Goal: Information Seeking & Learning: Learn about a topic

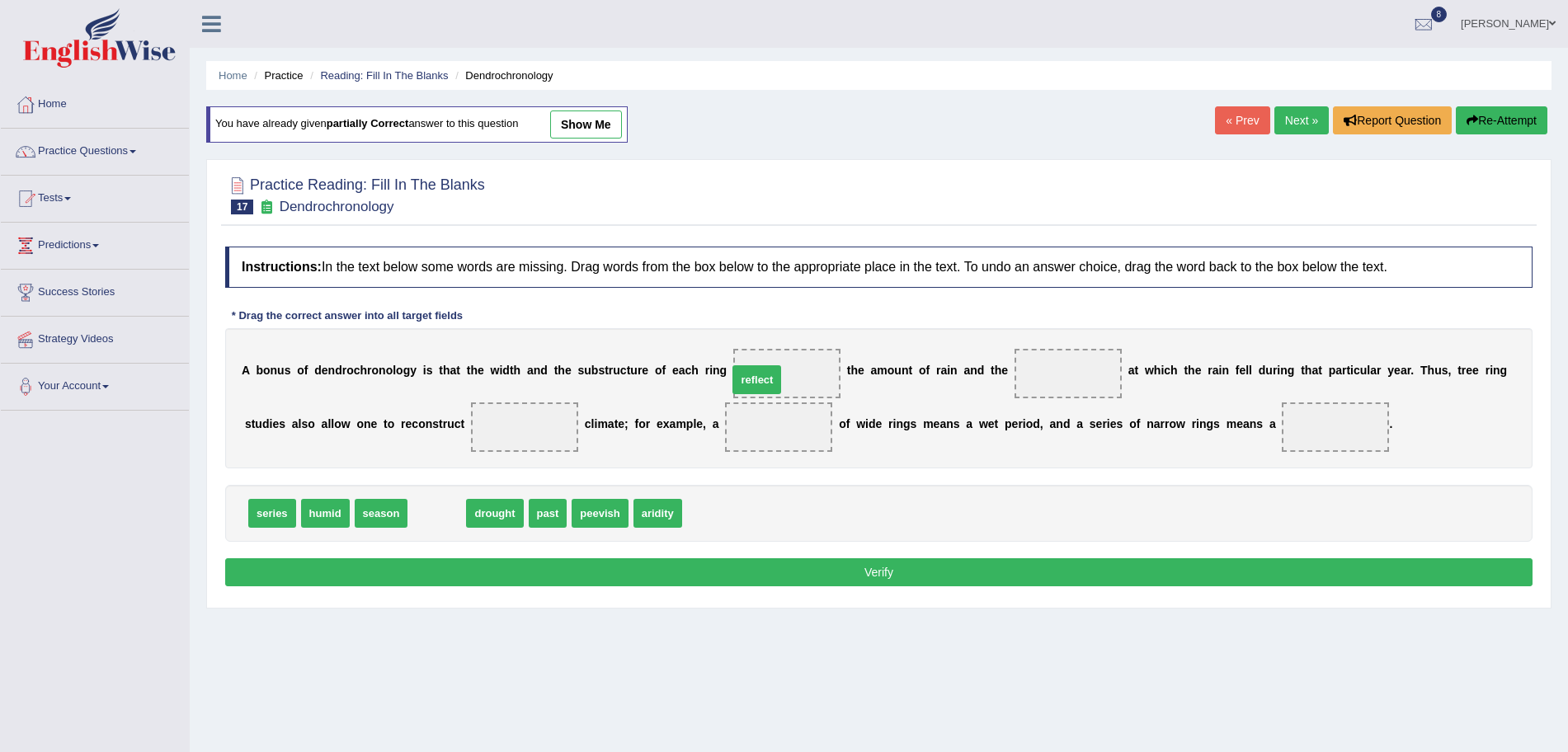
drag, startPoint x: 433, startPoint y: 518, endPoint x: 756, endPoint y: 384, distance: 349.7
drag, startPoint x: 485, startPoint y: 515, endPoint x: 506, endPoint y: 416, distance: 101.2
click at [382, 508] on span "season" at bounding box center [382, 514] width 54 height 29
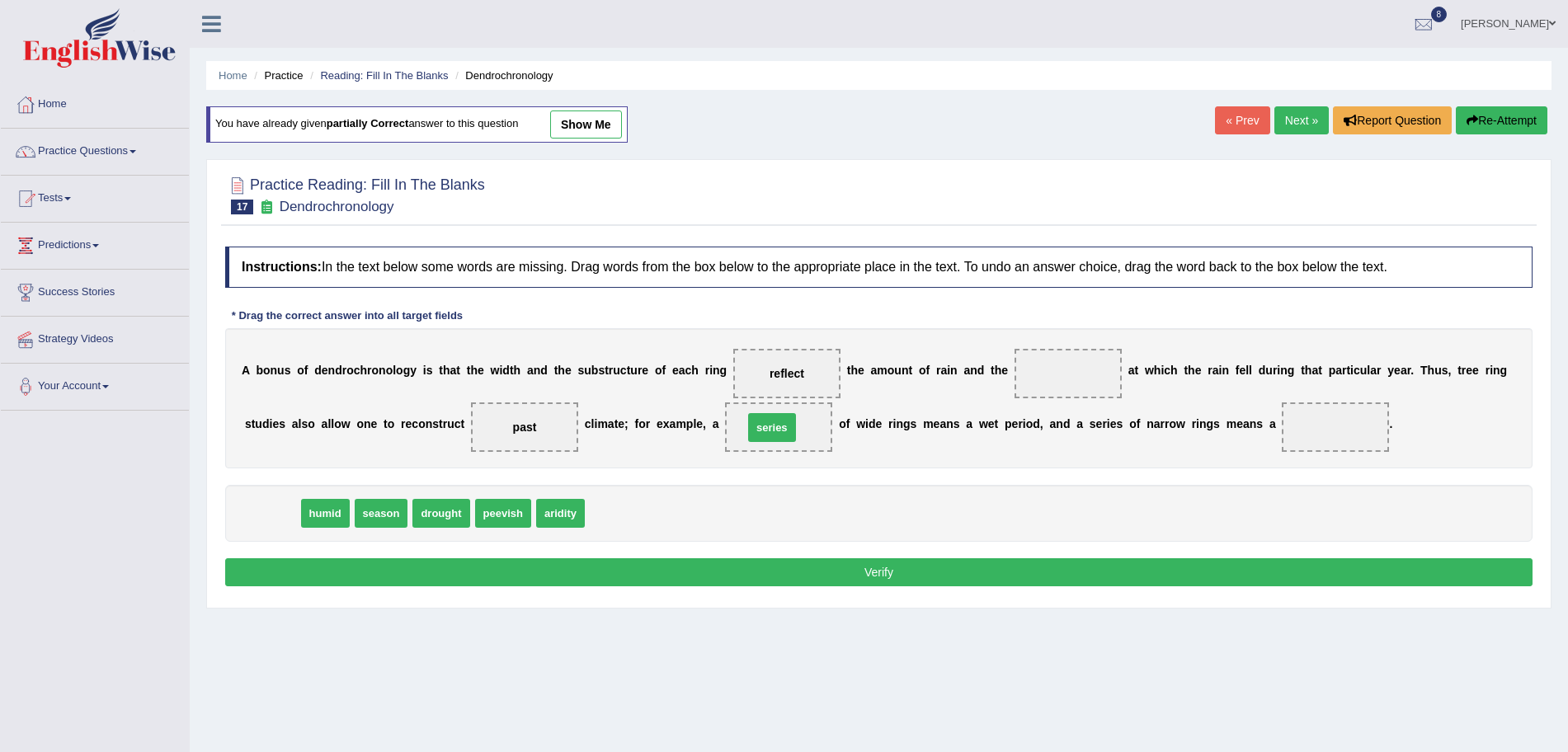
drag, startPoint x: 262, startPoint y: 517, endPoint x: 759, endPoint y: 432, distance: 504.2
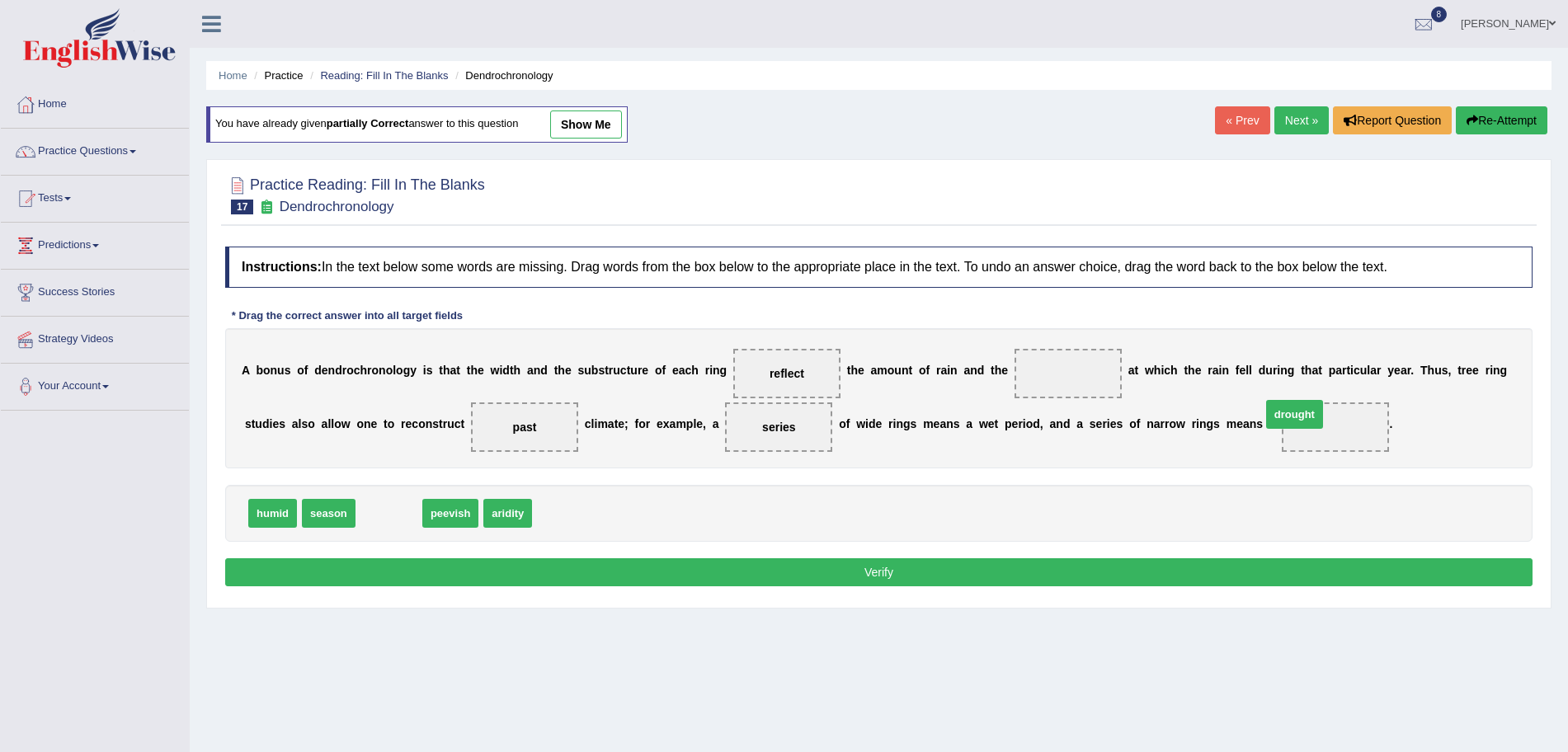
drag, startPoint x: 399, startPoint y: 515, endPoint x: 1304, endPoint y: 417, distance: 910.3
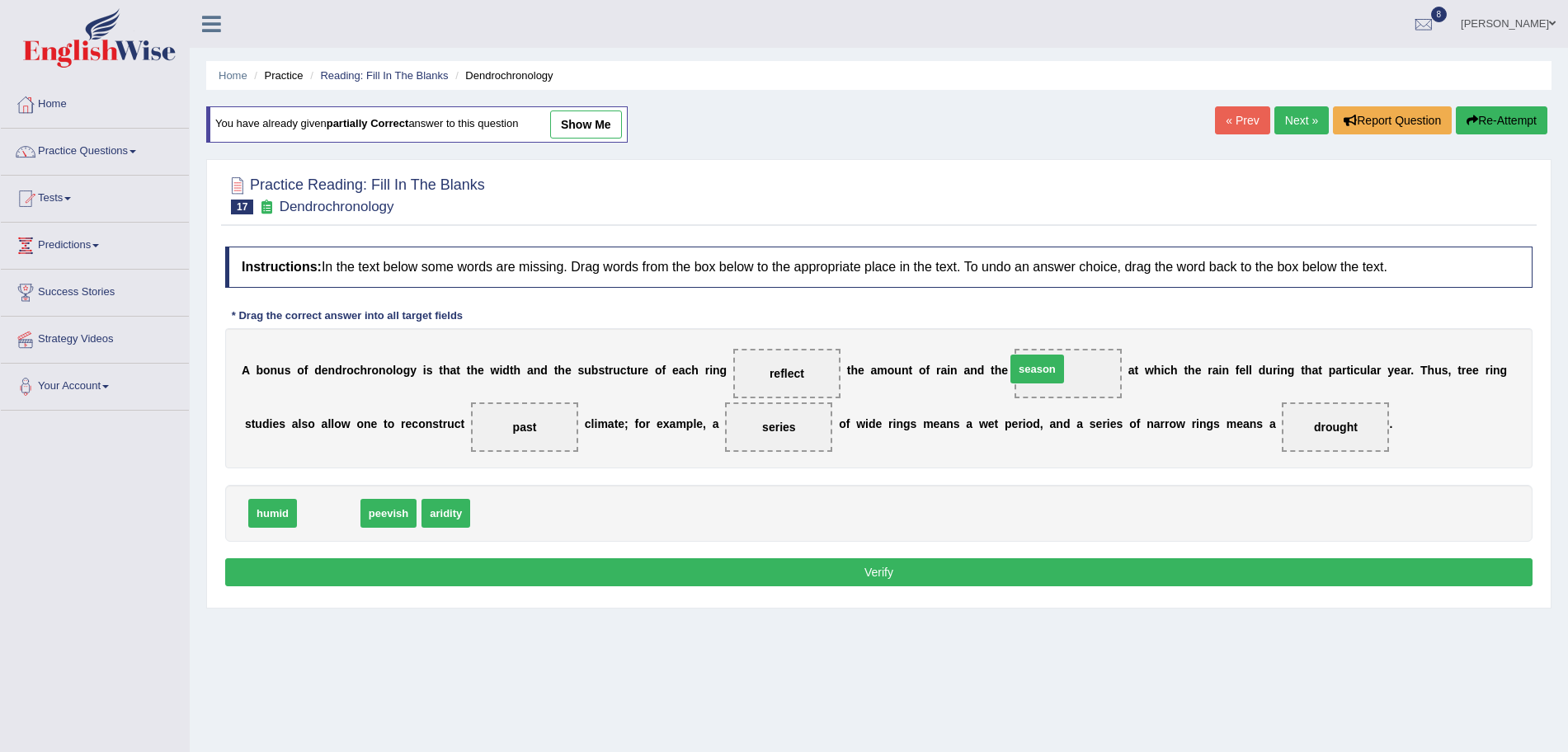
drag, startPoint x: 328, startPoint y: 511, endPoint x: 1039, endPoint y: 371, distance: 724.7
click at [894, 572] on button "Verify" at bounding box center [878, 572] width 1307 height 28
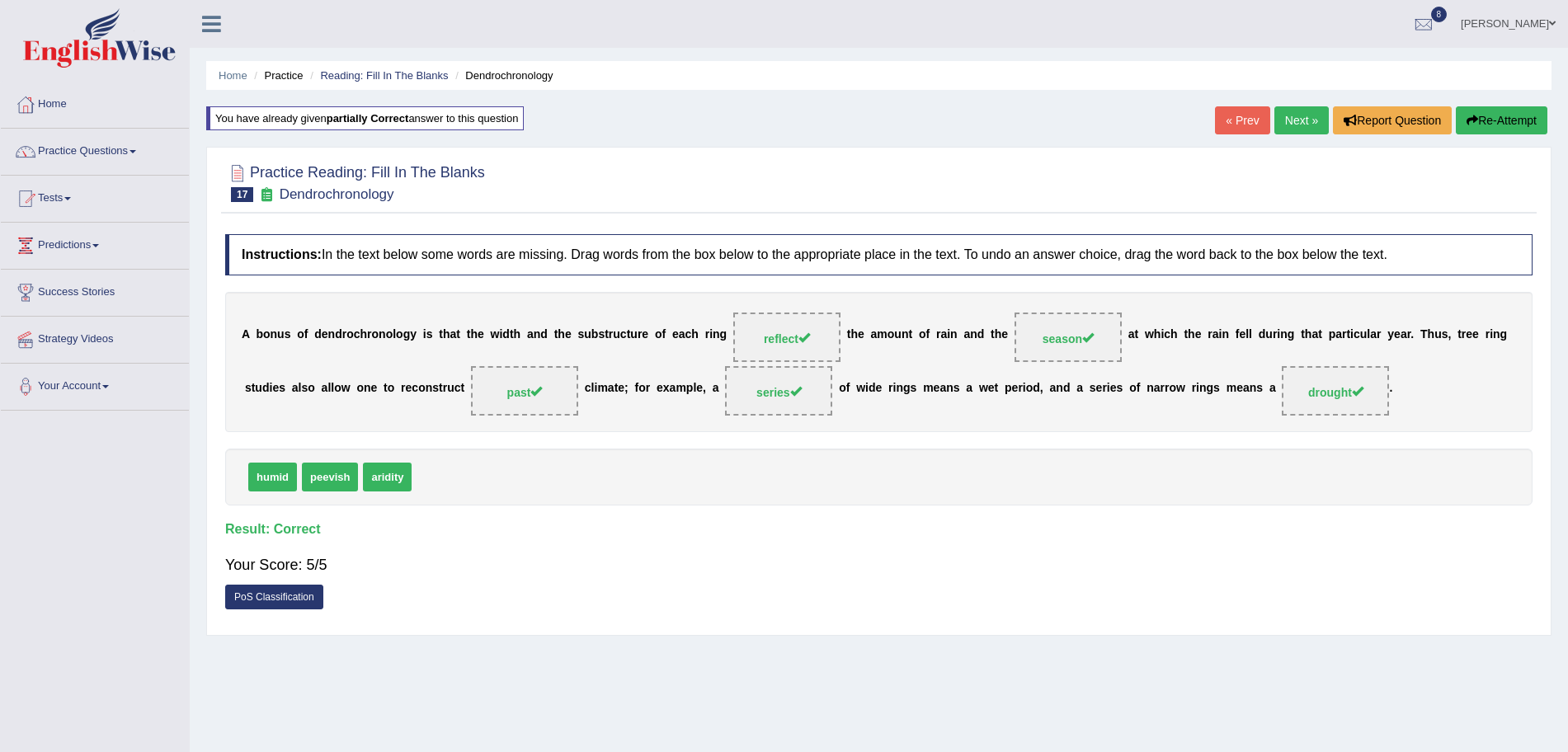
click at [1298, 117] on link "Next »" at bounding box center [1302, 120] width 54 height 28
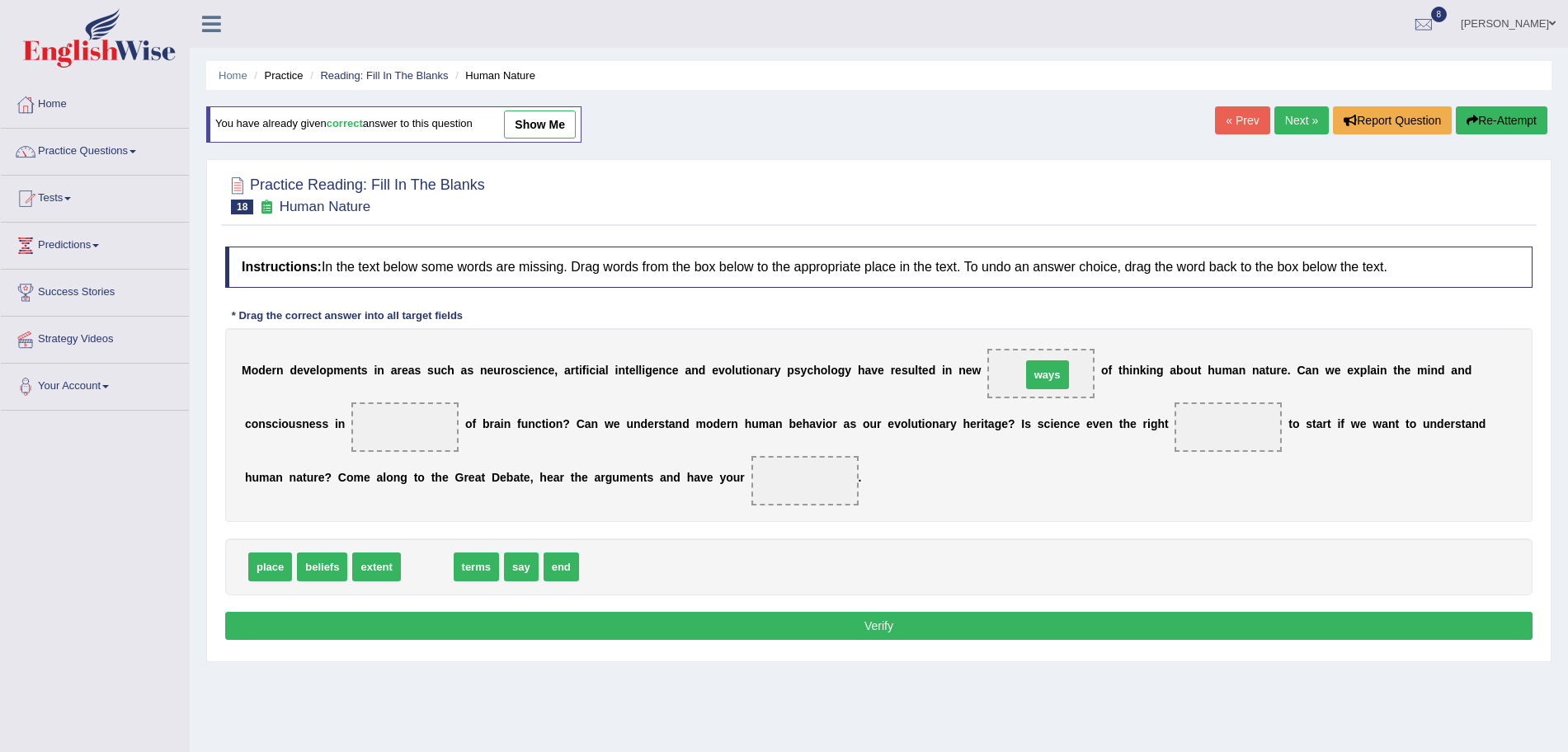
drag, startPoint x: 428, startPoint y: 564, endPoint x: 1048, endPoint y: 372, distance: 649.0
drag, startPoint x: 421, startPoint y: 576, endPoint x: 396, endPoint y: 453, distance: 125.5
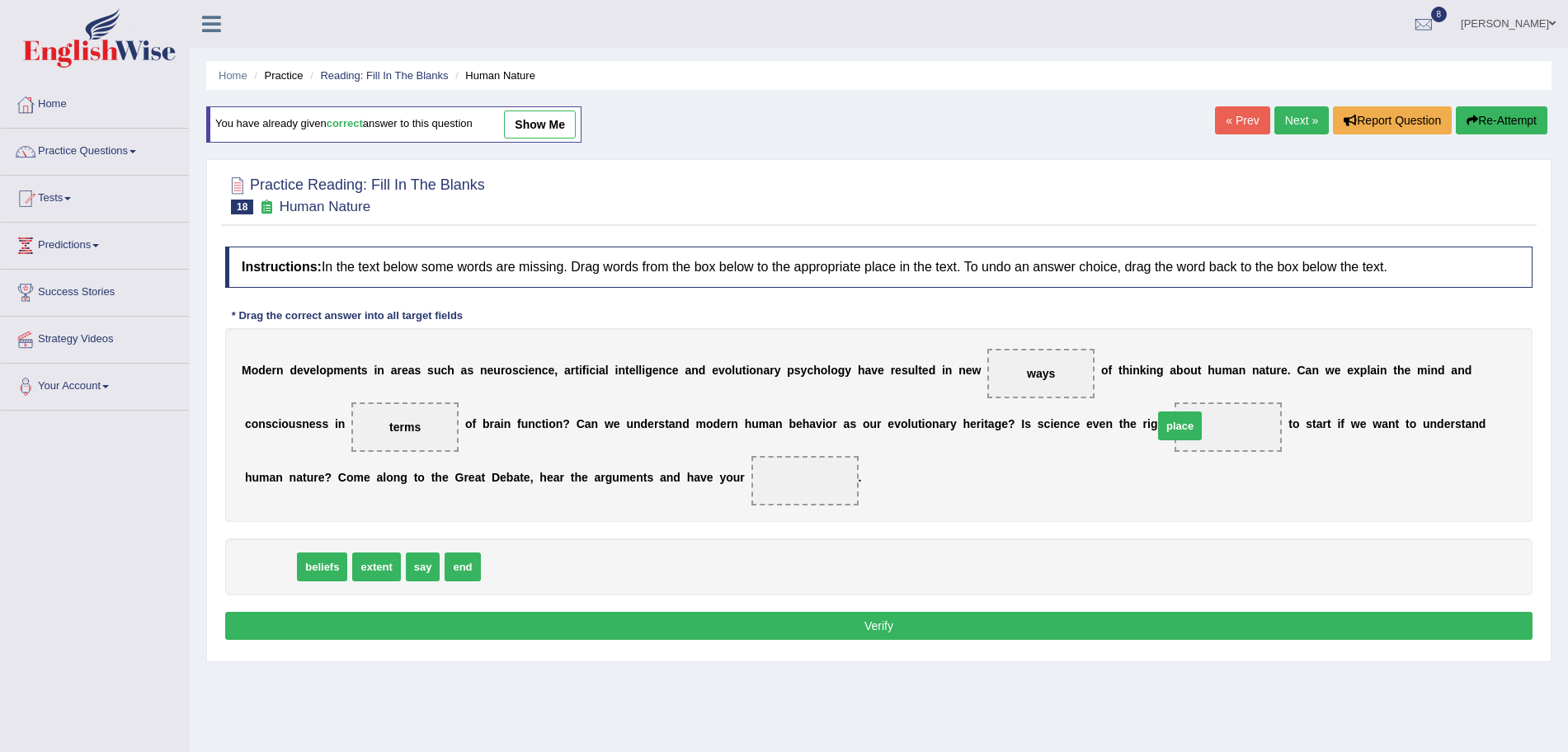
drag, startPoint x: 279, startPoint y: 565, endPoint x: 1189, endPoint y: 424, distance: 920.9
drag, startPoint x: 376, startPoint y: 564, endPoint x: 820, endPoint y: 468, distance: 454.3
click at [757, 632] on button "Verify" at bounding box center [878, 626] width 1307 height 28
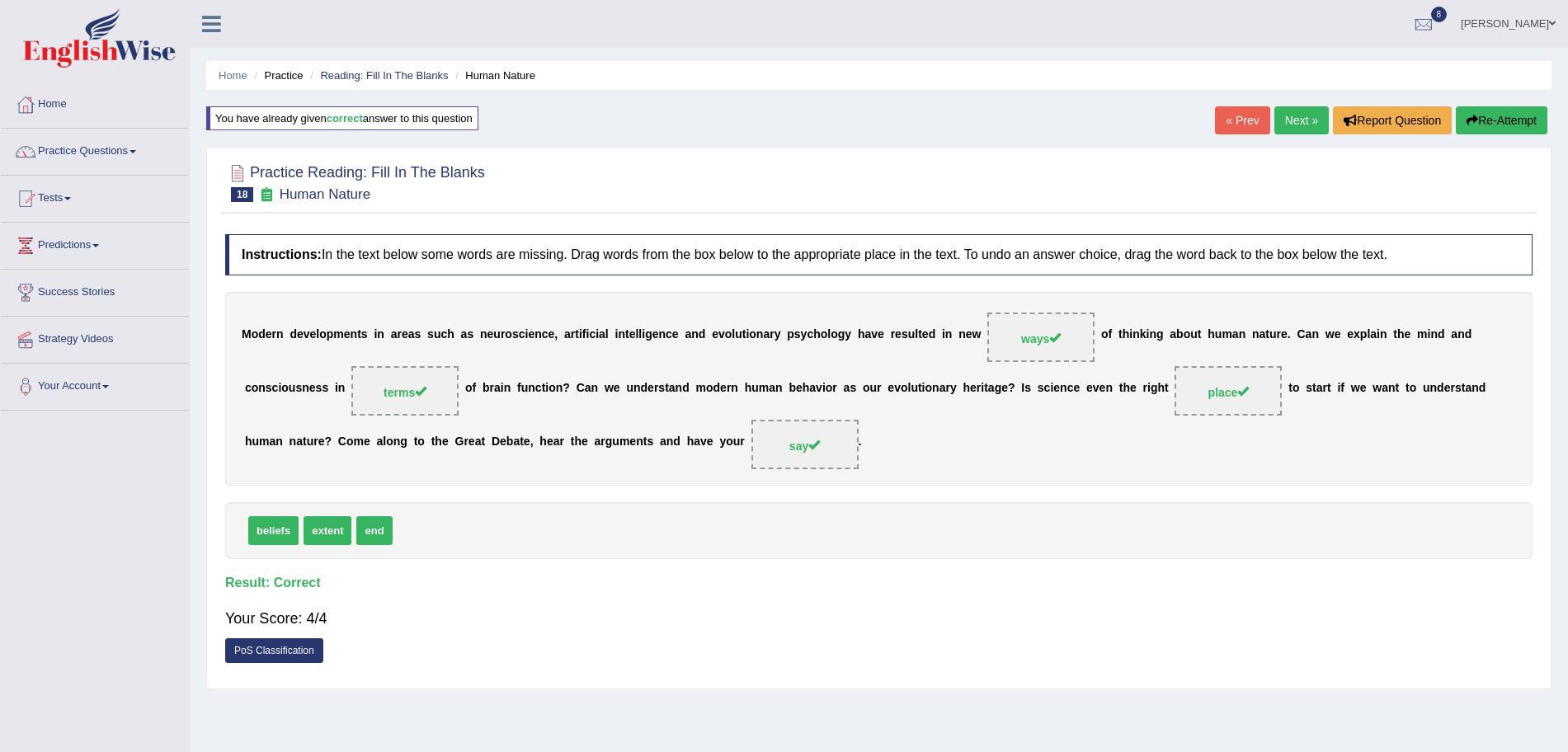
click at [1288, 127] on link "Next »" at bounding box center [1302, 120] width 54 height 28
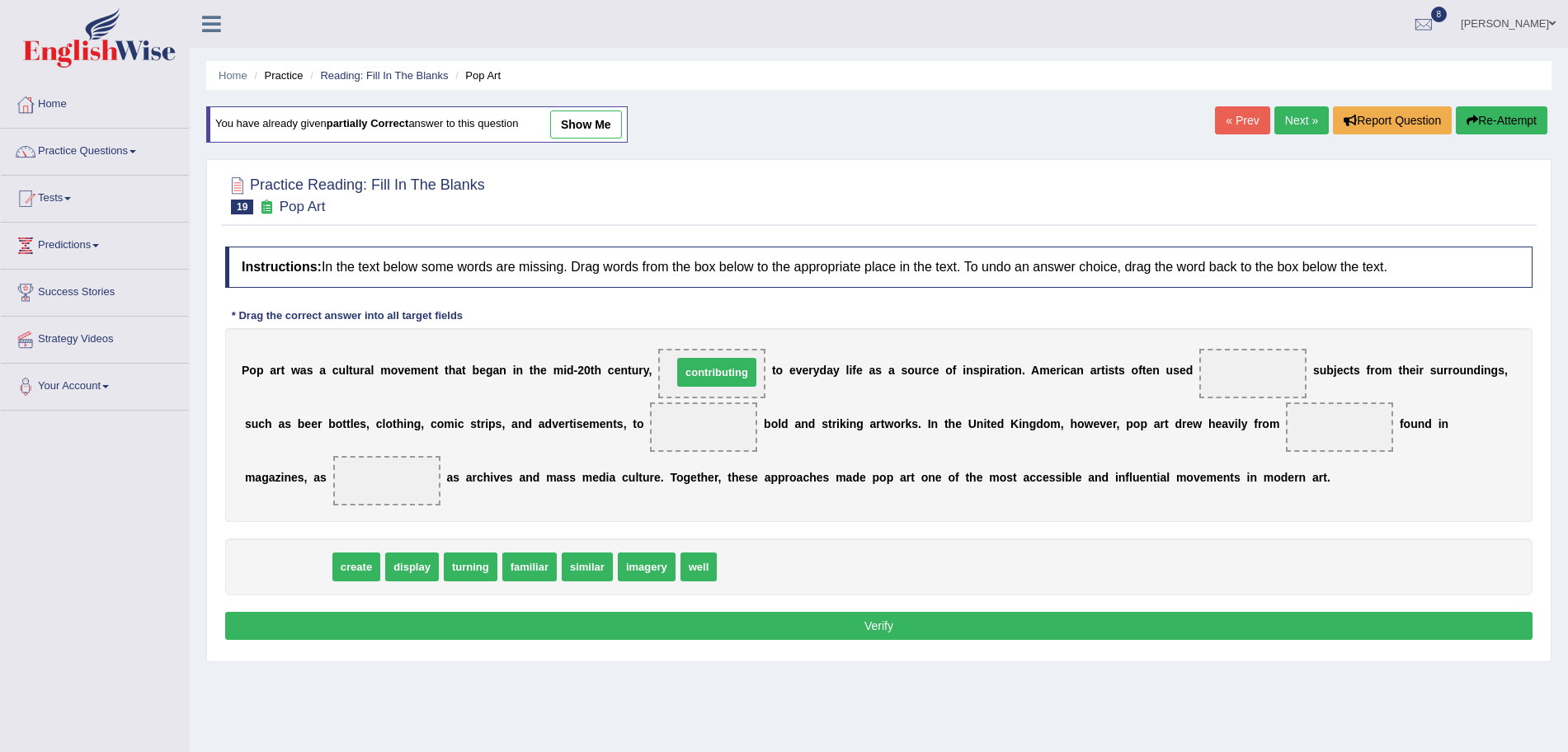
drag, startPoint x: 292, startPoint y: 564, endPoint x: 721, endPoint y: 369, distance: 471.2
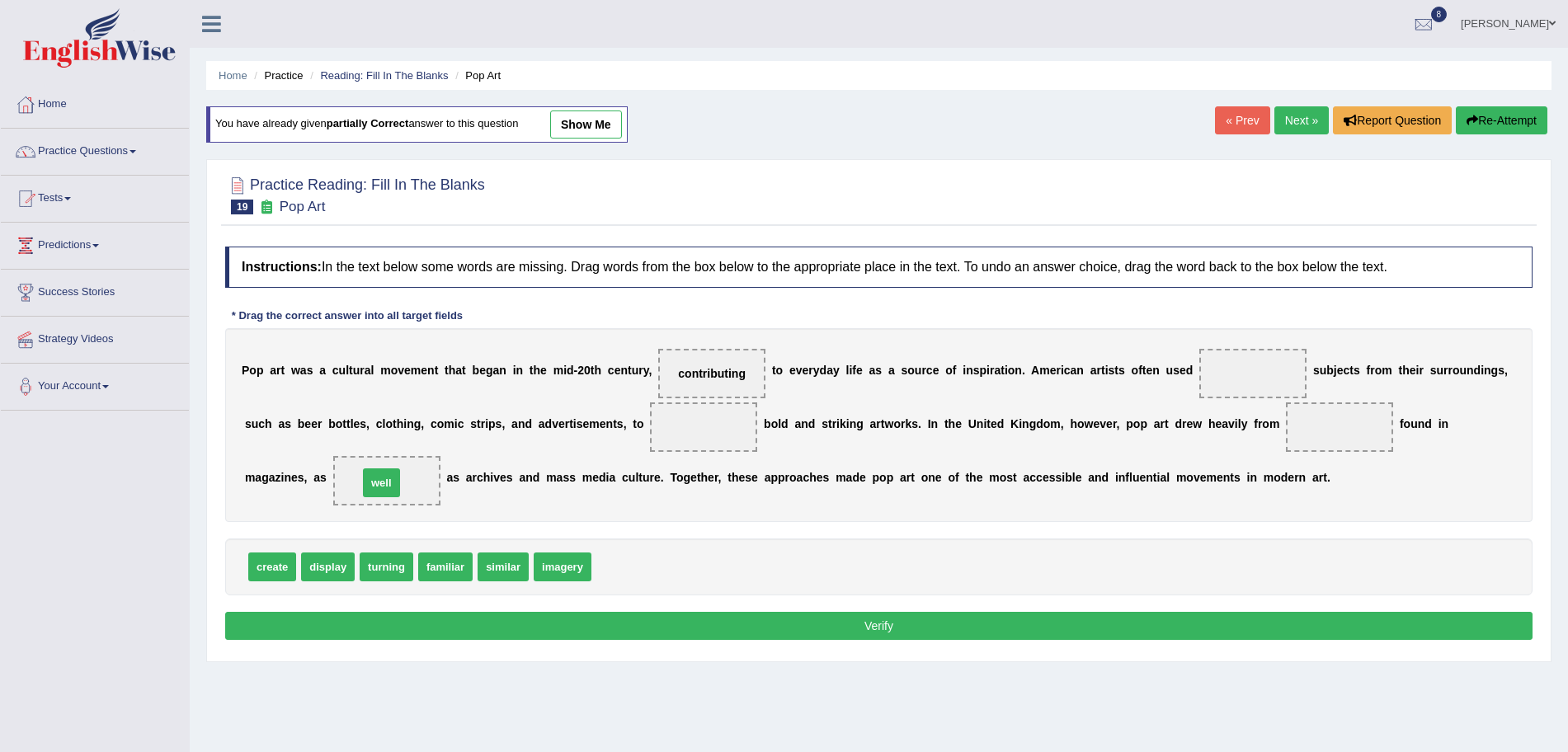
drag, startPoint x: 630, startPoint y: 574, endPoint x: 385, endPoint y: 490, distance: 259.0
drag, startPoint x: 564, startPoint y: 565, endPoint x: 1349, endPoint y: 427, distance: 797.0
drag, startPoint x: 455, startPoint y: 571, endPoint x: 1255, endPoint y: 379, distance: 822.7
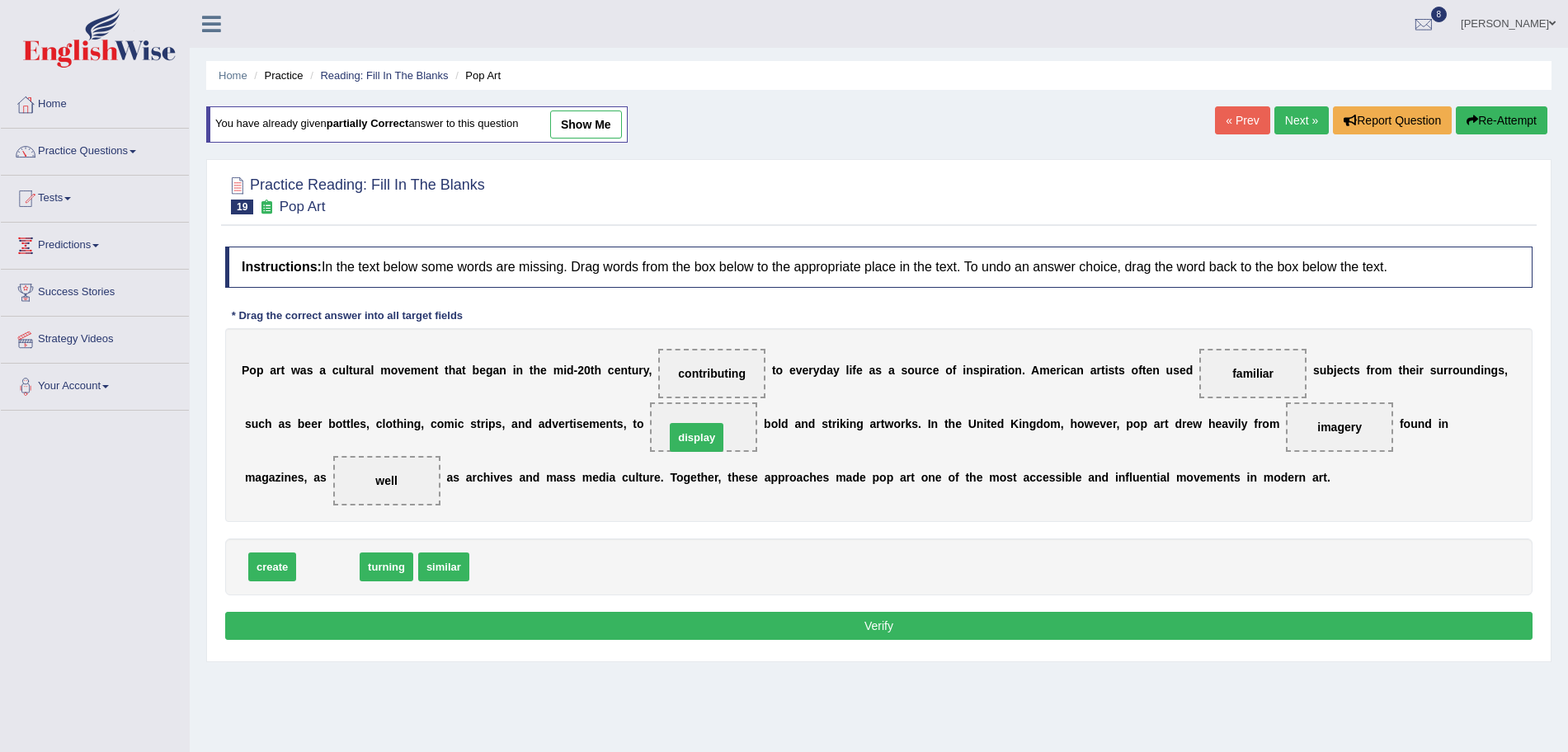
drag, startPoint x: 332, startPoint y: 569, endPoint x: 710, endPoint y: 435, distance: 401.0
click at [733, 623] on button "Verify" at bounding box center [878, 626] width 1307 height 28
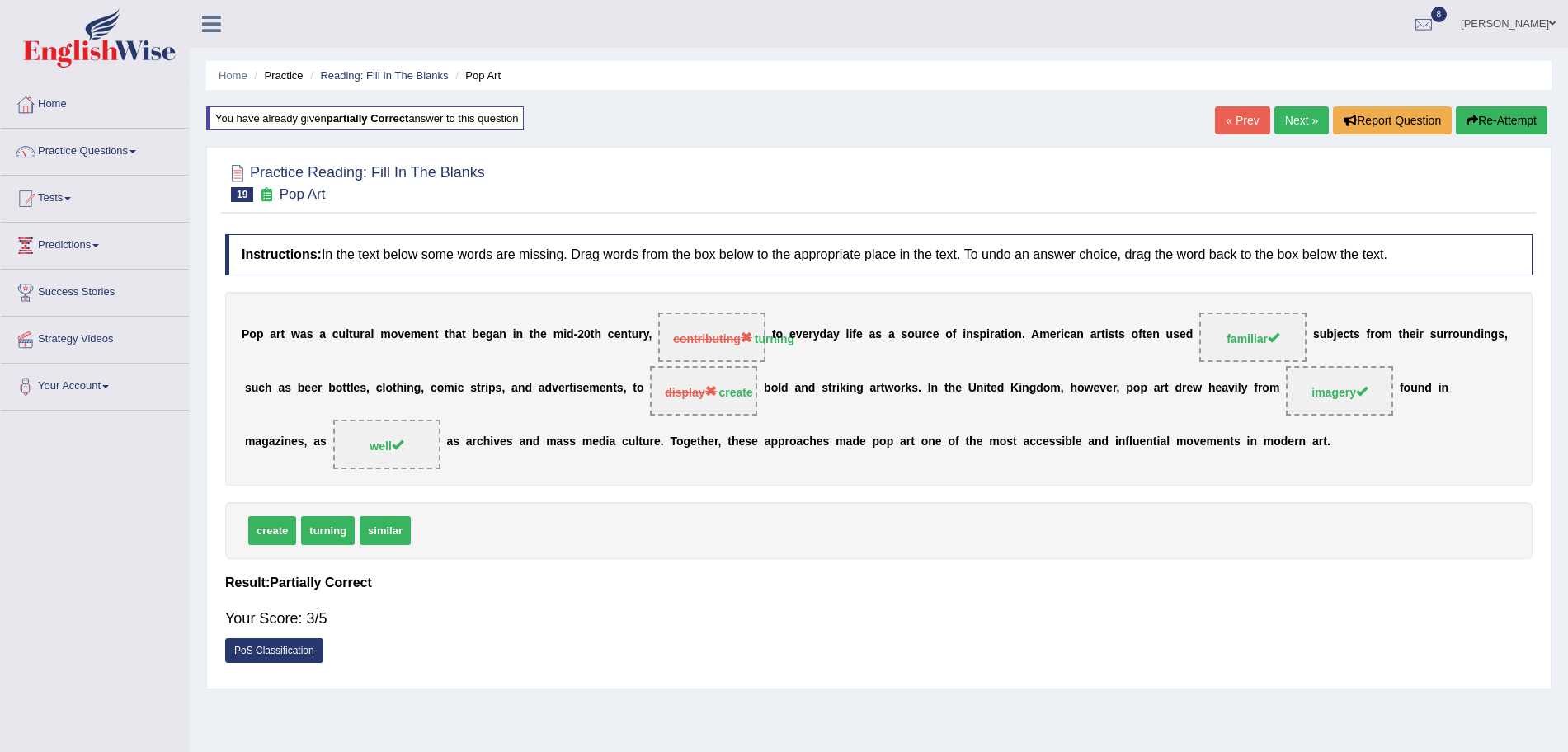
click at [1280, 119] on link "Next »" at bounding box center [1302, 120] width 54 height 28
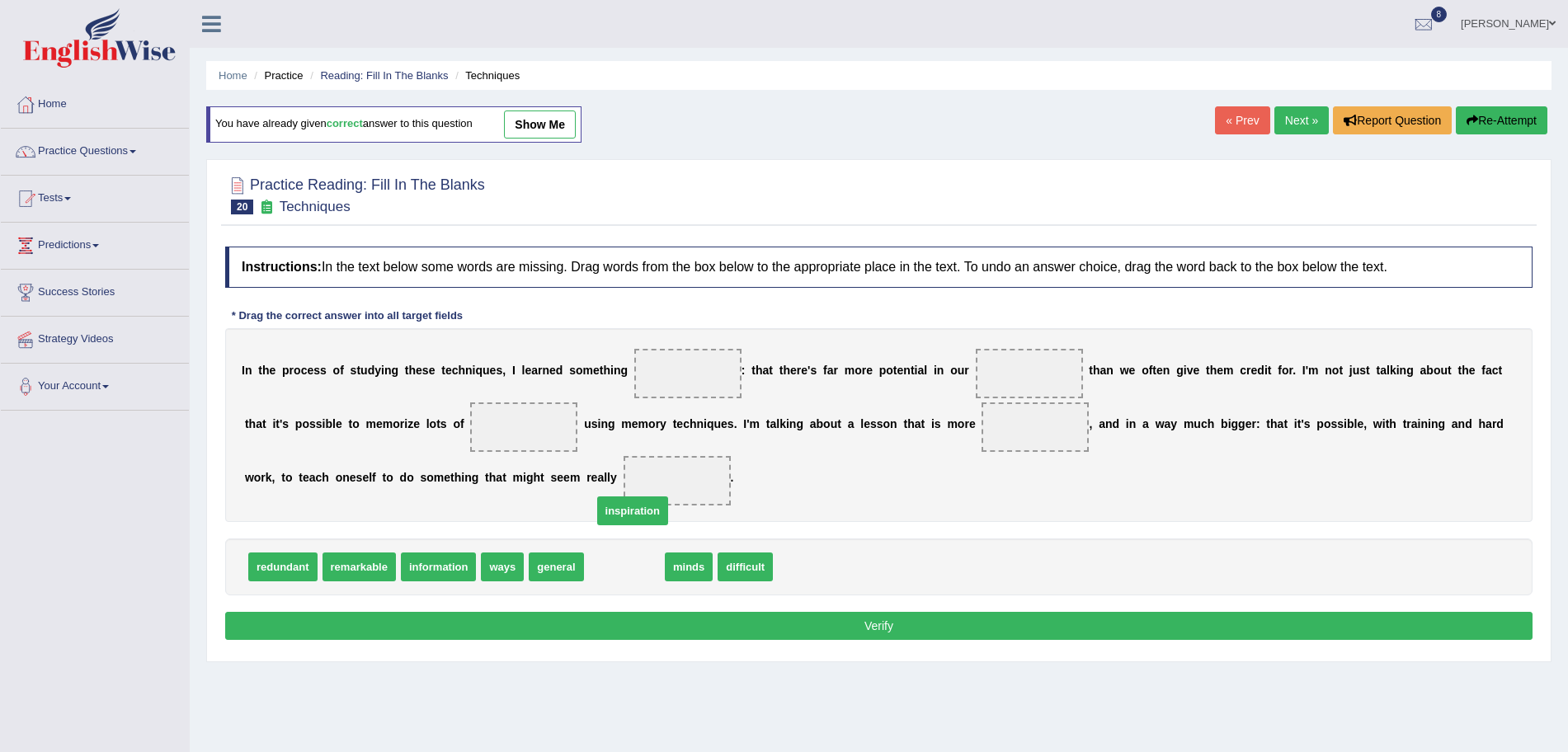
drag, startPoint x: 627, startPoint y: 563, endPoint x: 630, endPoint y: 544, distance: 19.2
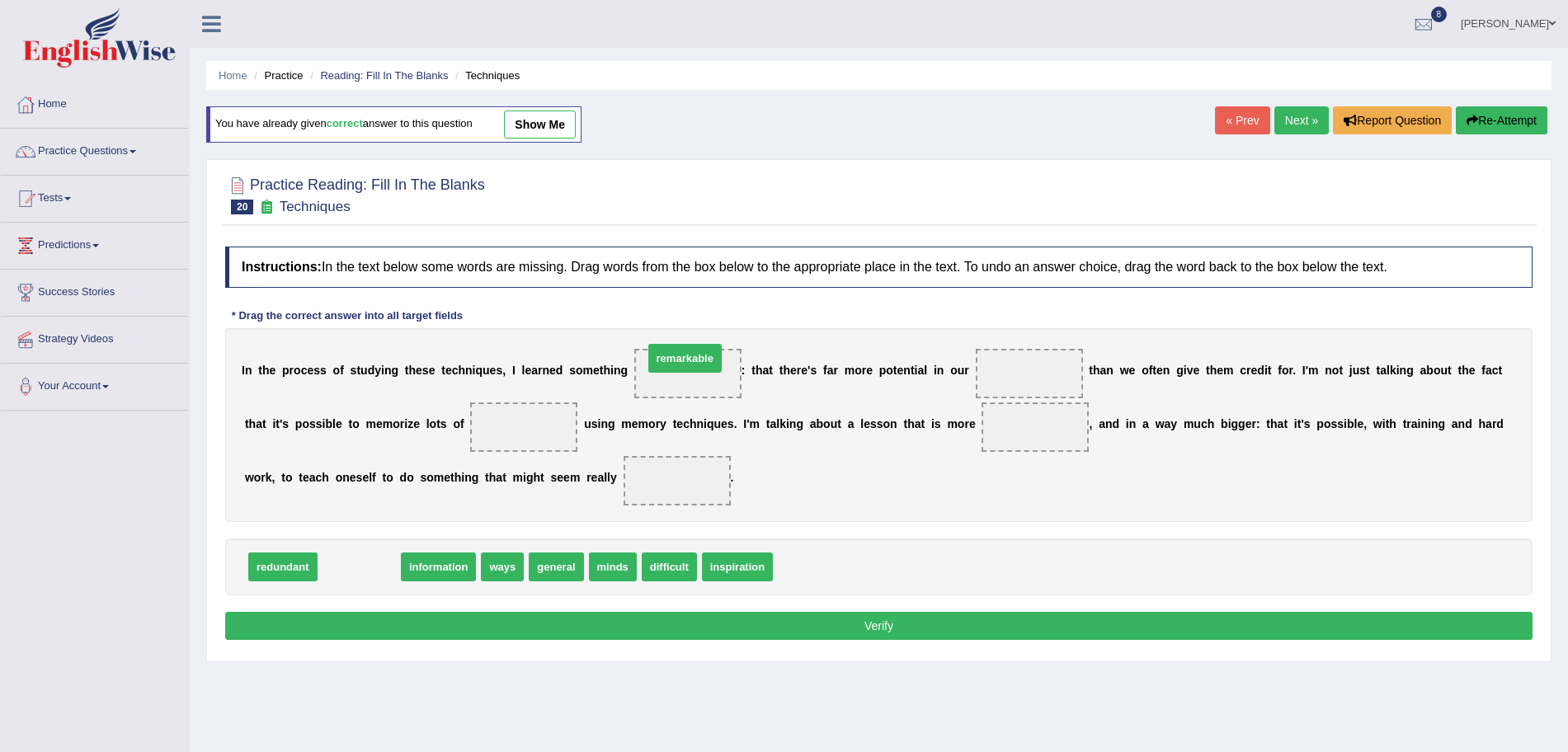
drag, startPoint x: 360, startPoint y: 566, endPoint x: 698, endPoint y: 377, distance: 387.3
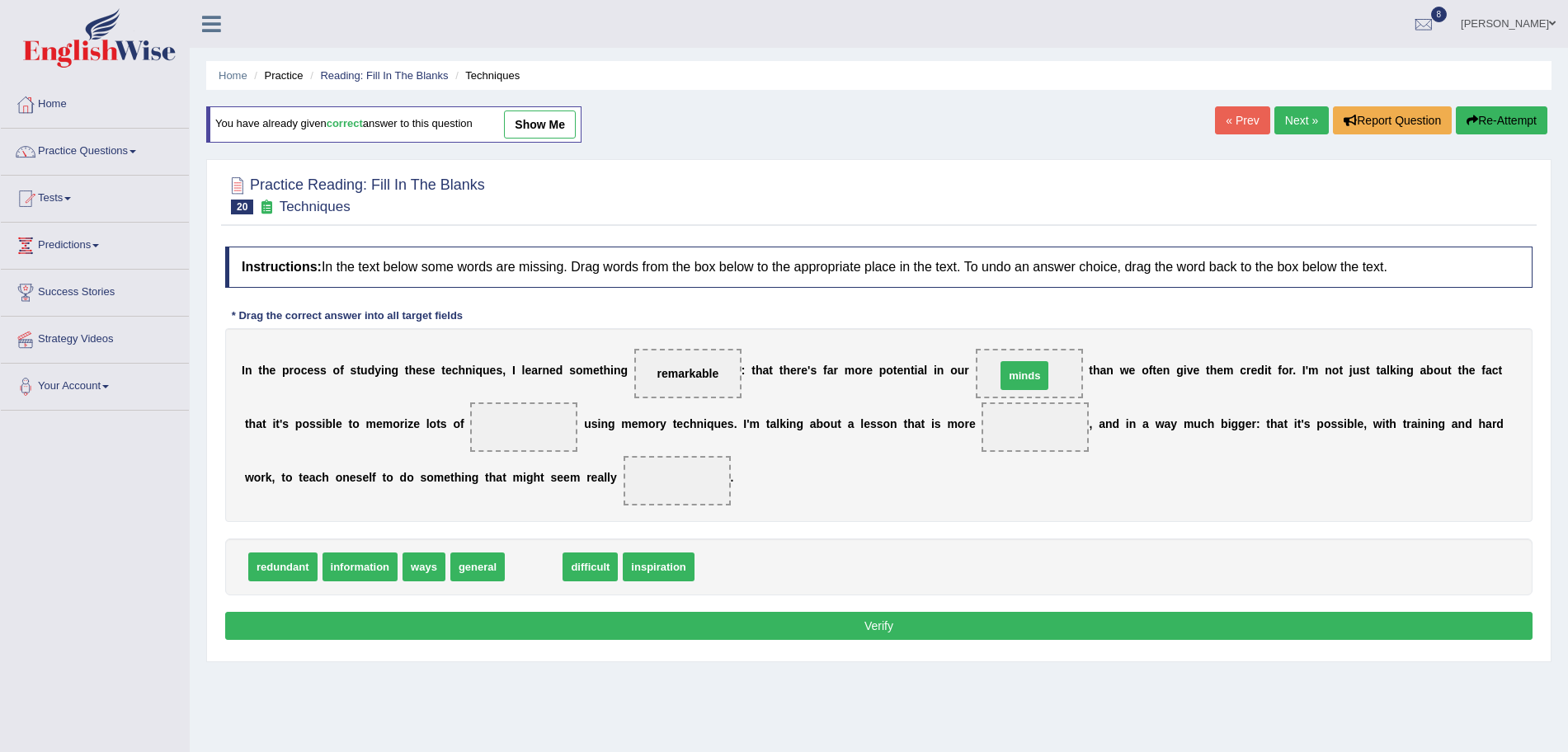
drag, startPoint x: 544, startPoint y: 568, endPoint x: 1046, endPoint y: 375, distance: 537.8
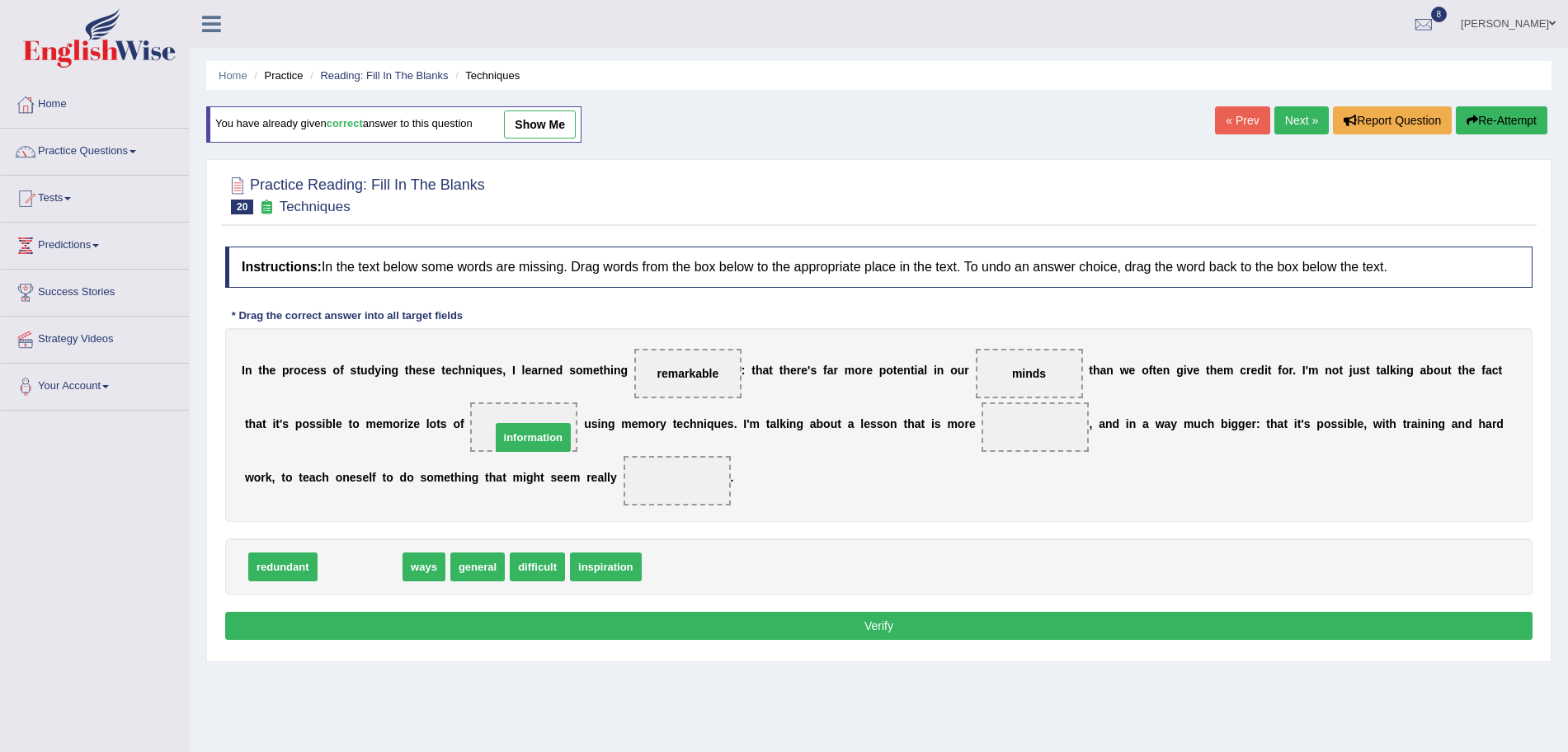
drag, startPoint x: 371, startPoint y: 565, endPoint x: 544, endPoint y: 434, distance: 217.0
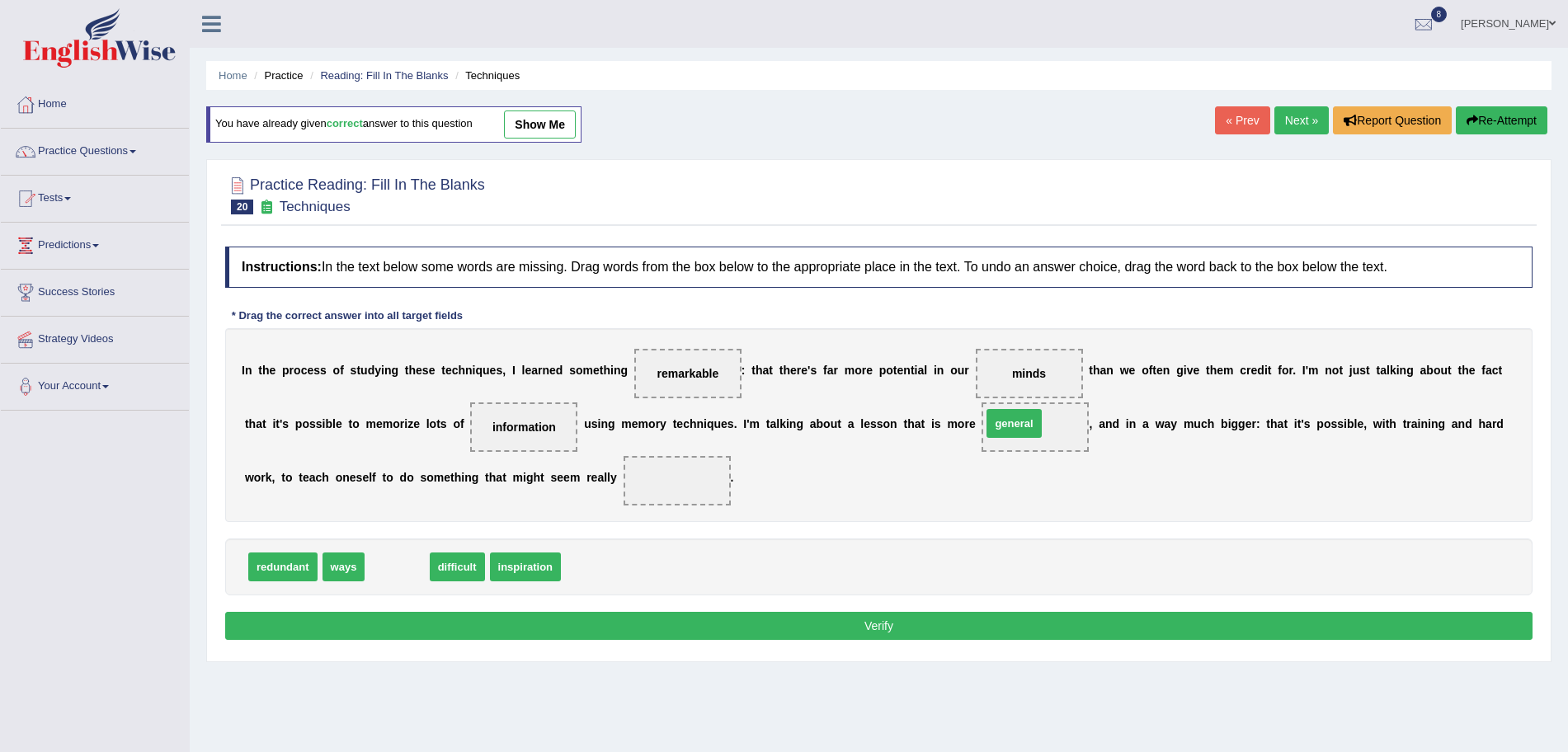
drag, startPoint x: 385, startPoint y: 565, endPoint x: 1002, endPoint y: 422, distance: 633.4
drag, startPoint x: 414, startPoint y: 571, endPoint x: 660, endPoint y: 495, distance: 257.5
click at [665, 627] on button "Verify" at bounding box center [878, 626] width 1307 height 28
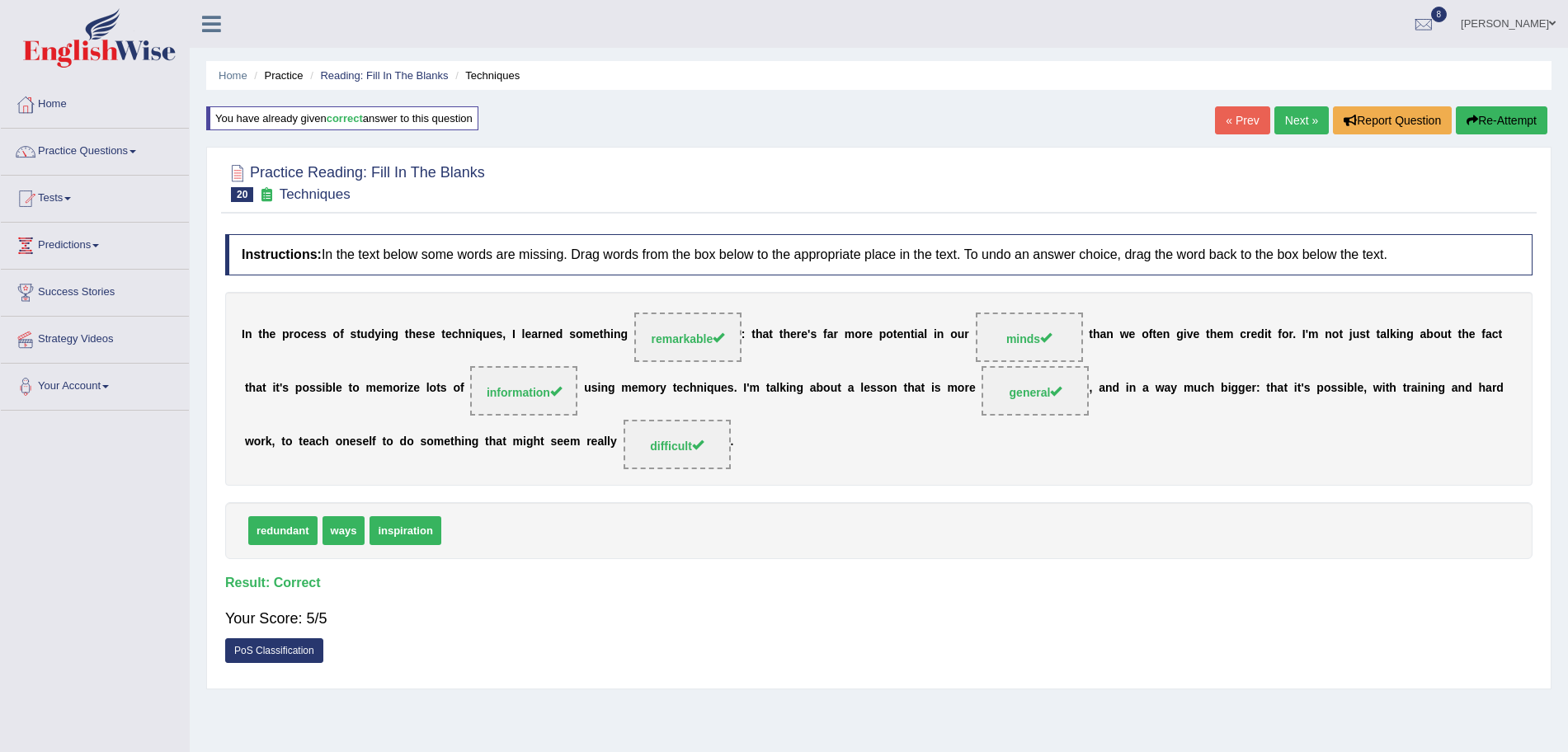
click at [1292, 124] on link "Next »" at bounding box center [1302, 120] width 54 height 28
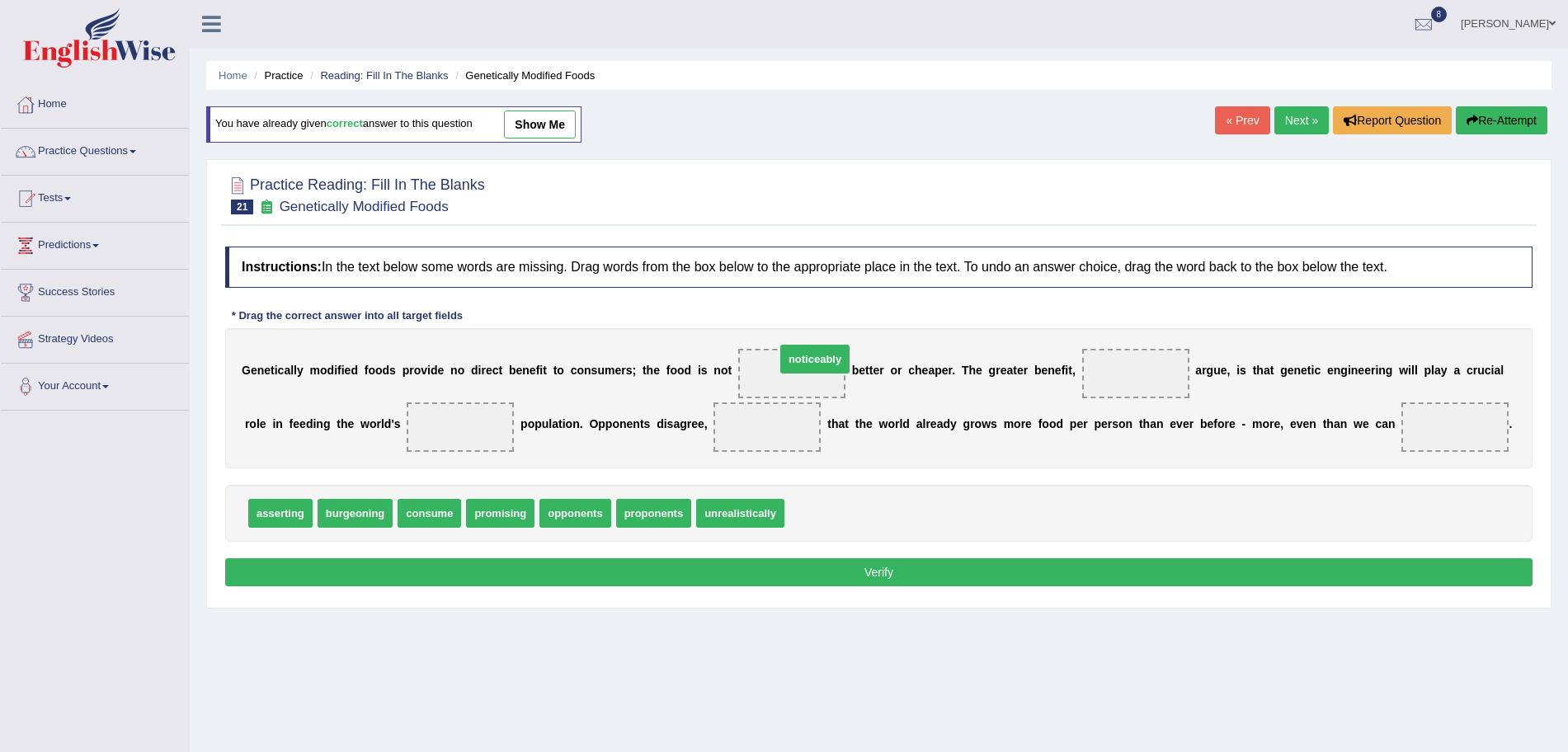
drag, startPoint x: 832, startPoint y: 514, endPoint x: 822, endPoint y: 360, distance: 154.3
drag, startPoint x: 642, startPoint y: 511, endPoint x: 1088, endPoint y: 376, distance: 466.0
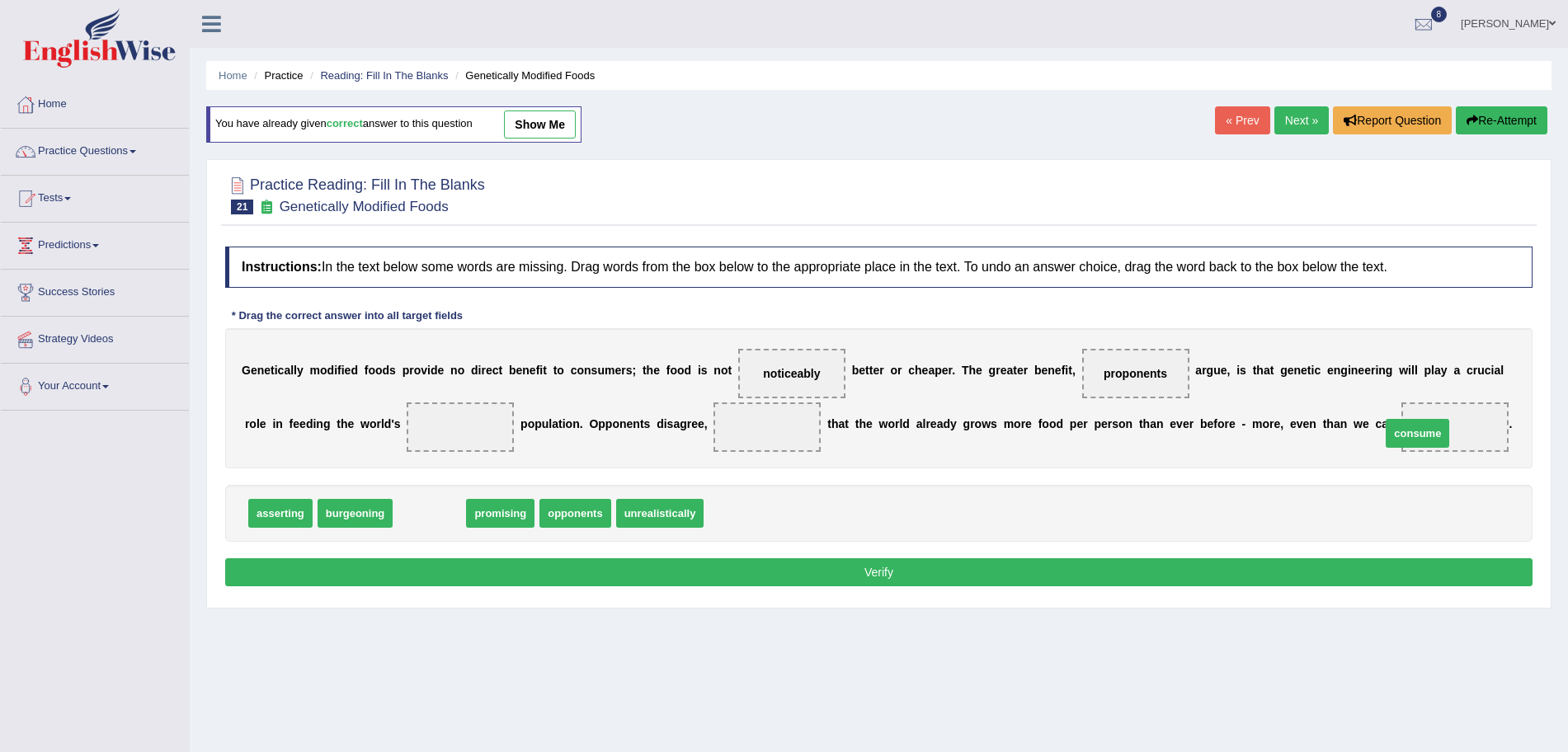
drag, startPoint x: 439, startPoint y: 514, endPoint x: 1444, endPoint y: 433, distance: 1008.3
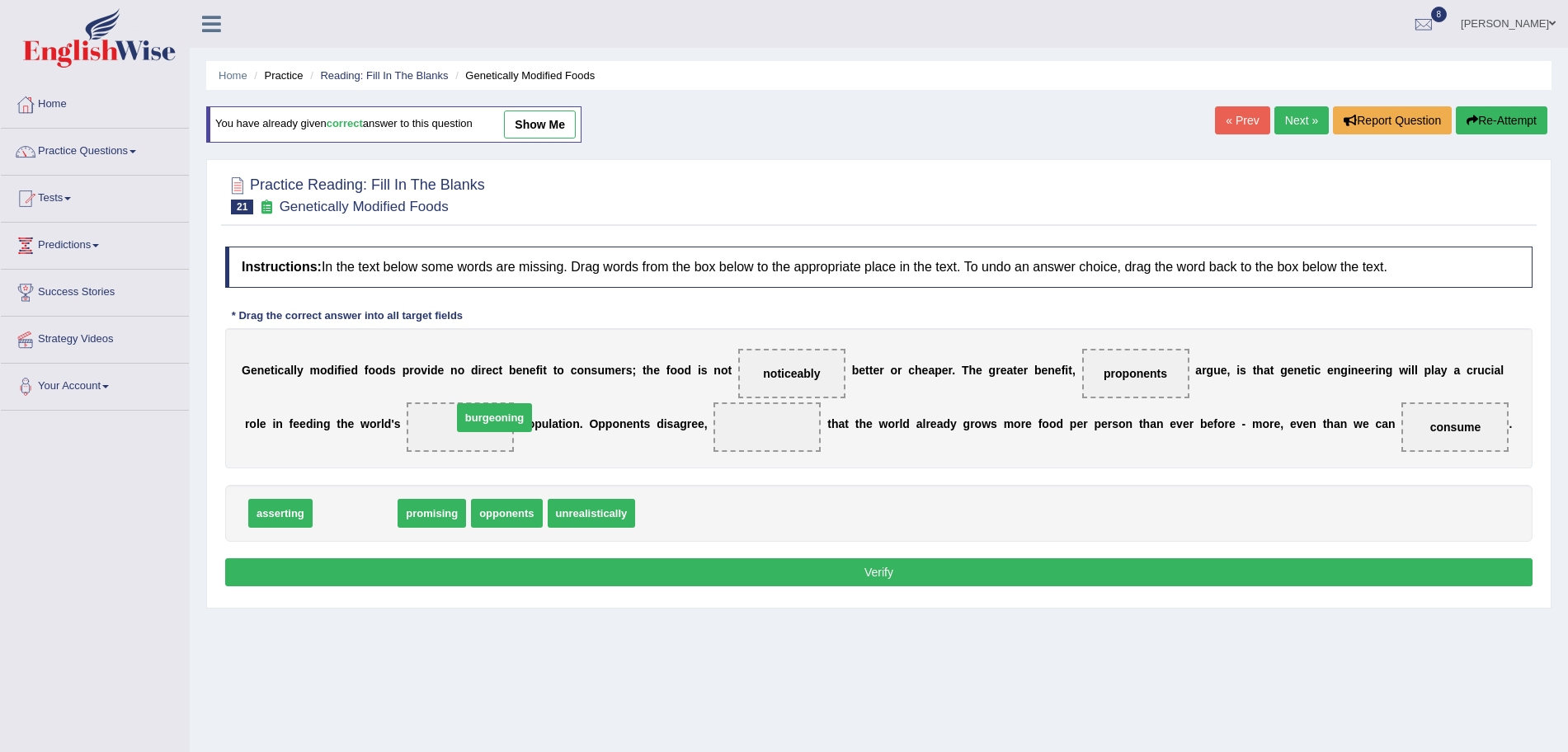
drag, startPoint x: 358, startPoint y: 512, endPoint x: 497, endPoint y: 416, distance: 168.9
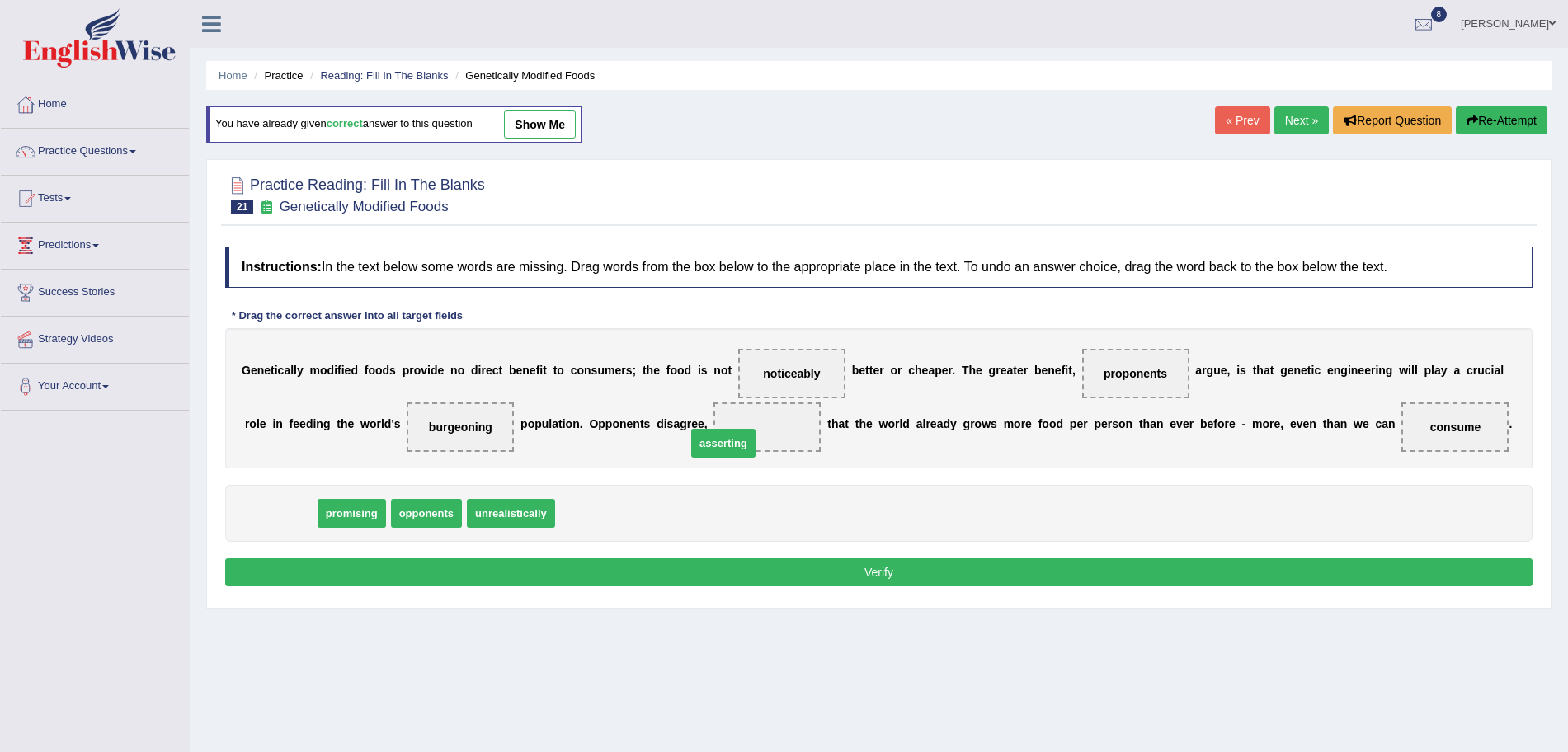
drag, startPoint x: 290, startPoint y: 515, endPoint x: 762, endPoint y: 437, distance: 478.4
click at [758, 575] on button "Verify" at bounding box center [878, 572] width 1307 height 28
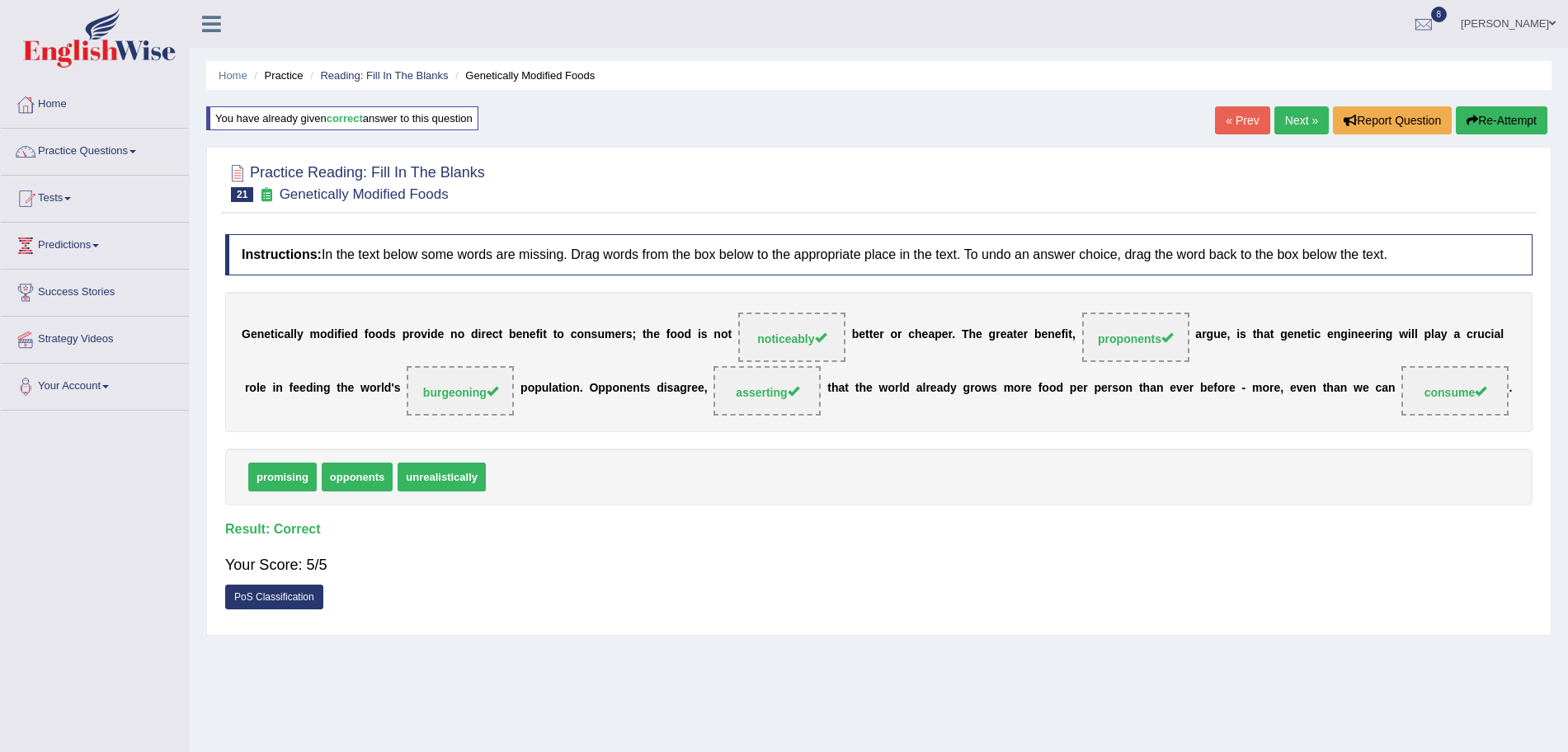
click at [1292, 122] on link "Next »" at bounding box center [1302, 120] width 54 height 28
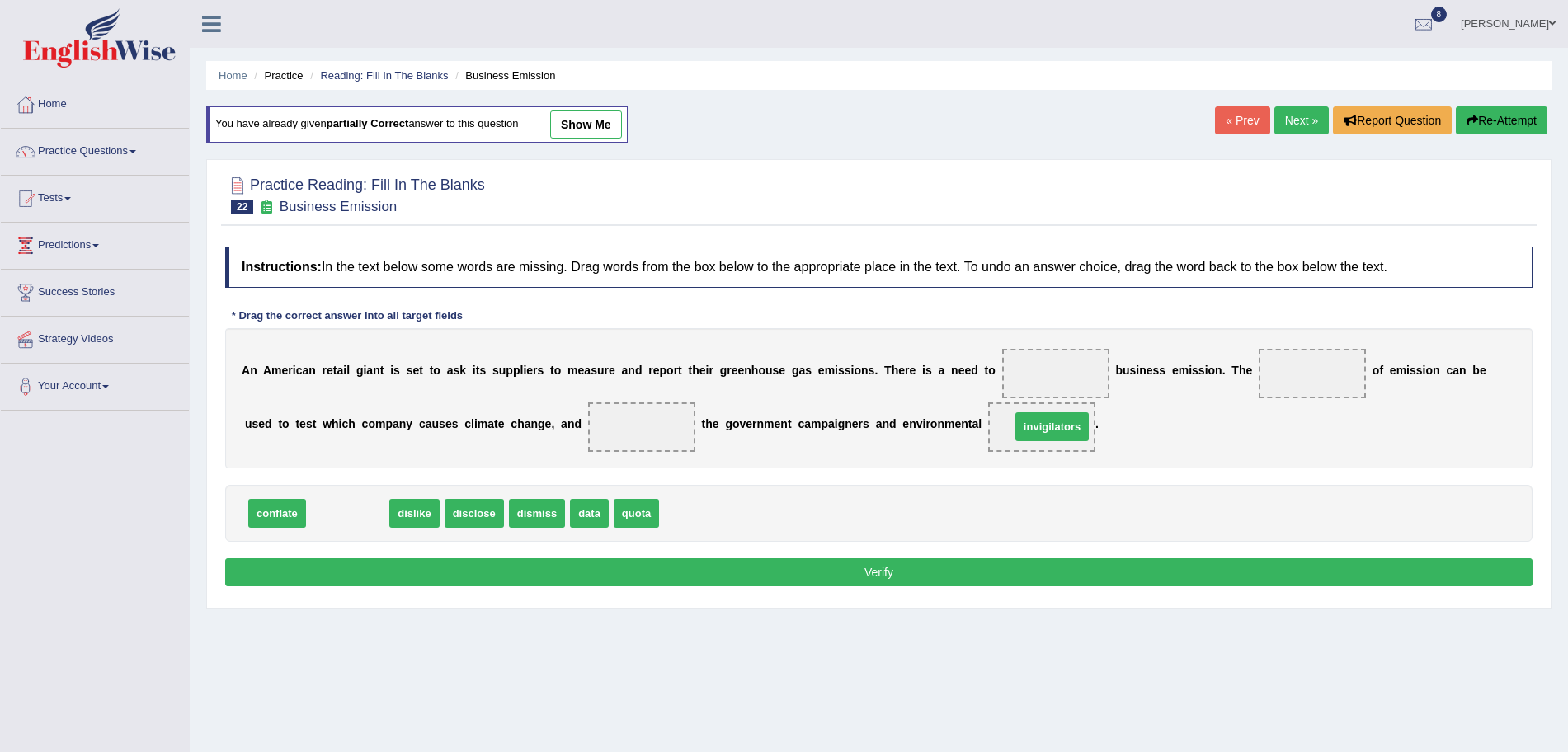
drag, startPoint x: 338, startPoint y: 515, endPoint x: 1043, endPoint y: 429, distance: 710.2
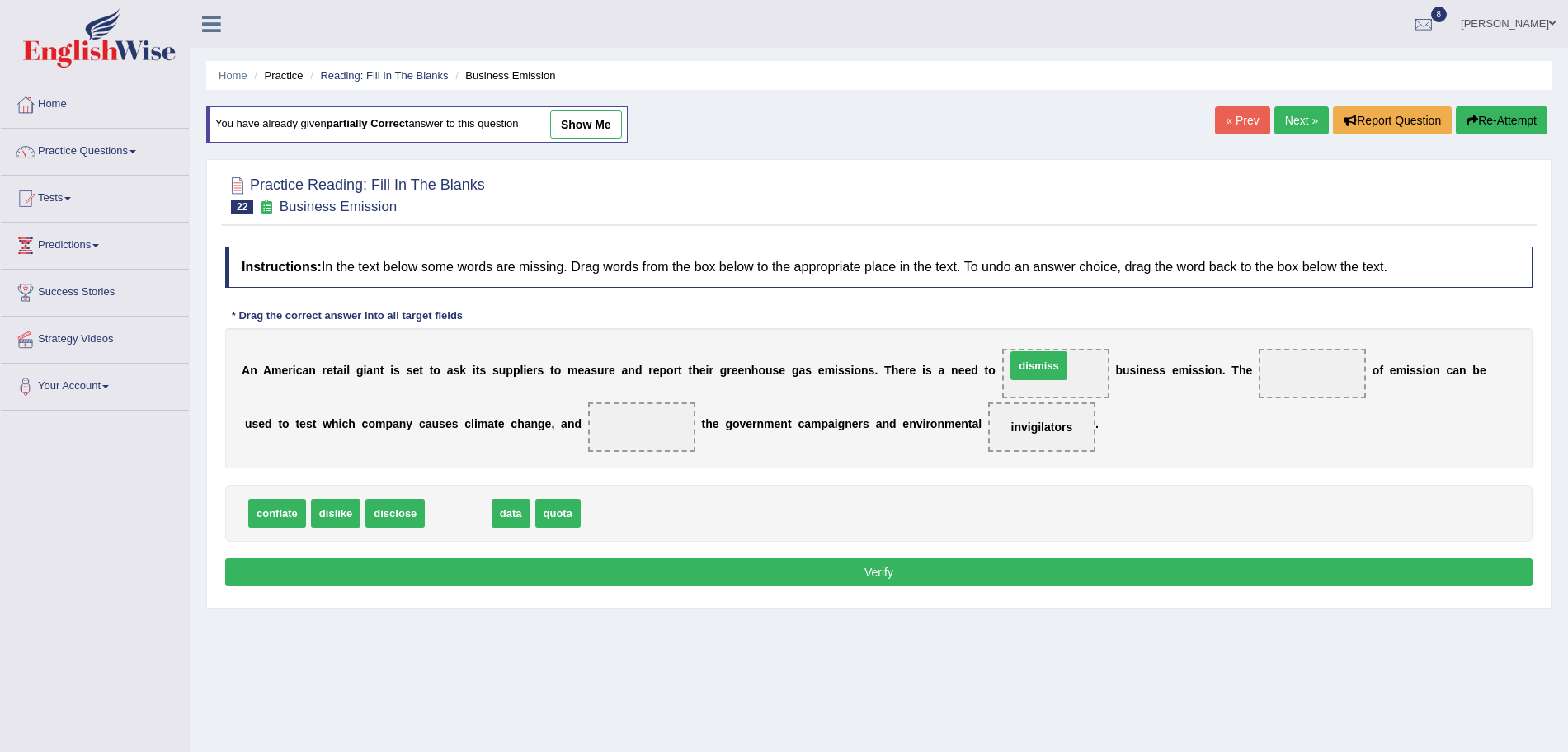
drag, startPoint x: 458, startPoint y: 516, endPoint x: 1041, endPoint y: 373, distance: 600.3
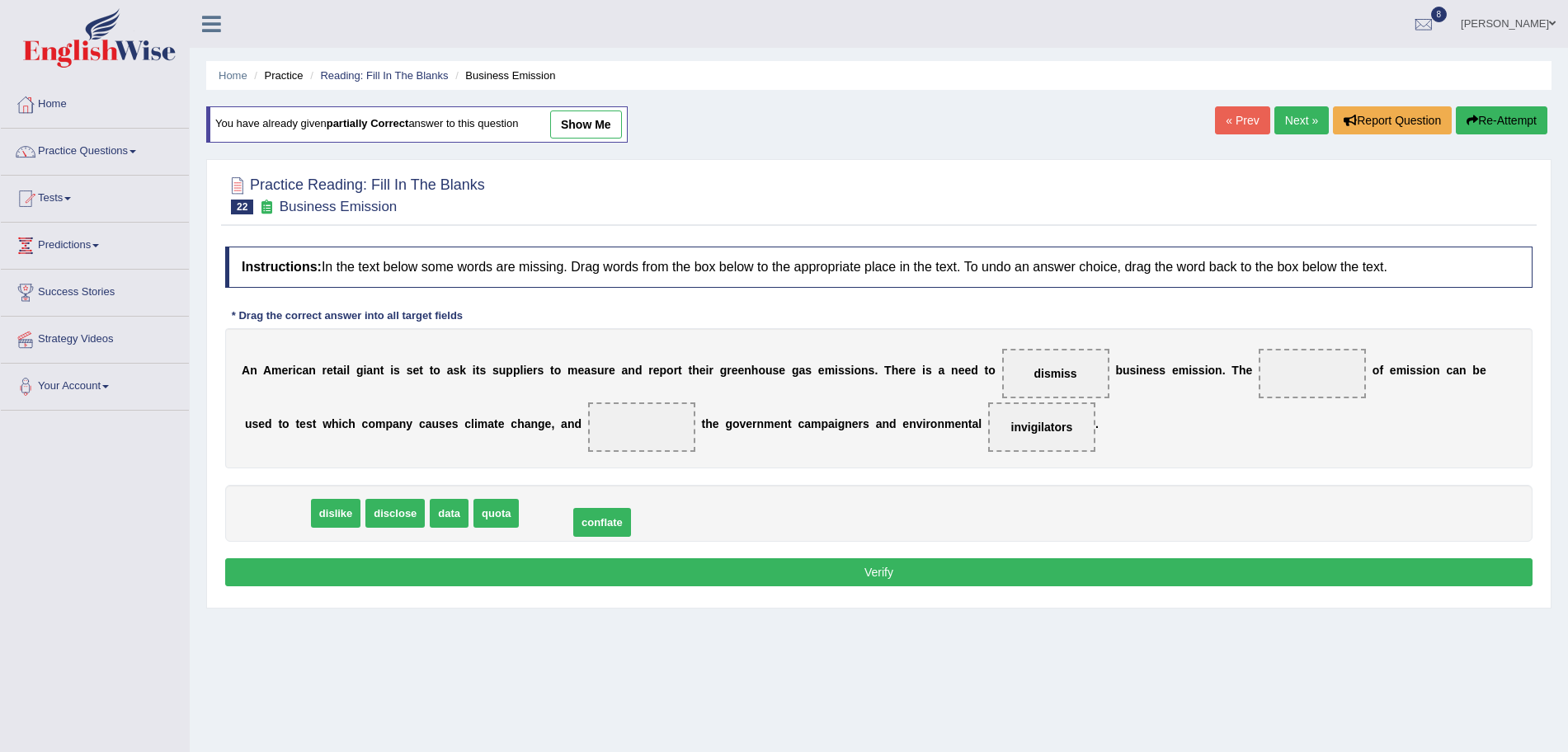
drag, startPoint x: 281, startPoint y: 514, endPoint x: 605, endPoint y: 522, distance: 324.1
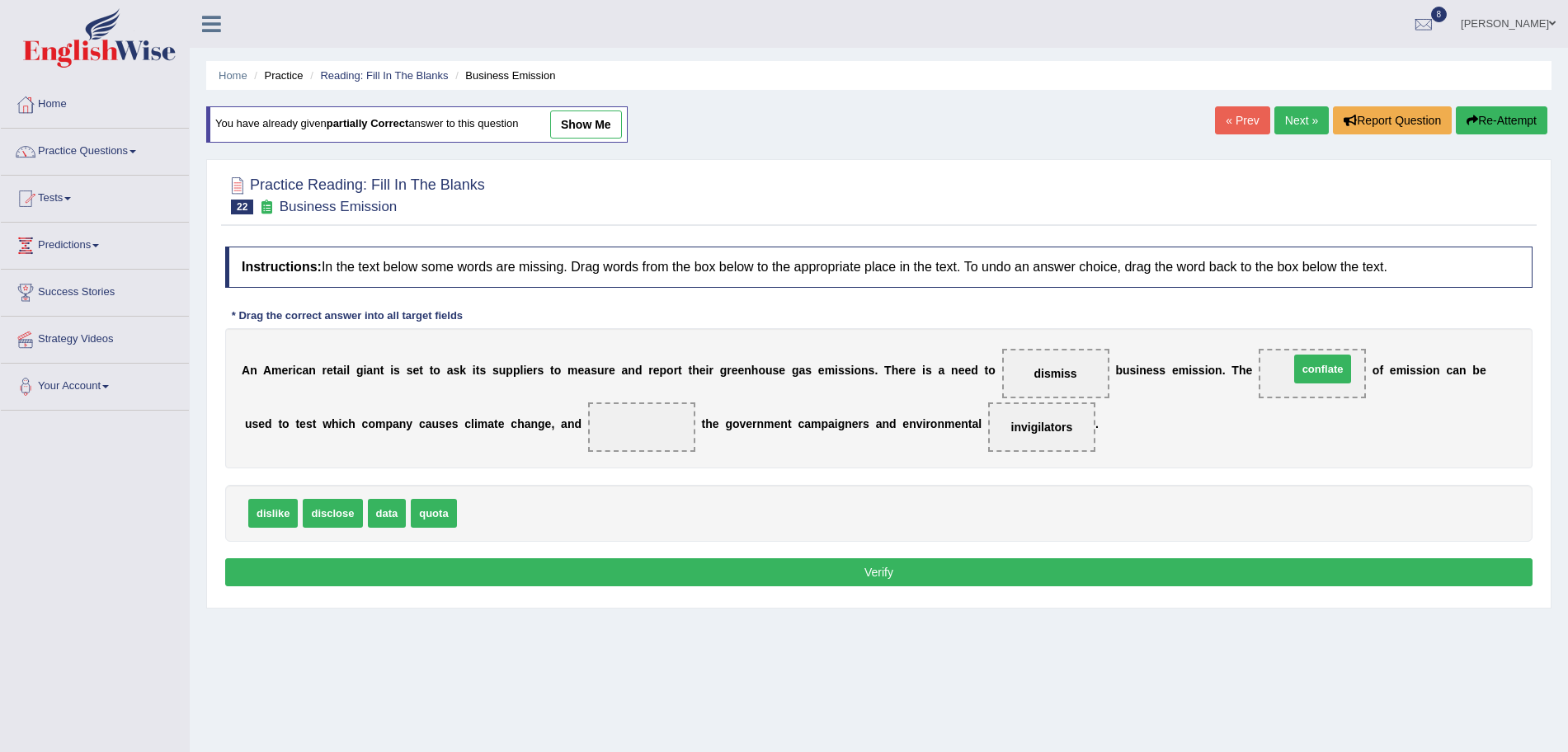
drag, startPoint x: 478, startPoint y: 515, endPoint x: 1305, endPoint y: 372, distance: 839.3
drag, startPoint x: 433, startPoint y: 515, endPoint x: 640, endPoint y: 430, distance: 223.8
click at [762, 575] on button "Verify" at bounding box center [878, 572] width 1307 height 28
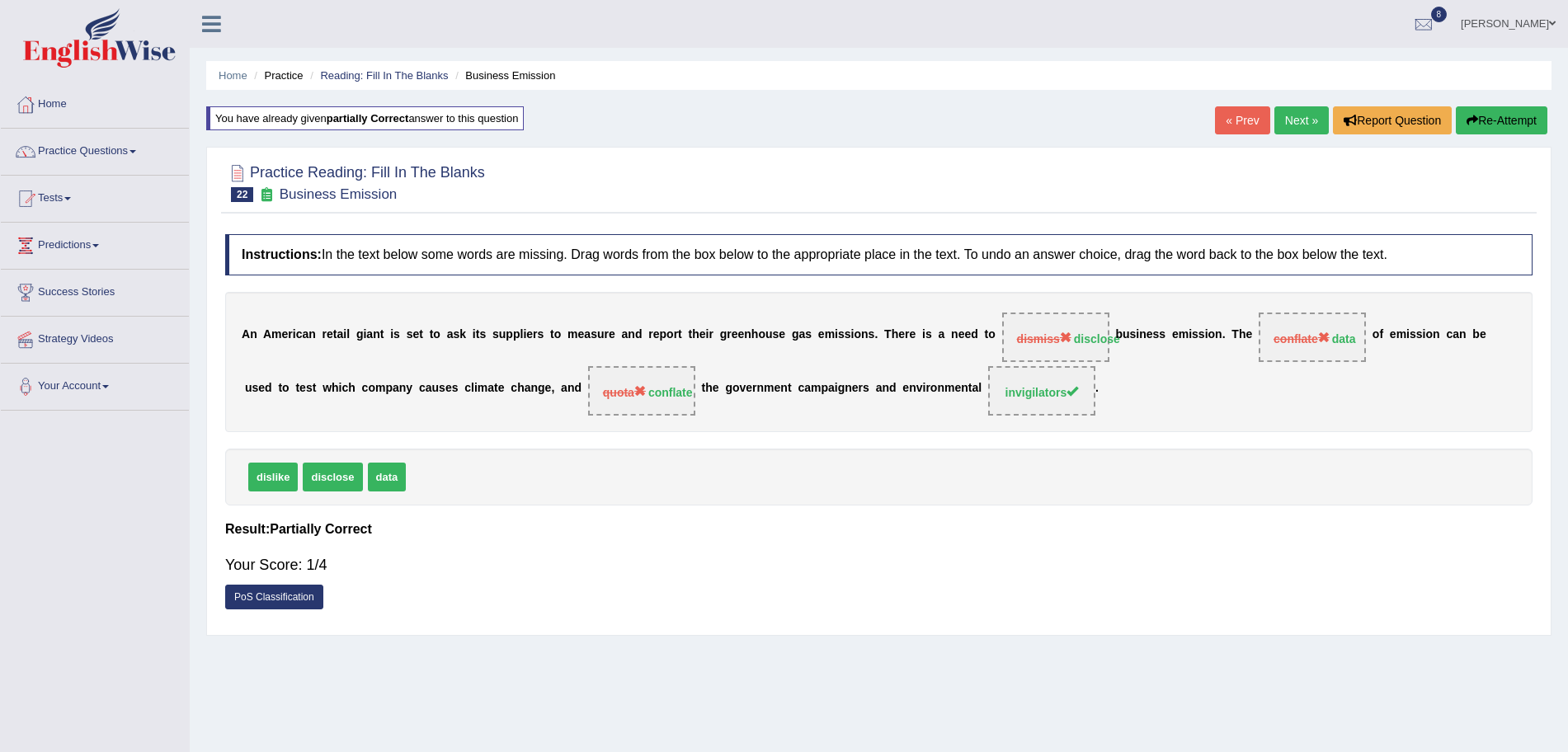
click at [1295, 115] on link "Next »" at bounding box center [1302, 120] width 54 height 28
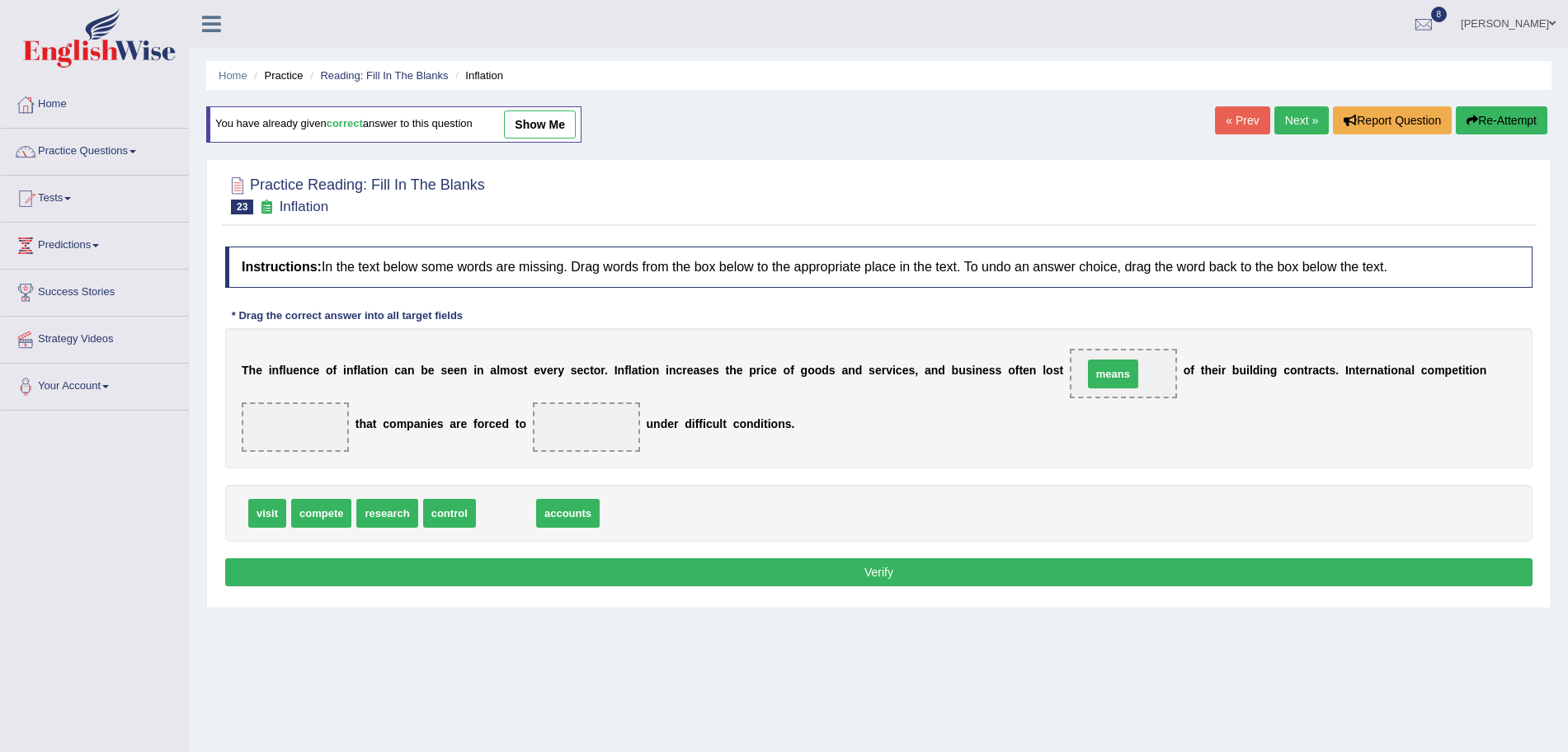
drag, startPoint x: 514, startPoint y: 519, endPoint x: 1121, endPoint y: 380, distance: 622.7
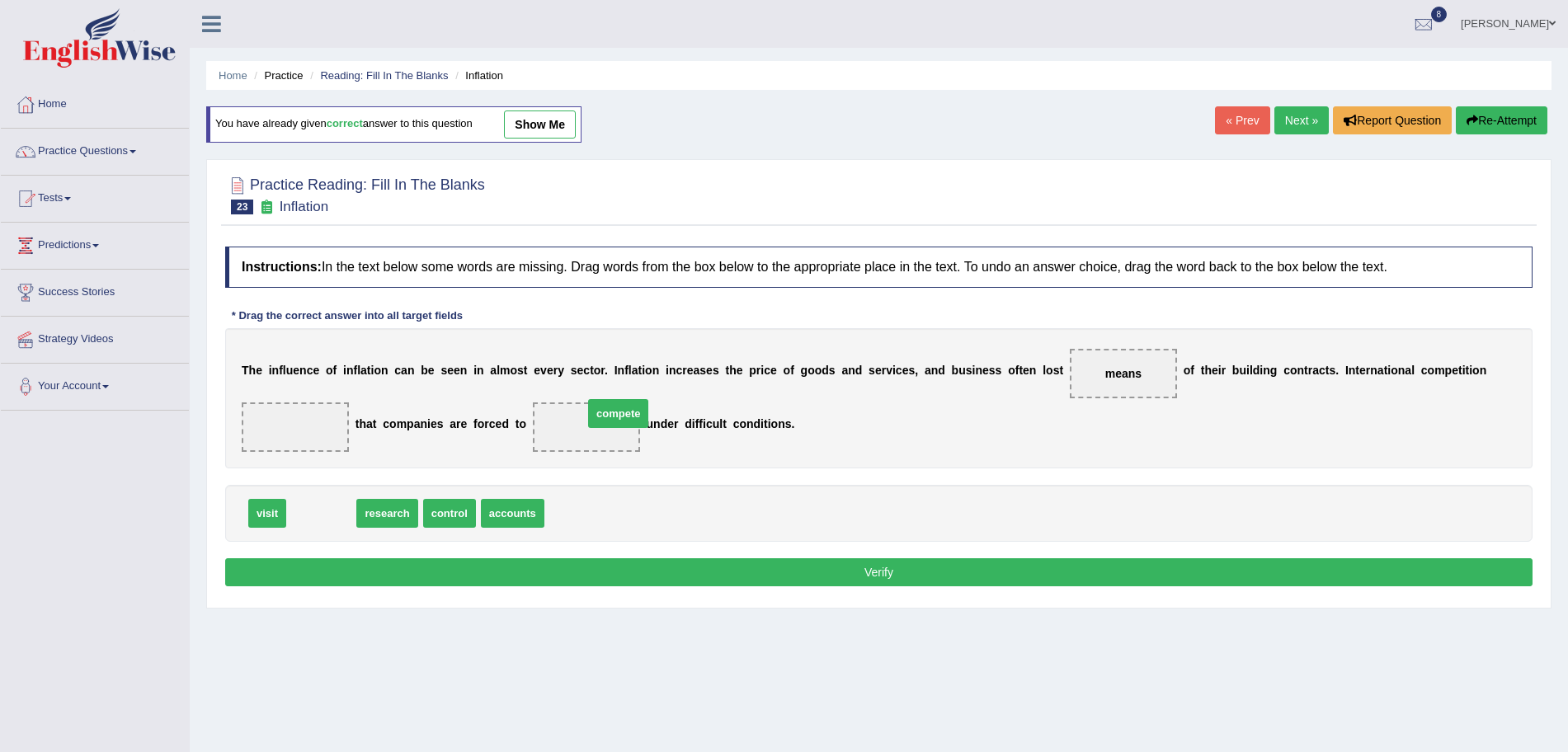
drag, startPoint x: 333, startPoint y: 515, endPoint x: 623, endPoint y: 421, distance: 304.9
drag, startPoint x: 1087, startPoint y: 361, endPoint x: 1121, endPoint y: 372, distance: 35.7
click at [1121, 372] on span "means" at bounding box center [1123, 374] width 107 height 49
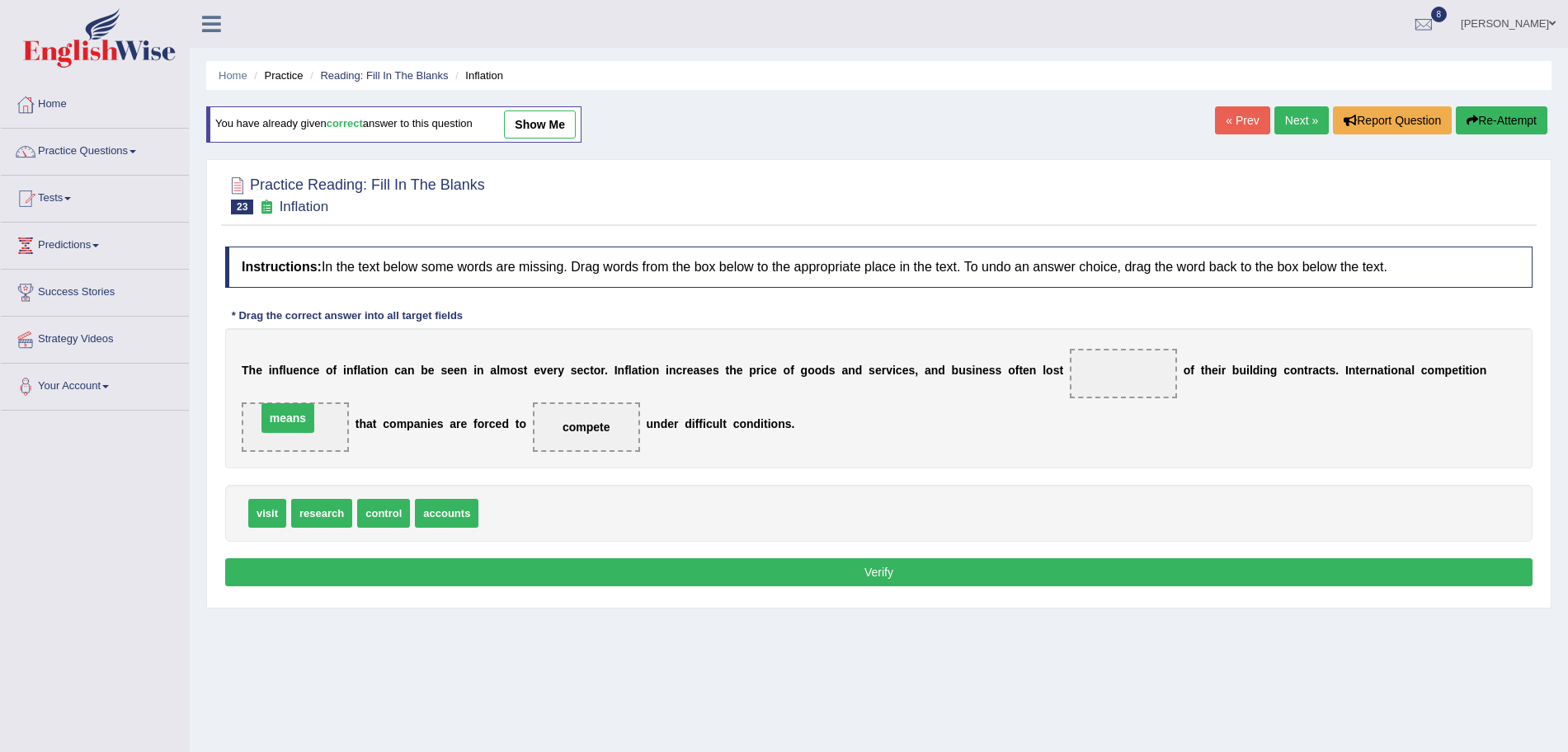
drag, startPoint x: 1121, startPoint y: 372, endPoint x: 287, endPoint y: 417, distance: 835.2
drag, startPoint x: 393, startPoint y: 525, endPoint x: 1104, endPoint y: 390, distance: 723.7
click at [964, 562] on button "Verify" at bounding box center [878, 572] width 1307 height 28
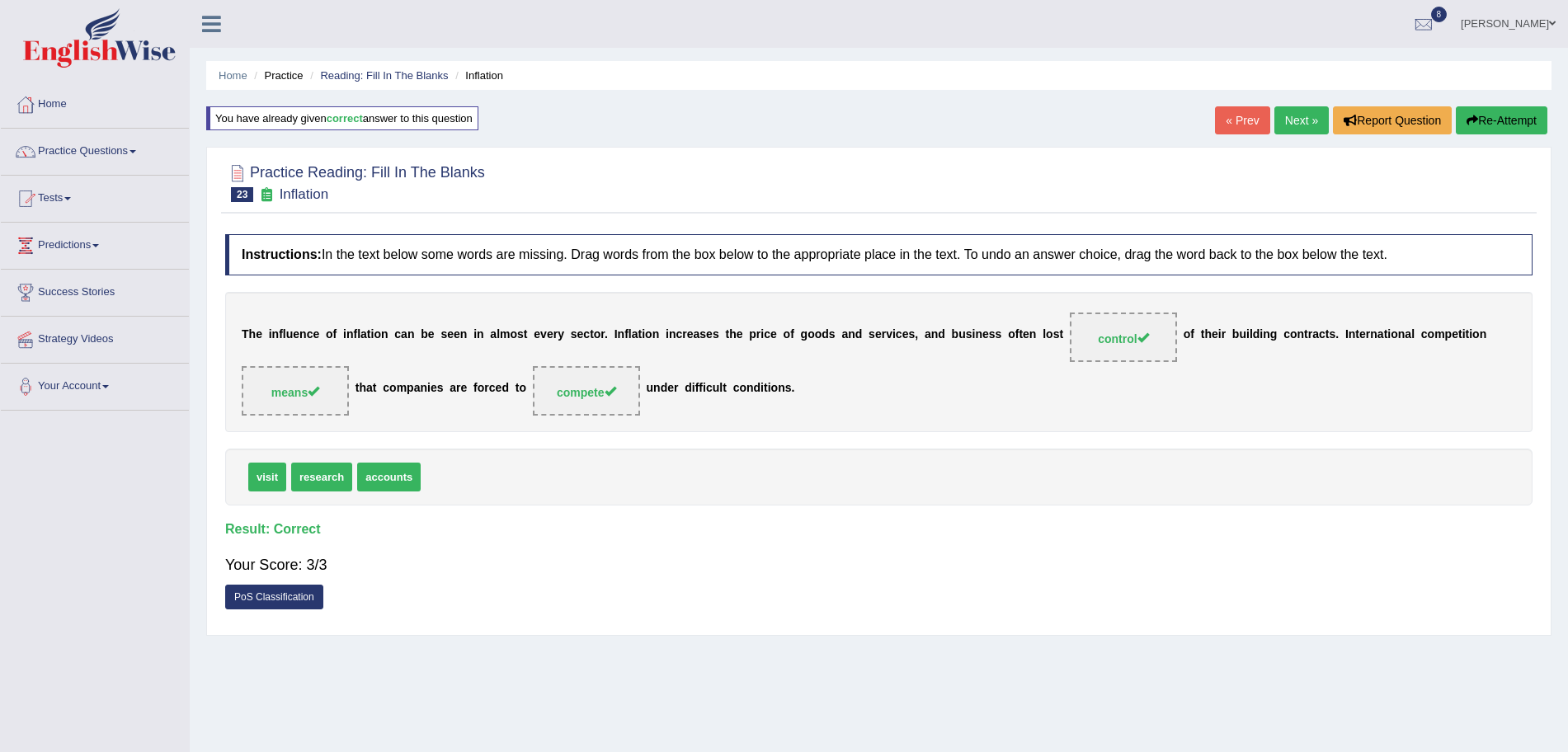
click at [1303, 111] on link "Next »" at bounding box center [1302, 120] width 54 height 28
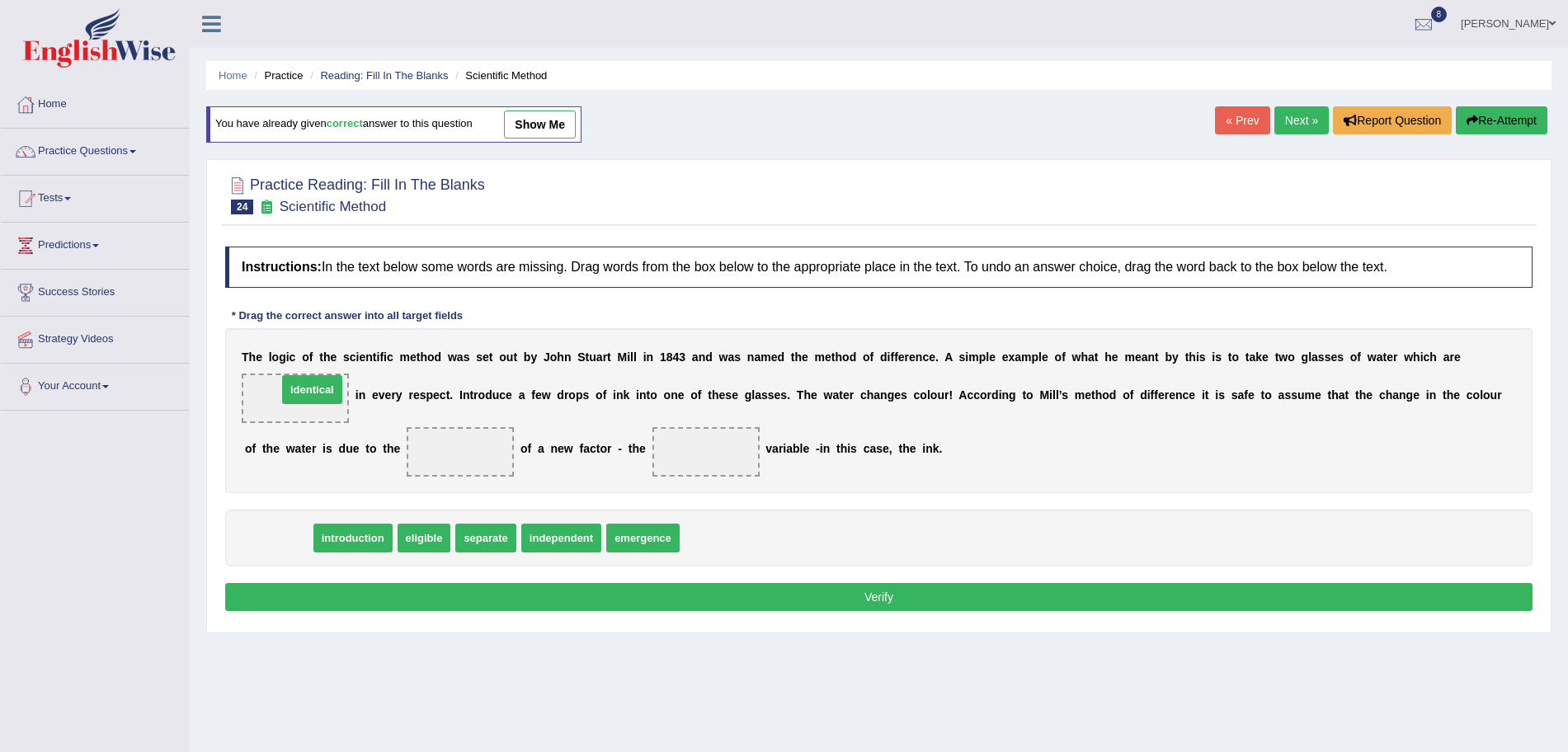
drag, startPoint x: 265, startPoint y: 531, endPoint x: 298, endPoint y: 376, distance: 158.5
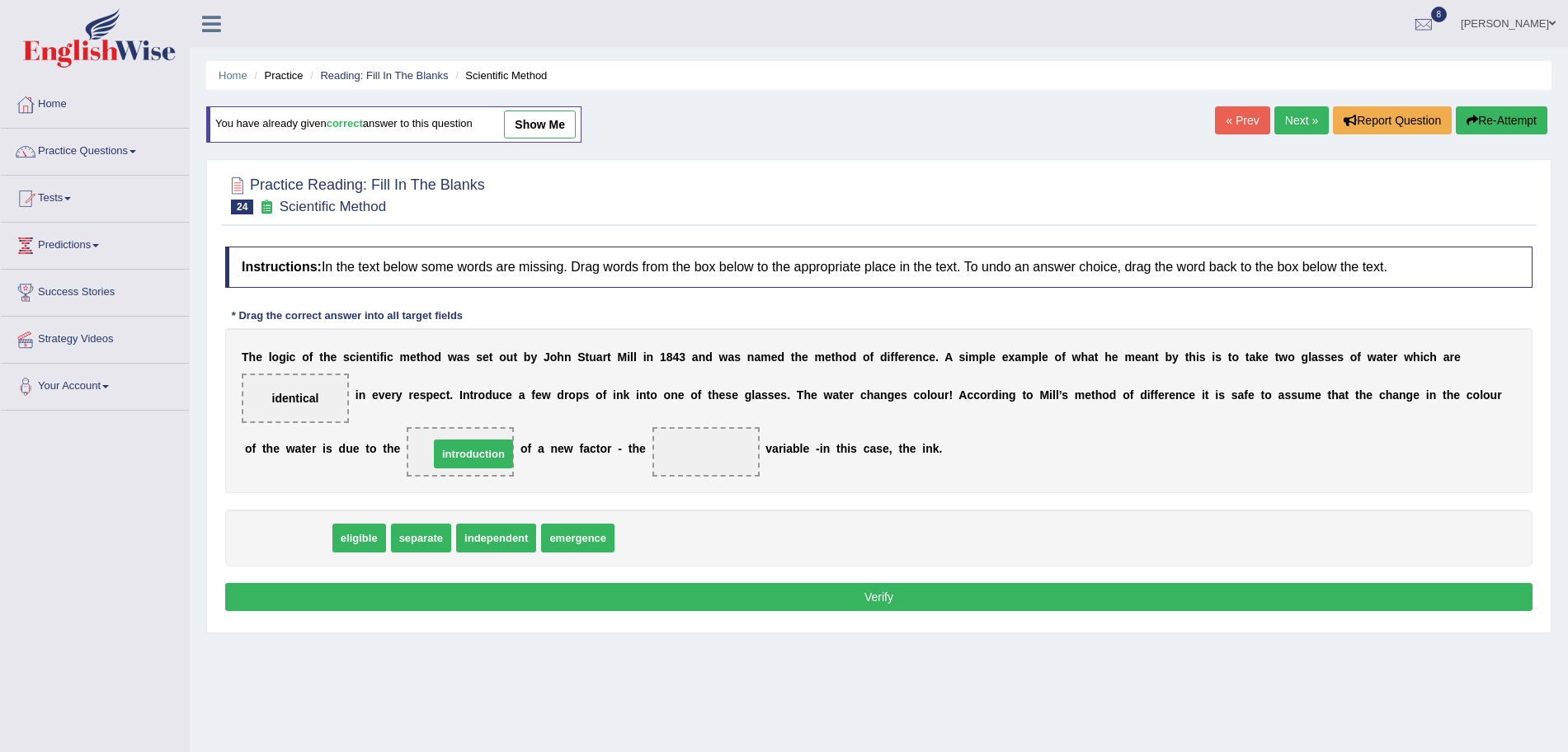
drag, startPoint x: 289, startPoint y: 542, endPoint x: 477, endPoint y: 458, distance: 205.9
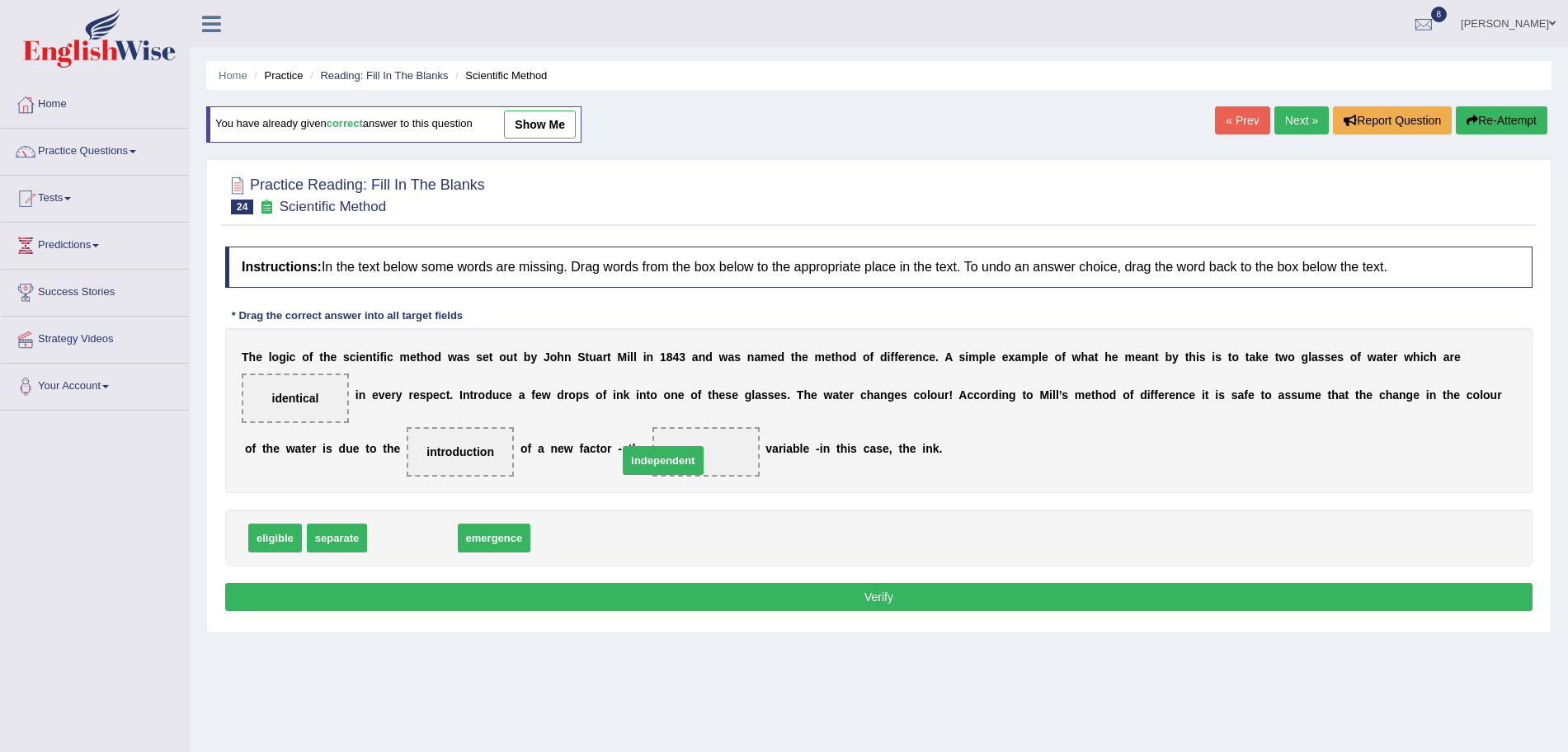
drag, startPoint x: 429, startPoint y: 543, endPoint x: 686, endPoint y: 466, distance: 268.3
click at [672, 605] on button "Verify" at bounding box center [878, 597] width 1307 height 28
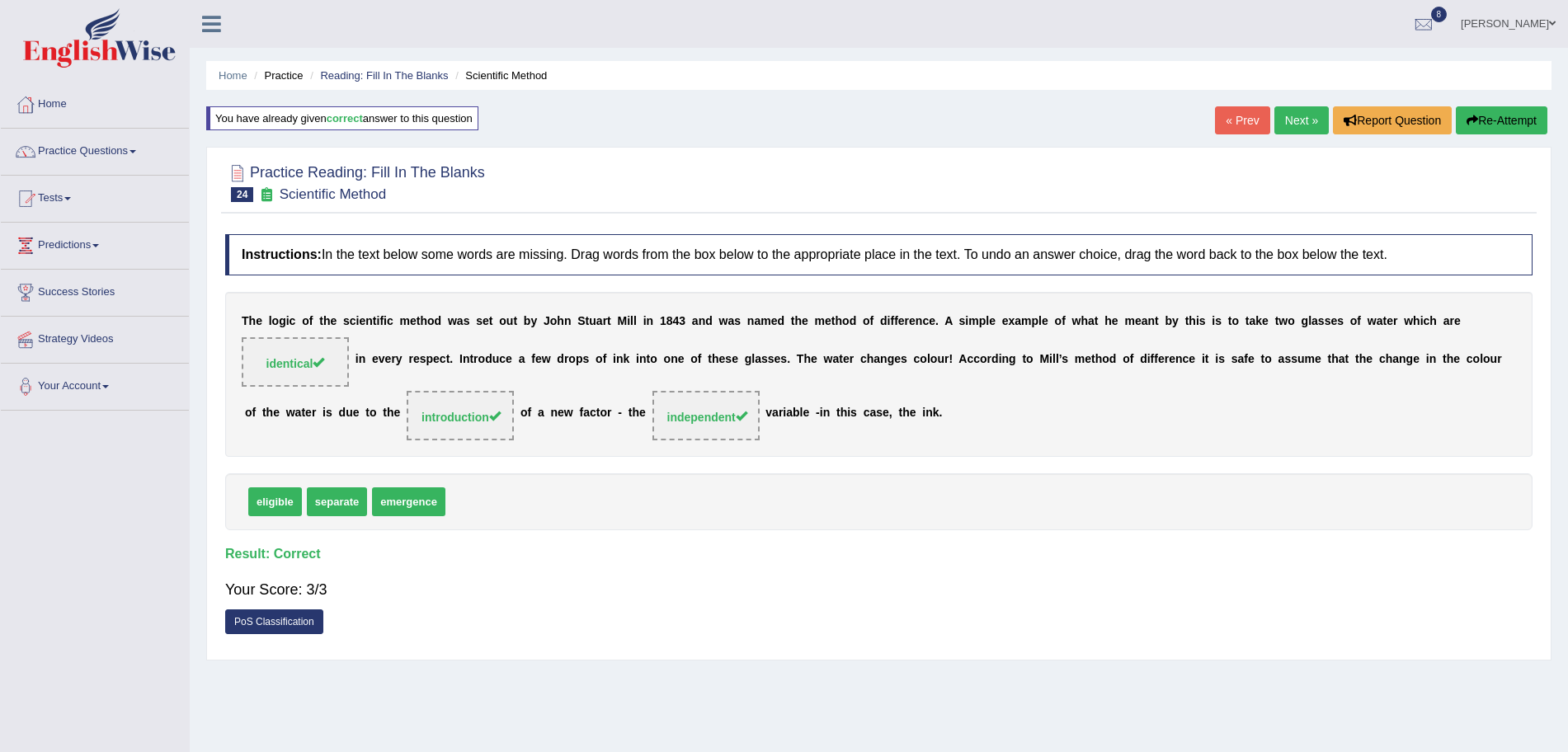
click at [1308, 122] on link "Next »" at bounding box center [1302, 120] width 54 height 28
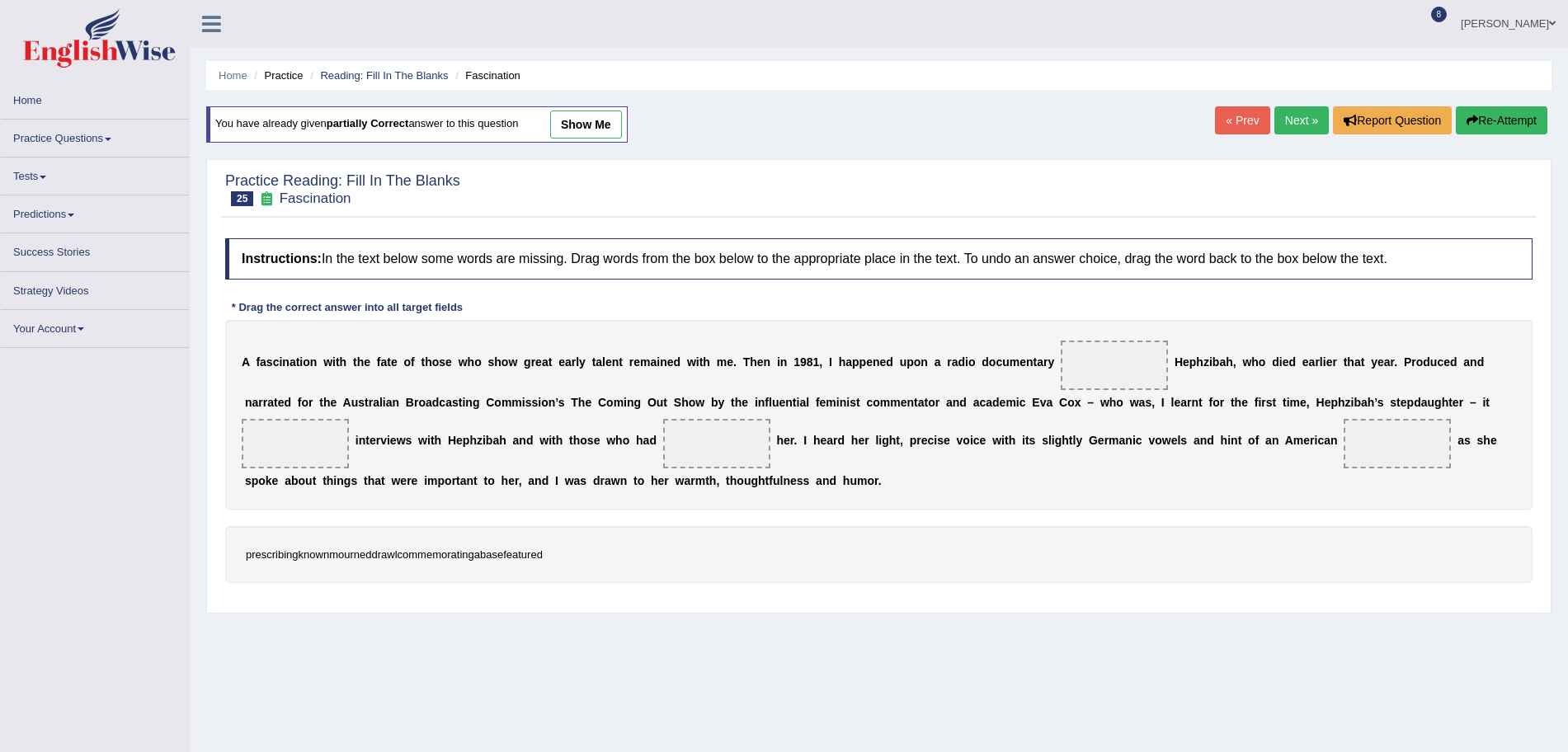
click at [1289, 122] on link "Next »" at bounding box center [1302, 120] width 54 height 28
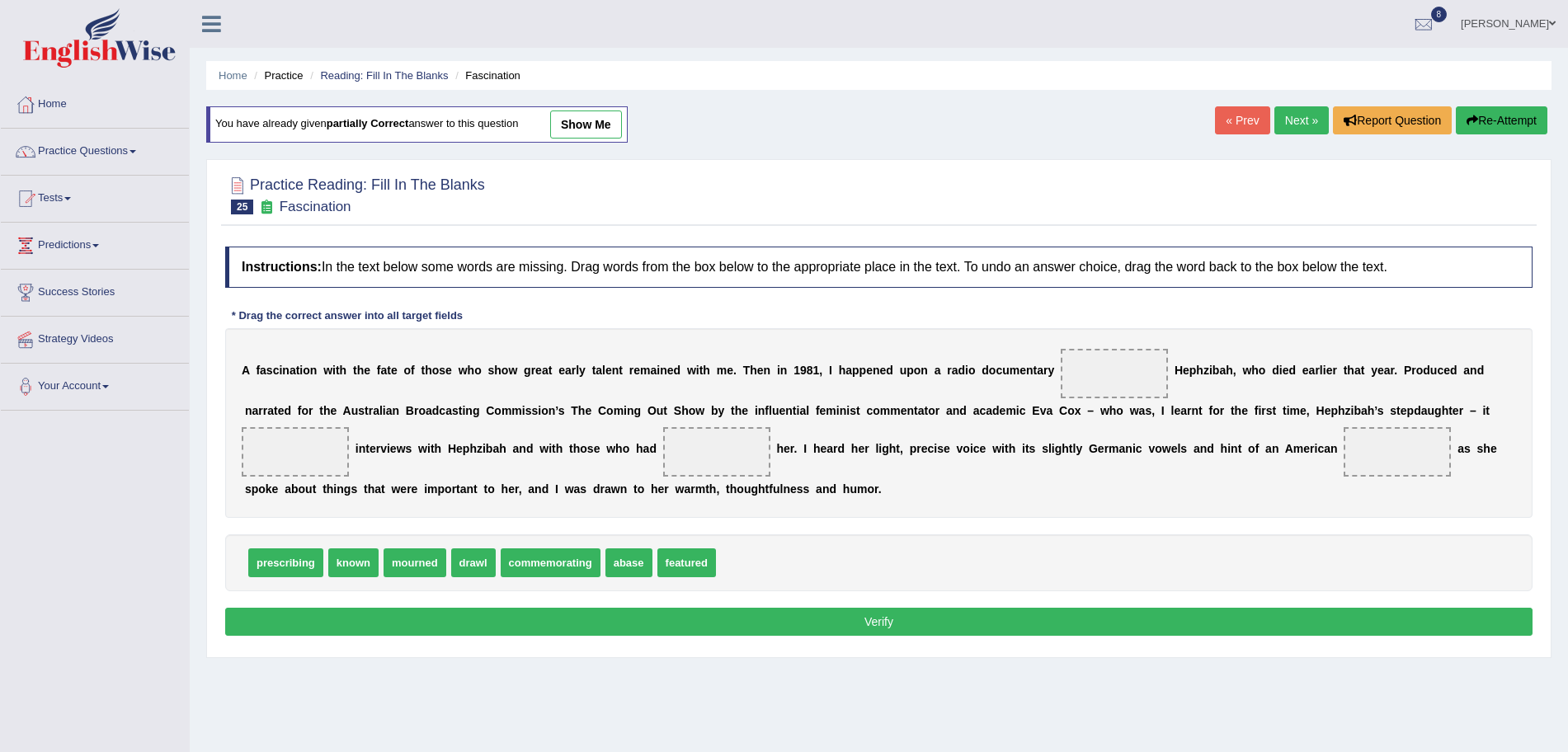
click at [378, 556] on div "prescribing known mourned drawl commemorating abase featured" at bounding box center [878, 563] width 1307 height 57
drag, startPoint x: 360, startPoint y: 565, endPoint x: 737, endPoint y: 452, distance: 393.6
drag, startPoint x: 638, startPoint y: 571, endPoint x: 301, endPoint y: 460, distance: 354.8
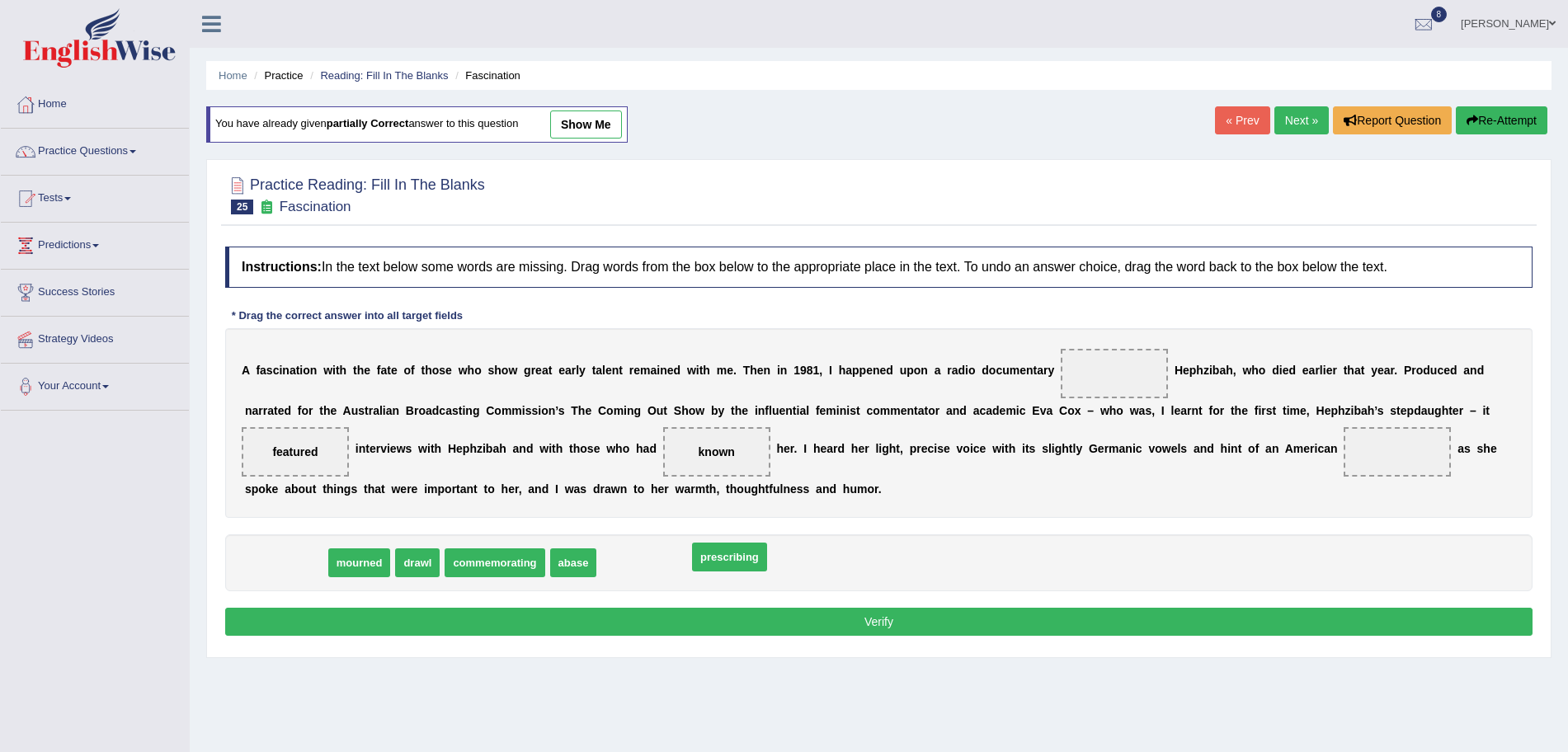
drag, startPoint x: 300, startPoint y: 565, endPoint x: 738, endPoint y: 561, distance: 438.0
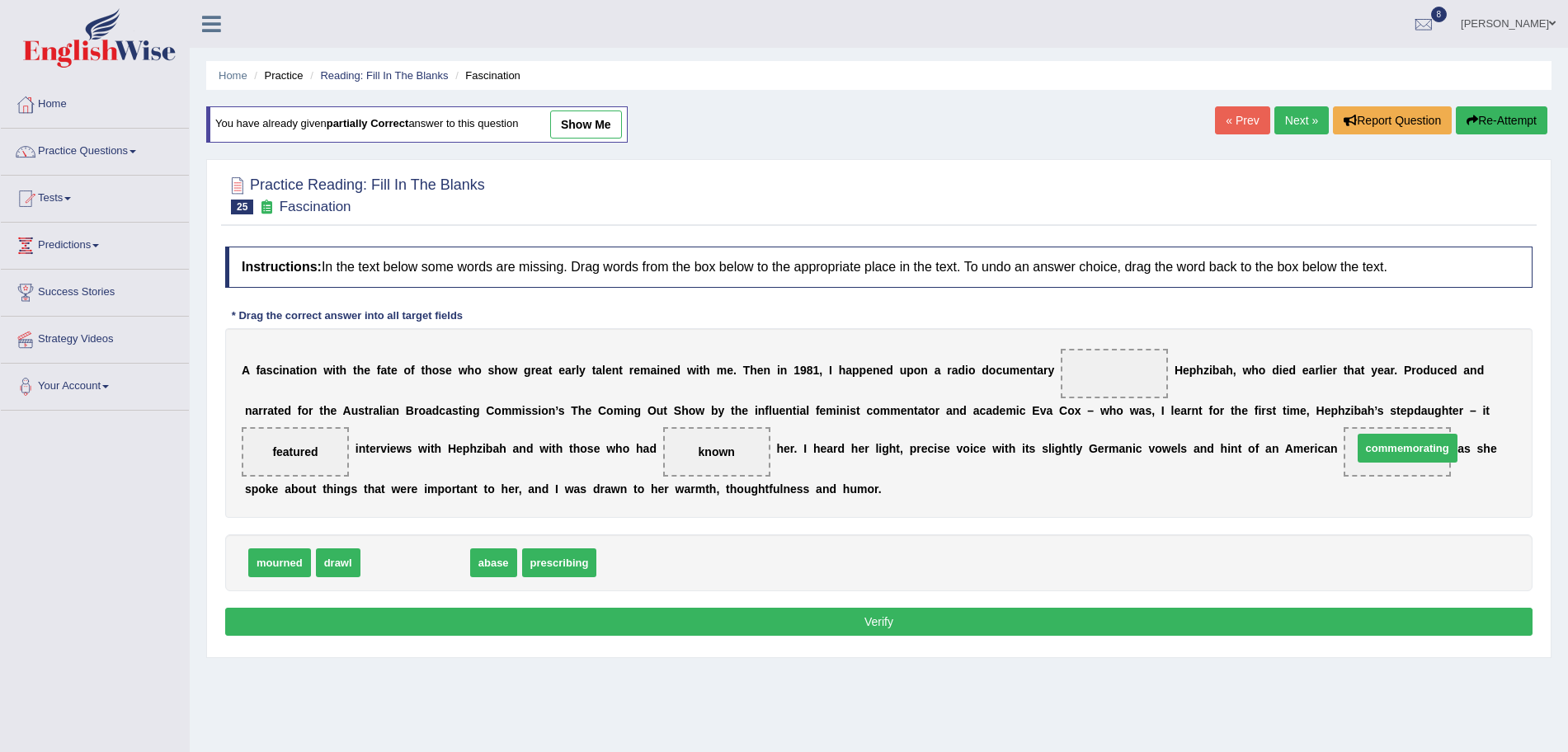
drag, startPoint x: 426, startPoint y: 559, endPoint x: 1411, endPoint y: 451, distance: 990.9
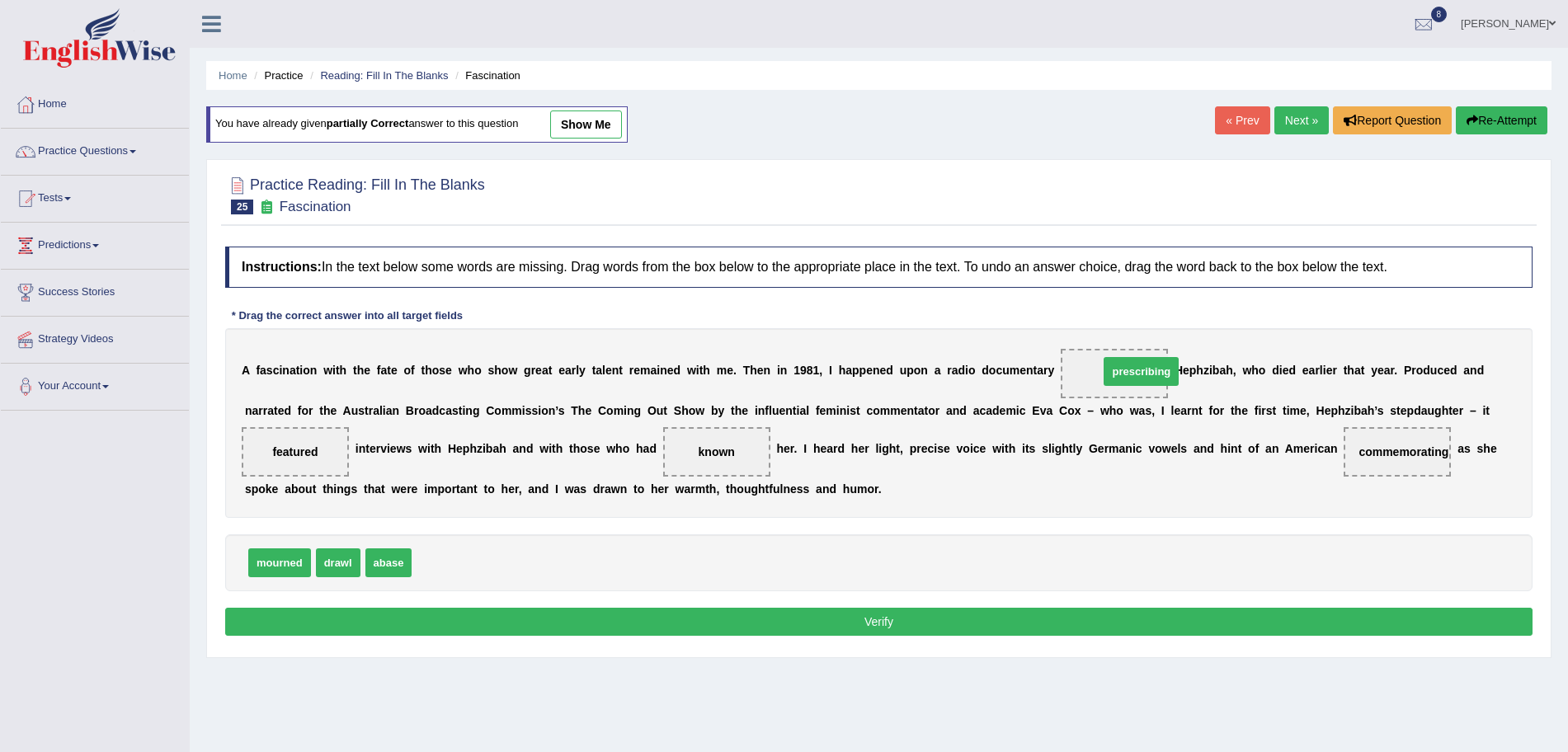
drag, startPoint x: 475, startPoint y: 558, endPoint x: 1131, endPoint y: 382, distance: 679.2
click at [905, 620] on button "Verify" at bounding box center [878, 622] width 1307 height 28
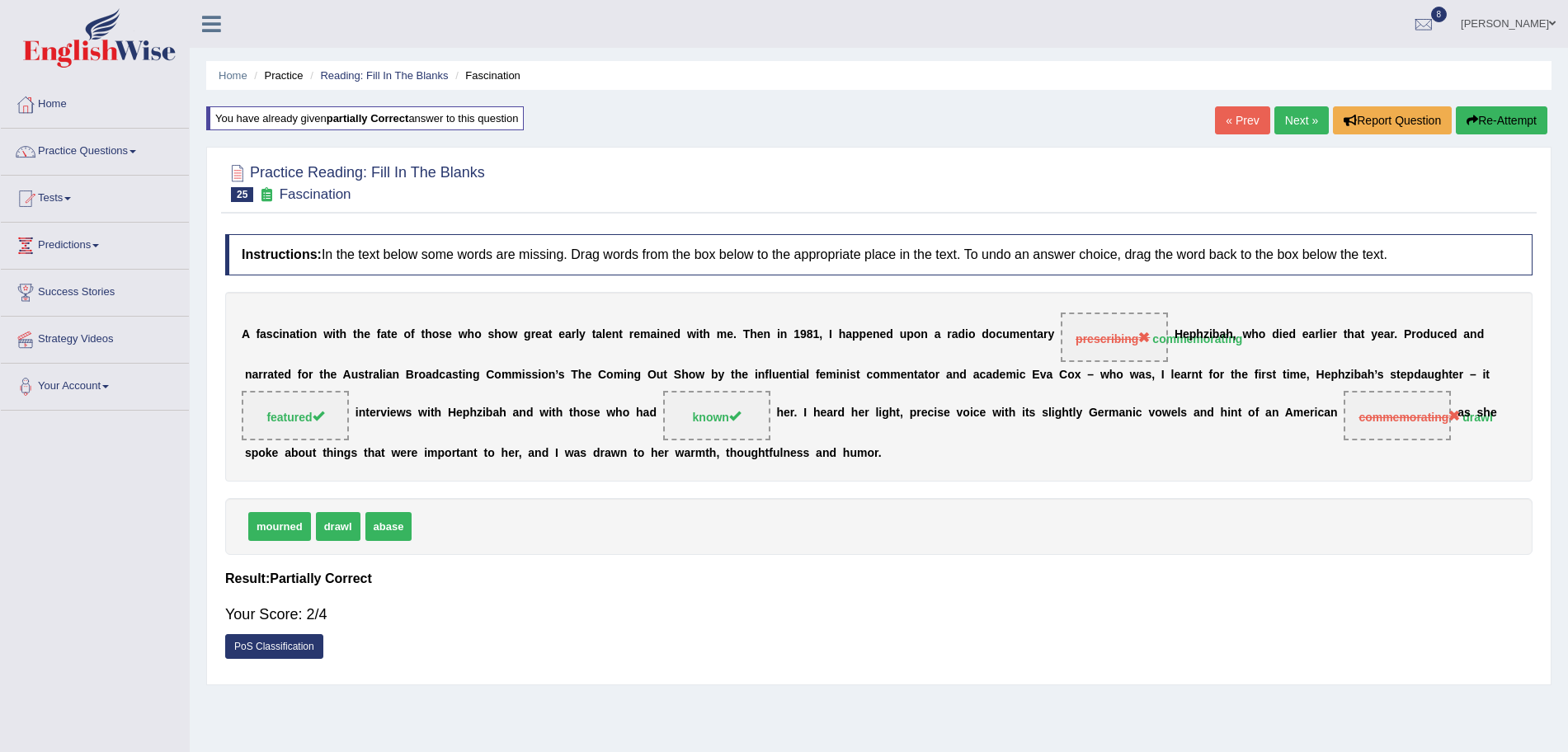
click at [1302, 125] on link "Next »" at bounding box center [1302, 120] width 54 height 28
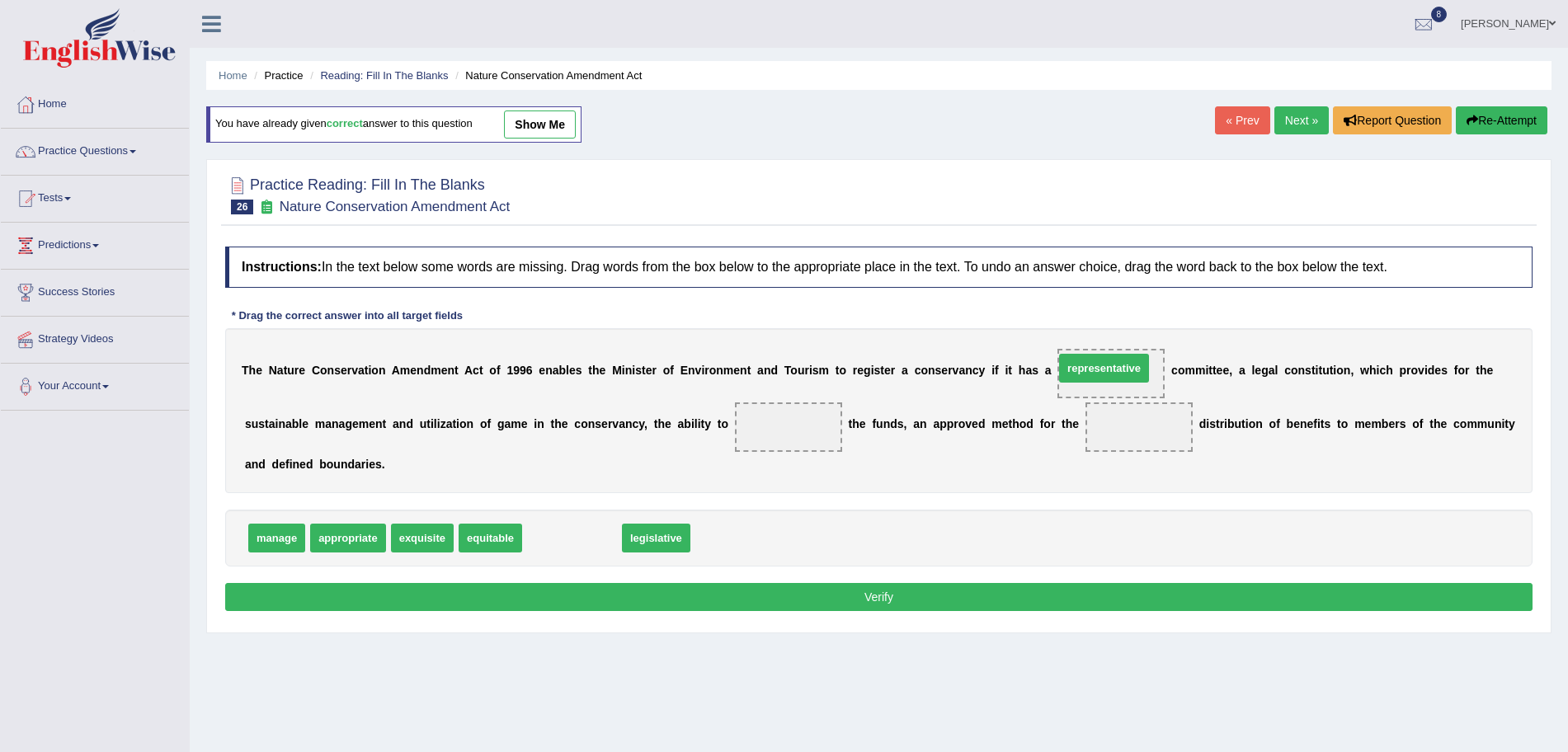
drag, startPoint x: 587, startPoint y: 539, endPoint x: 1118, endPoint y: 370, distance: 557.2
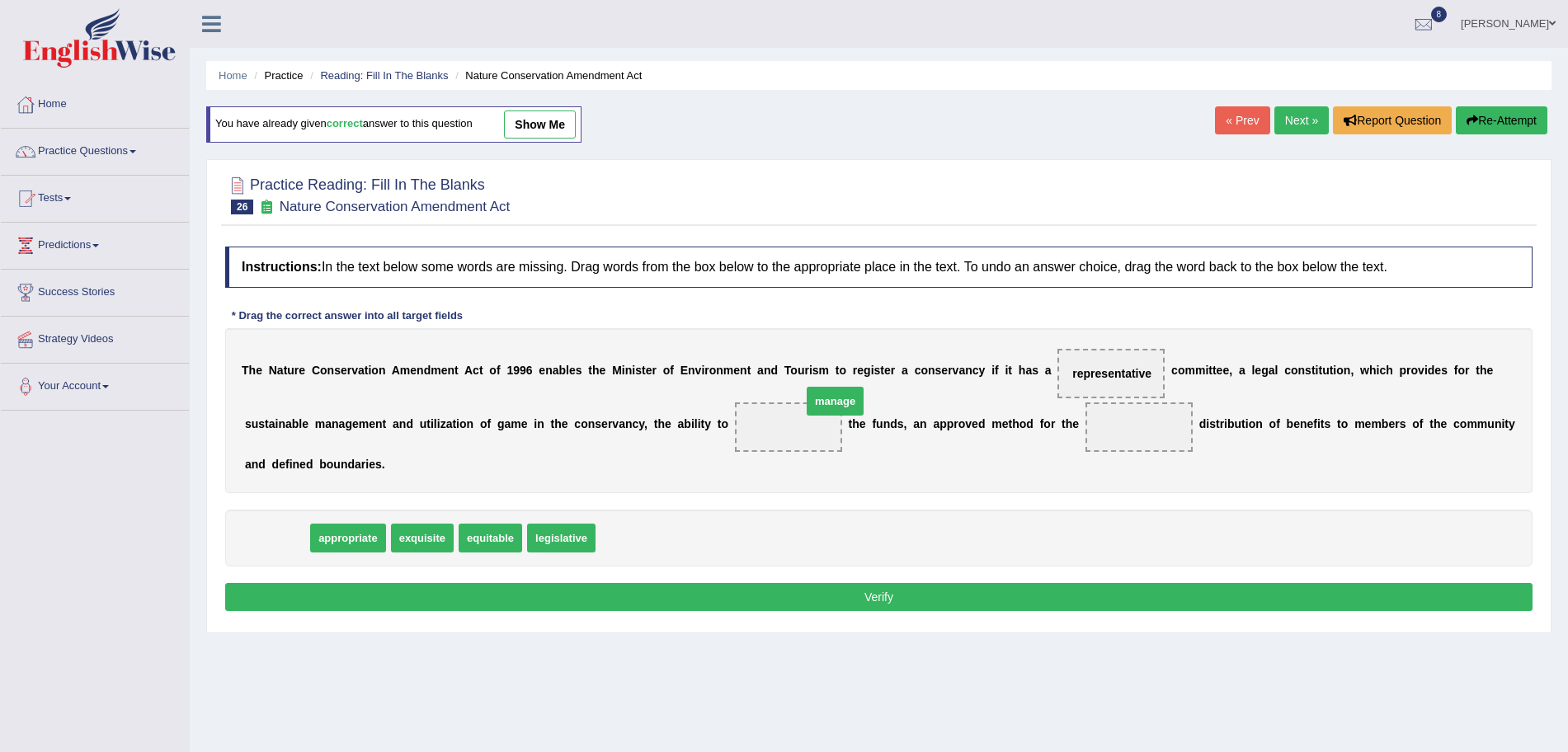
drag, startPoint x: 283, startPoint y: 543, endPoint x: 812, endPoint y: 416, distance: 544.0
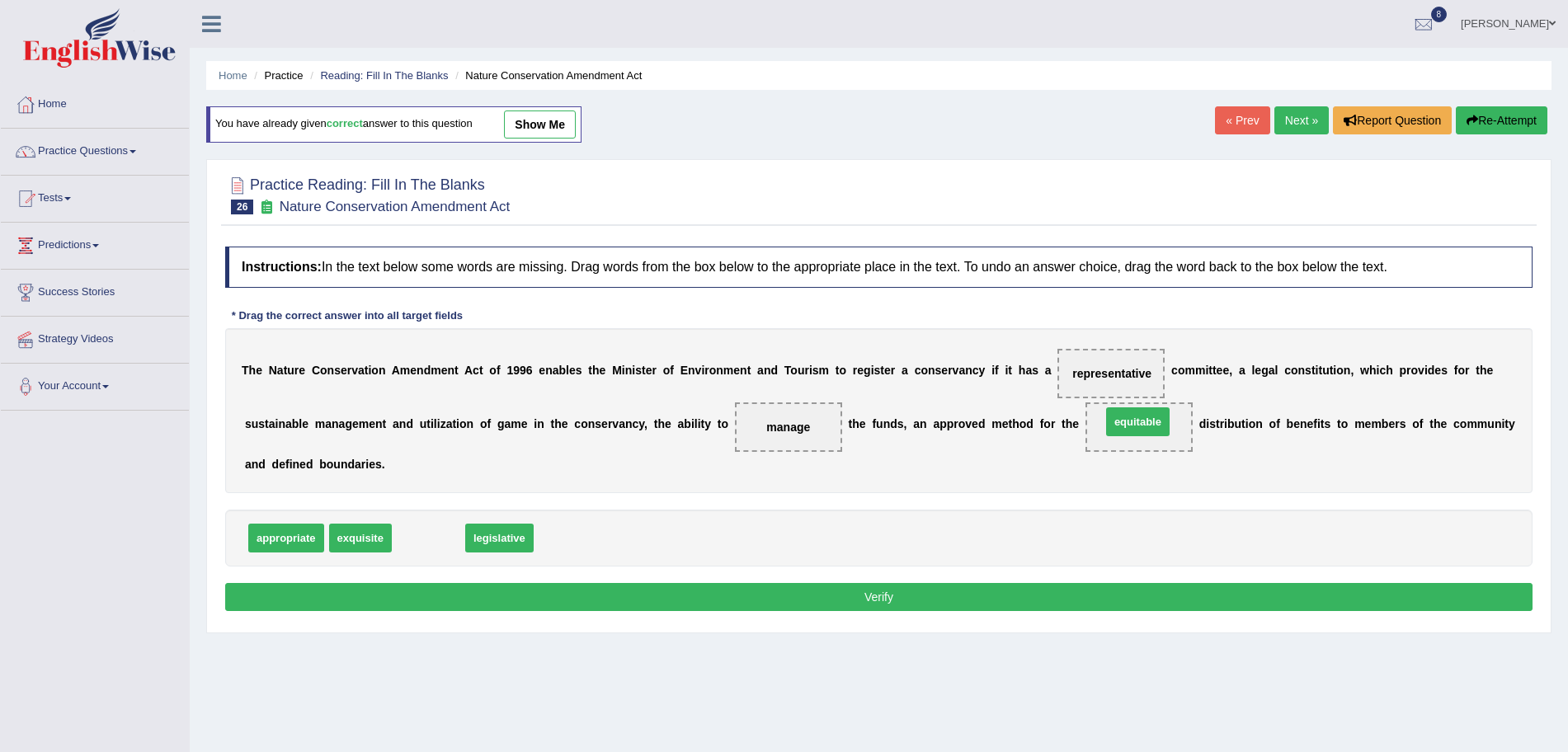
drag, startPoint x: 443, startPoint y: 534, endPoint x: 1152, endPoint y: 418, distance: 718.4
click at [962, 597] on button "Verify" at bounding box center [878, 597] width 1307 height 28
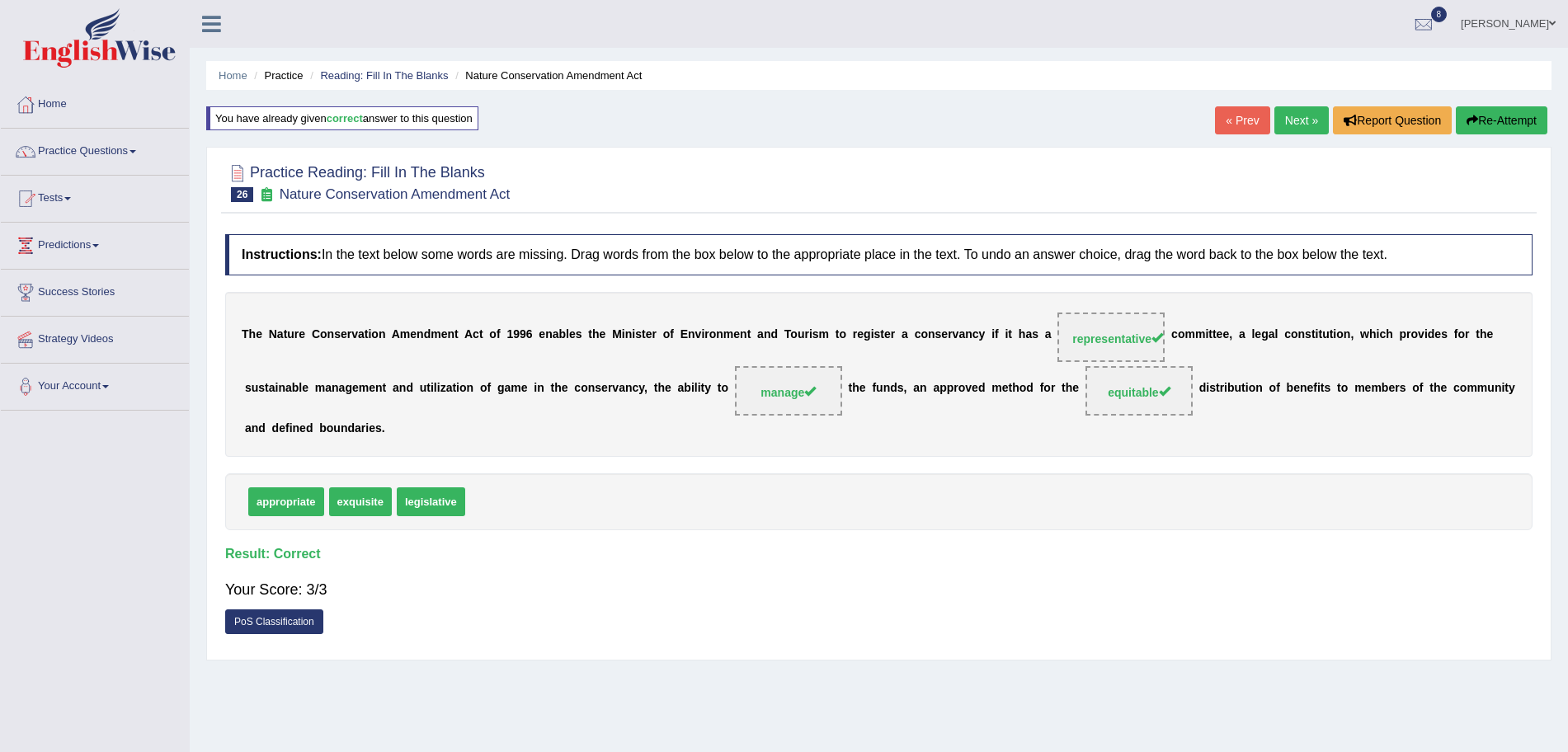
click at [1293, 116] on link "Next »" at bounding box center [1302, 120] width 54 height 28
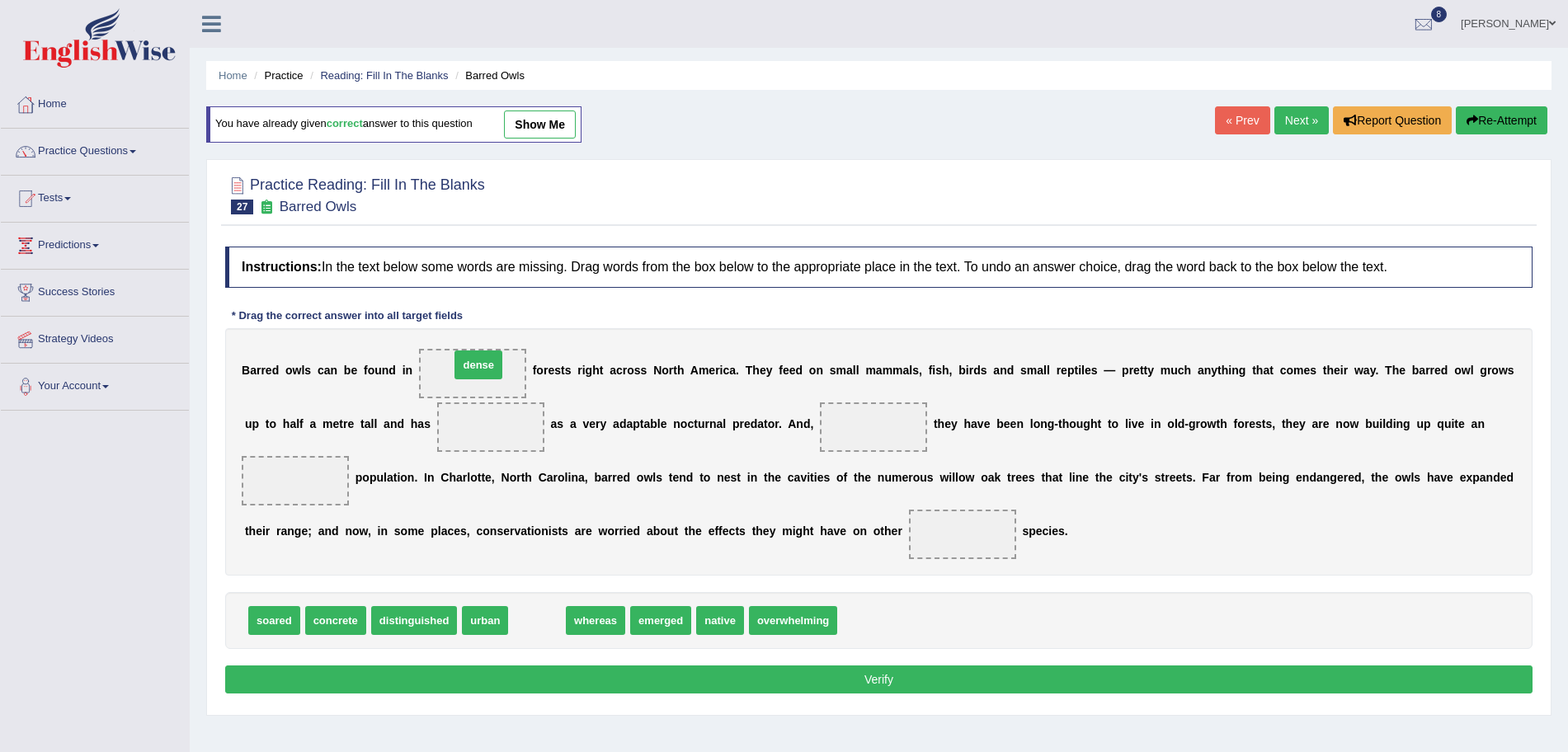
drag, startPoint x: 548, startPoint y: 613, endPoint x: 489, endPoint y: 356, distance: 263.7
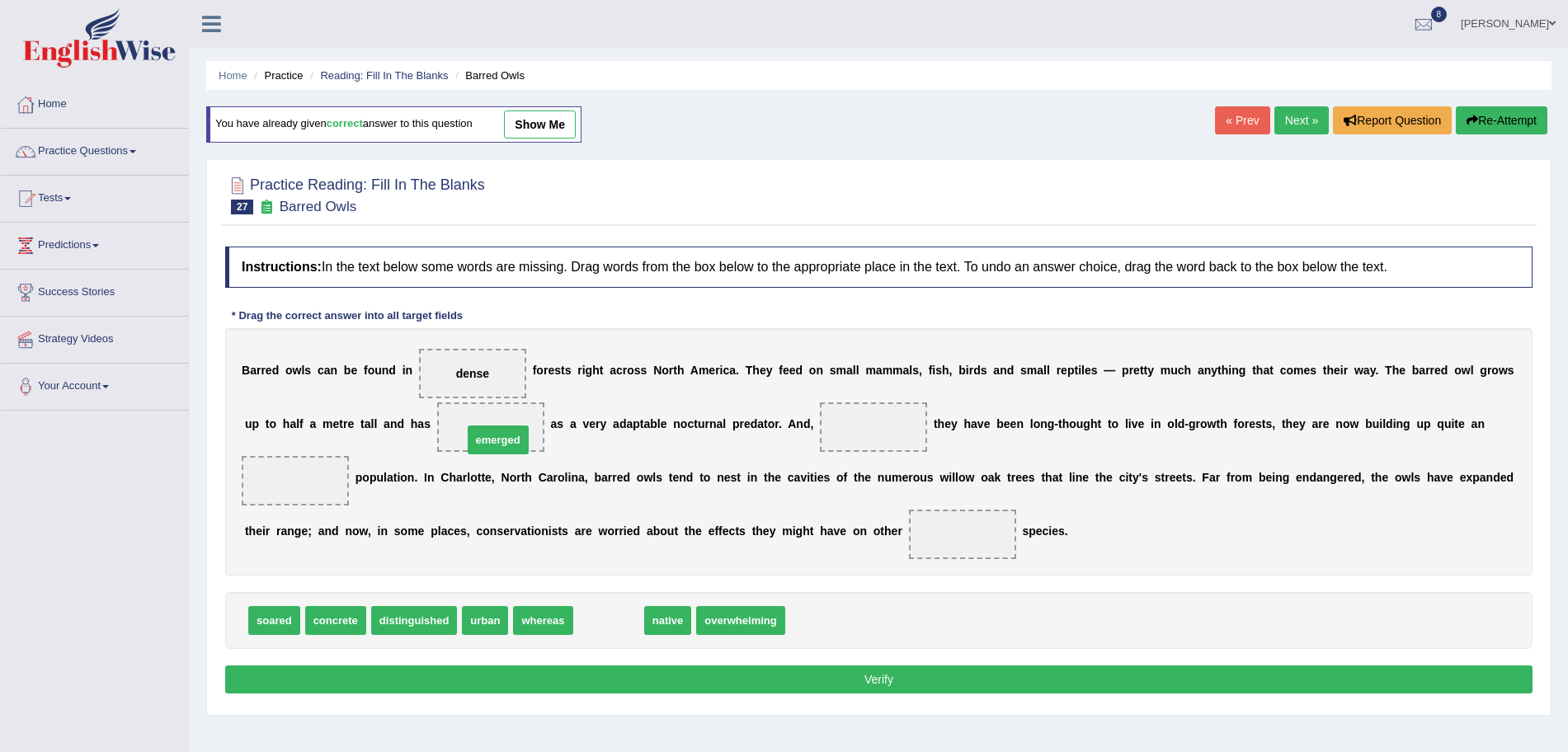
drag, startPoint x: 611, startPoint y: 622, endPoint x: 497, endPoint y: 436, distance: 218.2
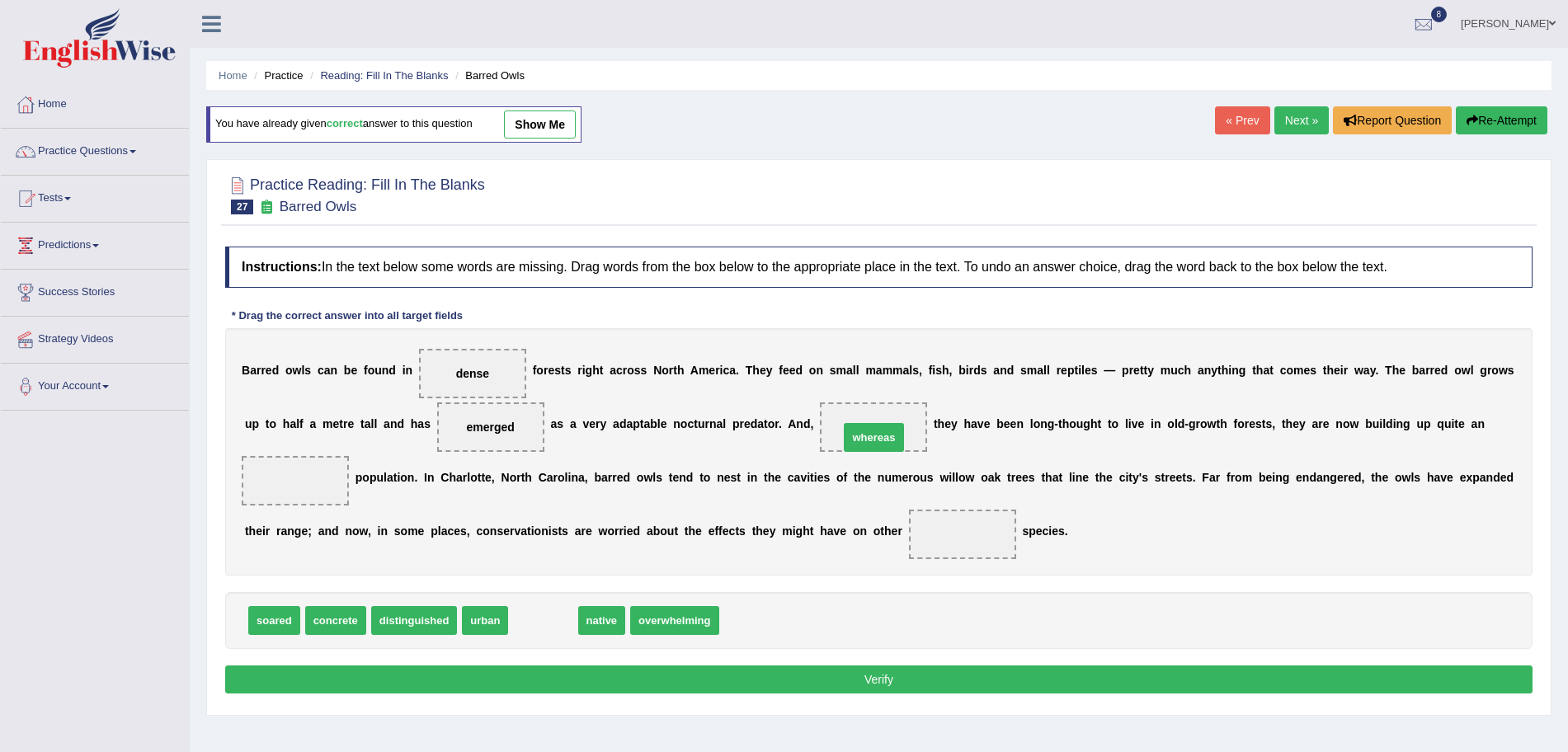
drag, startPoint x: 542, startPoint y: 624, endPoint x: 873, endPoint y: 441, distance: 378.2
drag, startPoint x: 536, startPoint y: 628, endPoint x: 935, endPoint y: 546, distance: 407.3
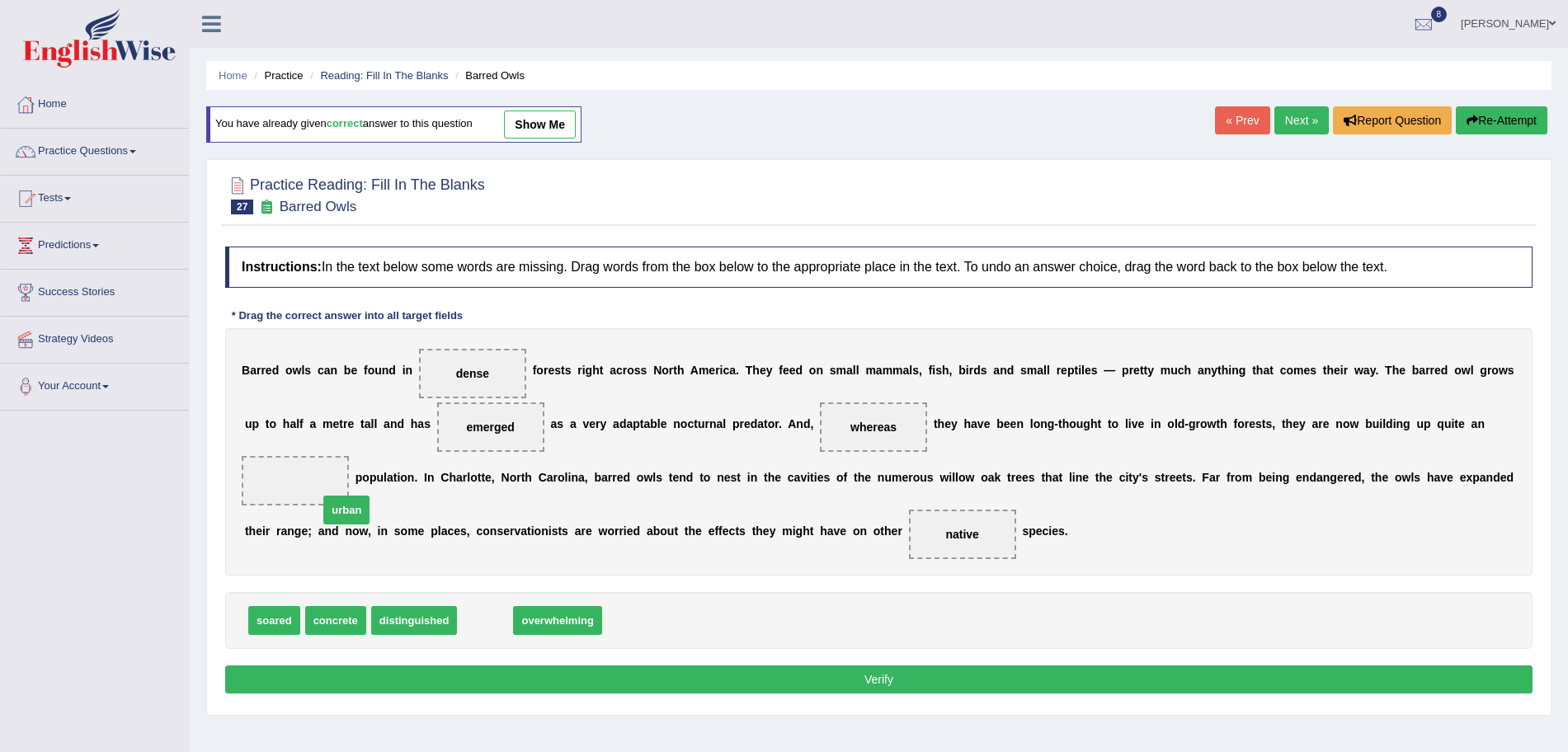
drag, startPoint x: 479, startPoint y: 622, endPoint x: 338, endPoint y: 511, distance: 179.4
click at [556, 676] on button "Verify" at bounding box center [878, 680] width 1307 height 28
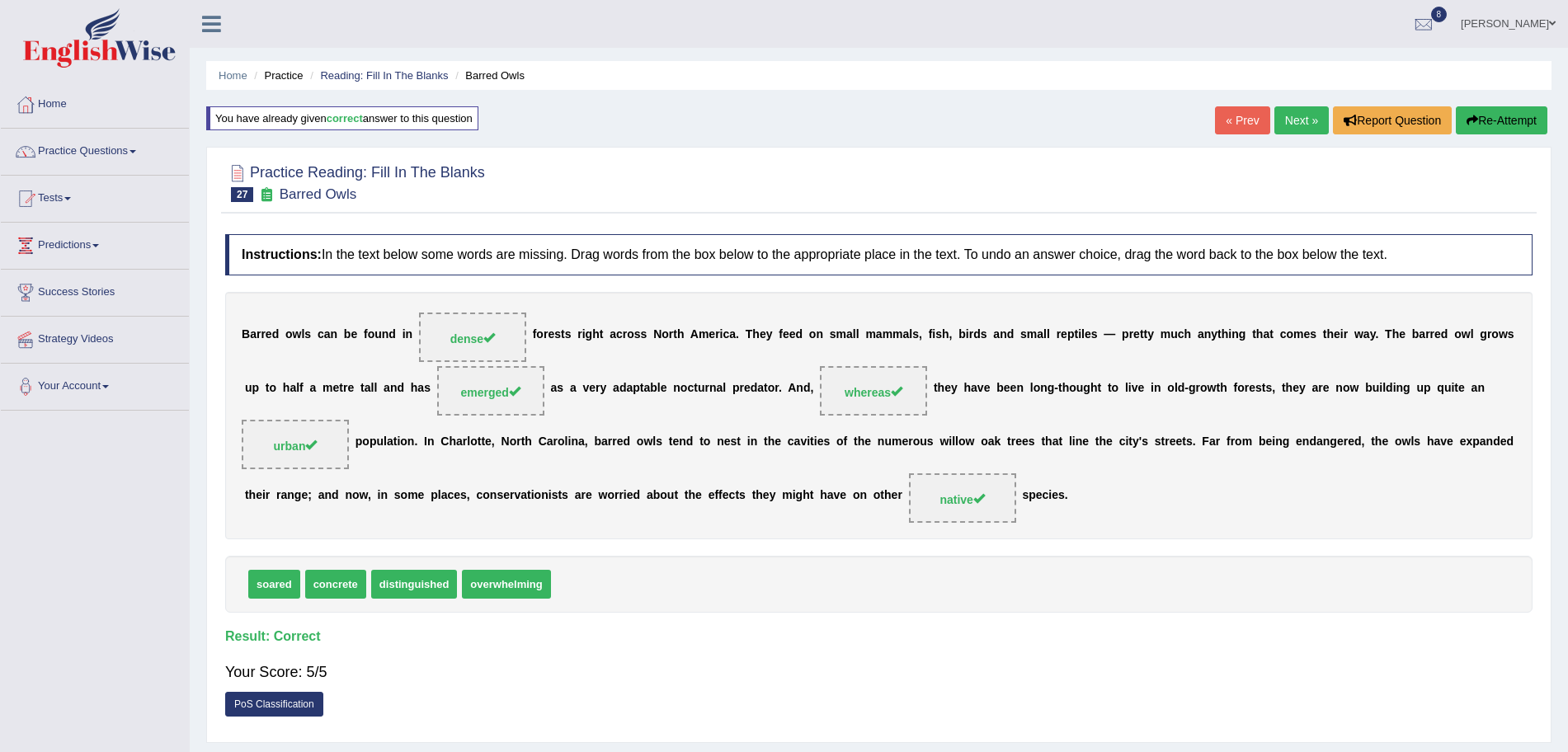
click at [1303, 117] on link "Next »" at bounding box center [1302, 120] width 54 height 28
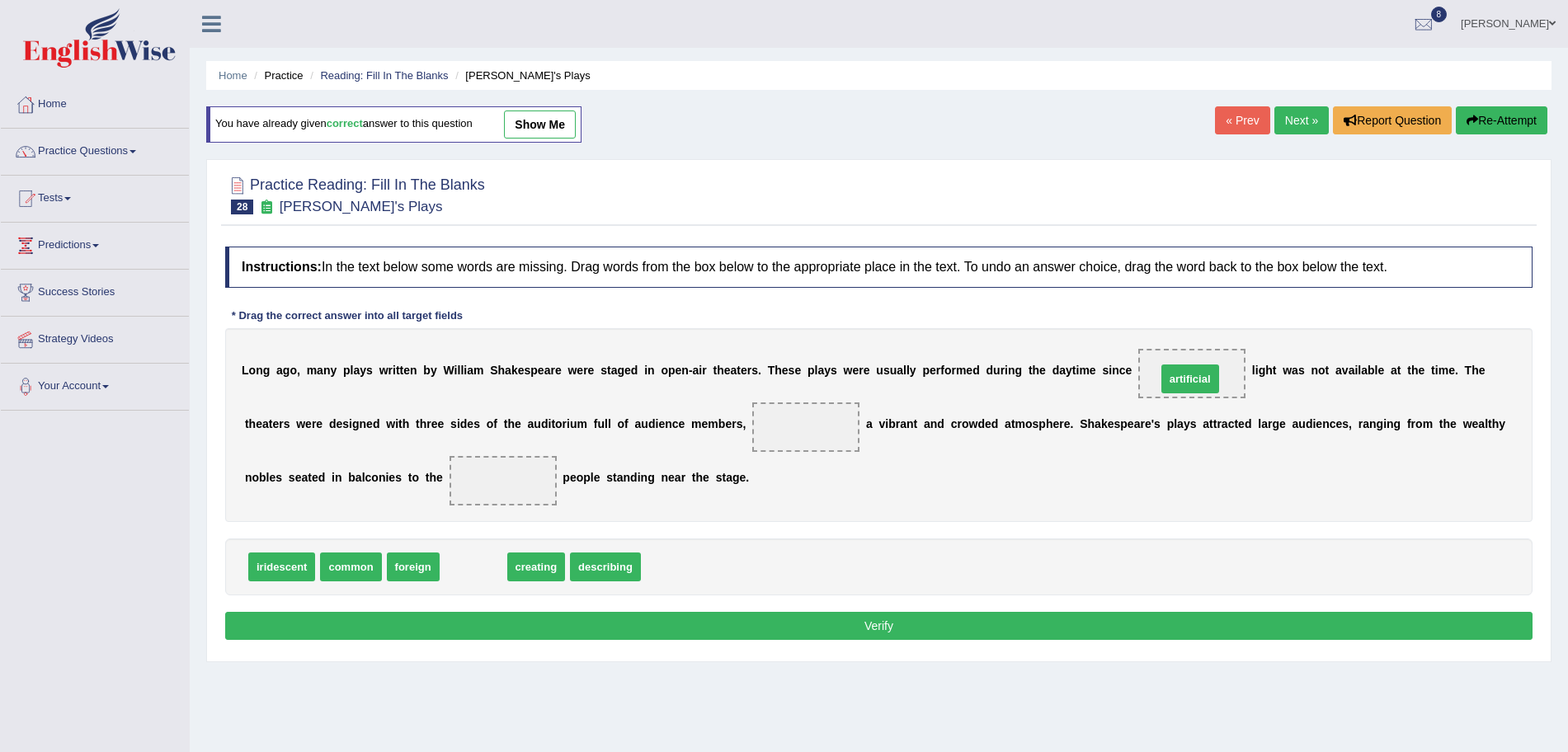
drag, startPoint x: 472, startPoint y: 567, endPoint x: 1184, endPoint y: 380, distance: 736.1
drag, startPoint x: 479, startPoint y: 570, endPoint x: 810, endPoint y: 439, distance: 356.0
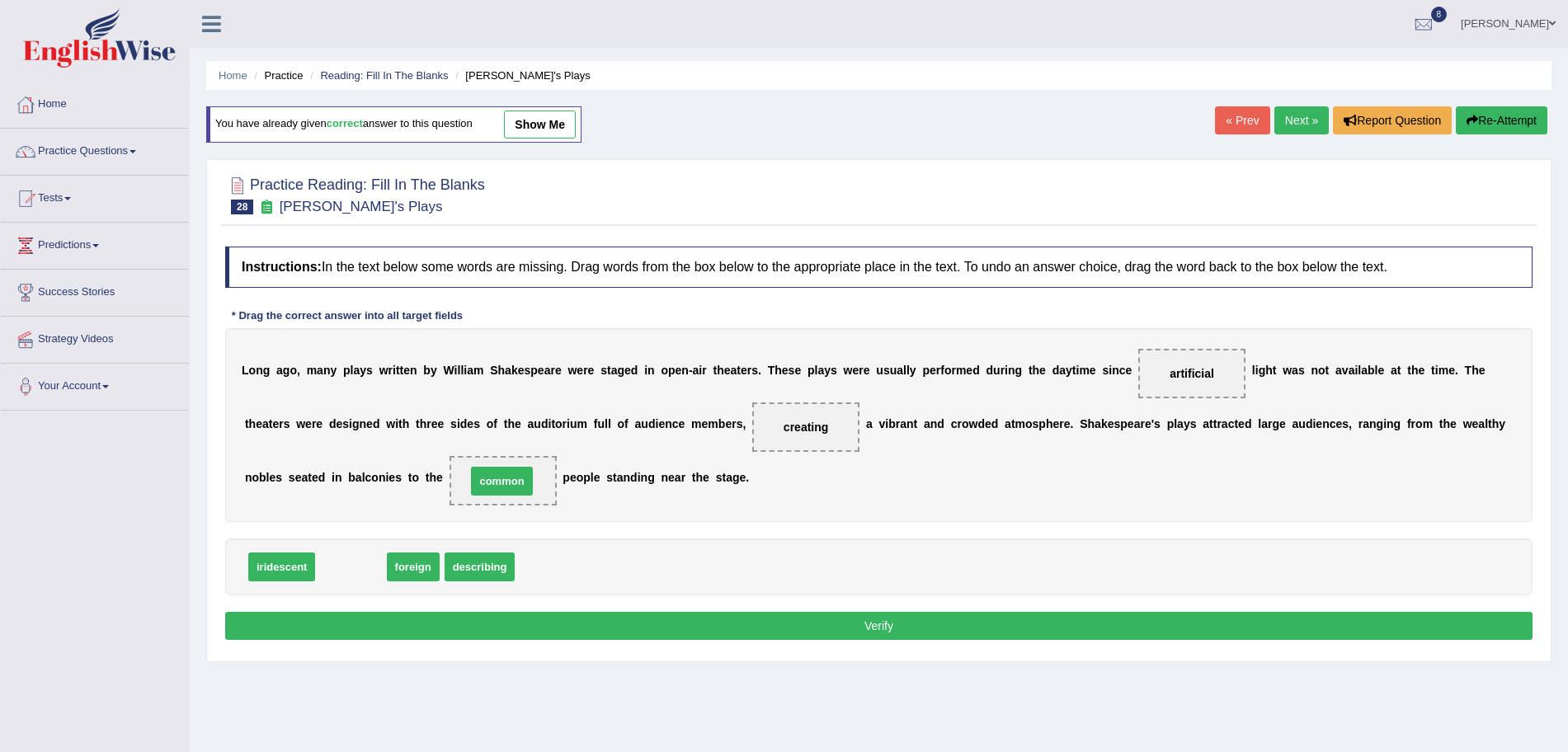
drag, startPoint x: 344, startPoint y: 572, endPoint x: 496, endPoint y: 487, distance: 174.2
click at [593, 627] on button "Verify" at bounding box center [878, 626] width 1307 height 28
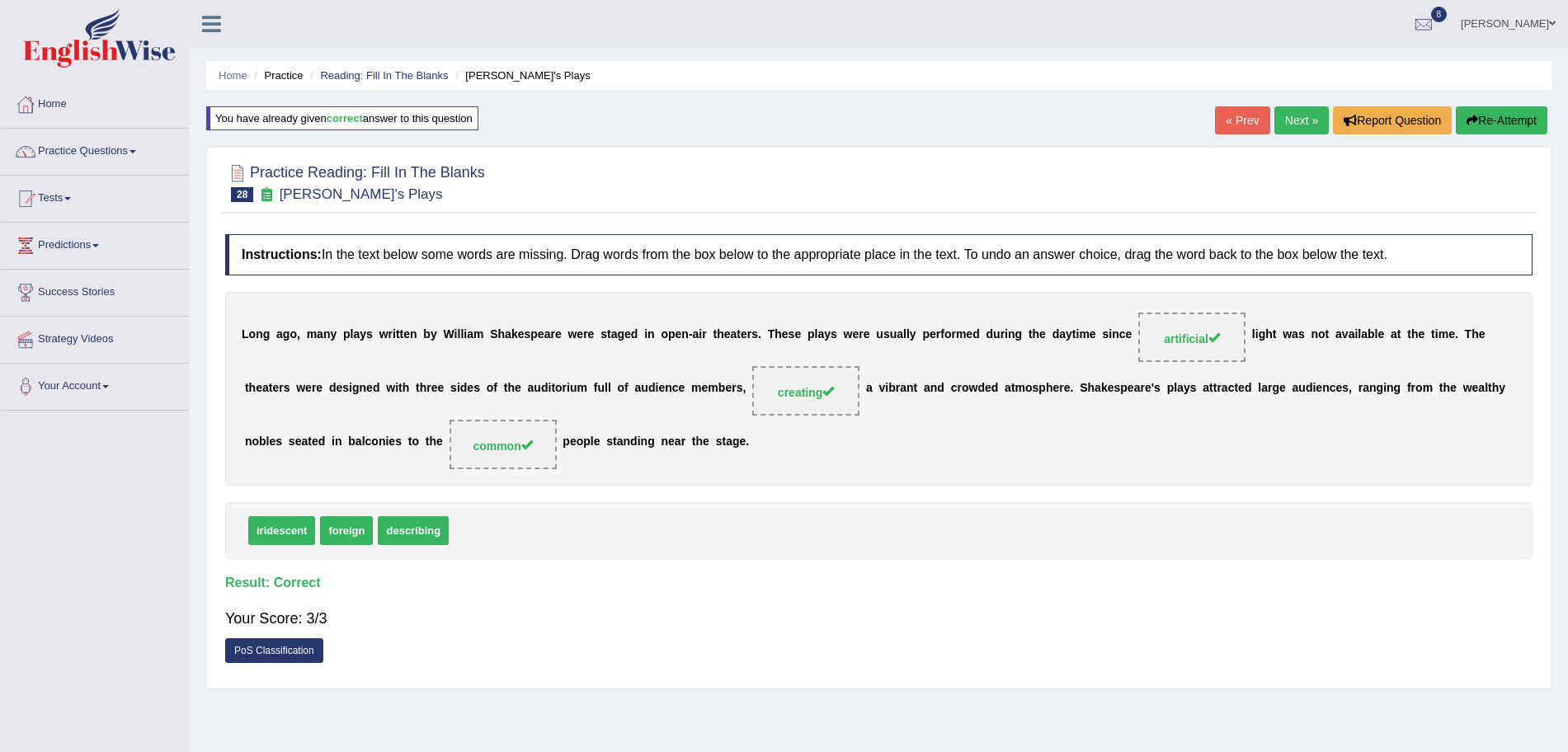
click at [1303, 118] on link "Next »" at bounding box center [1302, 120] width 54 height 28
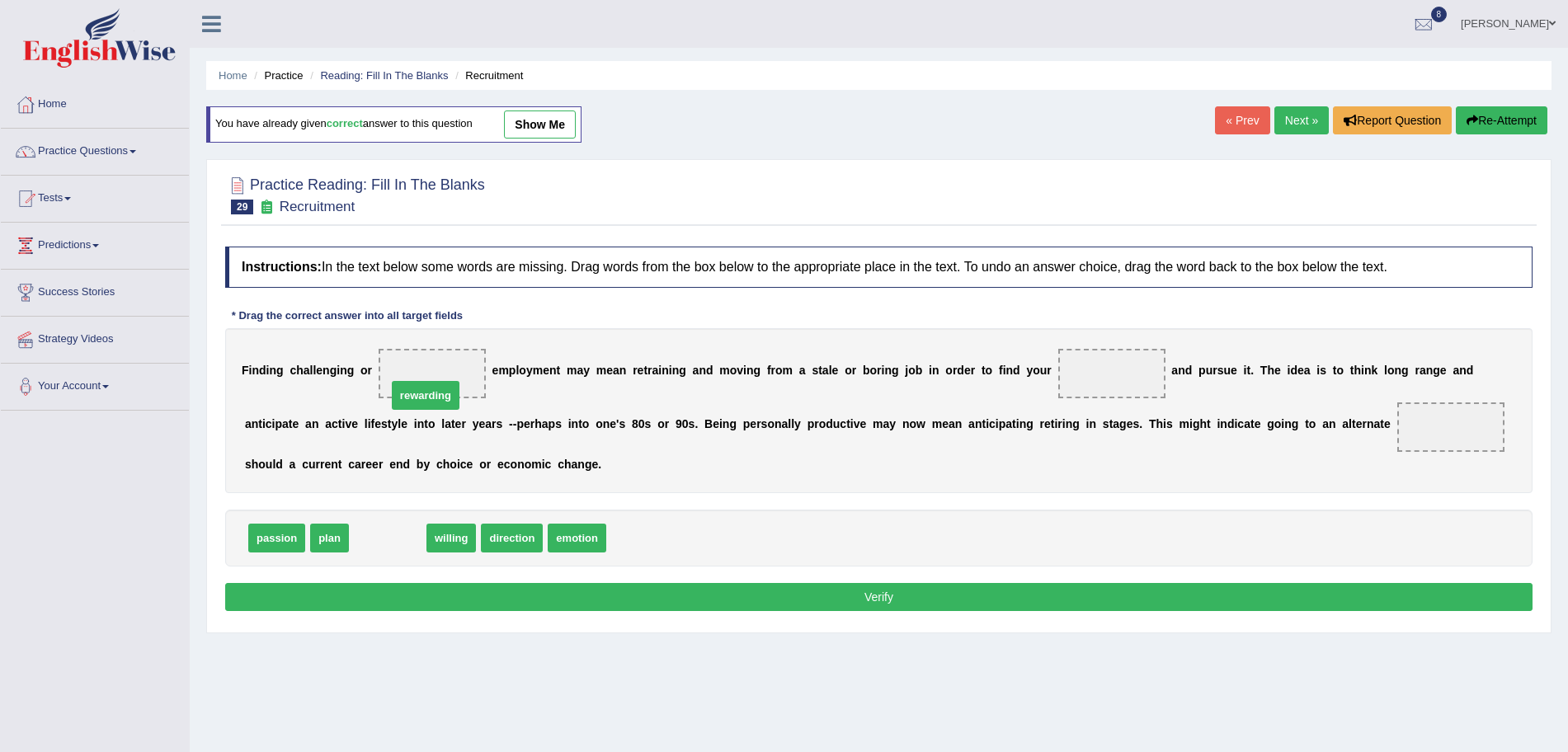
drag, startPoint x: 406, startPoint y: 534, endPoint x: 454, endPoint y: 374, distance: 167.0
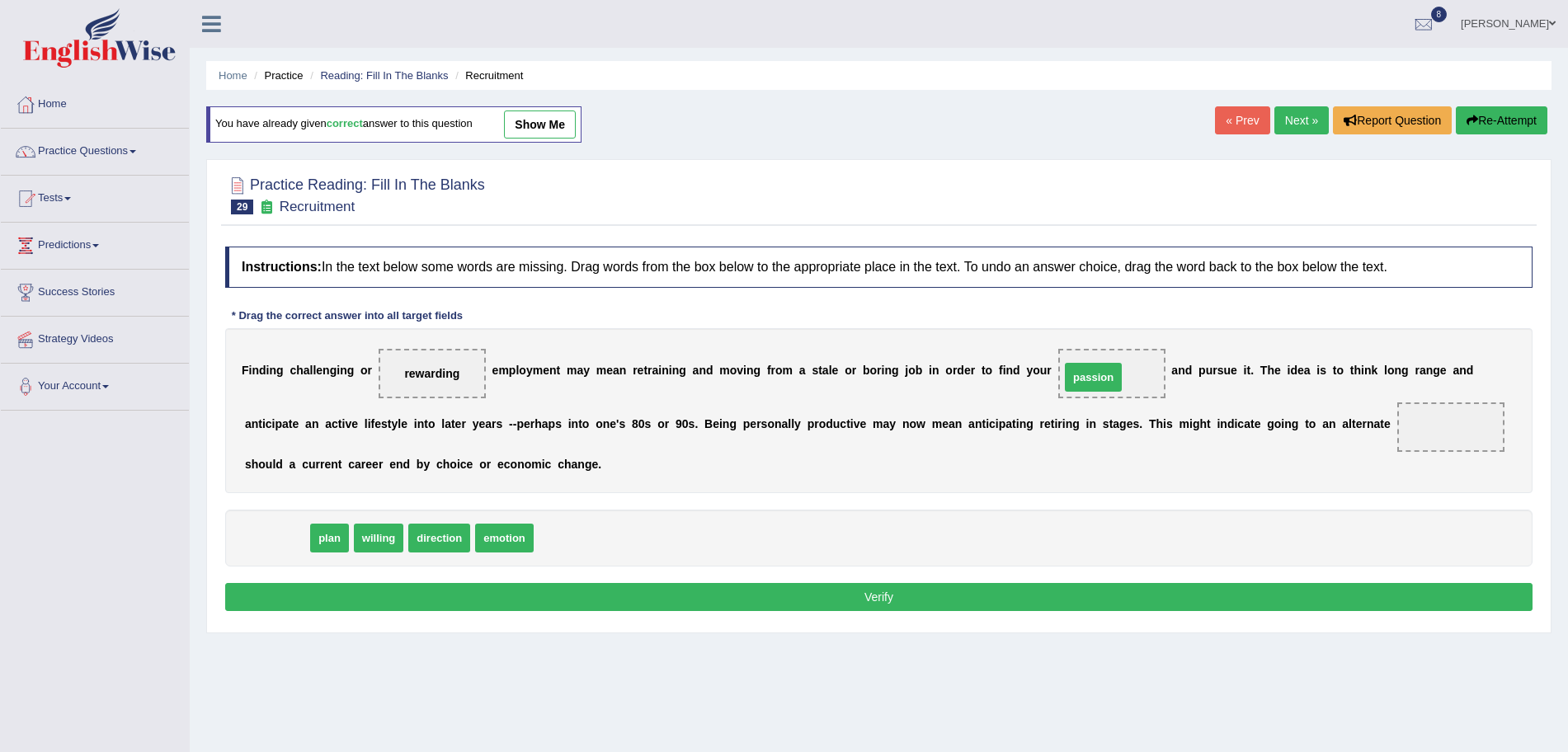
drag, startPoint x: 289, startPoint y: 543, endPoint x: 1105, endPoint y: 381, distance: 831.9
drag, startPoint x: 270, startPoint y: 541, endPoint x: 1410, endPoint y: 434, distance: 1145.0
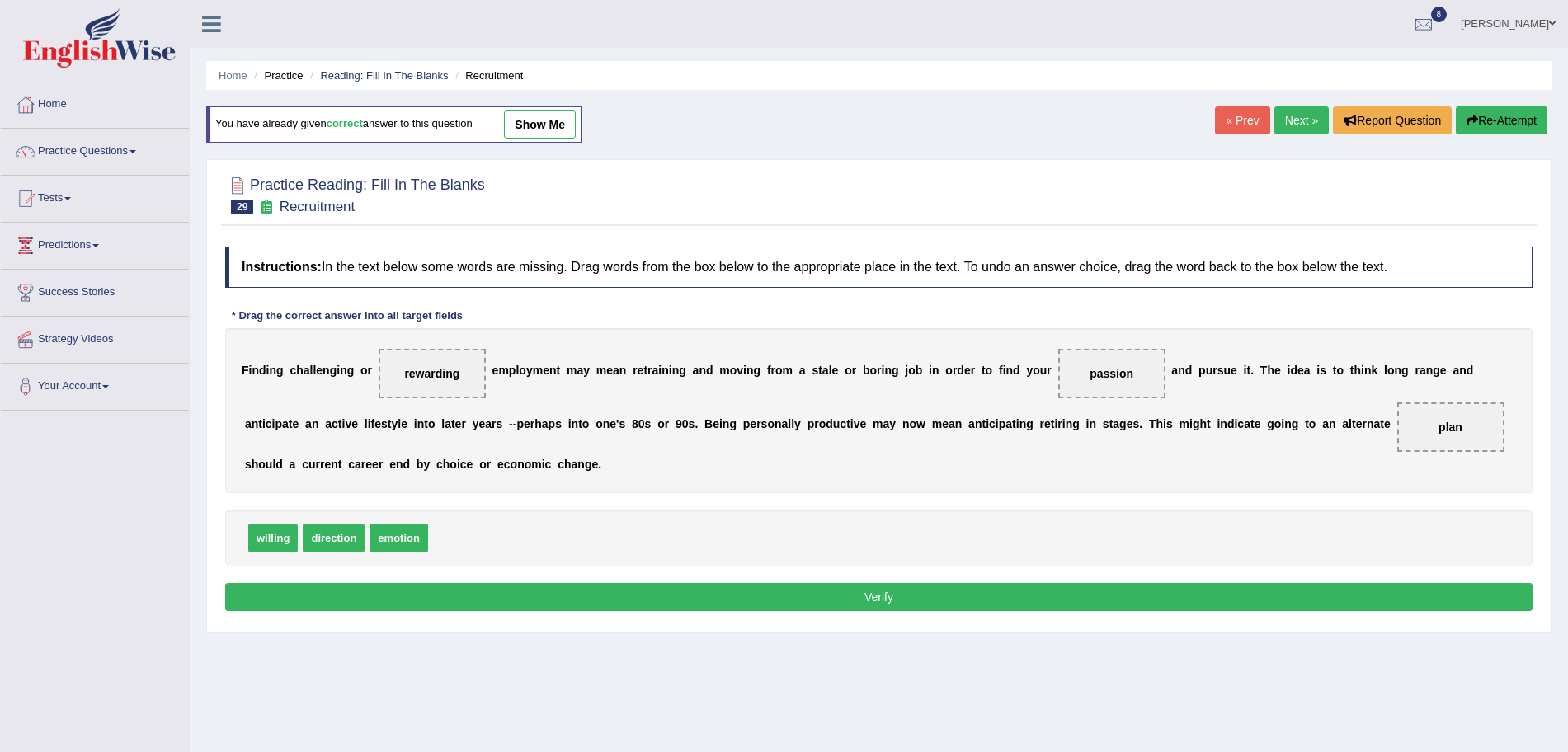
click at [1007, 601] on button "Verify" at bounding box center [878, 597] width 1307 height 28
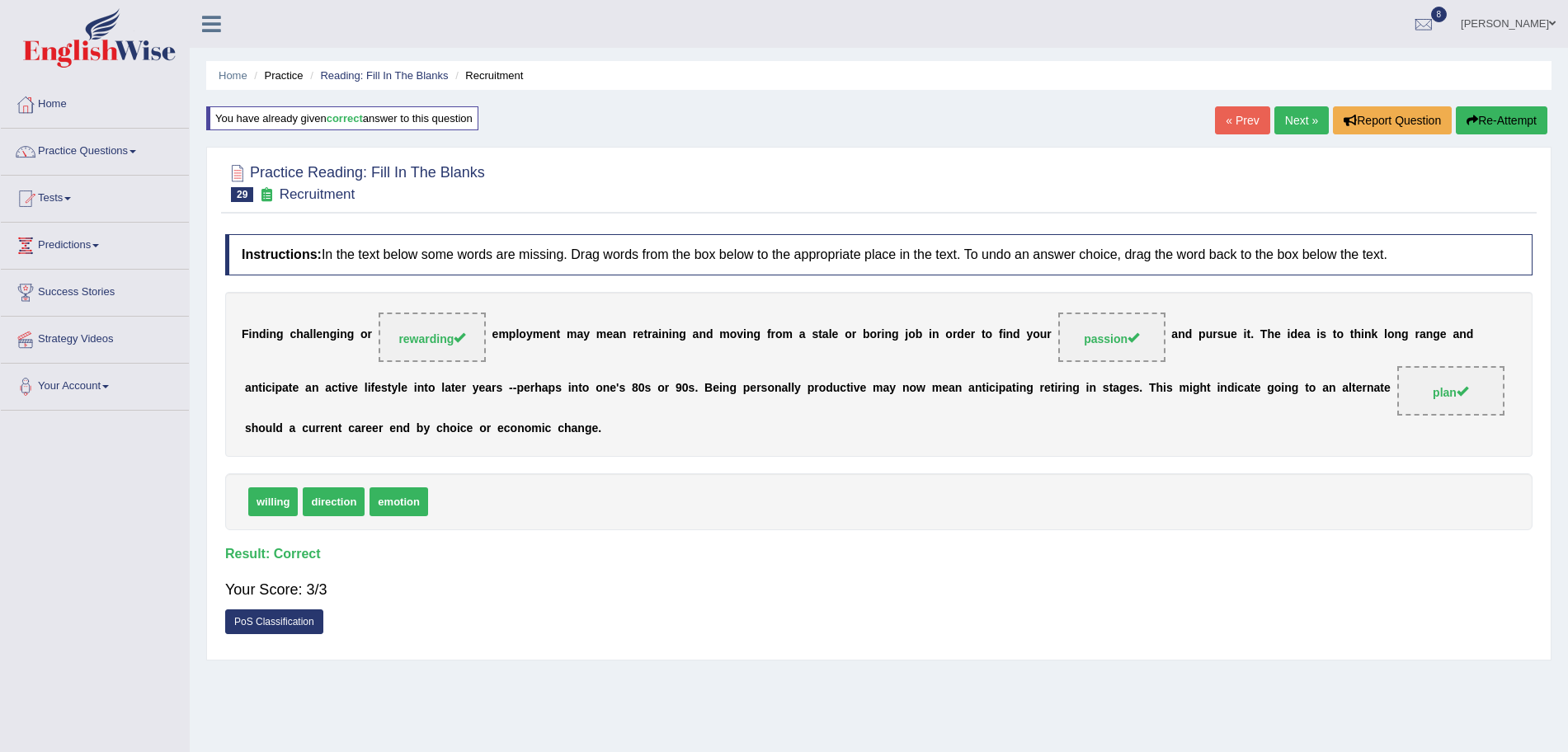
click at [1281, 126] on link "Next »" at bounding box center [1302, 120] width 54 height 28
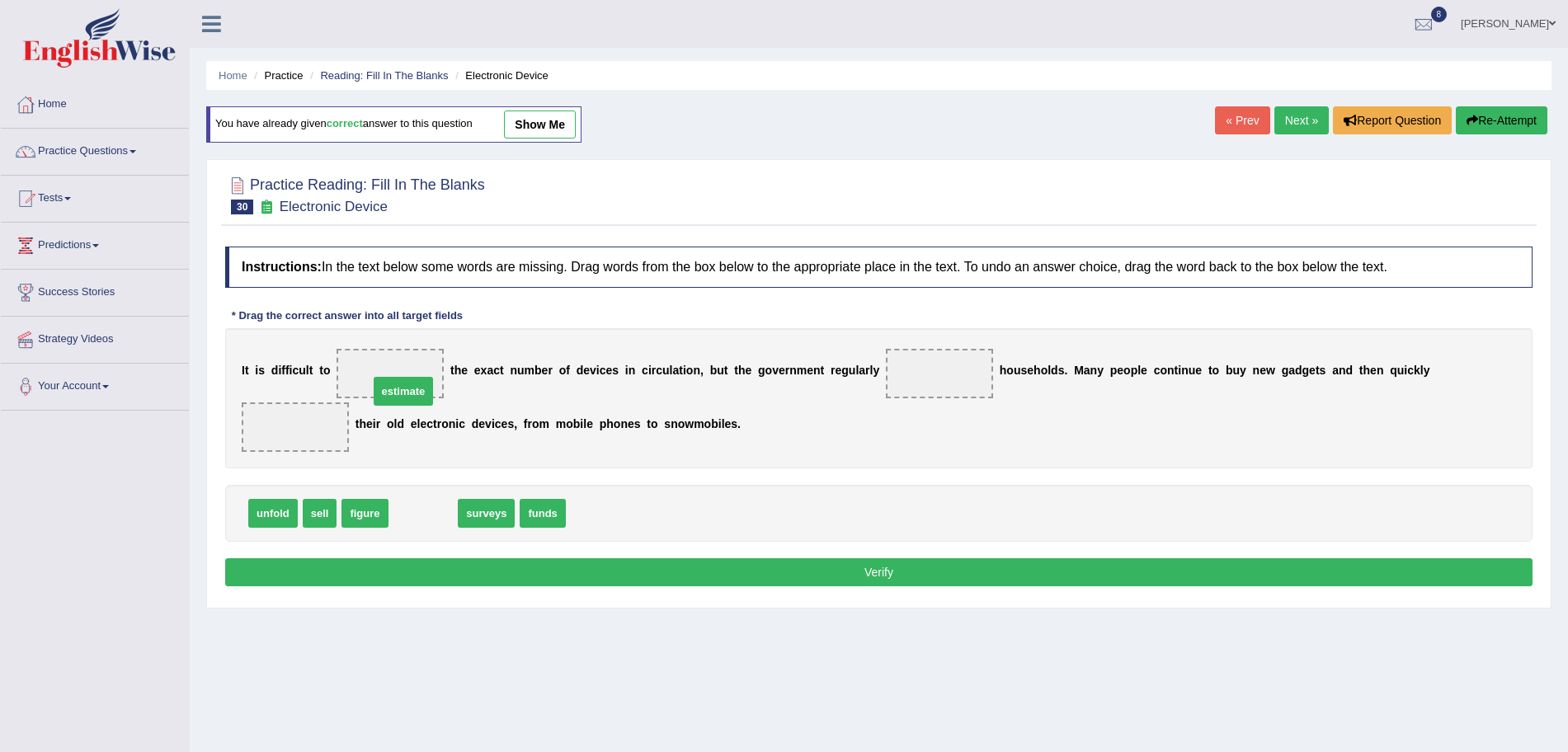
drag, startPoint x: 431, startPoint y: 512, endPoint x: 409, endPoint y: 383, distance: 130.9
drag, startPoint x: 415, startPoint y: 515, endPoint x: 936, endPoint y: 369, distance: 541.1
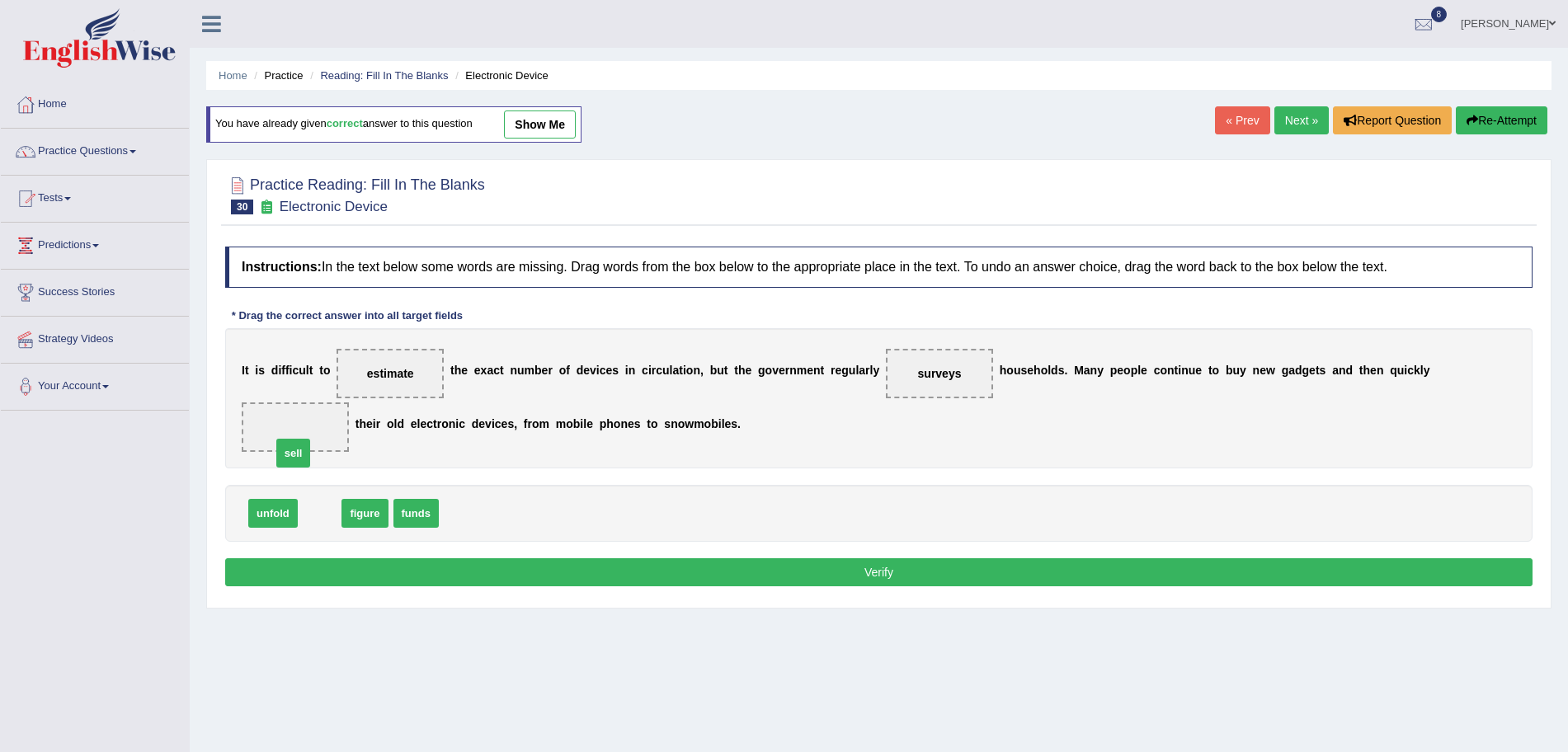
drag, startPoint x: 326, startPoint y: 505, endPoint x: 300, endPoint y: 445, distance: 65.4
click at [485, 582] on button "Verify" at bounding box center [878, 572] width 1307 height 28
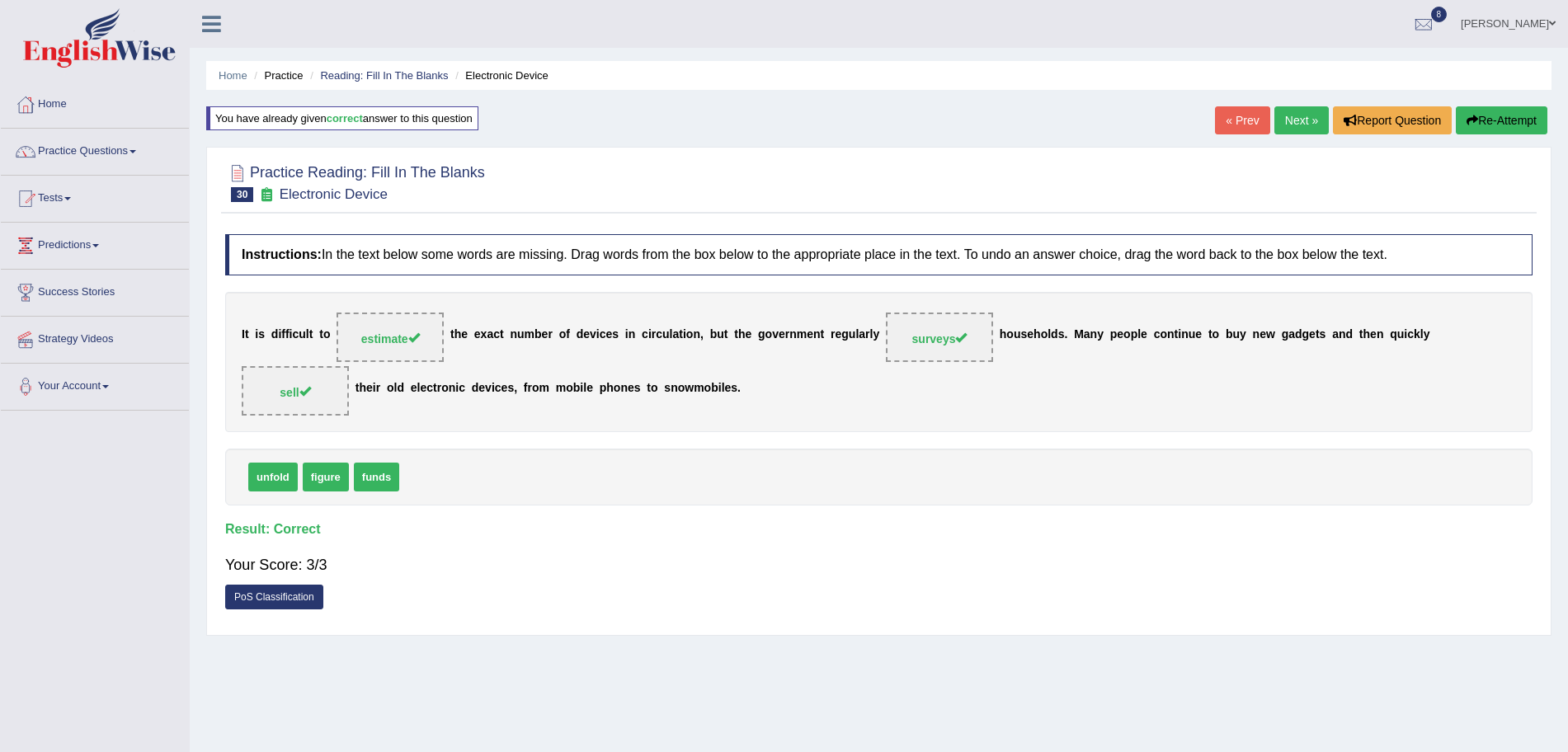
click at [1284, 114] on link "Next »" at bounding box center [1302, 120] width 54 height 28
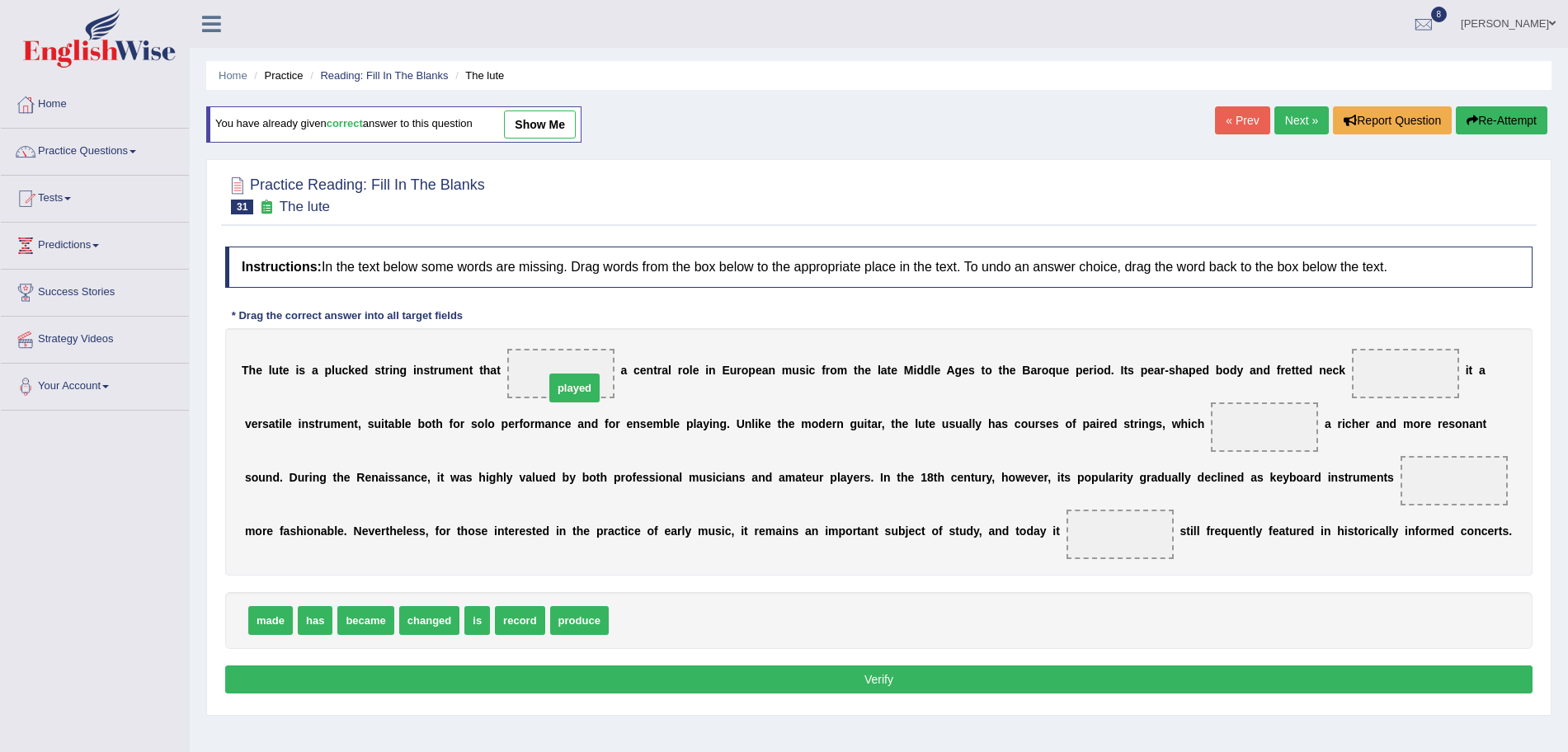
drag, startPoint x: 639, startPoint y: 610, endPoint x: 562, endPoint y: 373, distance: 249.2
drag, startPoint x: 258, startPoint y: 624, endPoint x: 1416, endPoint y: 376, distance: 1184.3
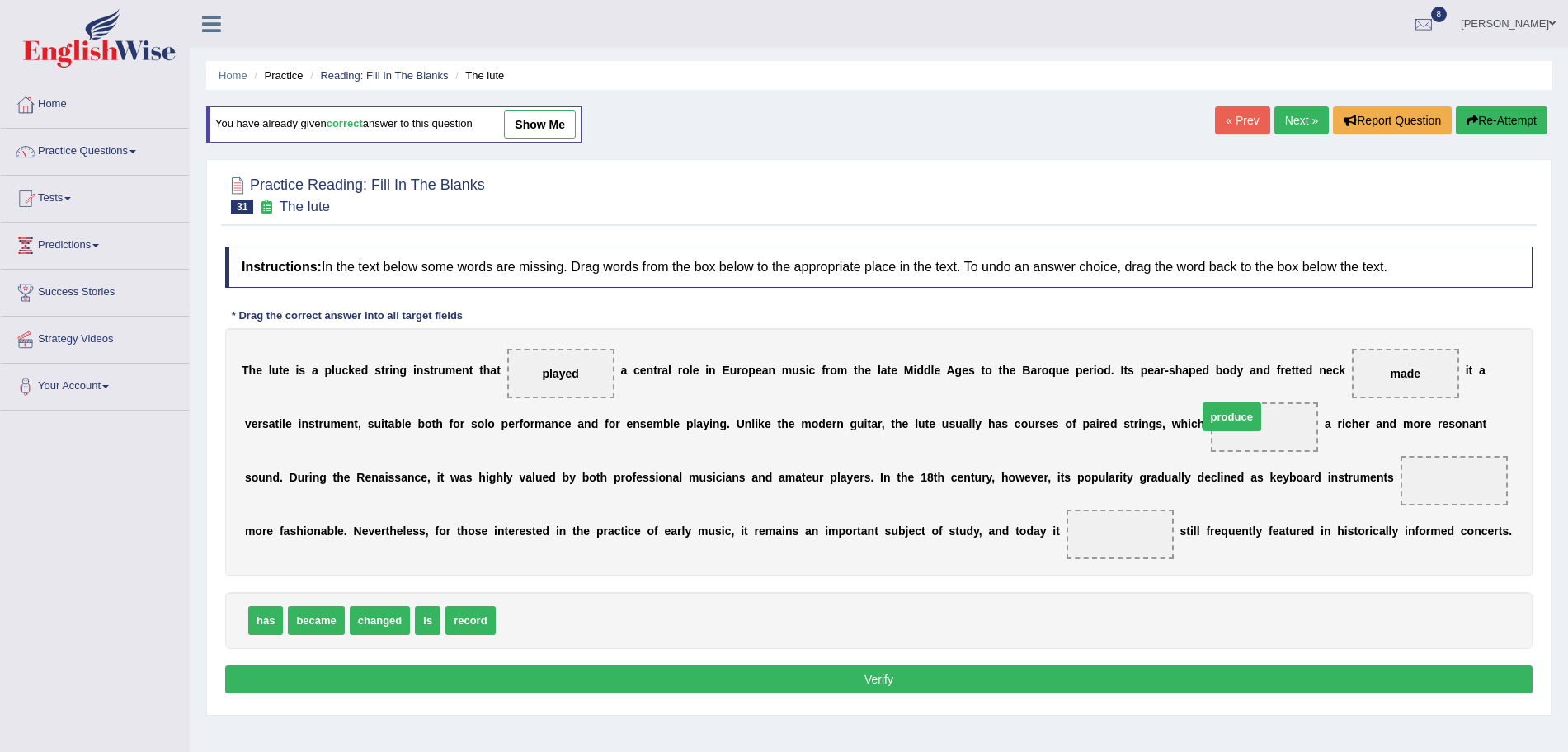
drag, startPoint x: 531, startPoint y: 622, endPoint x: 1284, endPoint y: 426, distance: 778.1
drag, startPoint x: 324, startPoint y: 618, endPoint x: 1466, endPoint y: 471, distance: 1151.4
drag, startPoint x: 364, startPoint y: 624, endPoint x: 1105, endPoint y: 542, distance: 745.5
click at [934, 690] on button "Verify" at bounding box center [878, 680] width 1307 height 28
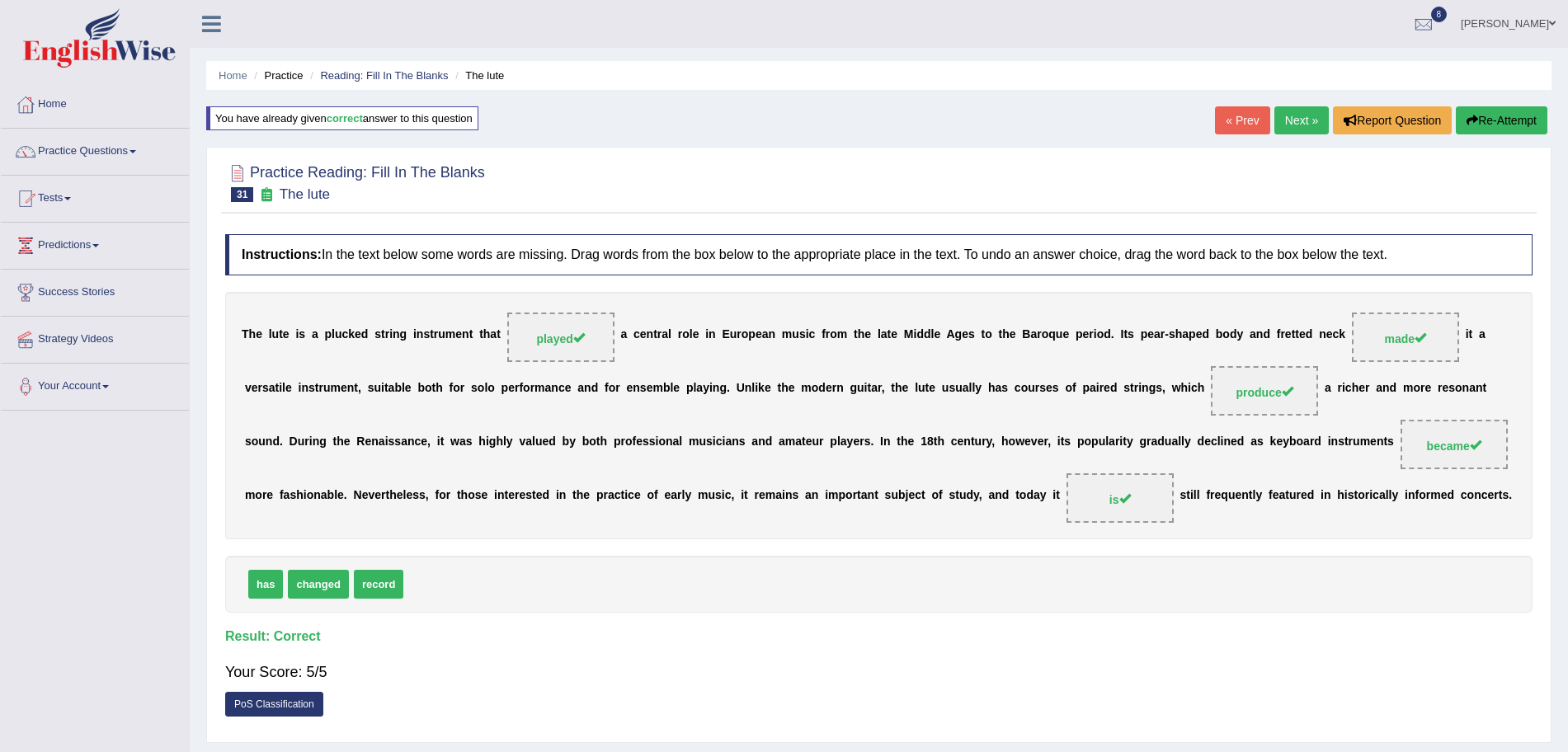
click at [1296, 125] on link "Next »" at bounding box center [1302, 120] width 54 height 28
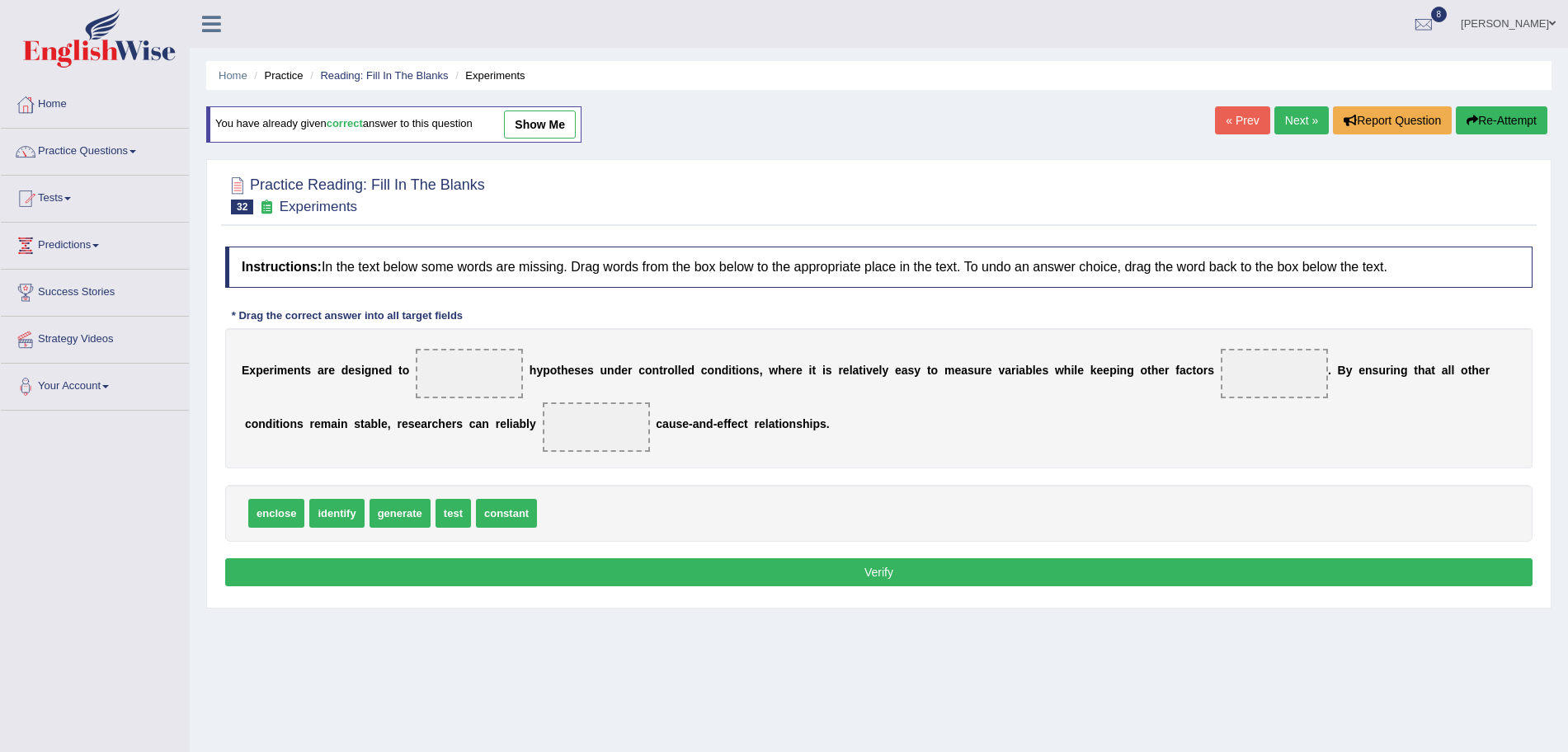
drag, startPoint x: 473, startPoint y: 506, endPoint x: 457, endPoint y: 501, distance: 16.8
click at [457, 501] on div "enclose identify generate test constant" at bounding box center [878, 514] width 1307 height 57
drag, startPoint x: 457, startPoint y: 501, endPoint x: 454, endPoint y: 342, distance: 159.0
drag, startPoint x: 341, startPoint y: 510, endPoint x: 613, endPoint y: 413, distance: 288.8
drag, startPoint x: 399, startPoint y: 513, endPoint x: 1242, endPoint y: 373, distance: 854.5
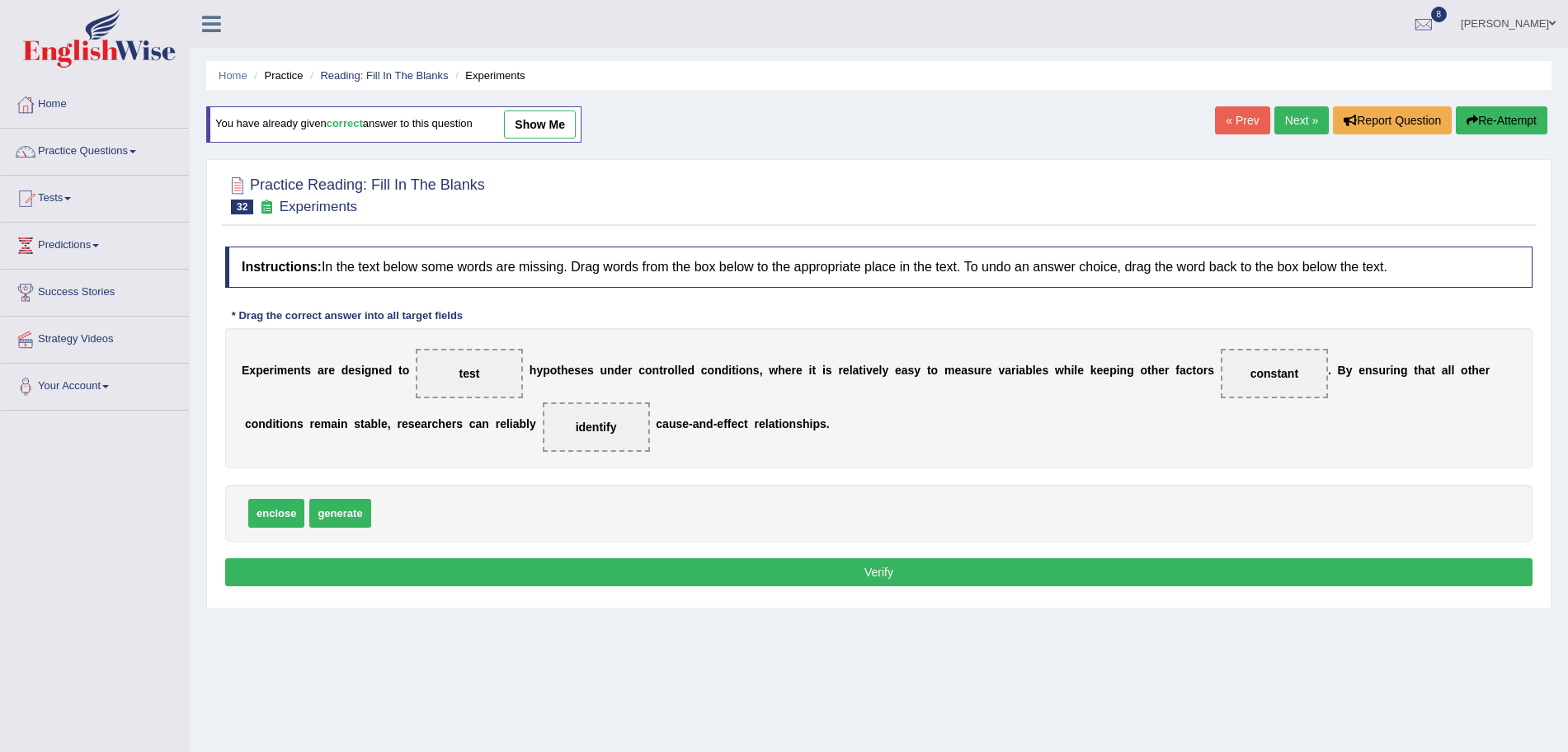
click at [950, 565] on button "Verify" at bounding box center [878, 572] width 1307 height 28
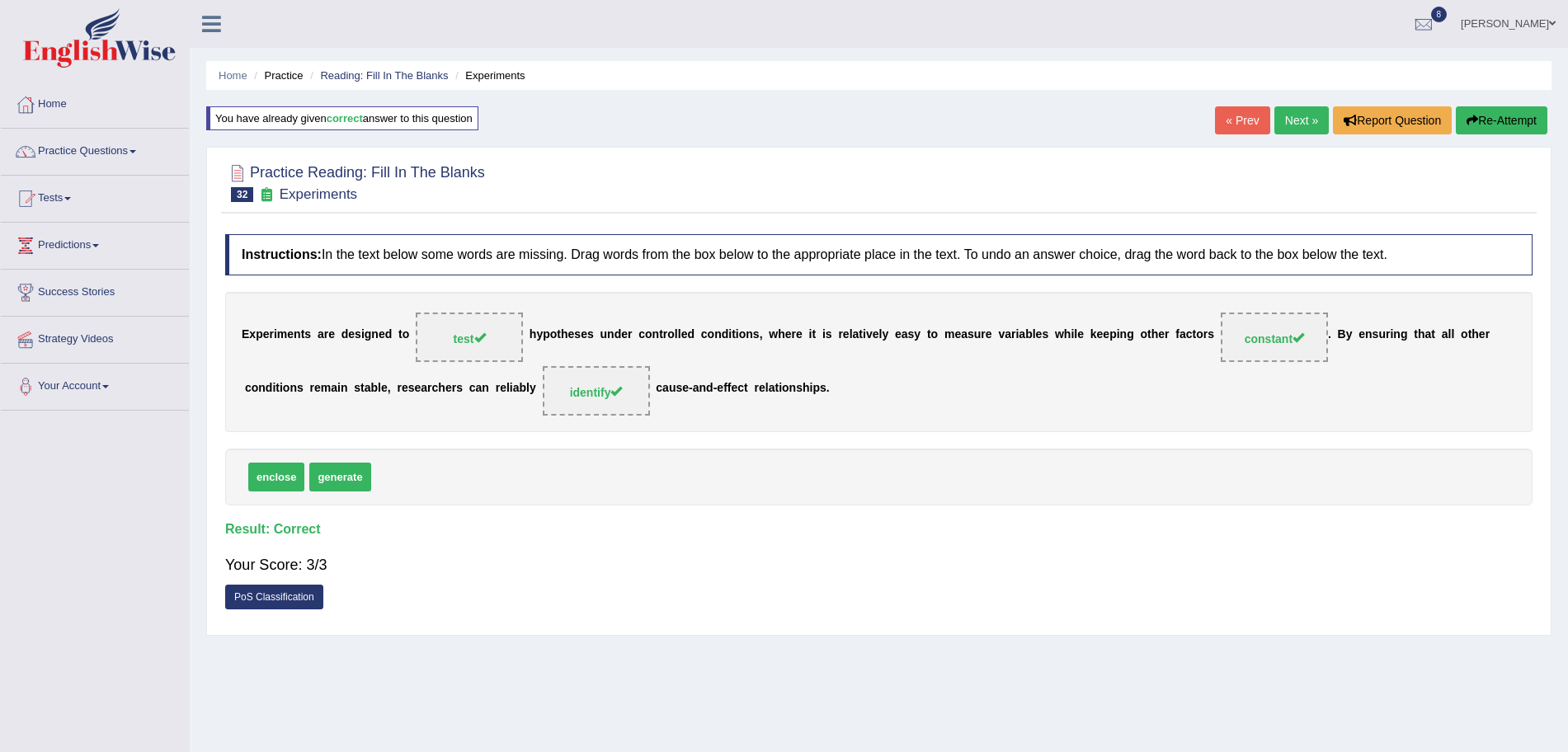
click at [1296, 122] on link "Next »" at bounding box center [1302, 120] width 54 height 28
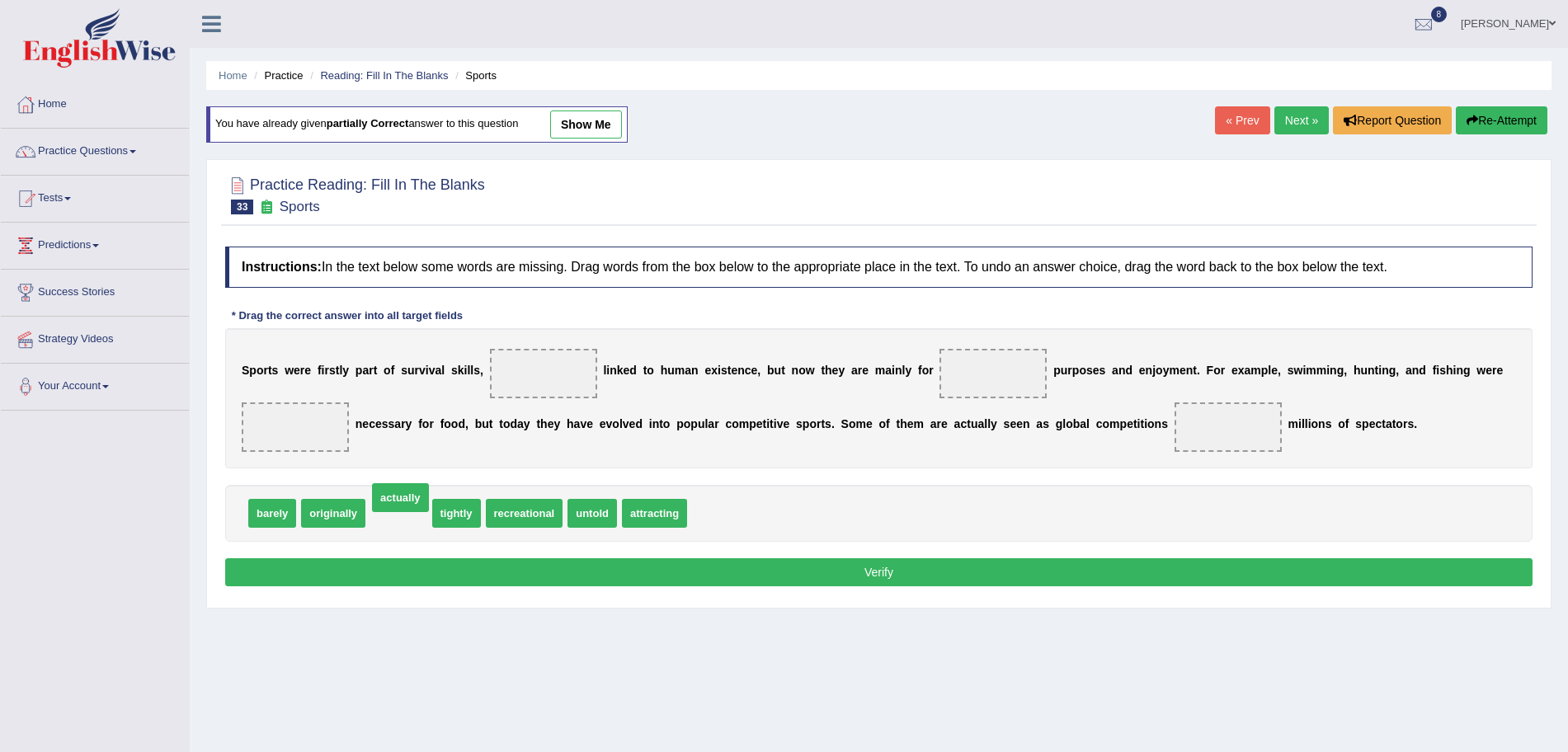
drag, startPoint x: 413, startPoint y: 514, endPoint x: 414, endPoint y: 499, distance: 15.0
drag, startPoint x: 597, startPoint y: 514, endPoint x: 1273, endPoint y: 413, distance: 683.5
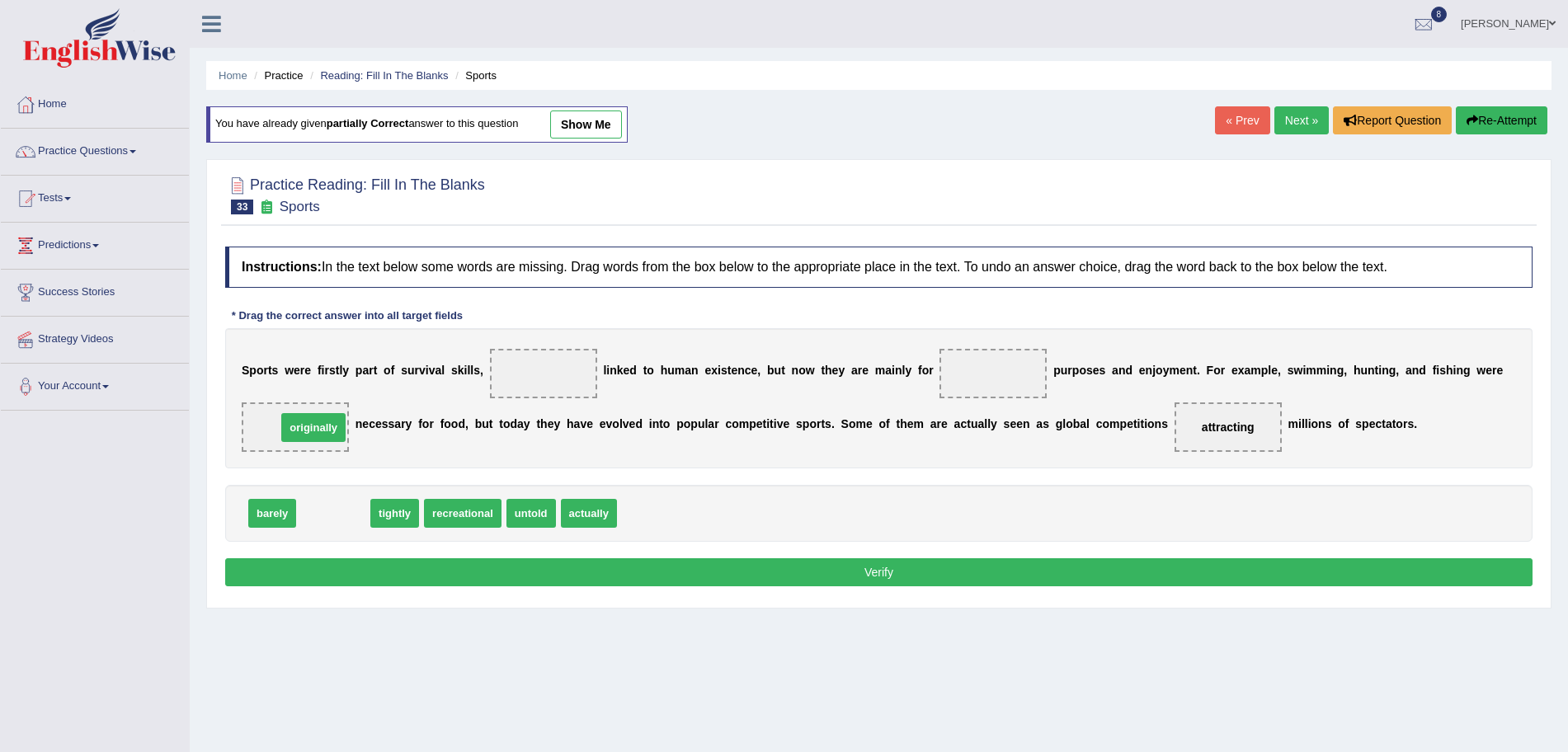
drag, startPoint x: 338, startPoint y: 508, endPoint x: 318, endPoint y: 422, distance: 88.3
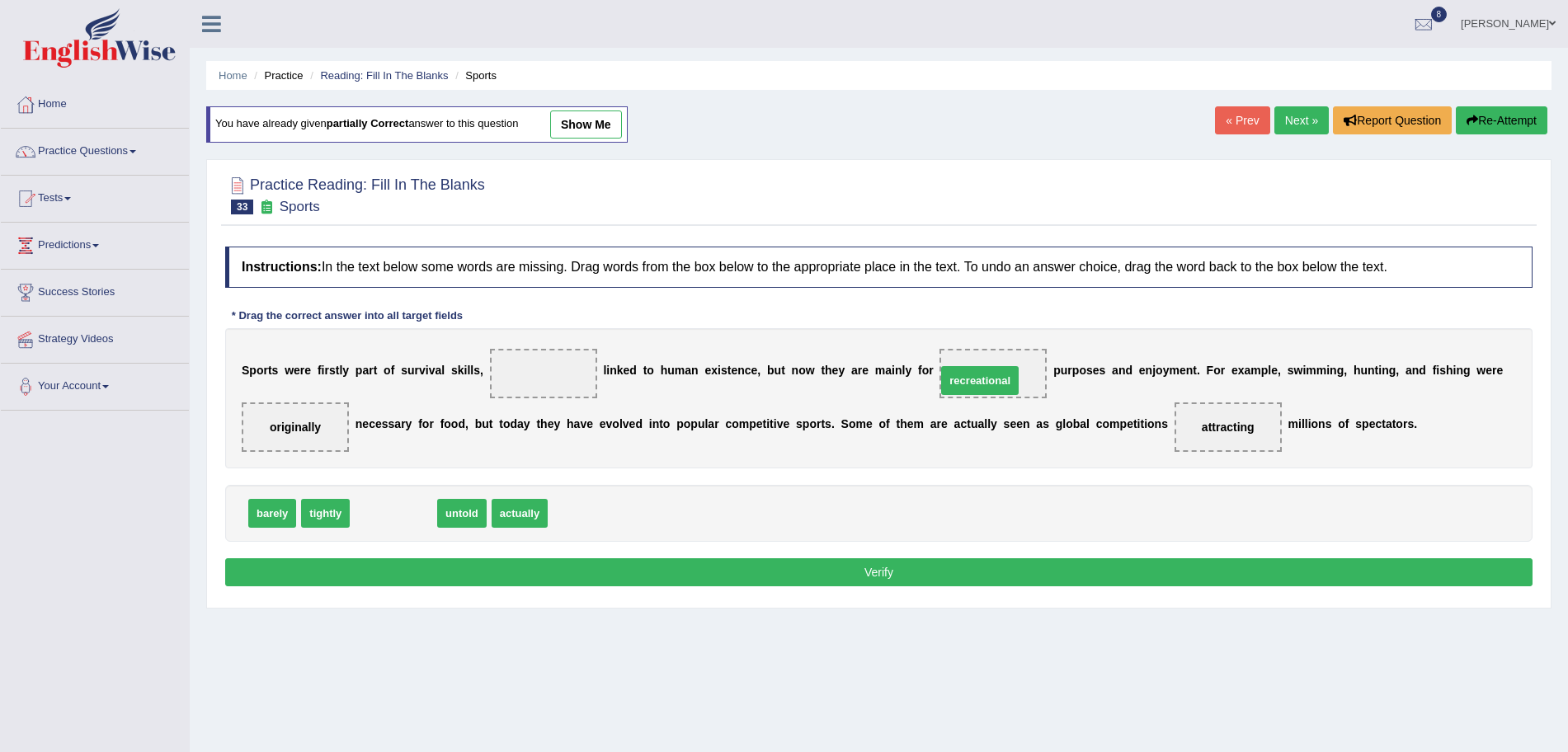
drag, startPoint x: 371, startPoint y: 513, endPoint x: 956, endPoint y: 379, distance: 600.2
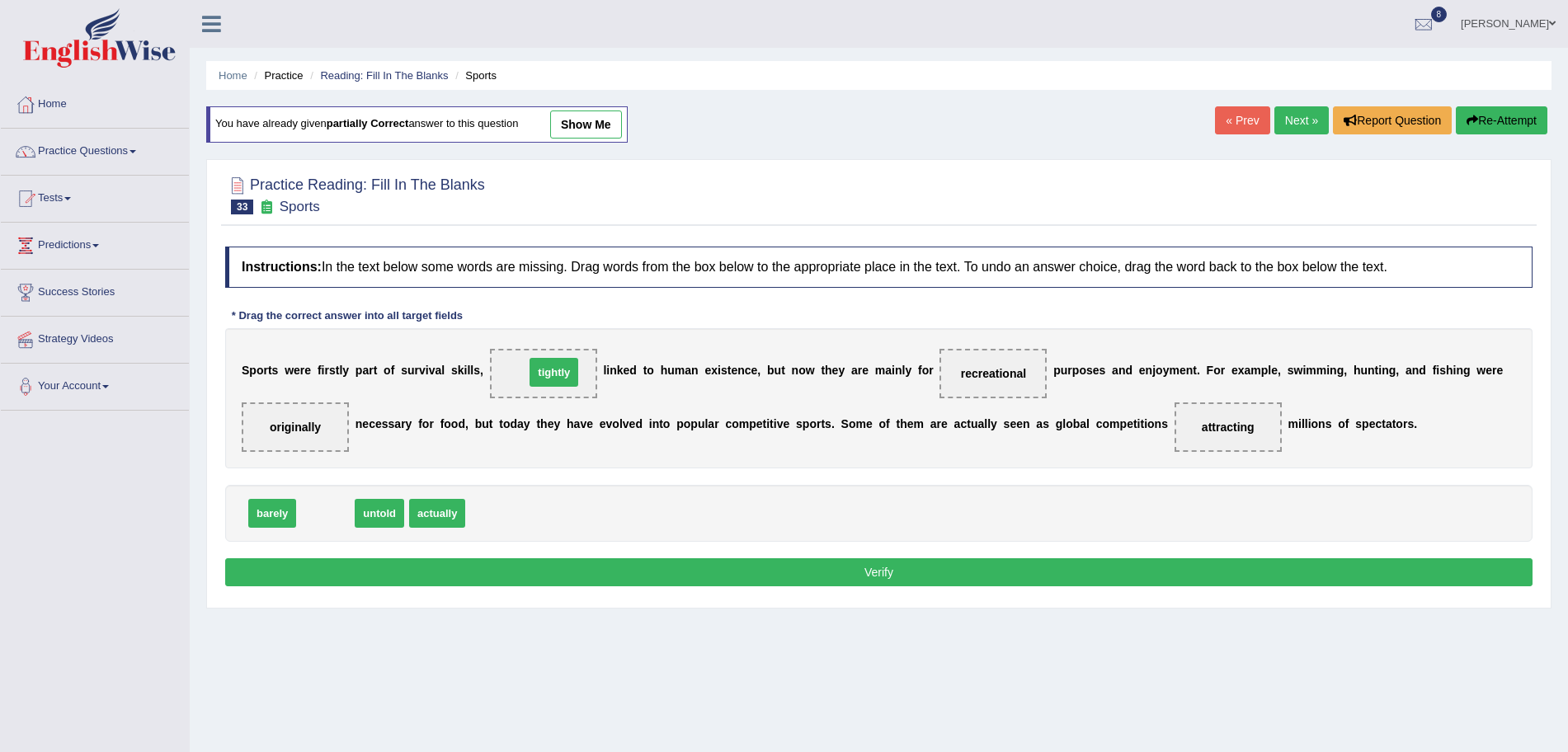
drag, startPoint x: 332, startPoint y: 519, endPoint x: 561, endPoint y: 378, distance: 268.9
click at [631, 571] on button "Verify" at bounding box center [878, 572] width 1307 height 28
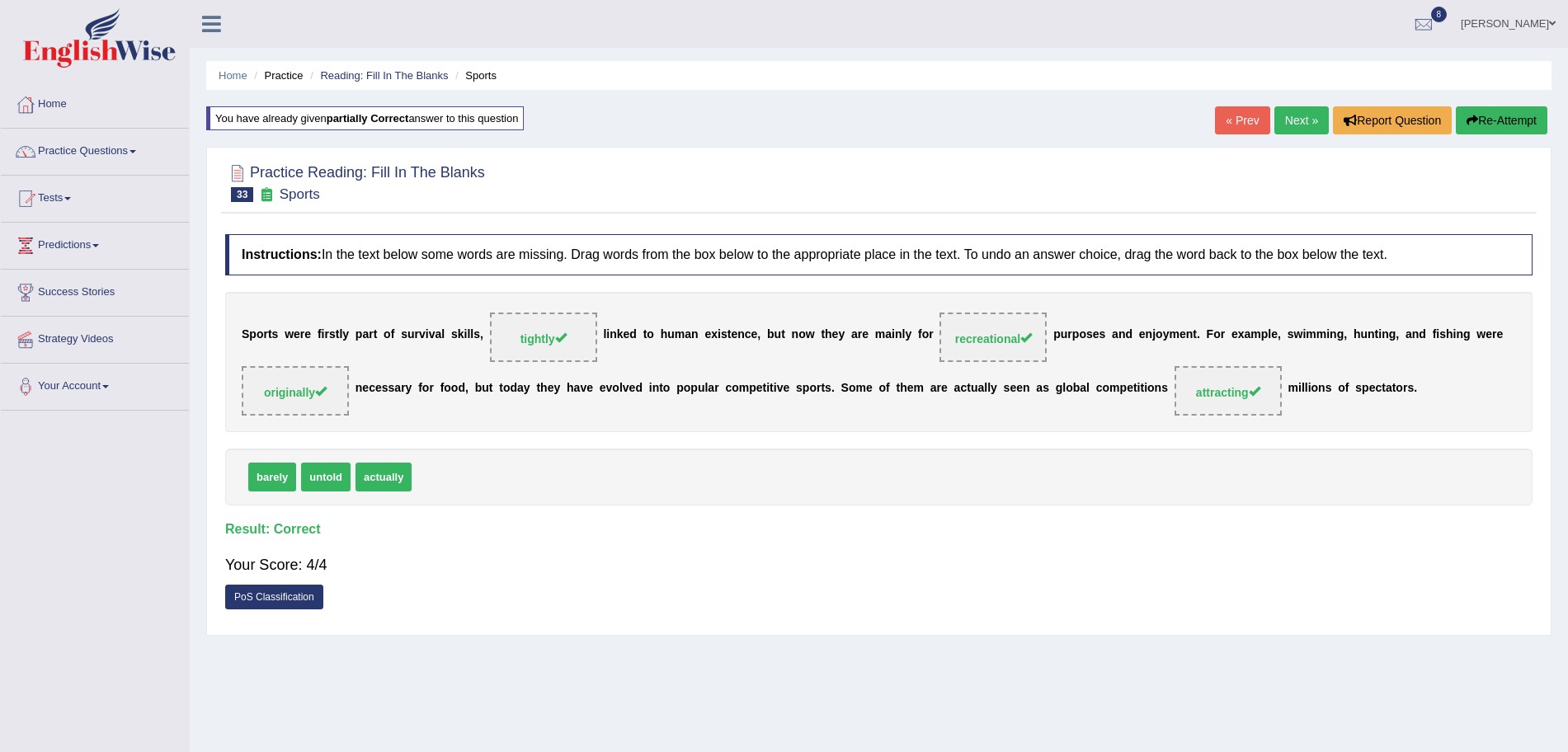
click at [1279, 117] on link "Next »" at bounding box center [1302, 120] width 54 height 28
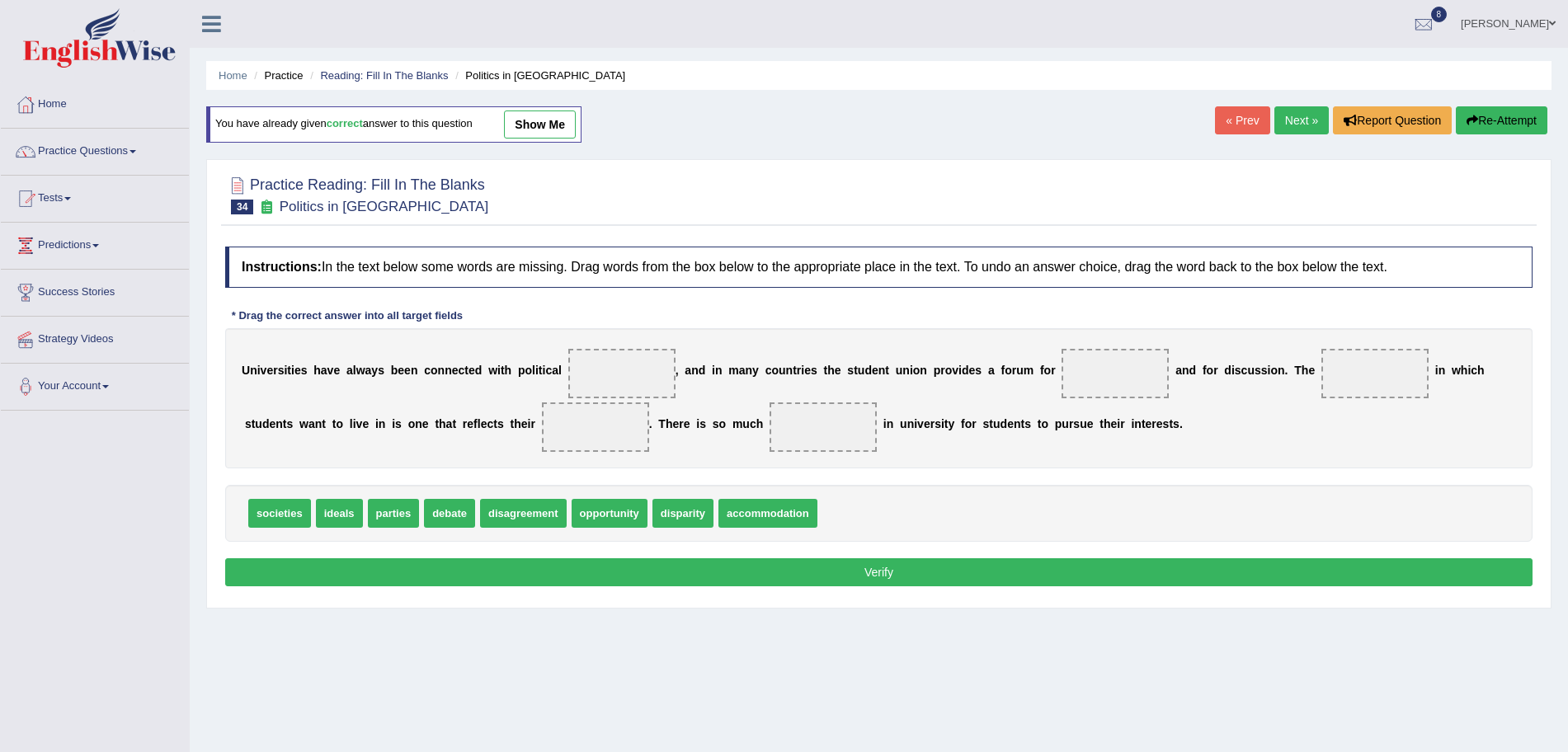
click at [396, 514] on span "parties" at bounding box center [394, 514] width 52 height 29
drag, startPoint x: 296, startPoint y: 508, endPoint x: 642, endPoint y: 371, distance: 372.1
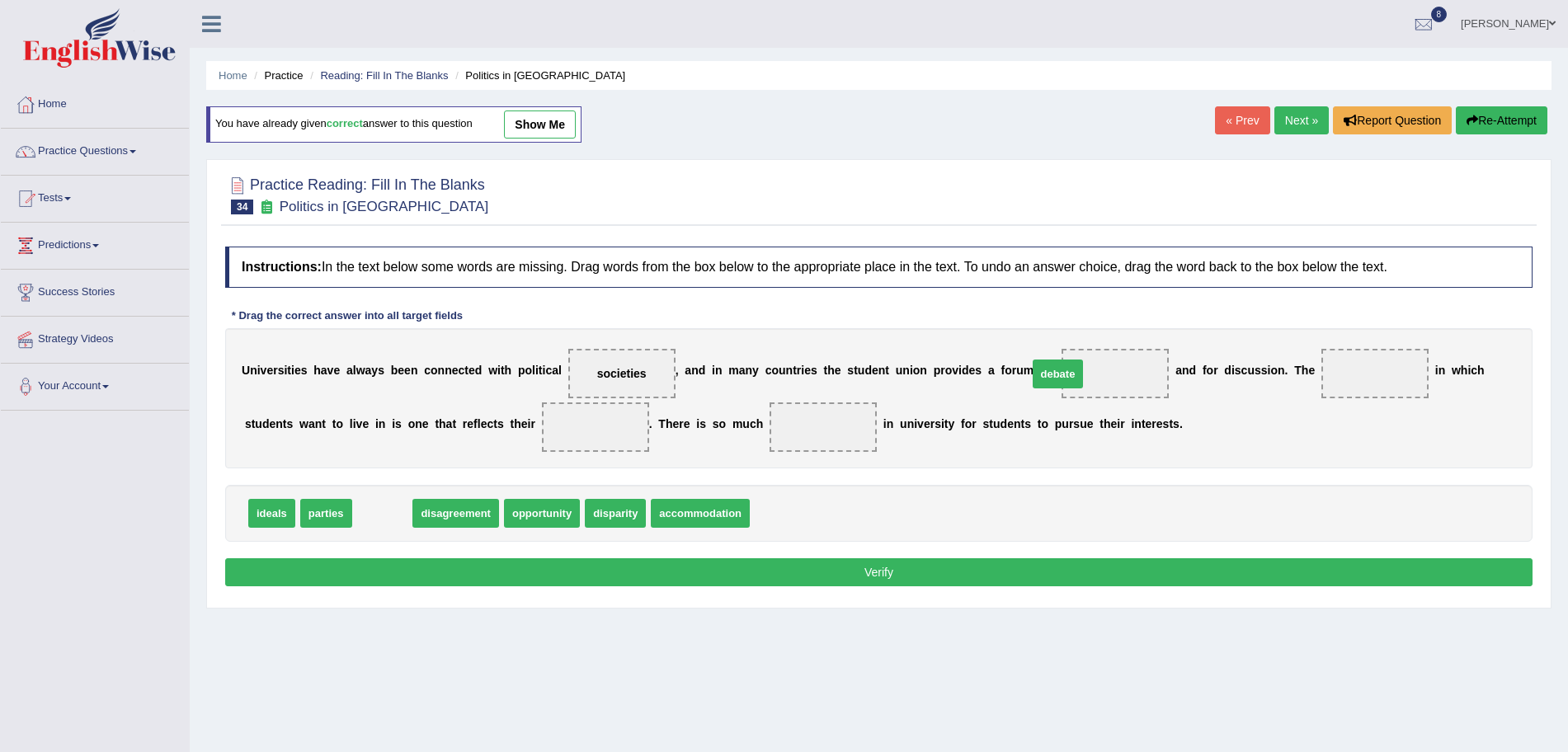
drag, startPoint x: 373, startPoint y: 512, endPoint x: 1053, endPoint y: 372, distance: 694.3
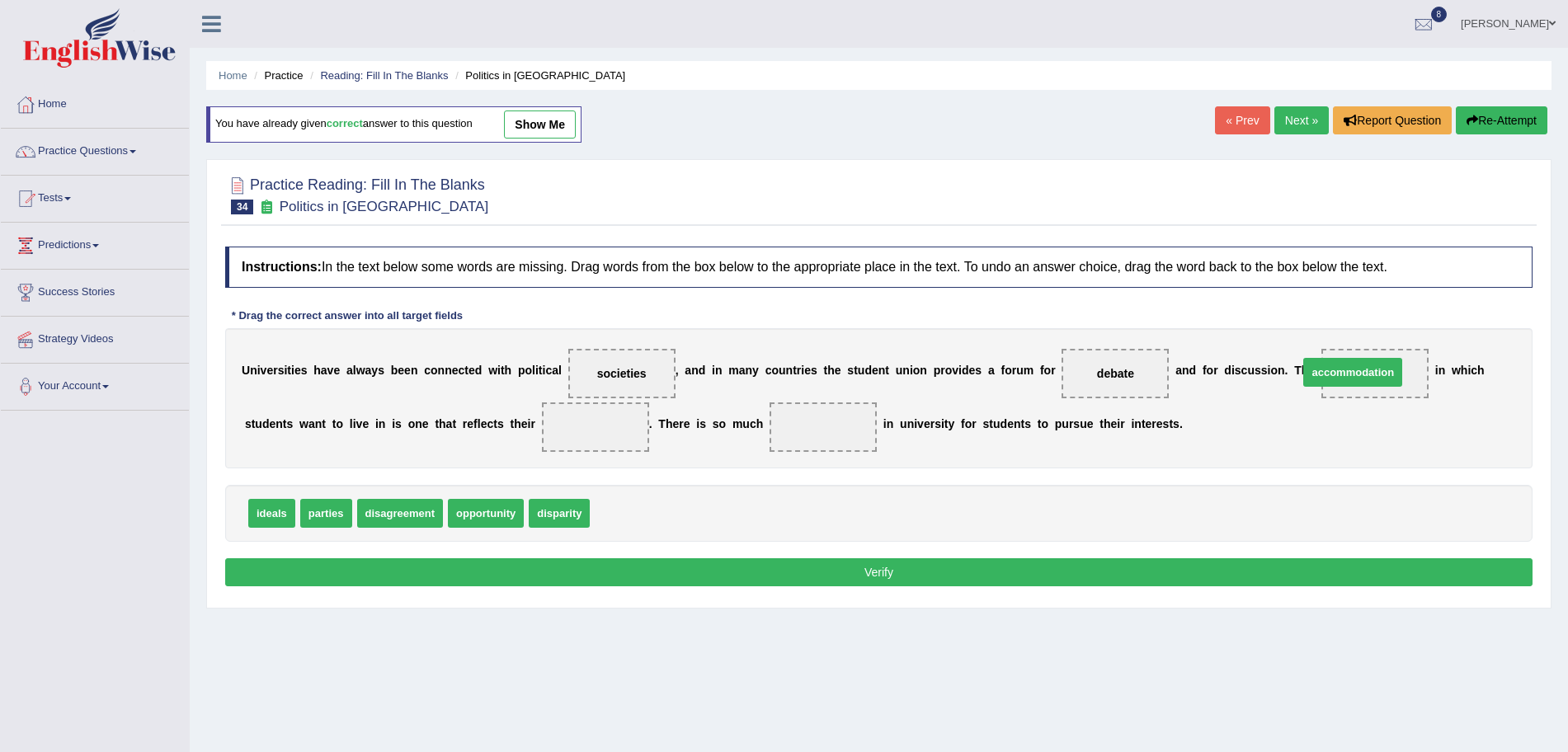
drag, startPoint x: 688, startPoint y: 514, endPoint x: 1405, endPoint y: 376, distance: 730.2
drag, startPoint x: 277, startPoint y: 510, endPoint x: 596, endPoint y: 419, distance: 331.7
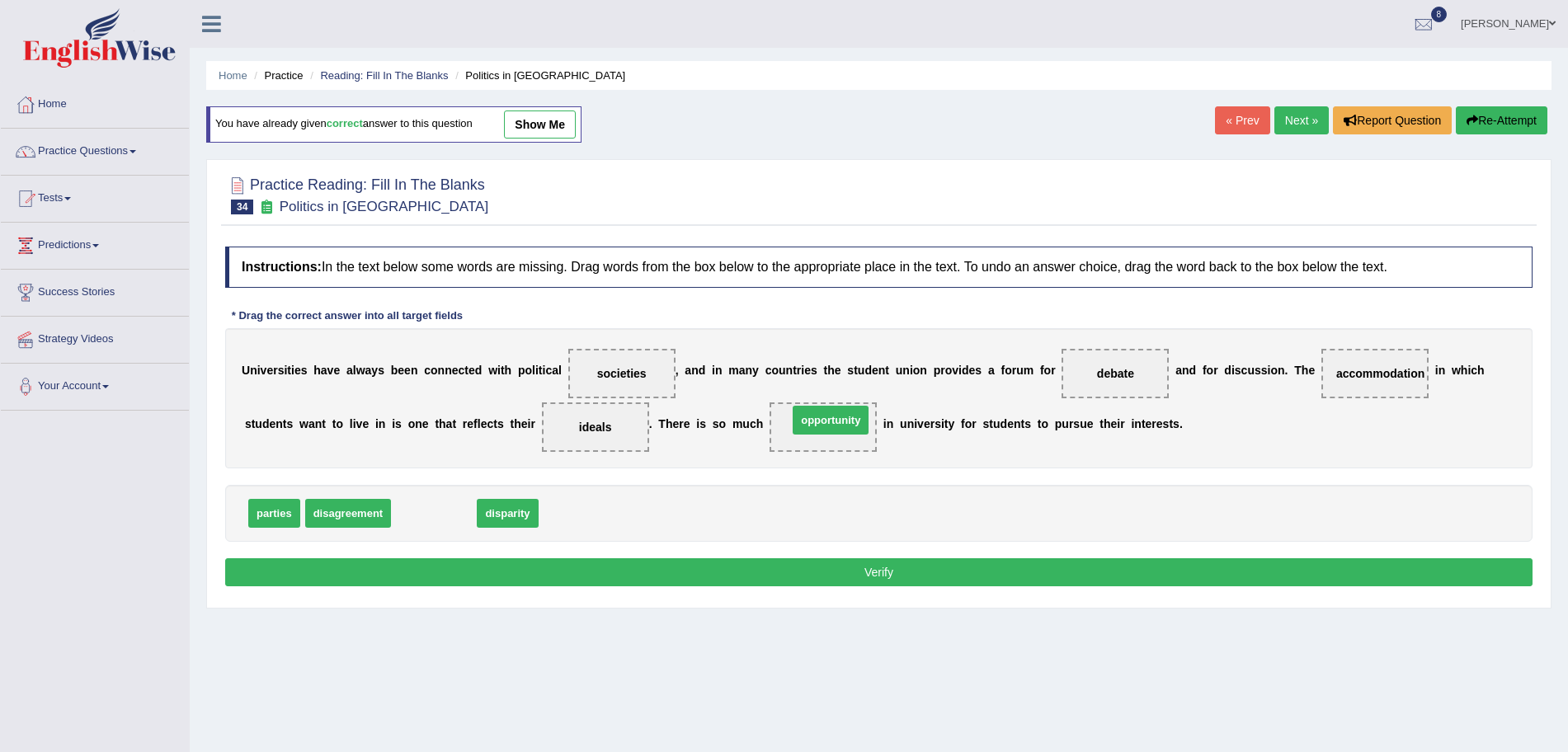
drag, startPoint x: 431, startPoint y: 519, endPoint x: 831, endPoint y: 434, distance: 408.9
click at [748, 576] on button "Verify" at bounding box center [878, 572] width 1307 height 28
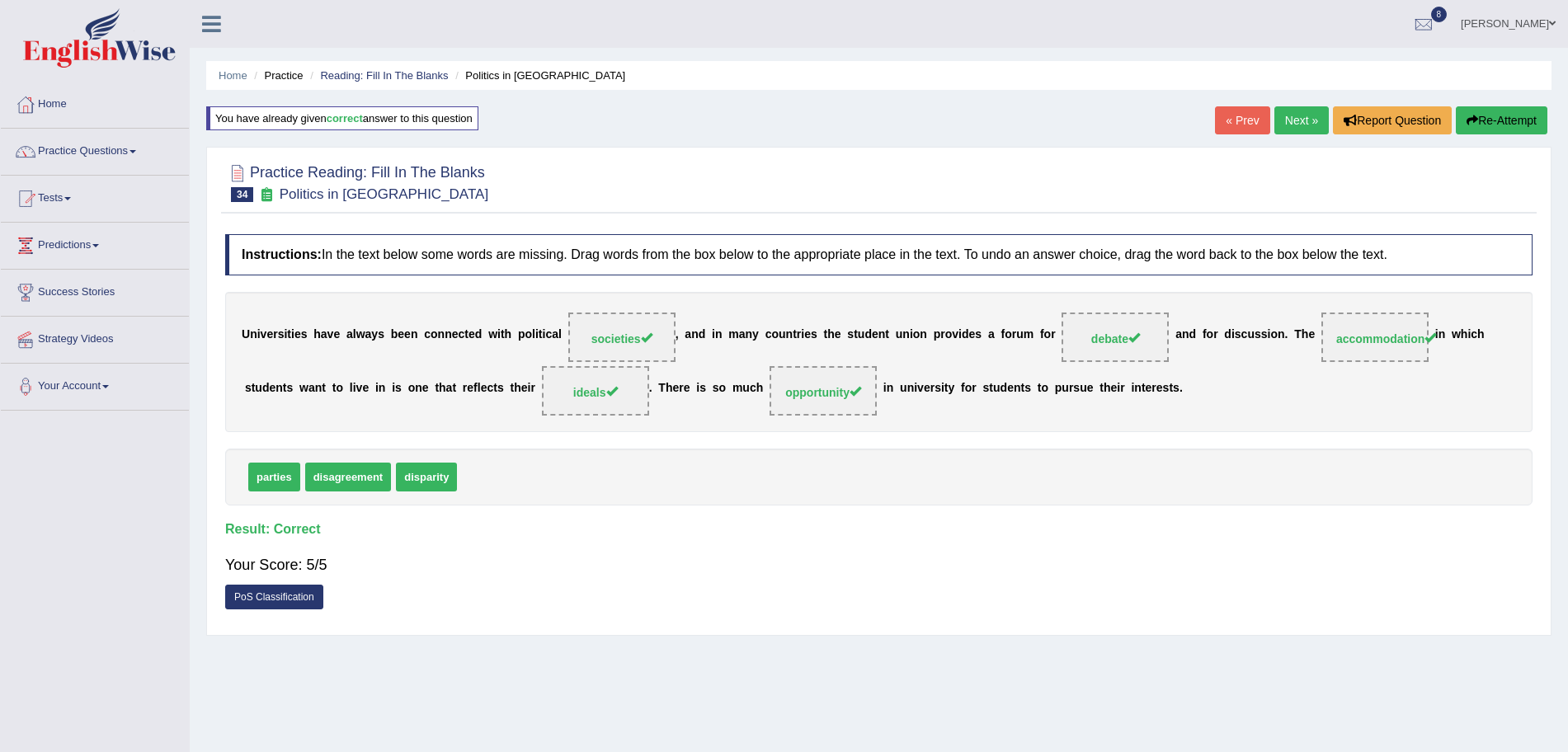
click at [1288, 125] on link "Next »" at bounding box center [1302, 120] width 54 height 28
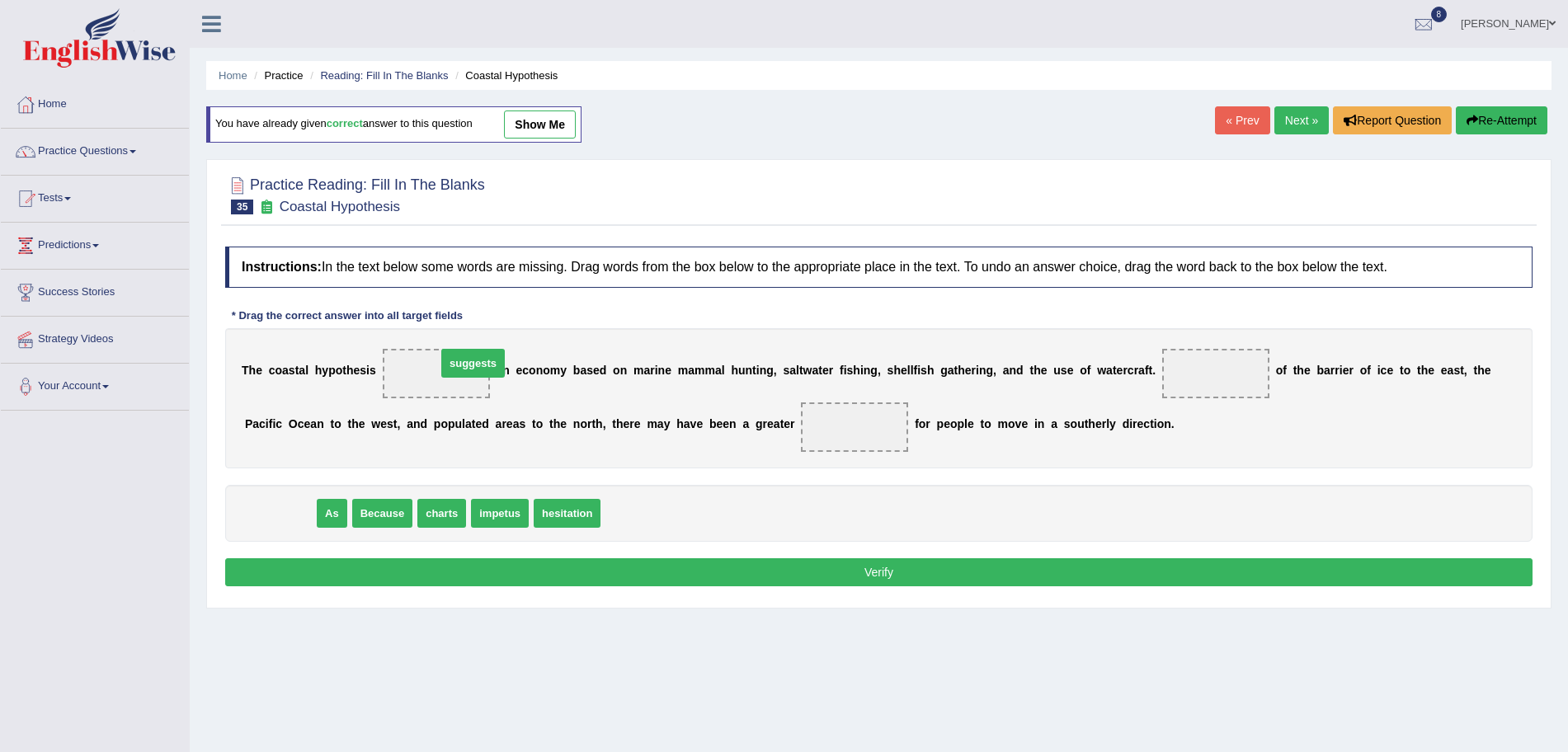
drag, startPoint x: 266, startPoint y: 517, endPoint x: 427, endPoint y: 376, distance: 214.0
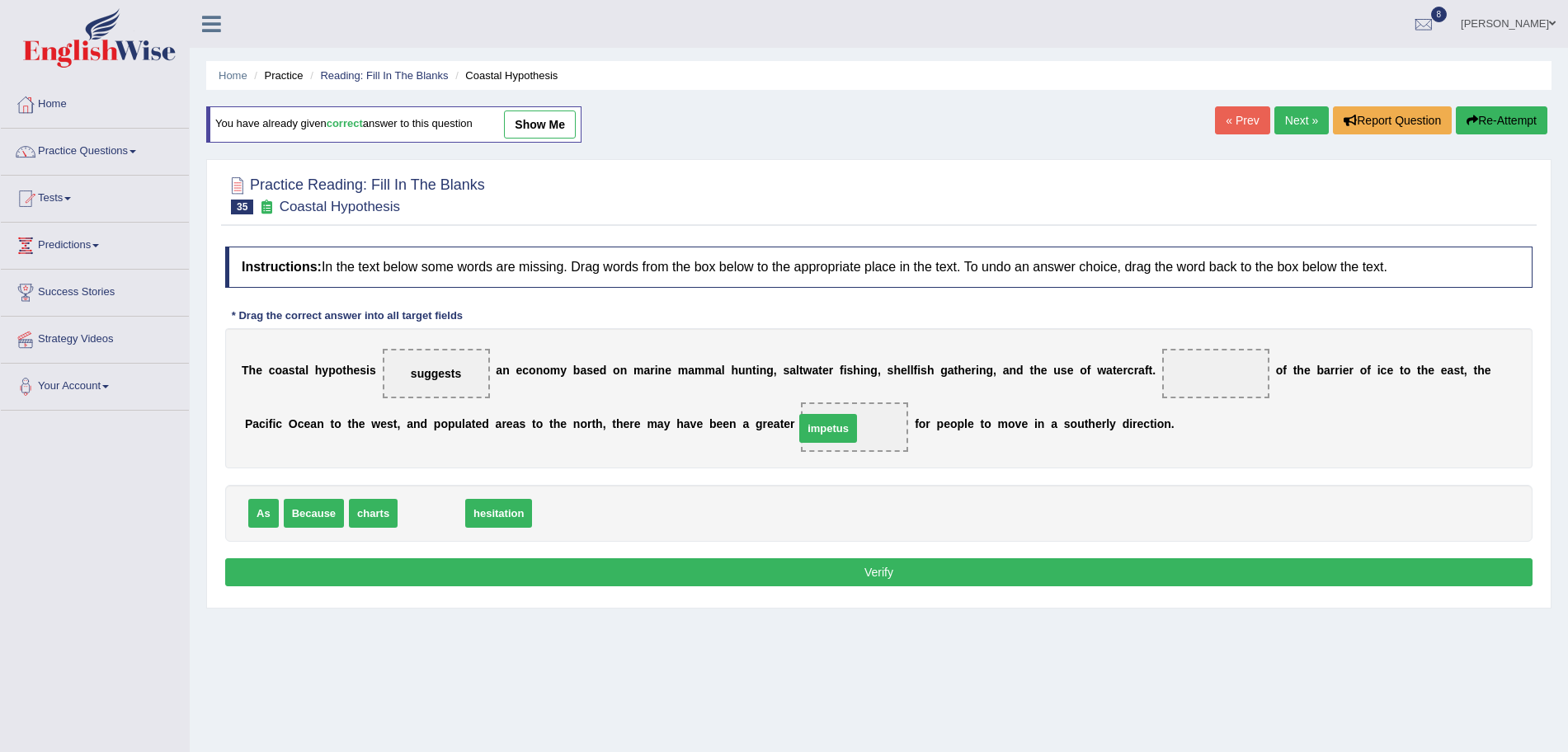
drag, startPoint x: 428, startPoint y: 513, endPoint x: 826, endPoint y: 428, distance: 407.0
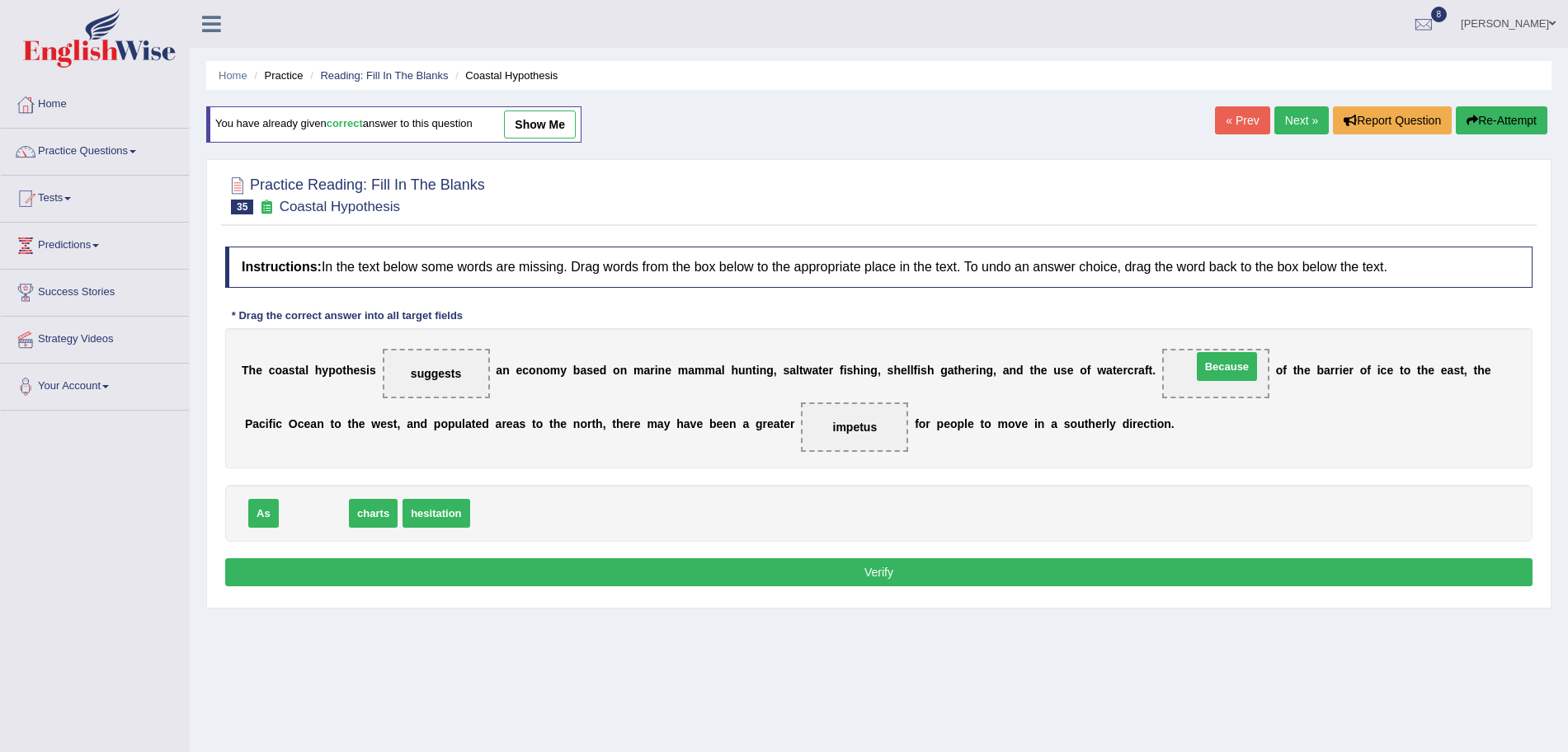
drag, startPoint x: 312, startPoint y: 522, endPoint x: 1221, endPoint y: 383, distance: 919.6
click at [957, 570] on button "Verify" at bounding box center [878, 572] width 1307 height 28
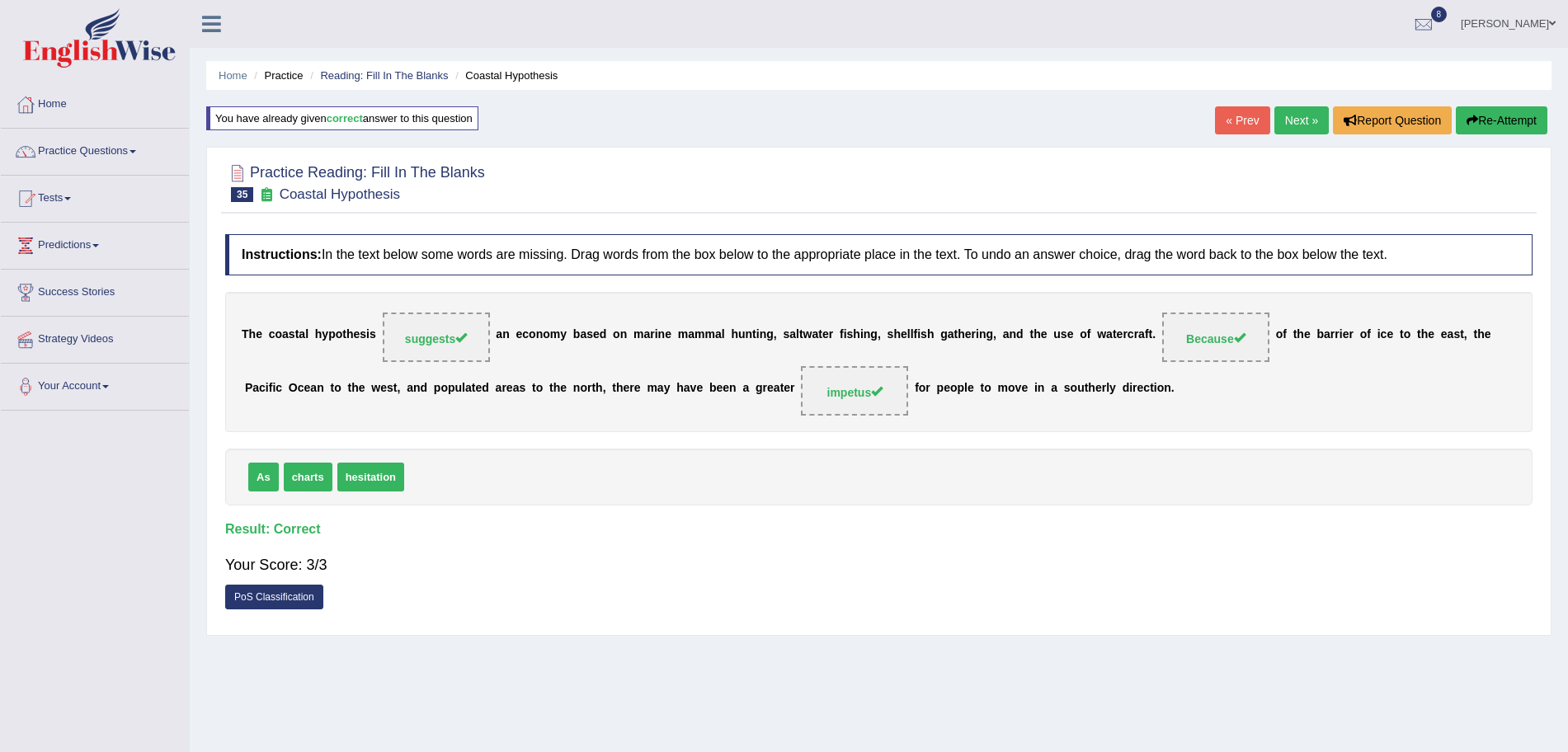
click at [1281, 122] on link "Next »" at bounding box center [1302, 120] width 54 height 28
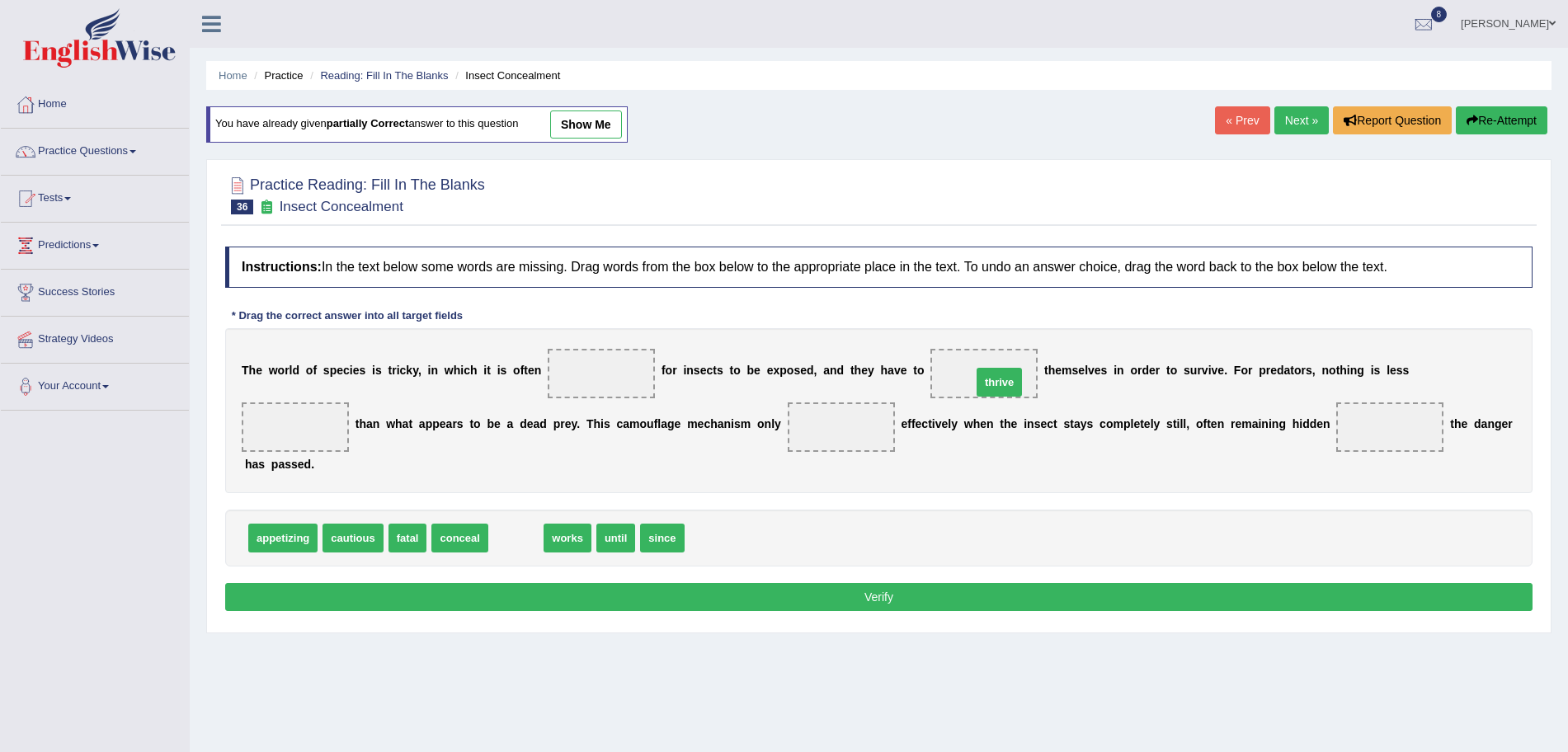
drag, startPoint x: 514, startPoint y: 543, endPoint x: 996, endPoint y: 387, distance: 506.6
drag, startPoint x: 519, startPoint y: 537, endPoint x: 832, endPoint y: 429, distance: 331.1
click at [1001, 76] on ul "Home Practice Reading: Fill In The Blanks Insect Concealment" at bounding box center [879, 75] width 1345 height 29
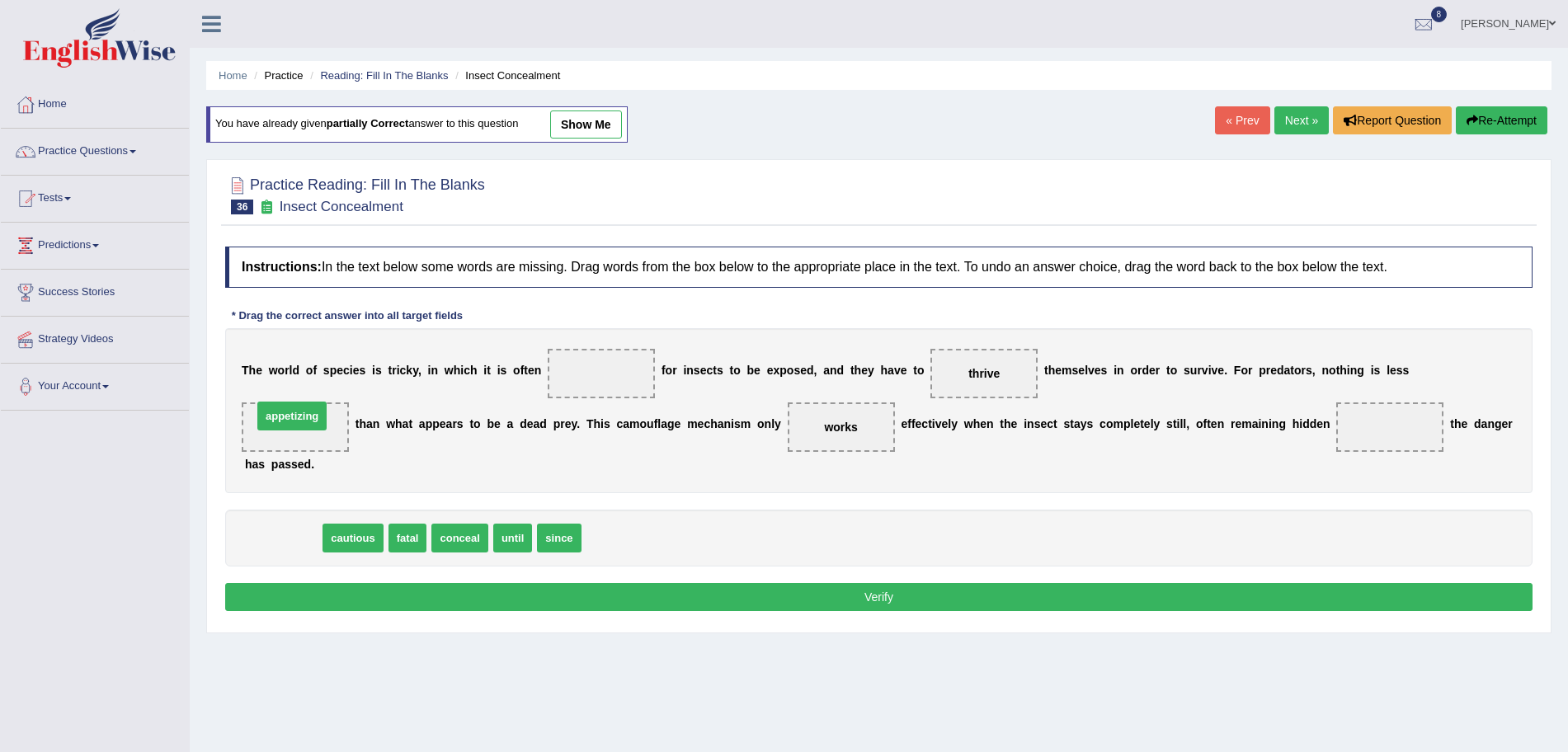
drag, startPoint x: 289, startPoint y: 536, endPoint x: 299, endPoint y: 413, distance: 123.4
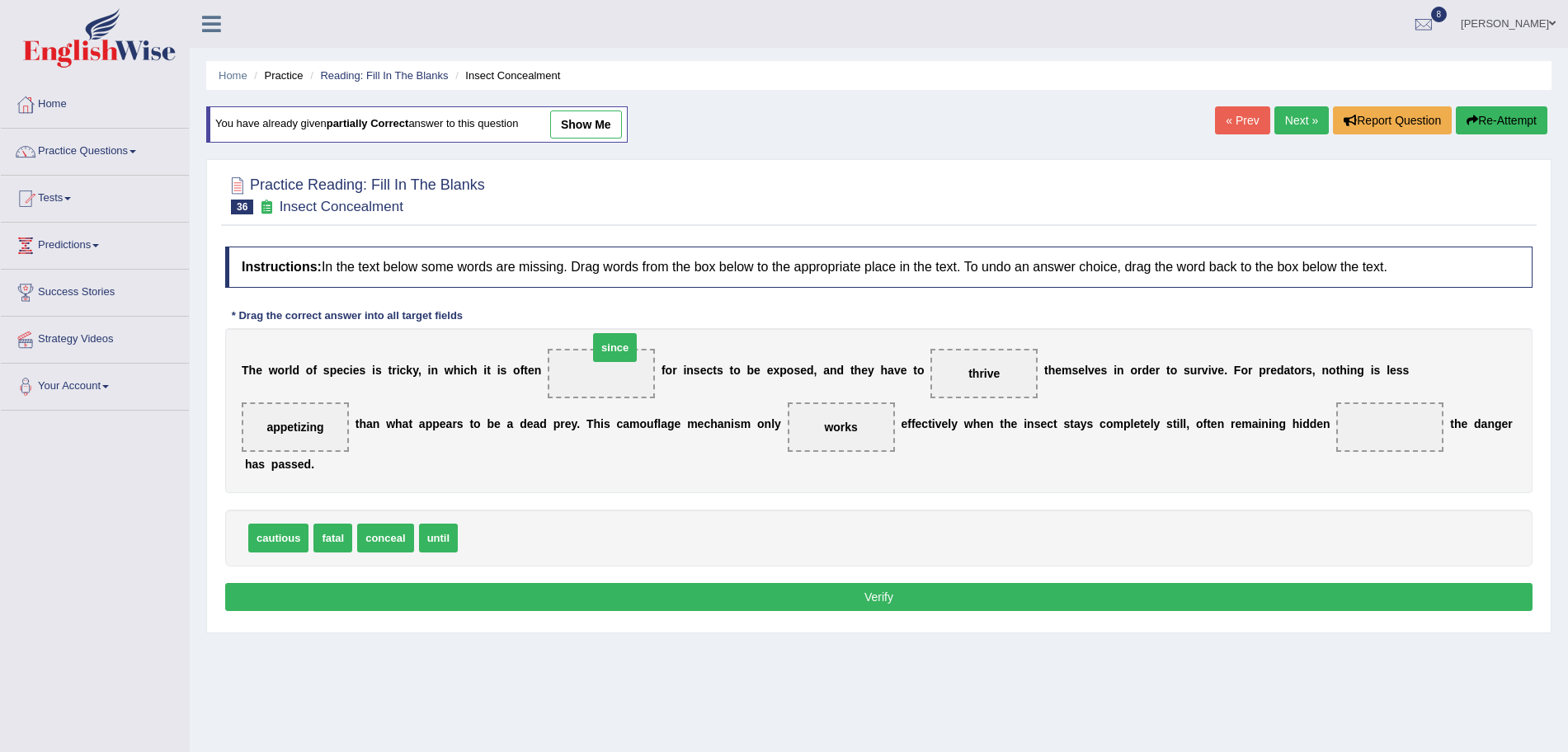
drag, startPoint x: 494, startPoint y: 543, endPoint x: 621, endPoint y: 371, distance: 213.8
click at [651, 590] on button "Verify" at bounding box center [878, 597] width 1307 height 28
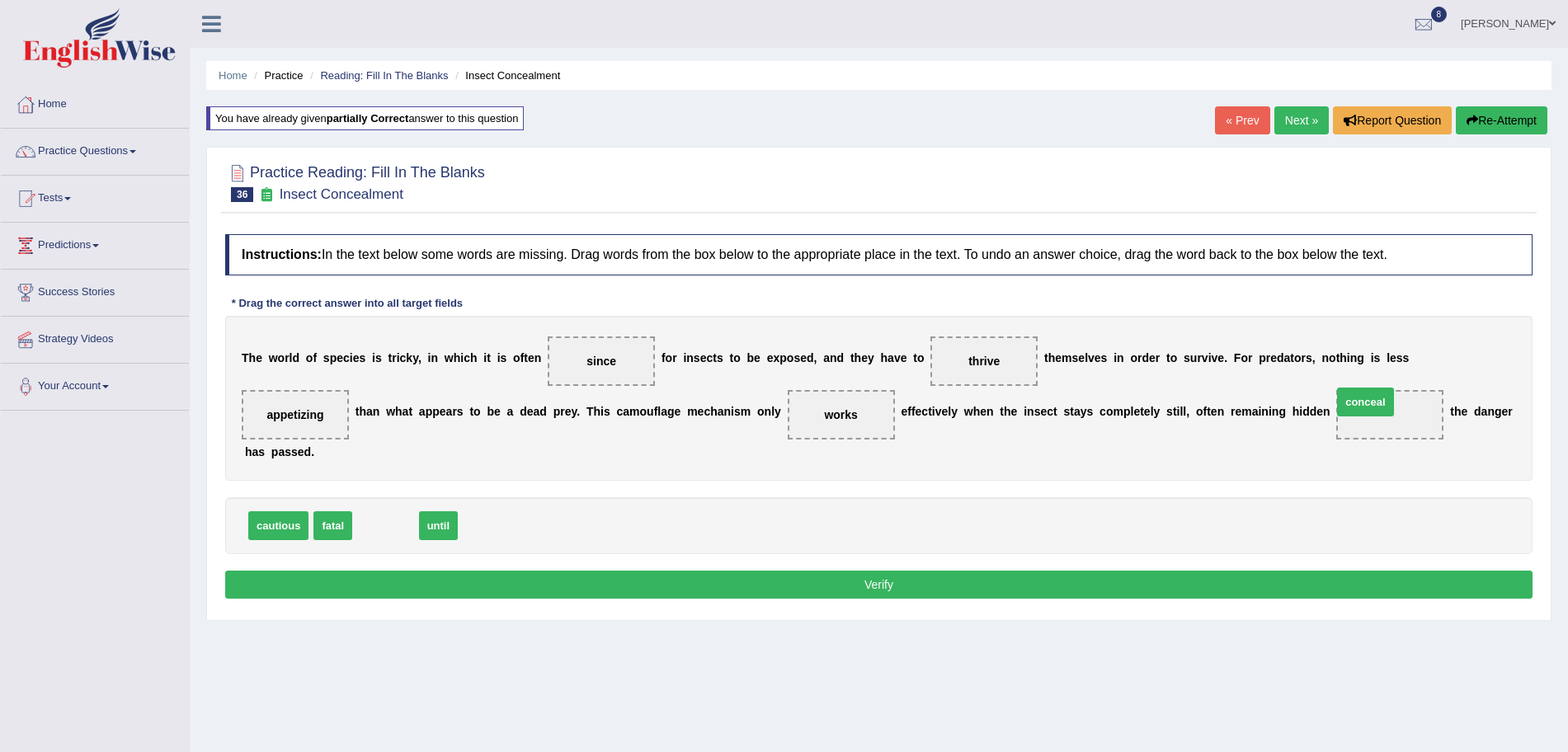
drag, startPoint x: 395, startPoint y: 530, endPoint x: 1395, endPoint y: 406, distance: 1007.7
click at [994, 585] on button "Verify" at bounding box center [878, 584] width 1307 height 28
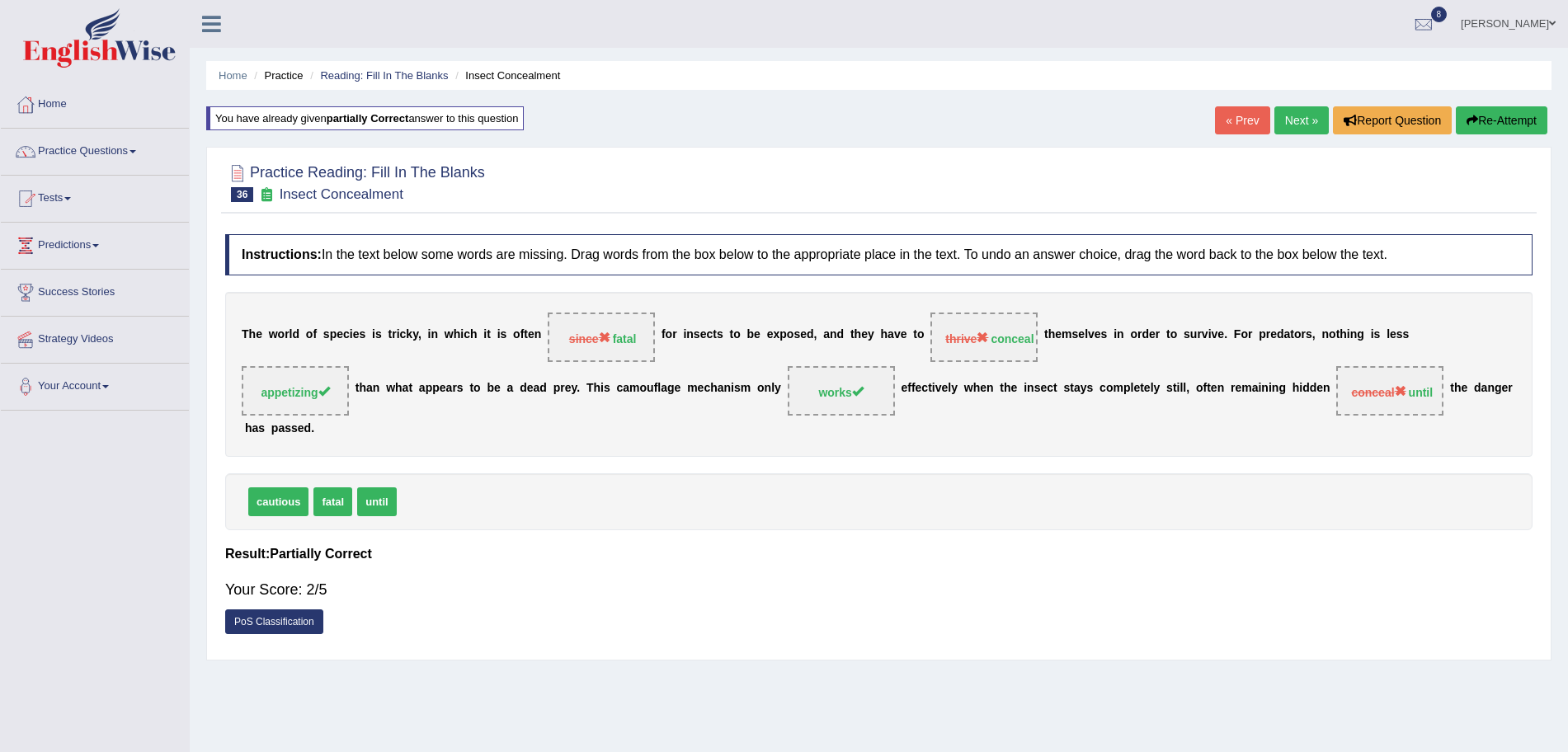
click at [1297, 110] on link "Next »" at bounding box center [1302, 120] width 54 height 28
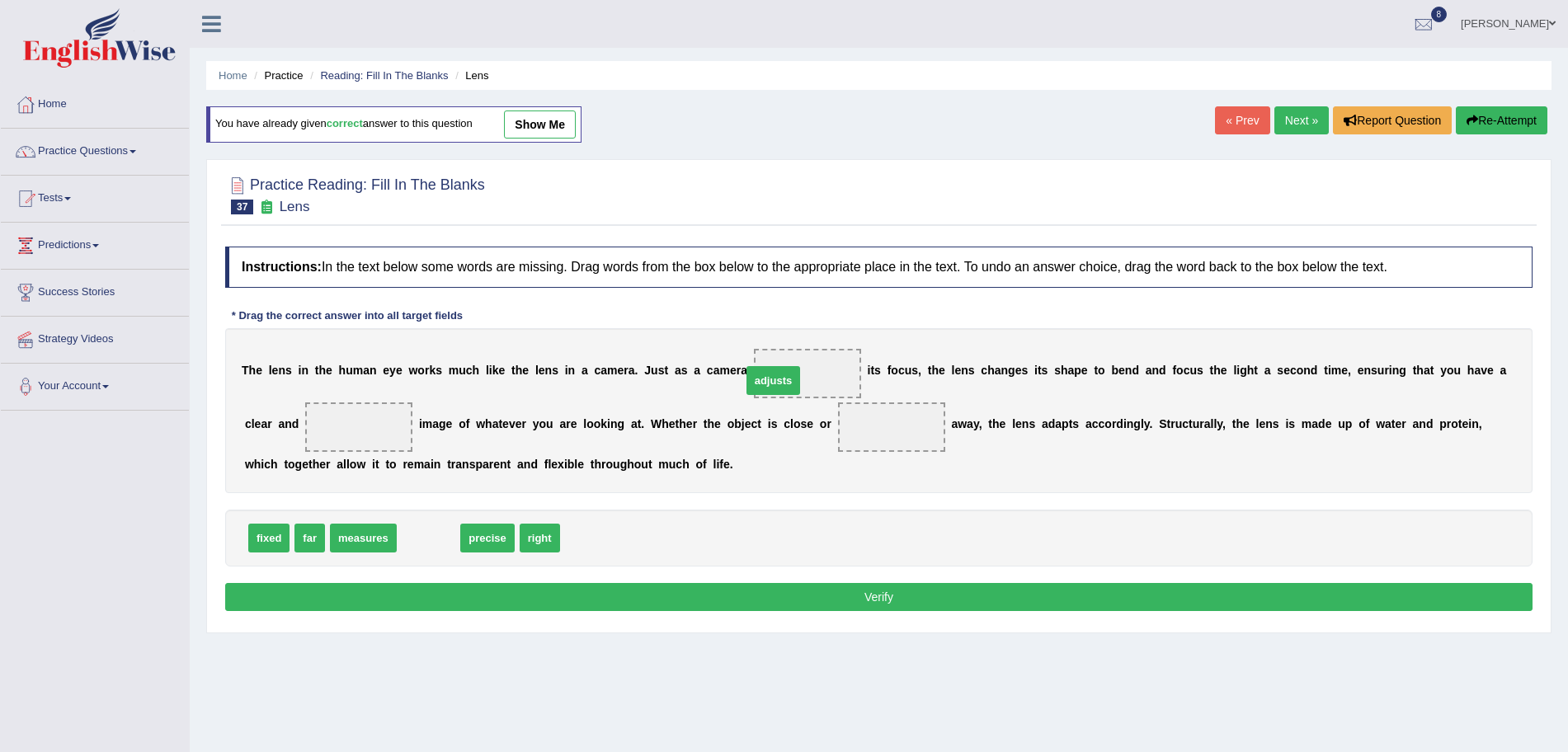
drag, startPoint x: 434, startPoint y: 530, endPoint x: 807, endPoint y: 365, distance: 407.9
drag, startPoint x: 436, startPoint y: 543, endPoint x: 367, endPoint y: 426, distance: 135.8
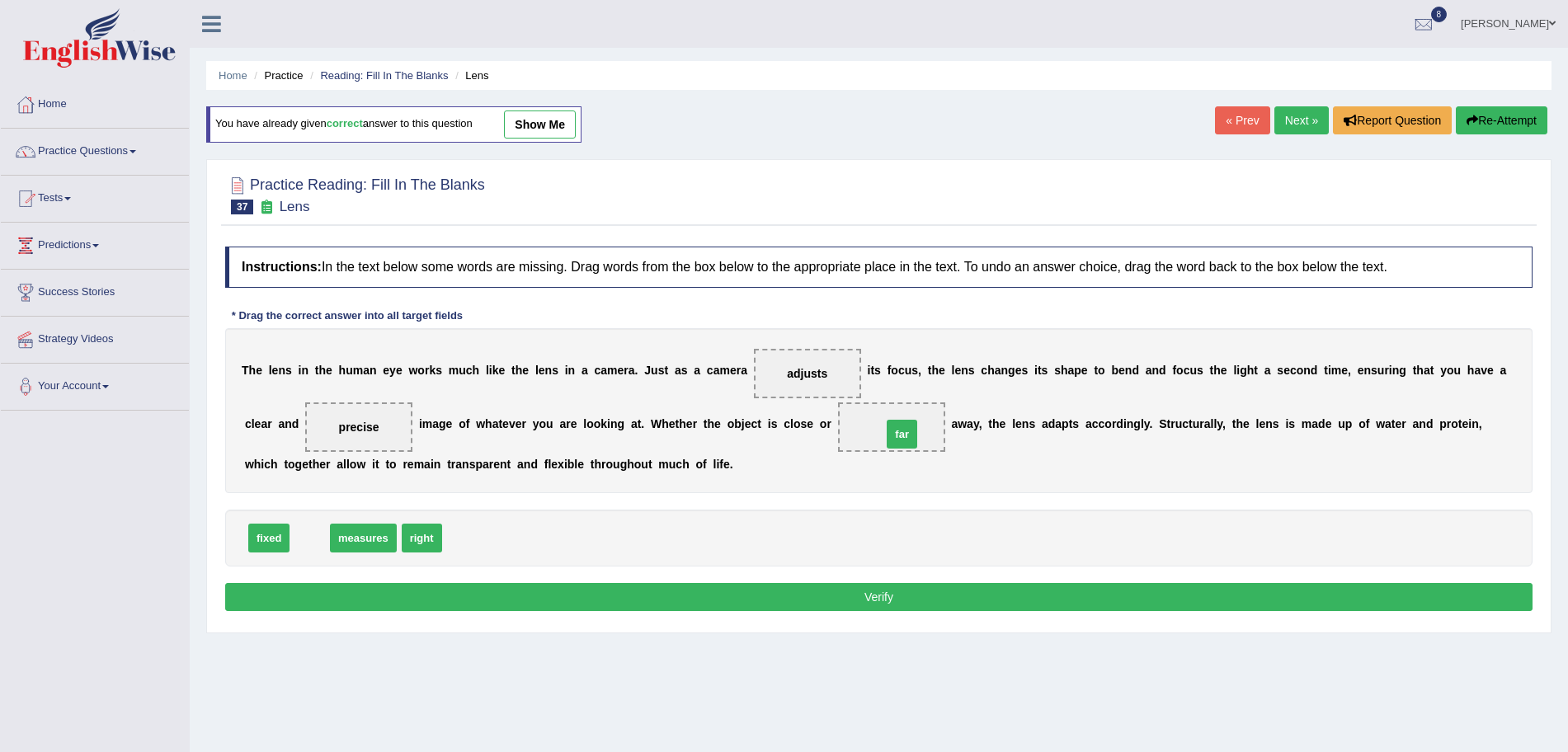
drag, startPoint x: 307, startPoint y: 547, endPoint x: 898, endPoint y: 442, distance: 600.3
click at [880, 596] on button "Verify" at bounding box center [878, 597] width 1307 height 28
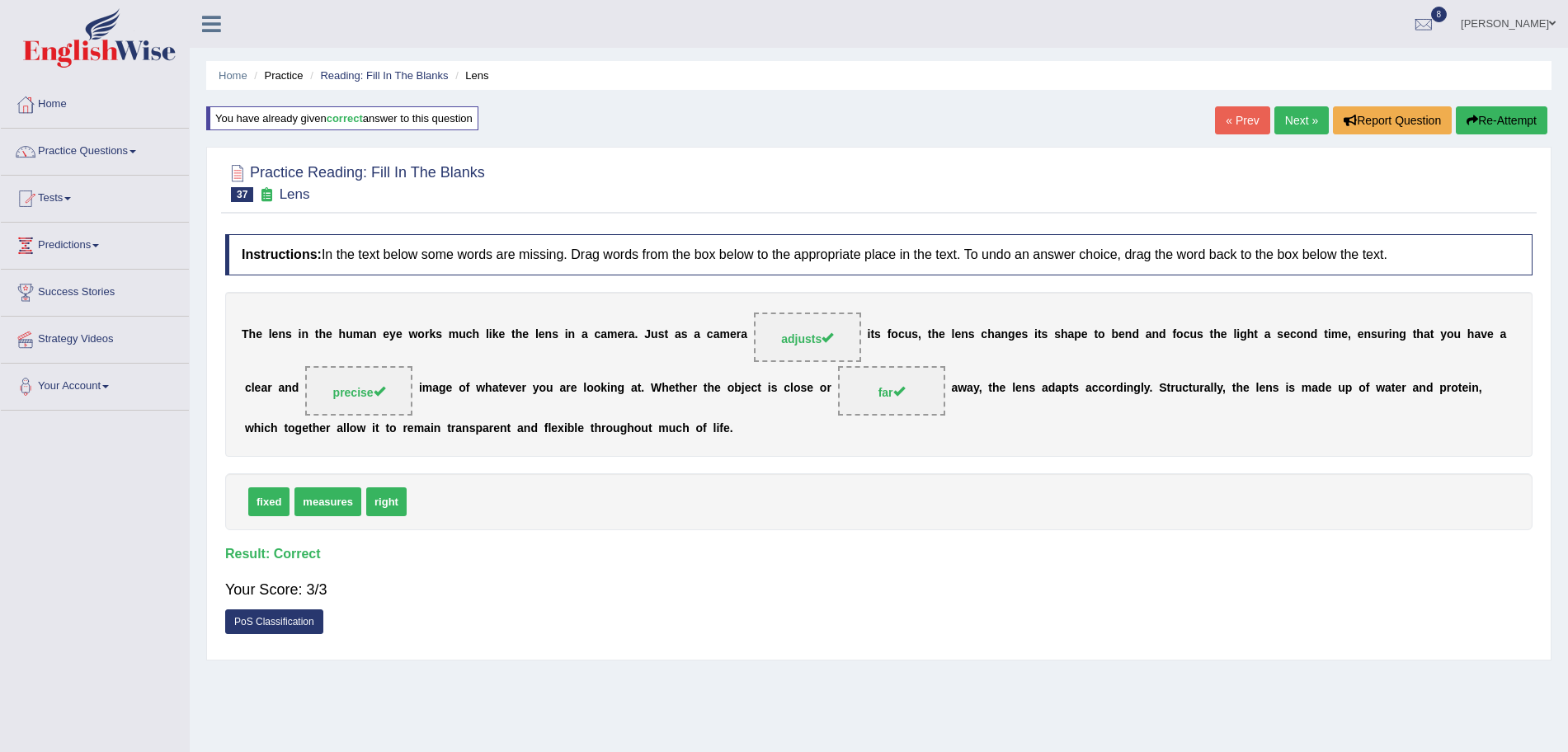
click at [1295, 121] on link "Next »" at bounding box center [1302, 120] width 54 height 28
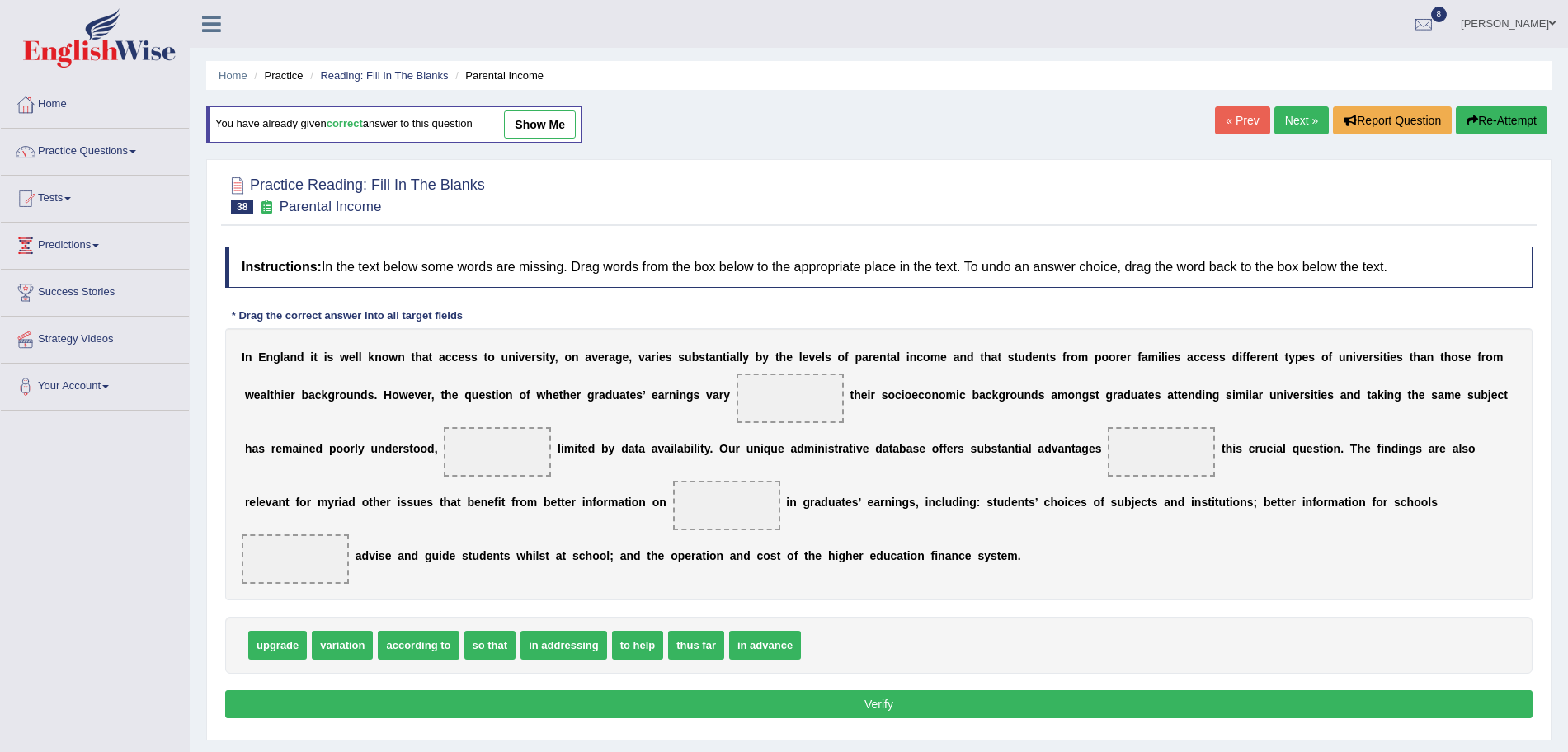
scroll to position [114, 0]
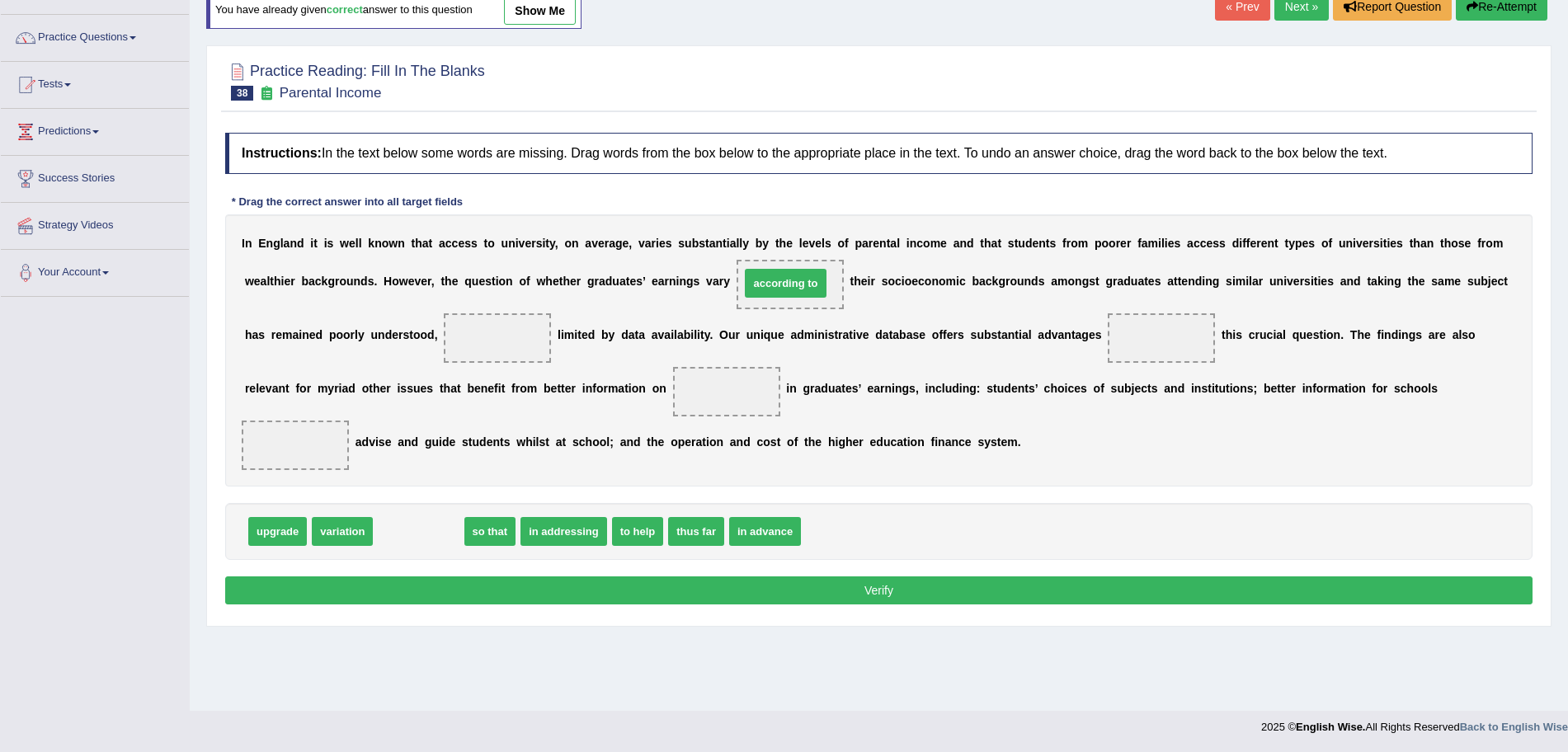
drag, startPoint x: 434, startPoint y: 529, endPoint x: 802, endPoint y: 281, distance: 443.8
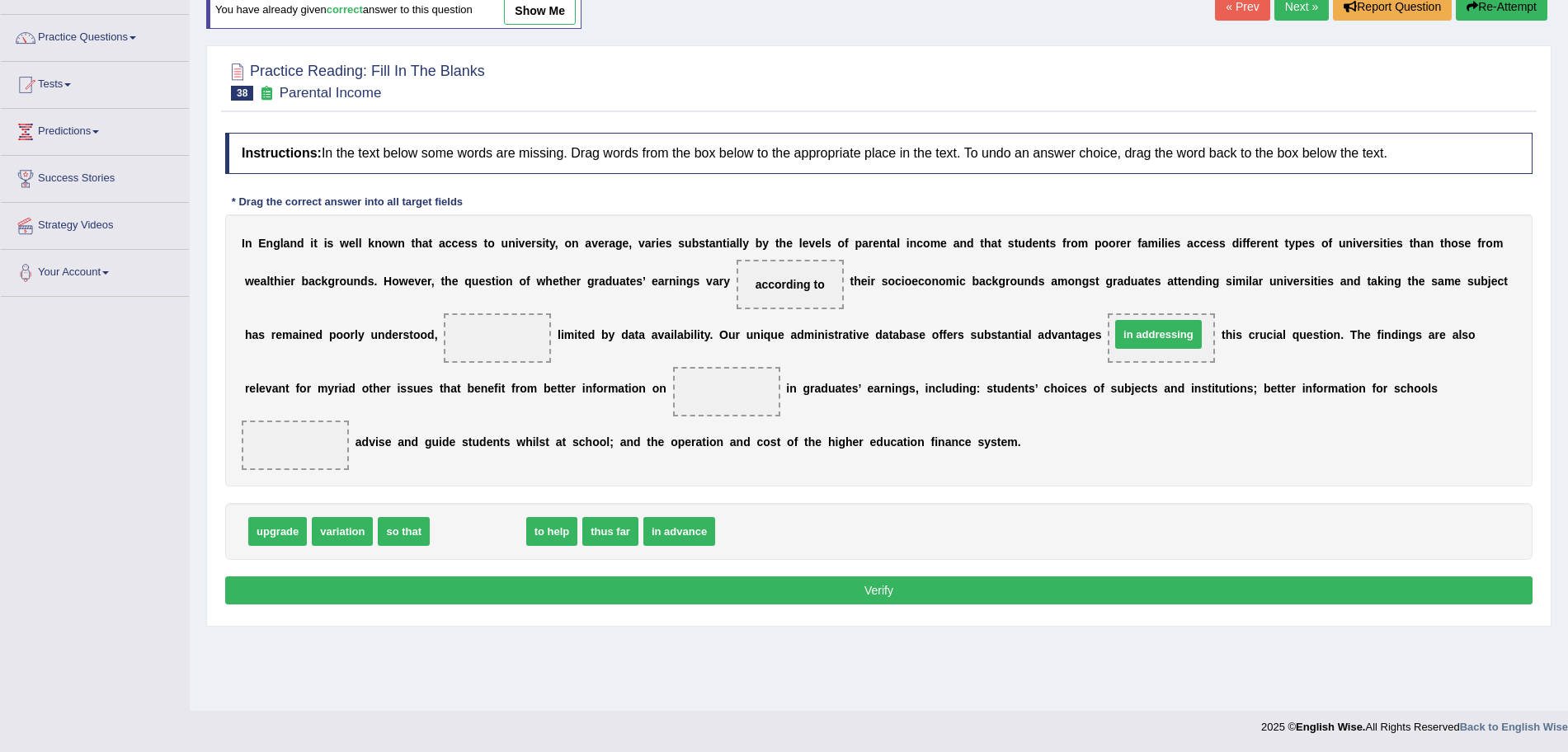
drag, startPoint x: 474, startPoint y: 533, endPoint x: 1154, endPoint y: 336, distance: 708.0
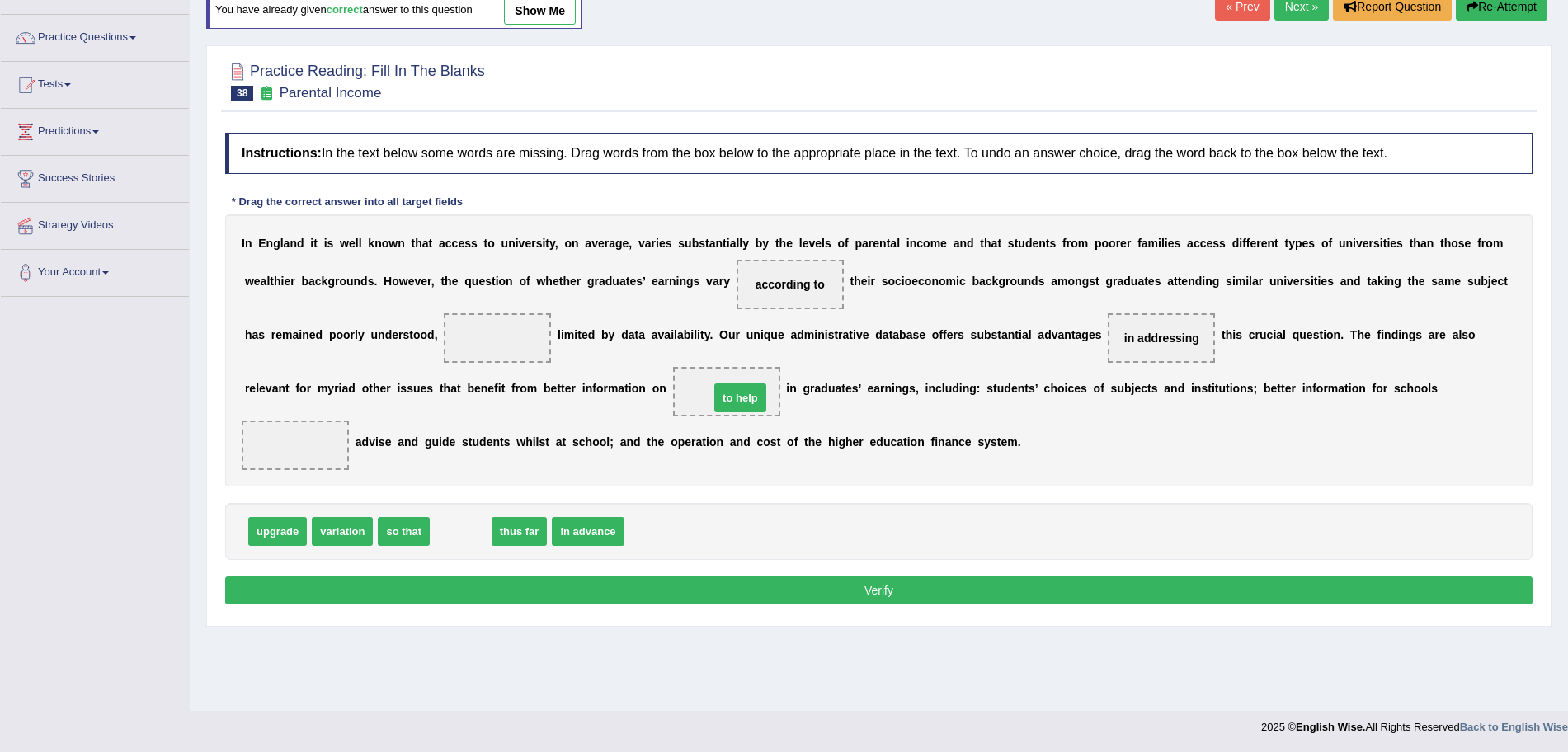
drag, startPoint x: 462, startPoint y: 543, endPoint x: 747, endPoint y: 408, distance: 315.4
drag, startPoint x: 471, startPoint y: 531, endPoint x: 289, endPoint y: 458, distance: 196.1
drag, startPoint x: 487, startPoint y: 529, endPoint x: 525, endPoint y: 313, distance: 219.3
click at [701, 581] on button "Verify" at bounding box center [878, 590] width 1307 height 28
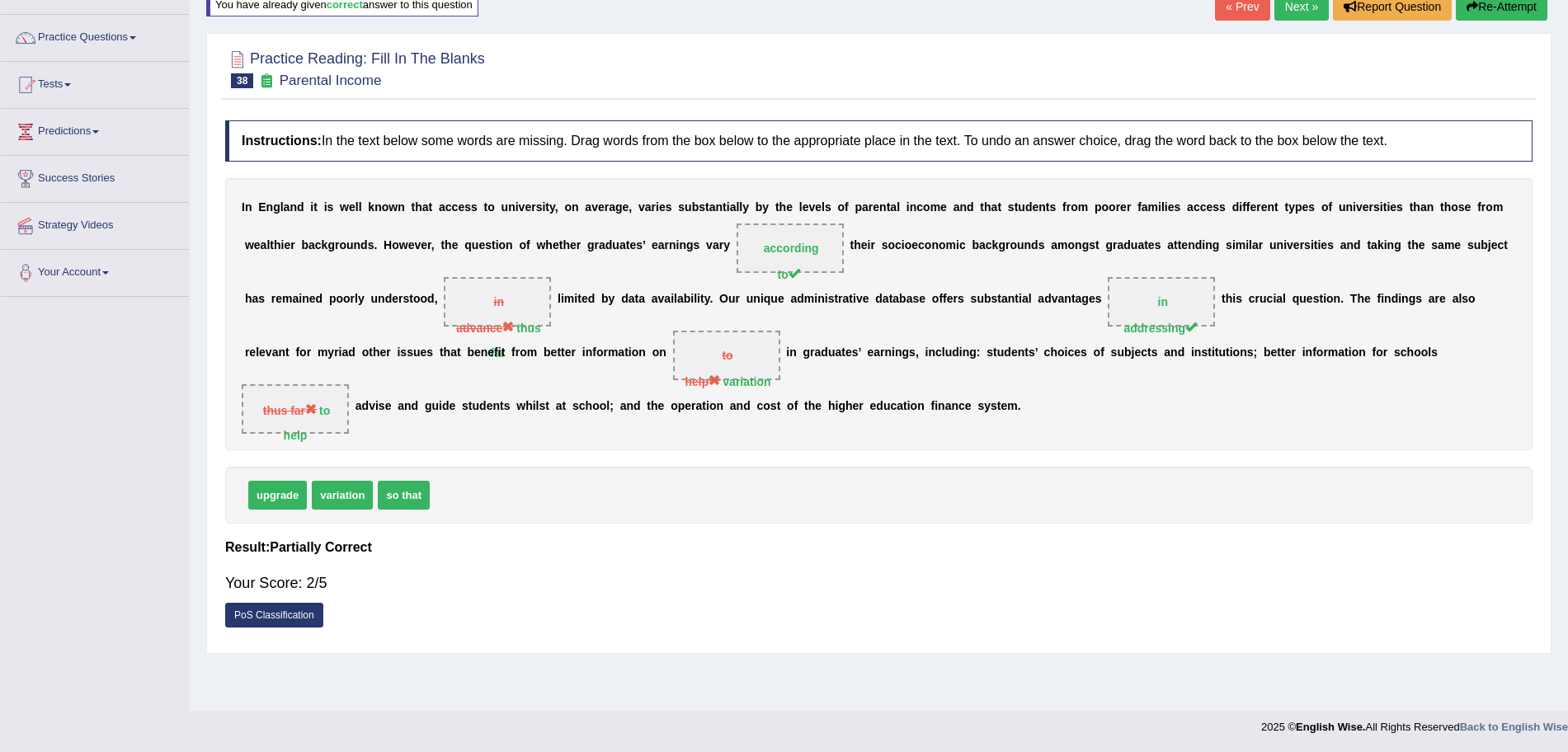
scroll to position [7, 0]
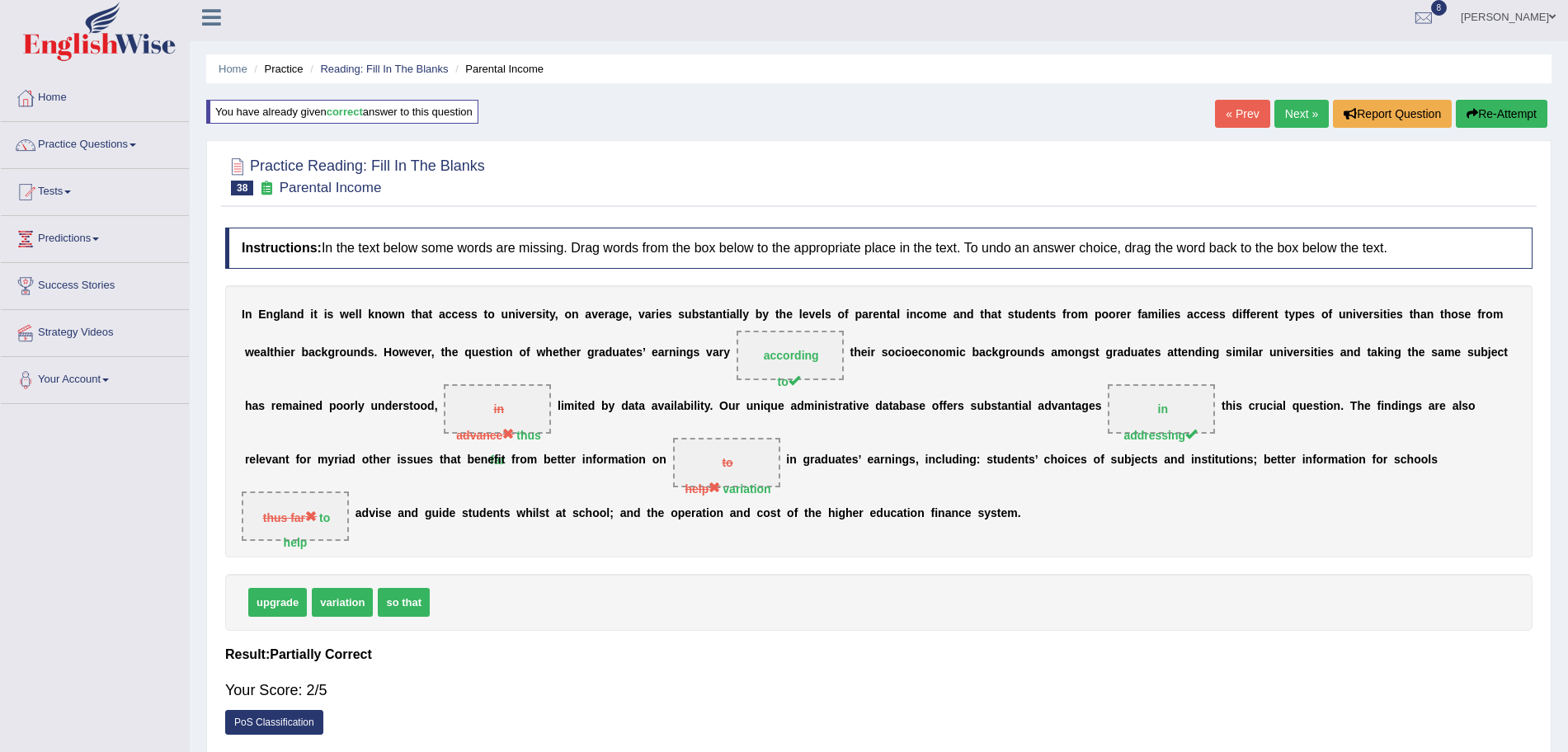
click at [1291, 118] on link "Next »" at bounding box center [1302, 113] width 54 height 28
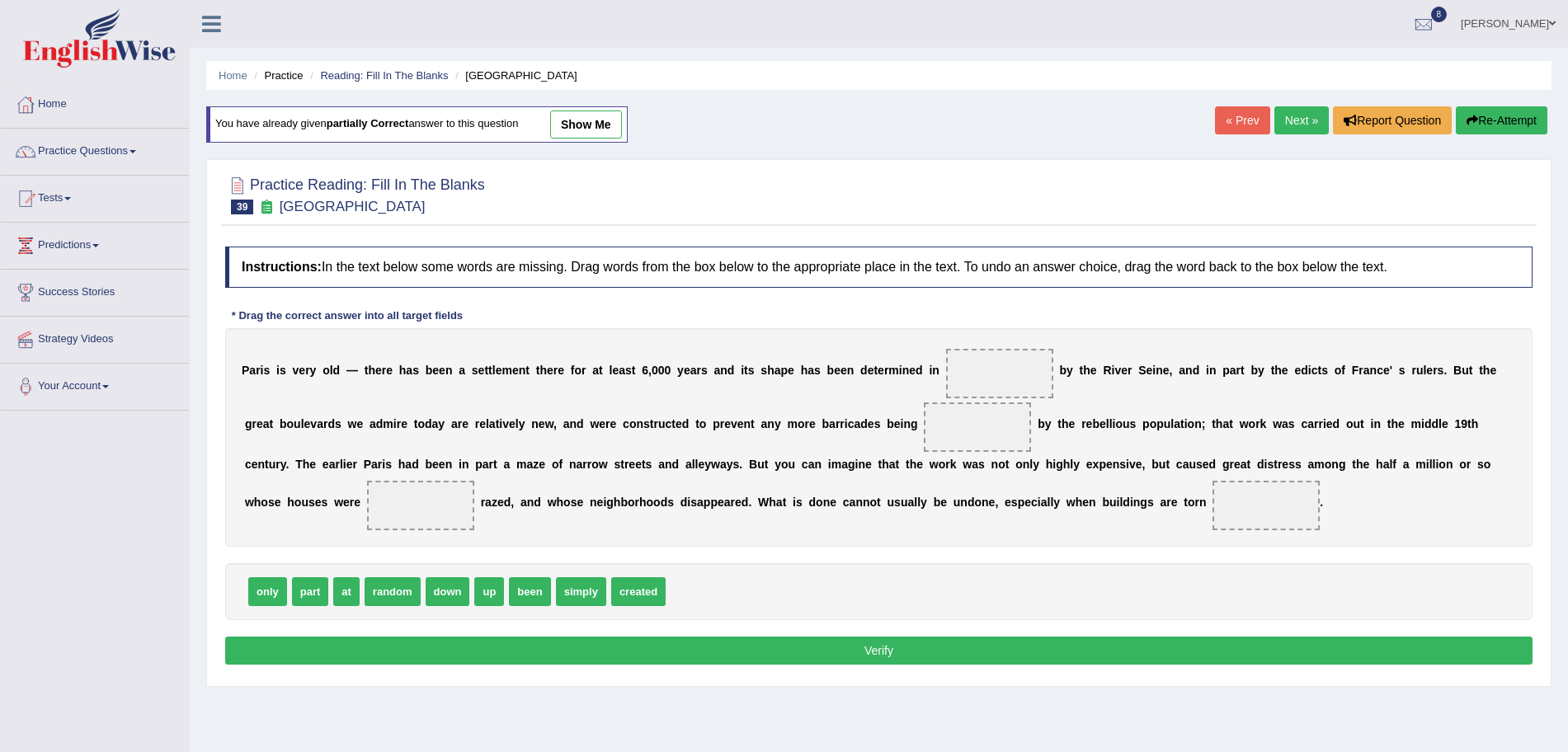
scroll to position [114, 0]
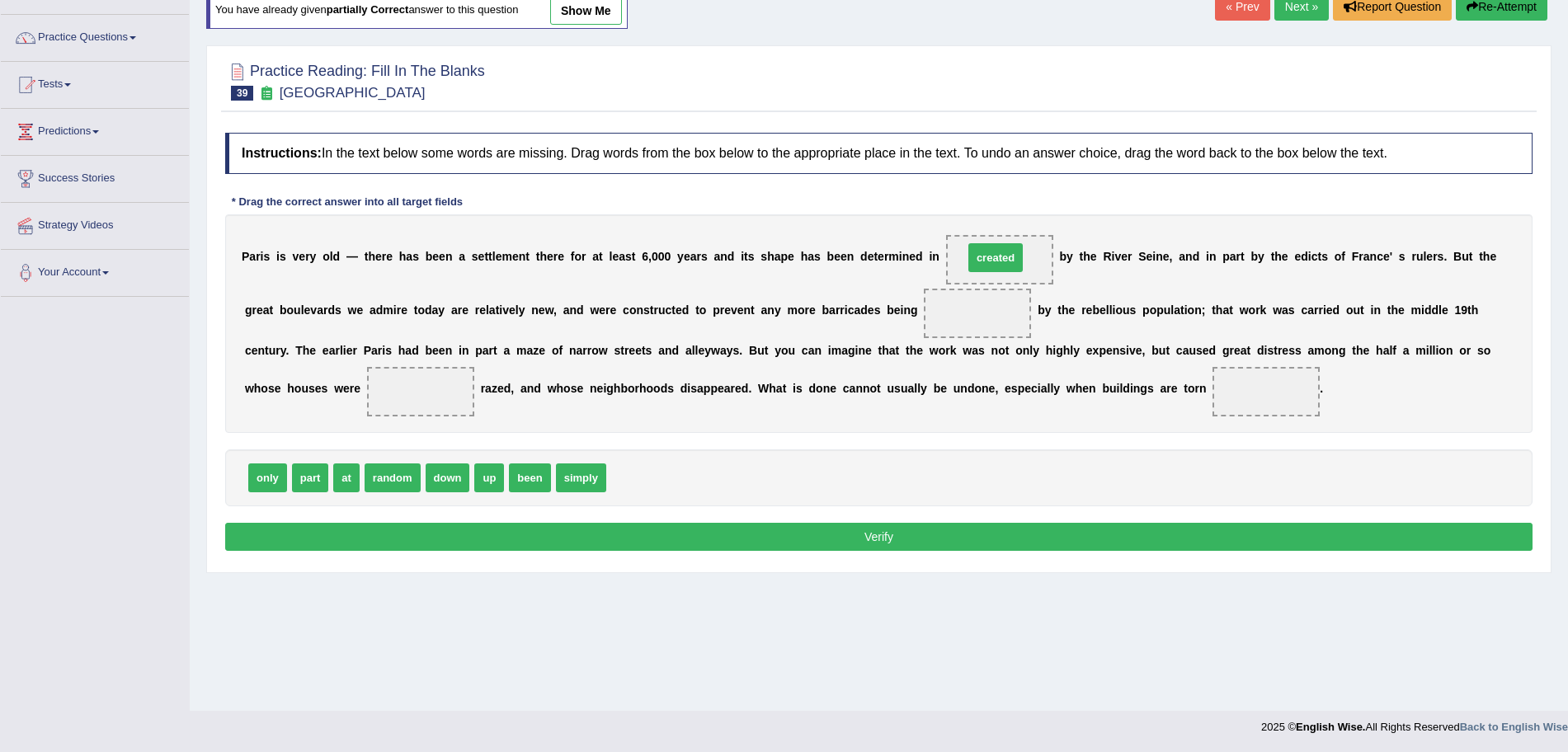
drag, startPoint x: 631, startPoint y: 476, endPoint x: 989, endPoint y: 255, distance: 420.7
drag, startPoint x: 567, startPoint y: 472, endPoint x: 412, endPoint y: 390, distance: 175.4
drag, startPoint x: 308, startPoint y: 478, endPoint x: 1260, endPoint y: 401, distance: 955.1
click at [877, 97] on div at bounding box center [878, 80] width 1307 height 50
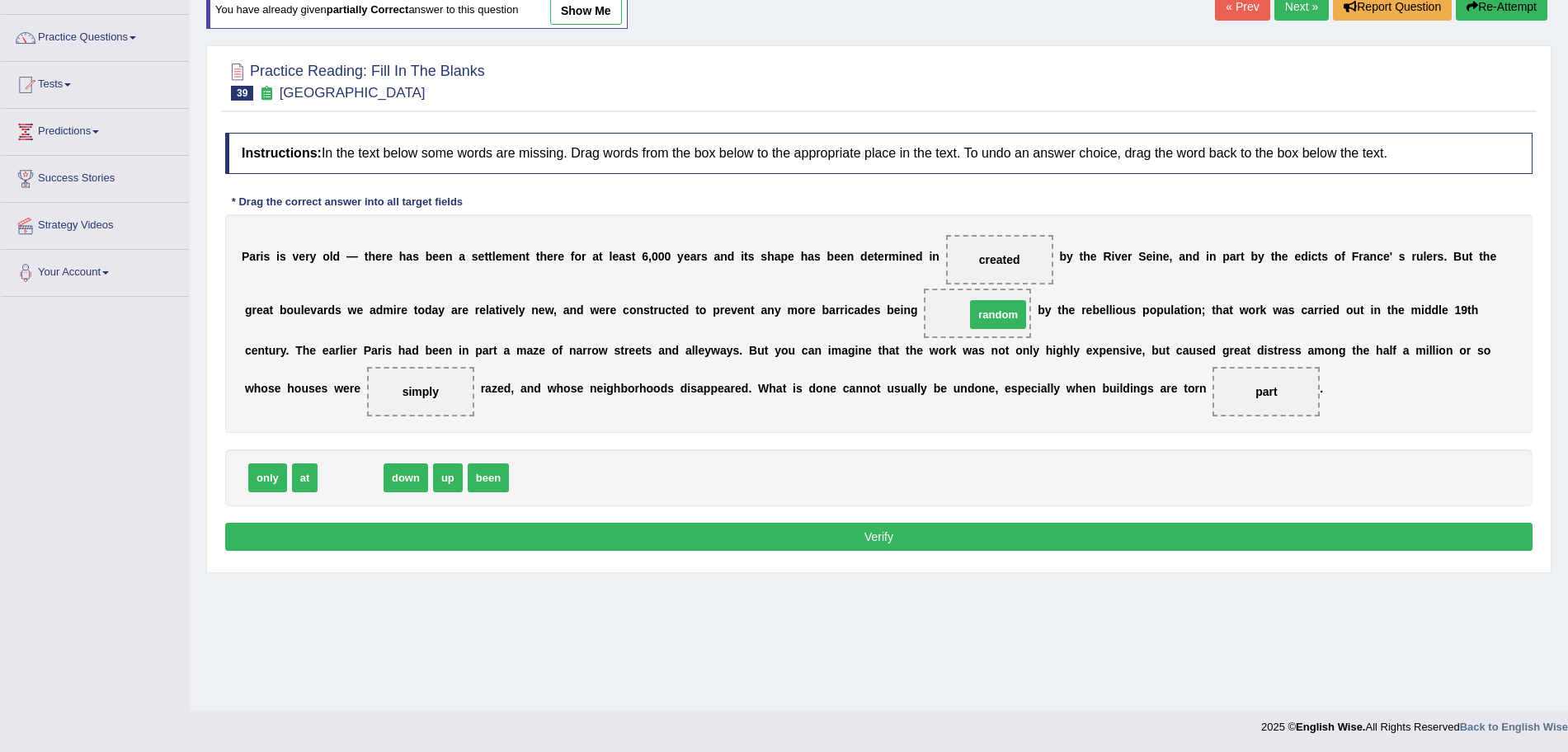
drag, startPoint x: 355, startPoint y: 485, endPoint x: 1013, endPoint y: 321, distance: 678.1
click at [798, 543] on button "Verify" at bounding box center [878, 537] width 1307 height 28
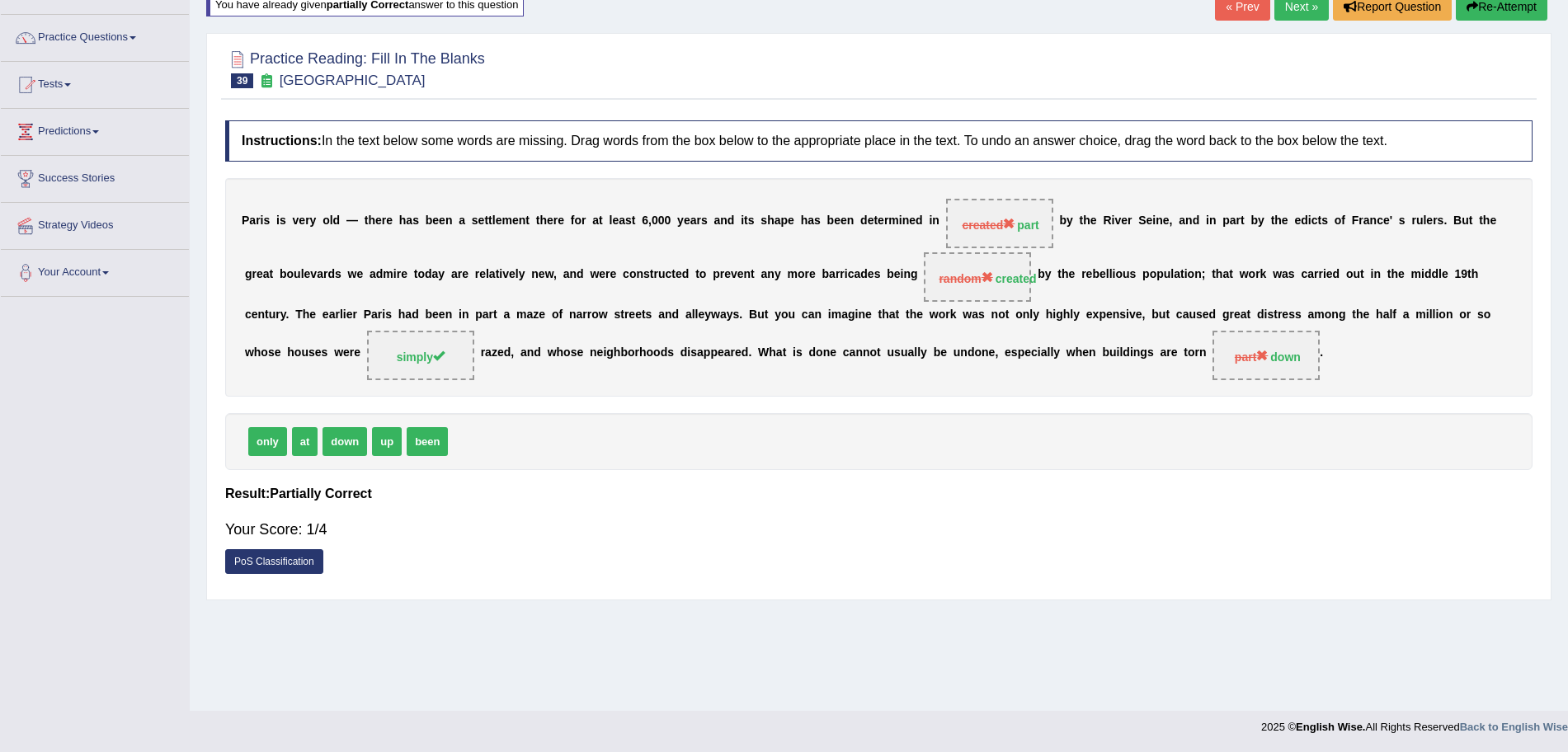
click at [1283, 9] on link "Next »" at bounding box center [1302, 6] width 54 height 28
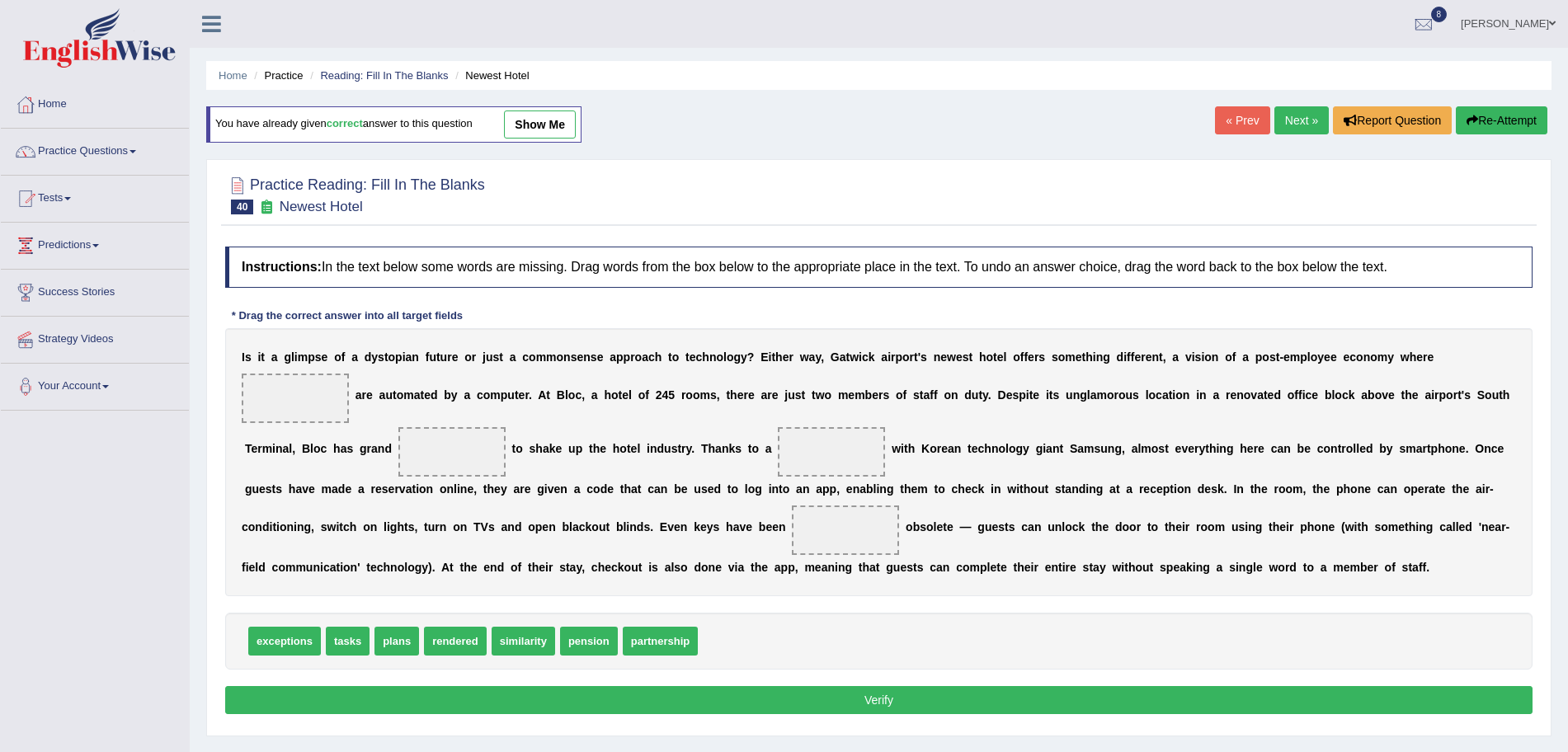
scroll to position [114, 0]
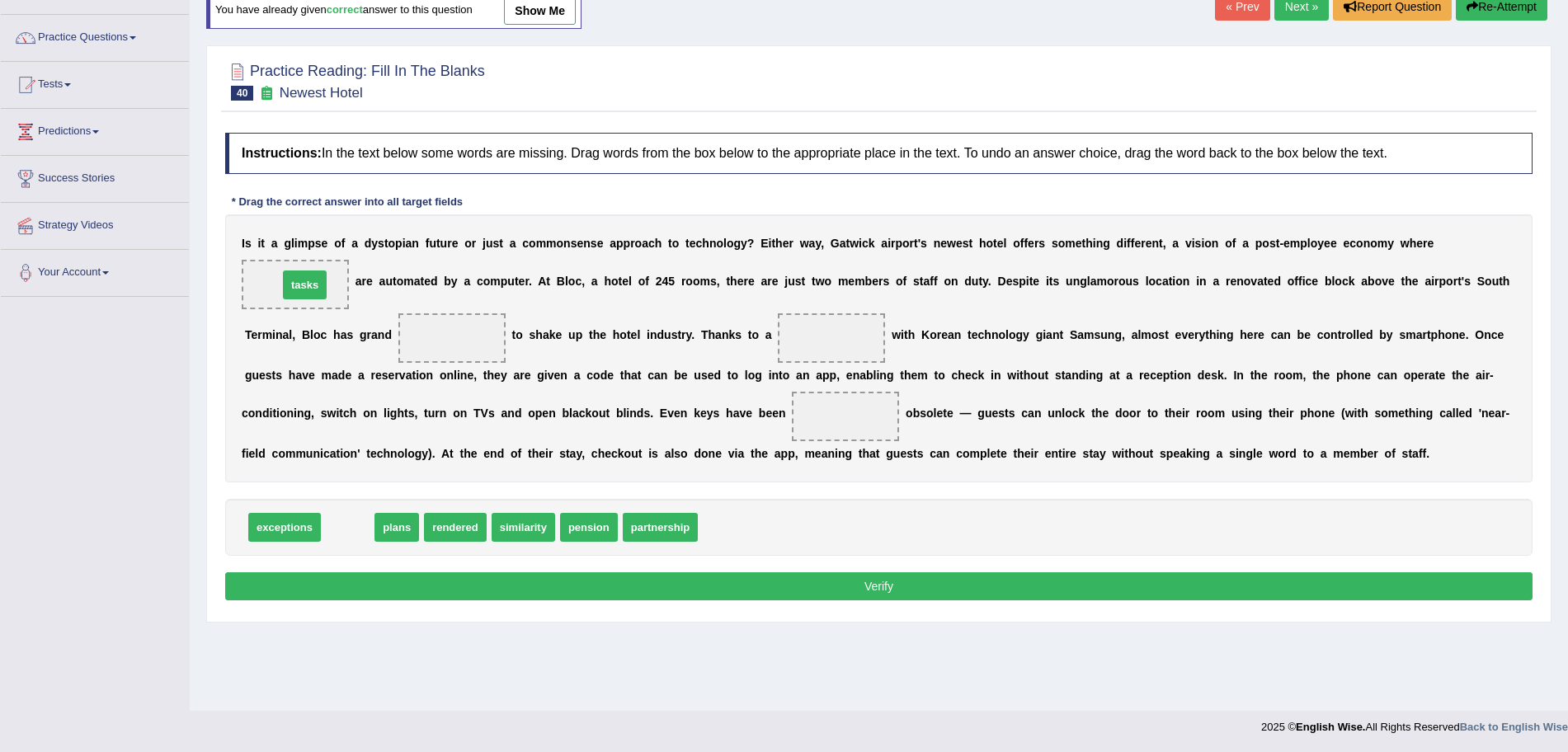
drag, startPoint x: 348, startPoint y: 526, endPoint x: 305, endPoint y: 284, distance: 245.8
drag, startPoint x: 344, startPoint y: 535, endPoint x: 471, endPoint y: 344, distance: 229.4
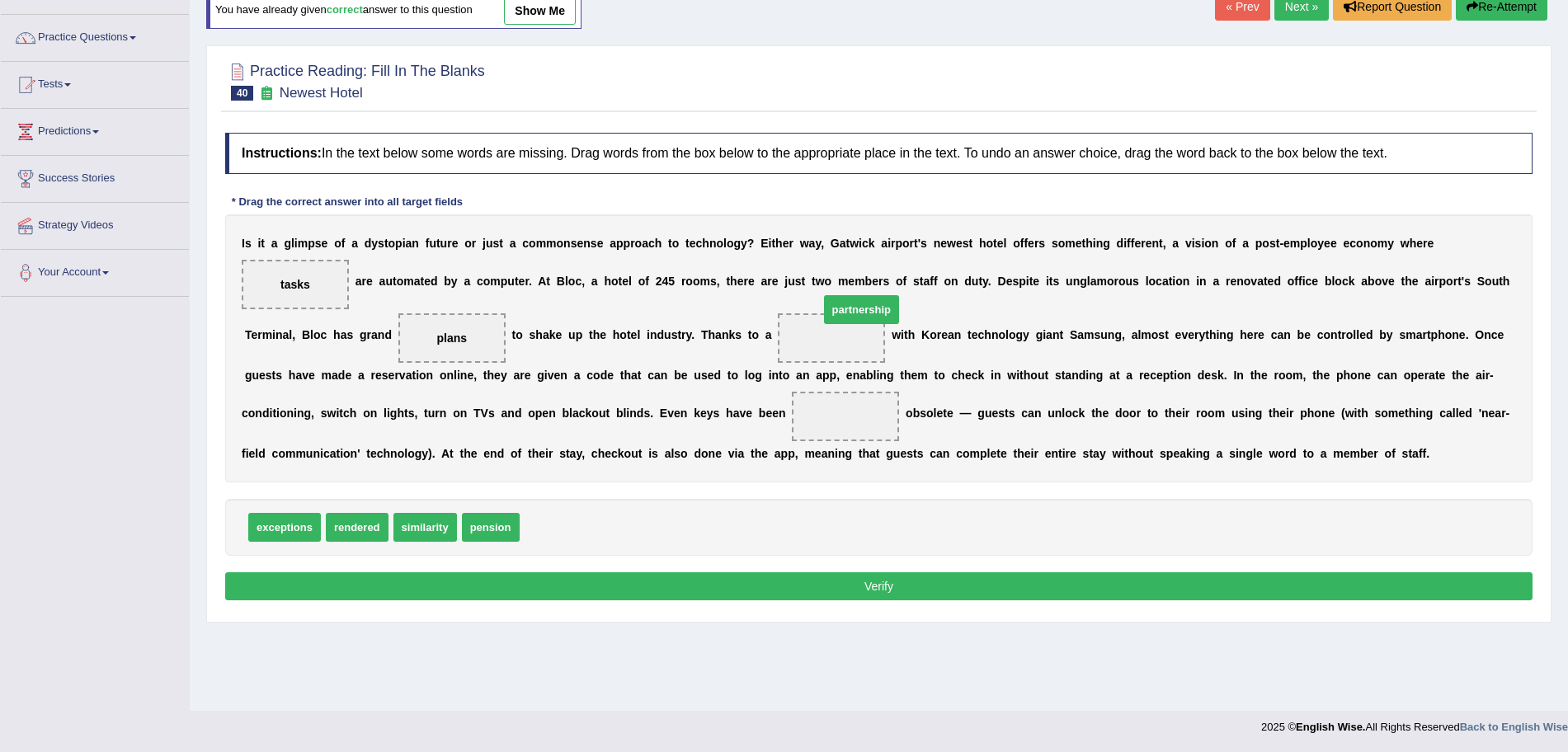
drag, startPoint x: 566, startPoint y: 530, endPoint x: 835, endPoint y: 341, distance: 328.8
drag, startPoint x: 352, startPoint y: 531, endPoint x: 843, endPoint y: 415, distance: 504.5
click at [736, 588] on button "Verify" at bounding box center [878, 586] width 1307 height 28
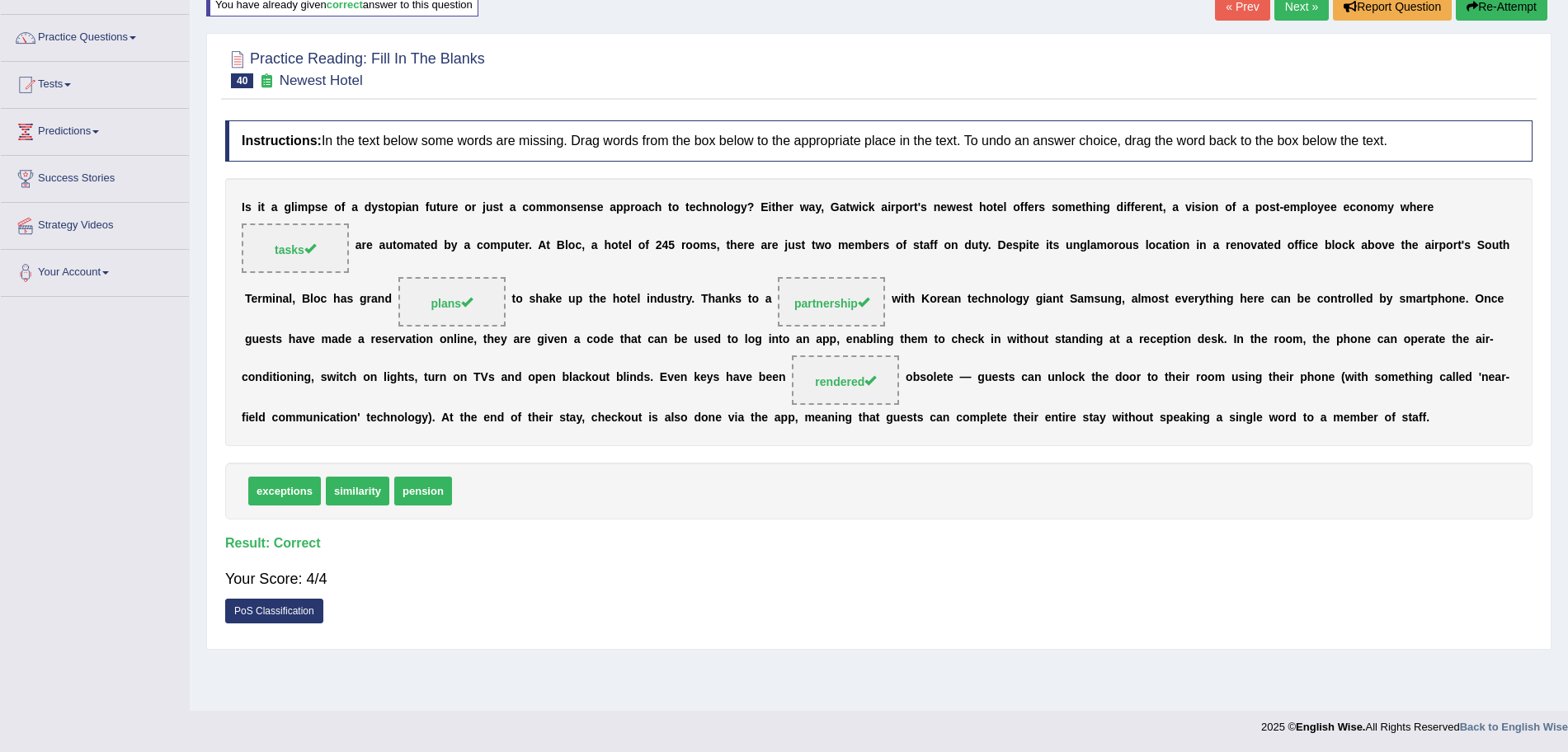
click at [1288, 4] on link "Next »" at bounding box center [1302, 6] width 54 height 28
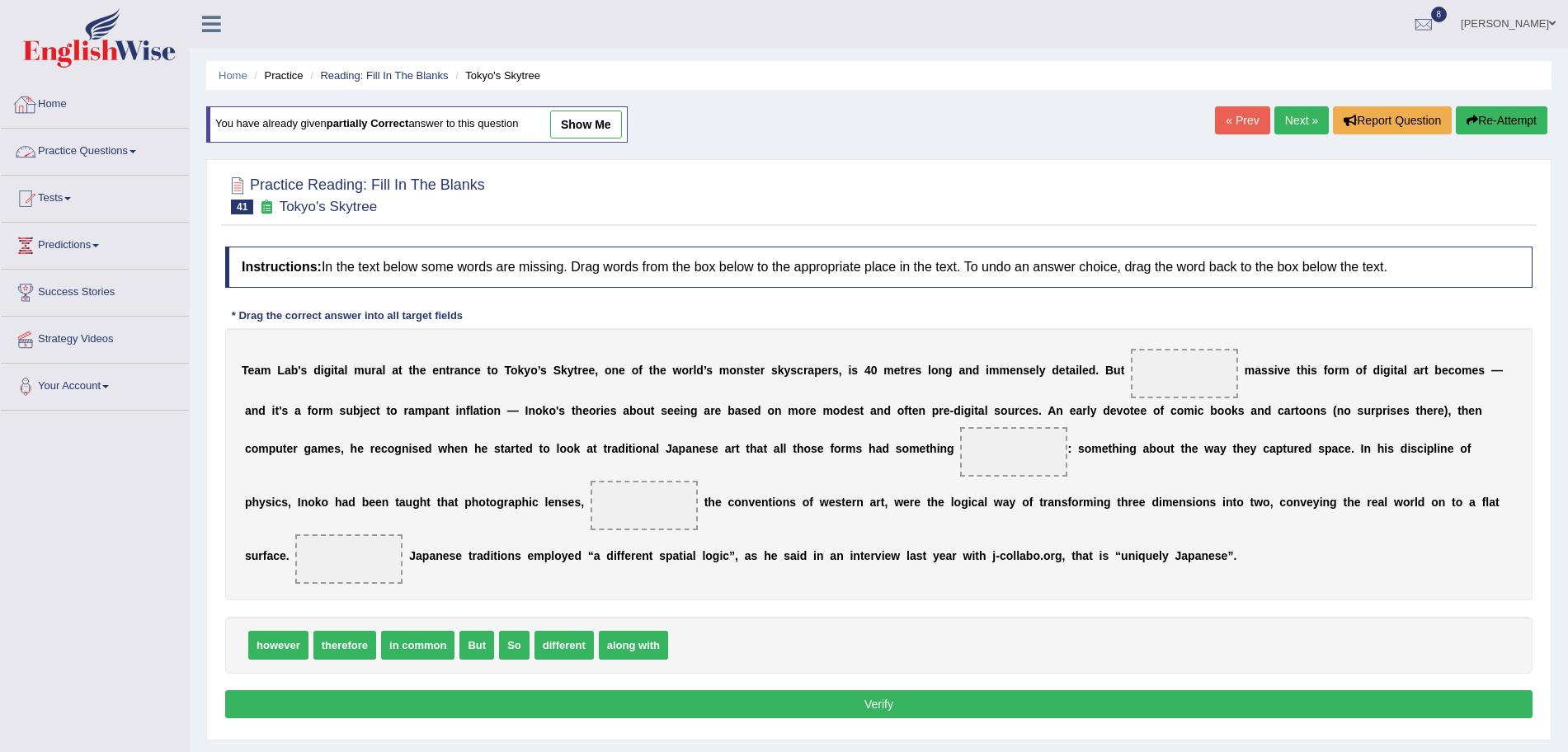
click at [78, 139] on link "Practice Questions" at bounding box center [95, 149] width 188 height 42
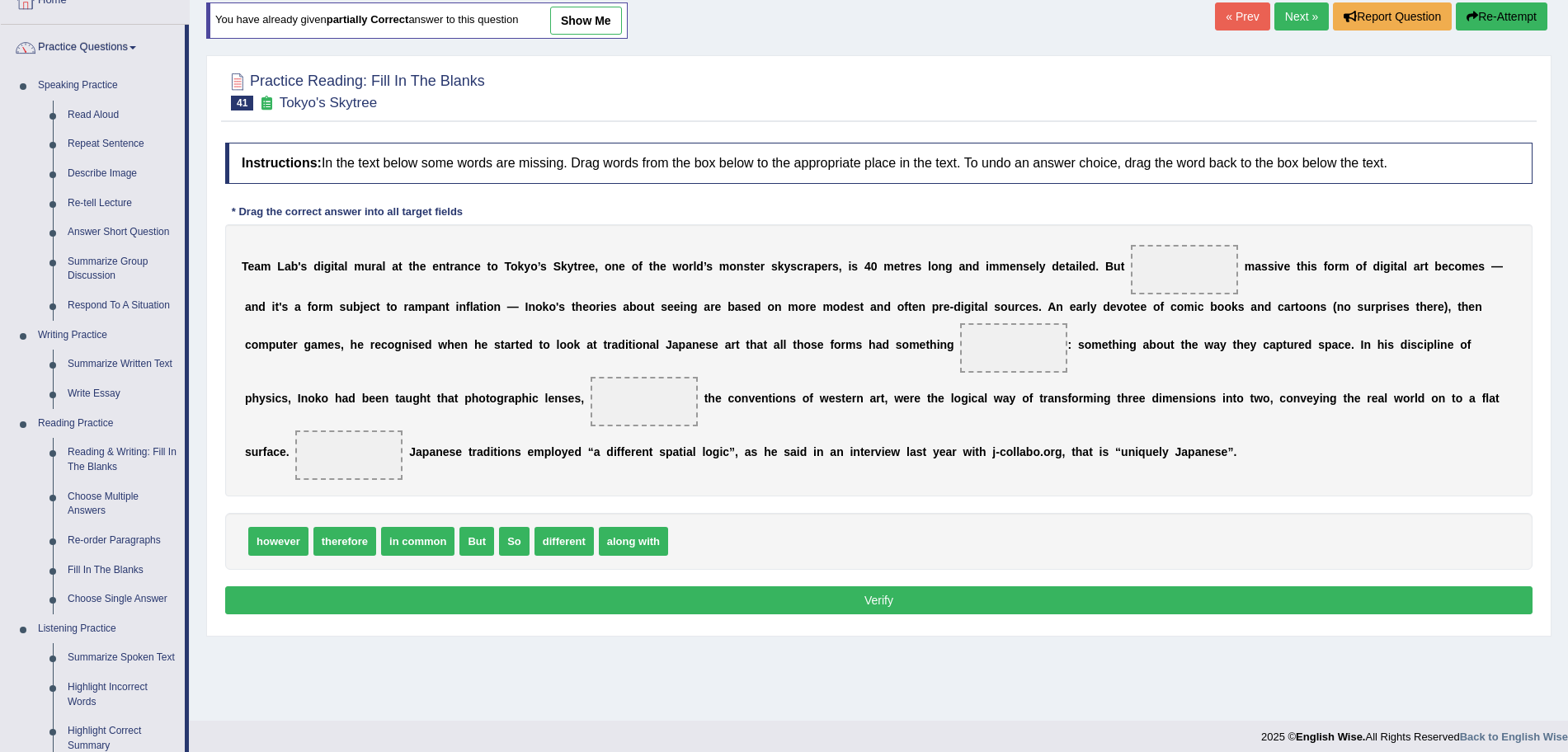
scroll to position [71, 0]
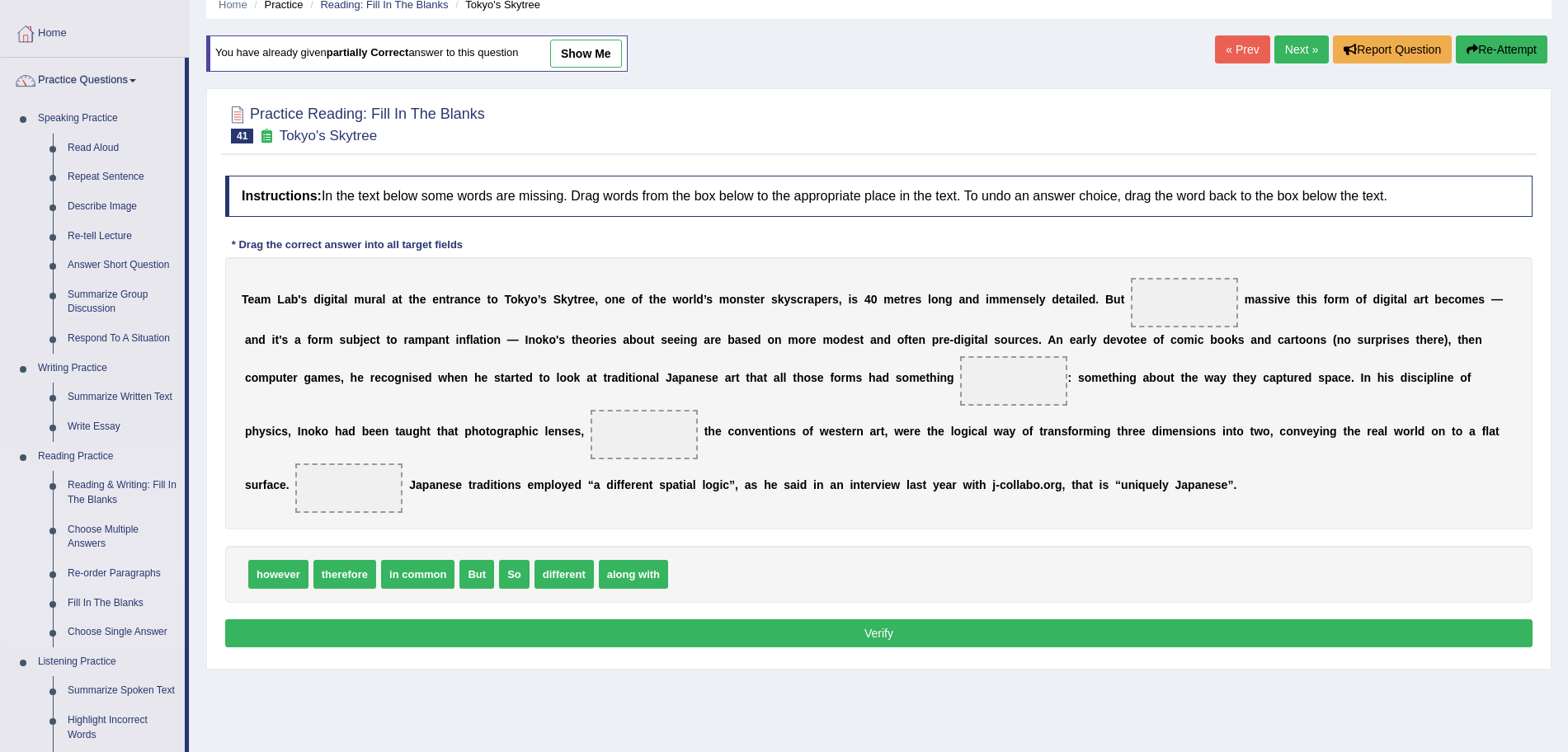
click at [94, 569] on link "Re-order Paragraphs" at bounding box center [122, 573] width 124 height 30
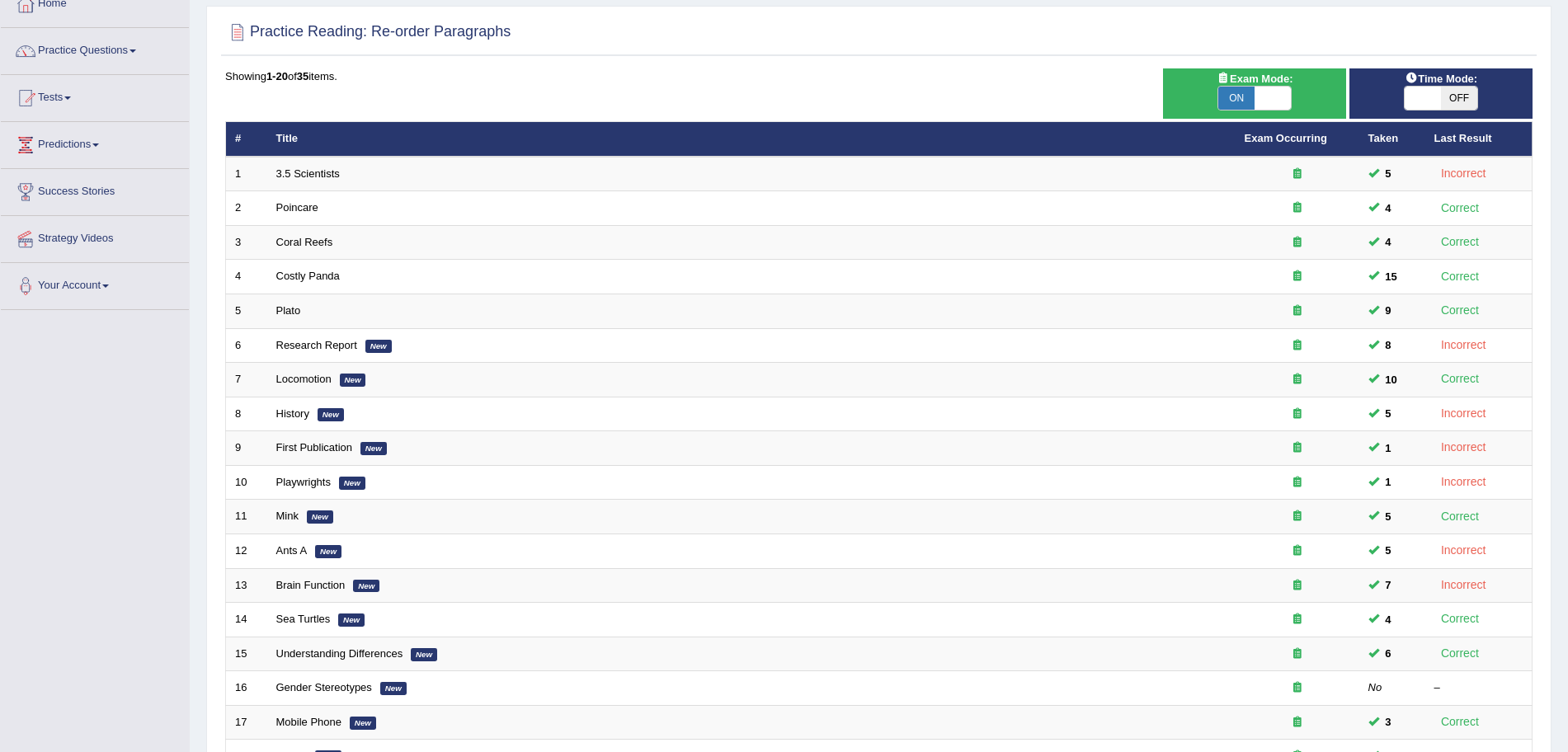
scroll to position [94, 0]
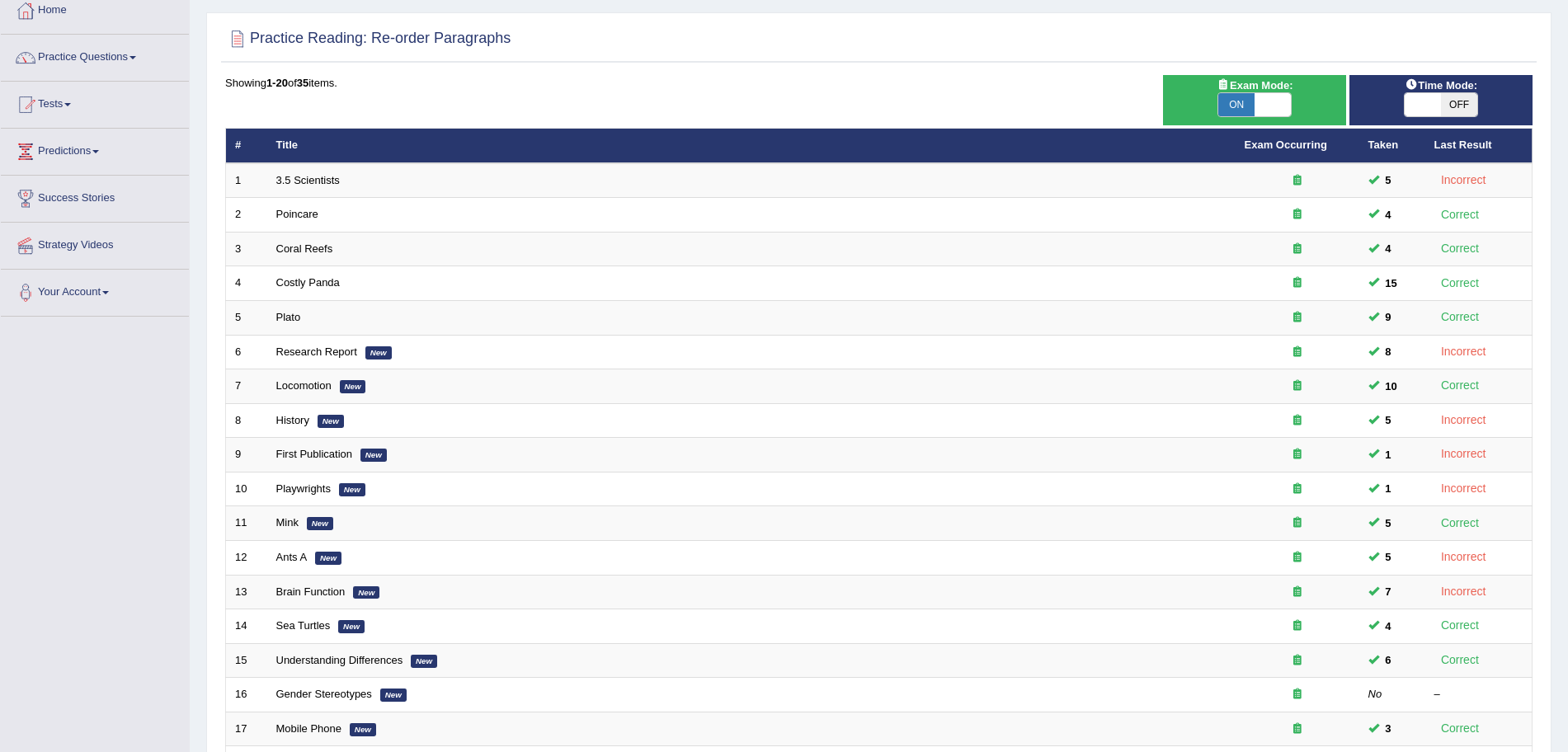
click at [1567, 271] on html "Toggle navigation Home Practice Questions Speaking Practice Read Aloud Repeat S…" at bounding box center [784, 282] width 1568 height 752
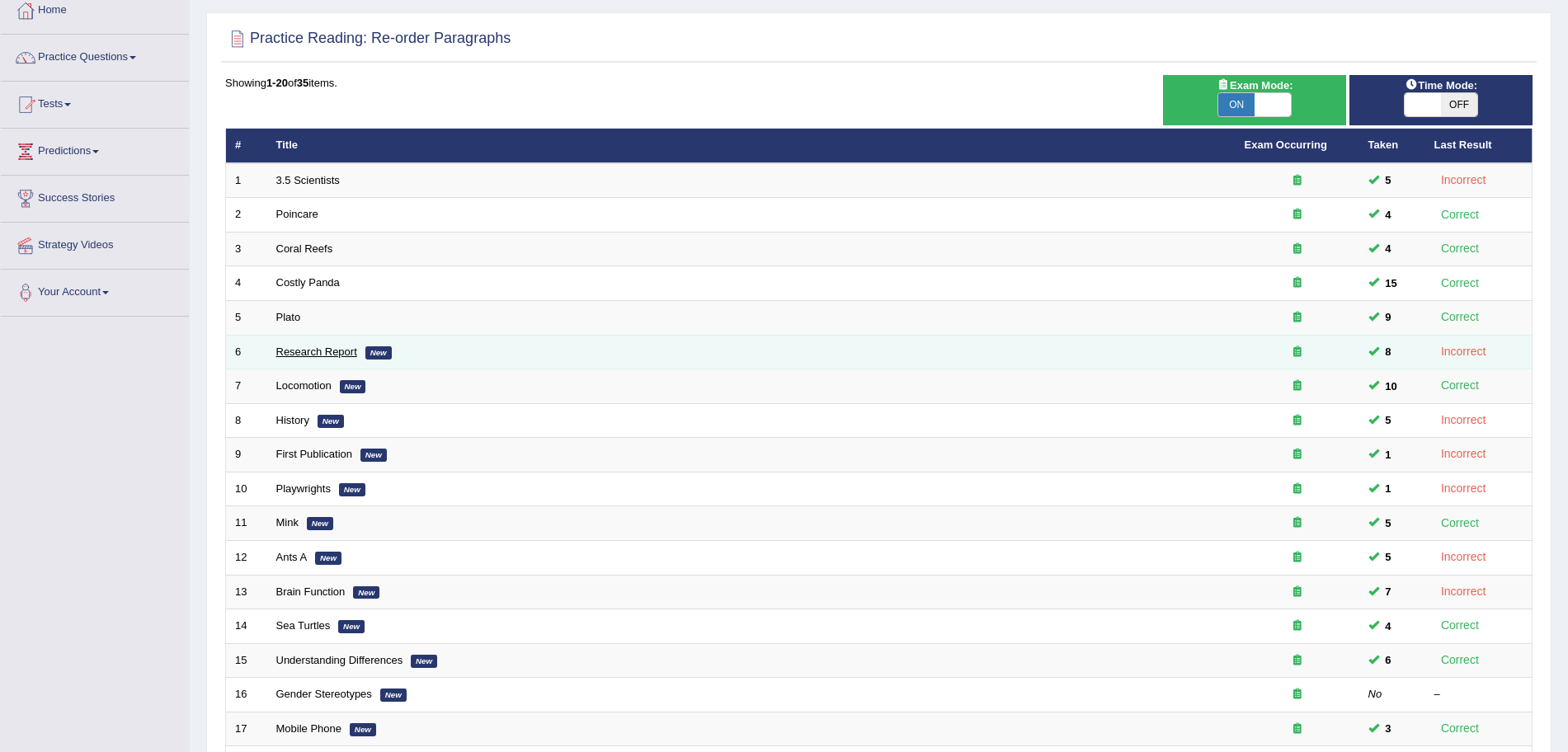
click at [310, 350] on link "Research Report" at bounding box center [316, 351] width 81 height 13
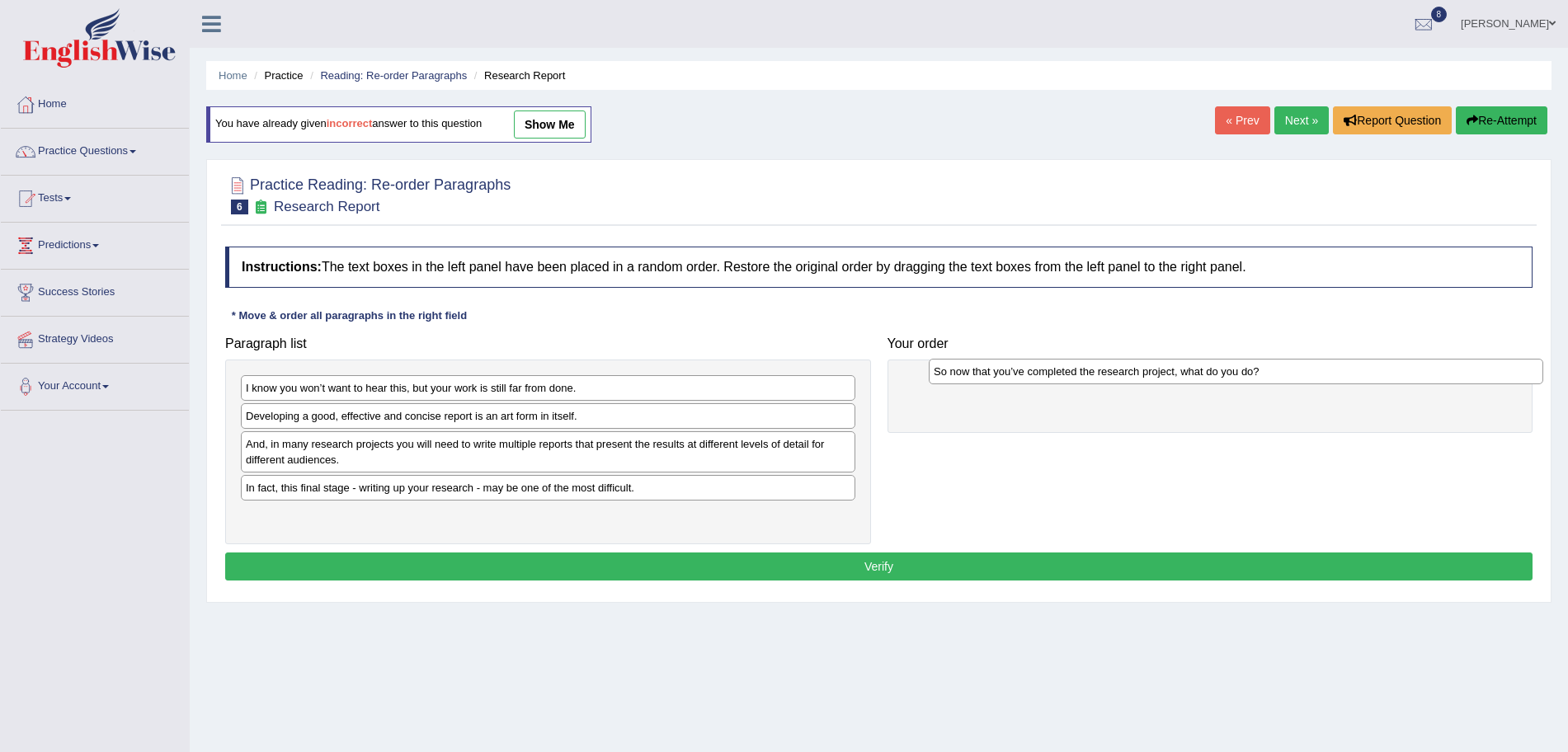
drag, startPoint x: 344, startPoint y: 416, endPoint x: 1021, endPoint y: 374, distance: 678.3
click at [1021, 374] on div "So now that you’ve completed the research project, what do you do?" at bounding box center [1235, 372] width 615 height 25
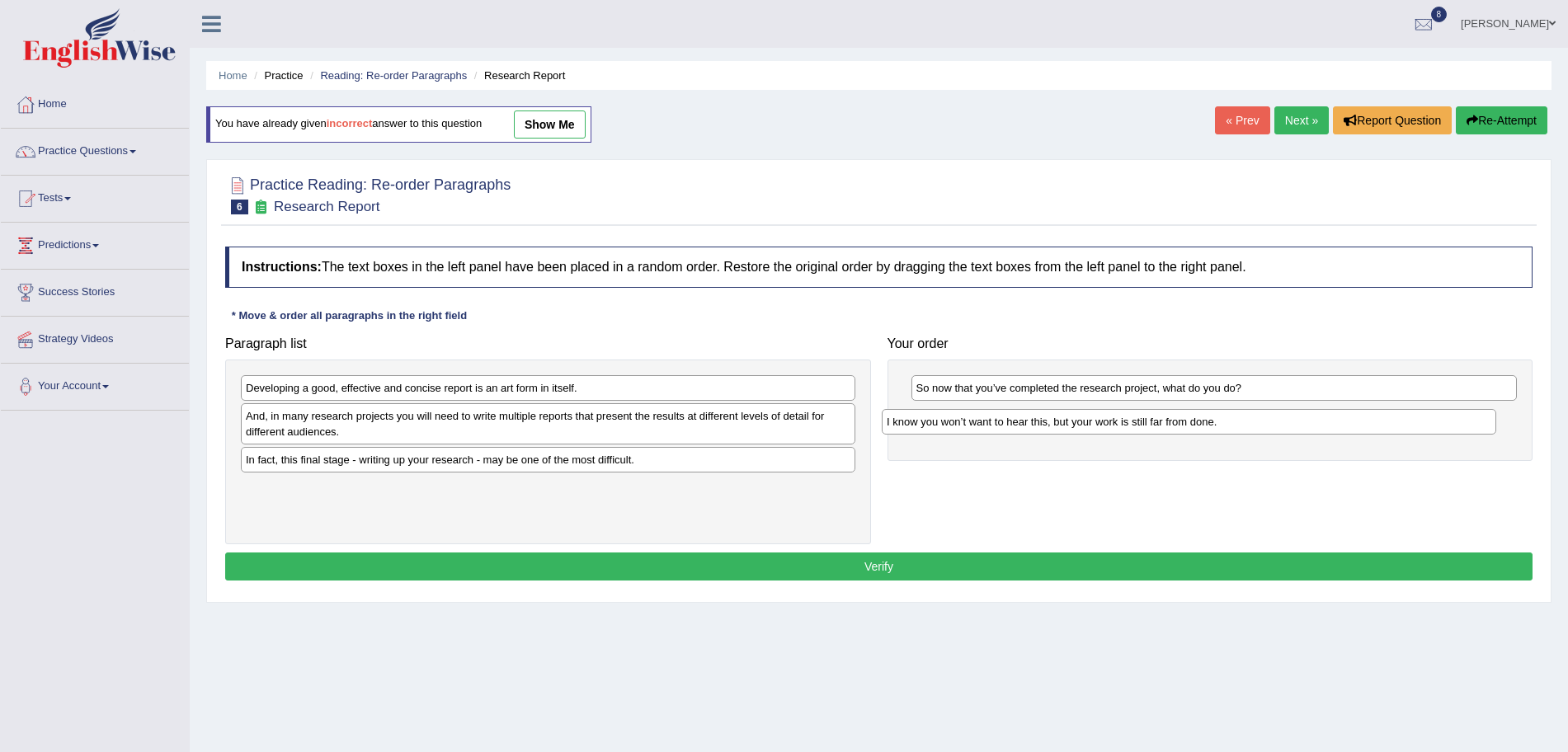
drag, startPoint x: 331, startPoint y: 392, endPoint x: 976, endPoint y: 423, distance: 645.7
click at [976, 423] on div "I know you won’t want to hear this, but your work is still far from done." at bounding box center [1189, 422] width 615 height 25
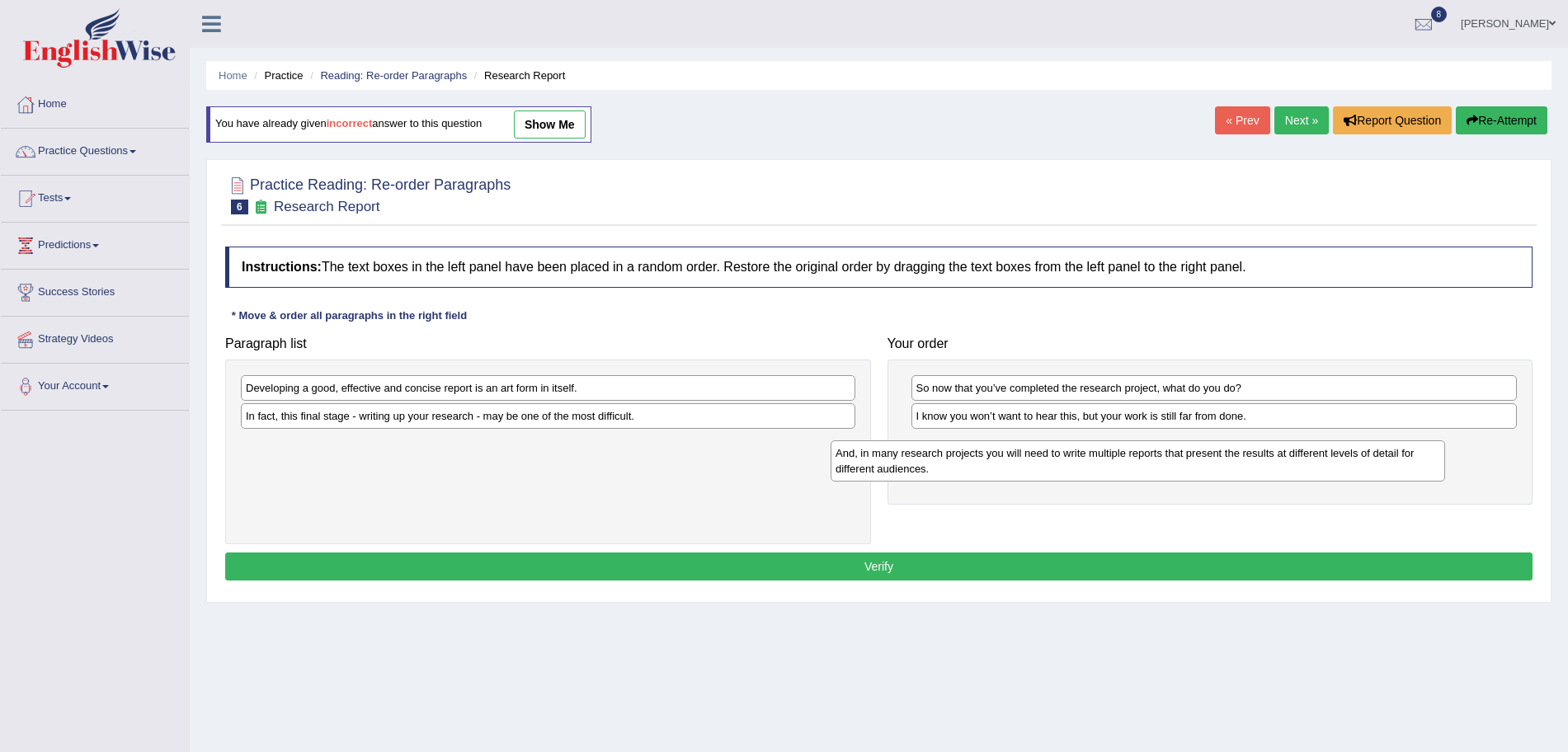
drag, startPoint x: 435, startPoint y: 428, endPoint x: 1028, endPoint y: 464, distance: 594.1
click at [1028, 464] on div "And, in many research projects you will need to write multiple reports that pre…" at bounding box center [1138, 460] width 615 height 42
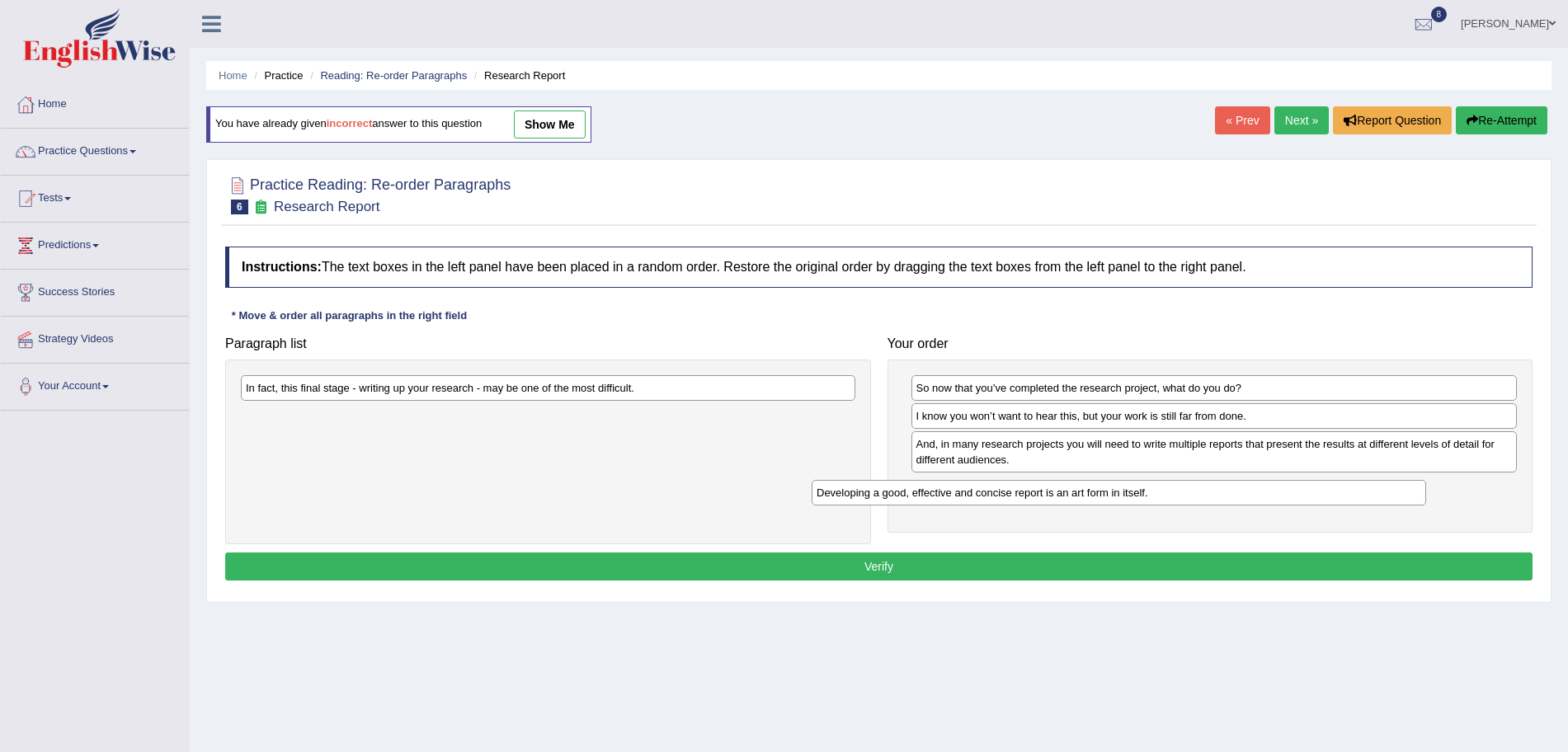
drag, startPoint x: 529, startPoint y: 388, endPoint x: 1113, endPoint y: 487, distance: 592.3
click at [1113, 487] on div "Developing a good, effective and concise report is an art form in itself." at bounding box center [1118, 492] width 615 height 25
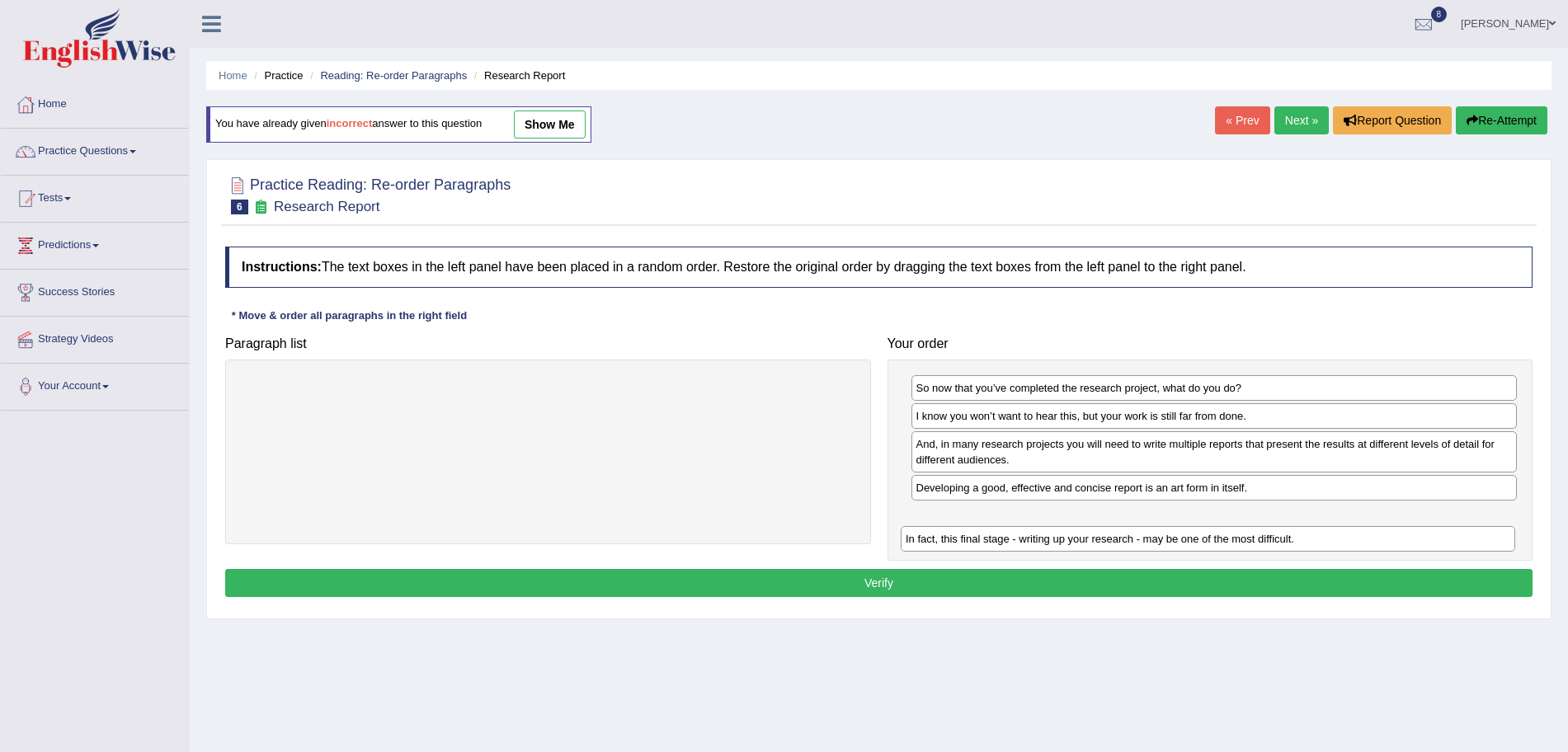
drag, startPoint x: 616, startPoint y: 378, endPoint x: 1318, endPoint y: 531, distance: 718.5
click at [1318, 531] on div "In fact, this final stage - writing up your research - may be one of the most d…" at bounding box center [1207, 539] width 615 height 25
click at [1059, 581] on button "Verify" at bounding box center [878, 583] width 1307 height 28
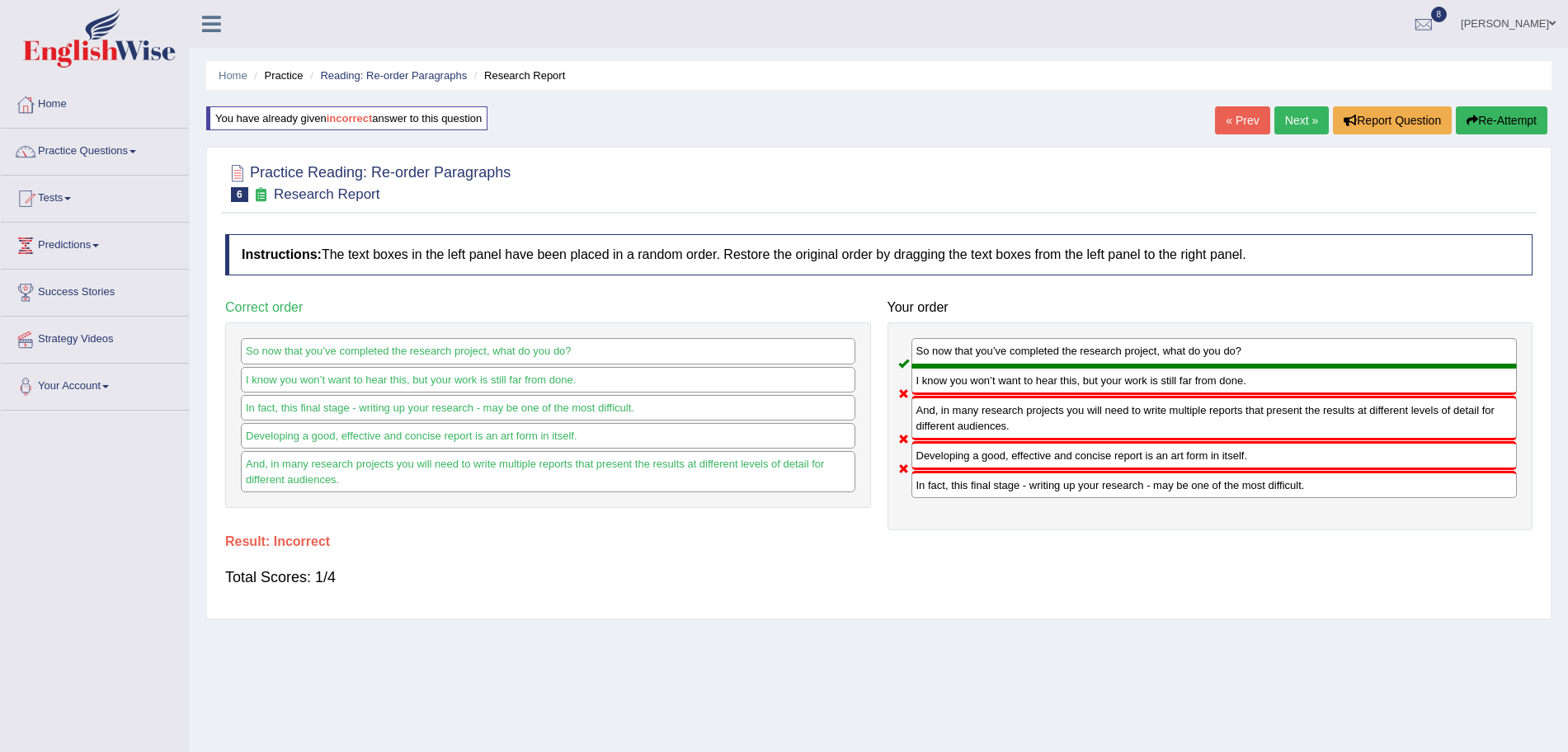
click at [1288, 112] on link "Next »" at bounding box center [1302, 120] width 54 height 28
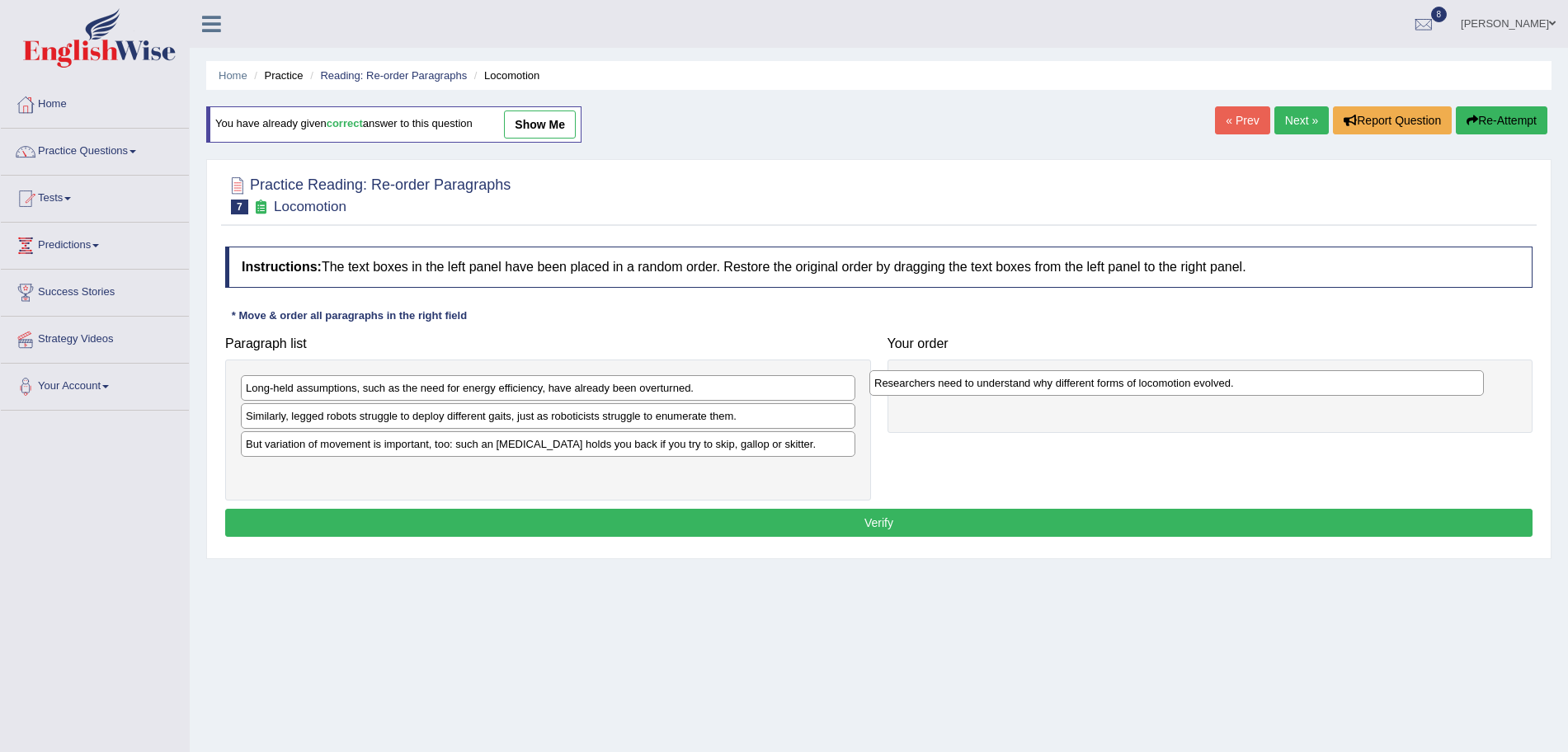
drag, startPoint x: 467, startPoint y: 447, endPoint x: 1094, endPoint y: 385, distance: 630.1
click at [1094, 385] on div "Researchers need to understand why different forms of locomotion evolved." at bounding box center [1176, 383] width 615 height 25
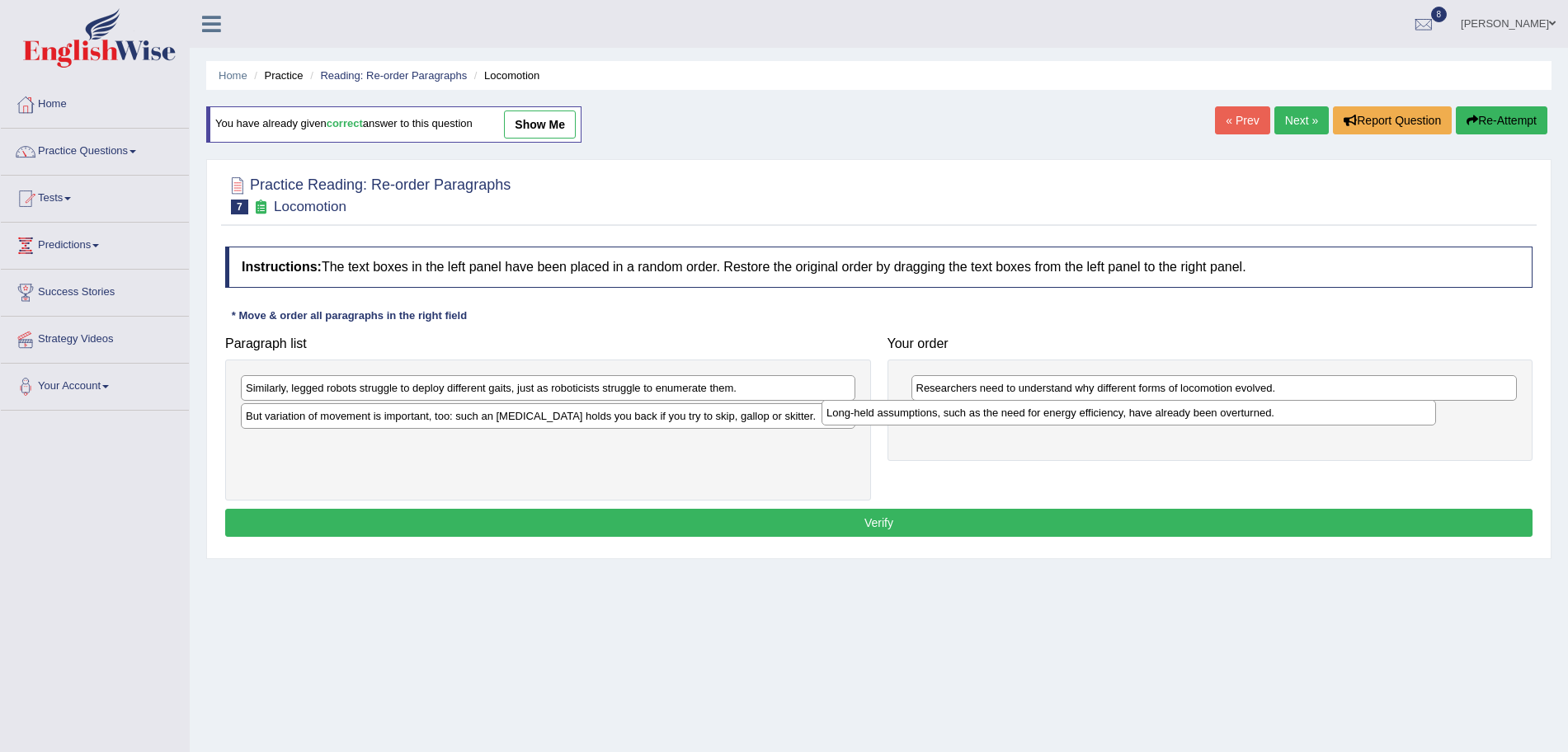
drag, startPoint x: 670, startPoint y: 388, endPoint x: 1251, endPoint y: 412, distance: 581.5
click at [1251, 412] on div "Long-held assumptions, such as the need for energy efficiency, have already bee…" at bounding box center [1128, 413] width 615 height 25
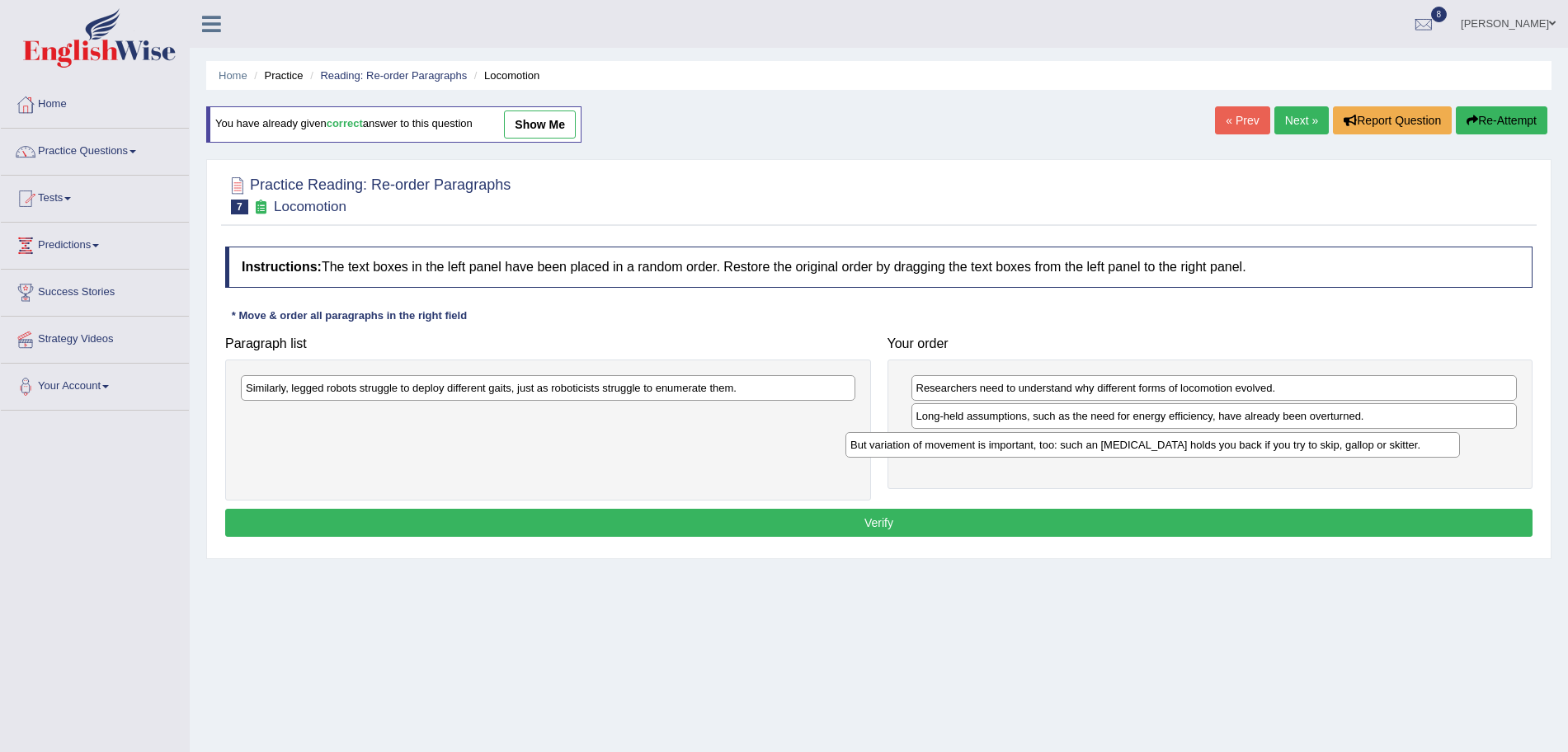
drag, startPoint x: 609, startPoint y: 424, endPoint x: 1213, endPoint y: 453, distance: 604.7
click at [1213, 453] on div "But variation of movement is important, too: such an [MEDICAL_DATA] holds you b…" at bounding box center [1152, 445] width 615 height 25
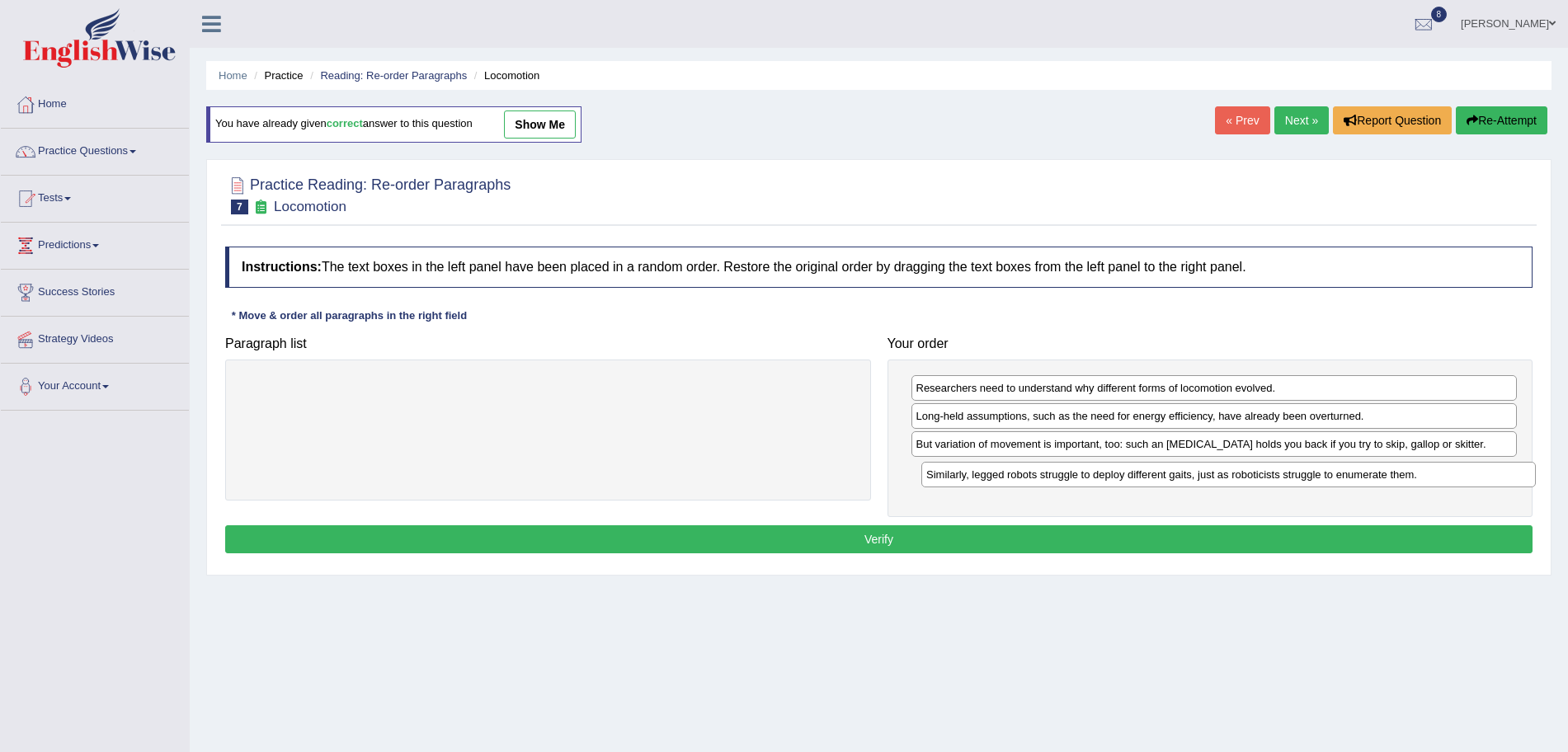
drag, startPoint x: 624, startPoint y: 387, endPoint x: 1307, endPoint y: 474, distance: 688.5
click at [1307, 474] on div "Similarly, legged robots struggle to deploy different gaits, just as roboticist…" at bounding box center [1228, 475] width 615 height 25
click at [1041, 537] on button "Verify" at bounding box center [878, 539] width 1307 height 28
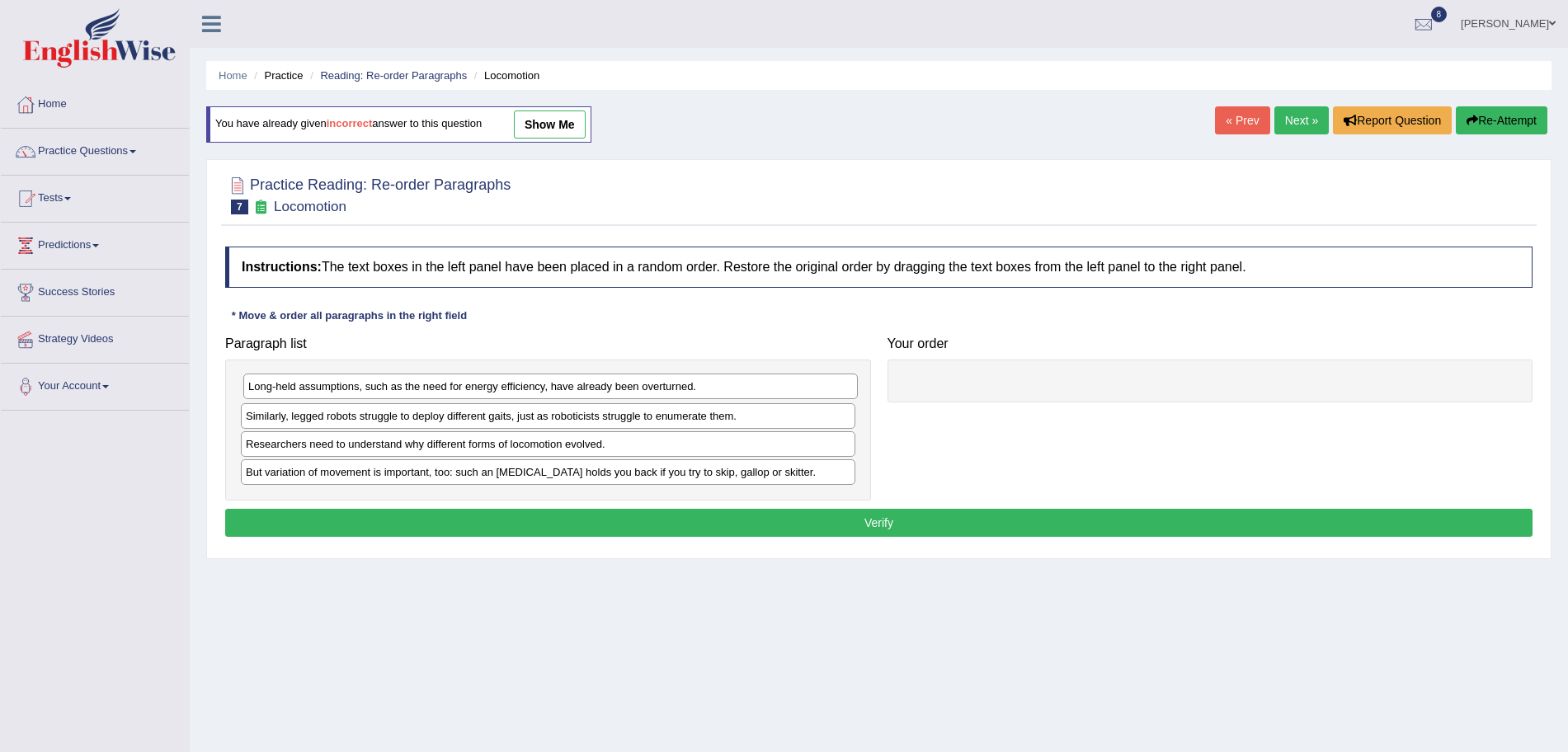
click at [458, 384] on div "Long-held assumptions, such as the need for energy efficiency, have already bee…" at bounding box center [550, 386] width 615 height 25
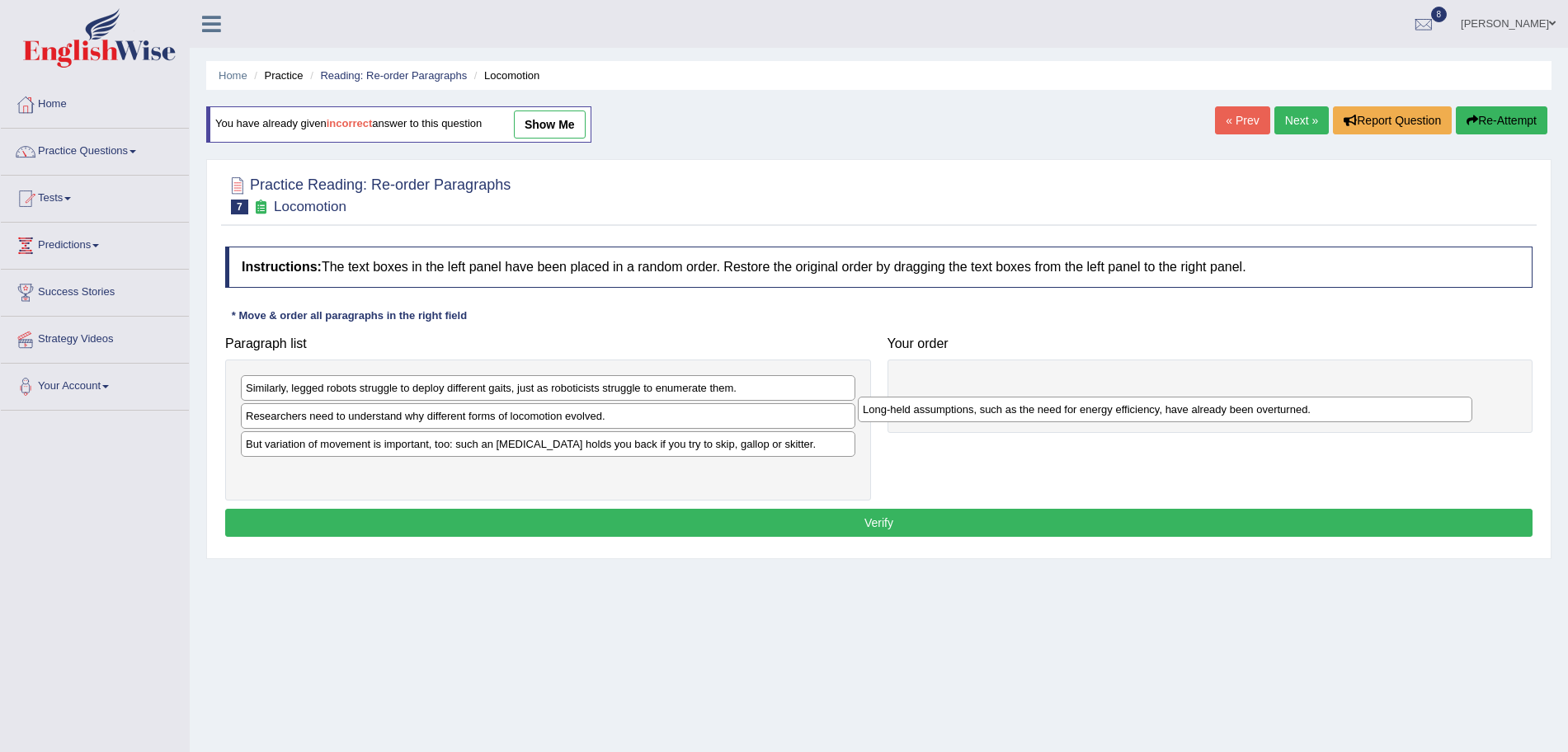
drag, startPoint x: 437, startPoint y: 389, endPoint x: 1066, endPoint y: 405, distance: 629.2
click at [1066, 405] on div "Long-held assumptions, such as the need for energy efficiency, have already bee…" at bounding box center [1165, 409] width 615 height 25
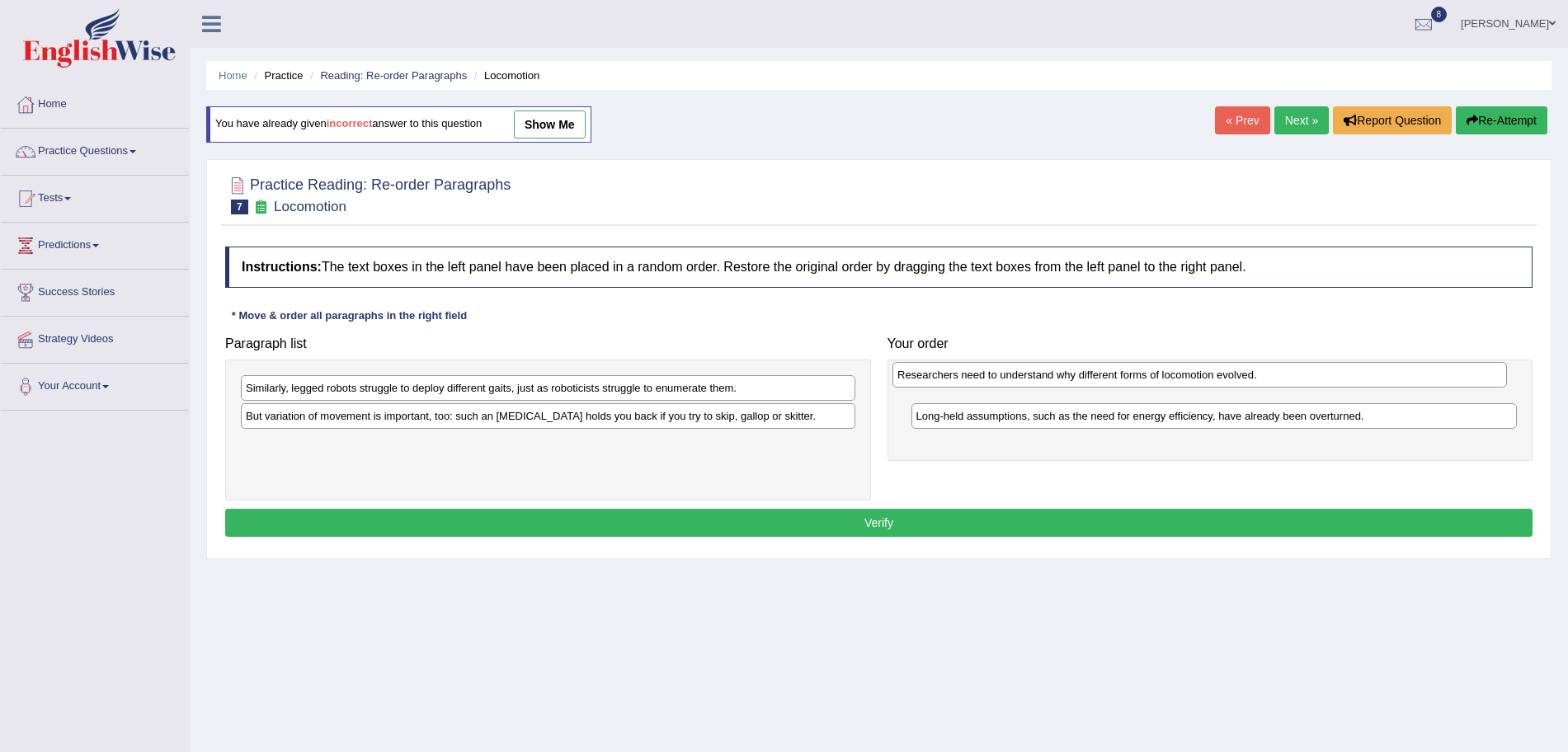
drag, startPoint x: 614, startPoint y: 423, endPoint x: 1265, endPoint y: 380, distance: 652.4
click at [1265, 380] on div "Researchers need to understand why different forms of locomotion evolved." at bounding box center [1199, 375] width 615 height 25
click at [419, 398] on div "Similarly, legged robots struggle to deploy different gaits, just as roboticist…" at bounding box center [548, 388] width 615 height 25
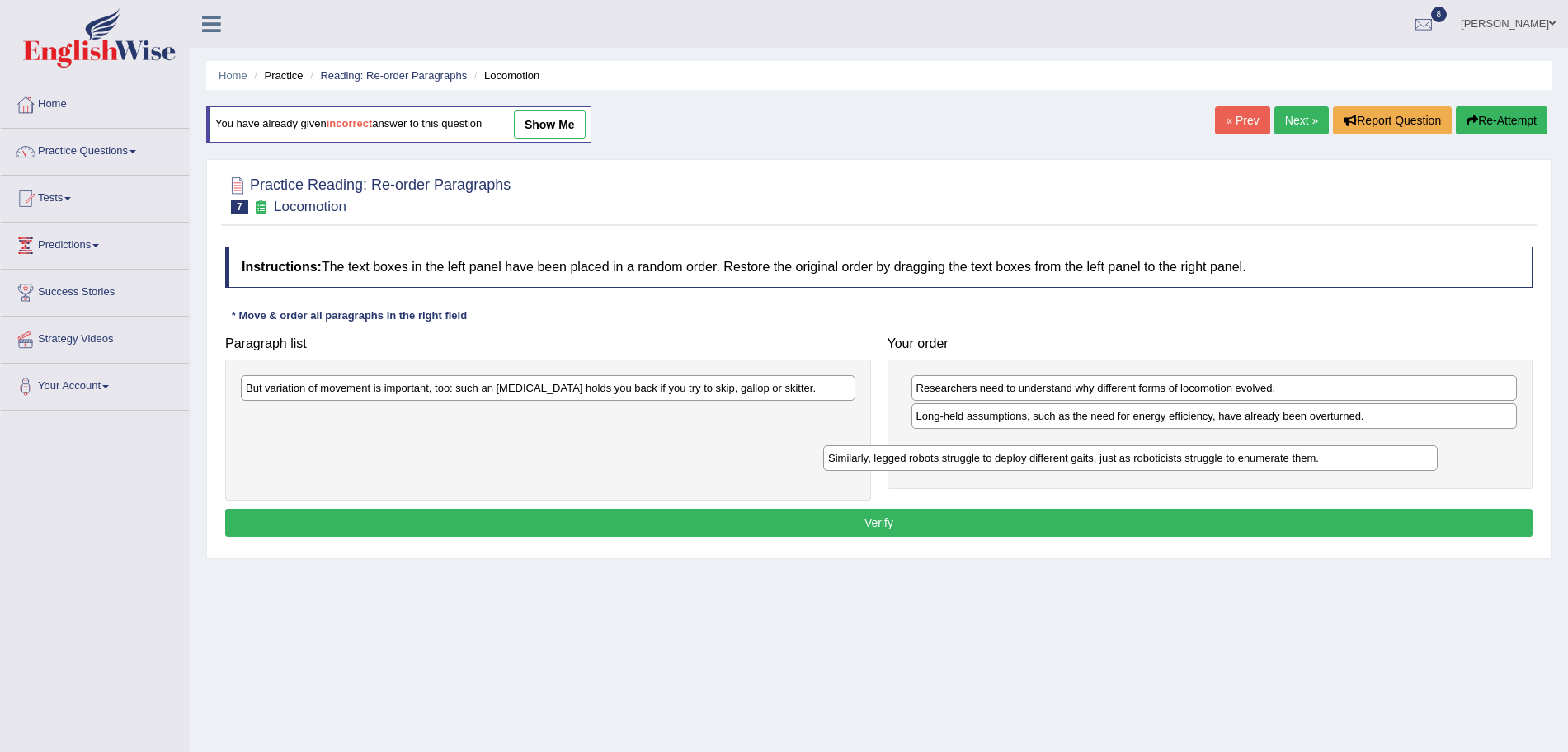
drag, startPoint x: 419, startPoint y: 398, endPoint x: 1002, endPoint y: 468, distance: 587.2
click at [1002, 468] on div "Similarly, legged robots struggle to deploy different gaits, just as roboticist…" at bounding box center [1130, 459] width 615 height 25
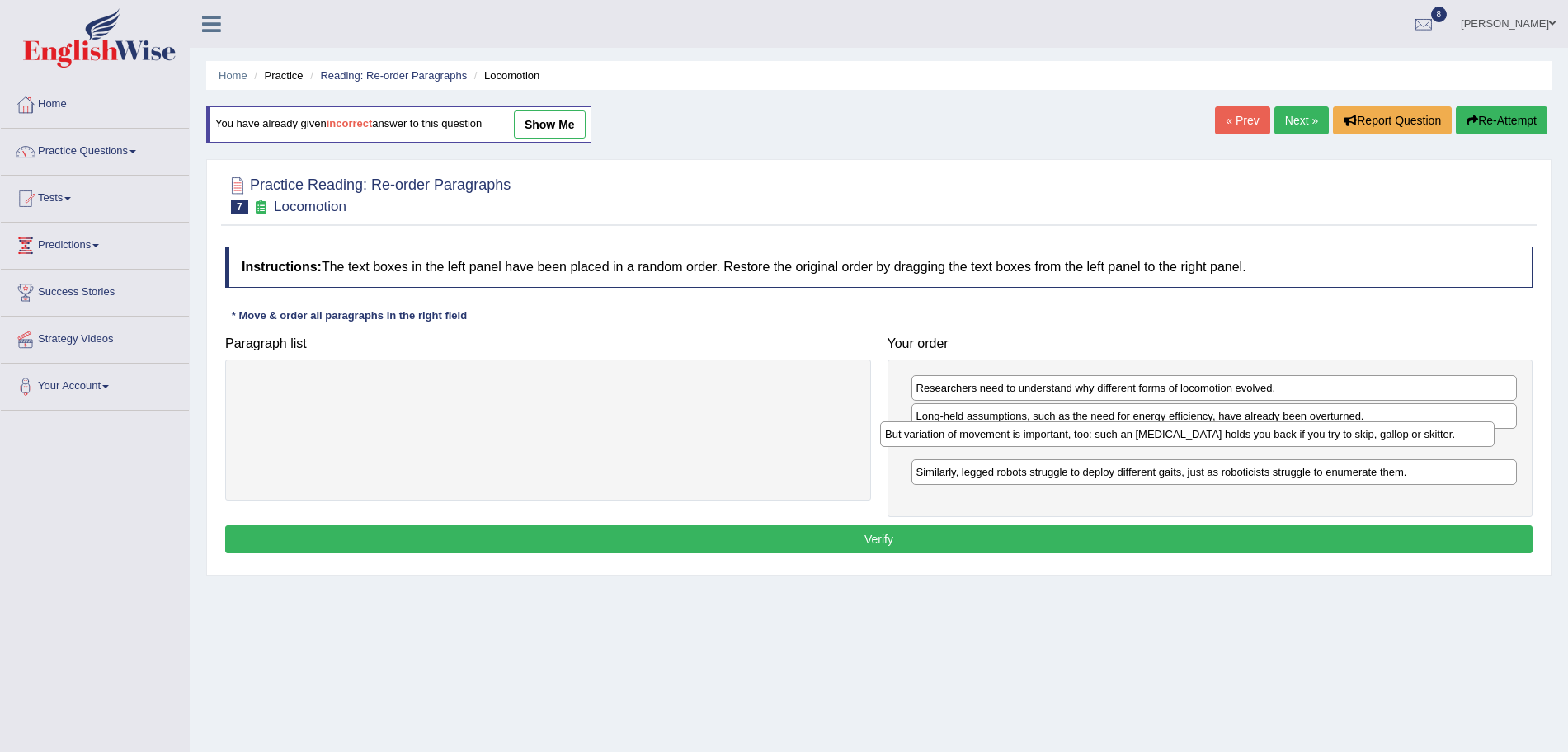
drag, startPoint x: 600, startPoint y: 392, endPoint x: 1241, endPoint y: 438, distance: 642.6
click at [1241, 438] on div "But variation of movement is important, too: such an [MEDICAL_DATA] holds you b…" at bounding box center [1187, 434] width 615 height 25
click at [1005, 542] on button "Verify" at bounding box center [878, 539] width 1307 height 28
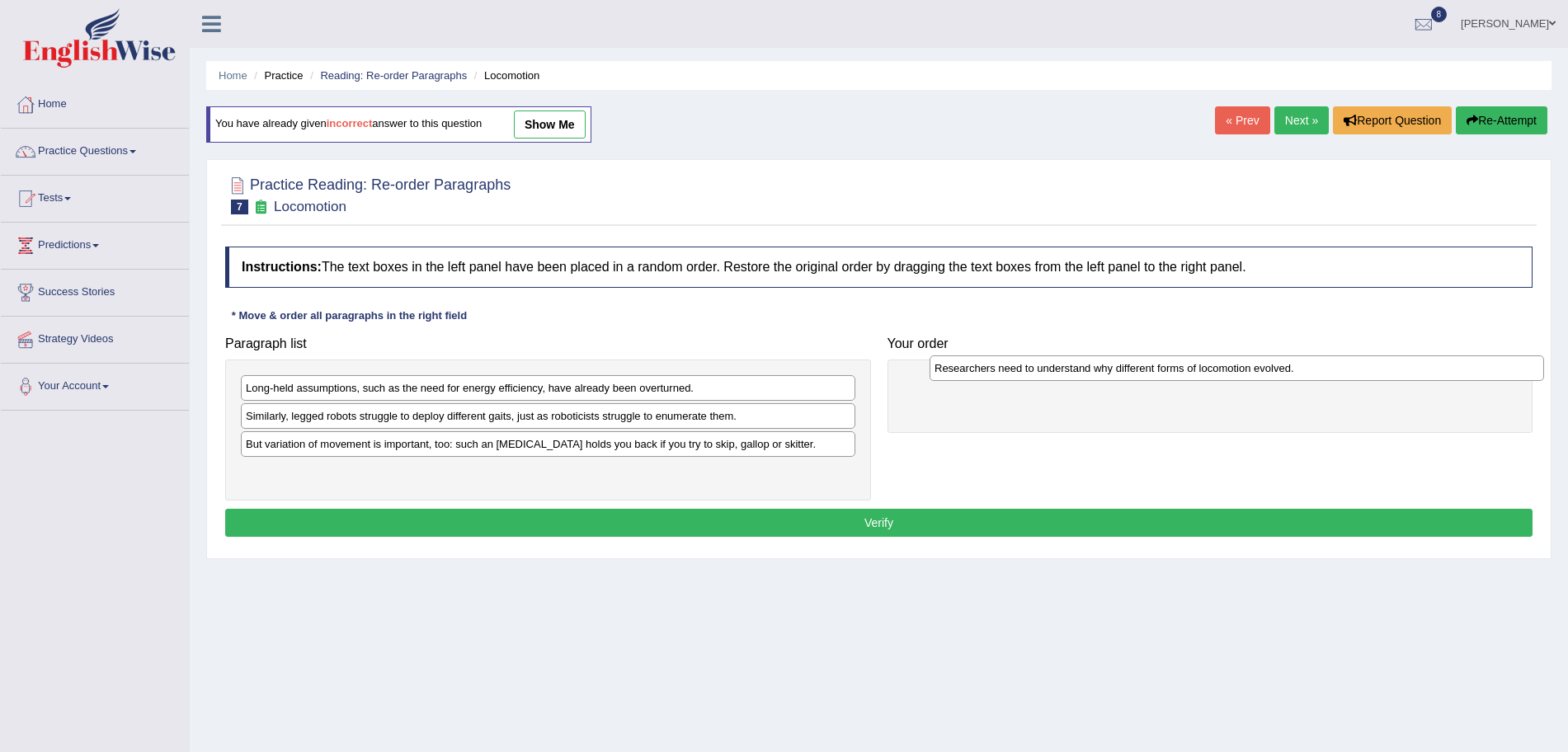
drag, startPoint x: 384, startPoint y: 442, endPoint x: 1082, endPoint y: 367, distance: 702.0
click at [1082, 367] on div "Researchers need to understand why different forms of locomotion evolved." at bounding box center [1236, 368] width 615 height 25
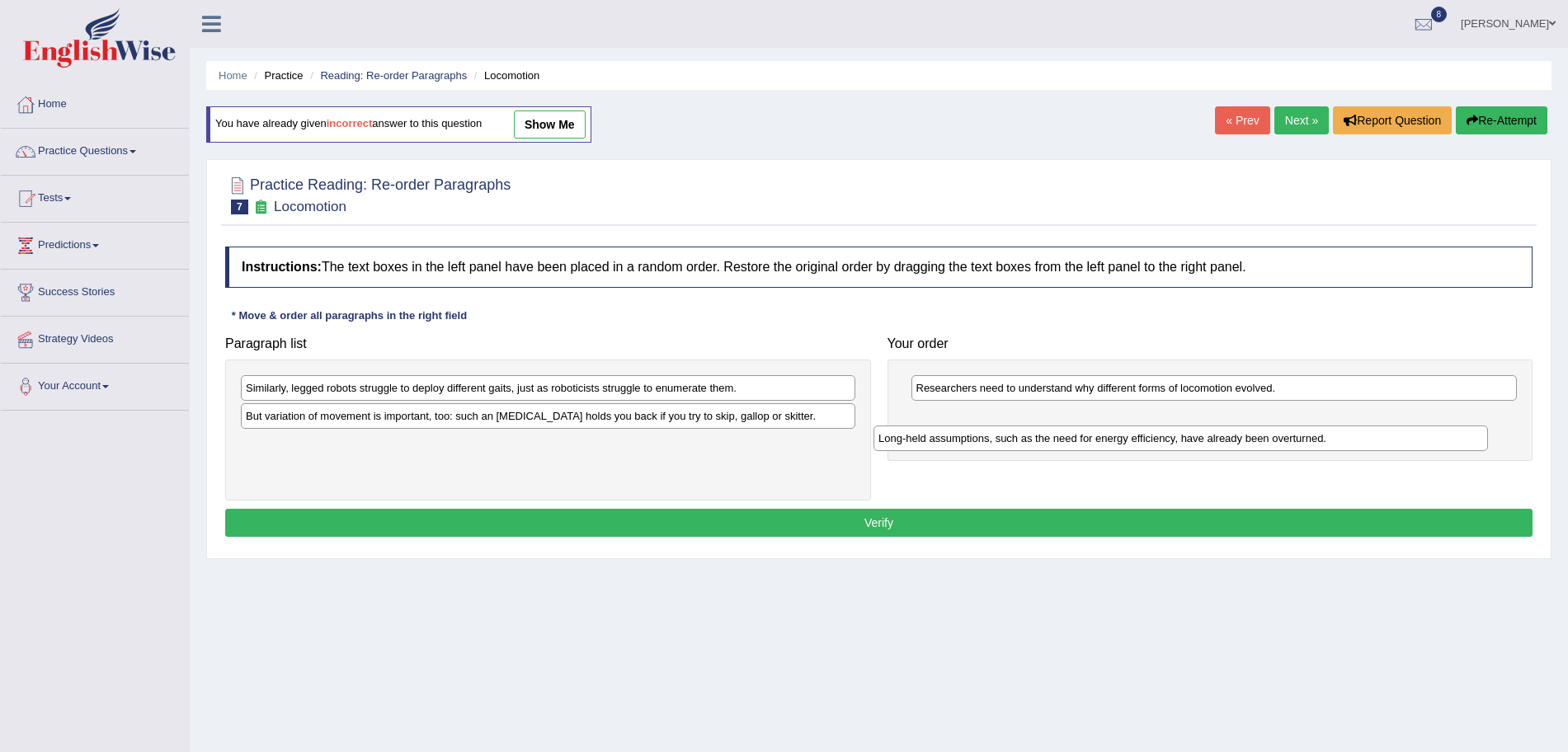
drag, startPoint x: 589, startPoint y: 386, endPoint x: 1222, endPoint y: 436, distance: 635.0
click at [1222, 436] on div "Long-held assumptions, such as the need for energy efficiency, have already bee…" at bounding box center [1180, 438] width 615 height 25
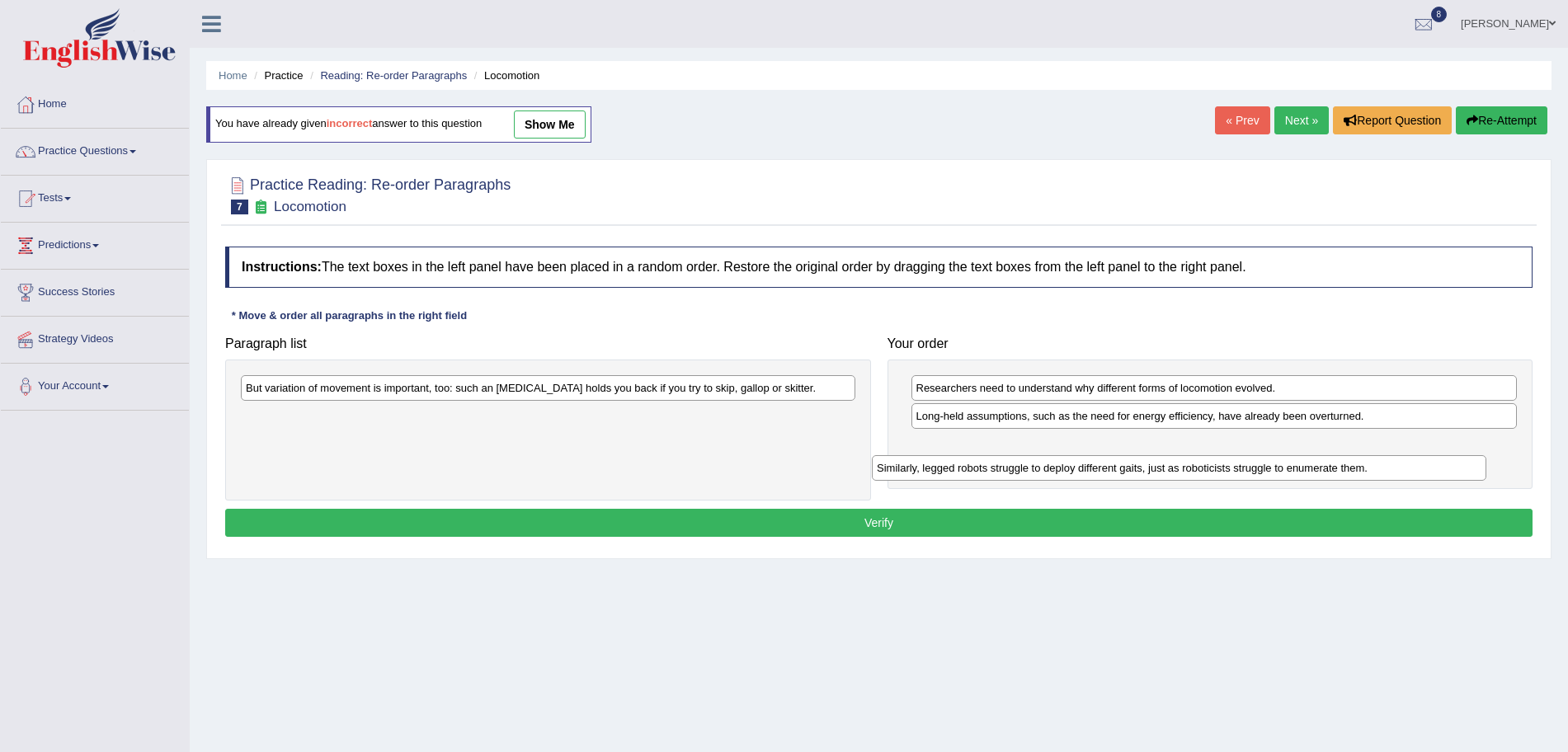
drag, startPoint x: 661, startPoint y: 392, endPoint x: 1291, endPoint y: 472, distance: 635.1
click at [1291, 472] on div "Similarly, legged robots struggle to deploy different gaits, just as roboticist…" at bounding box center [1178, 468] width 615 height 25
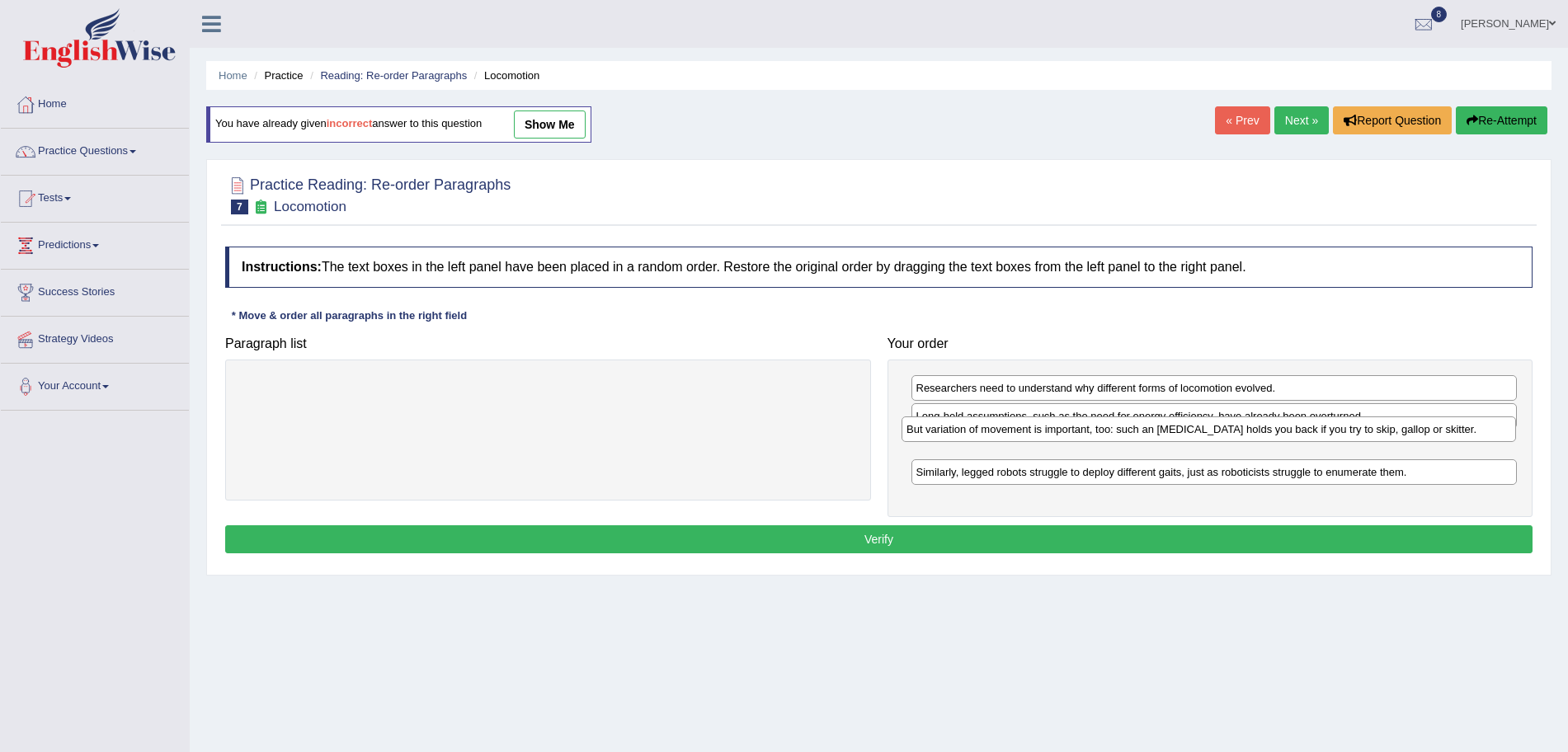
drag, startPoint x: 723, startPoint y: 385, endPoint x: 1383, endPoint y: 428, distance: 661.4
click at [1383, 428] on div "But variation of movement is important, too: such an ankle brace holds you back…" at bounding box center [1208, 430] width 615 height 25
click at [1092, 537] on button "Verify" at bounding box center [878, 539] width 1307 height 28
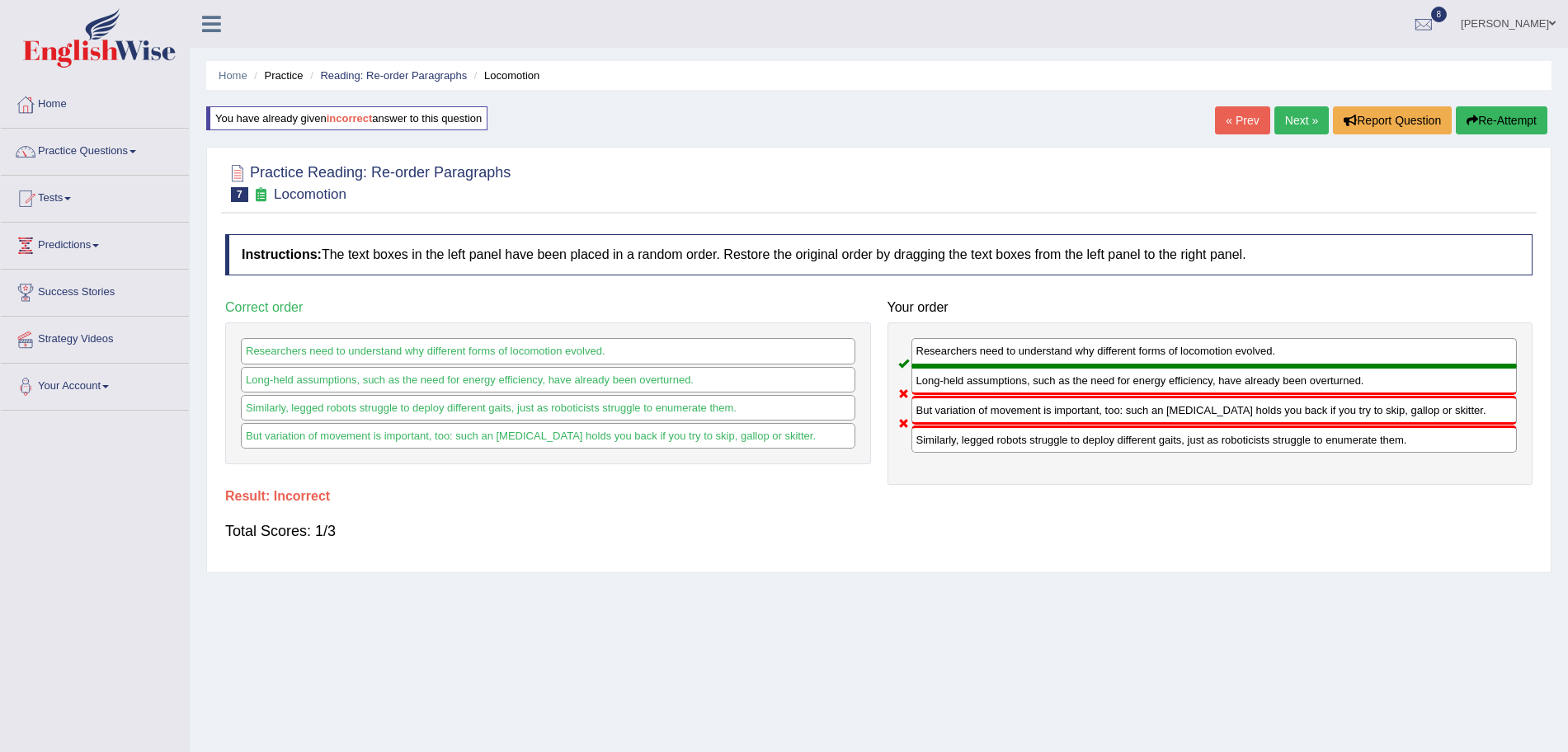
click at [1310, 124] on link "Next »" at bounding box center [1302, 120] width 54 height 28
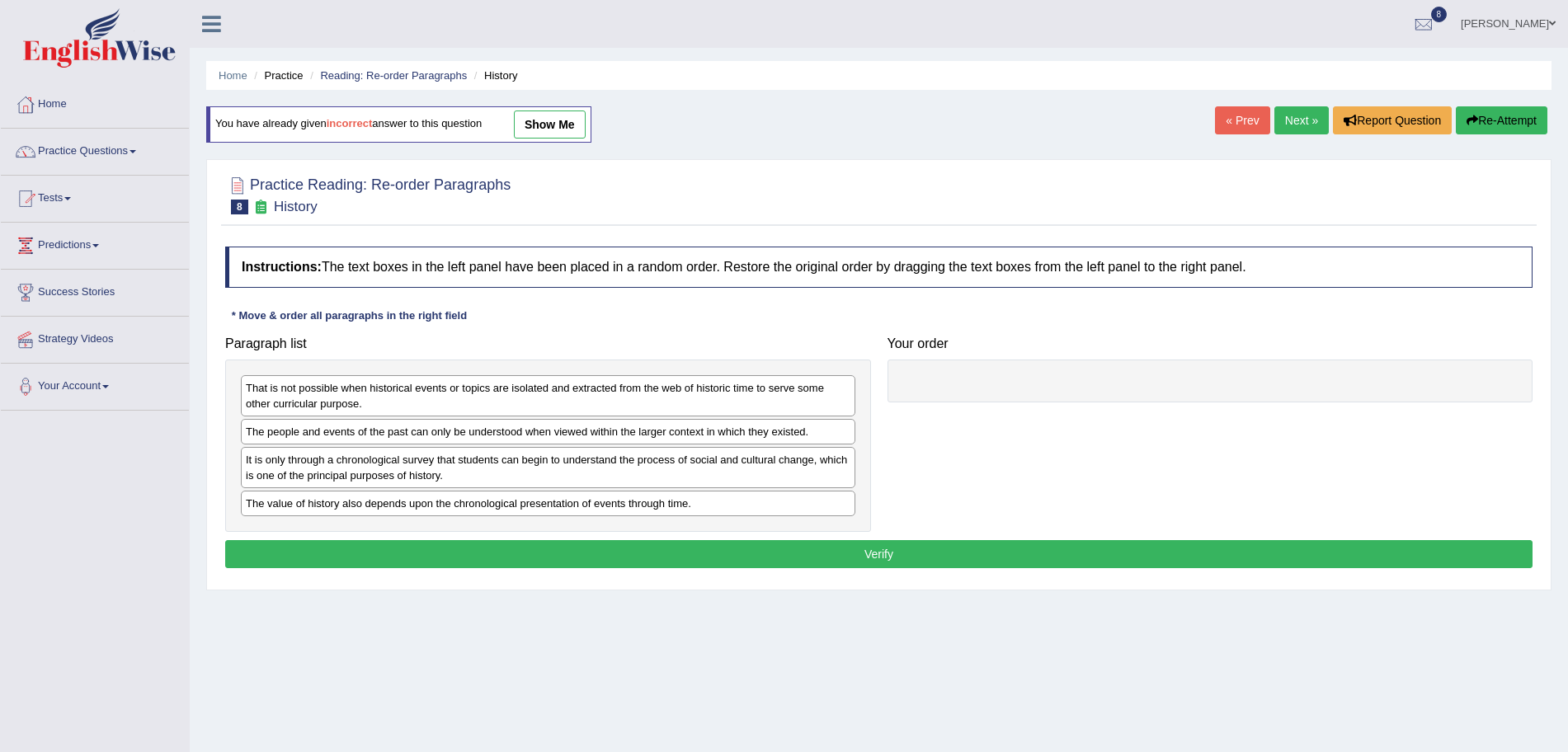
click at [1289, 116] on link "Next »" at bounding box center [1302, 120] width 54 height 28
click at [1245, 122] on link "« Prev" at bounding box center [1242, 120] width 54 height 28
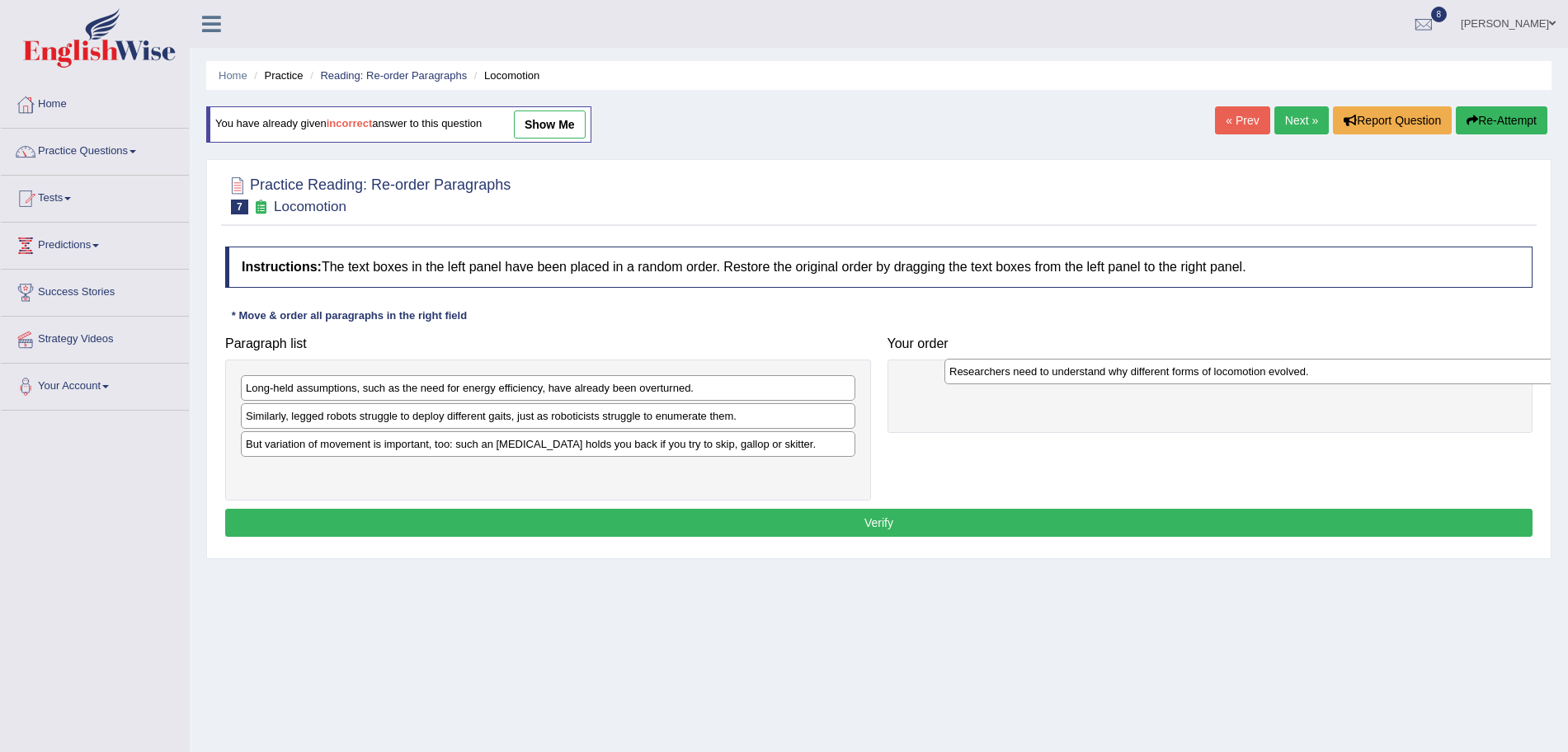
drag, startPoint x: 478, startPoint y: 452, endPoint x: 1183, endPoint y: 383, distance: 708.4
click at [1183, 383] on div "Researchers need to understand why different forms of locomotion evolved." at bounding box center [1252, 372] width 615 height 25
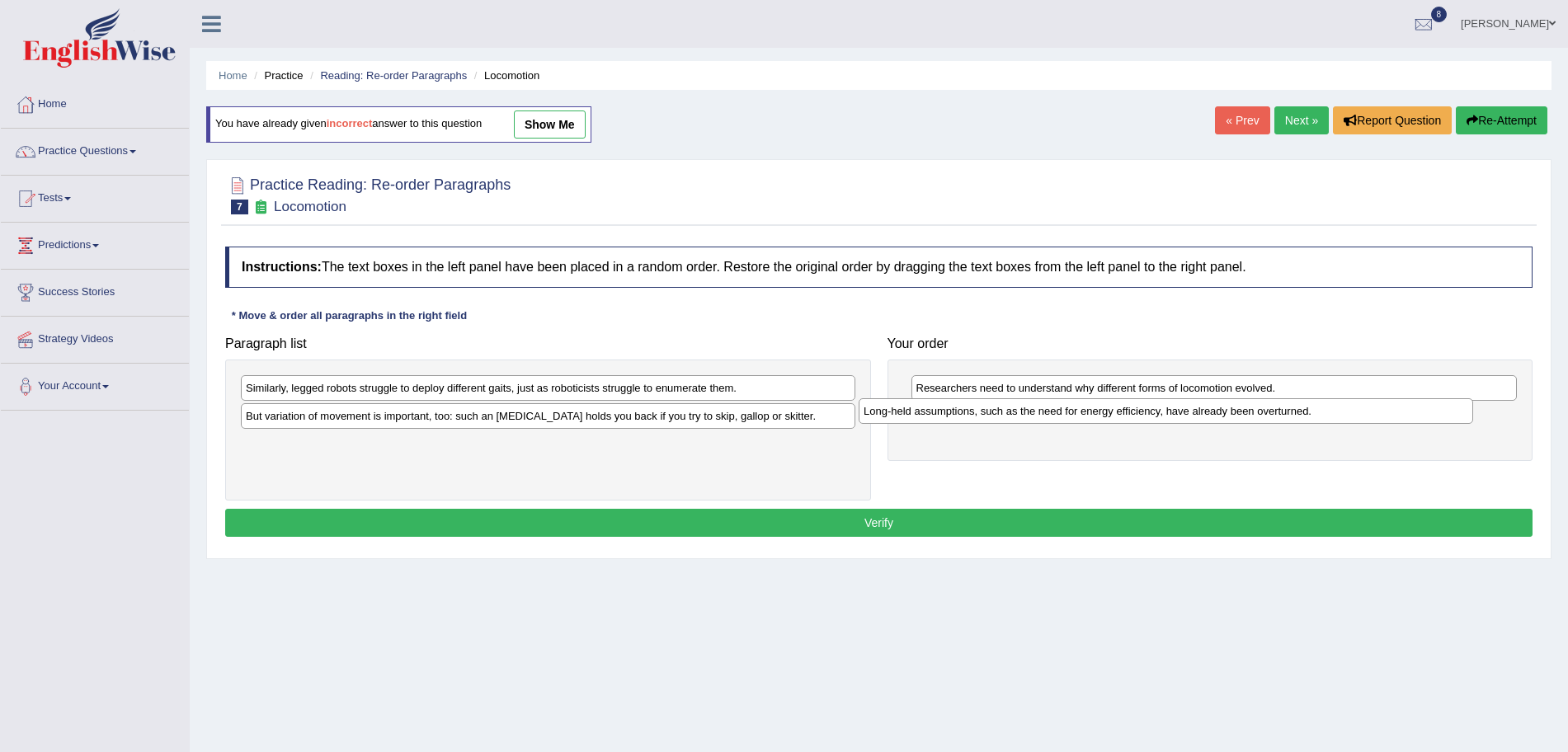
drag, startPoint x: 525, startPoint y: 395, endPoint x: 1143, endPoint y: 420, distance: 618.5
click at [1143, 420] on div "Long-held assumptions, such as the need for energy efficiency, have already bee…" at bounding box center [1166, 411] width 615 height 25
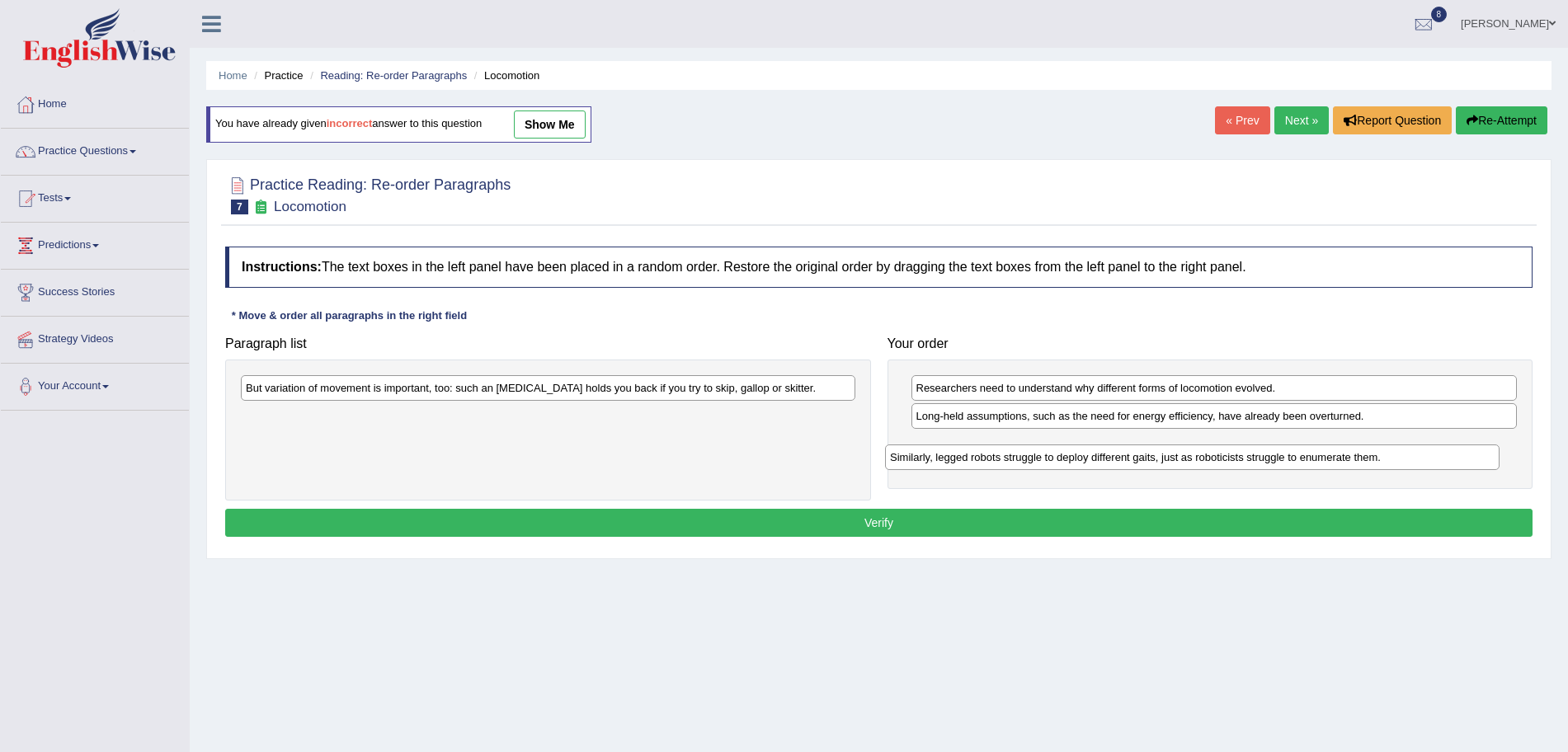
drag, startPoint x: 583, startPoint y: 387, endPoint x: 1233, endPoint y: 457, distance: 653.8
click at [1233, 457] on div "Similarly, legged robots struggle to deploy different gaits, just as roboticist…" at bounding box center [1192, 458] width 615 height 25
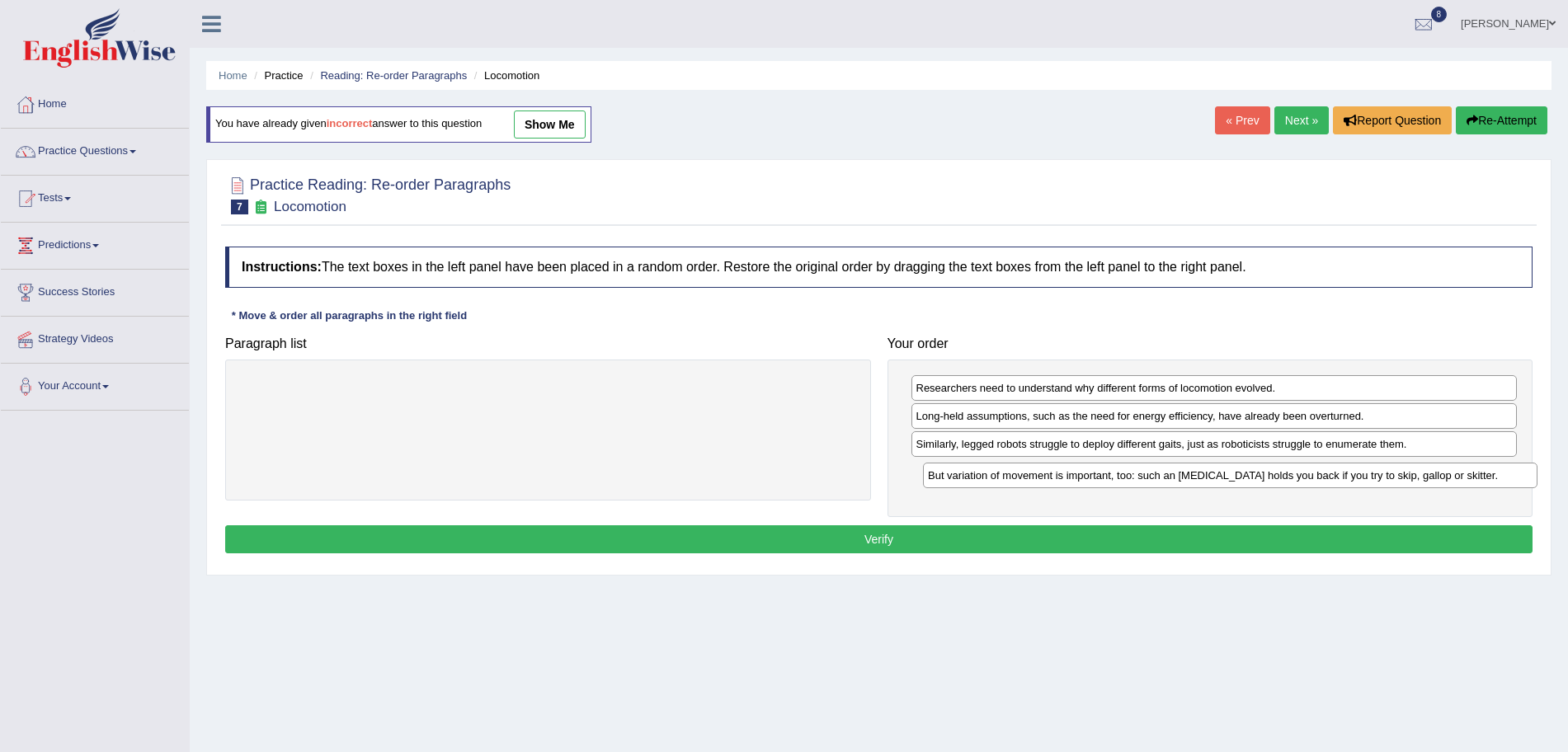
drag, startPoint x: 669, startPoint y: 384, endPoint x: 1351, endPoint y: 473, distance: 687.8
click at [1351, 473] on div "But variation of movement is important, too: such an [MEDICAL_DATA] holds you b…" at bounding box center [1229, 475] width 615 height 25
click at [1076, 543] on button "Verify" at bounding box center [878, 539] width 1307 height 28
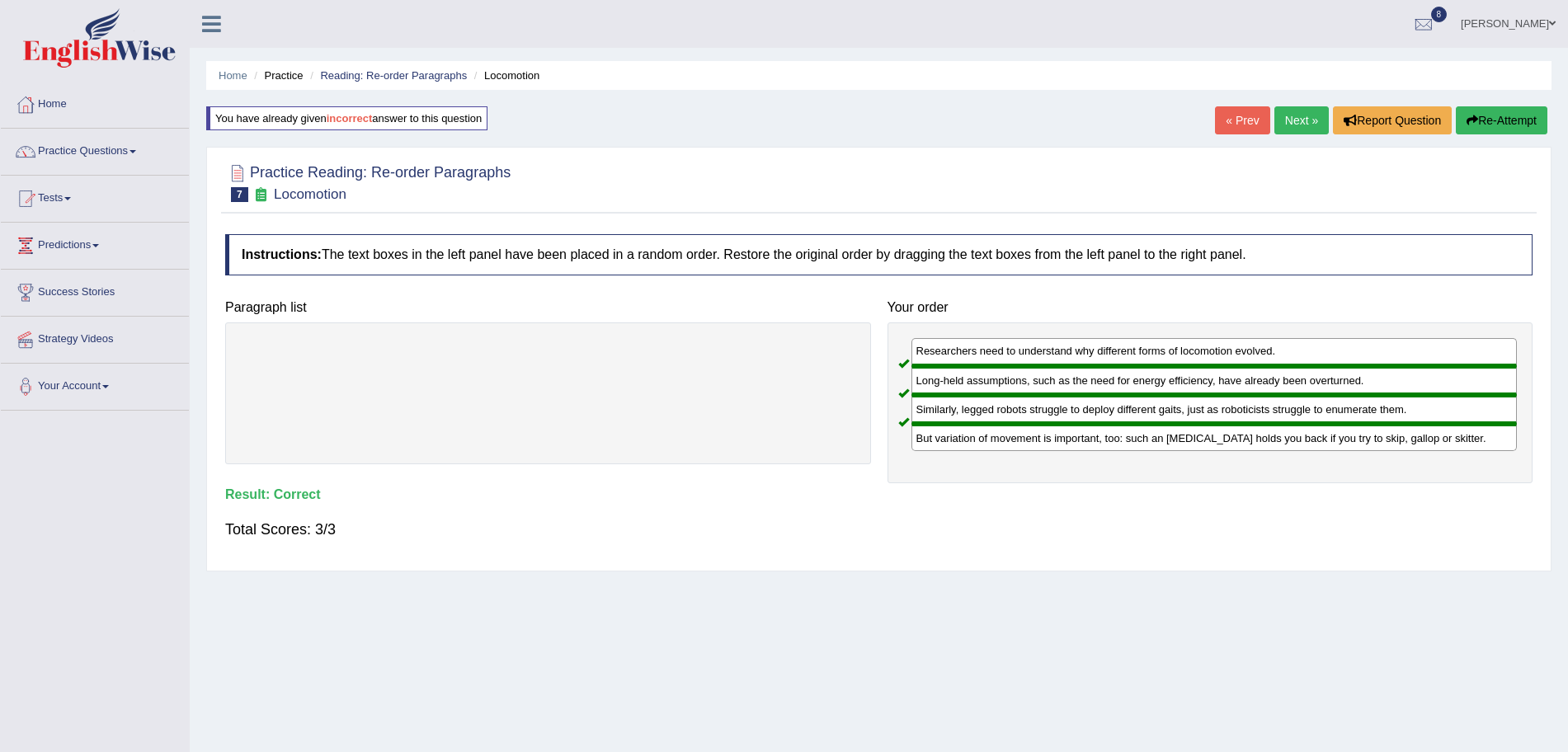
click at [1289, 111] on link "Next »" at bounding box center [1302, 120] width 54 height 28
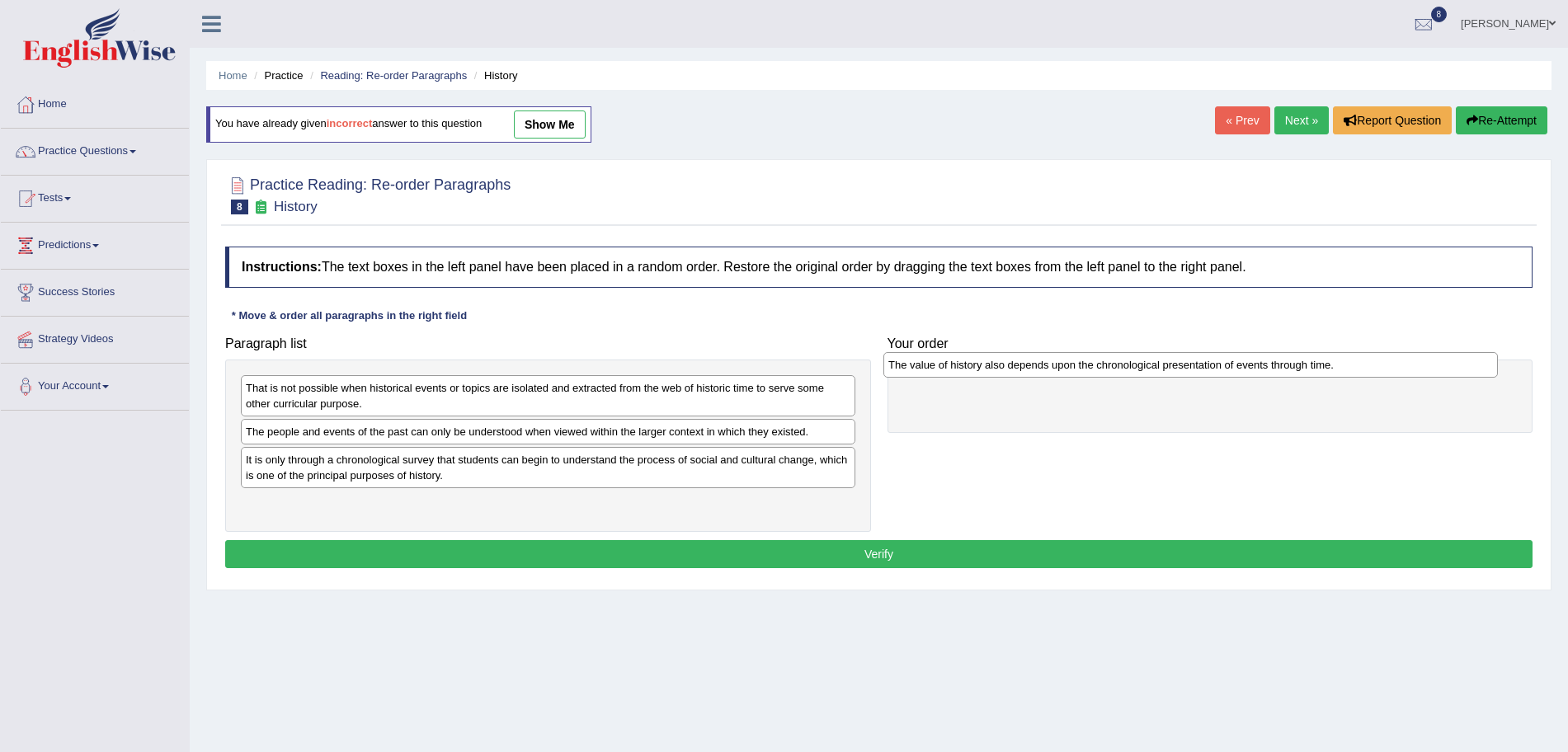
drag, startPoint x: 529, startPoint y: 514, endPoint x: 1197, endPoint y: 381, distance: 681.1
click at [1197, 377] on div "The value of history also depends upon the chronological presentation of events…" at bounding box center [1190, 365] width 615 height 25
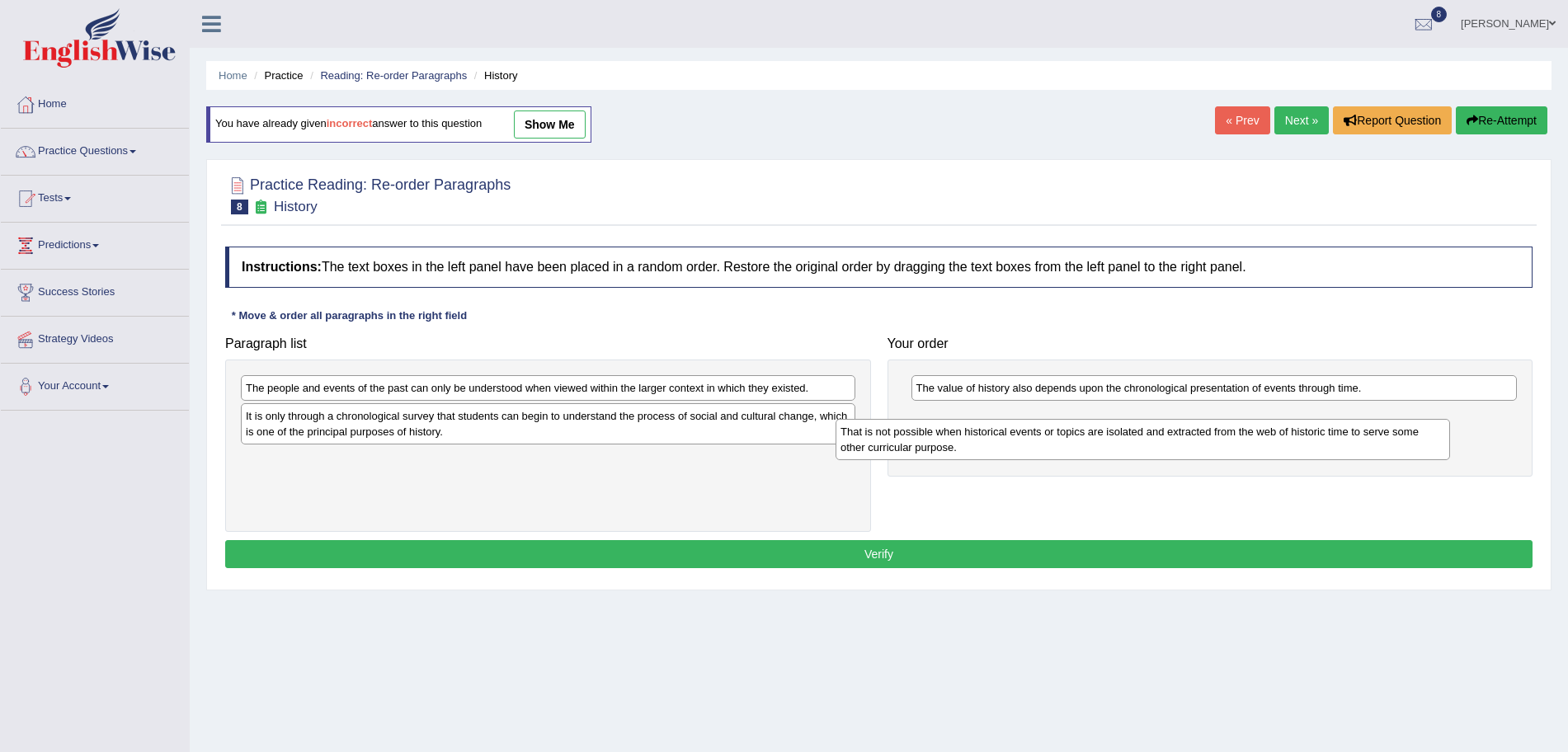
drag, startPoint x: 730, startPoint y: 392, endPoint x: 1331, endPoint y: 435, distance: 602.5
click at [1331, 435] on div "That is not possible when historical events or topics are isolated and extracte…" at bounding box center [1142, 439] width 615 height 42
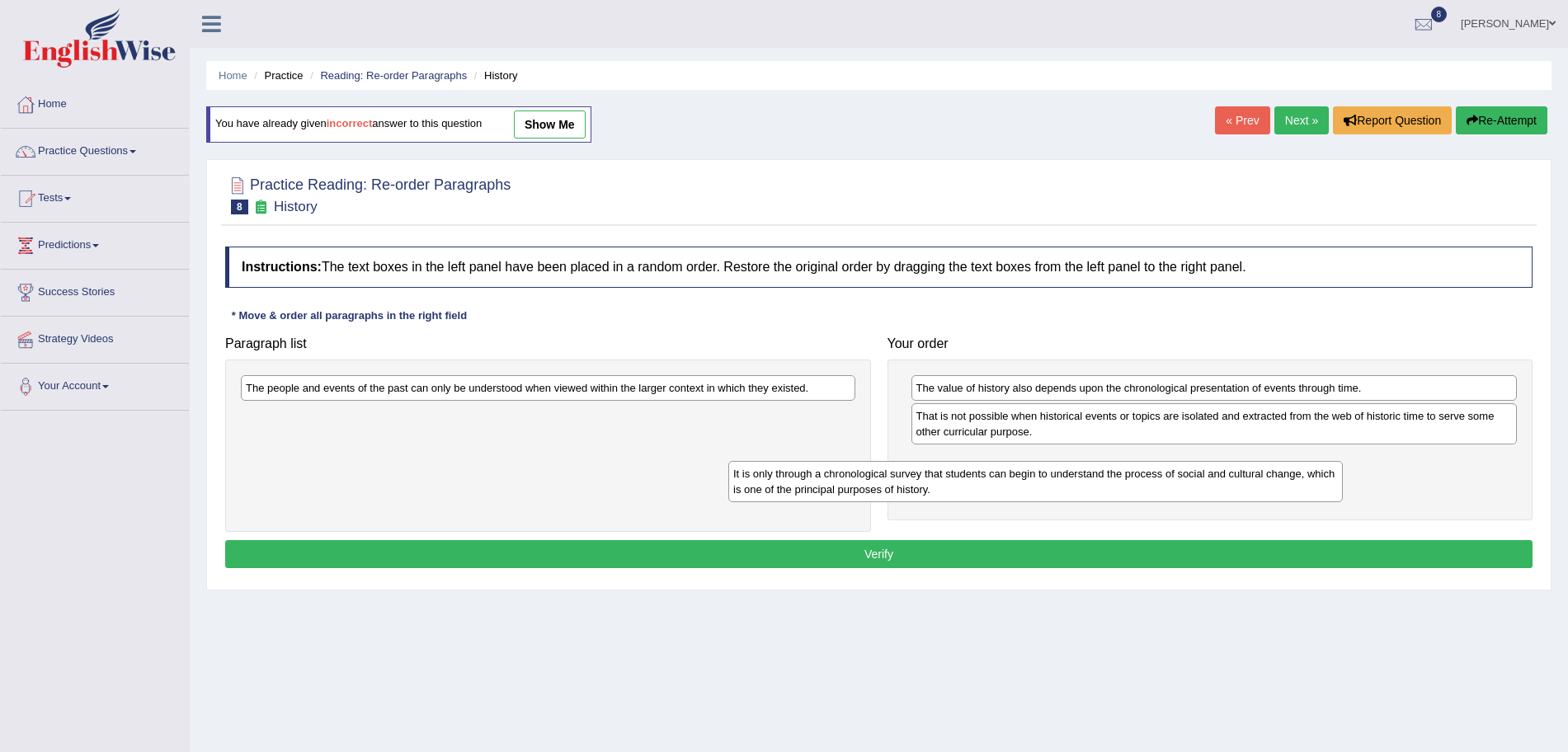
drag, startPoint x: 673, startPoint y: 424, endPoint x: 1214, endPoint y: 480, distance: 543.9
click at [1214, 480] on div "It is only through a chronological survey that students can begin to understand…" at bounding box center [1035, 482] width 615 height 42
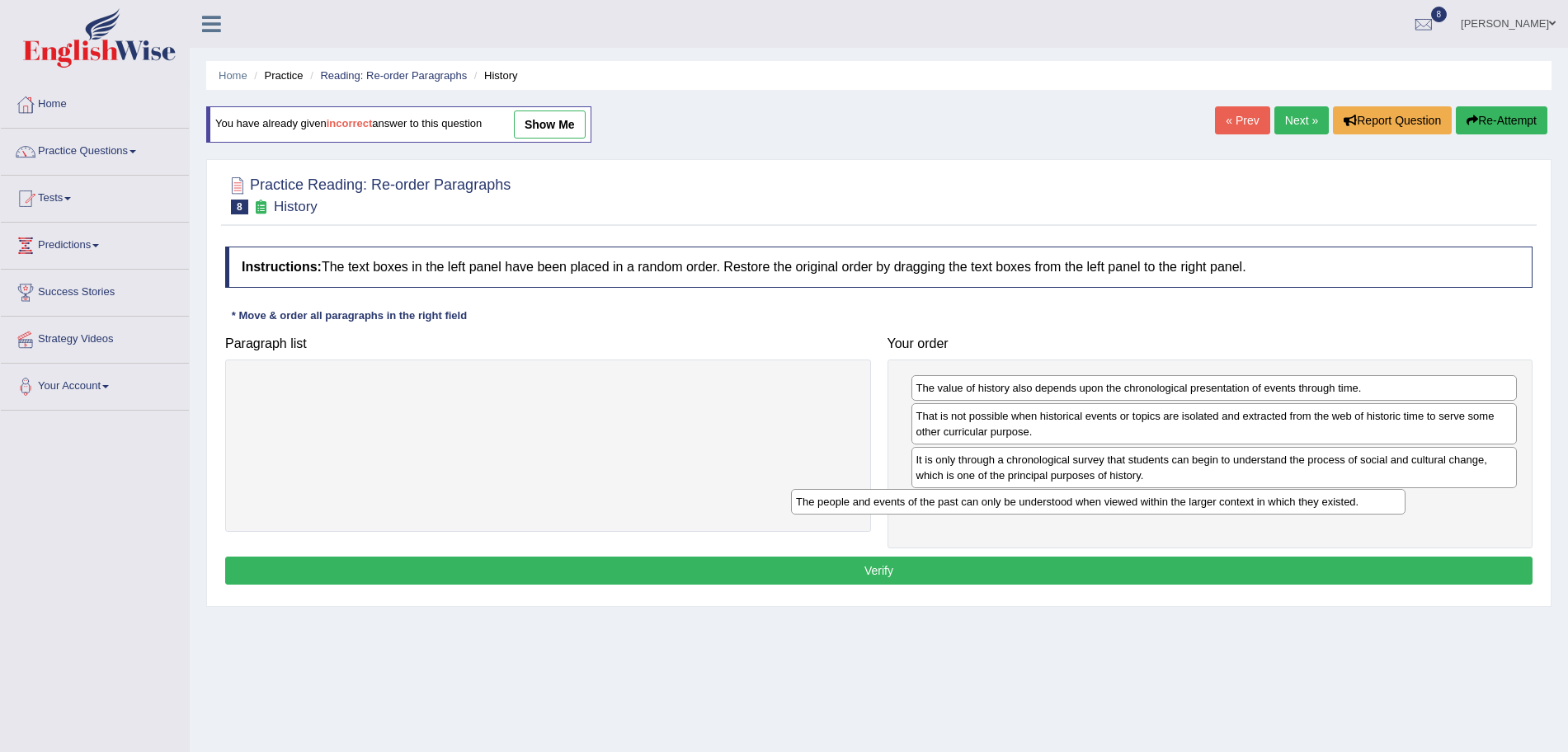
drag, startPoint x: 686, startPoint y: 393, endPoint x: 1240, endPoint y: 508, distance: 565.8
click at [1240, 508] on div "The people and events of the past can only be understood when viewed within the…" at bounding box center [1098, 502] width 615 height 25
click at [978, 577] on button "Verify" at bounding box center [878, 571] width 1307 height 28
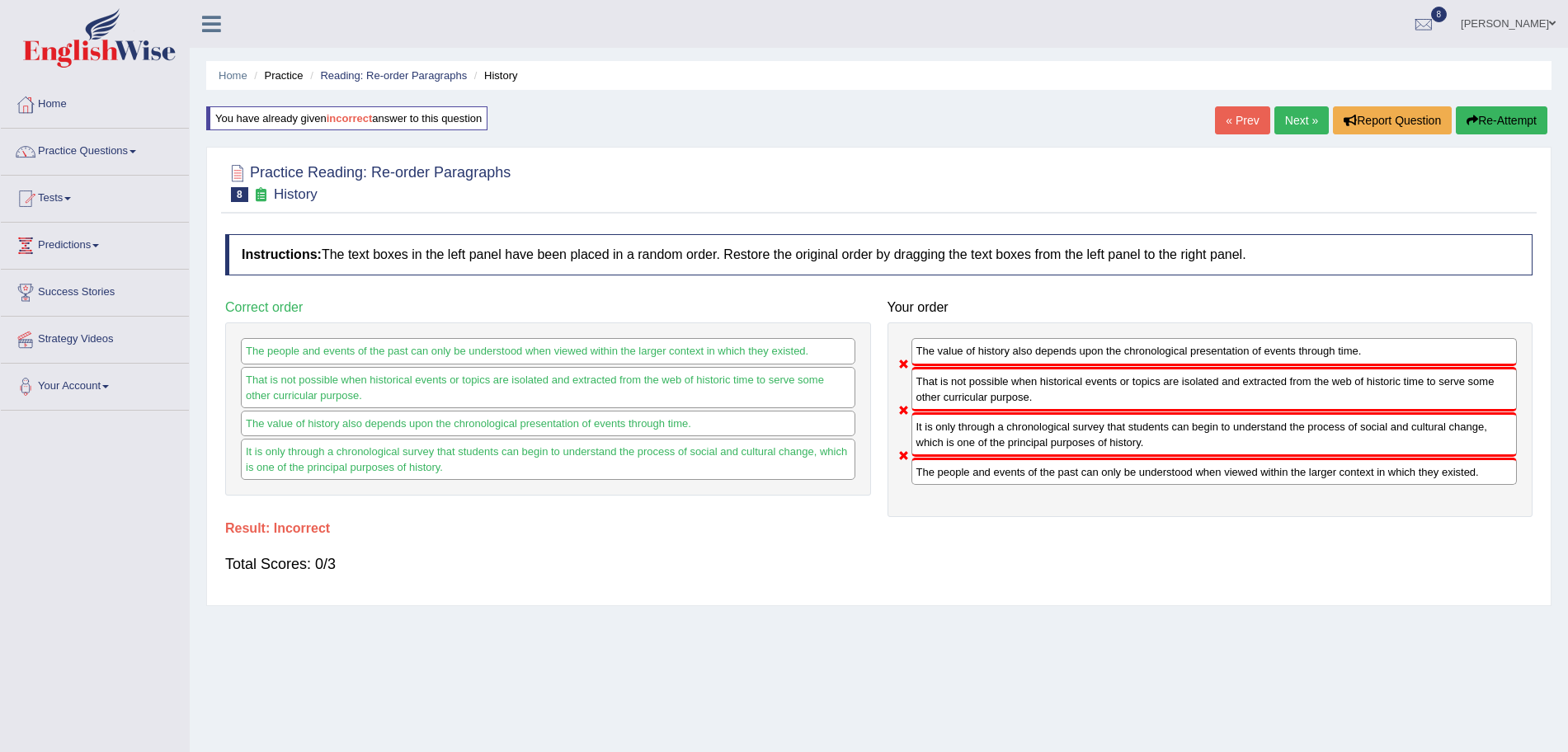
click at [1297, 113] on link "Next »" at bounding box center [1302, 120] width 54 height 28
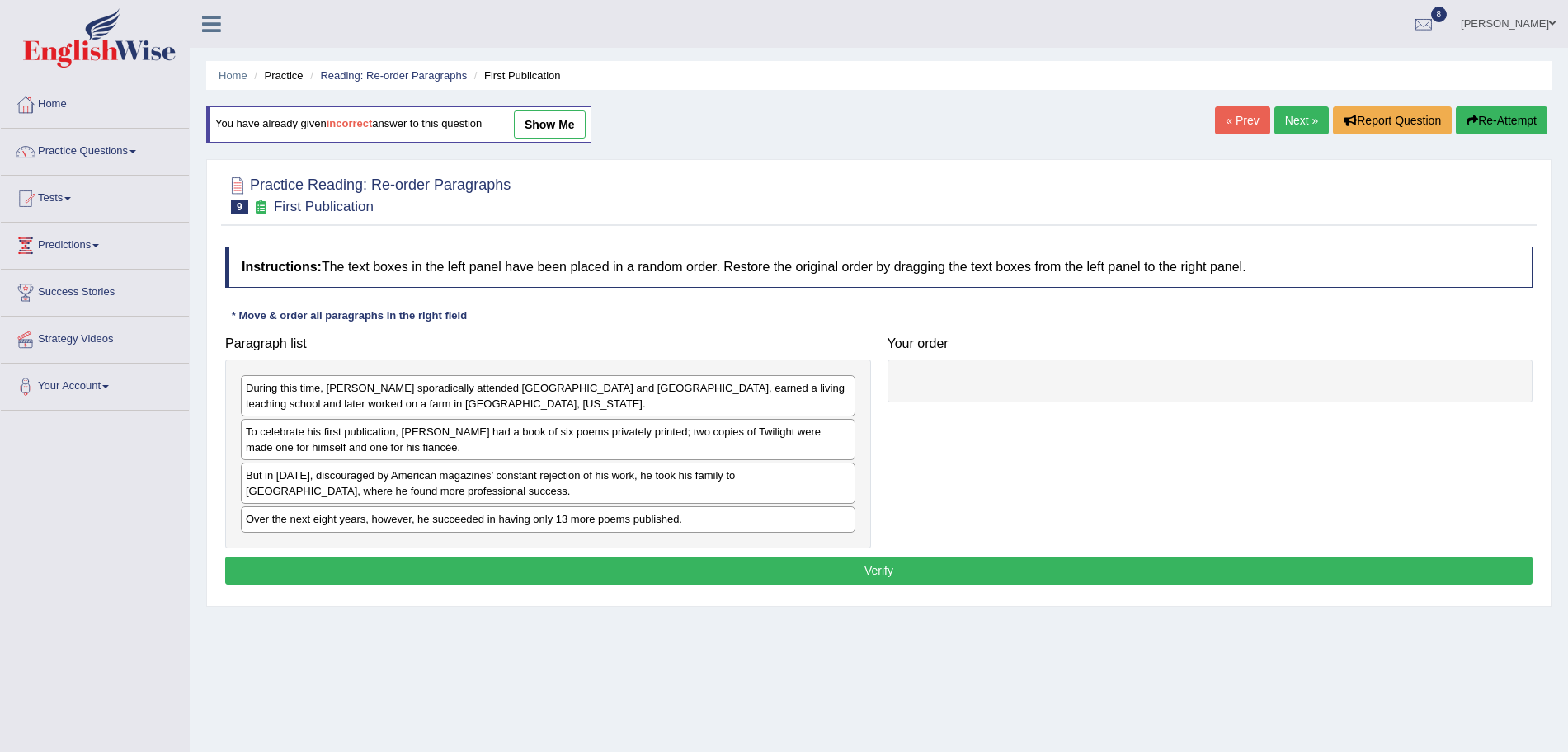
click at [1287, 127] on link "Next »" at bounding box center [1302, 120] width 54 height 28
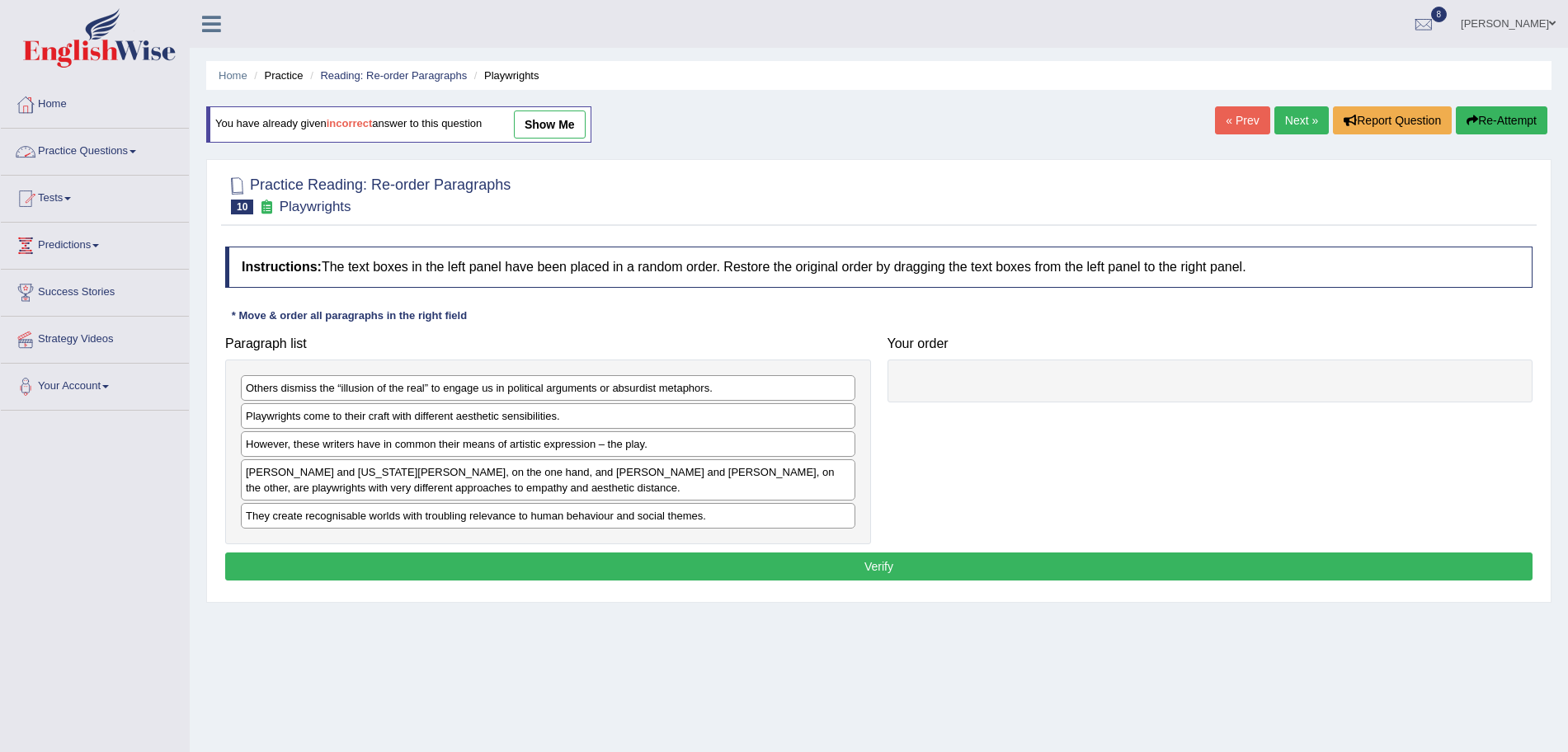
click at [111, 161] on link "Practice Questions" at bounding box center [95, 149] width 188 height 42
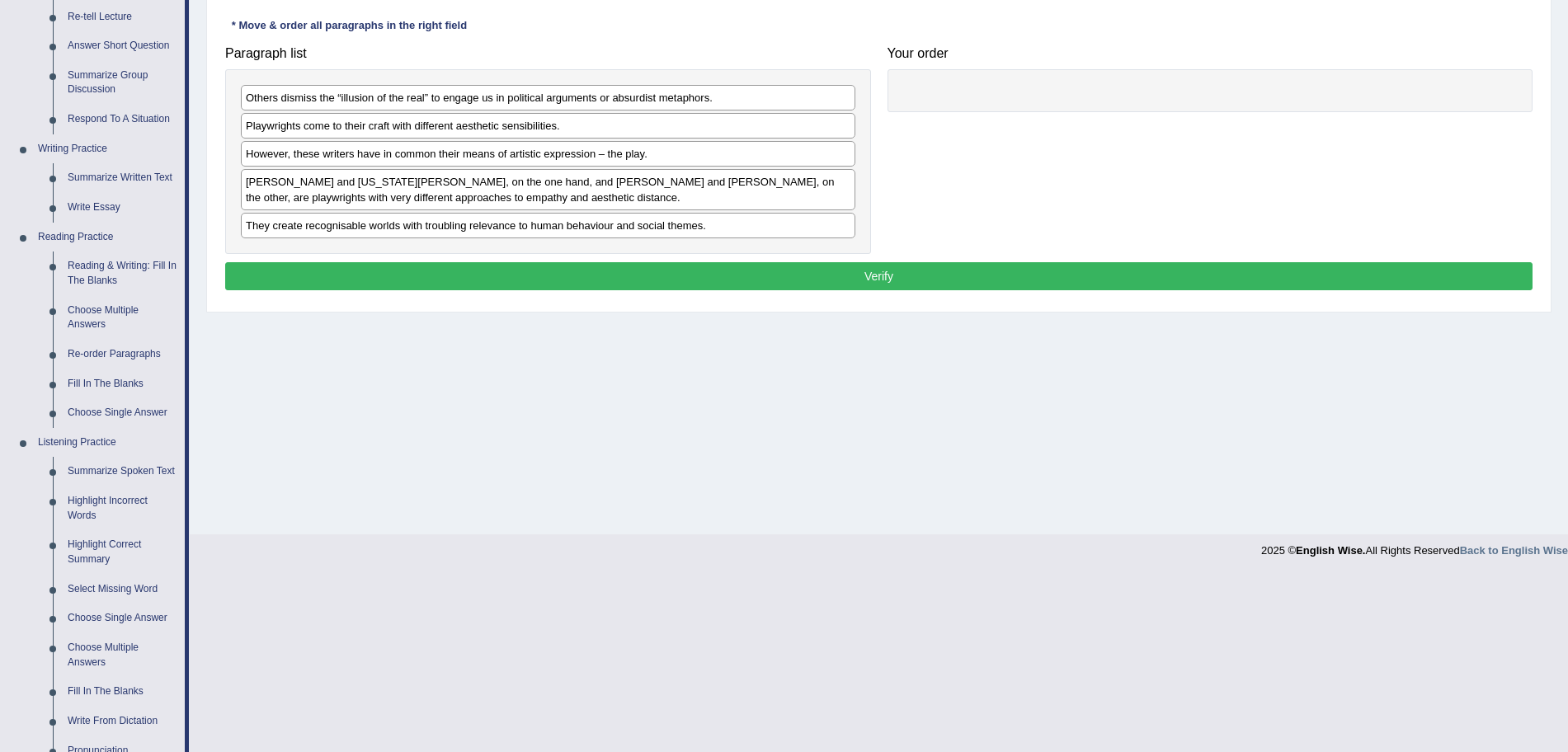
scroll to position [295, 0]
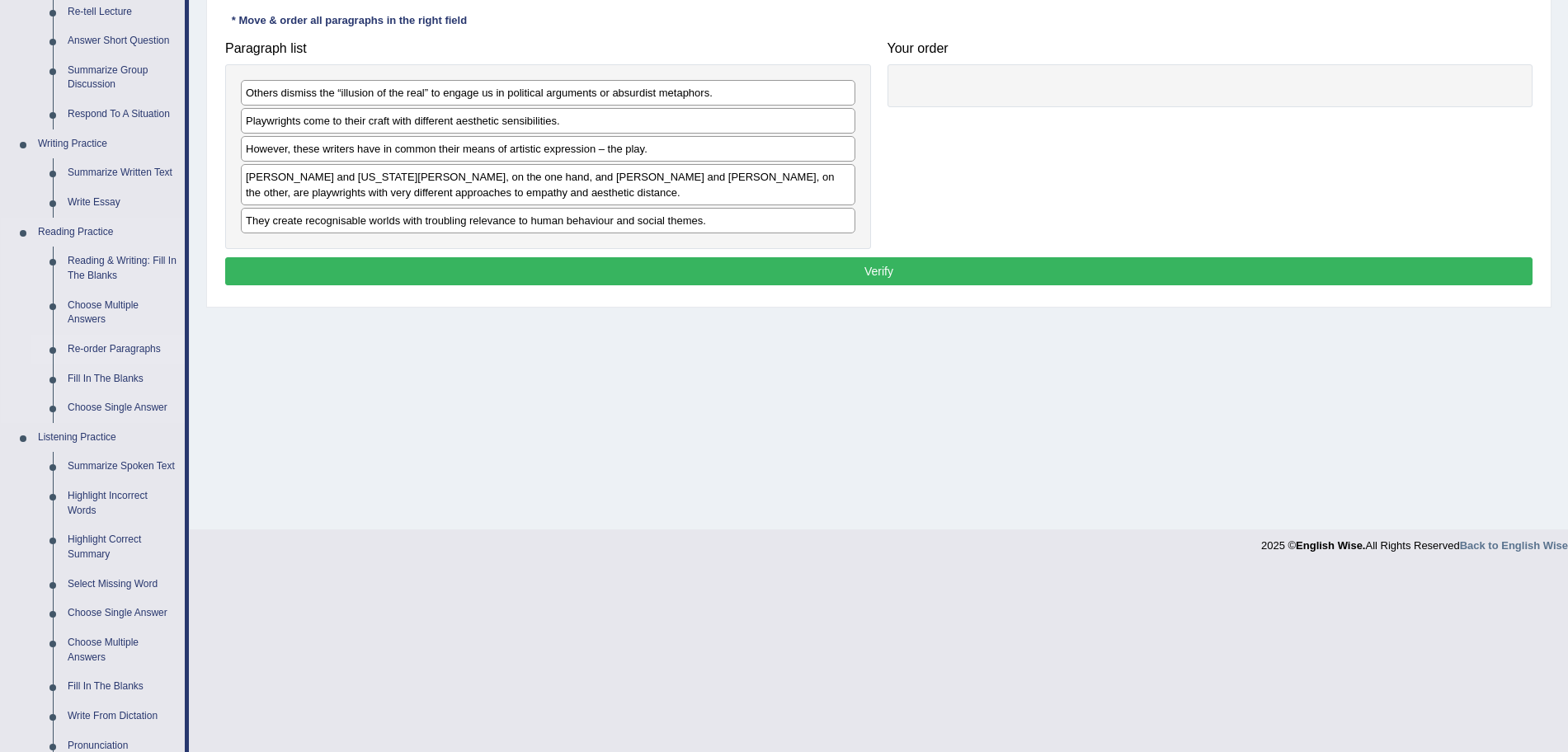
click at [104, 341] on link "Re-order Paragraphs" at bounding box center [122, 349] width 124 height 30
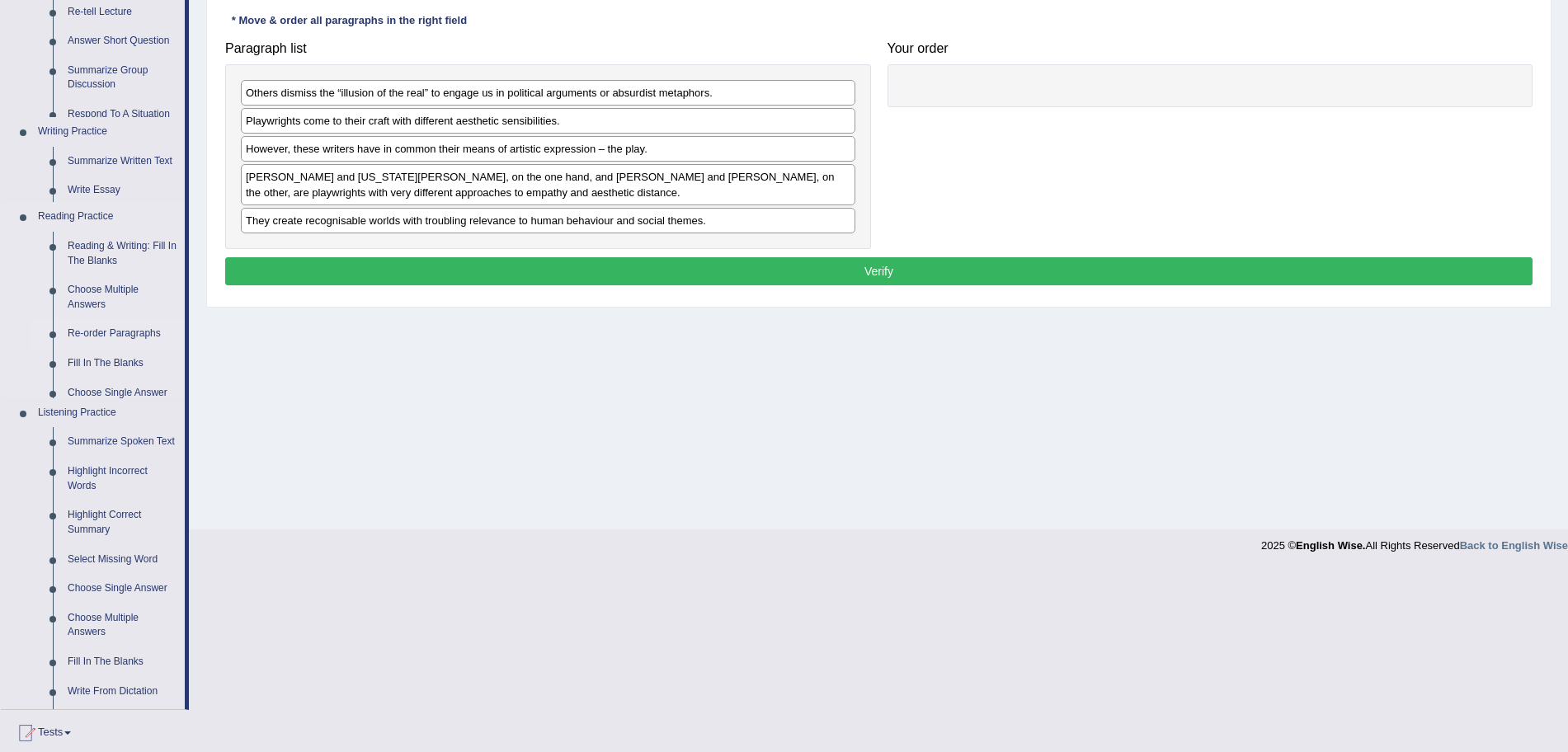
scroll to position [114, 0]
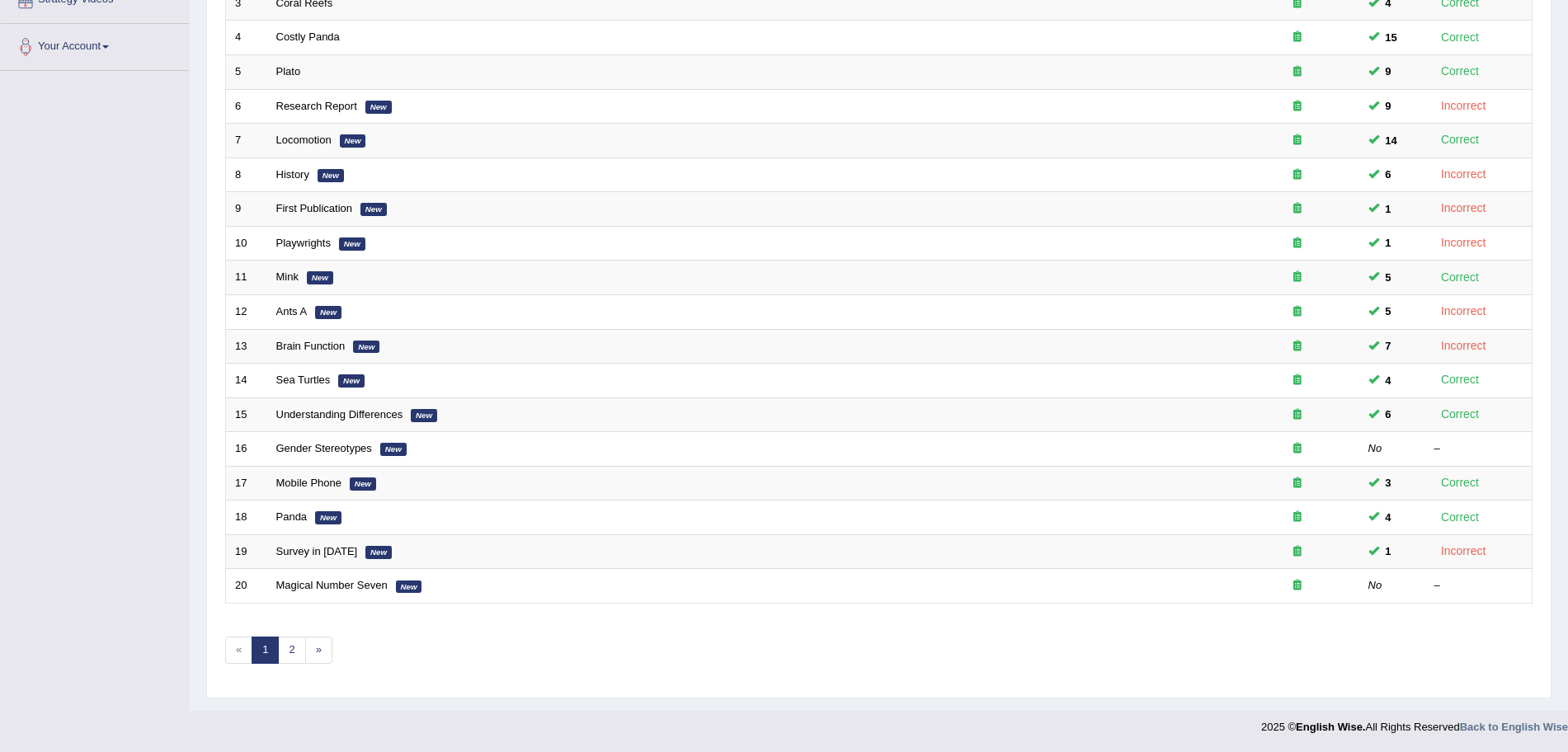
click at [1567, 412] on html "Toggle navigation Home Practice Questions Speaking Practice Read Aloud Repeat S…" at bounding box center [784, 36] width 1568 height 752
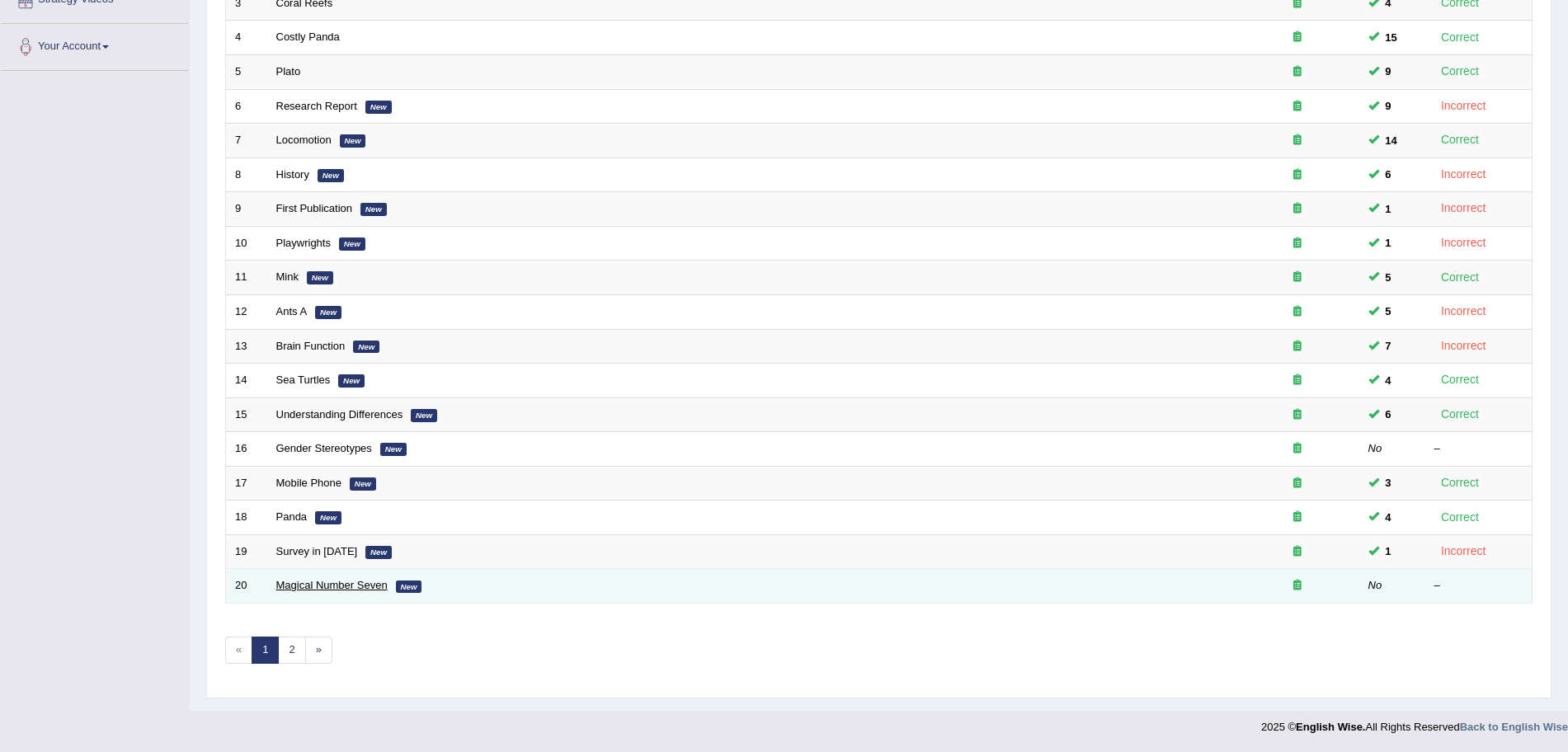
click at [309, 585] on link "Magical Number Seven" at bounding box center [331, 585] width 111 height 13
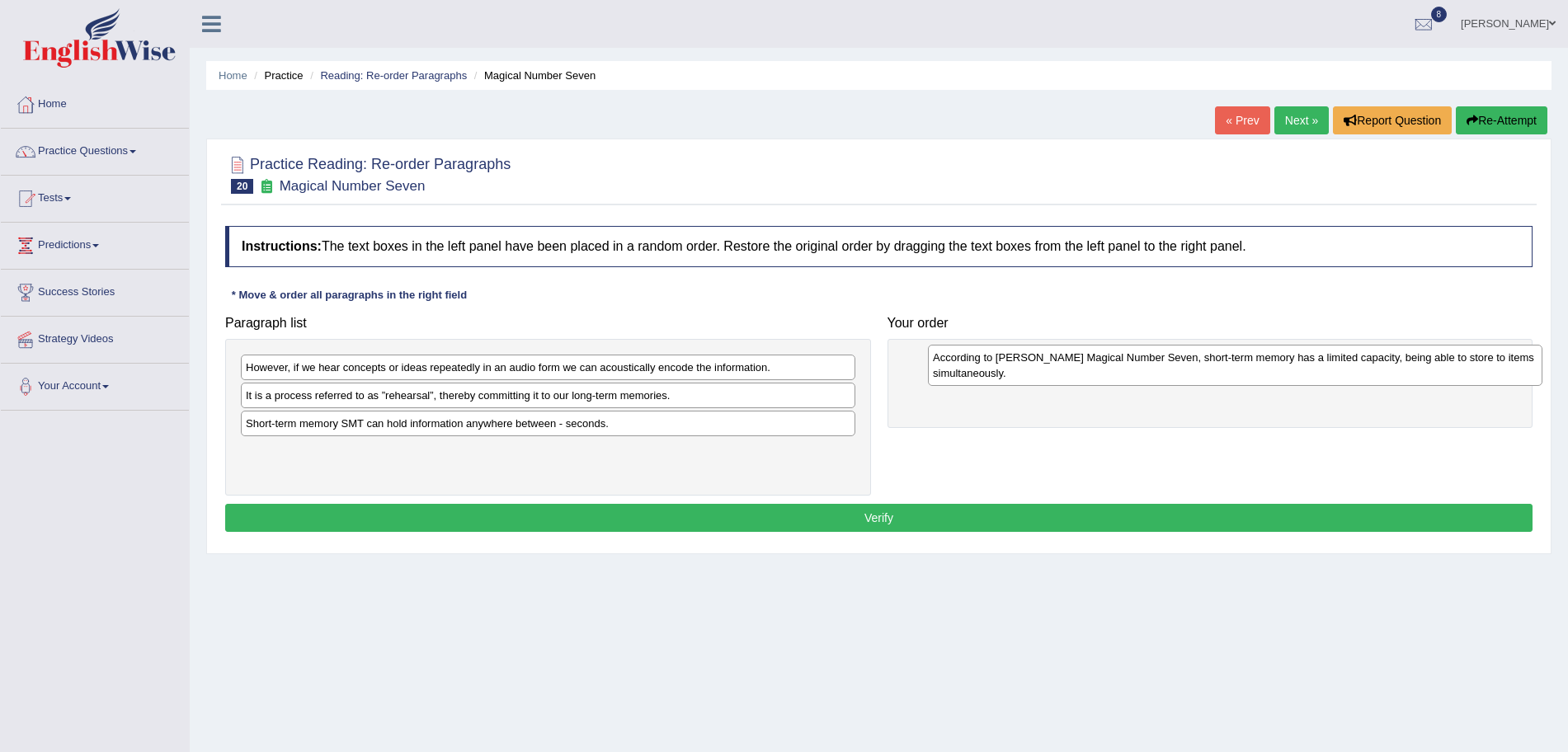
drag, startPoint x: 422, startPoint y: 467, endPoint x: 1109, endPoint y: 373, distance: 693.4
click at [1109, 373] on div "According to Miller's Magical Number Seven, short-term memory has a limited cap…" at bounding box center [1235, 365] width 615 height 42
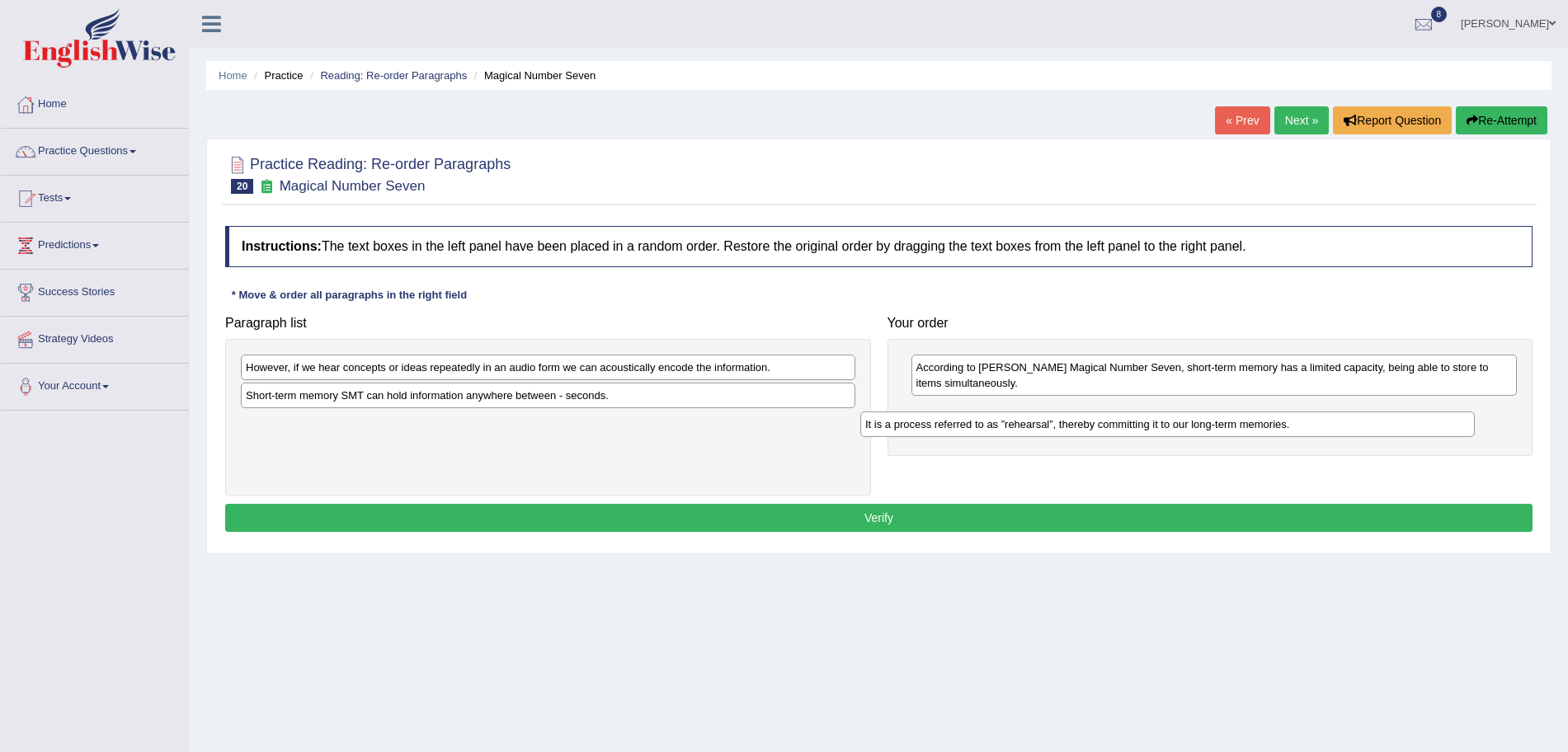
drag, startPoint x: 450, startPoint y: 395, endPoint x: 1073, endPoint y: 423, distance: 623.6
click at [1073, 423] on div "It is a process referred to as ”rehearsal”, thereby committing it to our long-t…" at bounding box center [1167, 424] width 615 height 25
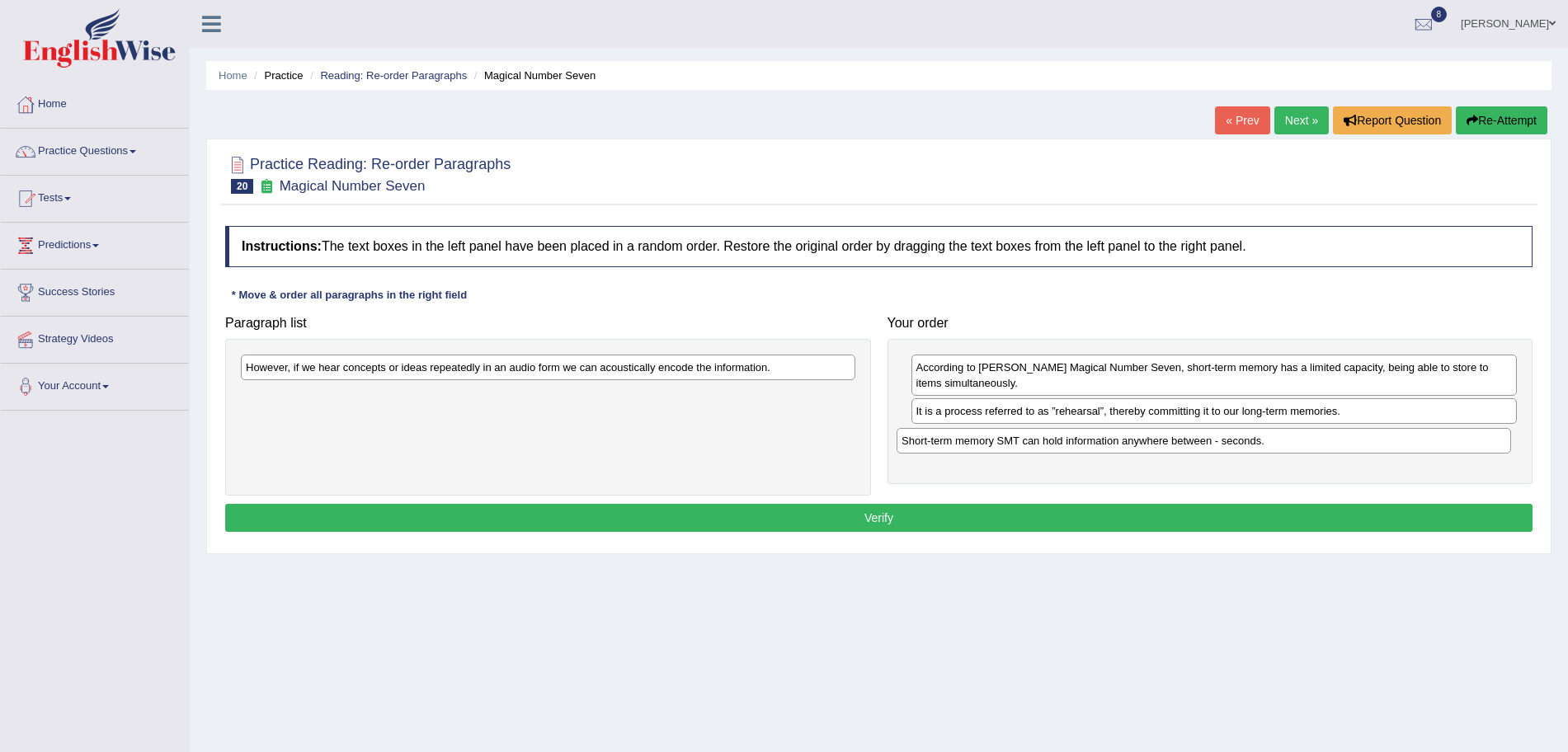
drag, startPoint x: 494, startPoint y: 396, endPoint x: 1157, endPoint y: 441, distance: 664.5
click at [1157, 441] on div "Short-term memory SMT can hold information anywhere between - seconds." at bounding box center [1203, 441] width 615 height 25
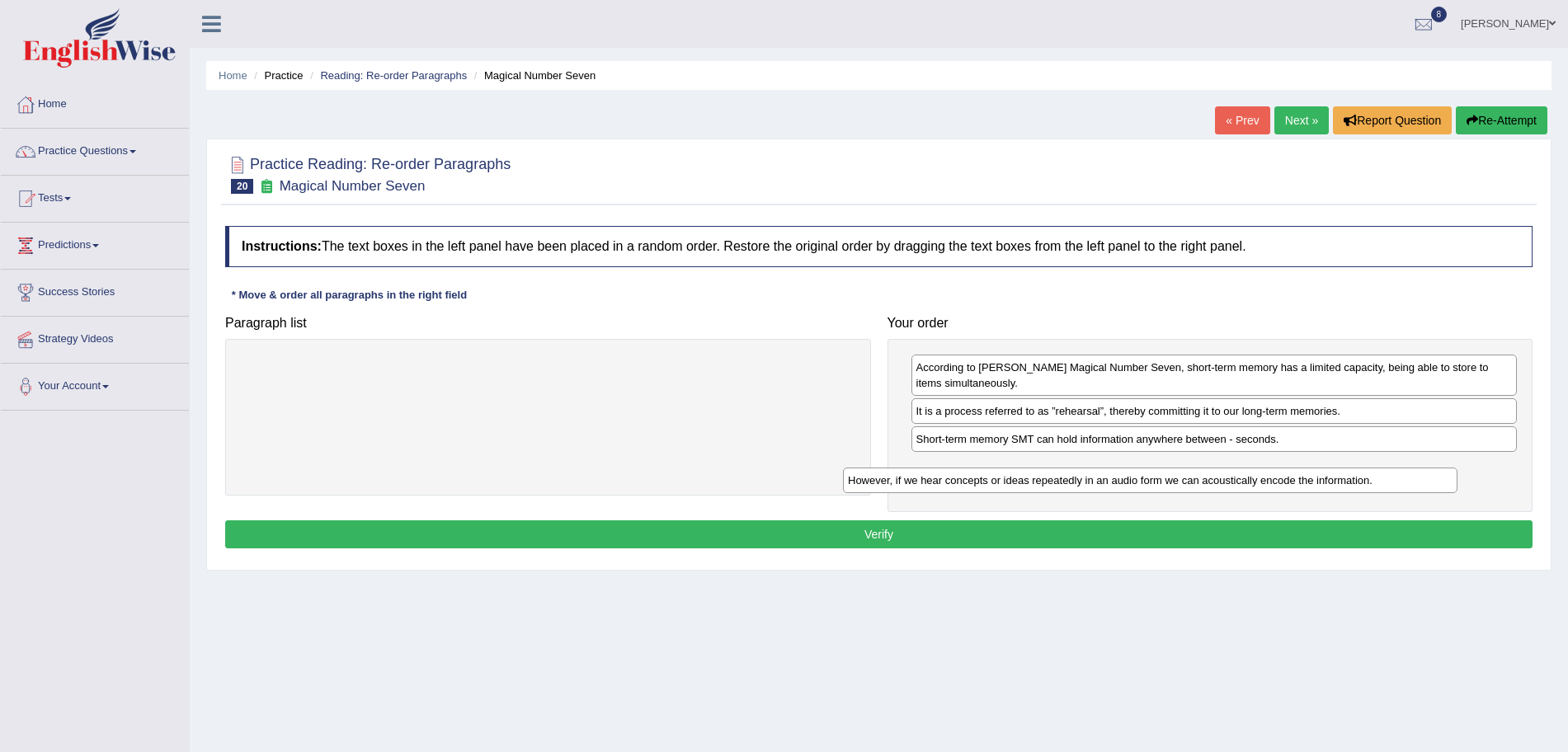
drag, startPoint x: 621, startPoint y: 368, endPoint x: 1224, endPoint y: 483, distance: 613.9
click at [1224, 483] on div "However, if we hear concepts or ideas repeatedly in an audio form we can acoust…" at bounding box center [1150, 481] width 615 height 25
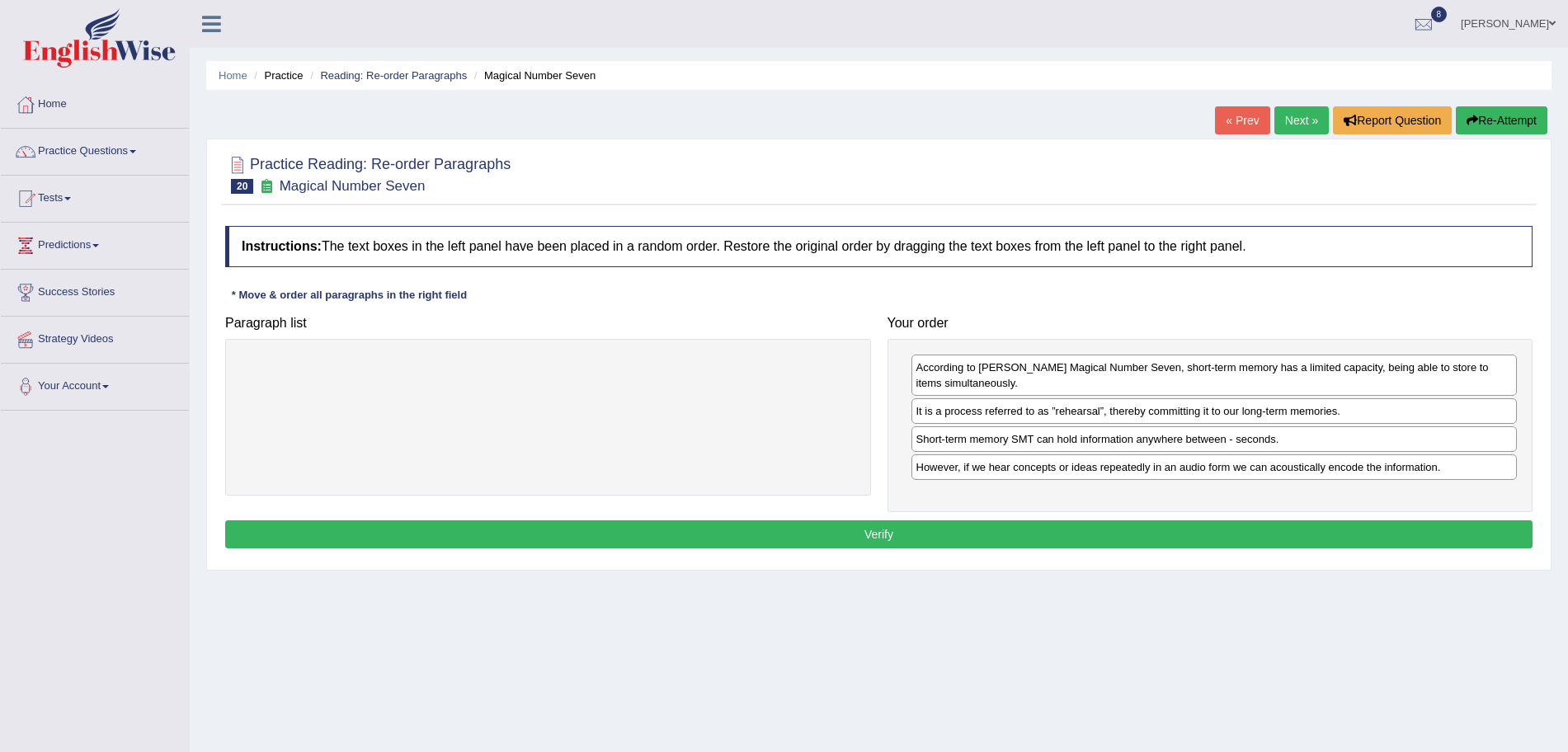
click at [1029, 537] on button "Verify" at bounding box center [878, 534] width 1307 height 28
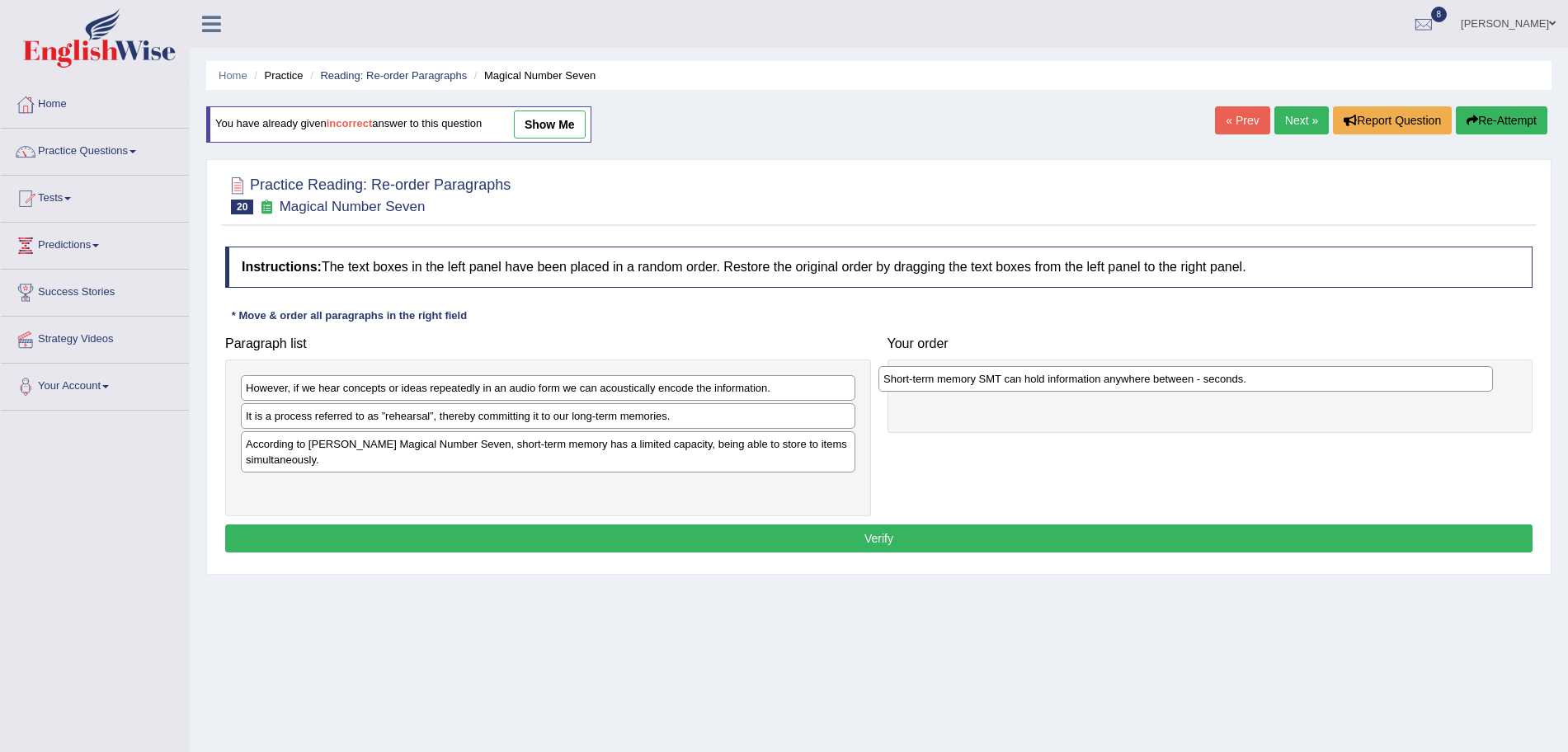
drag, startPoint x: 372, startPoint y: 446, endPoint x: 1035, endPoint y: 381, distance: 666.2
click at [1035, 381] on div "Short-term memory SMT can hold information anywhere between - seconds." at bounding box center [1185, 378] width 615 height 25
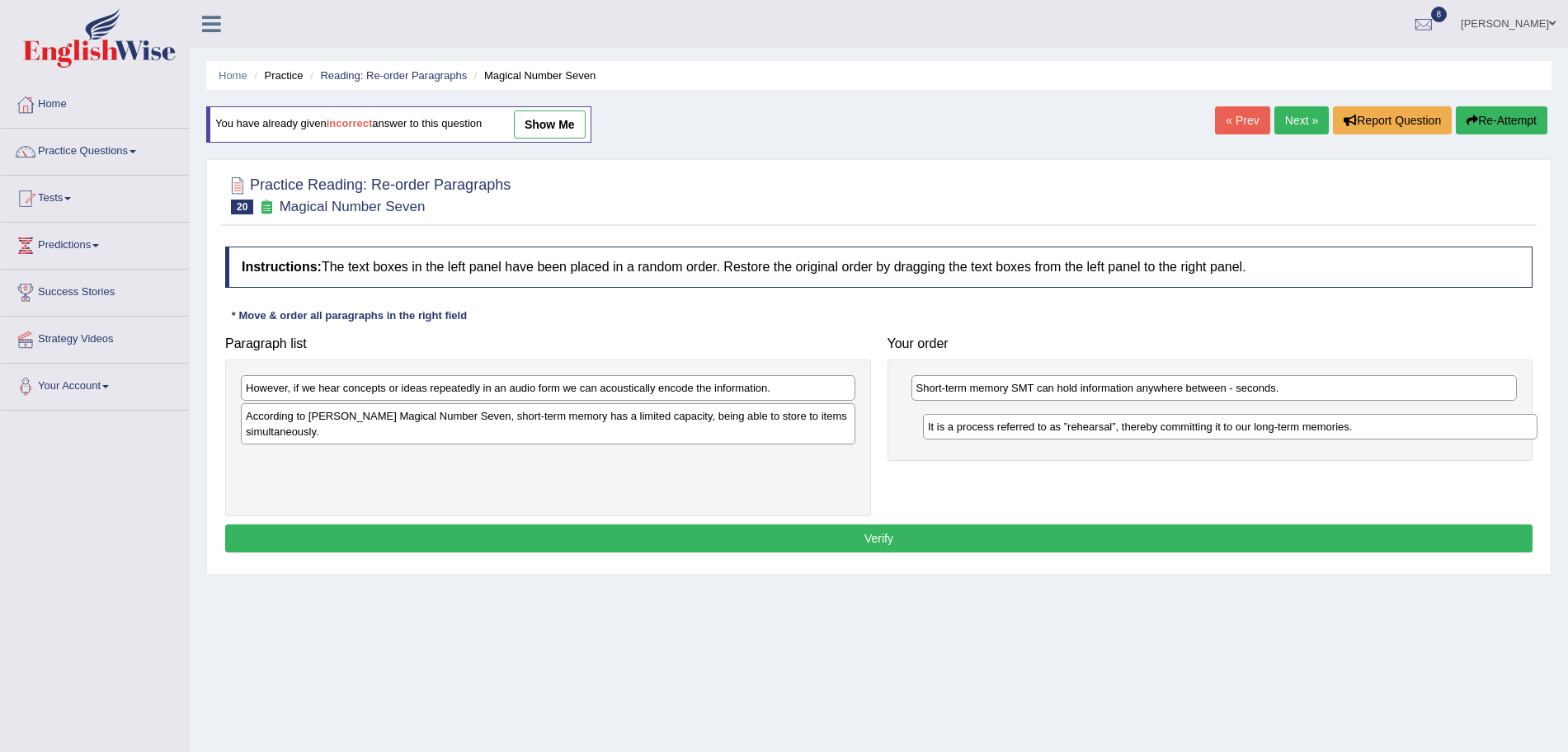
drag, startPoint x: 426, startPoint y: 419, endPoint x: 1118, endPoint y: 429, distance: 692.1
click at [1118, 429] on div "It is a process referred to as ”rehearsal”, thereby committing it to our long-t…" at bounding box center [1229, 427] width 615 height 25
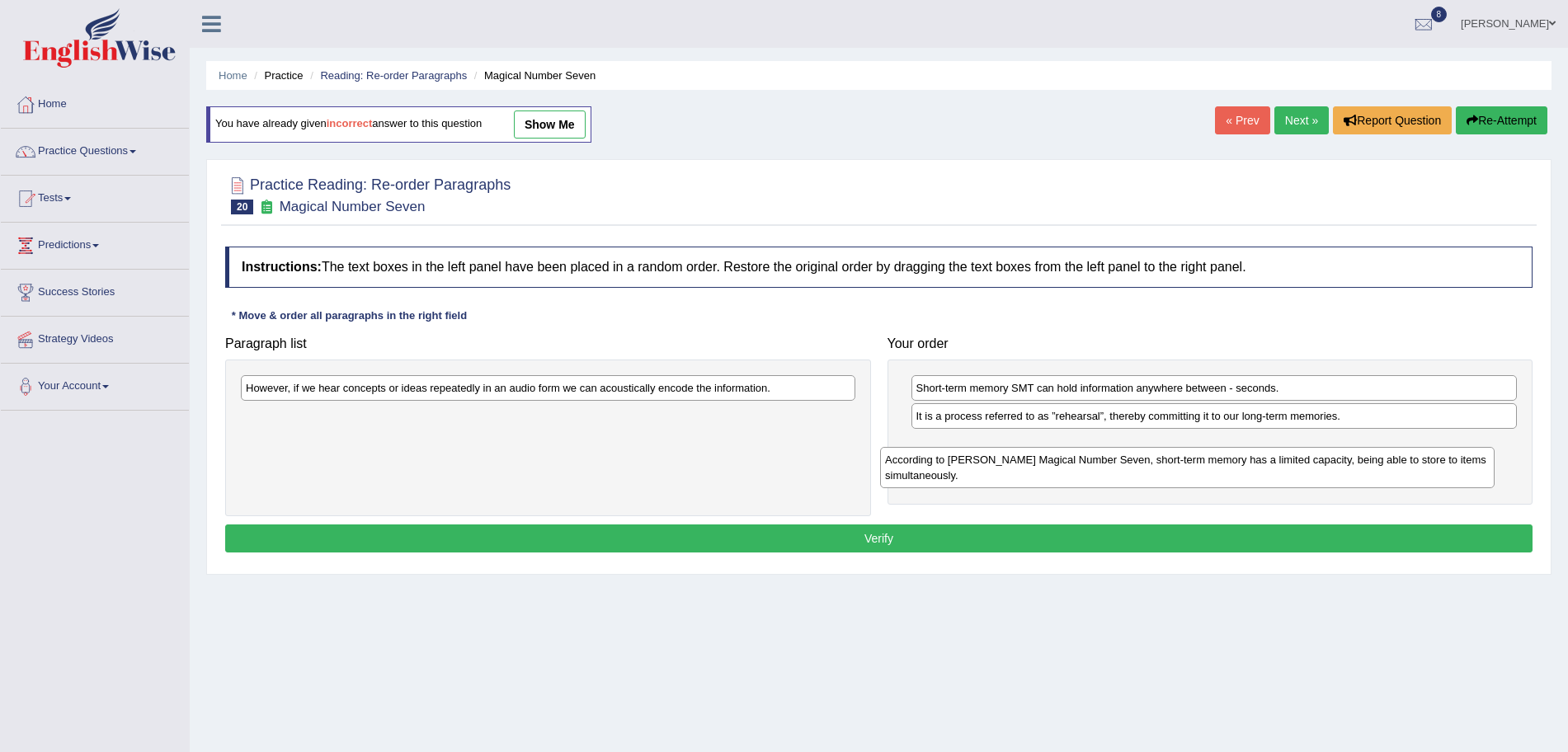
drag, startPoint x: 516, startPoint y: 427, endPoint x: 1156, endPoint y: 469, distance: 641.4
click at [1156, 469] on div "According to Miller's Magical Number Seven, short-term memory has a limited cap…" at bounding box center [1187, 467] width 615 height 42
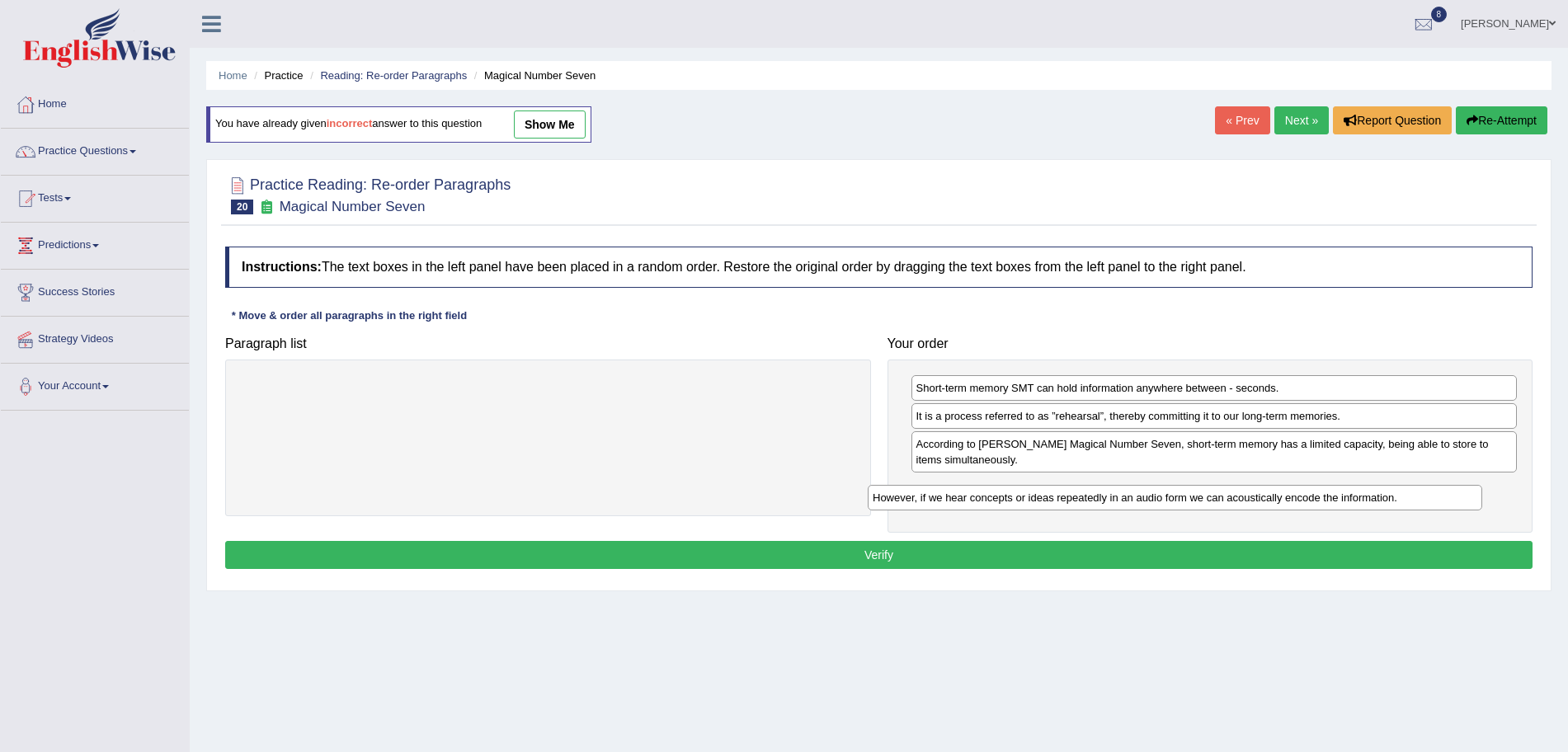
drag, startPoint x: 566, startPoint y: 389, endPoint x: 1194, endPoint y: 499, distance: 637.6
click at [1194, 499] on div "However, if we hear concepts or ideas repeatedly in an audio form we can acoust…" at bounding box center [1174, 498] width 615 height 25
click at [1007, 558] on button "Verify" at bounding box center [878, 555] width 1307 height 28
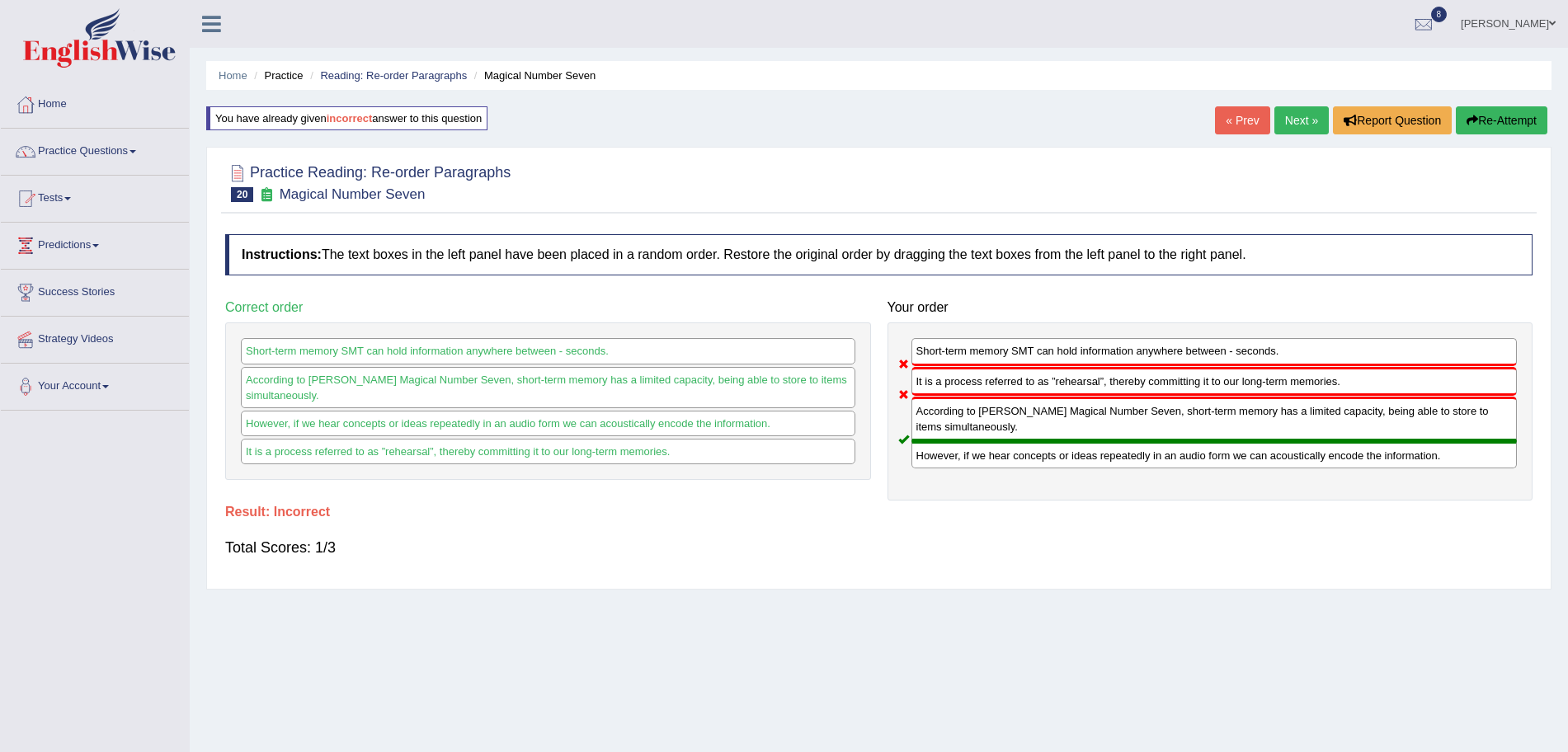
click at [1297, 122] on link "Next »" at bounding box center [1302, 120] width 54 height 28
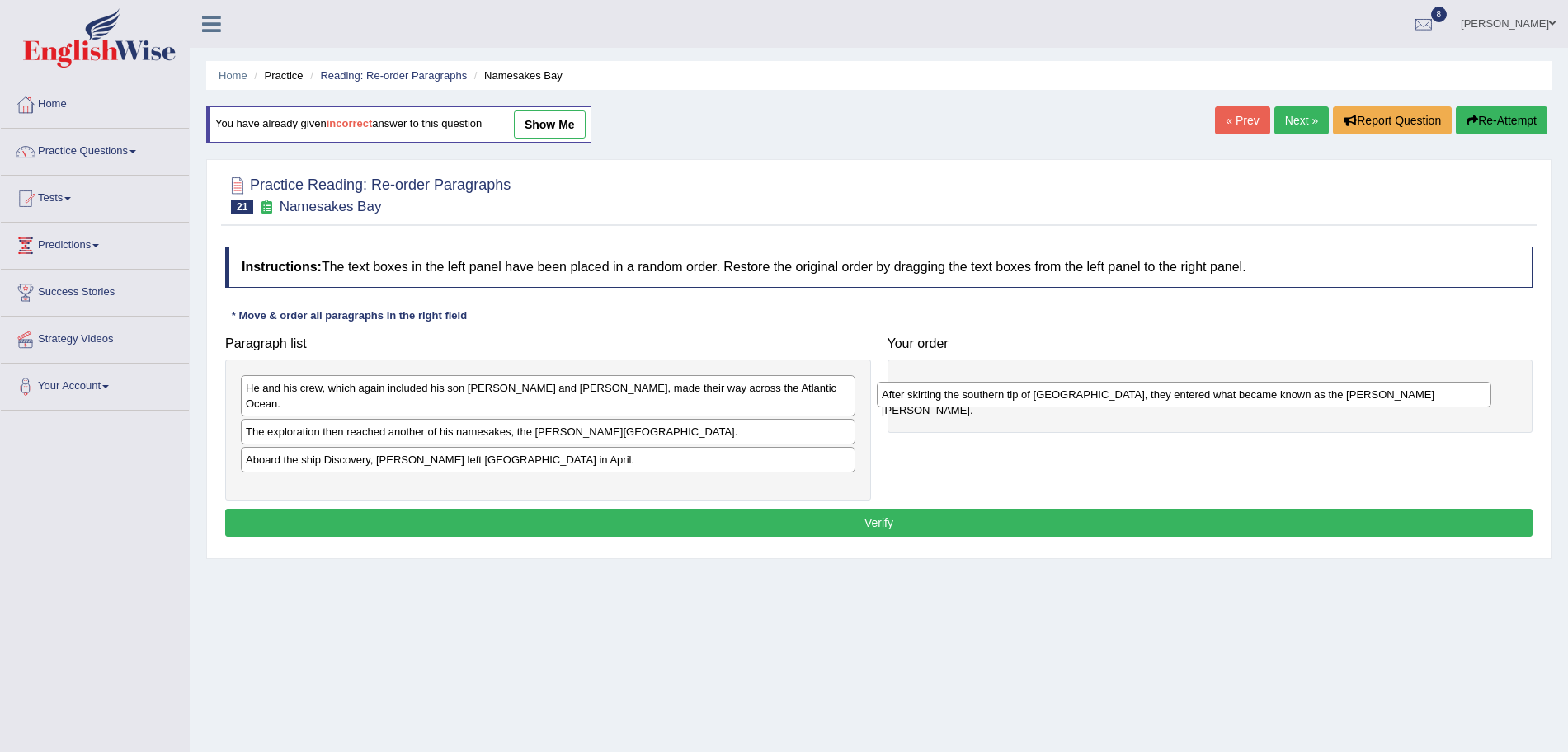
drag, startPoint x: 426, startPoint y: 451, endPoint x: 1070, endPoint y: 401, distance: 645.9
click at [1070, 401] on div "After skirting the southern tip of [GEOGRAPHIC_DATA], they entered what became …" at bounding box center [1184, 395] width 615 height 25
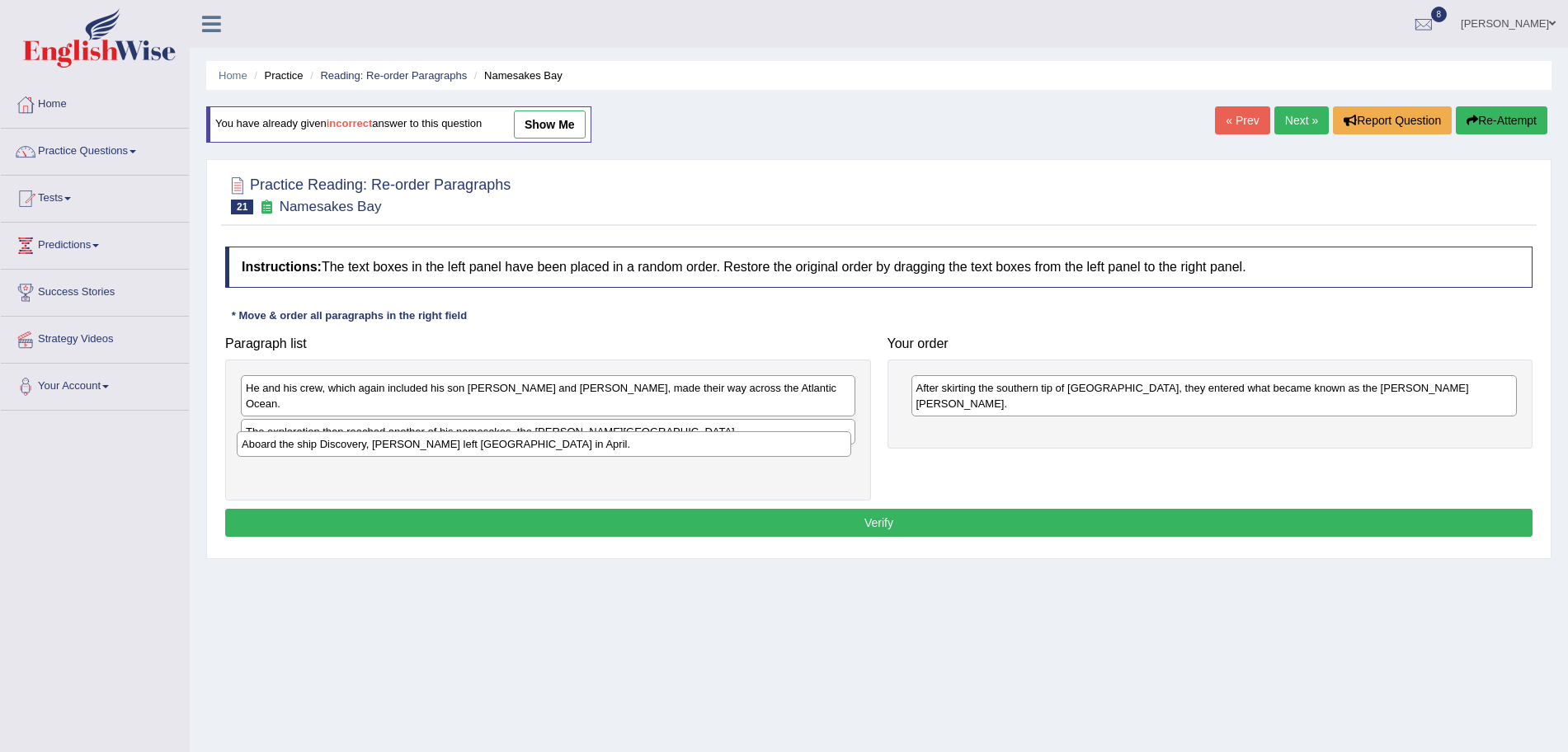
click at [458, 453] on div "Aboard the ship Discovery, [PERSON_NAME] left [GEOGRAPHIC_DATA] in April." at bounding box center [543, 444] width 615 height 25
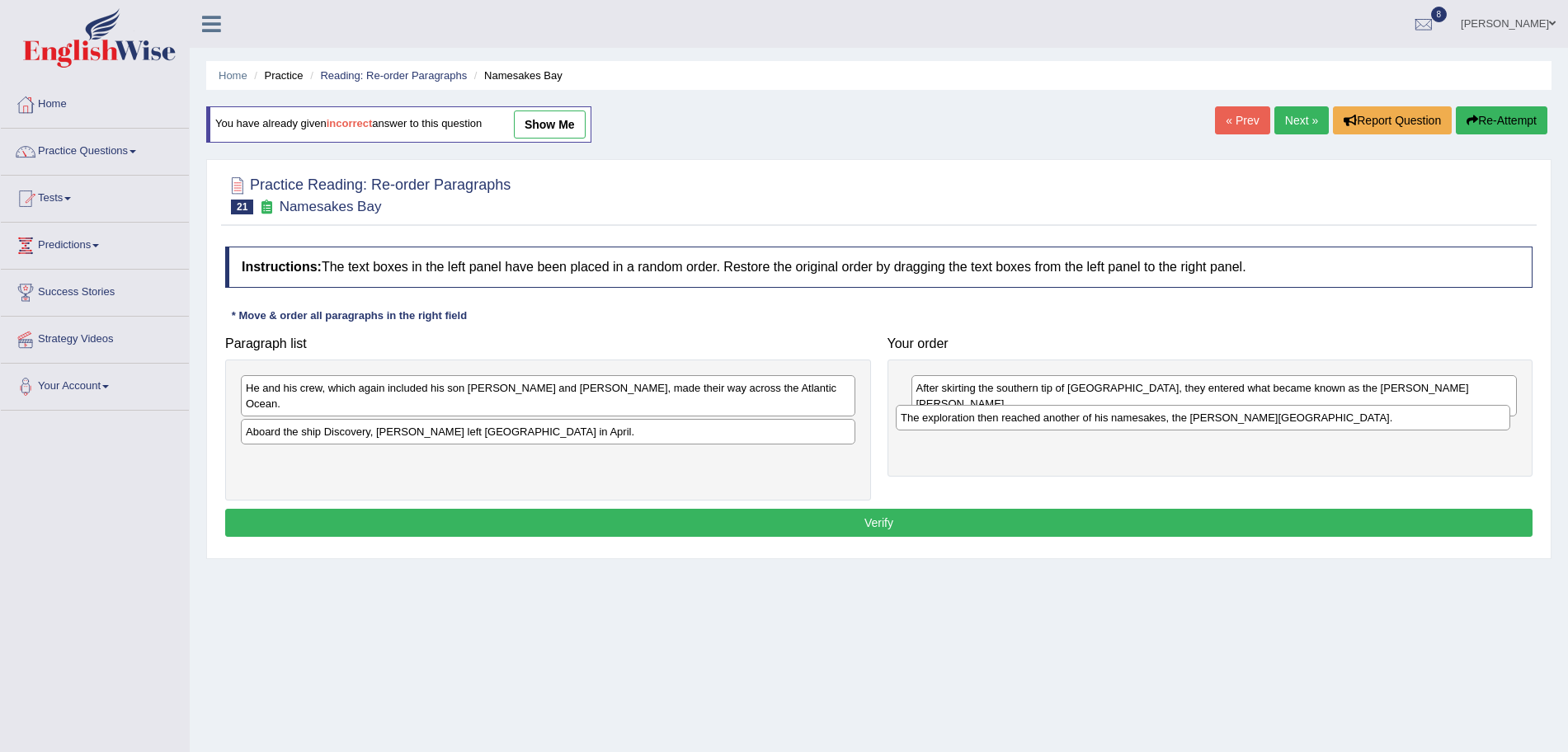
drag, startPoint x: 389, startPoint y: 417, endPoint x: 1042, endPoint y: 419, distance: 653.0
click at [1042, 419] on div "The exploration then reached another of his namesakes, the [PERSON_NAME][GEOGRA…" at bounding box center [1202, 418] width 615 height 25
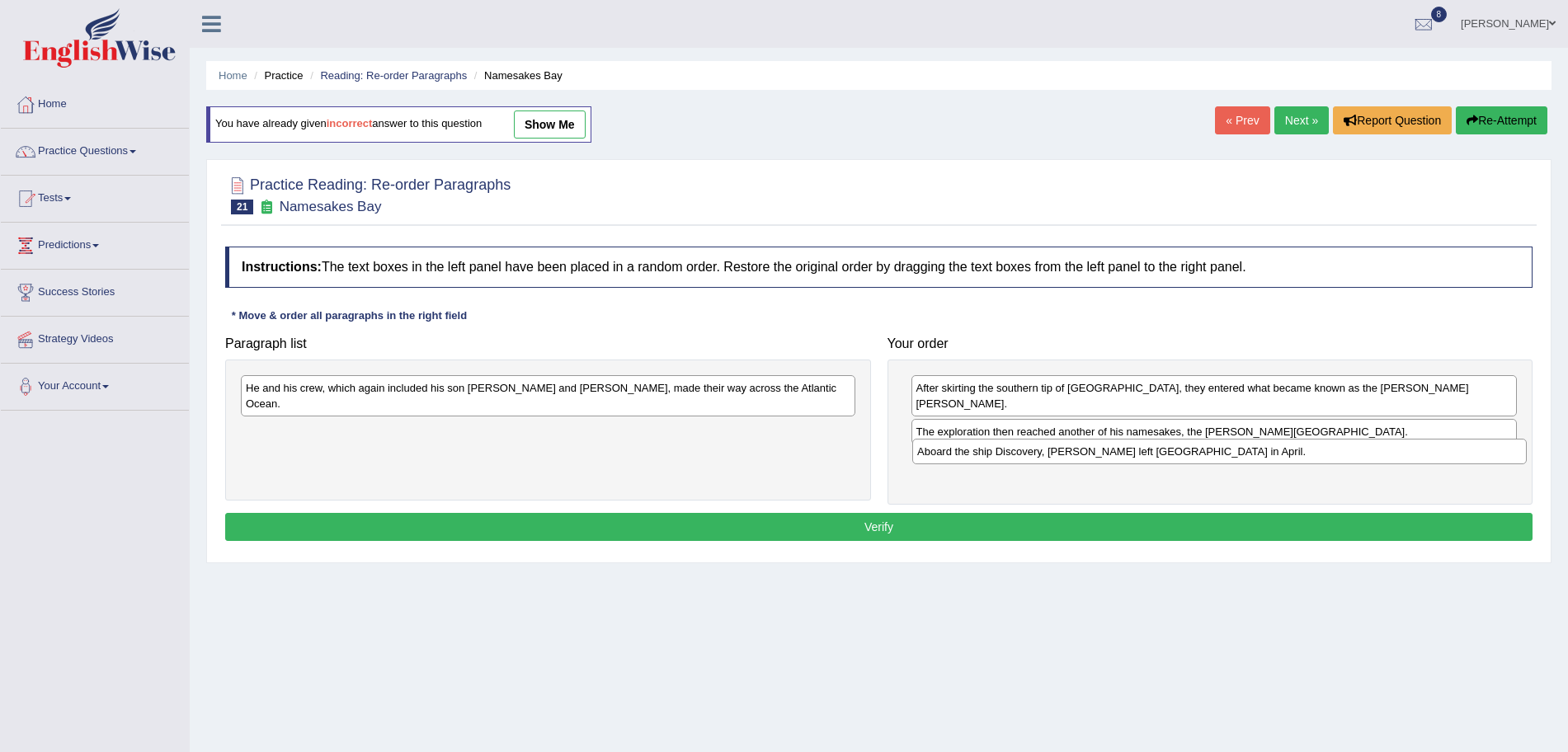
drag, startPoint x: 545, startPoint y: 418, endPoint x: 1216, endPoint y: 454, distance: 672.0
click at [1216, 454] on div "Aboard the ship Discovery, [PERSON_NAME] left [GEOGRAPHIC_DATA] in April." at bounding box center [1219, 452] width 615 height 25
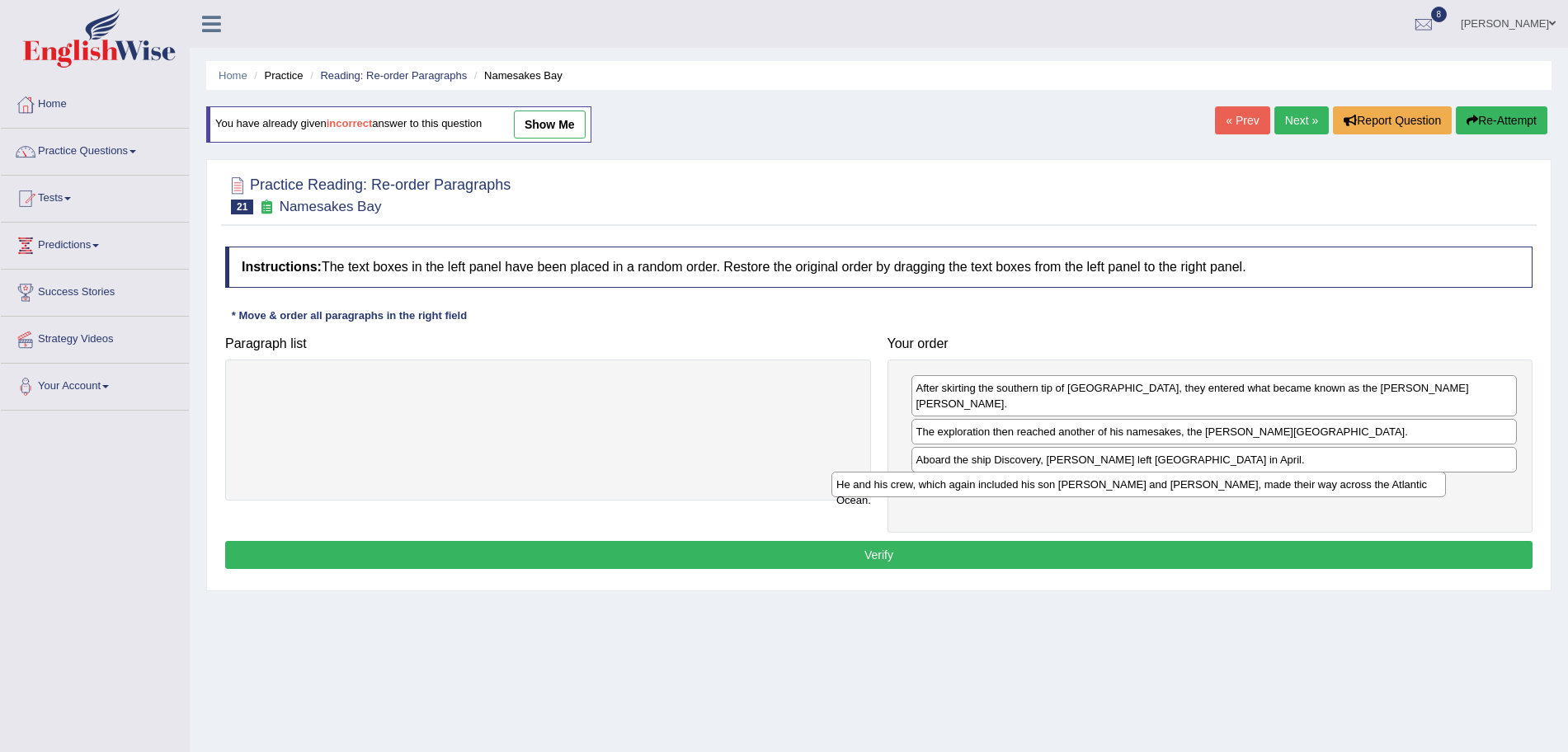
drag, startPoint x: 757, startPoint y: 392, endPoint x: 1348, endPoint y: 488, distance: 598.7
click at [1348, 488] on div "He and his crew, which again included his son [PERSON_NAME] and [PERSON_NAME], …" at bounding box center [1139, 485] width 615 height 25
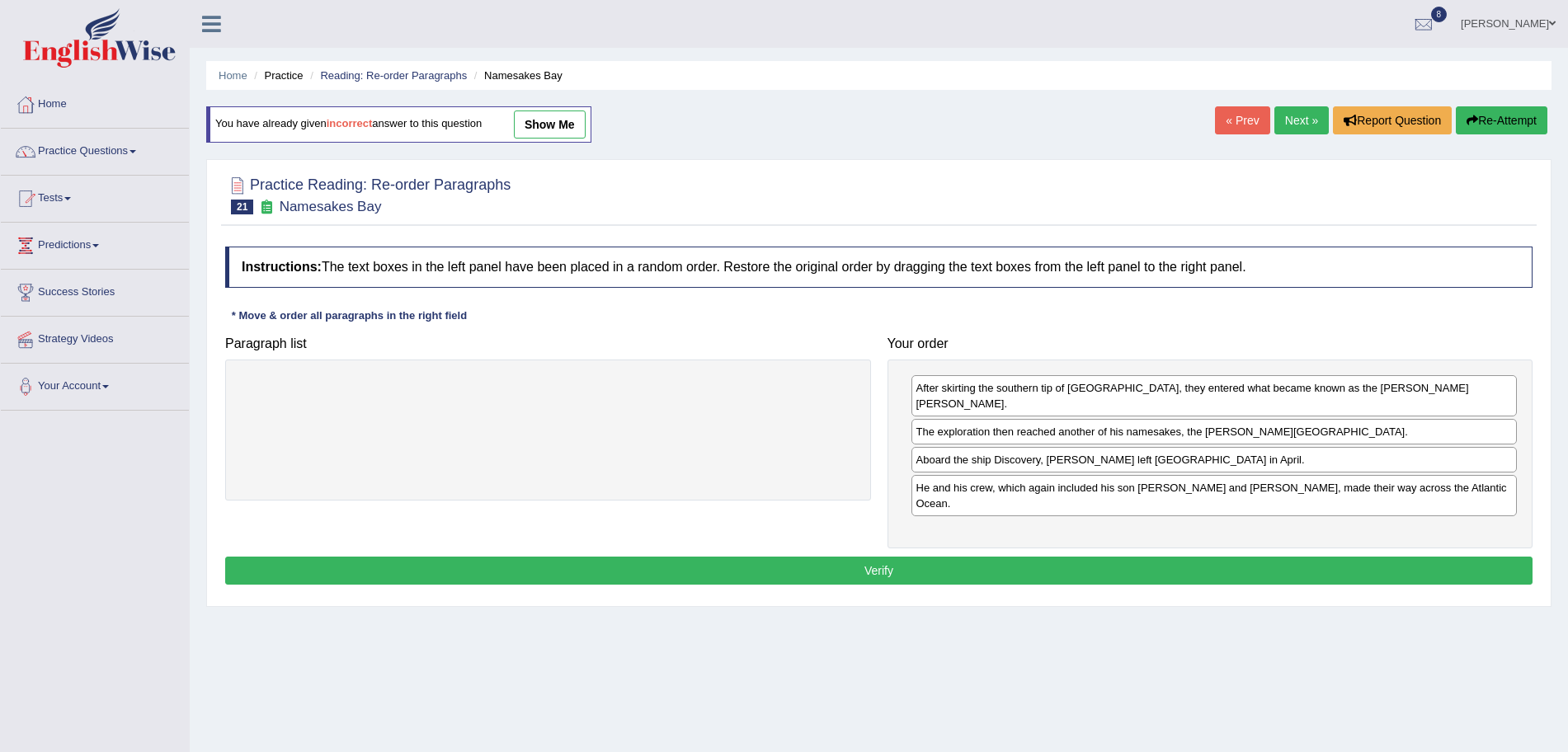
click at [1098, 557] on button "Verify" at bounding box center [878, 571] width 1307 height 28
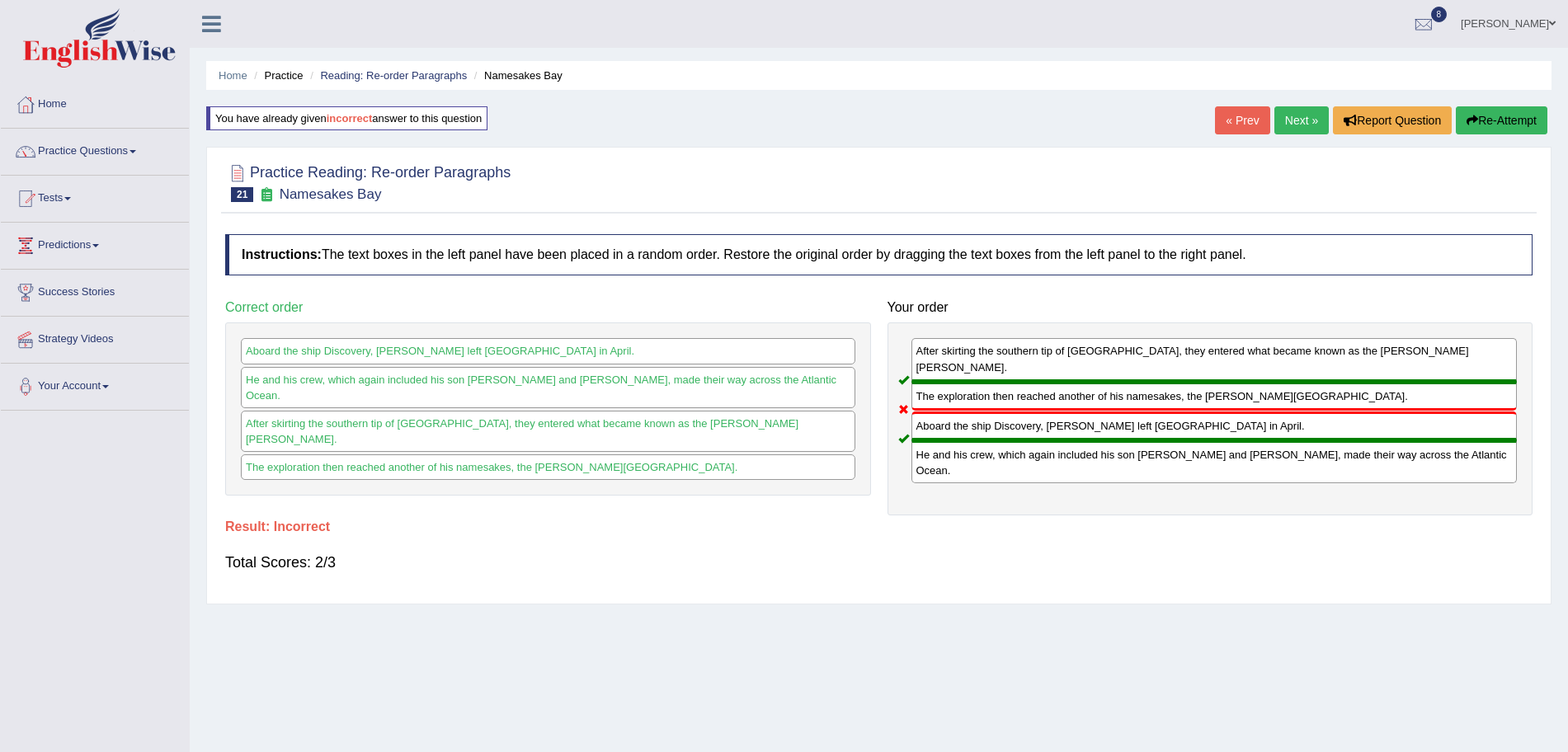
click at [1291, 109] on link "Next »" at bounding box center [1302, 120] width 54 height 28
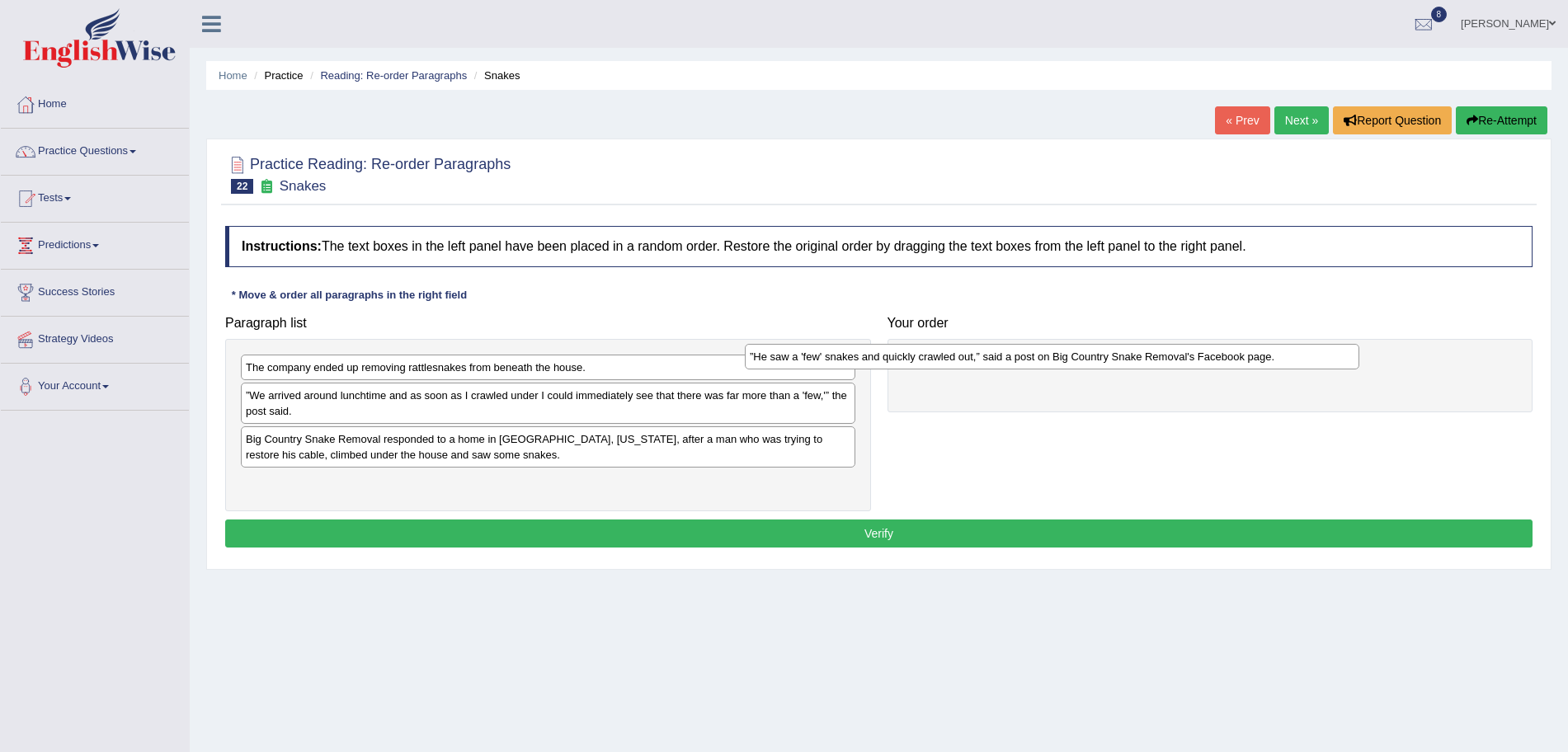
drag, startPoint x: 611, startPoint y: 362, endPoint x: 1114, endPoint y: 351, distance: 503.1
click at [1114, 351] on div "”He saw a 'few' snakes and quickly crawled out,” said a post on Big Country Sna…" at bounding box center [1052, 356] width 615 height 25
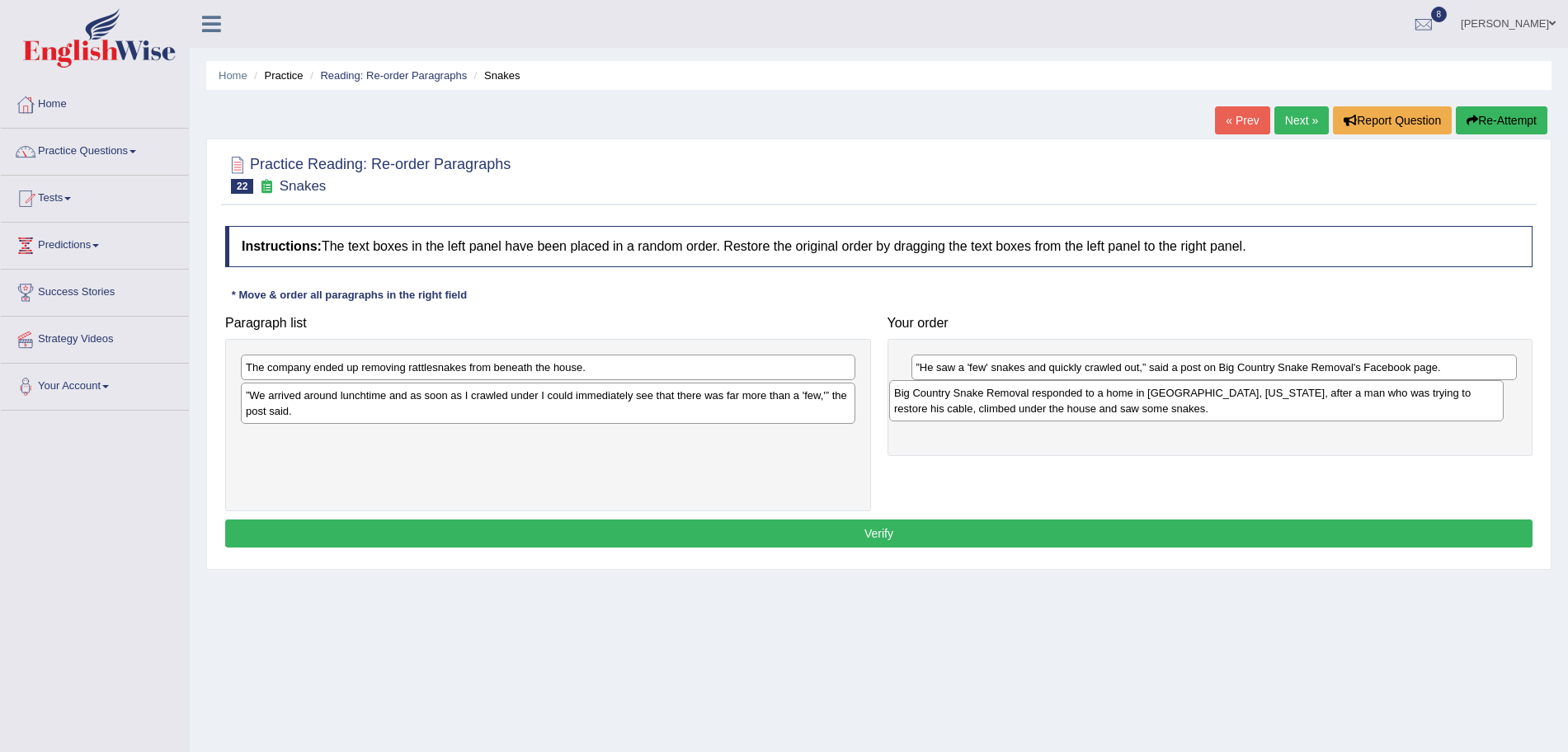
drag, startPoint x: 541, startPoint y: 451, endPoint x: 1189, endPoint y: 404, distance: 649.7
click at [1189, 404] on div "Big Country Snake Removal responded to a home in Albany, Texas, after a man who…" at bounding box center [1196, 401] width 615 height 42
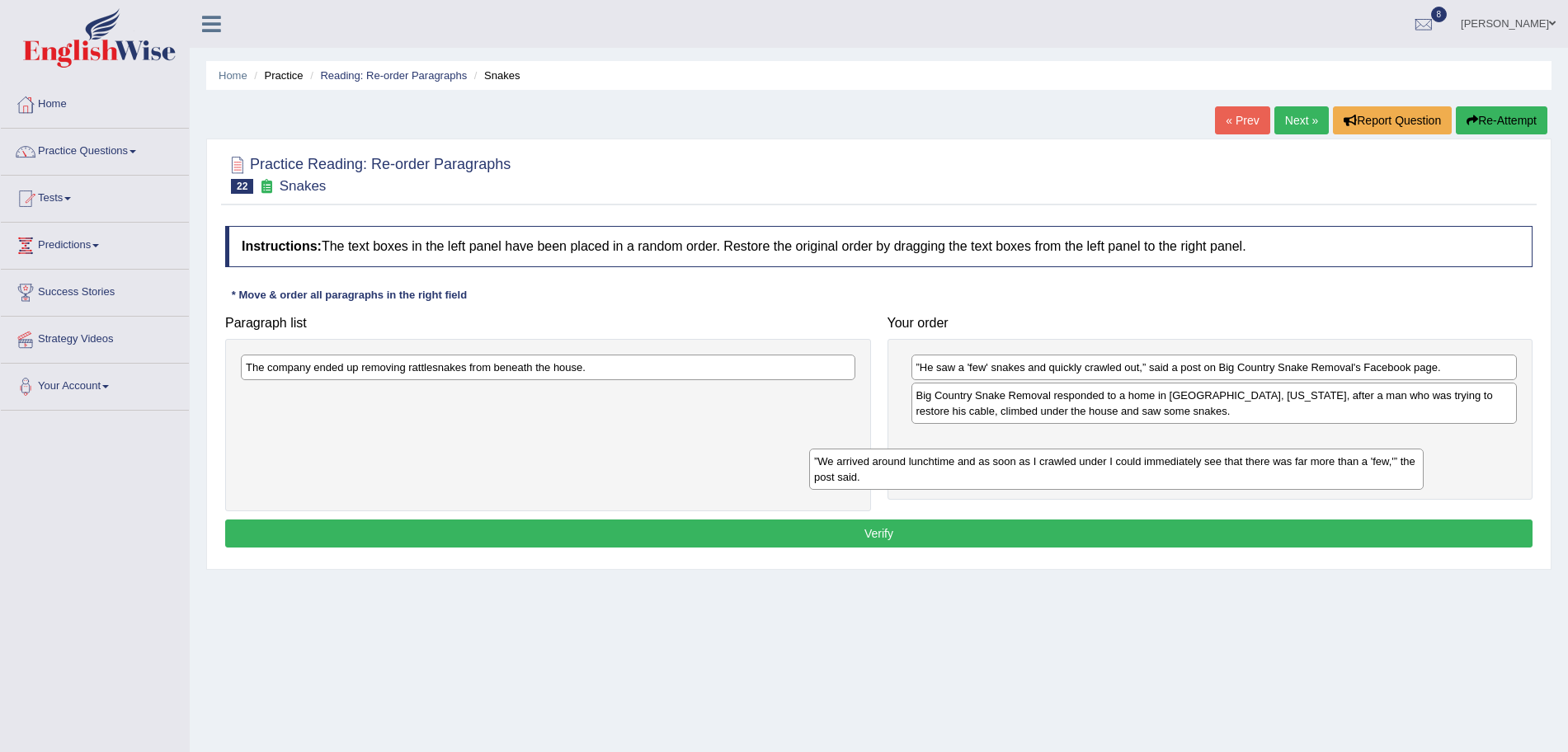
drag, startPoint x: 679, startPoint y: 409, endPoint x: 1248, endPoint y: 475, distance: 572.8
click at [1248, 475] on div "”We arrived around lunchtime and as soon as I crawled under I could immediately…" at bounding box center [1115, 469] width 615 height 42
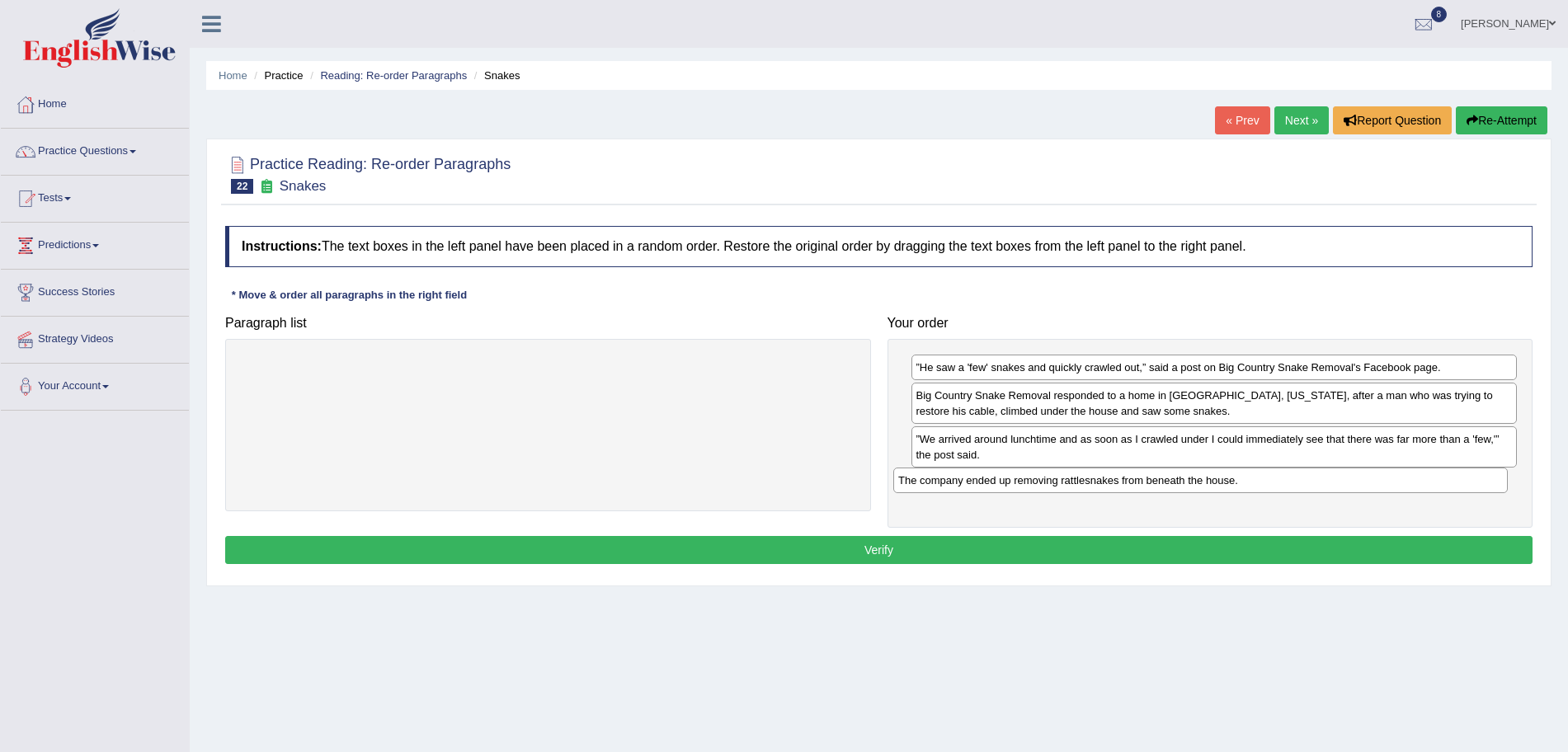
drag, startPoint x: 515, startPoint y: 366, endPoint x: 1169, endPoint y: 479, distance: 663.7
click at [1169, 479] on div "The company ended up removing rattlesnakes from beneath the house." at bounding box center [1200, 481] width 615 height 25
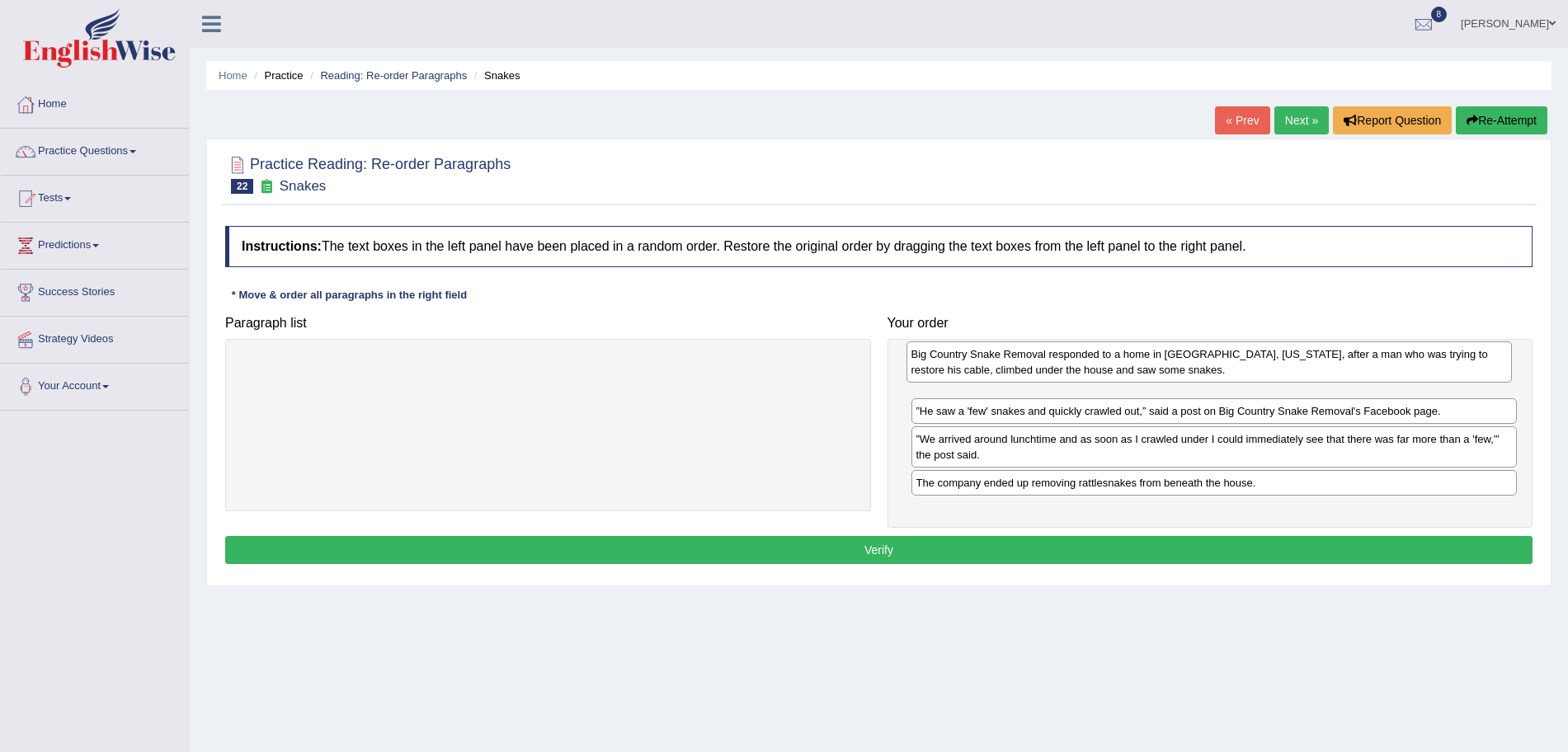
drag, startPoint x: 1035, startPoint y: 402, endPoint x: 1031, endPoint y: 361, distance: 41.2
click at [1031, 361] on div "Big Country Snake Removal responded to a home in Albany, Texas, after a man who…" at bounding box center [1209, 362] width 606 height 42
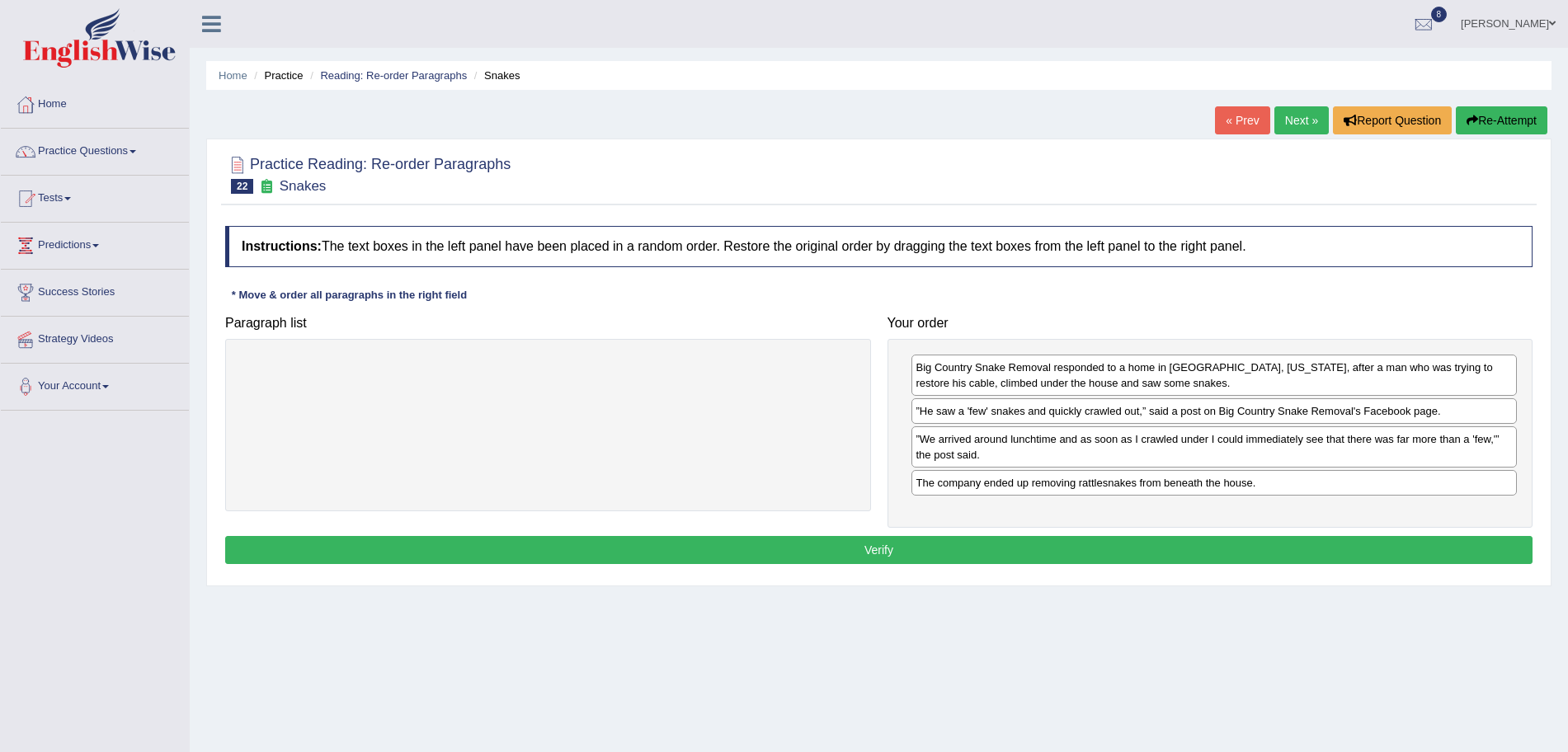
click at [933, 547] on button "Verify" at bounding box center [878, 550] width 1307 height 28
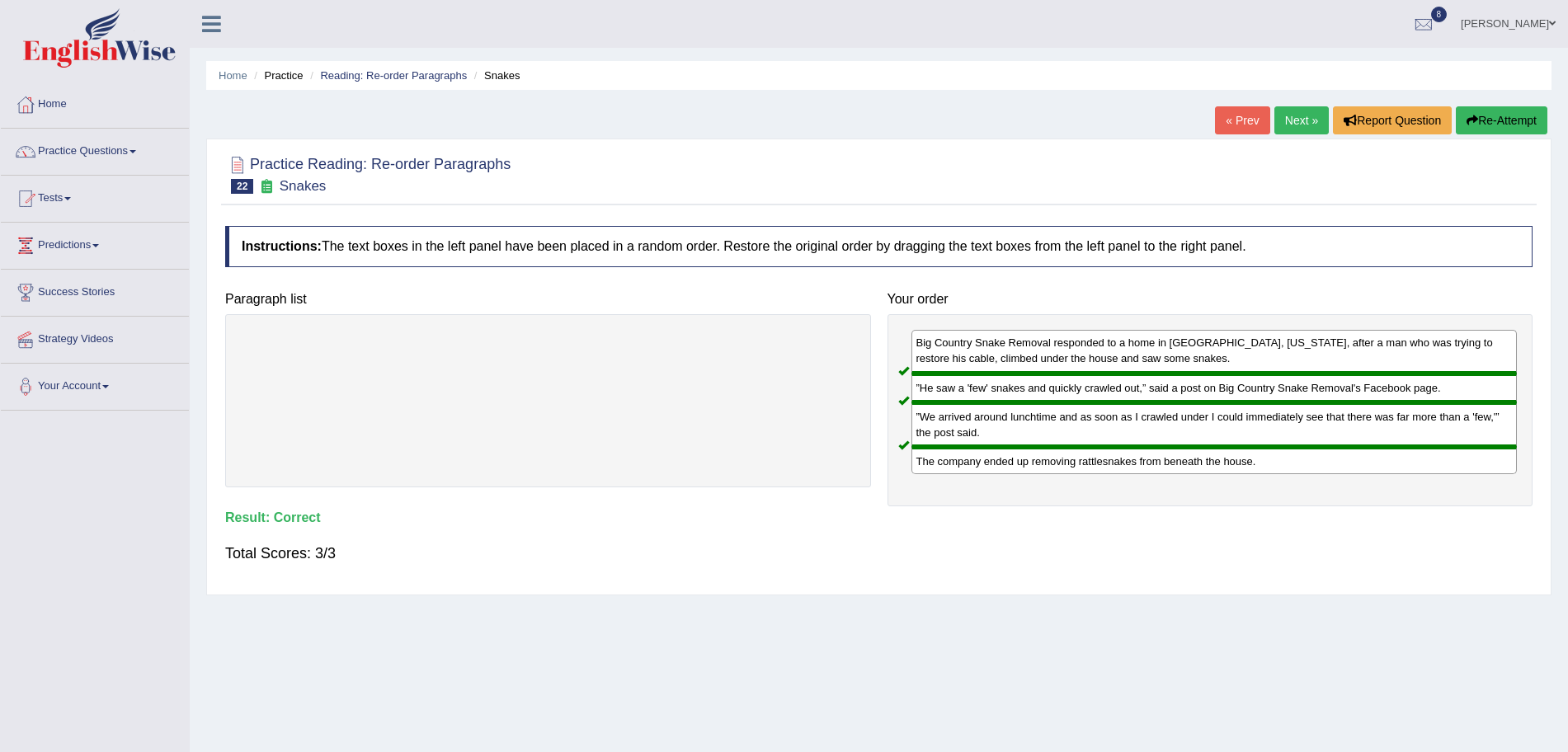
click at [1286, 112] on link "Next »" at bounding box center [1302, 120] width 54 height 28
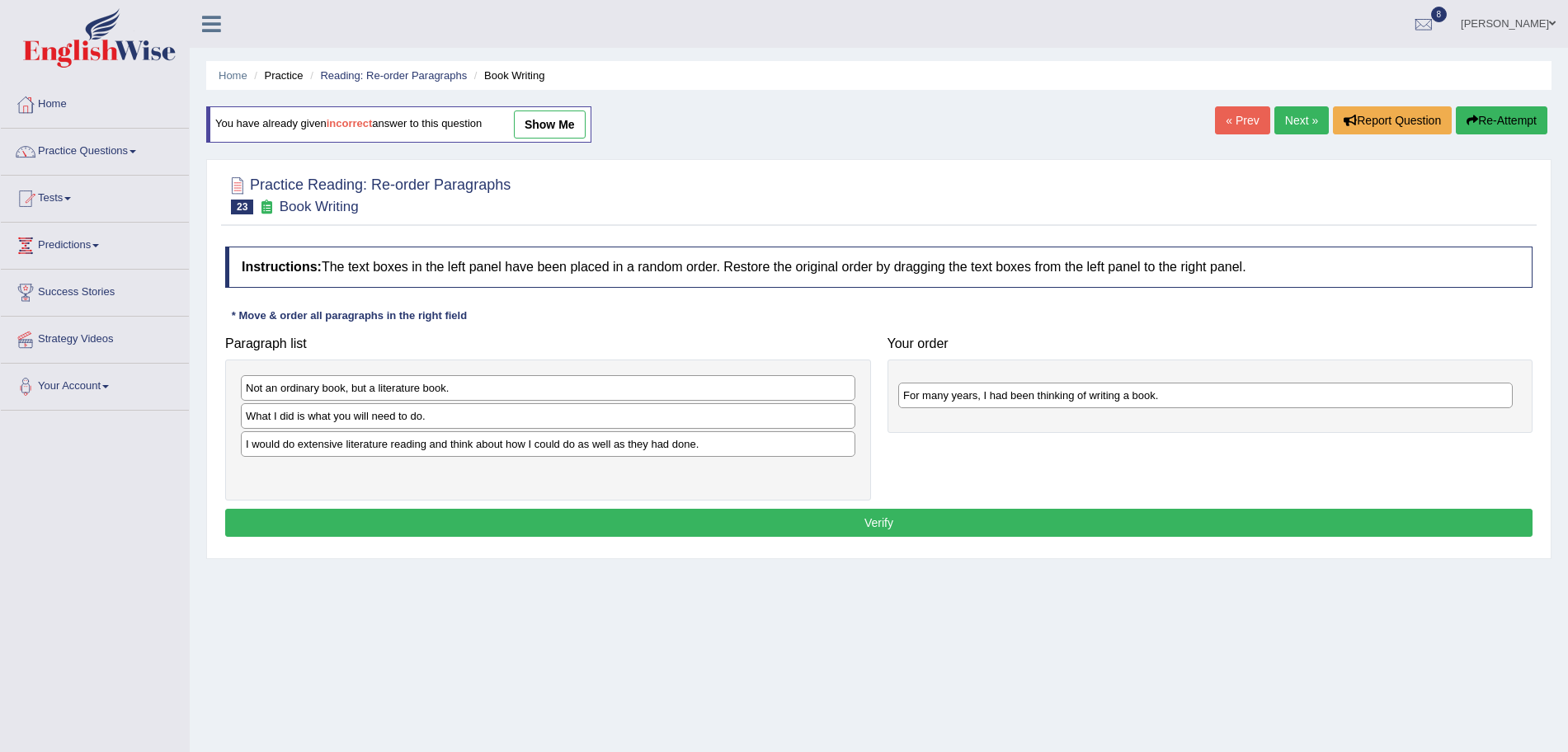
drag, startPoint x: 423, startPoint y: 478, endPoint x: 1083, endPoint y: 401, distance: 664.5
click at [1083, 401] on div "For many years, I had been thinking of writing a book." at bounding box center [1205, 396] width 615 height 25
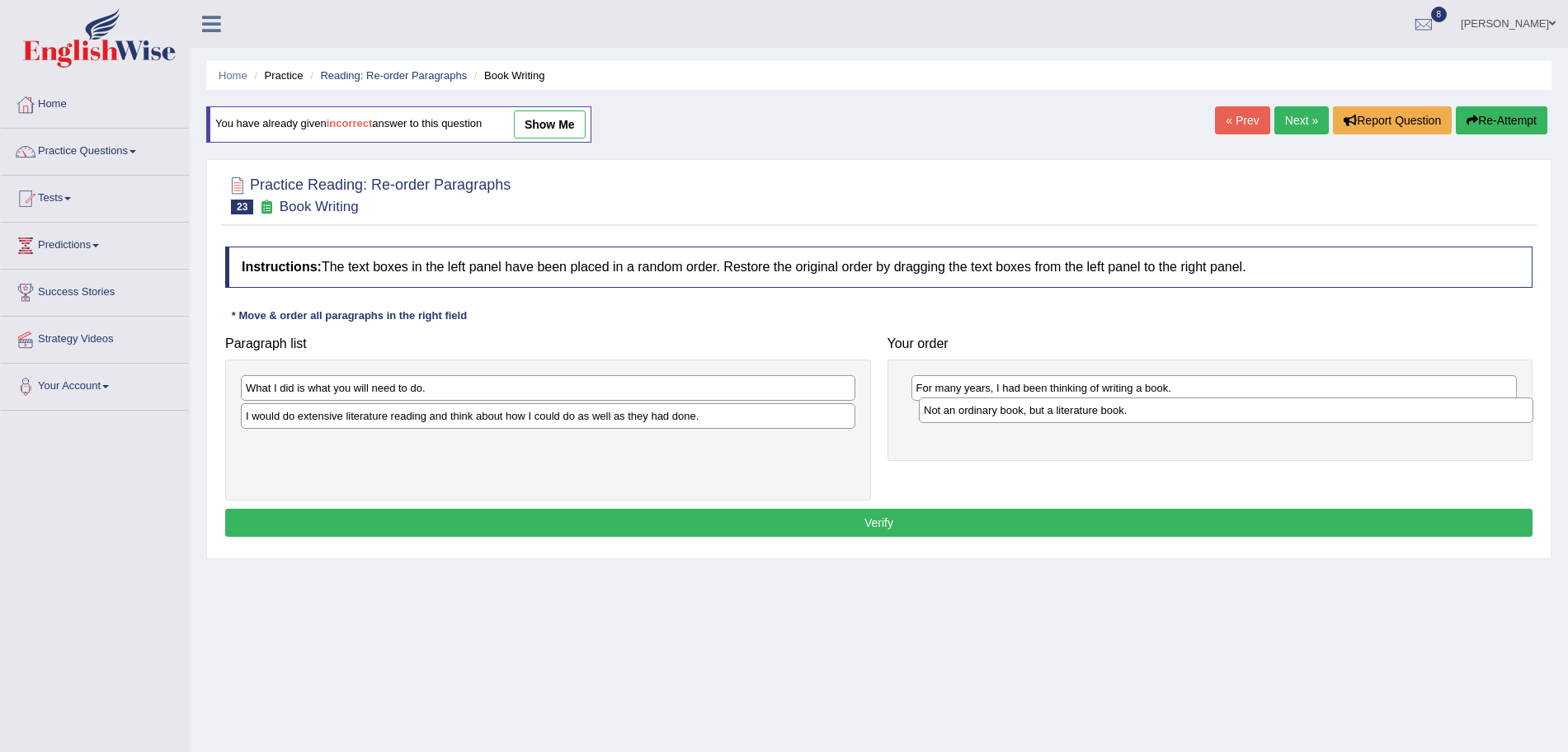
drag, startPoint x: 465, startPoint y: 386, endPoint x: 1143, endPoint y: 411, distance: 678.5
click at [1143, 411] on div "Not an ordinary book, but a literature book." at bounding box center [1225, 410] width 615 height 25
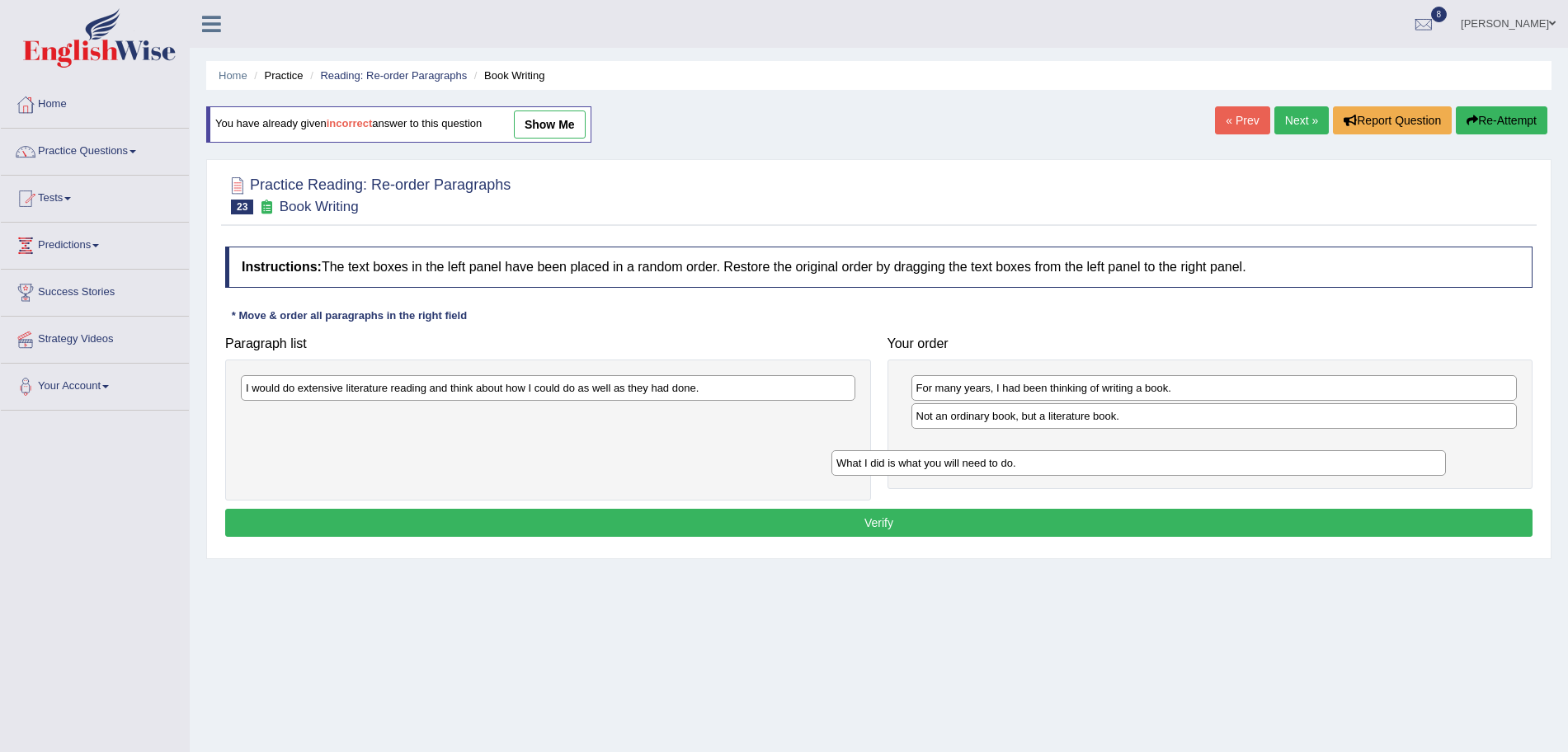
drag, startPoint x: 476, startPoint y: 379, endPoint x: 1066, endPoint y: 455, distance: 594.9
click at [1066, 455] on div "What I did is what you will need to do." at bounding box center [1139, 463] width 615 height 25
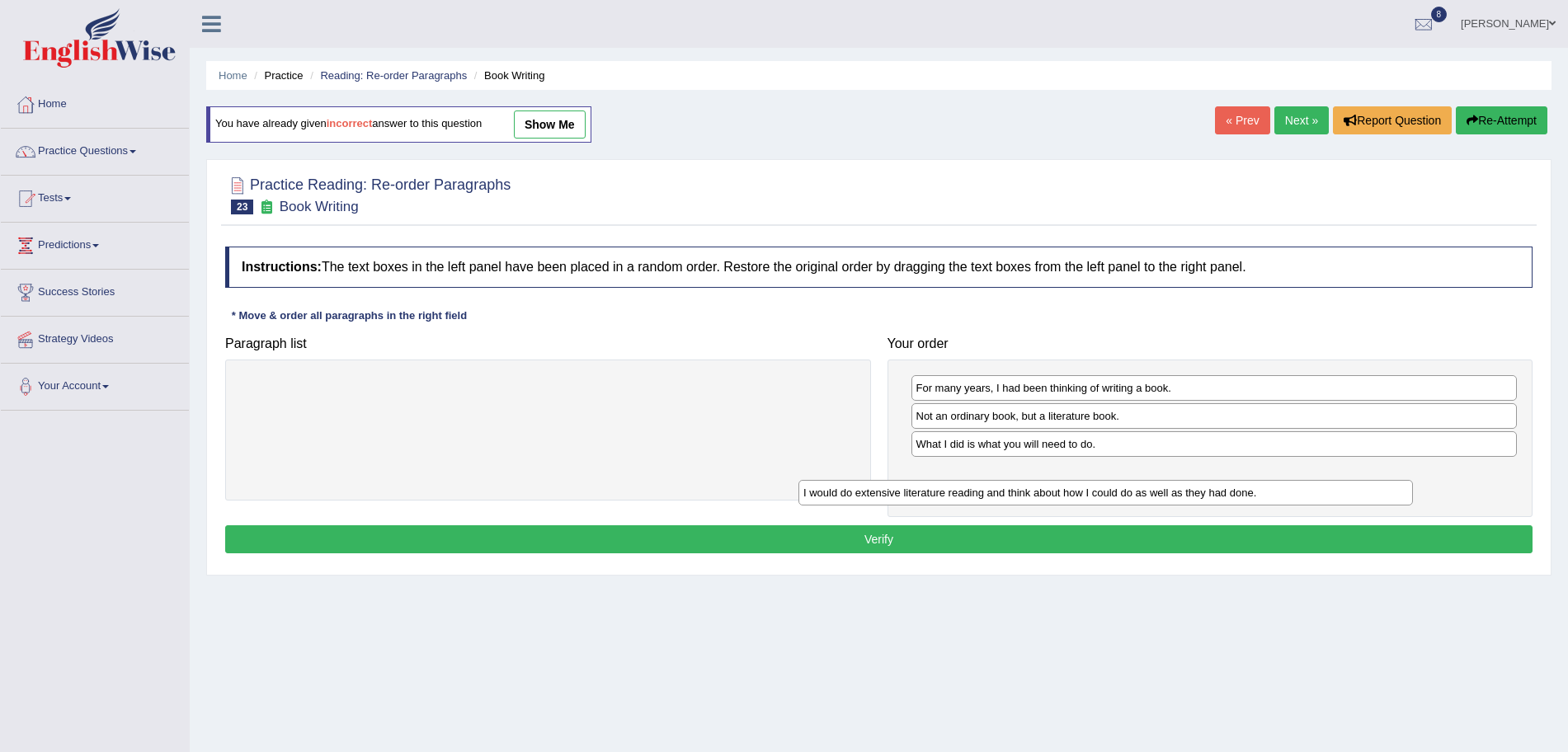
drag, startPoint x: 507, startPoint y: 385, endPoint x: 1064, endPoint y: 490, distance: 566.8
click at [1064, 490] on div "I would do extensive literature reading and think about how I could do as well …" at bounding box center [1105, 492] width 615 height 25
click at [824, 532] on button "Verify" at bounding box center [878, 539] width 1307 height 28
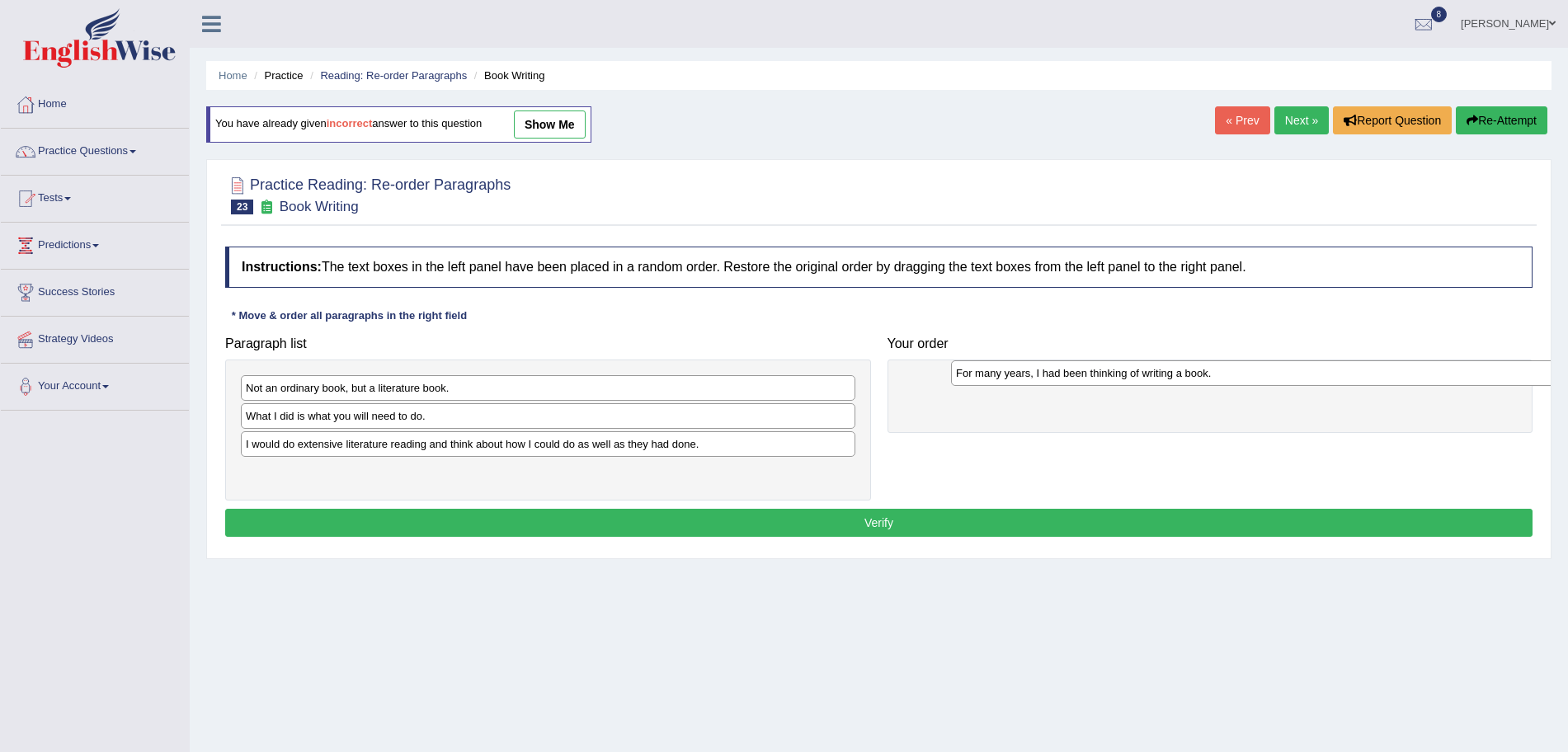
drag, startPoint x: 356, startPoint y: 475, endPoint x: 1070, endPoint y: 387, distance: 719.4
click at [1070, 386] on div "For many years, I had been thinking of writing a book." at bounding box center [1257, 374] width 615 height 25
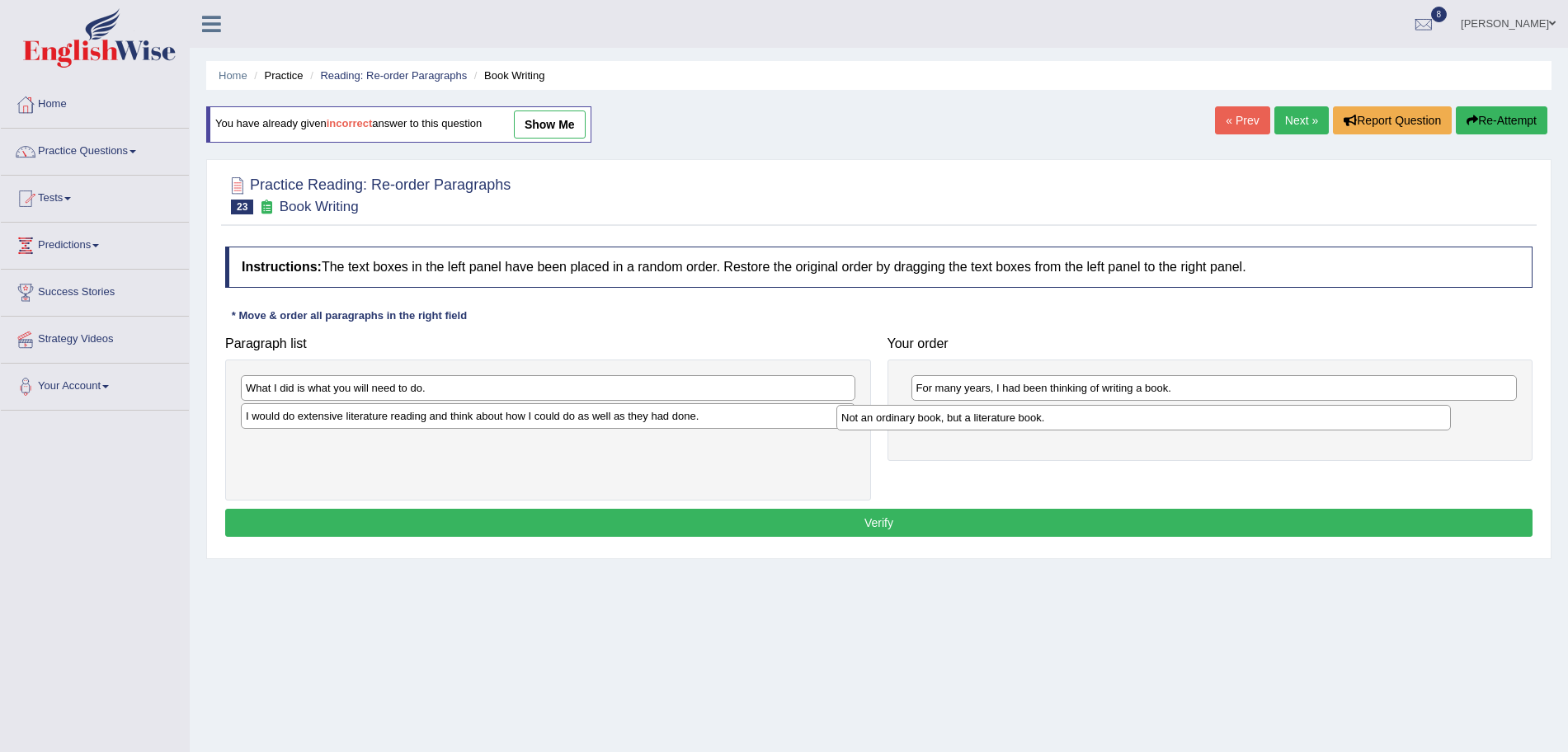
drag, startPoint x: 469, startPoint y: 393, endPoint x: 1065, endPoint y: 423, distance: 596.8
click at [1065, 423] on div "Not an ordinary book, but a literature book." at bounding box center [1143, 418] width 615 height 25
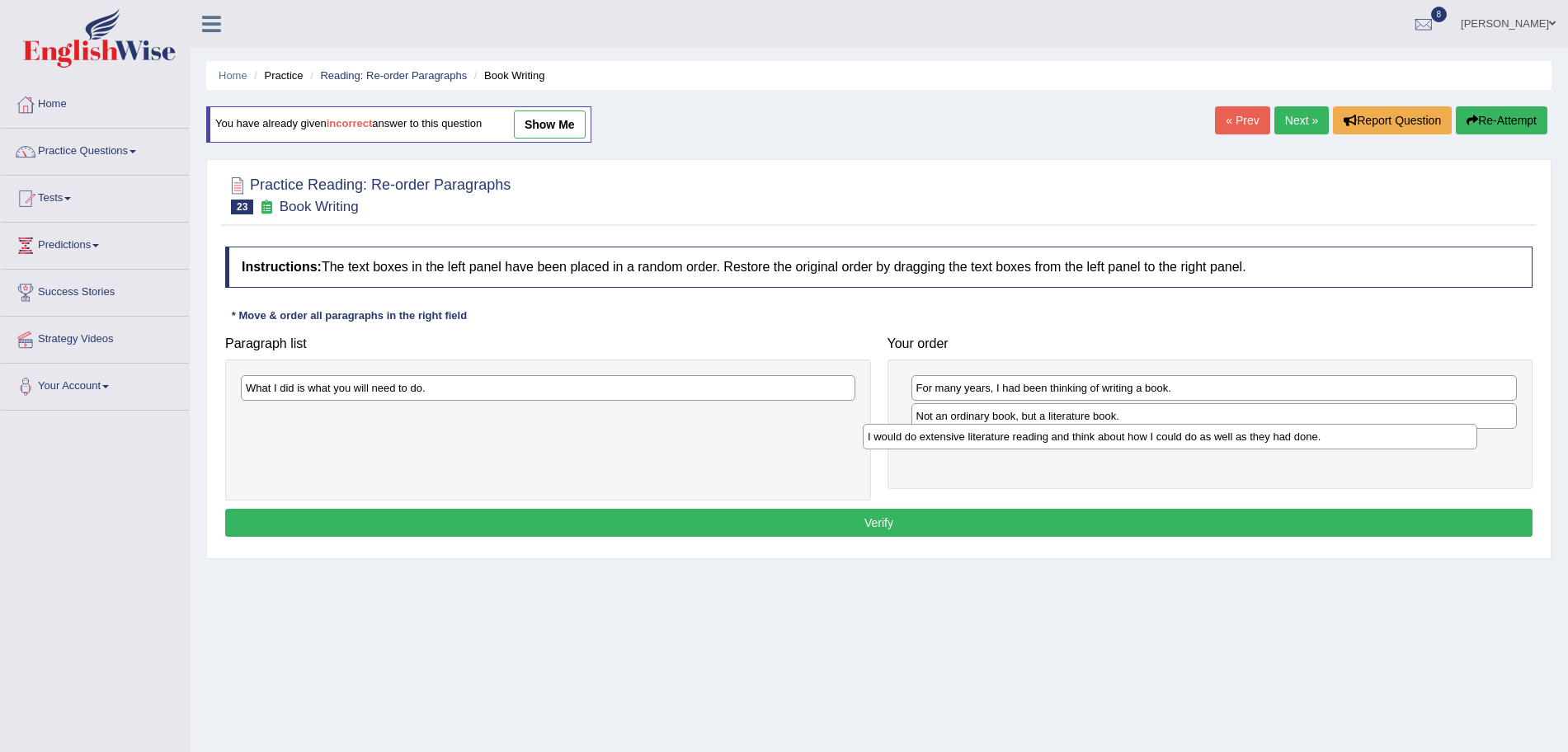
drag, startPoint x: 495, startPoint y: 421, endPoint x: 1116, endPoint y: 442, distance: 621.4
click at [1116, 442] on div "I would do extensive literature reading and think about how I could do as well …" at bounding box center [1169, 436] width 615 height 25
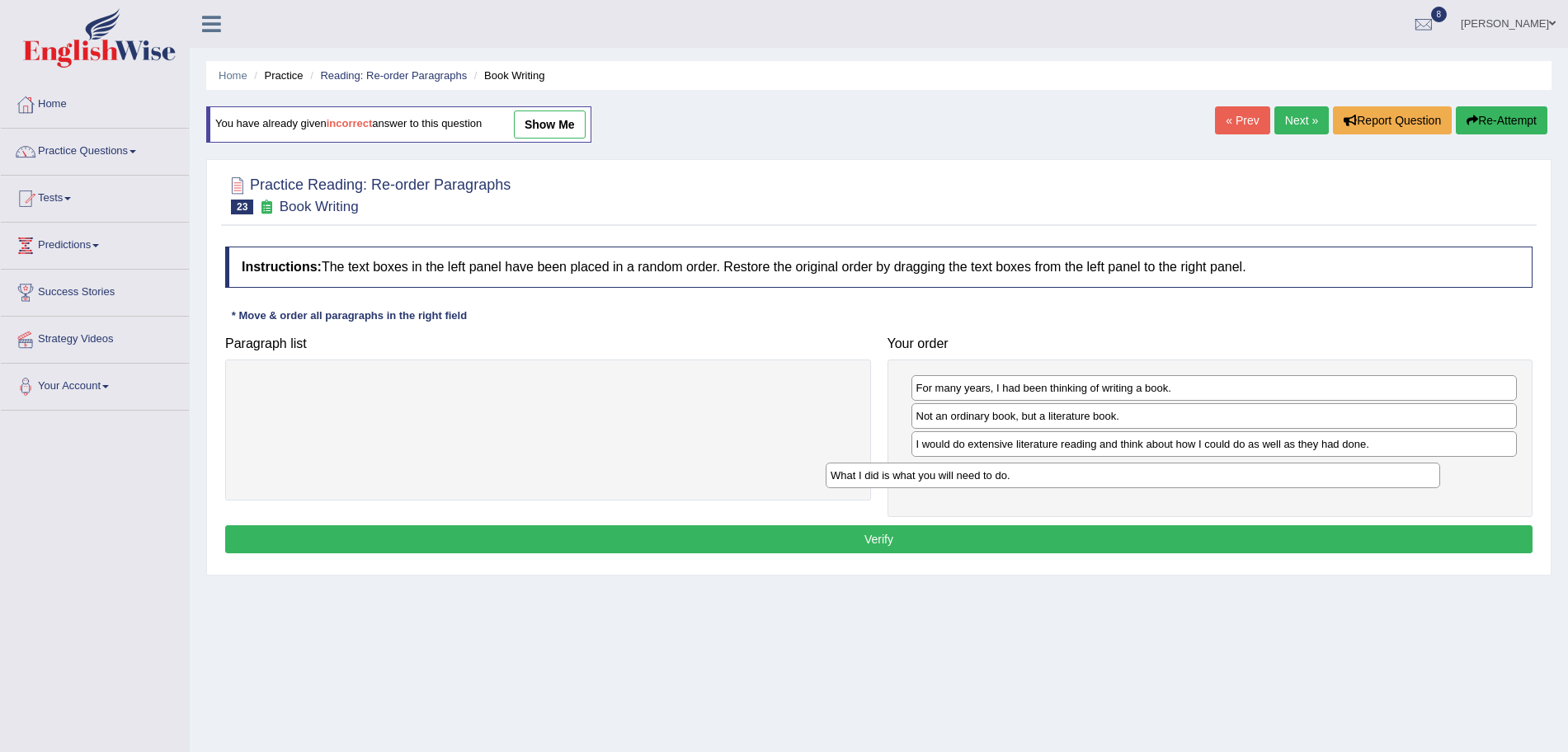
drag, startPoint x: 565, startPoint y: 400, endPoint x: 1169, endPoint y: 487, distance: 610.2
click at [1169, 487] on div "What I did is what you will need to do." at bounding box center [1133, 475] width 615 height 25
click at [979, 537] on button "Verify" at bounding box center [878, 539] width 1307 height 28
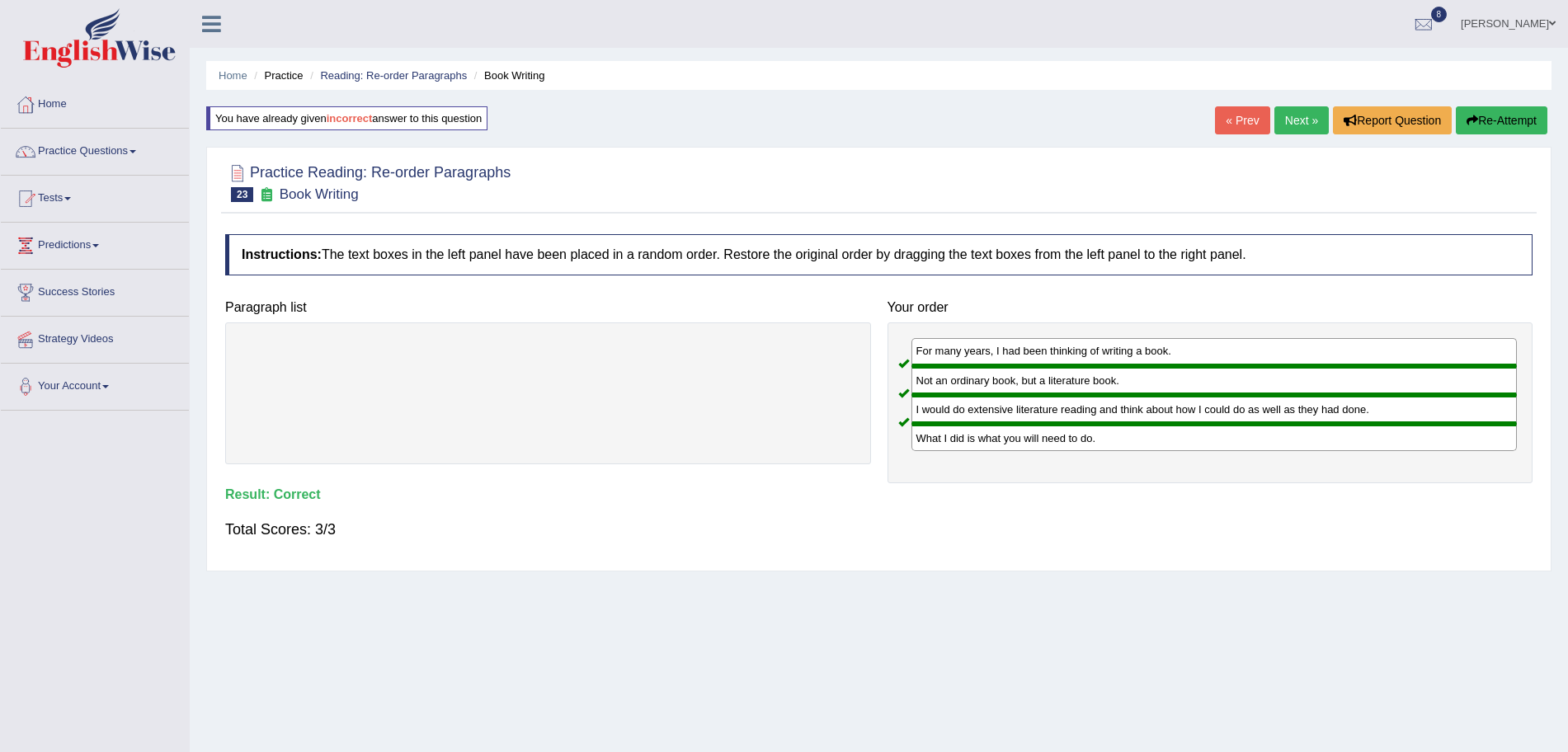
click at [1299, 122] on link "Next »" at bounding box center [1302, 120] width 54 height 28
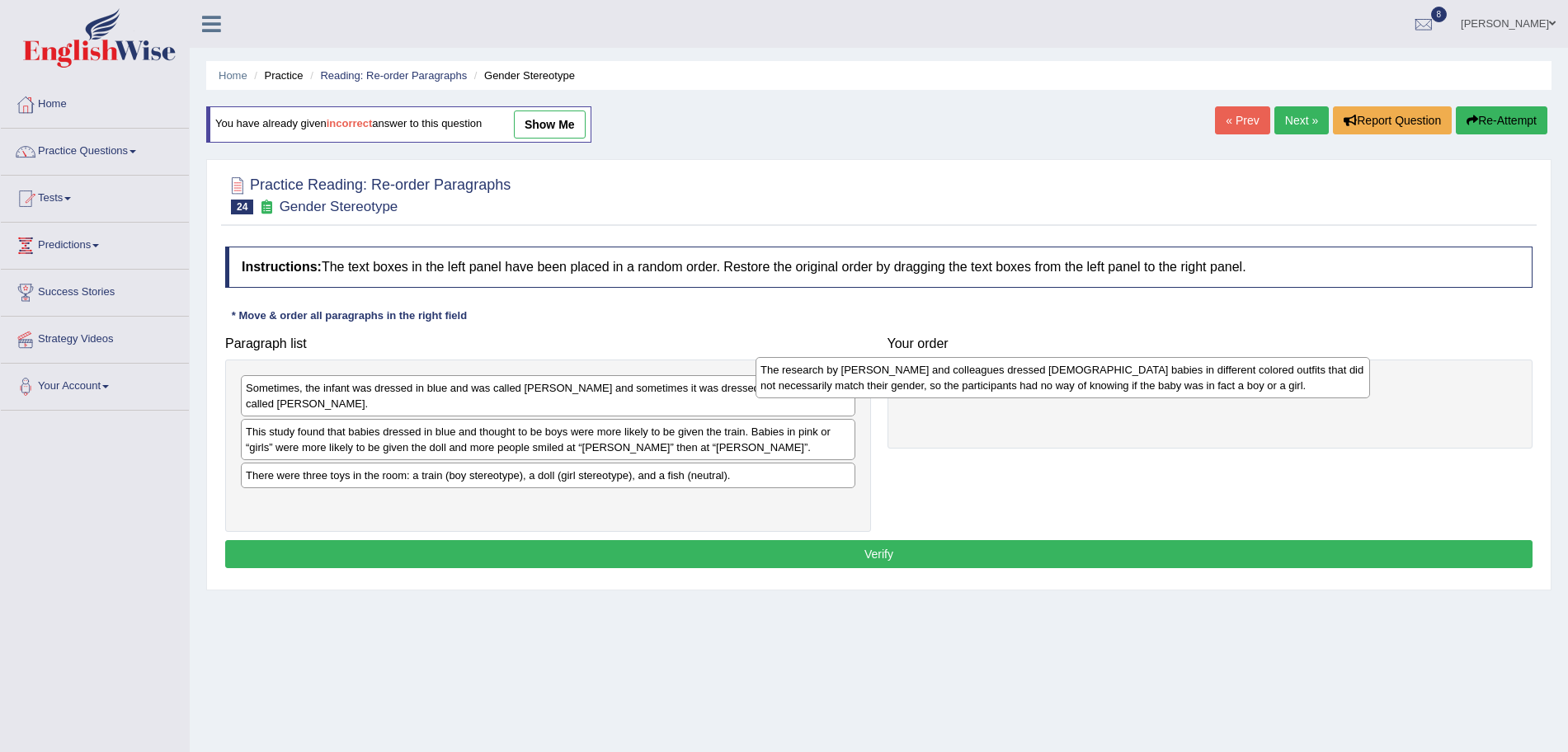
drag, startPoint x: 636, startPoint y: 503, endPoint x: 1170, endPoint y: 382, distance: 547.5
click at [1170, 382] on div "The research by Will and colleagues dressed 6-month-old babies in different col…" at bounding box center [1062, 377] width 615 height 42
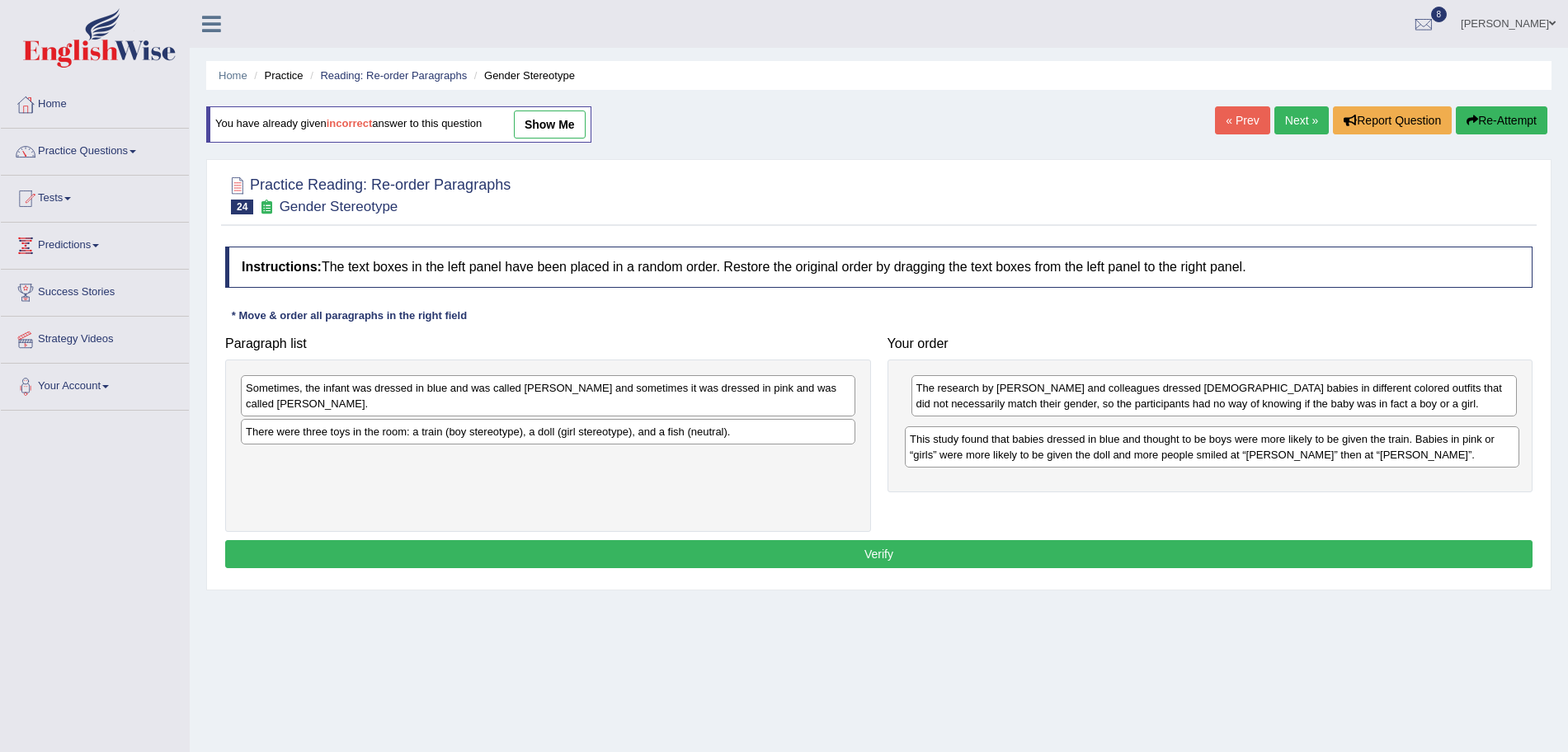
drag, startPoint x: 535, startPoint y: 426, endPoint x: 1206, endPoint y: 449, distance: 671.4
click at [1206, 449] on div "This study found that babies dressed in blue and thought to be boys were more l…" at bounding box center [1212, 447] width 615 height 42
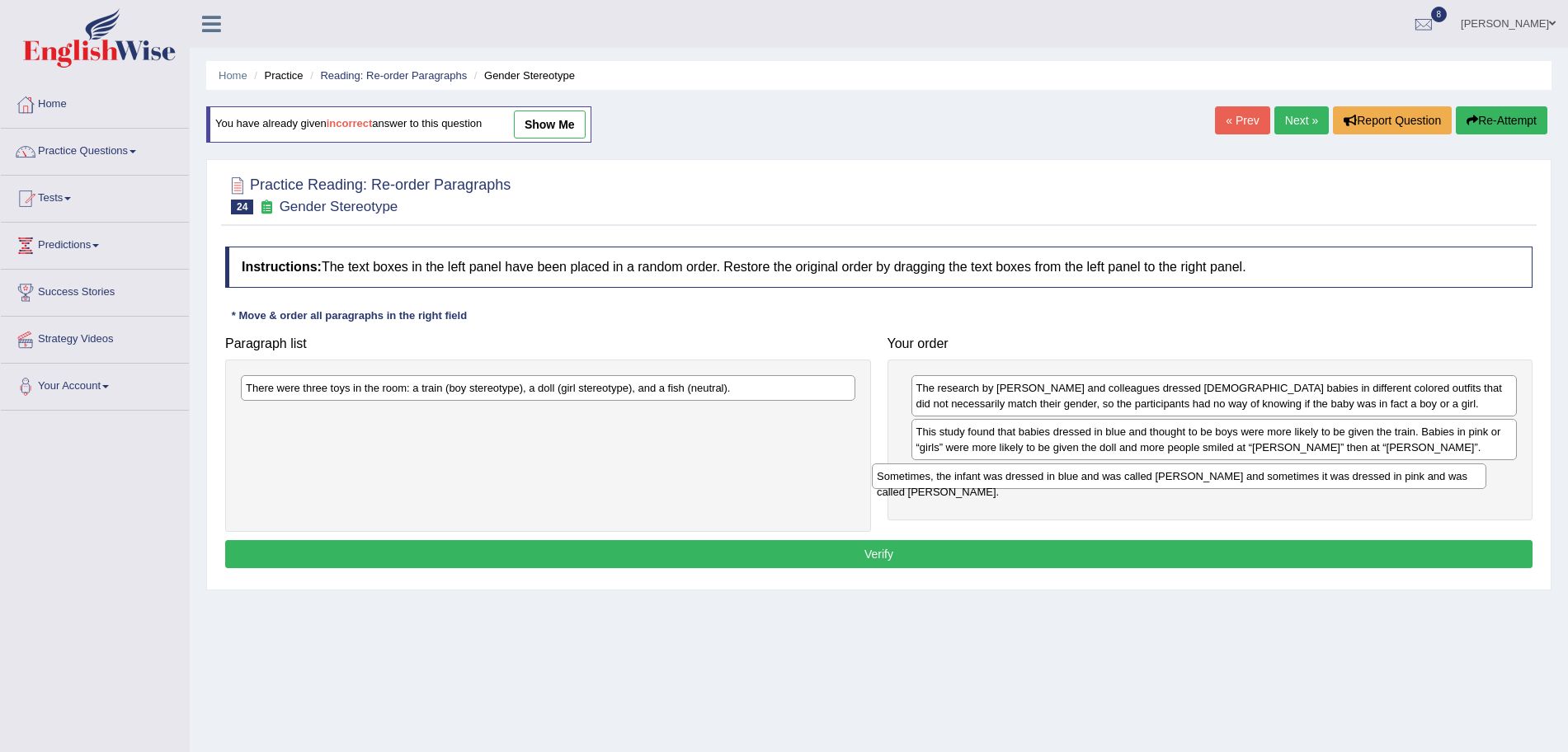
drag, startPoint x: 554, startPoint y: 395, endPoint x: 1197, endPoint y: 482, distance: 648.9
click at [1197, 482] on div "Sometimes, the infant was dressed in blue and was called Adam and sometimes it …" at bounding box center [1178, 476] width 615 height 25
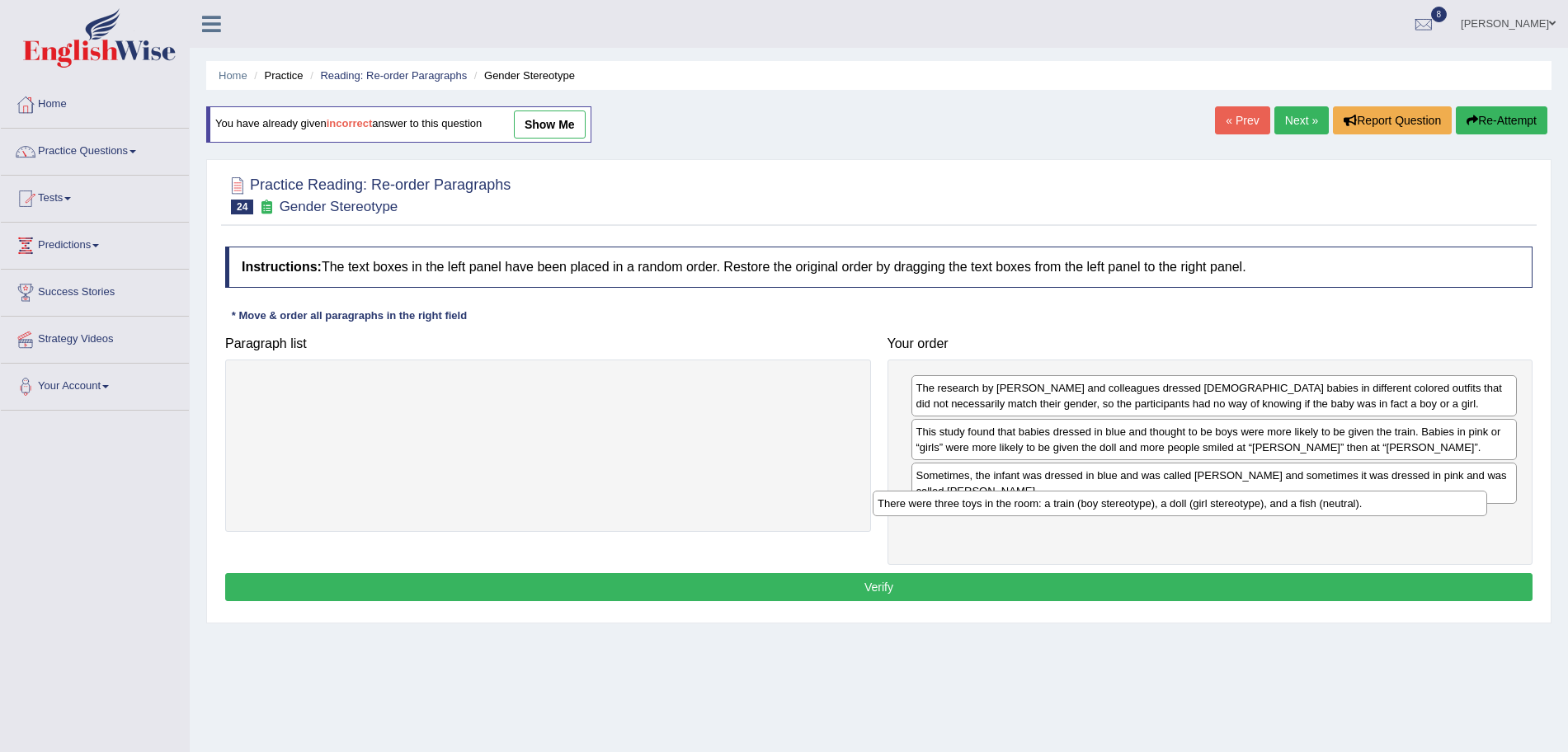
drag, startPoint x: 525, startPoint y: 390, endPoint x: 1157, endPoint y: 506, distance: 642.6
click at [1157, 506] on div "There were three toys in the room: a train (boy stereotype), a doll (girl stere…" at bounding box center [1179, 504] width 615 height 25
click at [984, 573] on button "Verify" at bounding box center [878, 587] width 1307 height 28
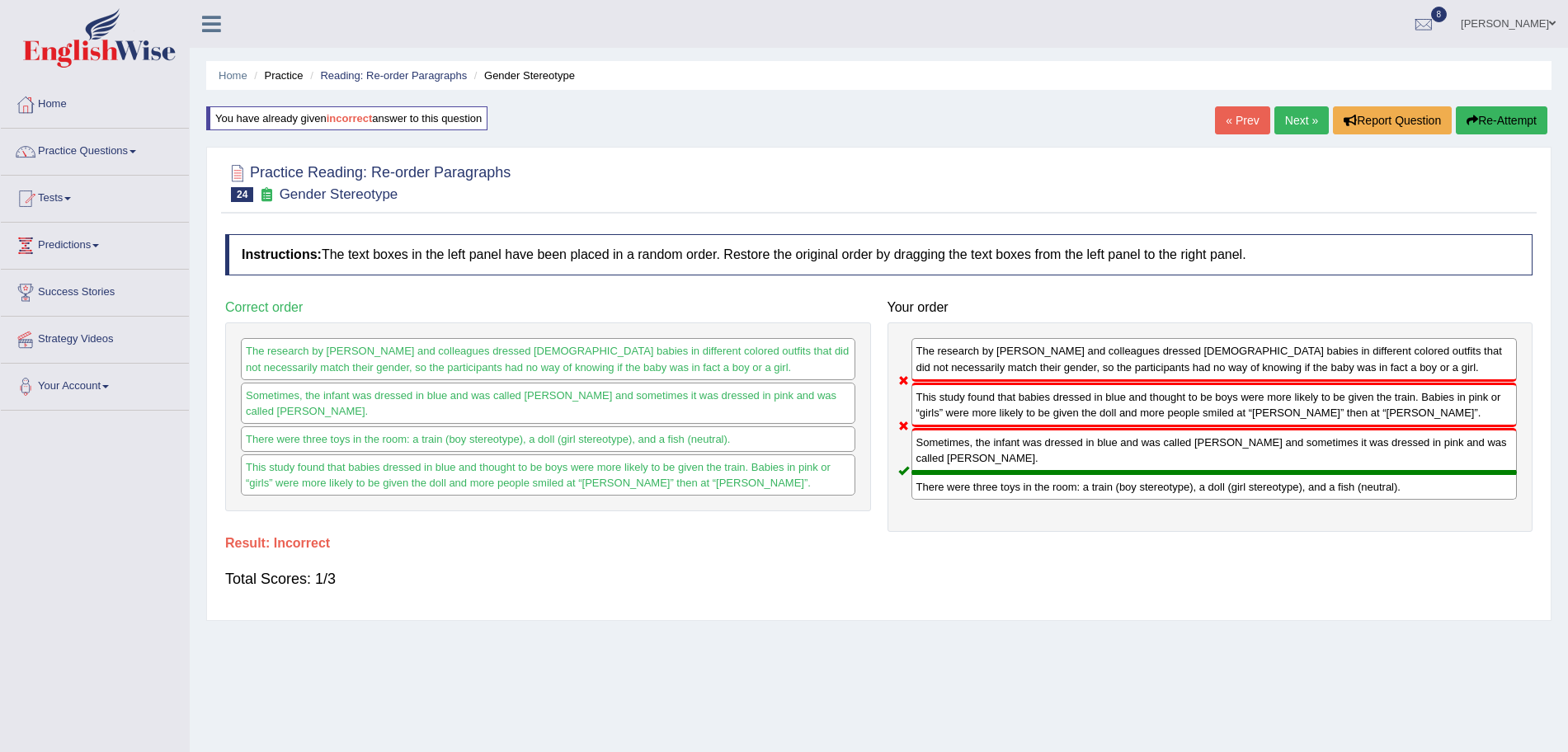
click at [1289, 117] on link "Next »" at bounding box center [1302, 120] width 54 height 28
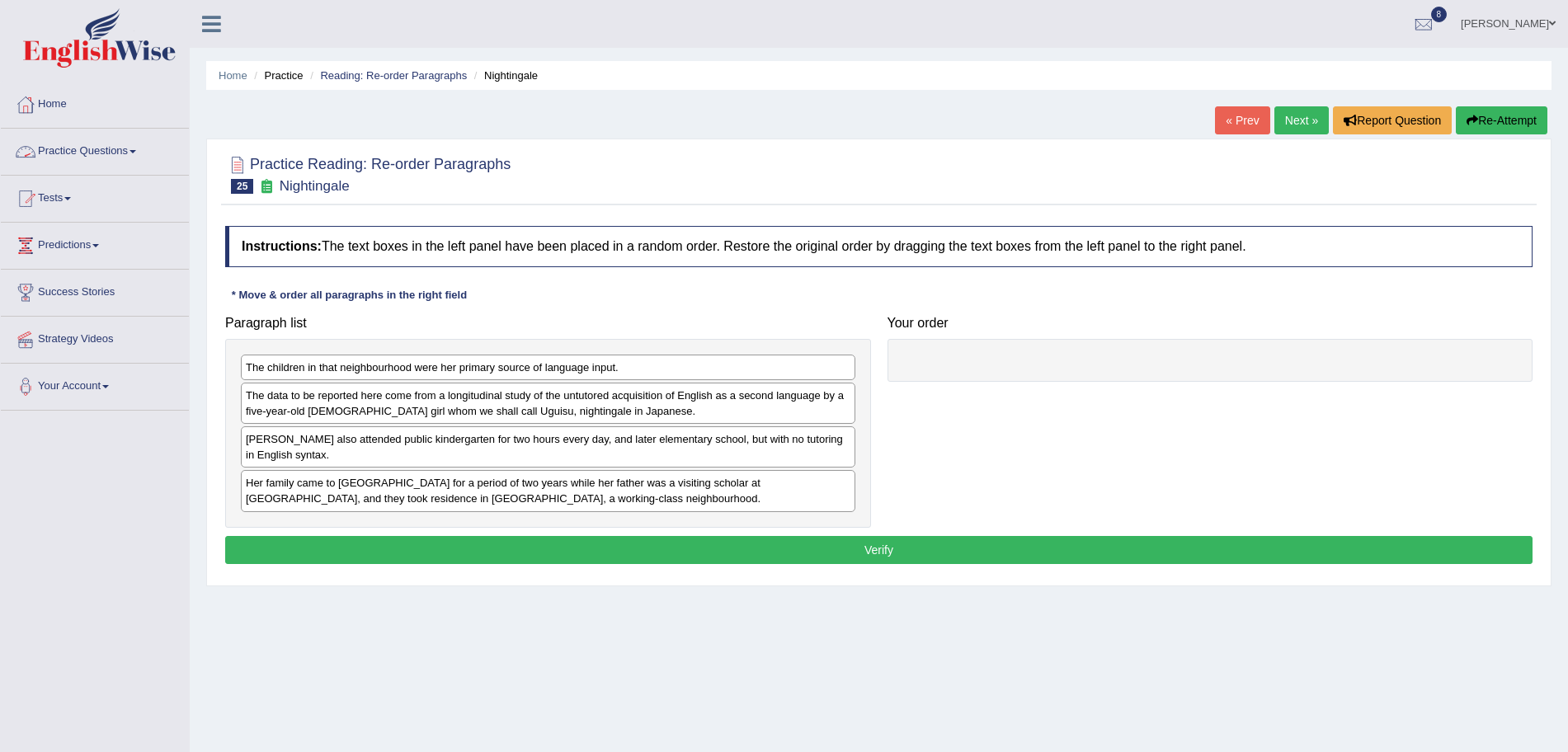
click at [99, 140] on link "Practice Questions" at bounding box center [95, 149] width 188 height 42
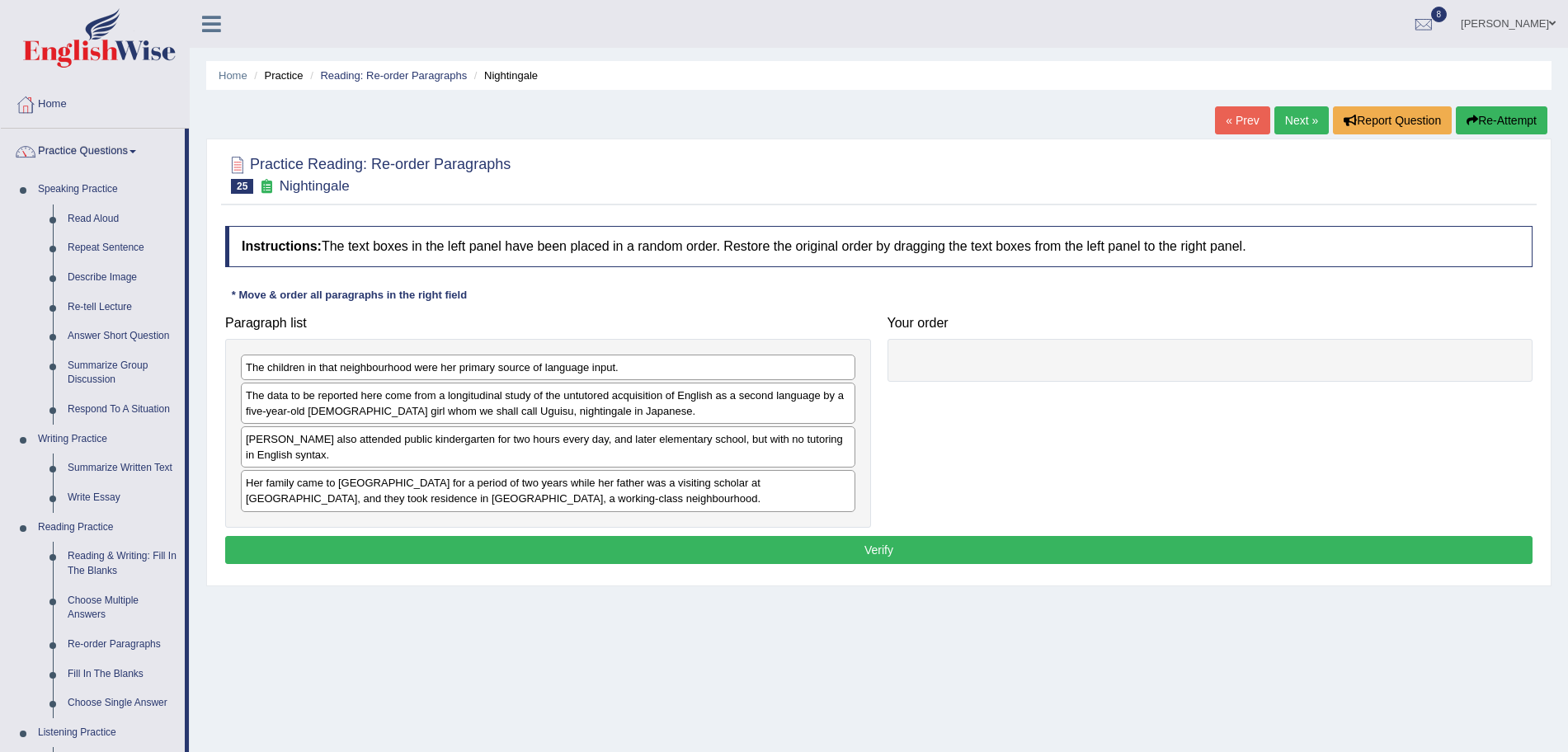
click at [1556, 304] on div "Home Practice Reading: Re-order Paragraphs Nightingale « Prev Next » Report Que…" at bounding box center [879, 412] width 1378 height 825
click at [1556, 310] on div "Home Practice Reading: Re-order Paragraphs Nightingale « Prev Next » Report Que…" at bounding box center [879, 412] width 1378 height 825
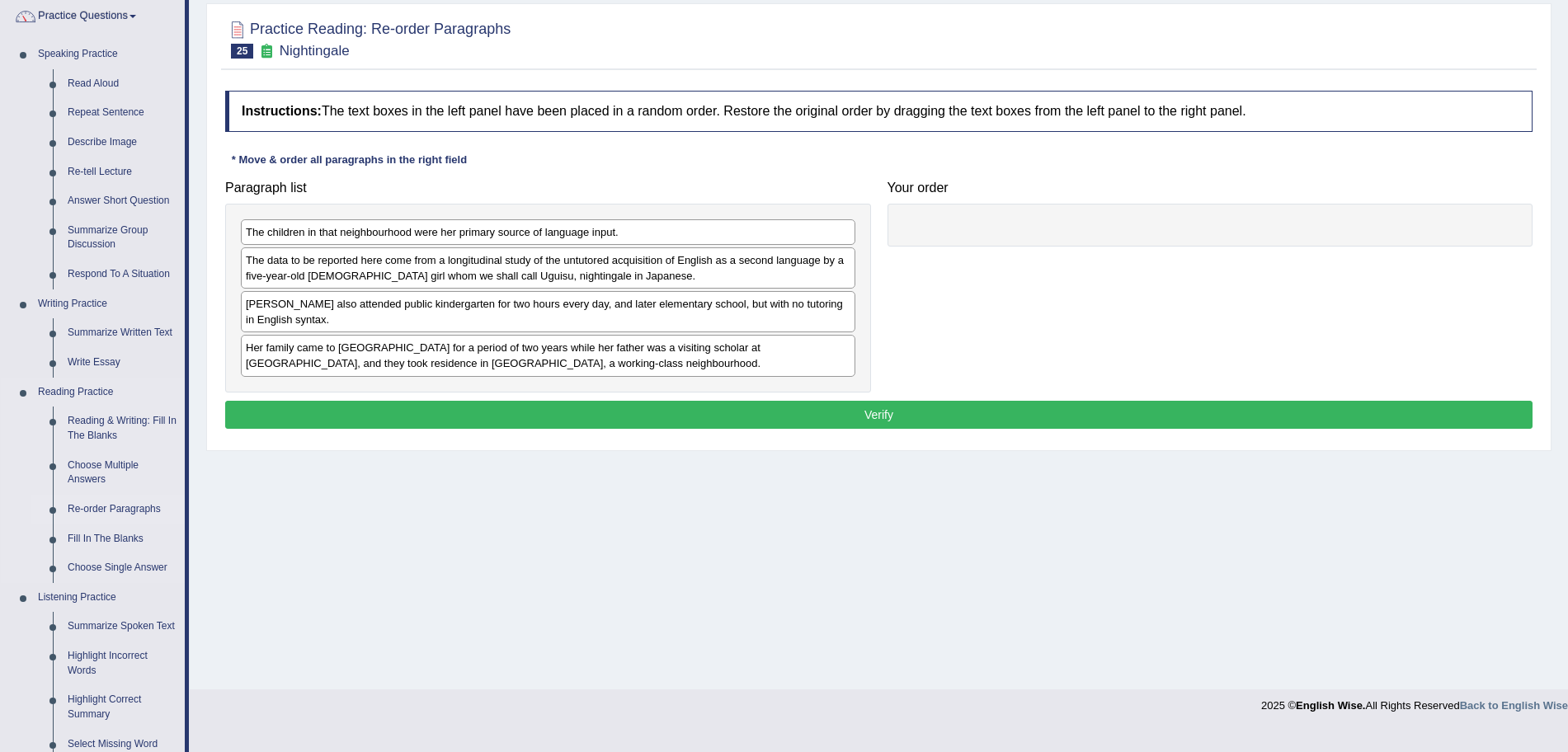
click at [96, 501] on link "Re-order Paragraphs" at bounding box center [122, 510] width 124 height 30
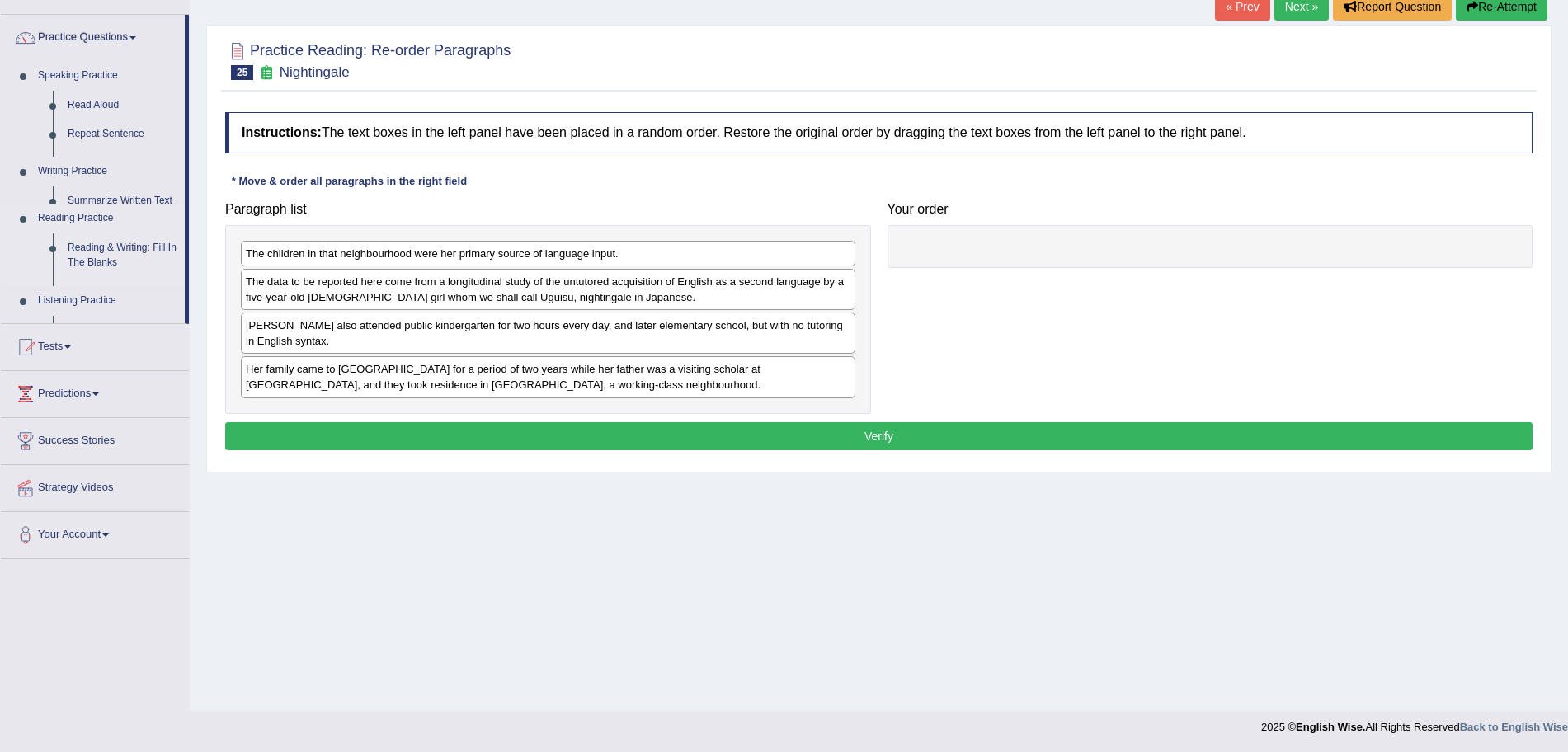
scroll to position [114, 0]
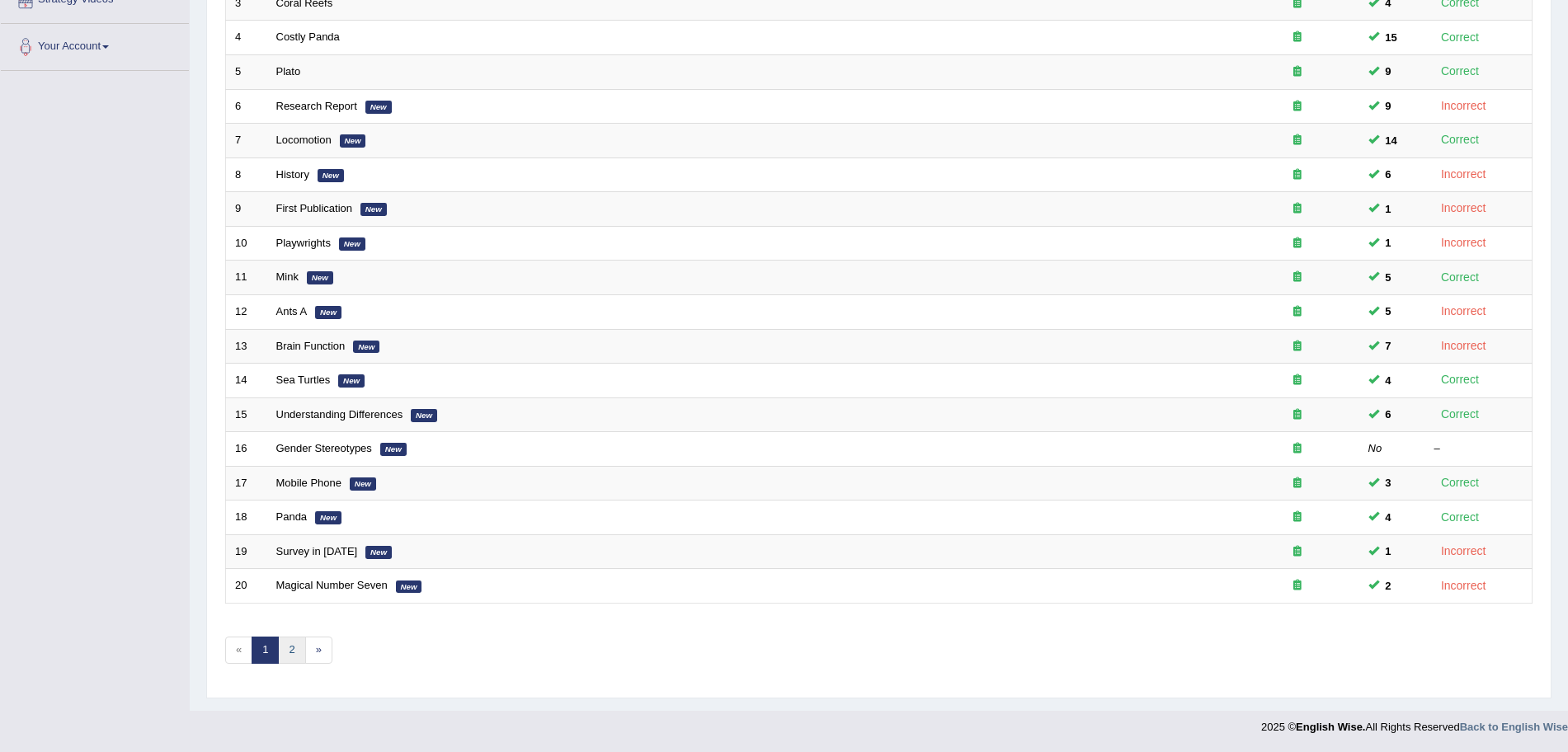
click at [297, 648] on link "2" at bounding box center [291, 651] width 27 height 27
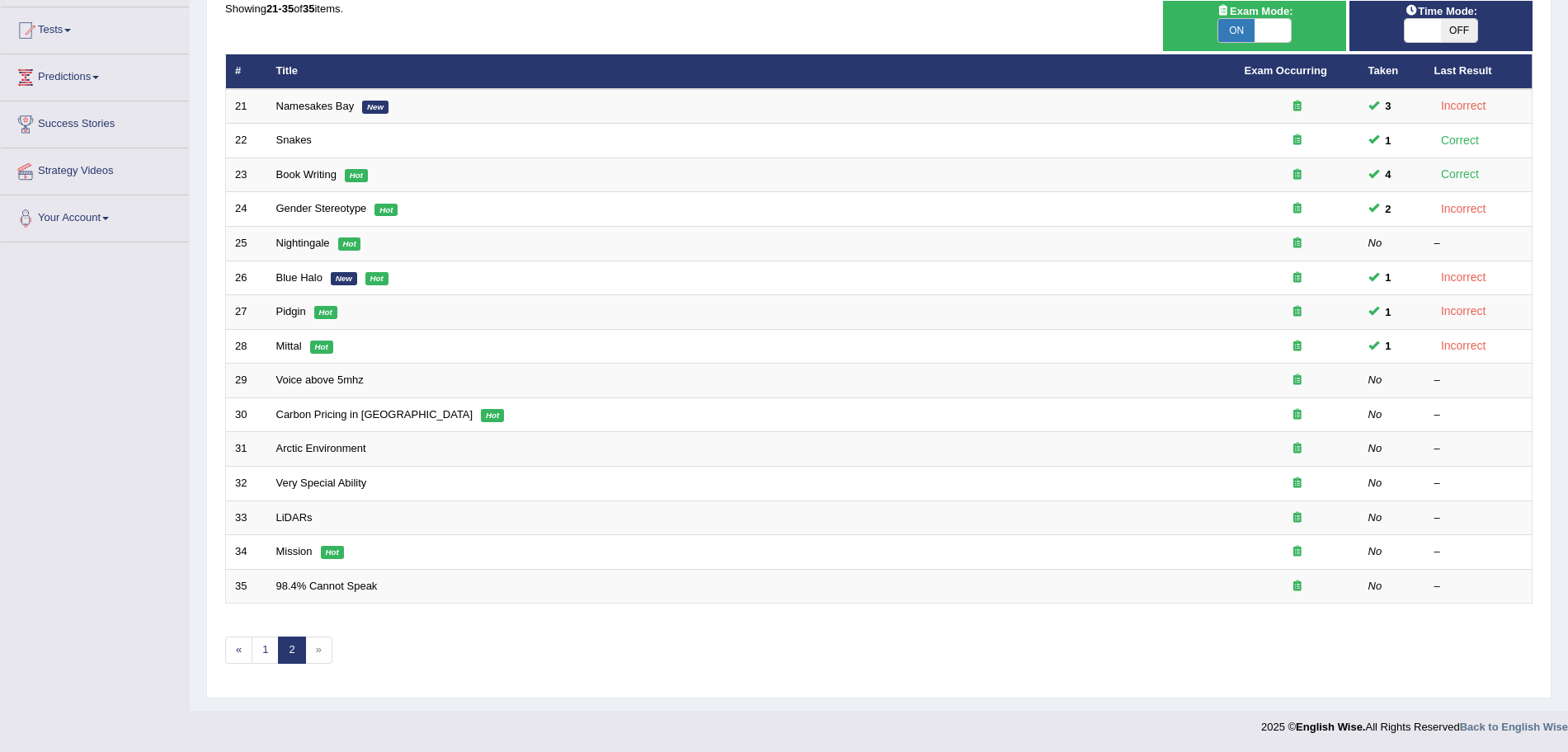
click at [1567, 584] on html "Toggle navigation Home Practice Questions Speaking Practice Read Aloud Repeat S…" at bounding box center [784, 208] width 1568 height 752
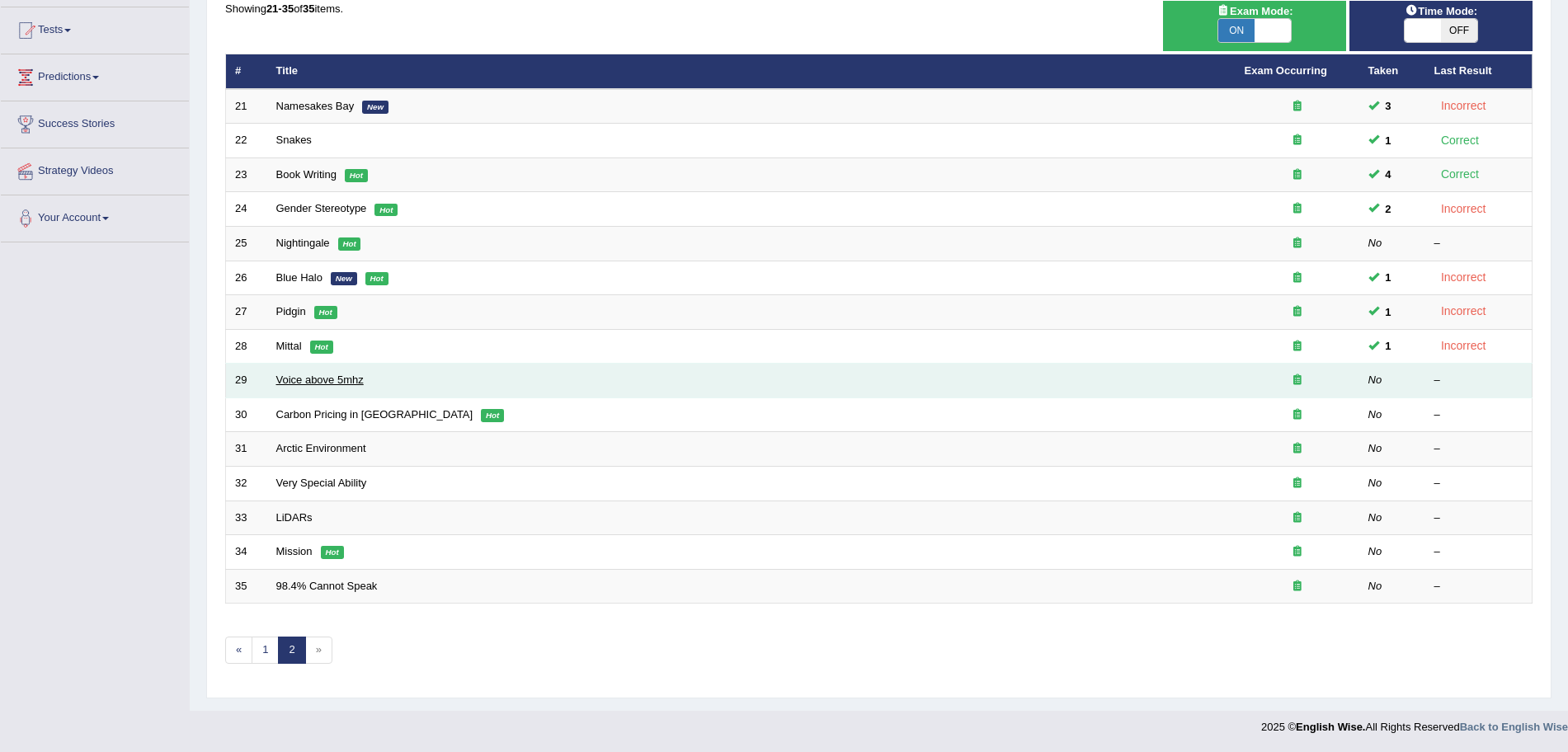
click at [335, 383] on link "Voice above 5mhz" at bounding box center [319, 379] width 88 height 13
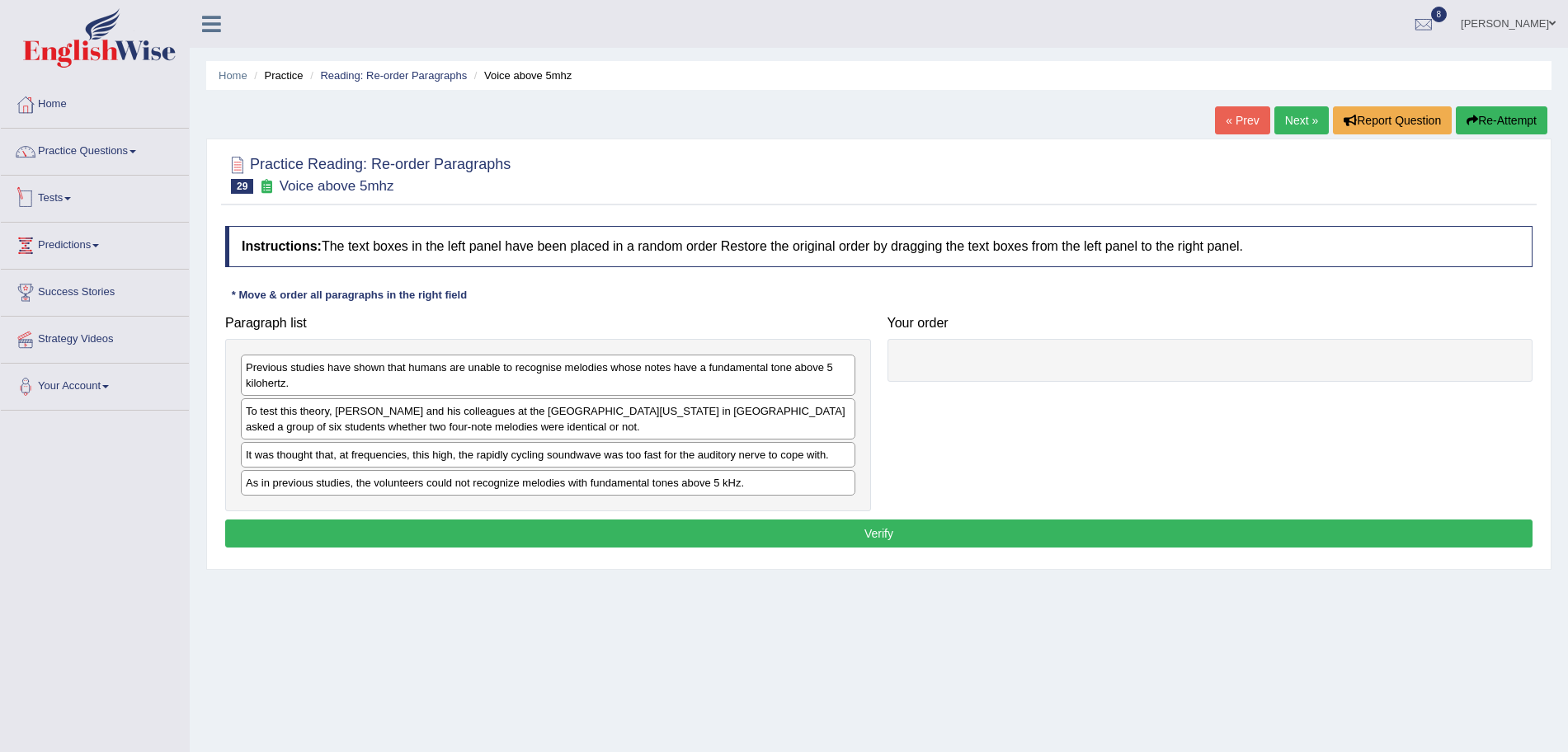
click at [157, 171] on li "Practice Questions Speaking Practice Read Aloud Repeat Sentence Describe Image …" at bounding box center [95, 152] width 188 height 47
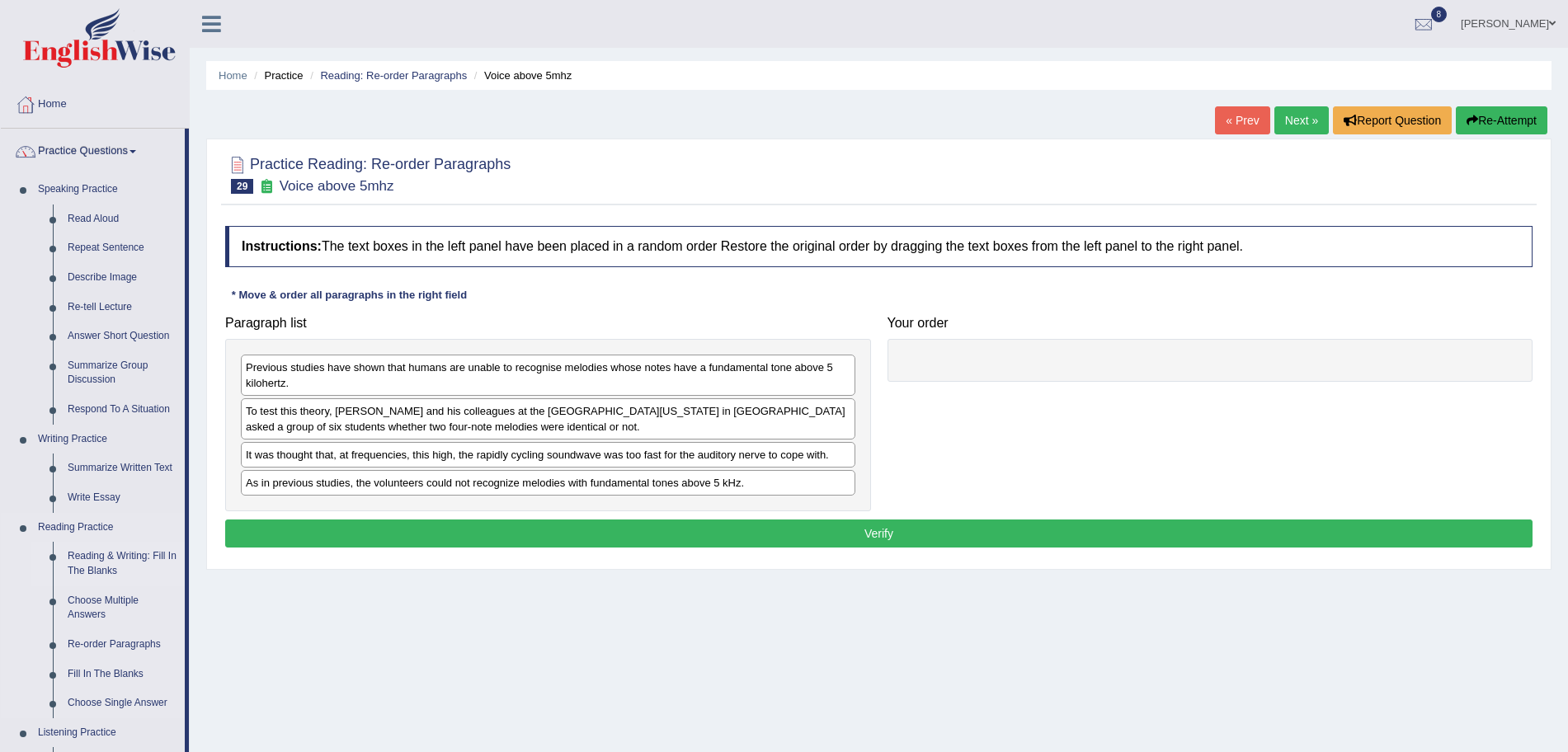
click at [94, 554] on link "Reading & Writing: Fill In The Blanks" at bounding box center [122, 564] width 124 height 43
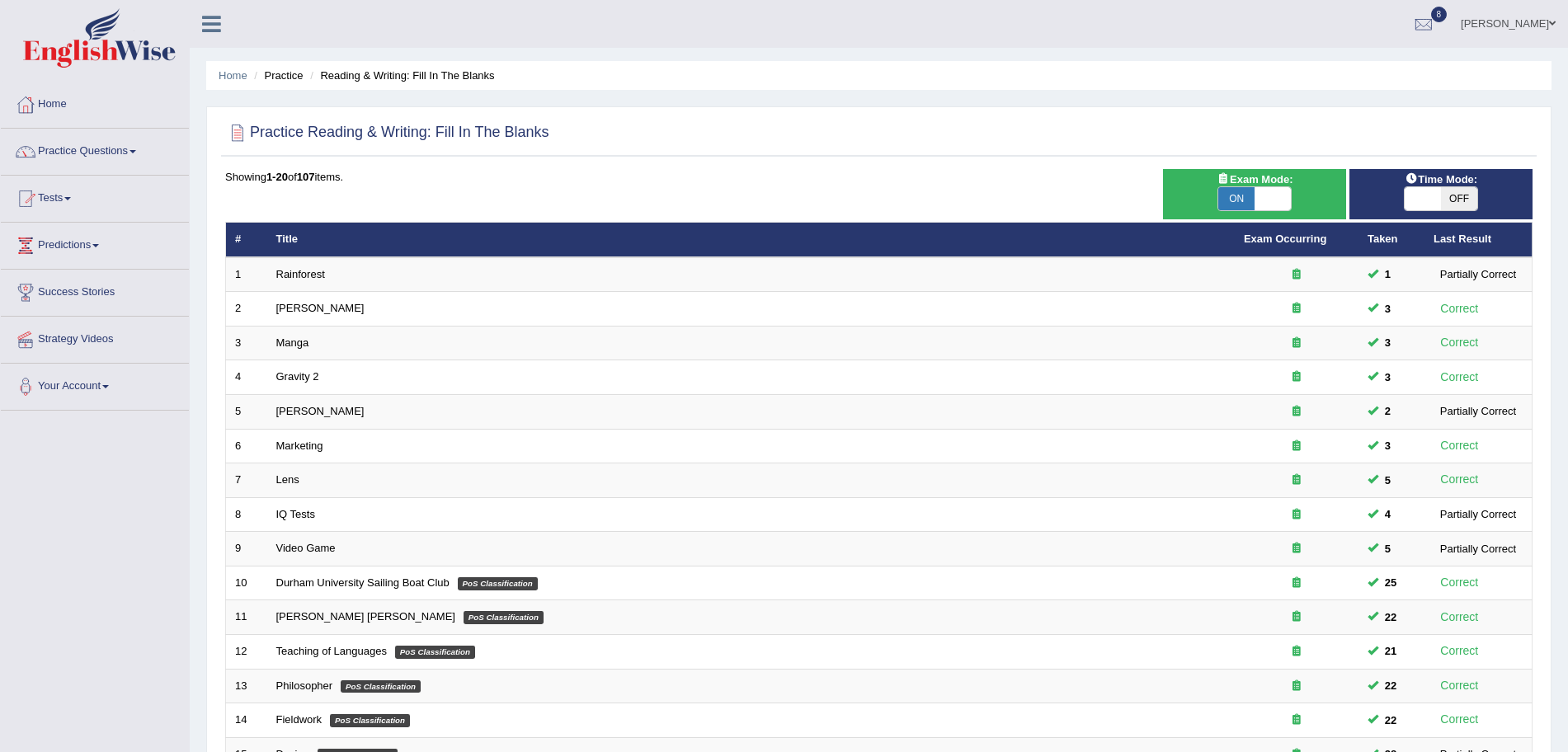
scroll to position [340, 0]
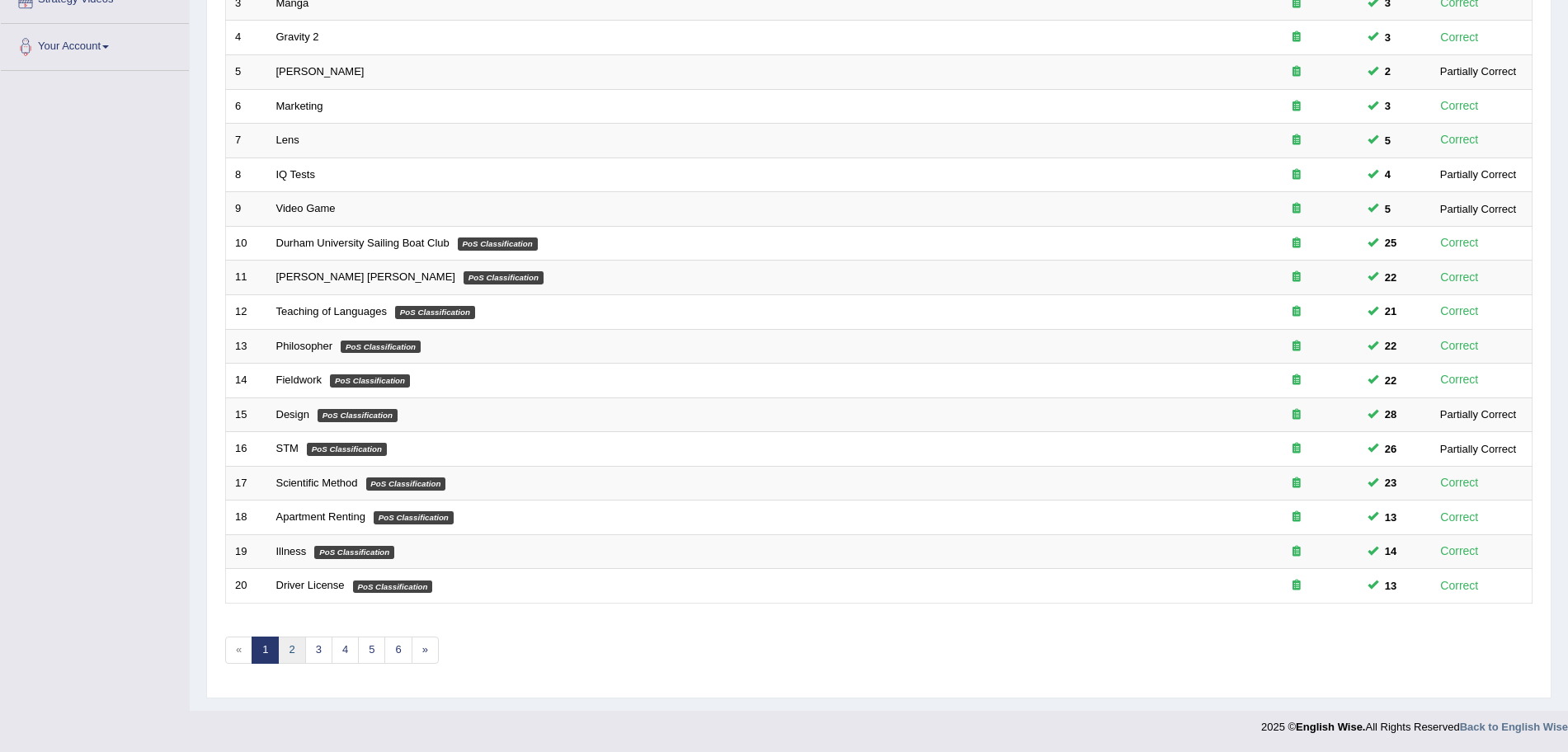
click at [297, 645] on link "2" at bounding box center [291, 651] width 27 height 27
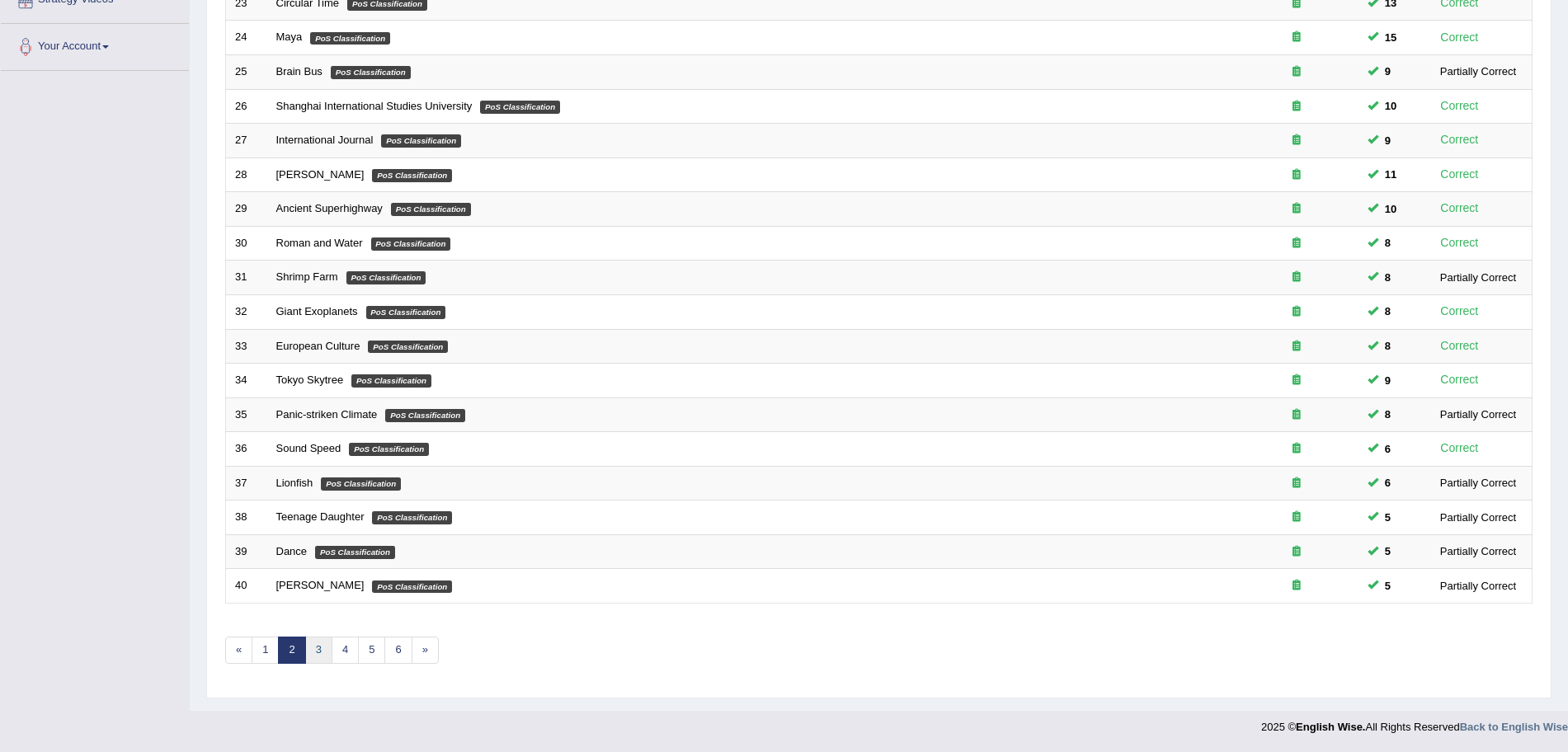
click at [315, 651] on link "3" at bounding box center [318, 651] width 27 height 27
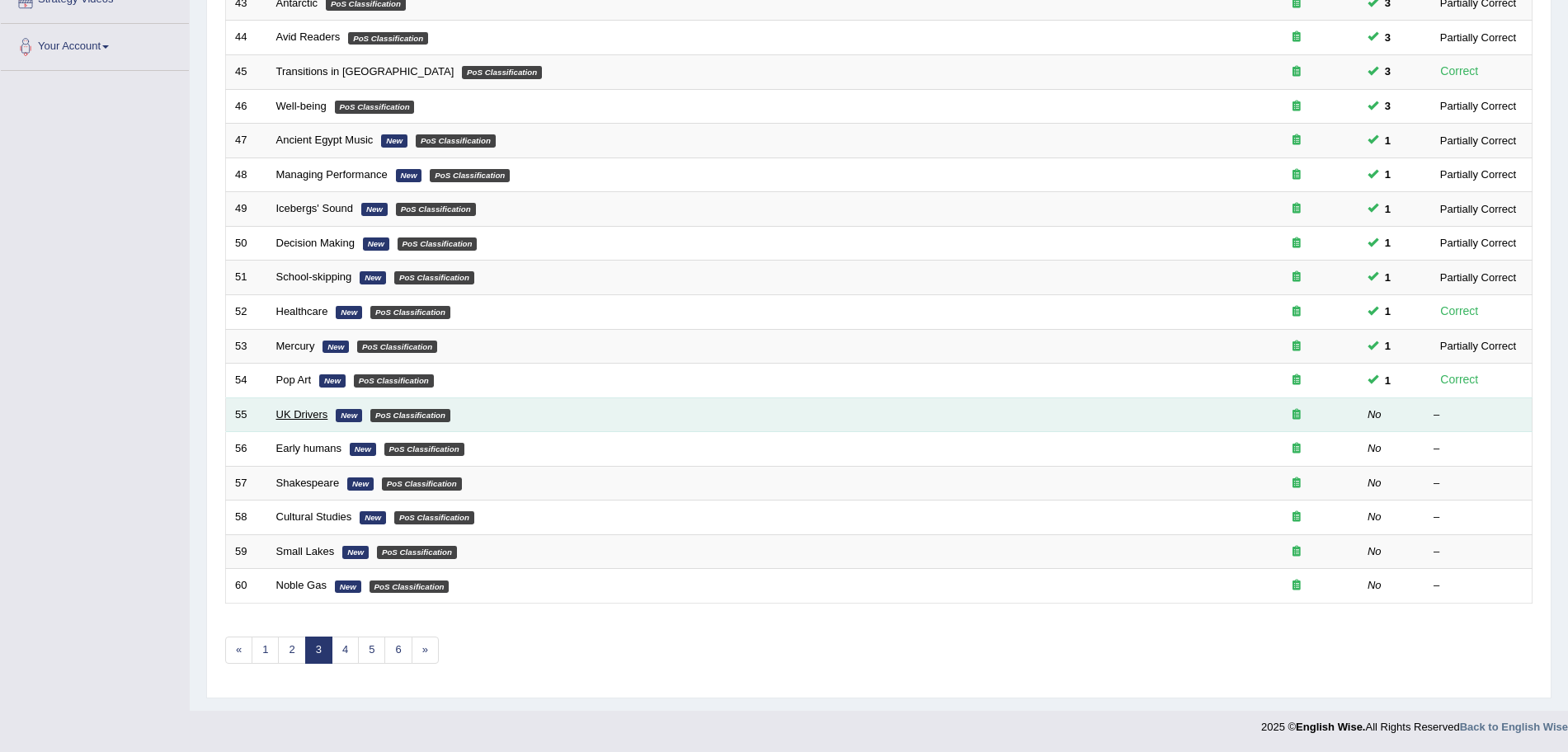
click at [292, 408] on link "UK Drivers" at bounding box center [302, 414] width 52 height 13
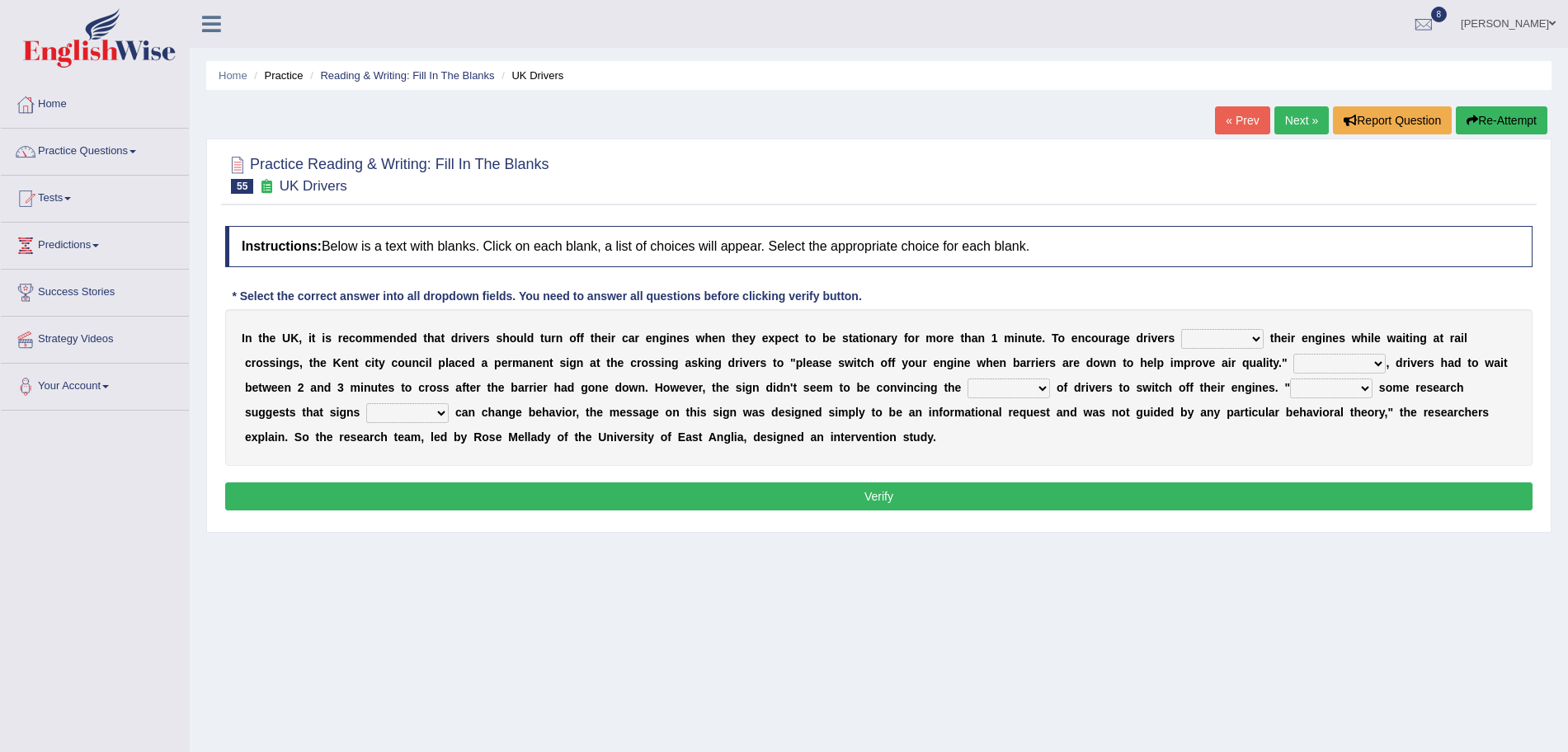
click at [1231, 331] on select "to turn off turn off turning off turned off" at bounding box center [1222, 339] width 82 height 20
select select "turning off"
click at [1181, 329] on select "to turn off turn off turning off turned off" at bounding box center [1222, 339] width 82 height 20
click at [1357, 366] on select "For instance On average In addition Of course" at bounding box center [1339, 364] width 93 height 20
select select "For instance"
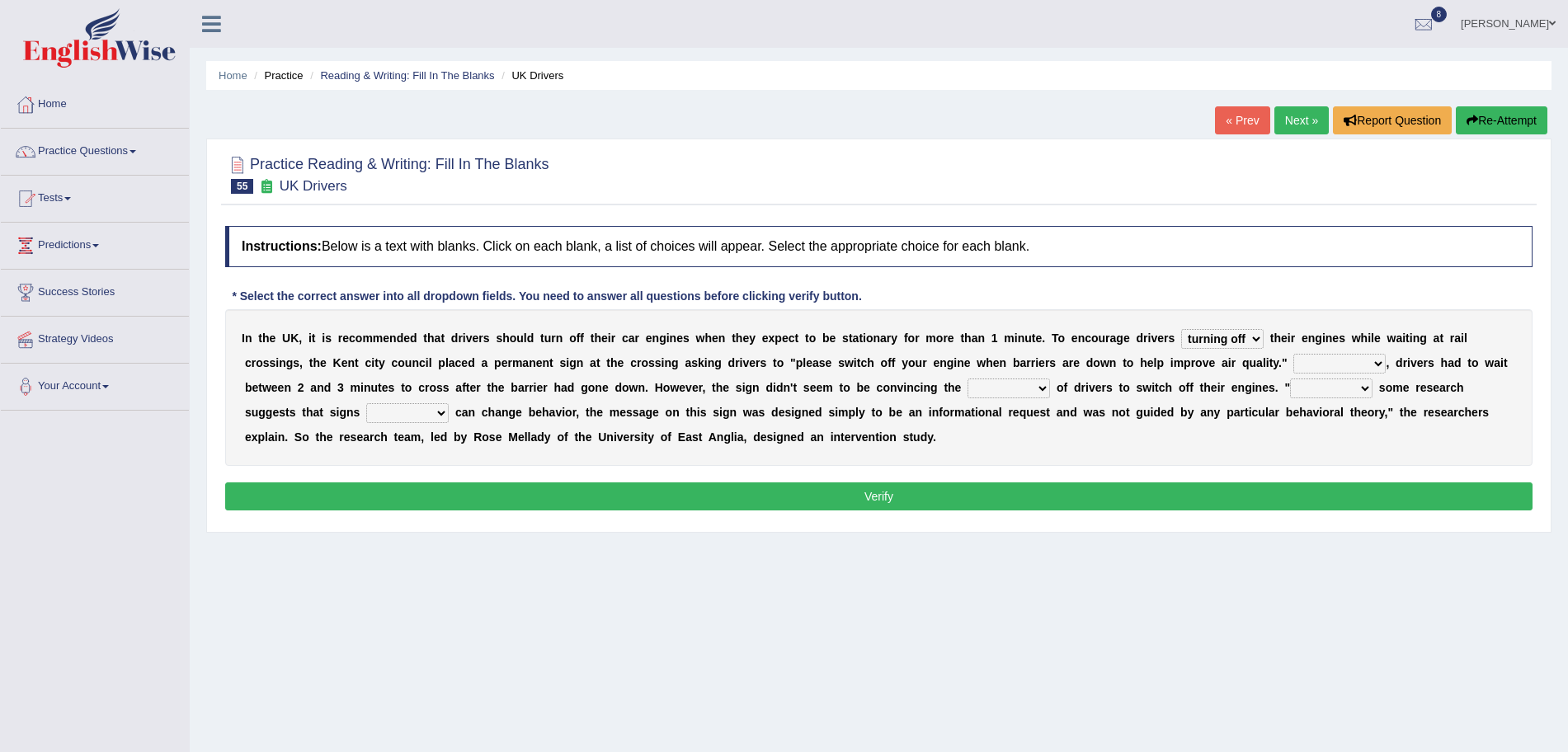
click at [1293, 354] on select "For instance On average In addition Of course" at bounding box center [1339, 364] width 93 height 20
click at [996, 386] on select "exception minority majority unity" at bounding box center [1008, 388] width 82 height 20
select select "exception"
click at [968, 378] on select "exception minority majority unity" at bounding box center [1008, 388] width 82 height 20
click at [996, 384] on select "exception minority majority unity" at bounding box center [1008, 388] width 82 height 20
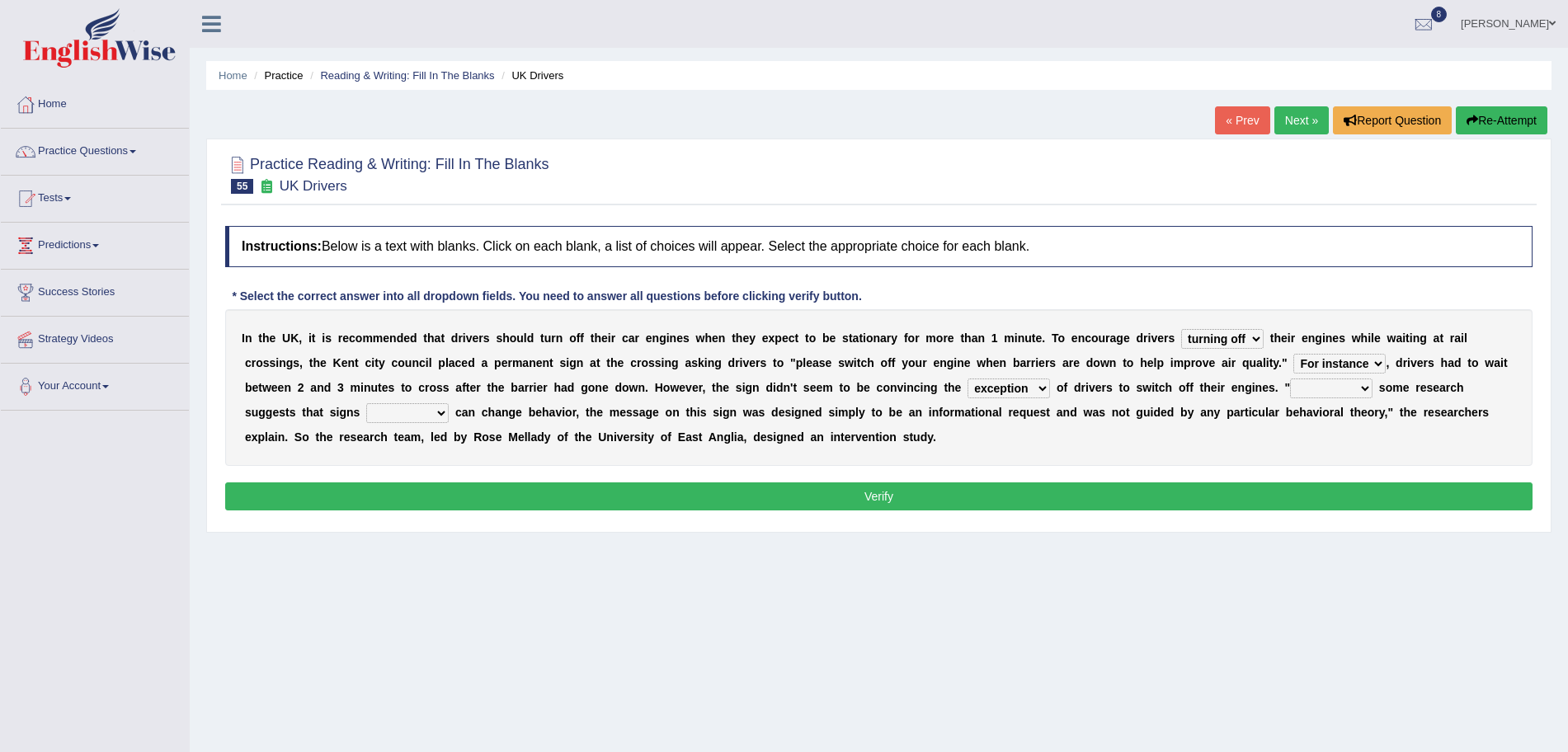
click at [996, 384] on select "exception minority majority unity" at bounding box center [1008, 388] width 82 height 20
click at [1315, 383] on select "Although Since Because Thus" at bounding box center [1331, 388] width 82 height 20
select select "Thus"
click at [1290, 378] on select "Although Since Because Thus" at bounding box center [1331, 388] width 82 height 20
click at [386, 405] on select "alone lonely neither either" at bounding box center [406, 413] width 82 height 20
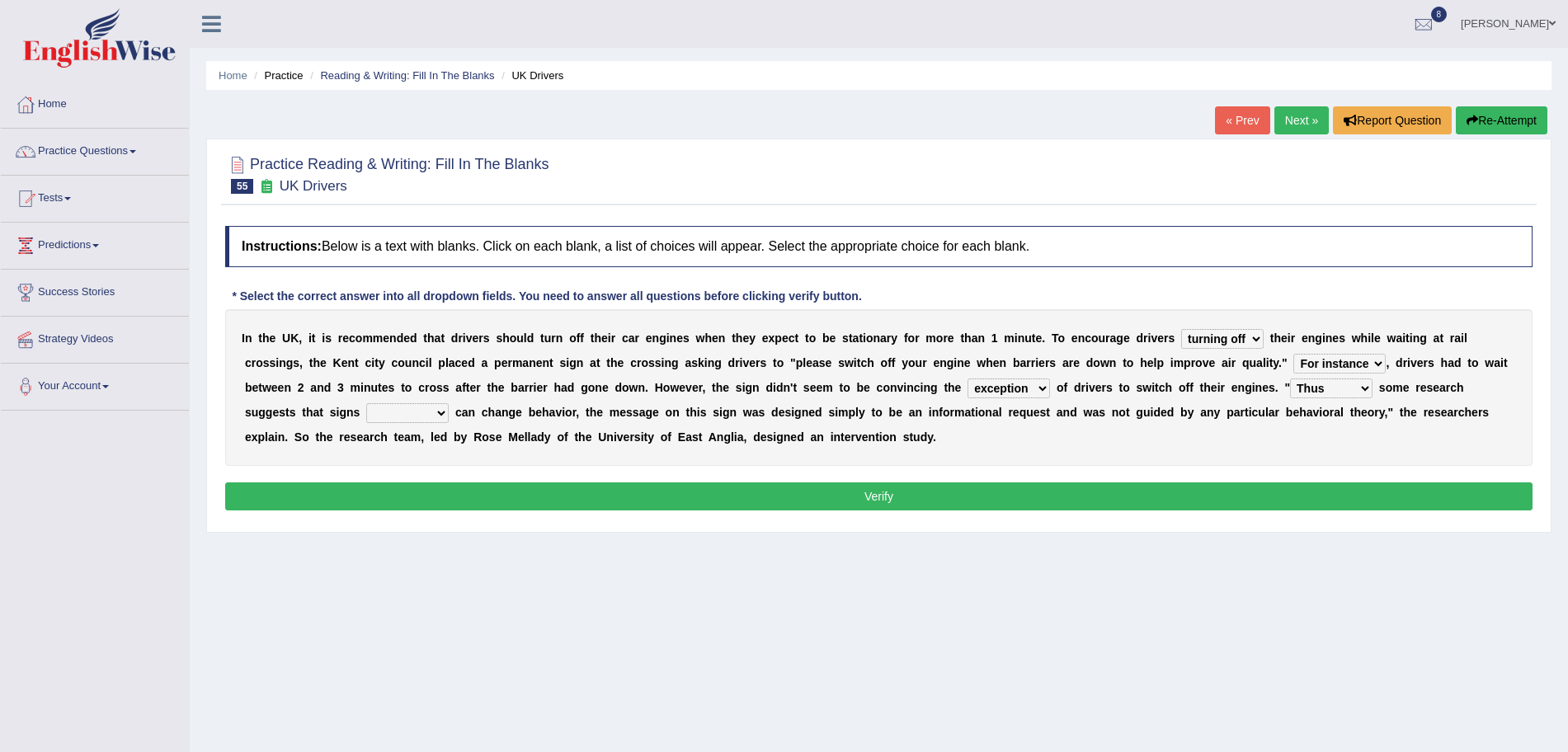
select select "either"
click at [366, 404] on select "alone lonely neither either" at bounding box center [406, 413] width 82 height 20
click at [527, 495] on button "Verify" at bounding box center [878, 496] width 1307 height 28
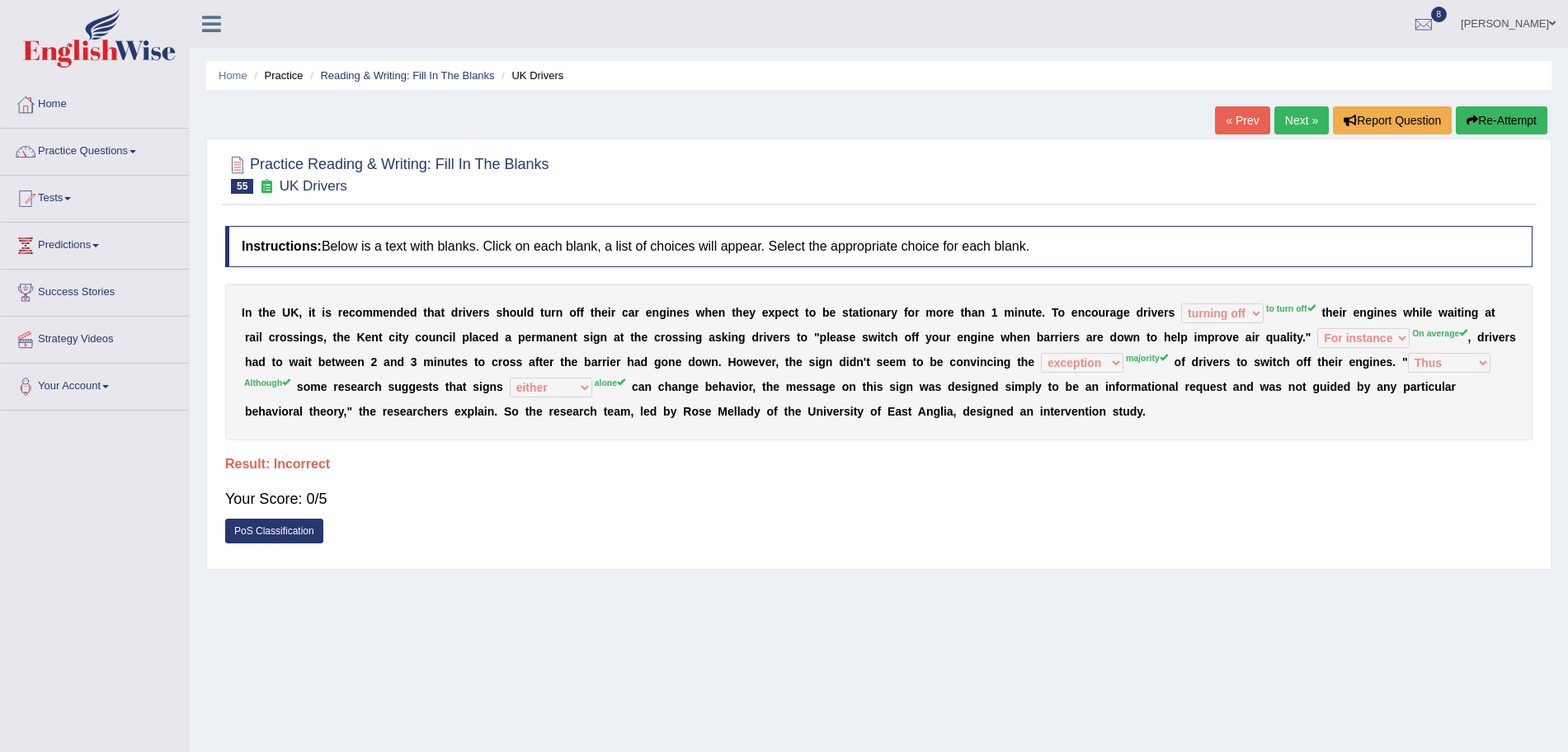
click at [1295, 133] on link "Next »" at bounding box center [1302, 120] width 54 height 28
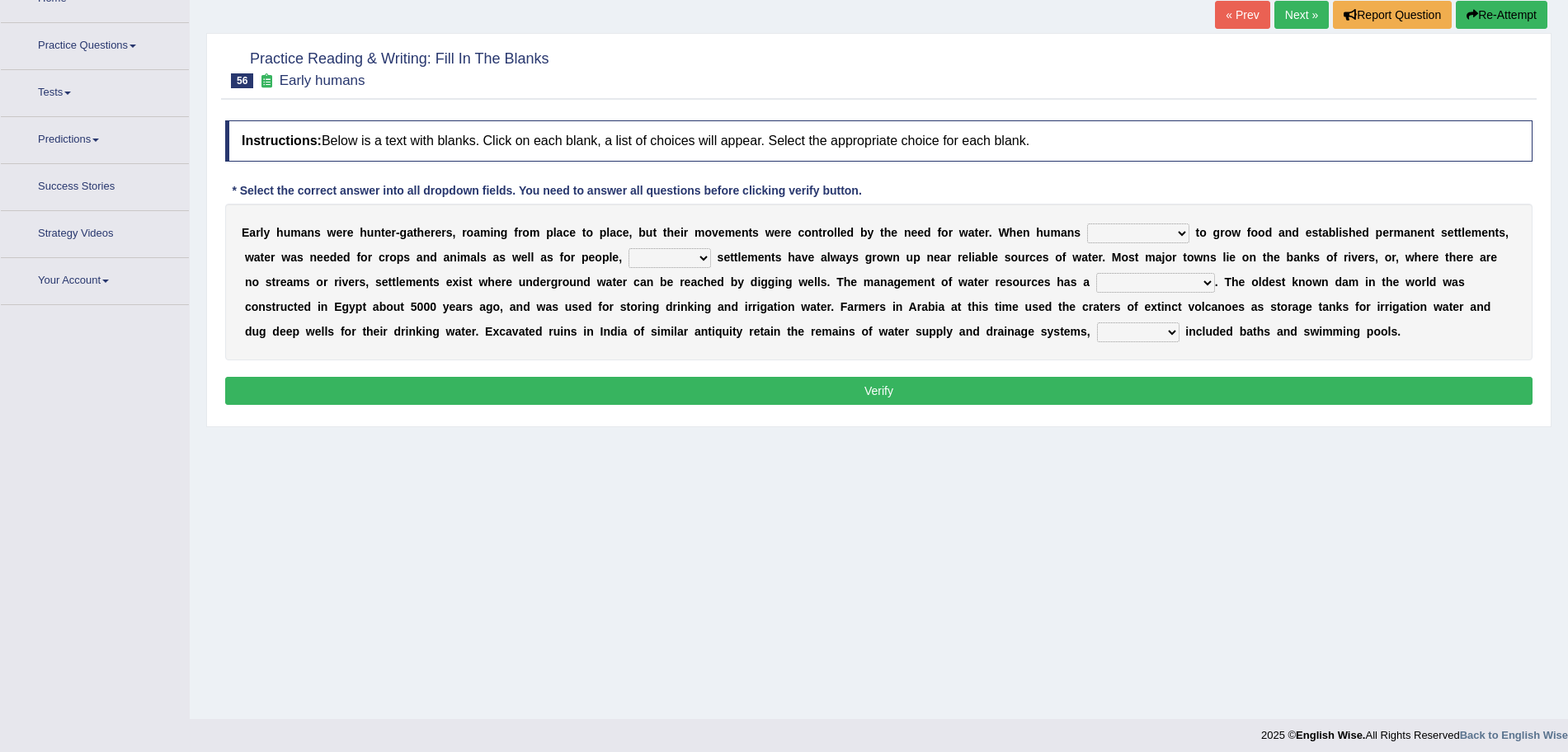
scroll to position [109, 0]
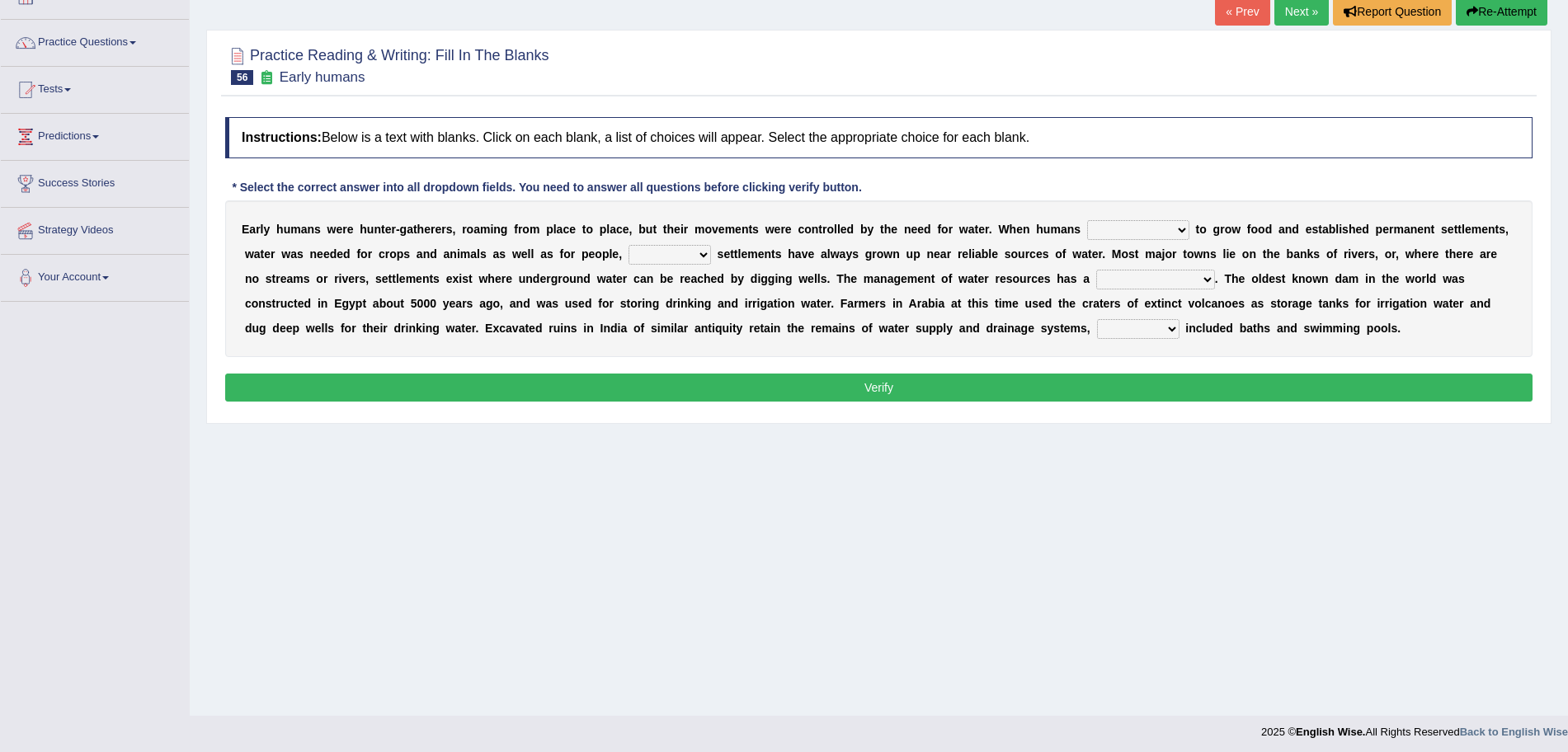
click at [1127, 236] on select "start having started starting started" at bounding box center [1139, 230] width 102 height 20
select select "started"
click at [1087, 220] on select "start having started starting started" at bounding box center [1139, 230] width 102 height 20
click at [667, 257] on select "because so thus thereby" at bounding box center [669, 255] width 82 height 20
select select "thereby"
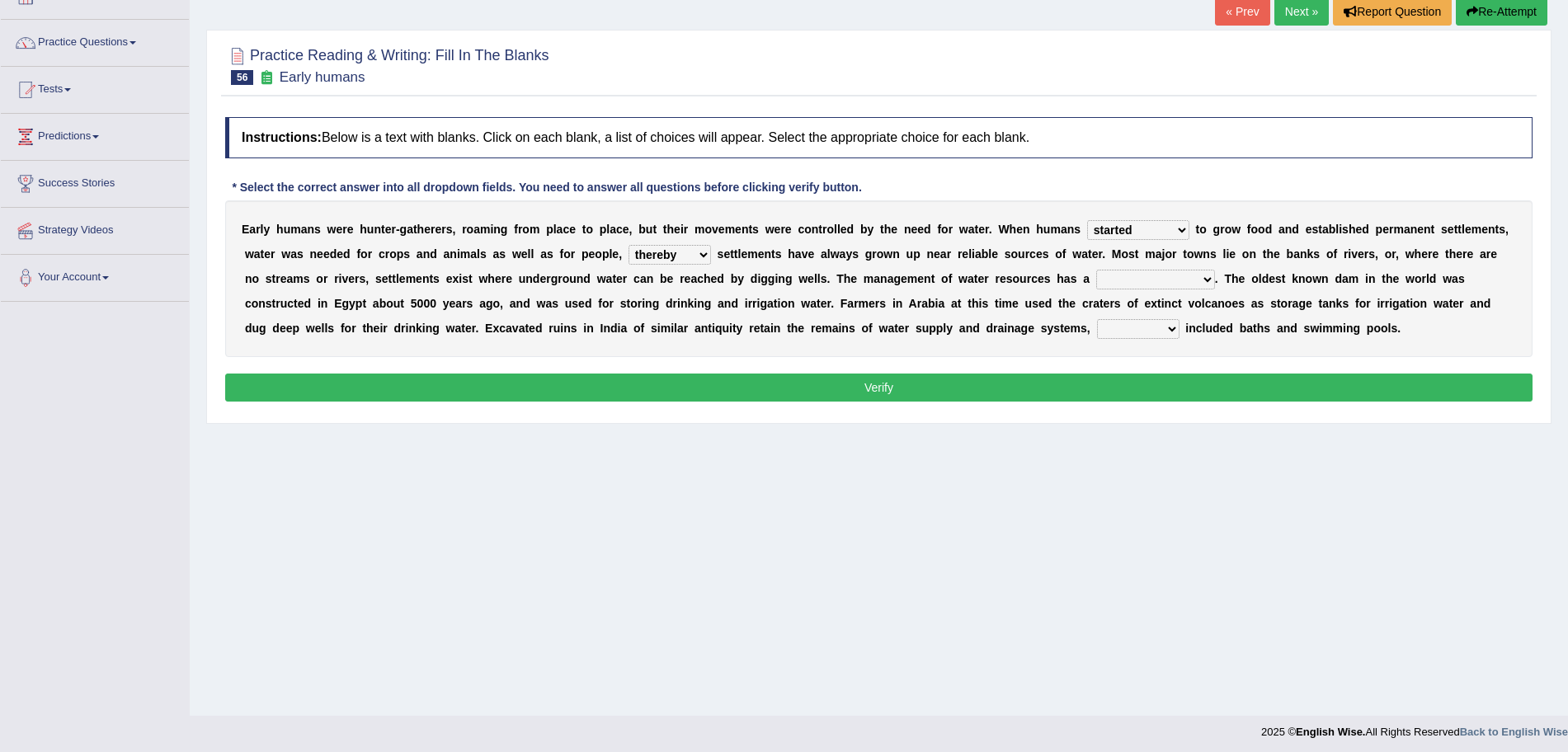
click at [628, 245] on select "because so thus thereby" at bounding box center [669, 255] width 82 height 20
click at [1162, 279] on select "meticulous study moderate change brief existence long history" at bounding box center [1155, 279] width 119 height 20
select select "long history"
click at [1096, 269] on select "meticulous study moderate change brief existence long history" at bounding box center [1155, 279] width 119 height 20
click at [1123, 335] on select "as what which whatever" at bounding box center [1138, 329] width 82 height 20
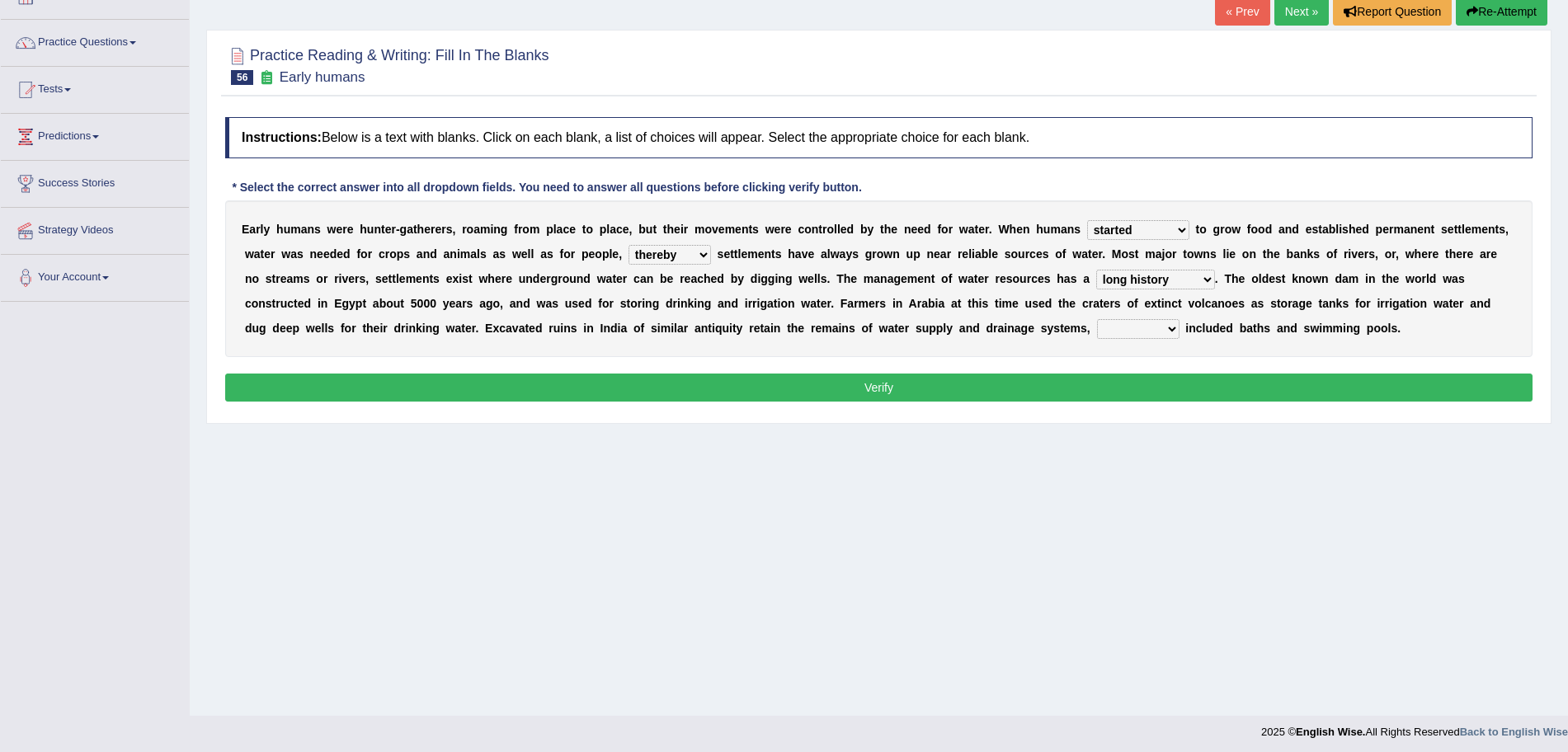
select select "which"
click at [1097, 320] on select "as what which whatever" at bounding box center [1138, 329] width 82 height 20
click at [1047, 388] on button "Verify" at bounding box center [878, 387] width 1307 height 28
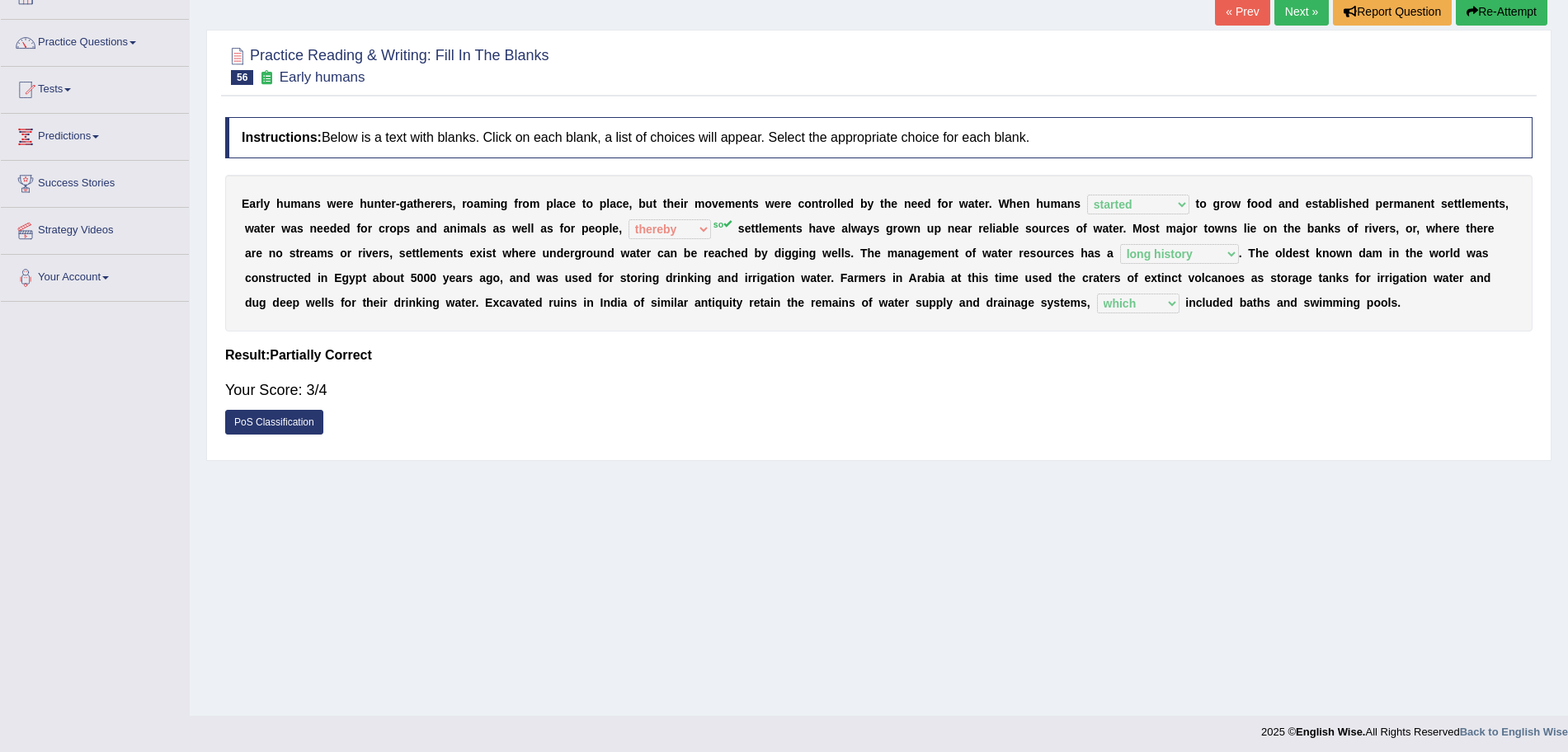
click at [1296, 16] on link "Next »" at bounding box center [1302, 11] width 54 height 28
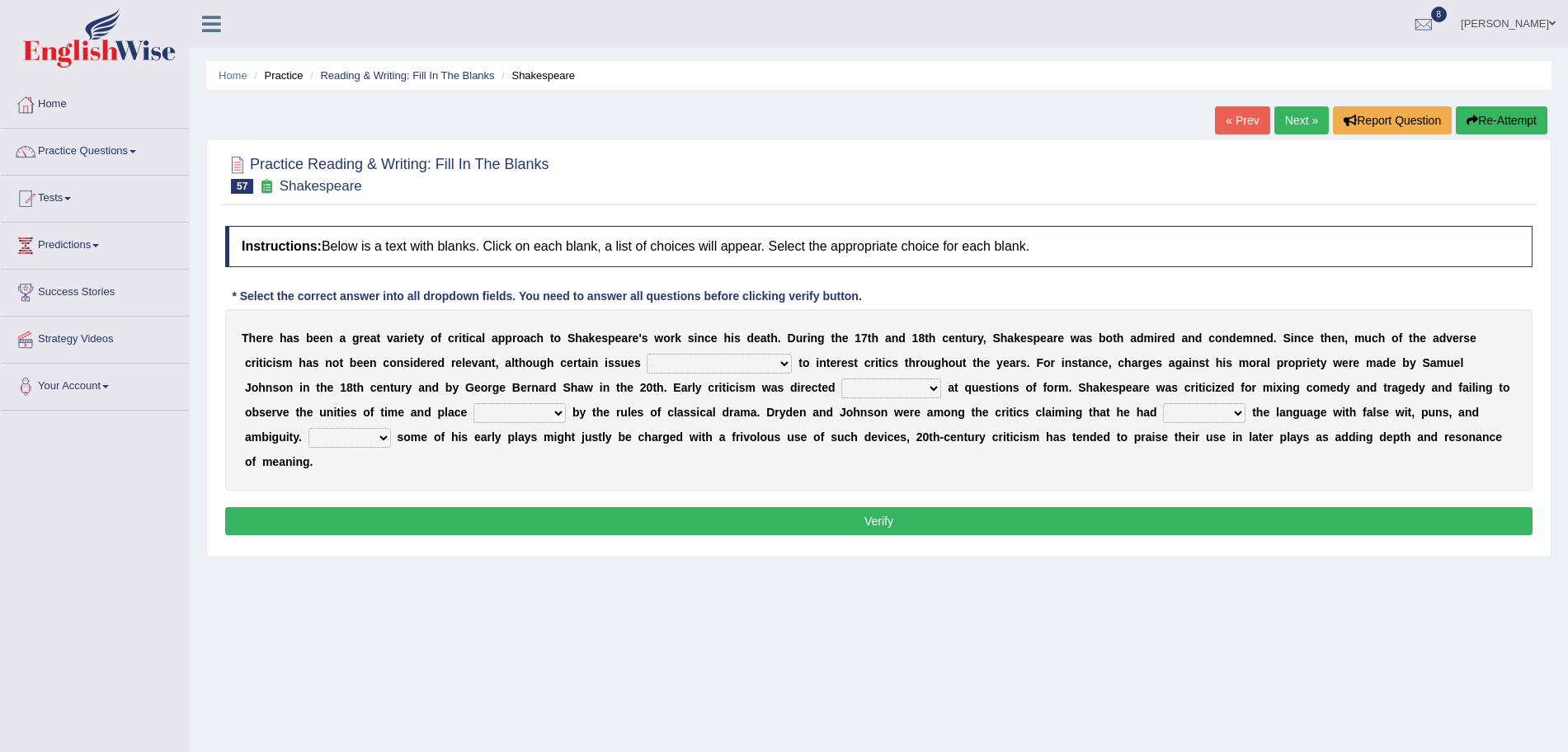
click at [687, 369] on select "have continued would have continued being continued continued" at bounding box center [719, 364] width 145 height 20
select select "would have continued"
click at [646, 354] on select "have continued would have continued being continued continued" at bounding box center [719, 364] width 145 height 20
click at [858, 384] on select "consecutively primarily hardly solely" at bounding box center [891, 388] width 99 height 20
select select "primarily"
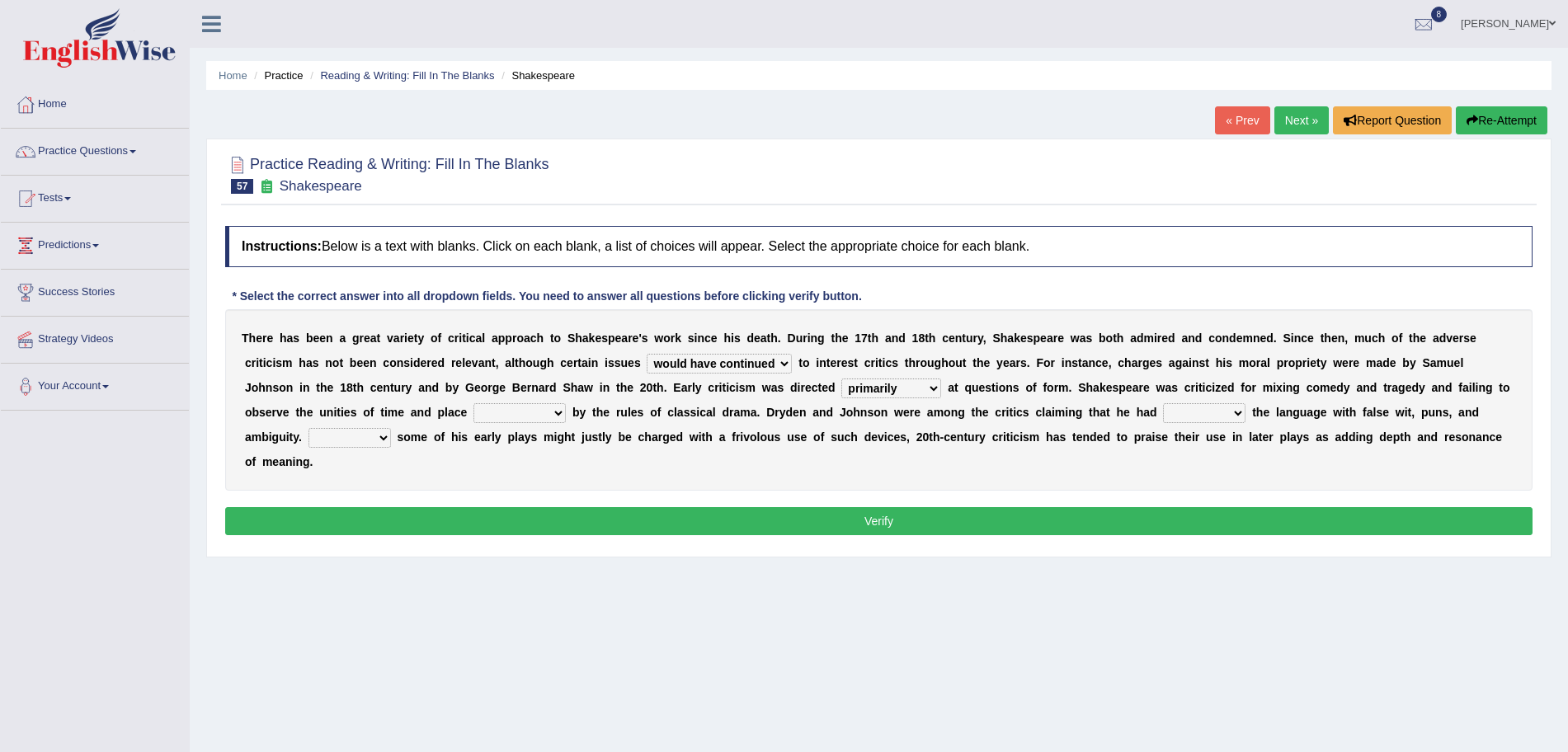
click at [841, 378] on select "consecutively primarily hardly solely" at bounding box center [891, 388] width 99 height 20
click at [502, 416] on select "subscribed documented described prescribed" at bounding box center [520, 413] width 93 height 20
select select "described"
click at [474, 404] on select "subscribed documented described prescribed" at bounding box center [520, 413] width 93 height 20
click at [1202, 407] on select "versed referred transverse corrupted" at bounding box center [1203, 413] width 82 height 20
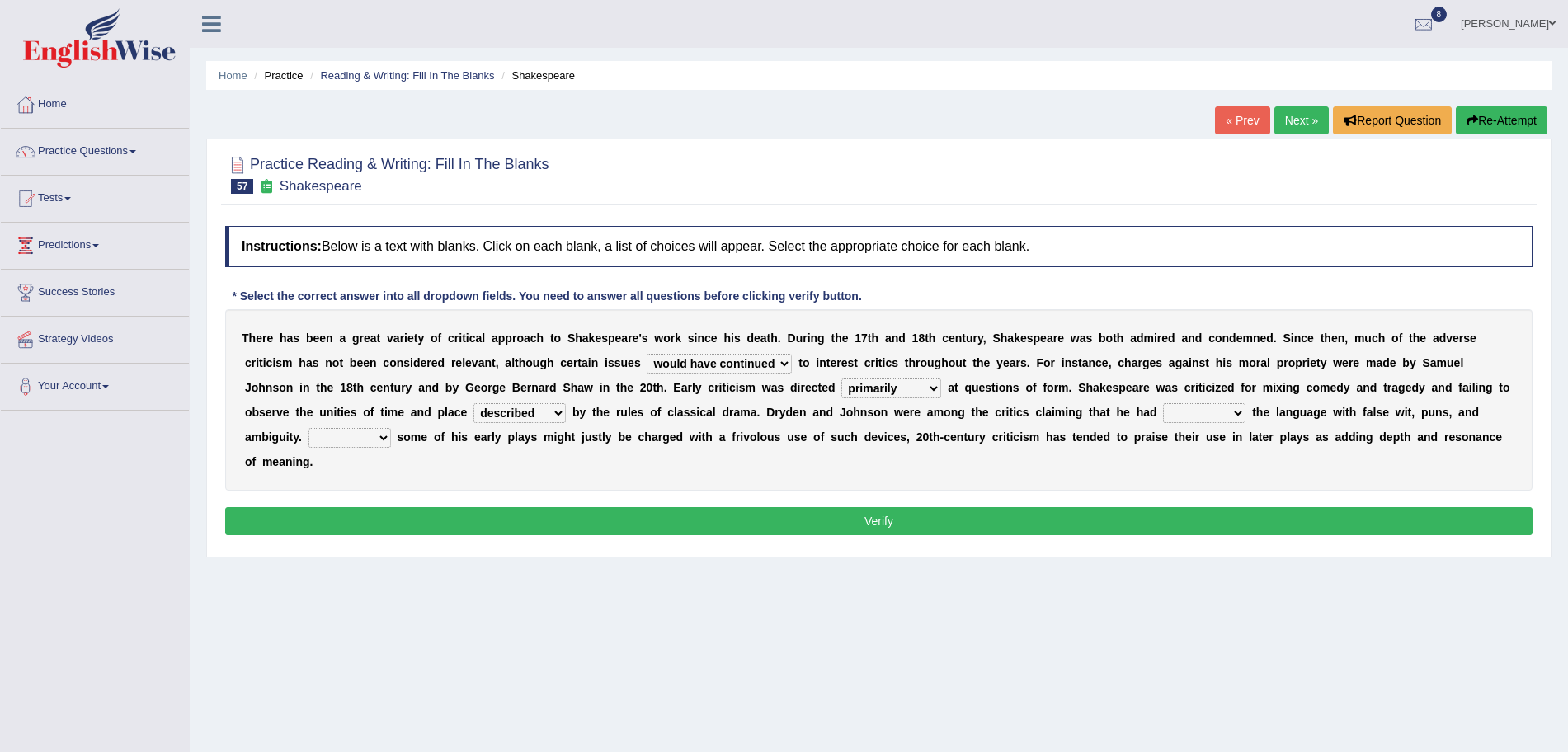
select select "referred"
click at [1166, 404] on select "versed referred transverse corrupted" at bounding box center [1203, 413] width 82 height 20
click at [337, 434] on select "Since Because That While" at bounding box center [349, 438] width 82 height 20
select select "Because"
click at [309, 429] on select "Since Because That While" at bounding box center [349, 438] width 82 height 20
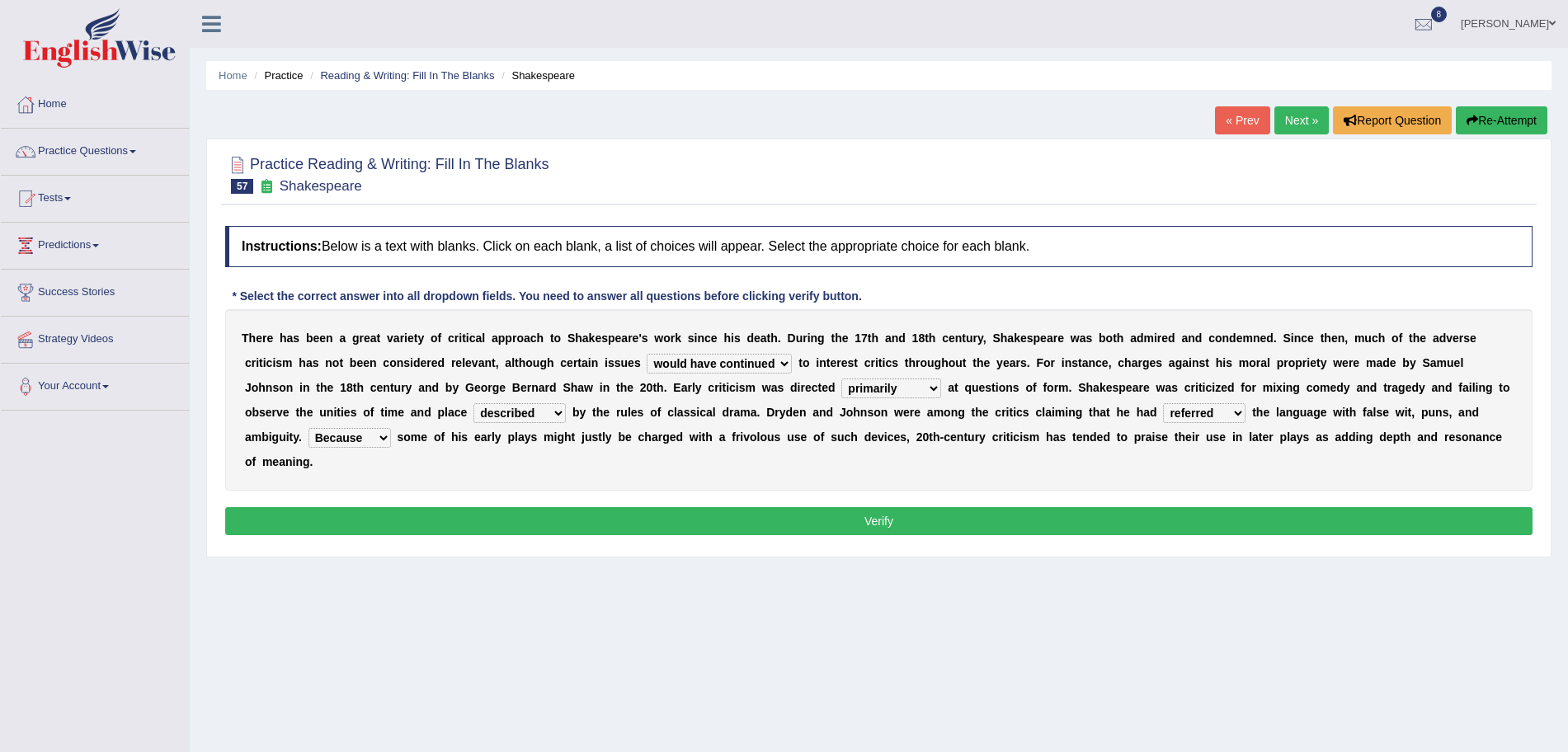
click at [446, 525] on button "Verify" at bounding box center [878, 521] width 1307 height 28
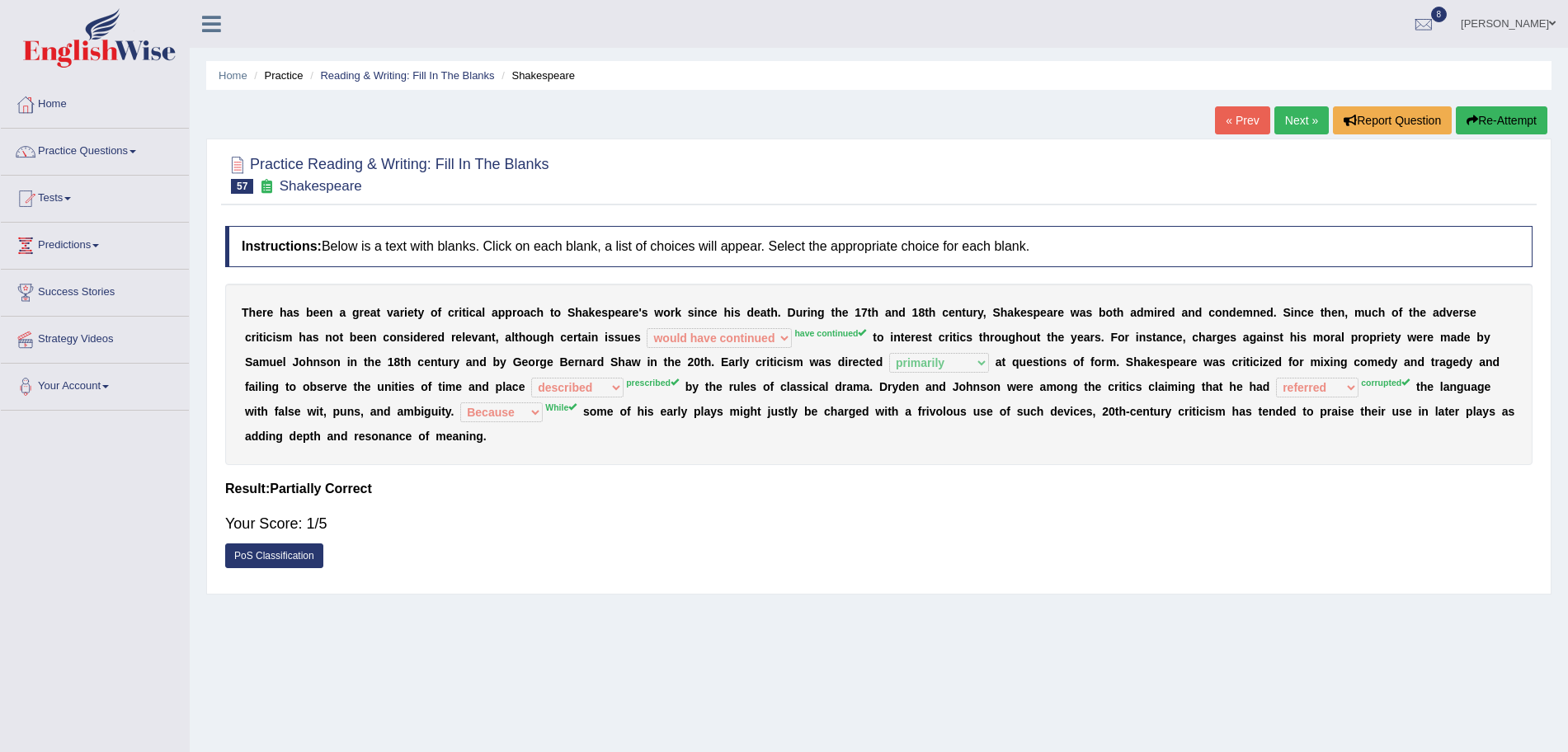
click at [1280, 116] on link "Next »" at bounding box center [1302, 120] width 54 height 28
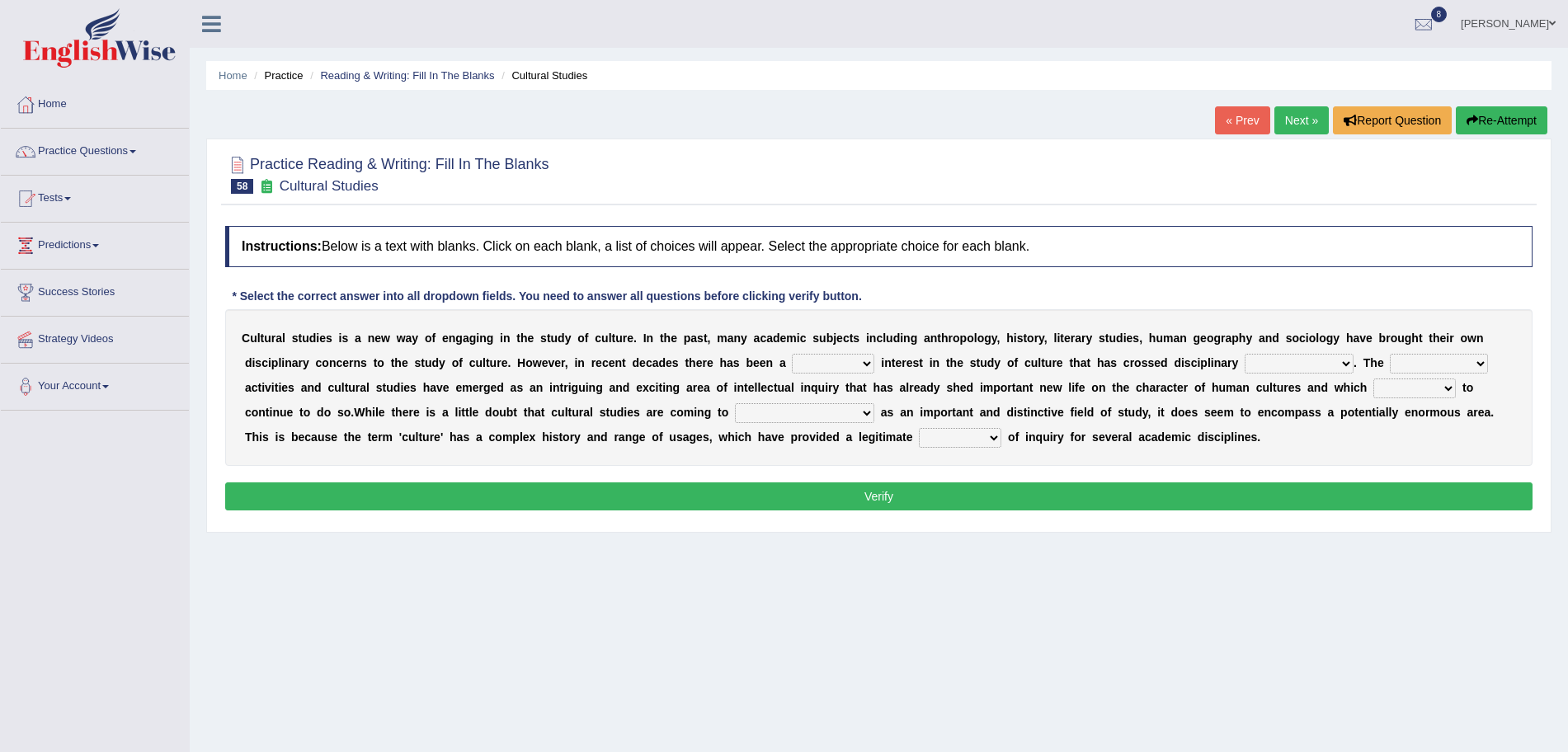
click at [830, 361] on select "renewed refunded renowned irresistible" at bounding box center [833, 364] width 82 height 20
select select "renewed"
click at [792, 354] on select "renewed refunded renowned irresistible" at bounding box center [833, 364] width 82 height 20
click at [828, 359] on select "renewed refunded renowned irresistible" at bounding box center [833, 364] width 82 height 20
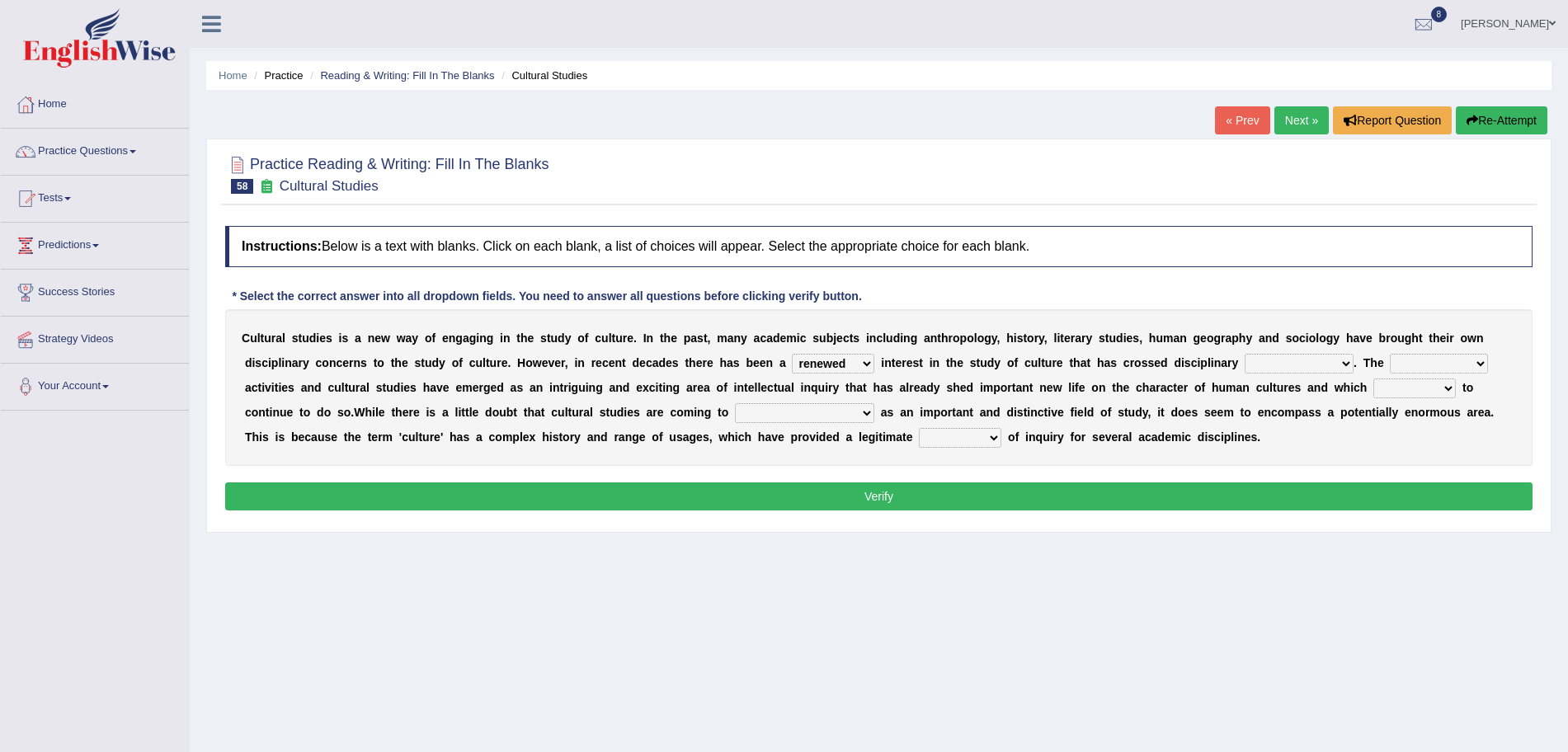
click at [1297, 366] on select "discriminations similarities boundaries differentiations" at bounding box center [1299, 364] width 109 height 20
click at [1281, 361] on select "discriminations similarities boundaries differentiations" at bounding box center [1299, 364] width 109 height 20
click at [529, 149] on div at bounding box center [878, 174] width 1307 height 50
click at [1277, 370] on select "discriminations similarities boundaries differentiations" at bounding box center [1299, 364] width 109 height 20
select select "boundaries"
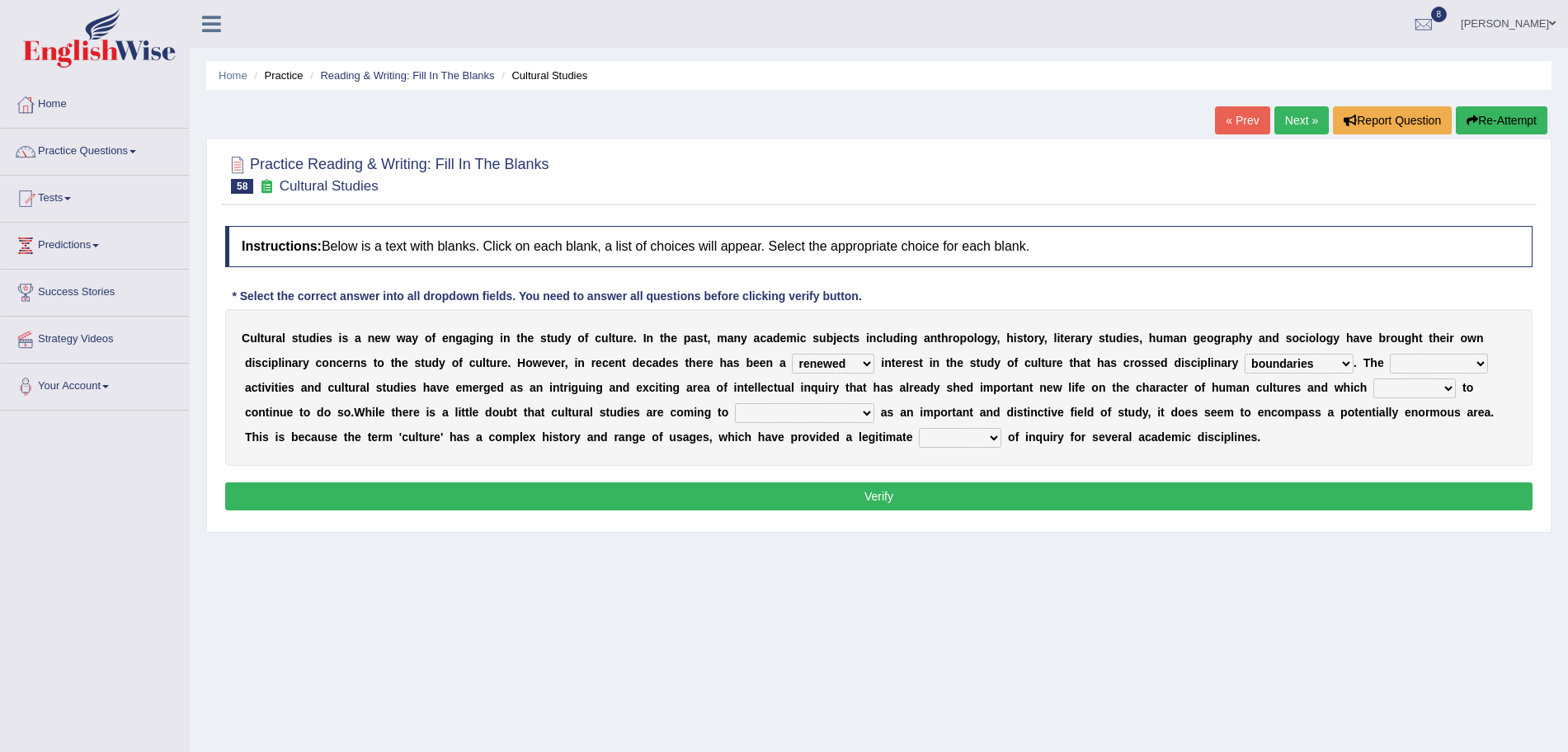
click at [1246, 354] on select "discriminations similarities boundaries differentiations" at bounding box center [1299, 364] width 109 height 20
click at [1439, 359] on select "simultaneous spontaneous resulting derivative" at bounding box center [1439, 364] width 98 height 20
select select "resulting"
click at [1393, 354] on select "simultaneous spontaneous resulting derivative" at bounding box center [1439, 364] width 98 height 20
click at [1397, 390] on select "declines responds promises hesitates" at bounding box center [1414, 388] width 82 height 20
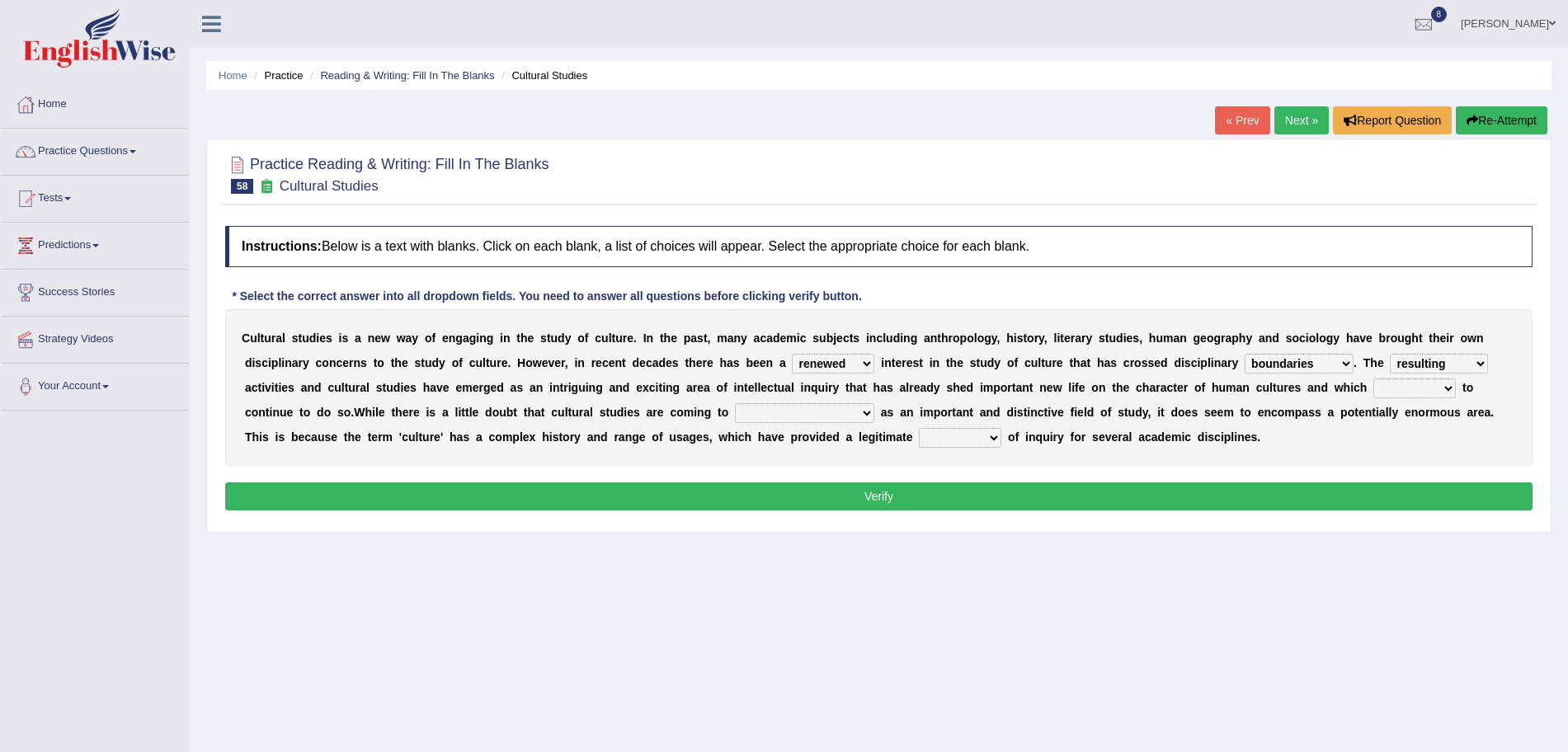
select select "responds"
click at [1373, 378] on select "declines responds promises hesitates" at bounding box center [1414, 388] width 82 height 20
click at [804, 409] on select "phase out pull together be widely recognized be narrowly reduced" at bounding box center [805, 413] width 139 height 20
select select "be widely recognized"
click at [735, 404] on select "phase out pull together be widely recognized be narrowly reduced" at bounding box center [805, 413] width 139 height 20
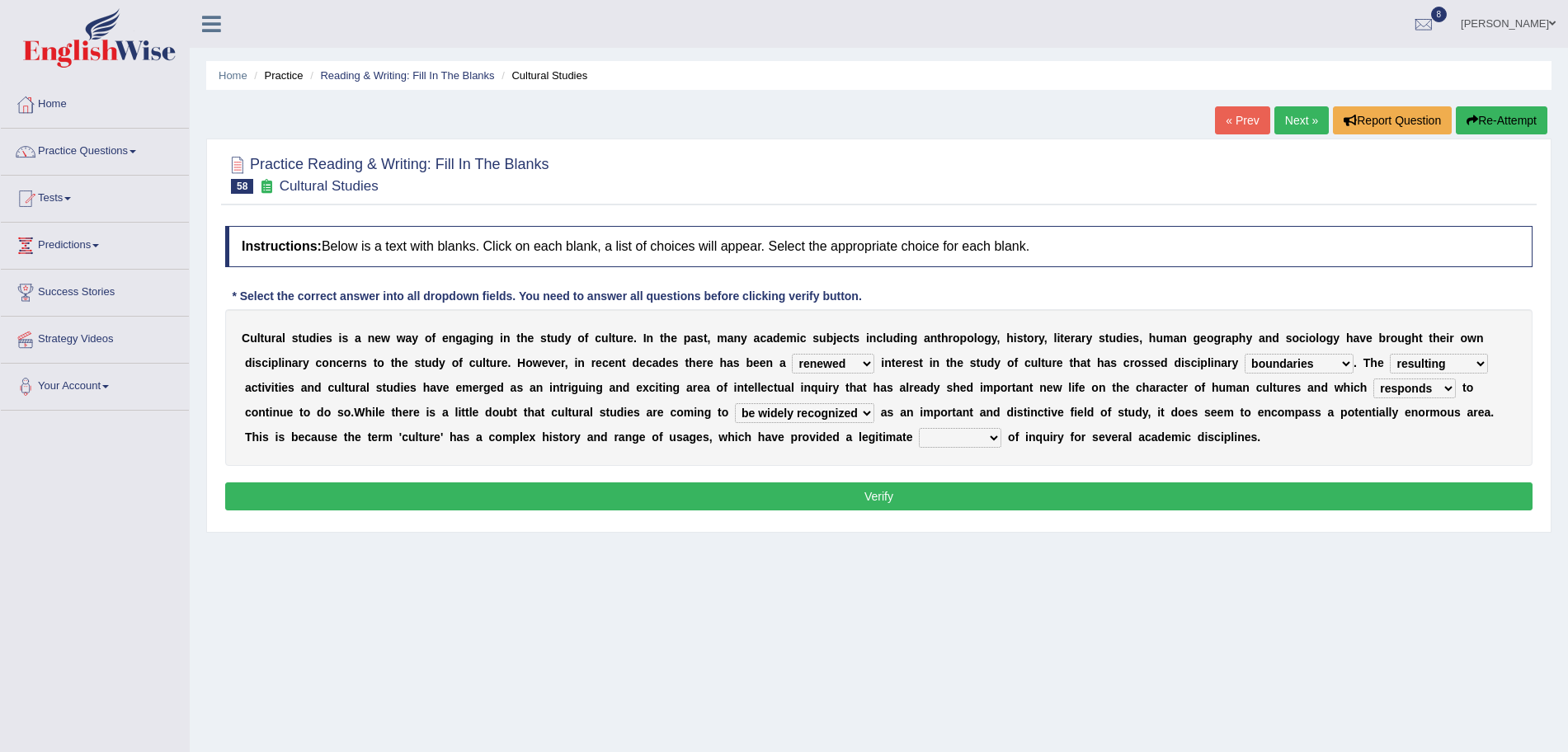
click at [956, 441] on select "dispersion focus revision instance" at bounding box center [959, 438] width 82 height 20
select select "focus"
click at [919, 429] on select "dispersion focus revision instance" at bounding box center [959, 438] width 82 height 20
click at [838, 503] on button "Verify" at bounding box center [878, 496] width 1307 height 28
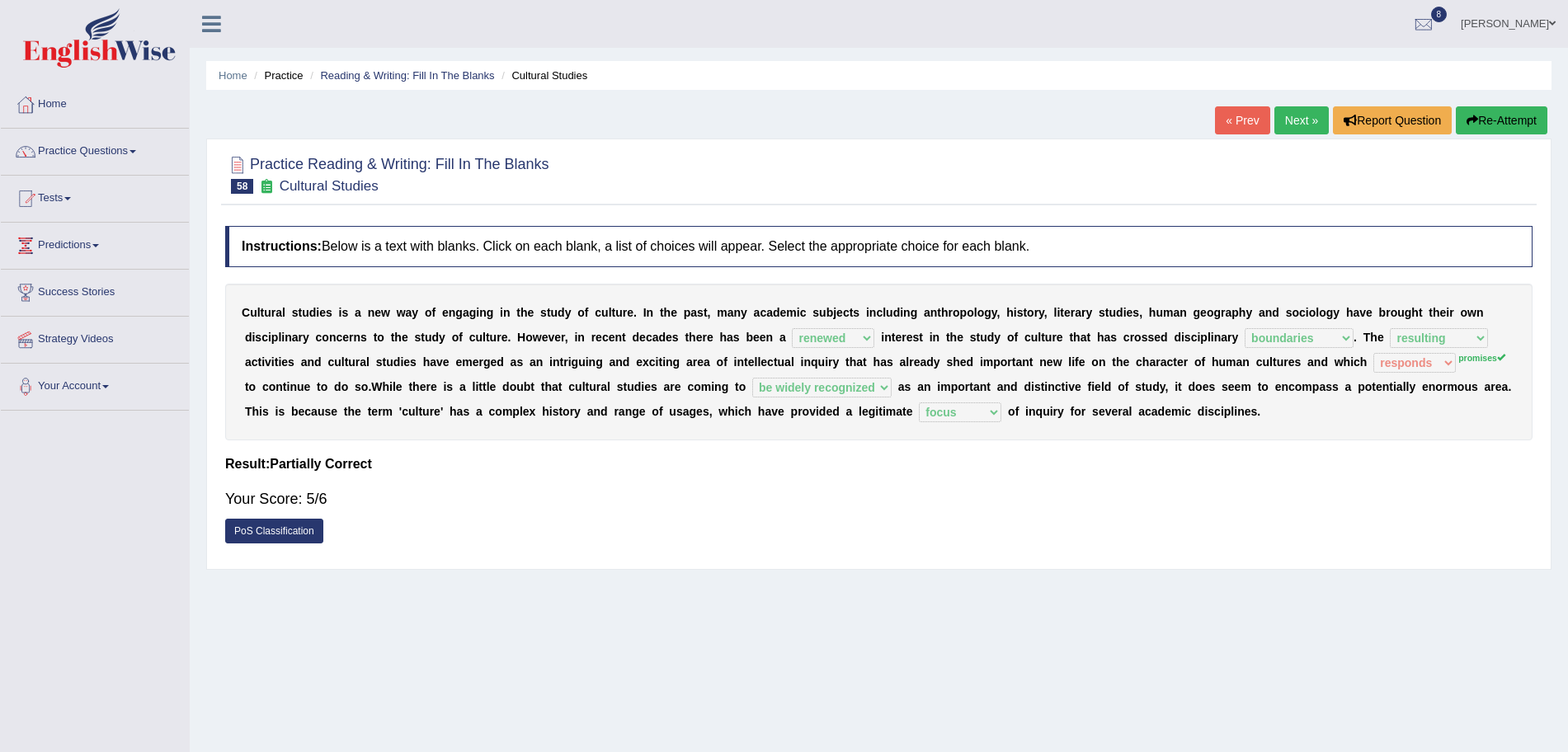
click at [1297, 111] on link "Next »" at bounding box center [1302, 120] width 54 height 28
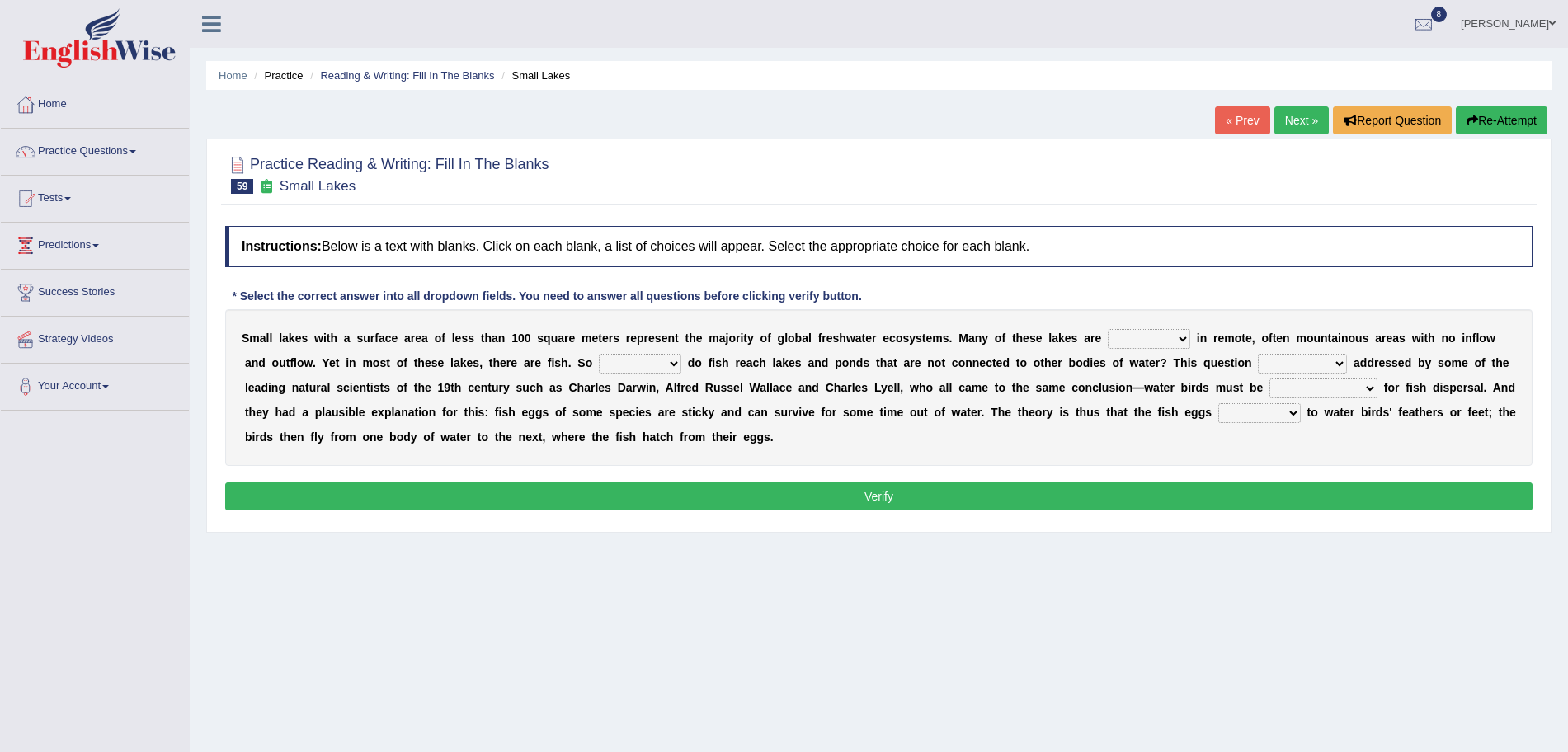
click at [1124, 331] on select "depicted found [PERSON_NAME] told" at bounding box center [1148, 339] width 82 height 20
select select "found"
click at [1108, 329] on select "depicted found [PERSON_NAME] told" at bounding box center [1148, 339] width 82 height 20
click at [626, 366] on select "how why whether where" at bounding box center [640, 364] width 82 height 20
select select "whether"
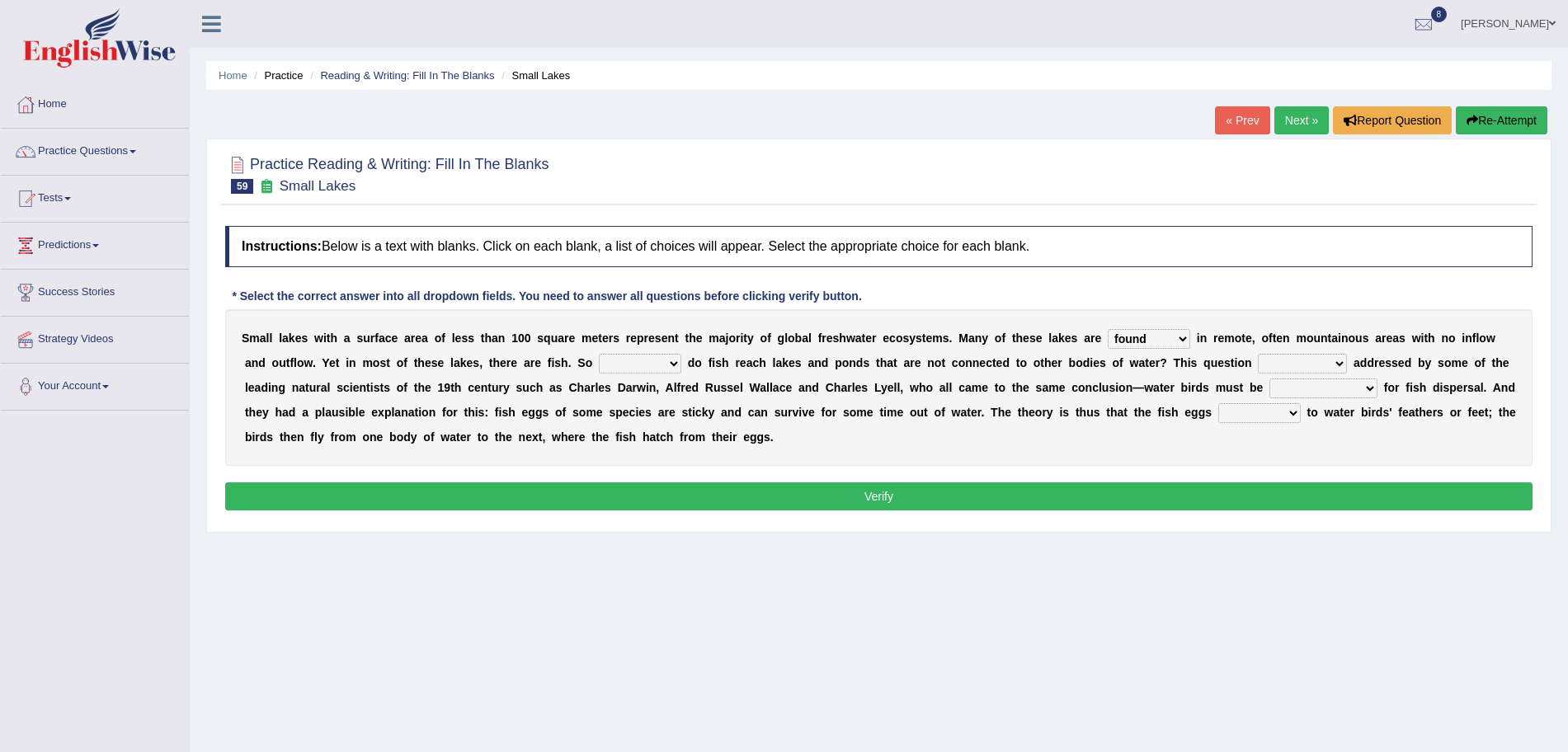
click at [599, 354] on select "how why whether where" at bounding box center [640, 364] width 82 height 20
click at [1282, 366] on select "has already was already was been been" at bounding box center [1302, 364] width 89 height 20
select select "has already"
click at [1257, 354] on select "has already was already was been been" at bounding box center [1302, 364] width 89 height 20
click at [1306, 383] on select "despicable distinguishable vulnerable responsible" at bounding box center [1323, 388] width 108 height 20
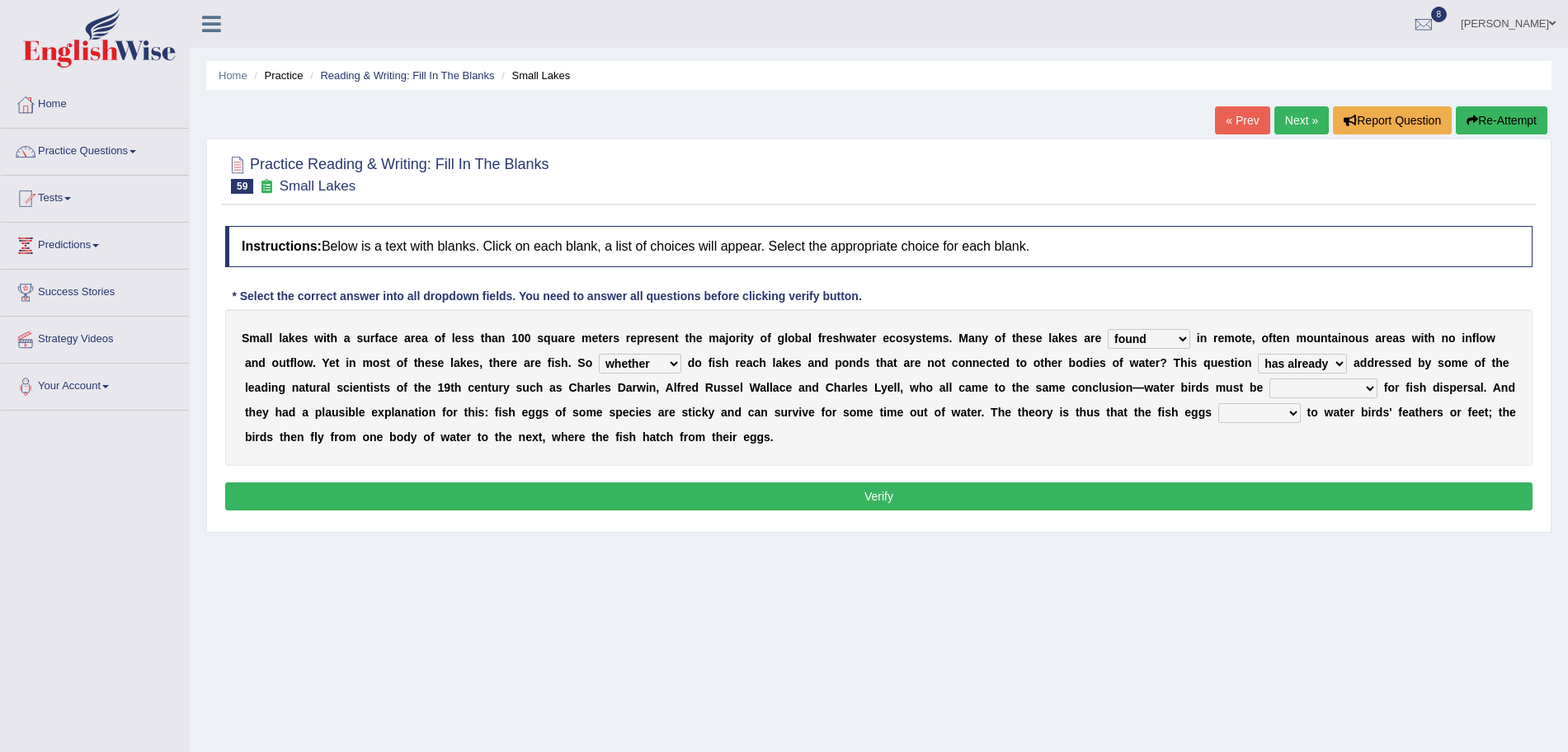
select select "responsible"
click at [1269, 378] on select "despicable distinguishable vulnerable responsible" at bounding box center [1323, 388] width 108 height 20
click at [1287, 414] on select "stick add rise merge" at bounding box center [1258, 413] width 82 height 20
click at [1246, 404] on select "stick add rise merge" at bounding box center [1258, 413] width 82 height 20
click at [1287, 414] on select "stick add rise merge" at bounding box center [1258, 413] width 82 height 20
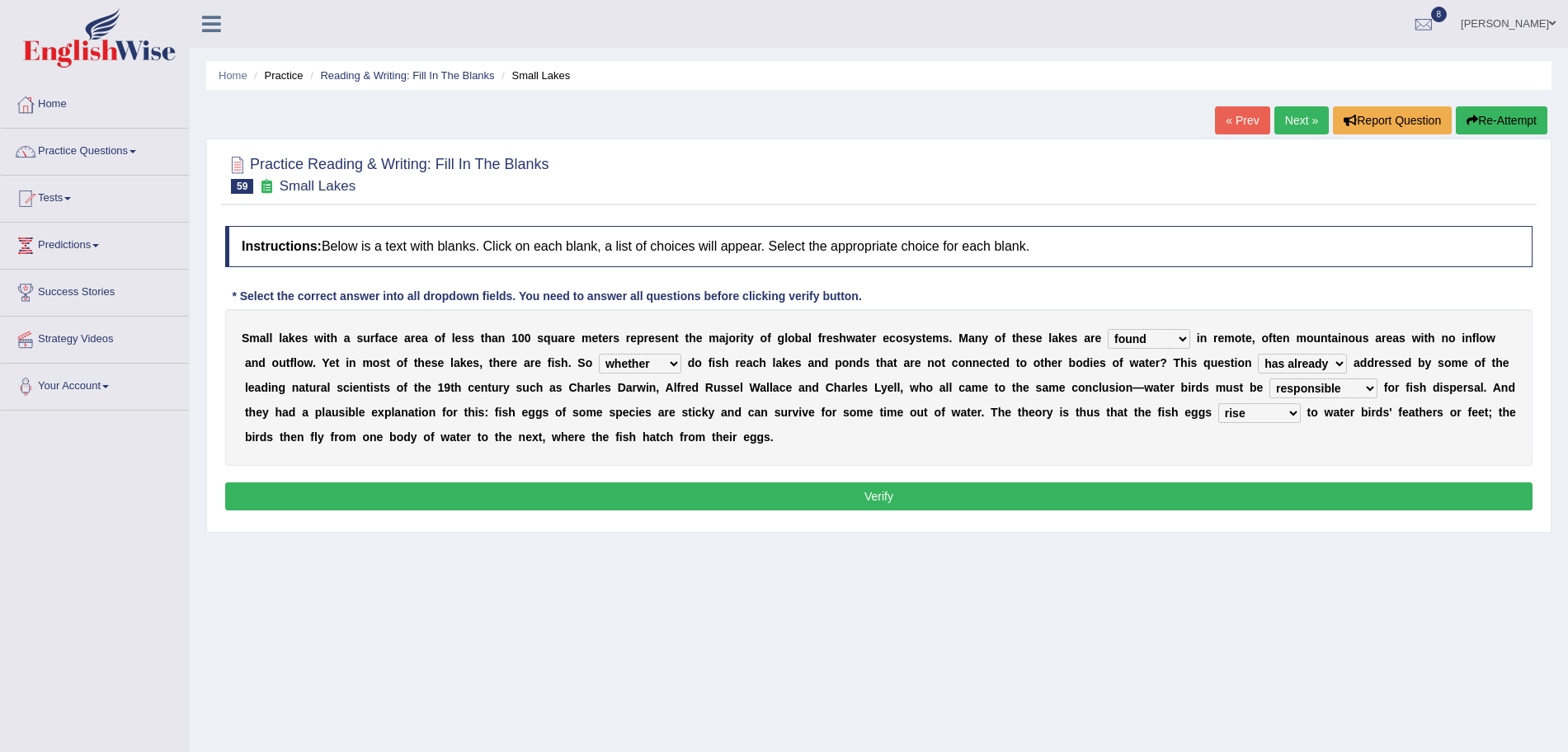
select select "stick"
click at [1246, 404] on select "stick add rise merge" at bounding box center [1258, 413] width 82 height 20
click at [1140, 505] on button "Verify" at bounding box center [878, 496] width 1307 height 28
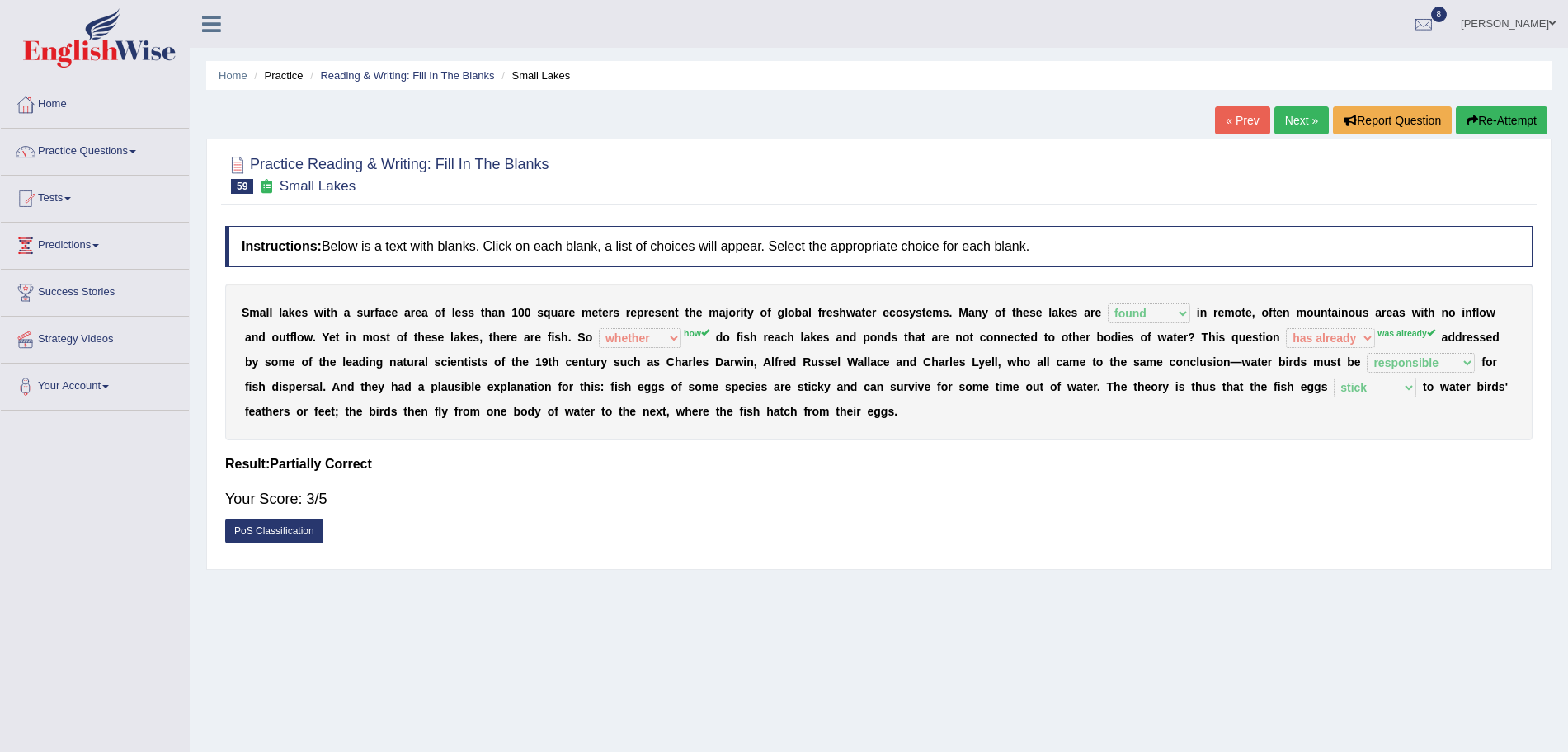
click at [1299, 114] on link "Next »" at bounding box center [1302, 120] width 54 height 28
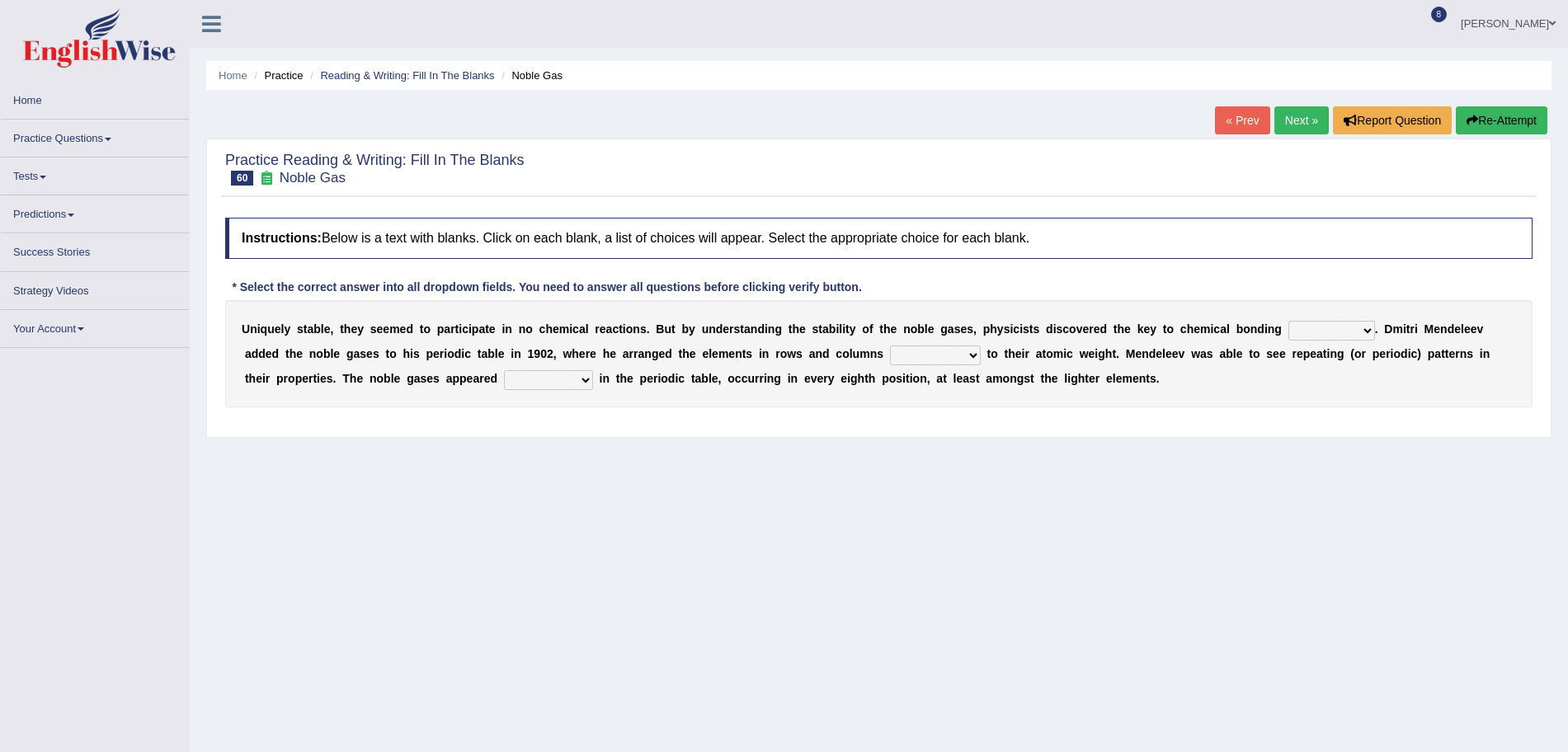
click at [1334, 327] on select "himself away themselves itself" at bounding box center [1332, 330] width 87 height 20
select select "themselves"
click at [1288, 320] on select "himself away themselves itself" at bounding box center [1332, 330] width 87 height 20
click at [946, 354] on select "contributing need bond according" at bounding box center [935, 355] width 91 height 20
select select "contributing"
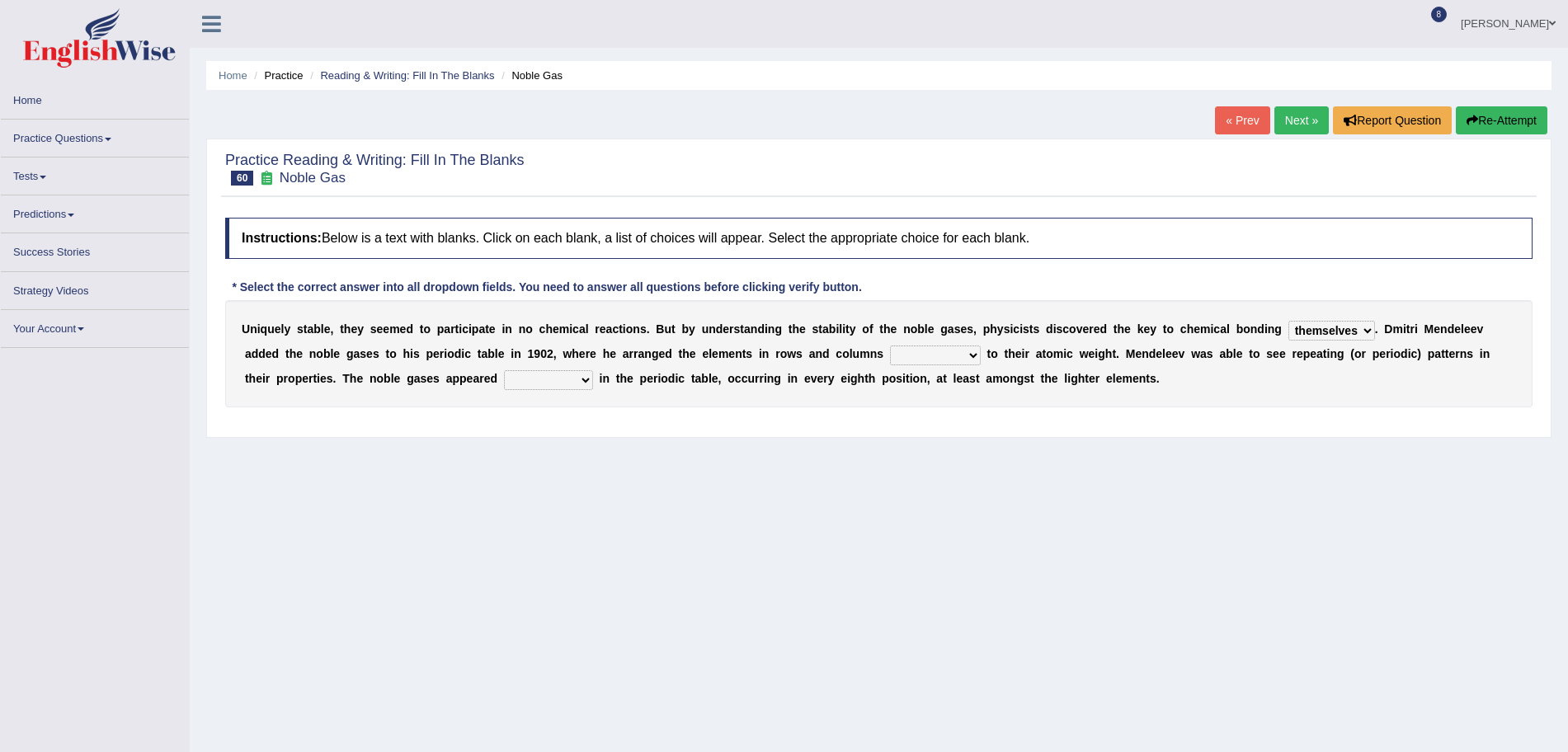
click at [890, 346] on select "contributing need bond according" at bounding box center [935, 355] width 91 height 20
click at [552, 377] on select "enormously regularly abruptly vividly" at bounding box center [548, 380] width 89 height 20
select select "regularly"
click at [504, 371] on select "enormously regularly abruptly vividly" at bounding box center [548, 380] width 89 height 20
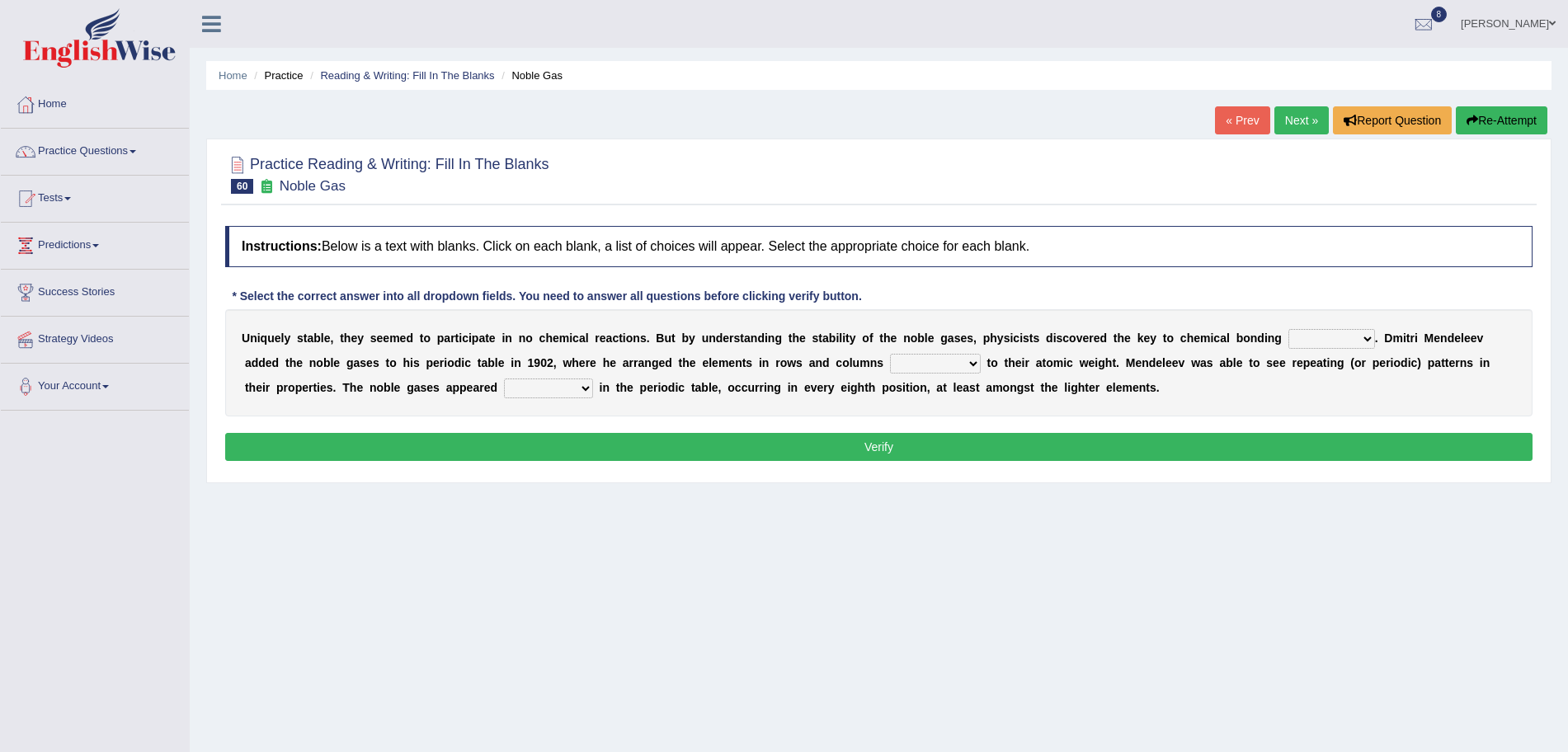
click at [1324, 345] on select "himself away themselves itself" at bounding box center [1332, 339] width 87 height 20
select select "themselves"
click at [1288, 329] on select "himself away themselves itself" at bounding box center [1332, 339] width 87 height 20
click at [930, 360] on select "contributing need bond according" at bounding box center [935, 364] width 91 height 20
select select "contributing"
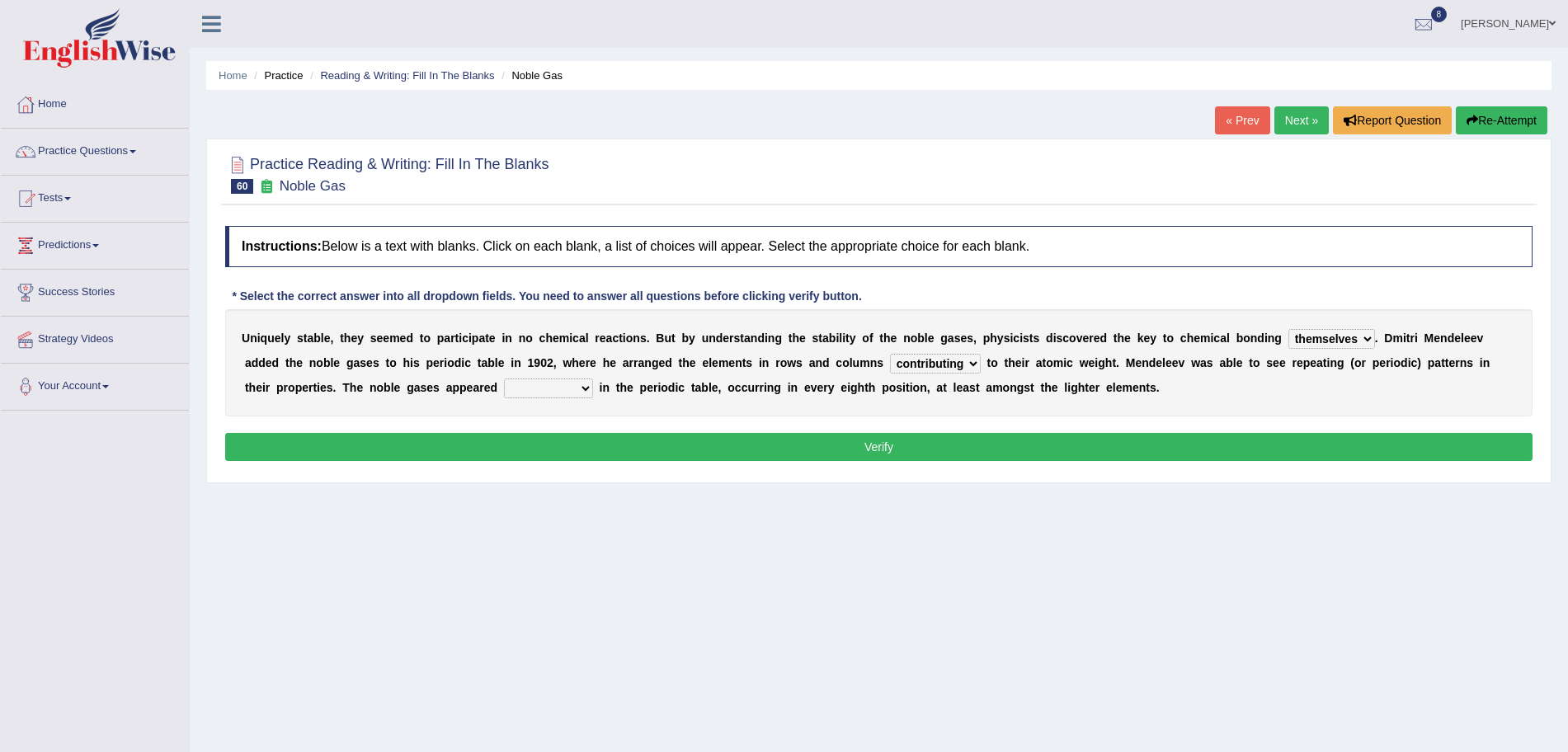
click at [890, 354] on select "contributing need bond according" at bounding box center [935, 364] width 91 height 20
click at [551, 393] on select "enormously regularly abruptly vividly" at bounding box center [548, 388] width 89 height 20
select select "regularly"
click at [504, 378] on select "enormously regularly abruptly vividly" at bounding box center [548, 388] width 89 height 20
click at [602, 452] on button "Verify" at bounding box center [878, 447] width 1307 height 28
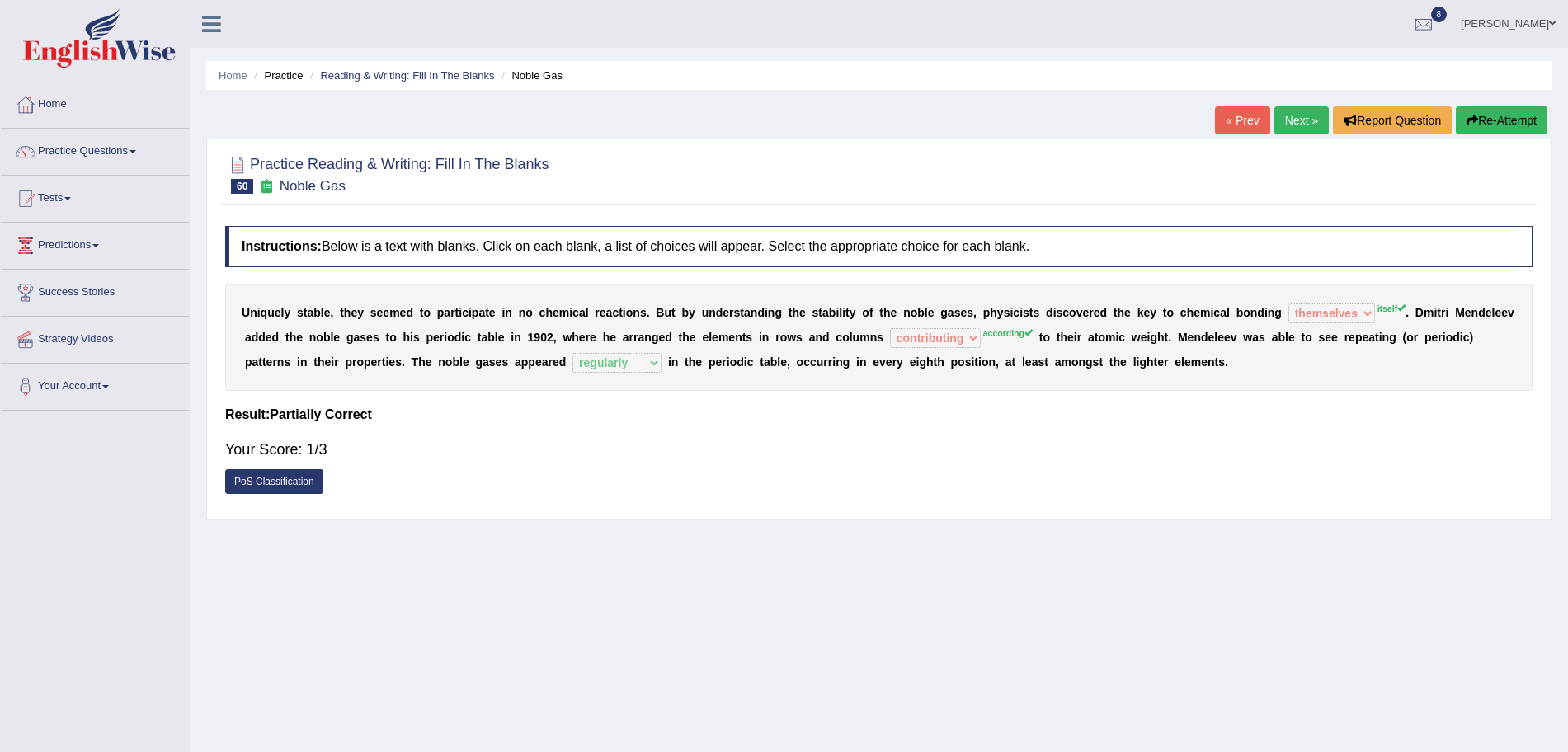
click at [1301, 115] on link "Next »" at bounding box center [1302, 120] width 54 height 28
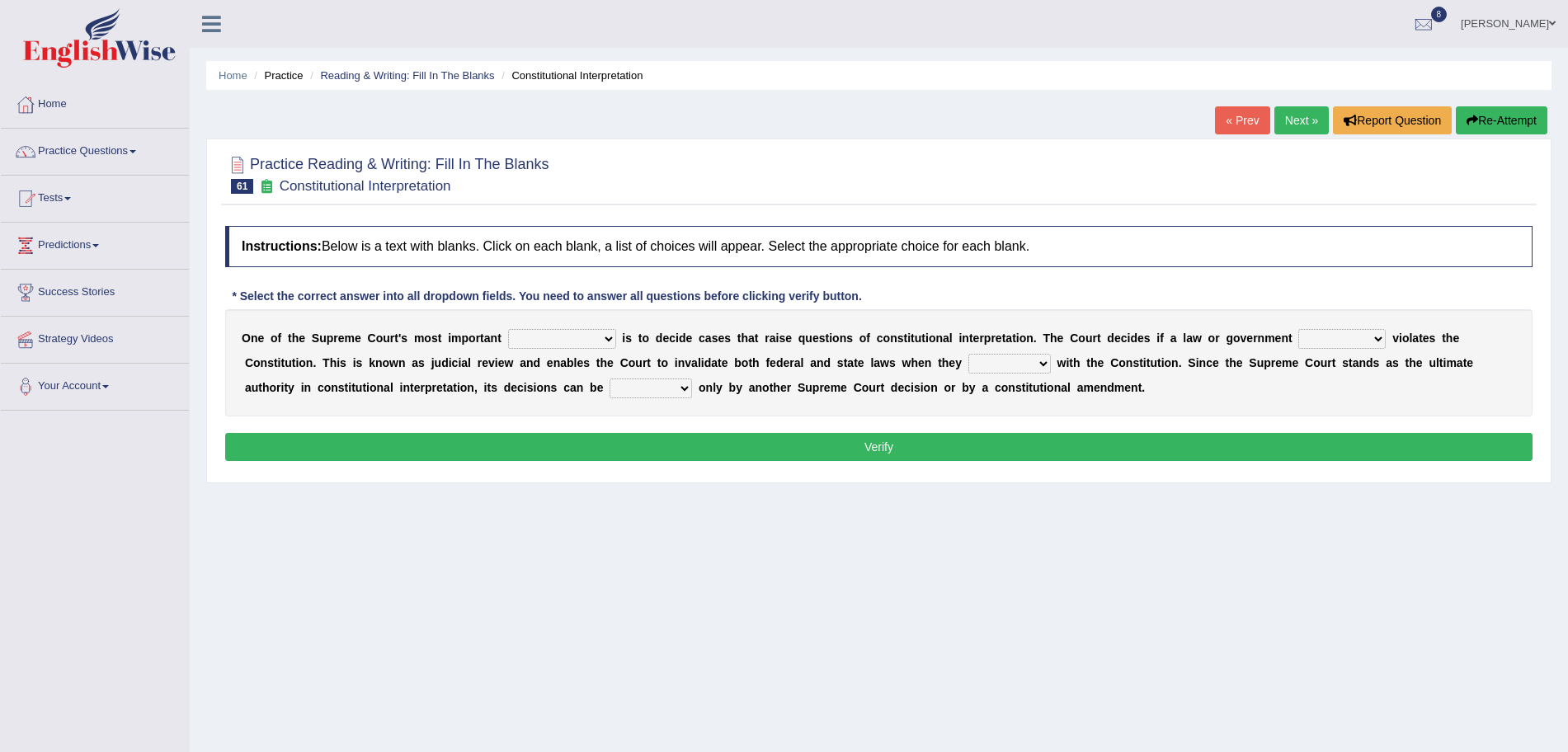
click at [542, 330] on select "legislation purviews permissions responsibilities" at bounding box center [562, 339] width 108 height 20
select select "responsibilities"
click at [508, 329] on select "legislation purviews permissions responsibilities" at bounding box center [562, 339] width 108 height 20
click at [1327, 342] on select "auction action approach speculation" at bounding box center [1341, 339] width 88 height 20
select select "action"
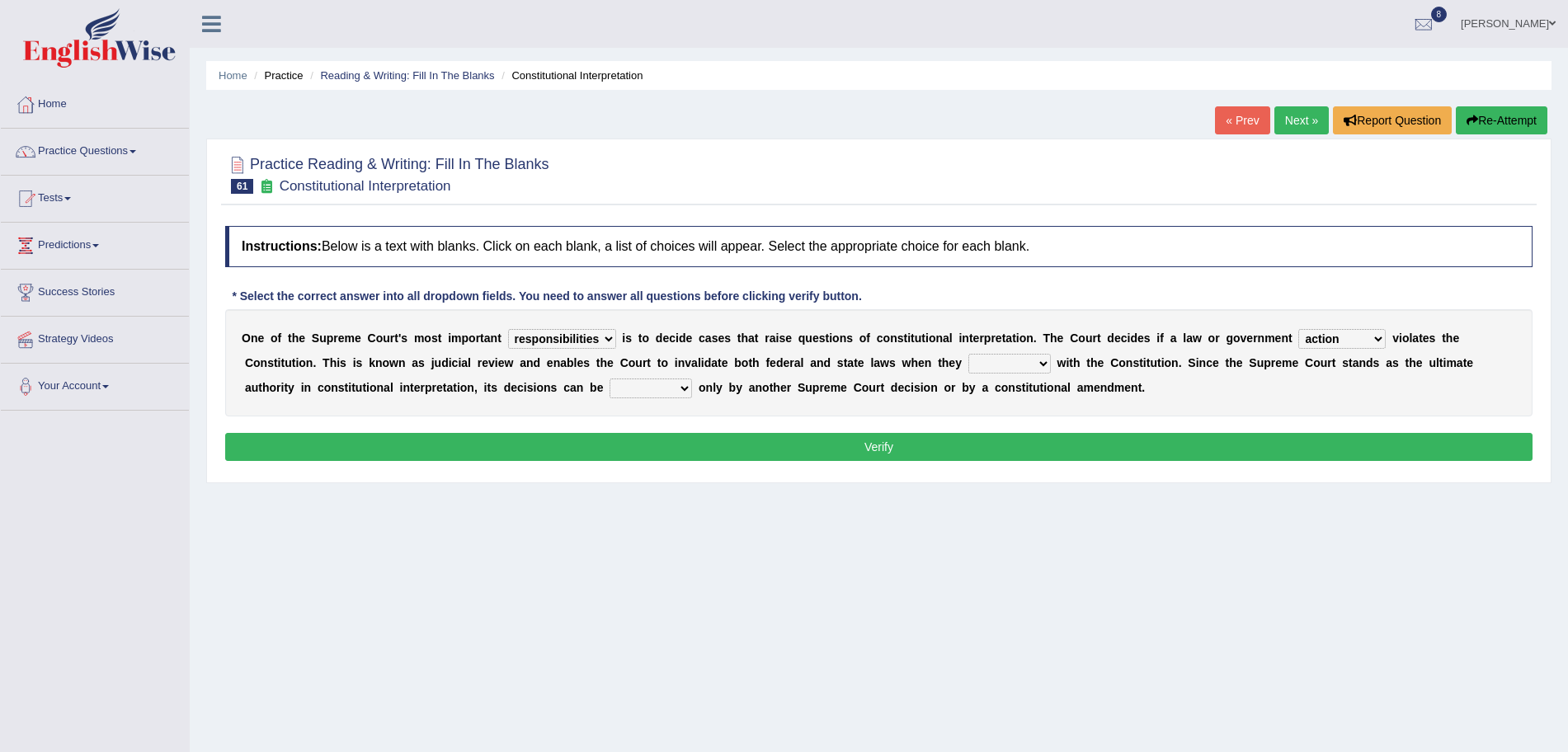
click at [1301, 329] on select "auction action approach speculation" at bounding box center [1341, 339] width 88 height 20
click at [1025, 362] on select "tally conflict accord overlap" at bounding box center [1008, 364] width 82 height 20
select select "conflict"
click at [968, 354] on select "tally conflict accord overlap" at bounding box center [1008, 364] width 82 height 20
click at [654, 385] on select "charged changed followed altered" at bounding box center [650, 388] width 82 height 20
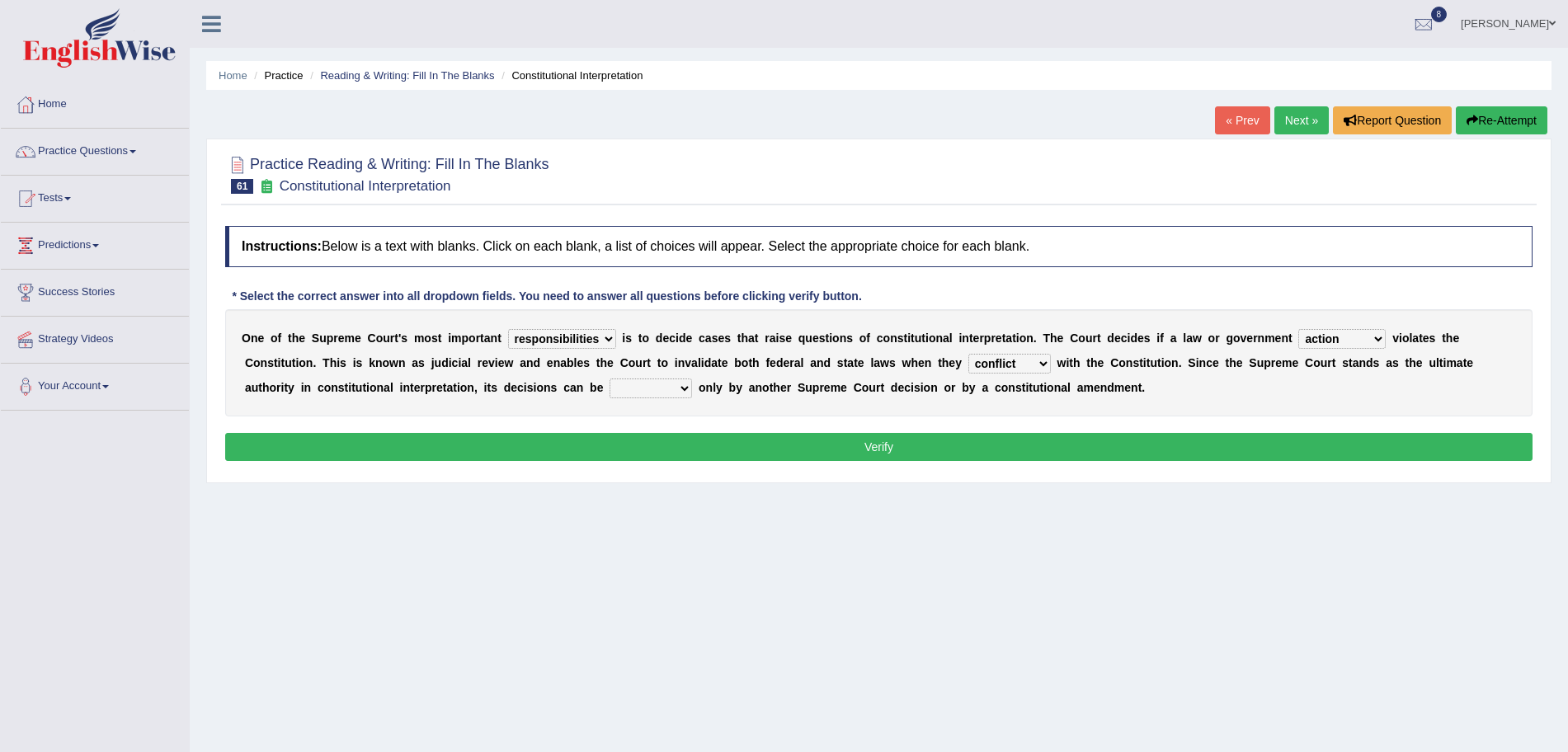
select select "followed"
click at [610, 378] on select "charged changed followed altered" at bounding box center [650, 388] width 82 height 20
click at [735, 451] on button "Verify" at bounding box center [878, 447] width 1307 height 28
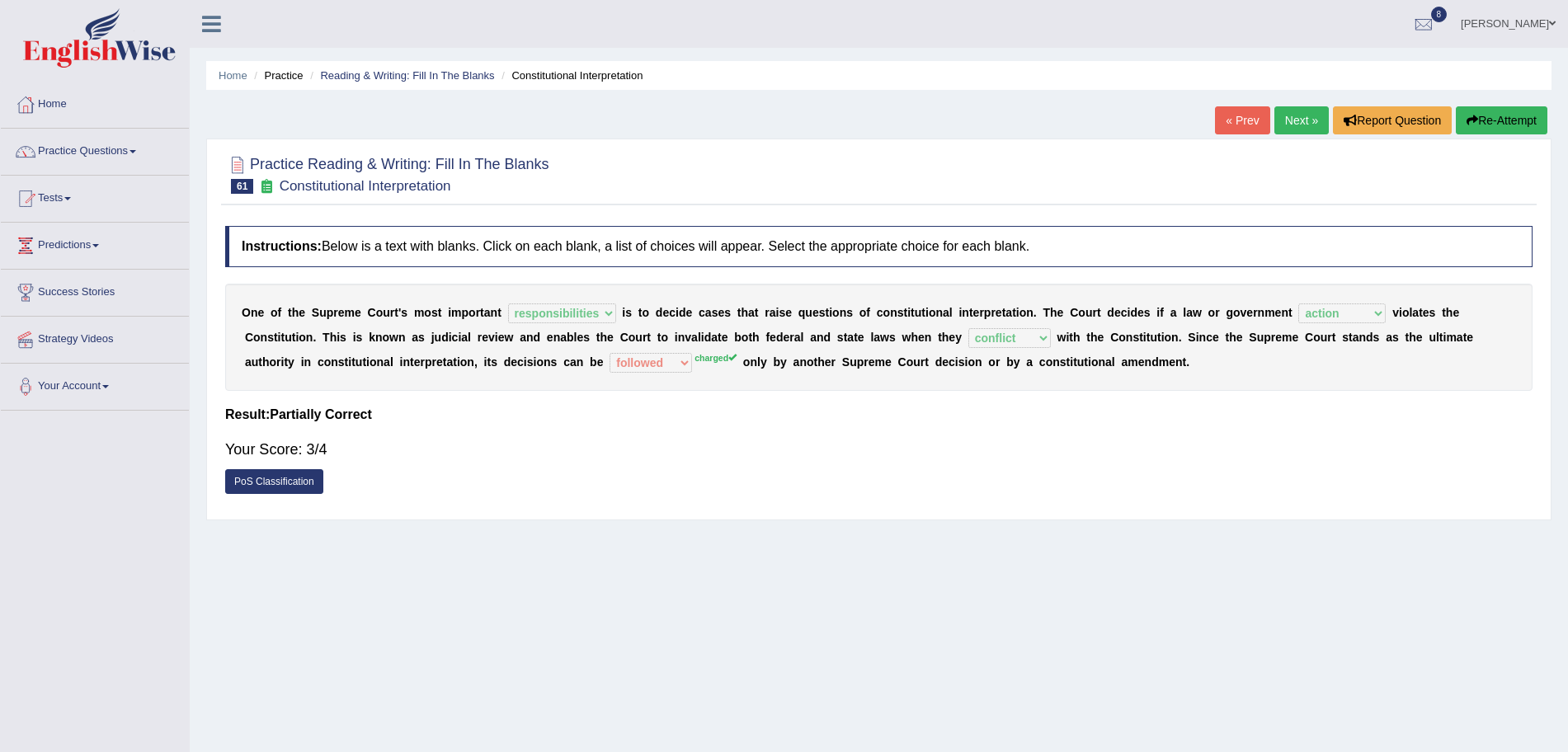
click at [1300, 126] on link "Next »" at bounding box center [1302, 120] width 54 height 28
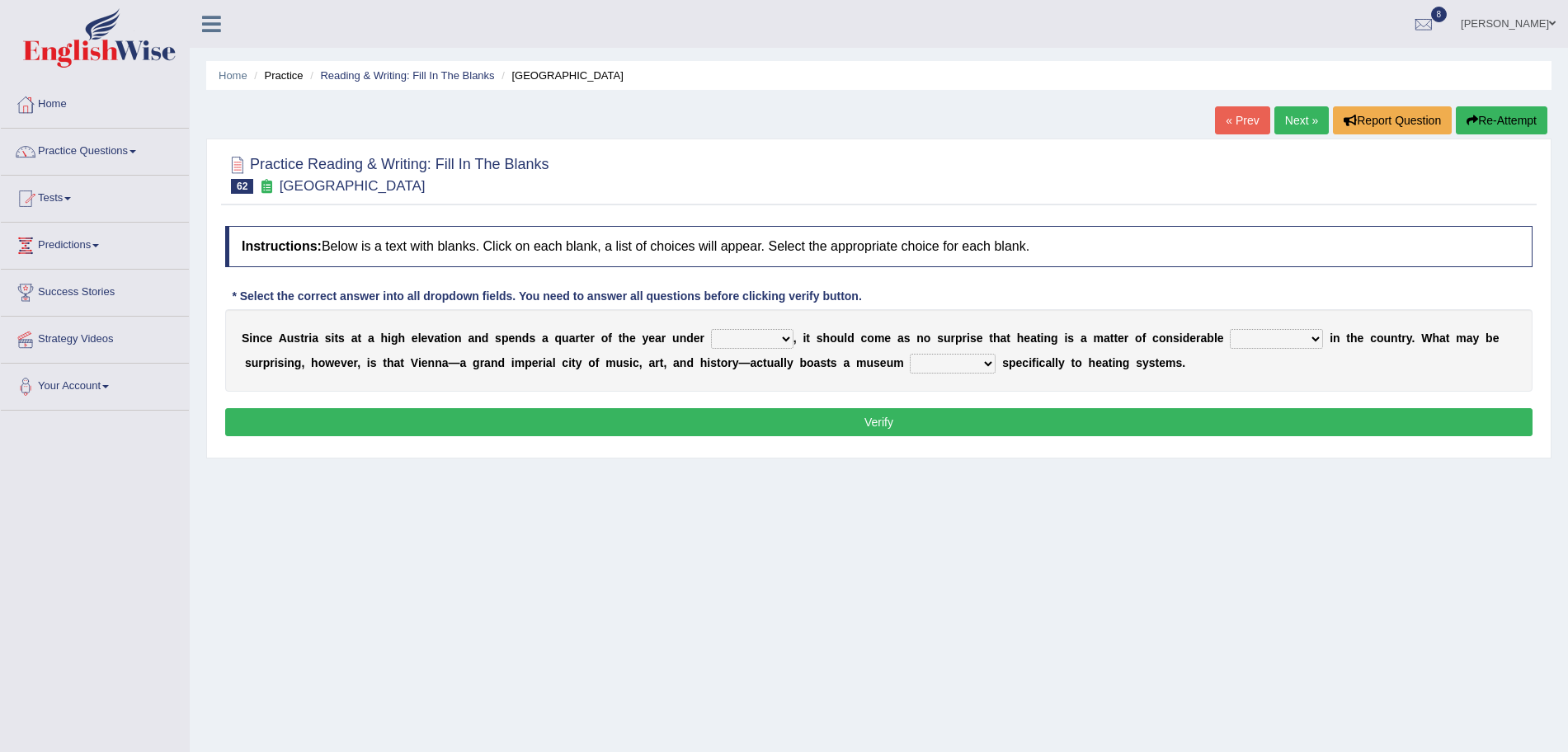
click at [119, 62] on img at bounding box center [99, 39] width 152 height 60
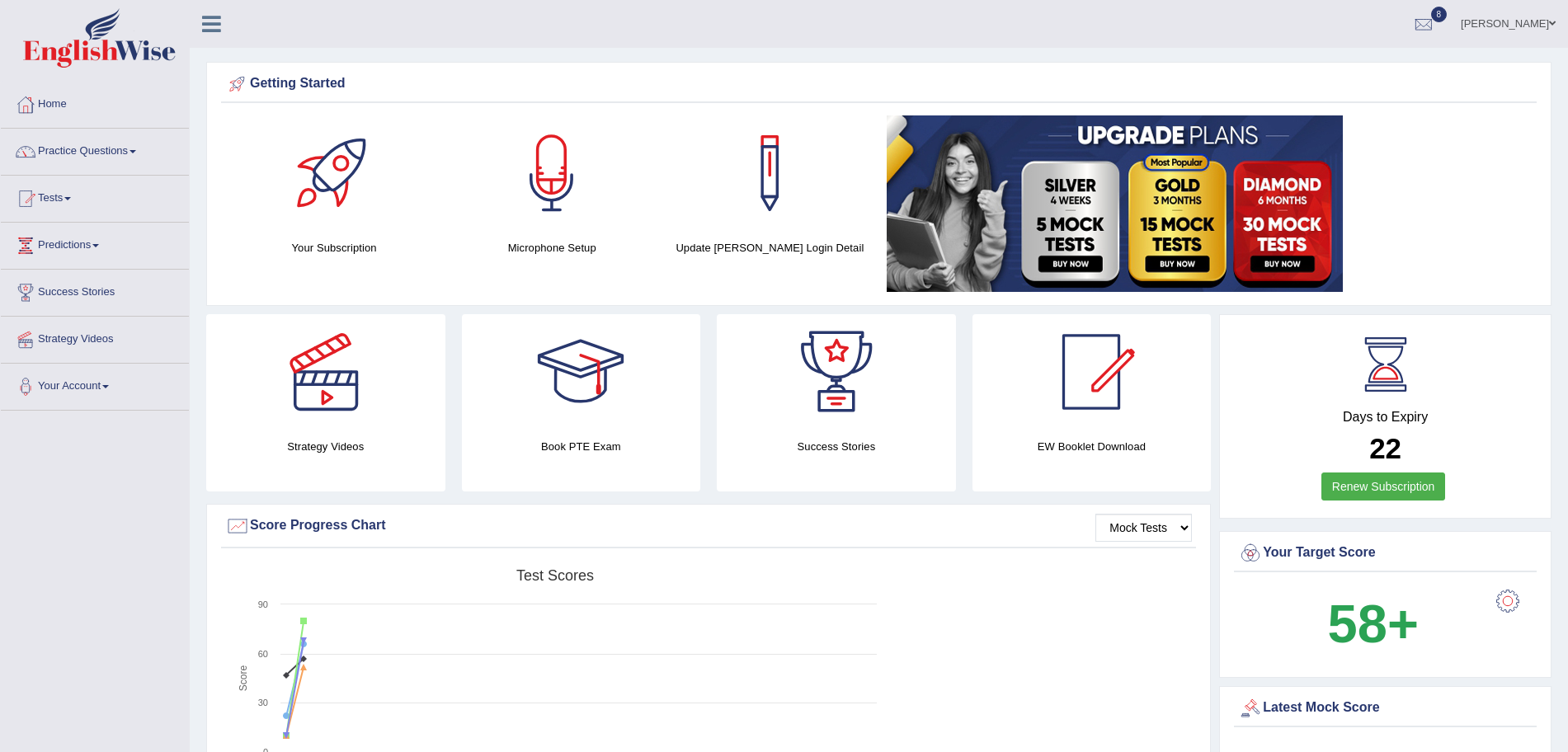
click at [1564, 48] on html "Toggle navigation Home Practice Questions Speaking Practice Read Aloud Repeat S…" at bounding box center [784, 376] width 1568 height 752
